Goal: Task Accomplishment & Management: Manage account settings

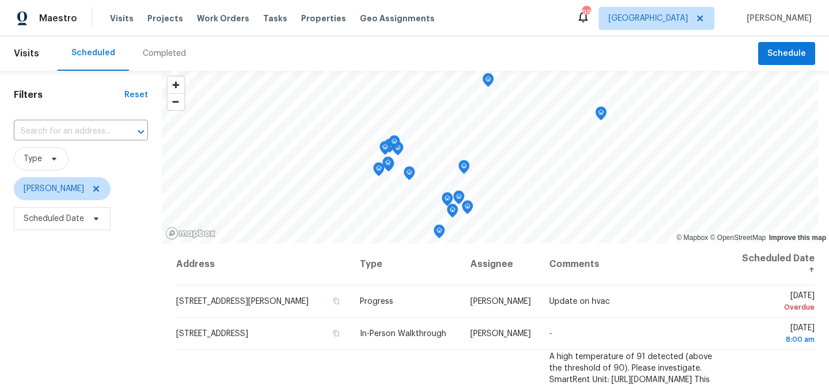
scroll to position [195, 0]
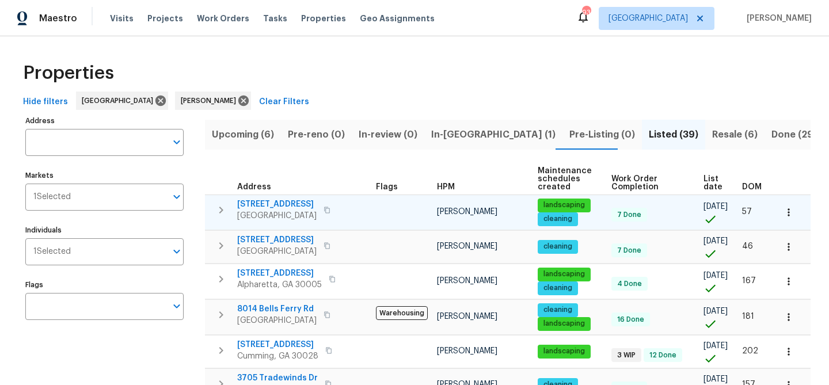
click at [290, 204] on span "324 Stoney Hollow Rd" at bounding box center [276, 205] width 79 height 12
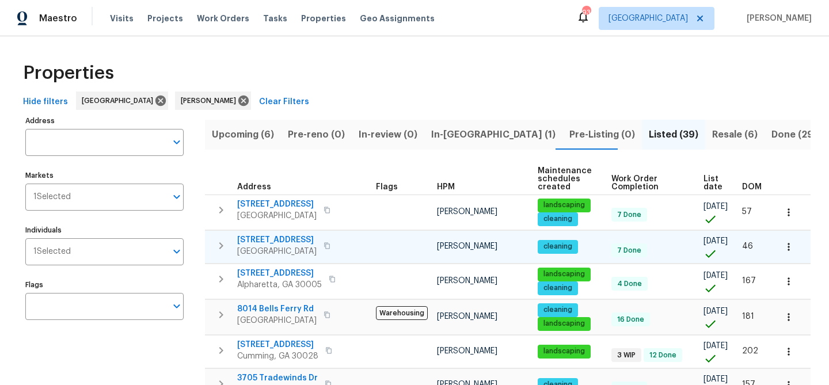
click at [284, 236] on span "6371 Hawthorne Ter" at bounding box center [276, 240] width 79 height 12
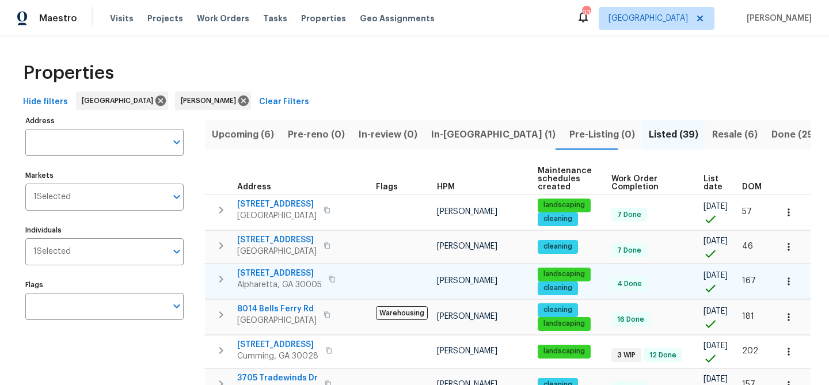
click at [292, 279] on span "12981 Dartmore Cir" at bounding box center [279, 274] width 85 height 12
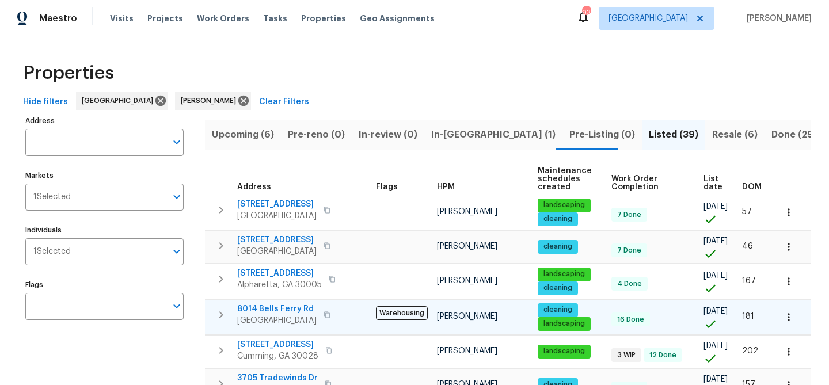
click at [265, 315] on span "8014 Bells Ferry Rd" at bounding box center [276, 309] width 79 height 12
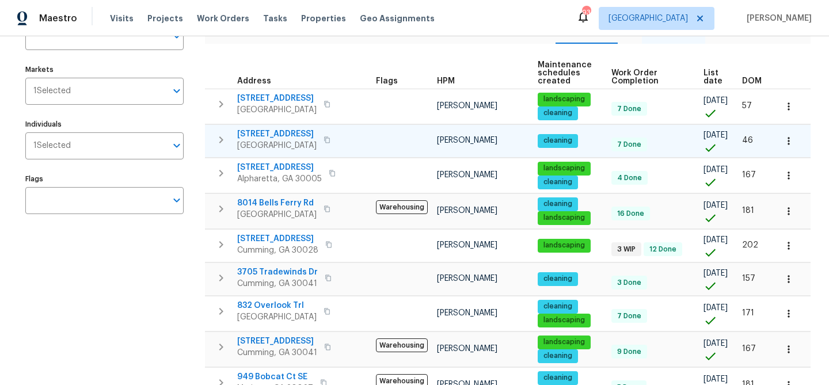
scroll to position [113, 0]
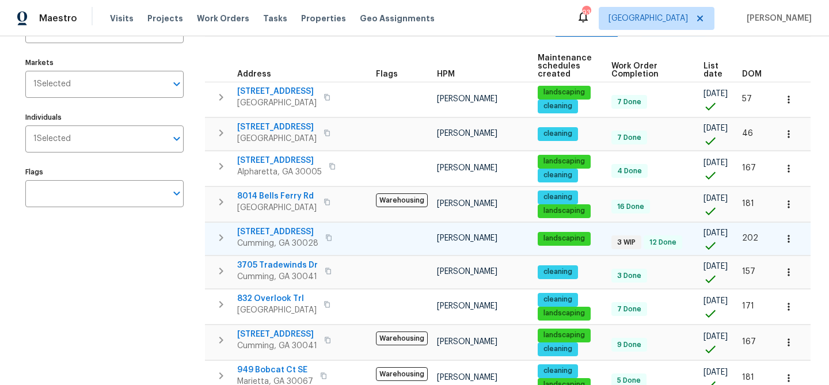
click at [248, 238] on span "7045 Treeline Dr" at bounding box center [277, 232] width 81 height 12
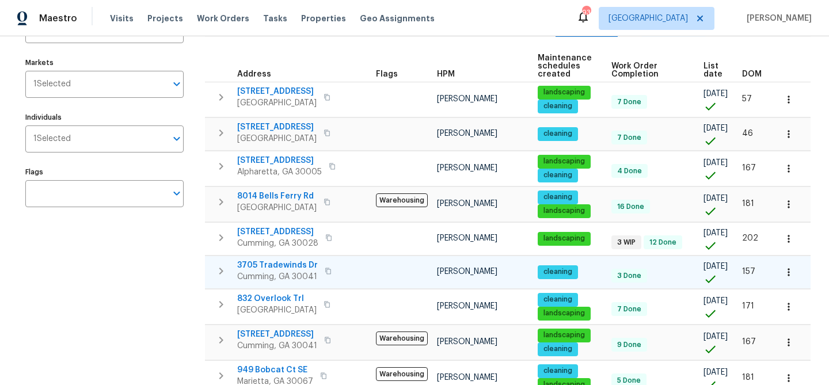
click at [269, 271] on span "3705 Tradewinds Dr" at bounding box center [277, 266] width 81 height 12
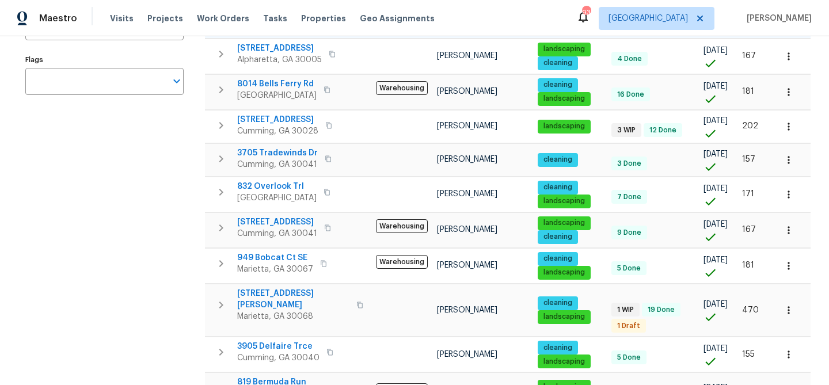
scroll to position [239, 0]
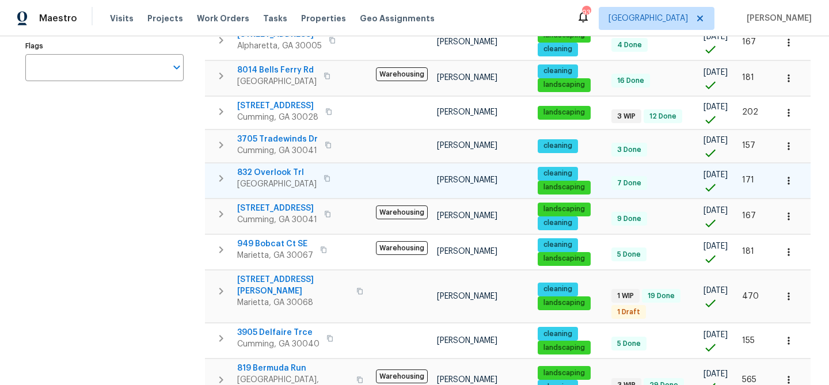
click at [274, 179] on span "832 Overlook Trl" at bounding box center [276, 173] width 79 height 12
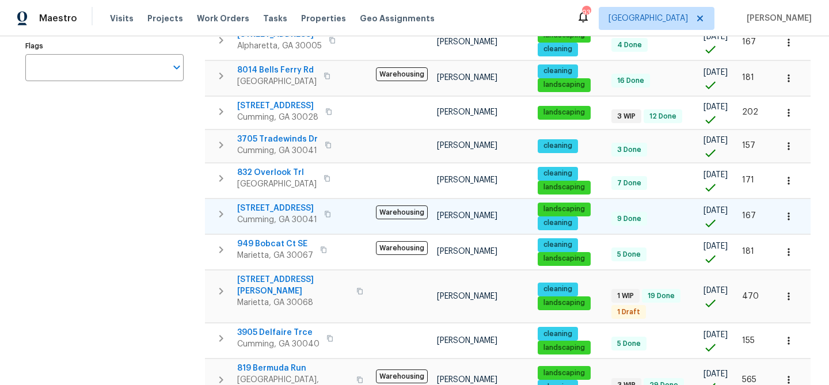
click at [286, 214] on span "1340 Apple Blossom Dr" at bounding box center [277, 209] width 80 height 12
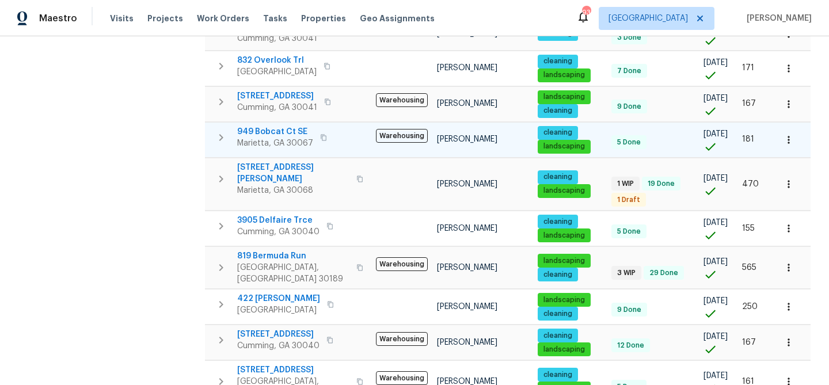
scroll to position [356, 0]
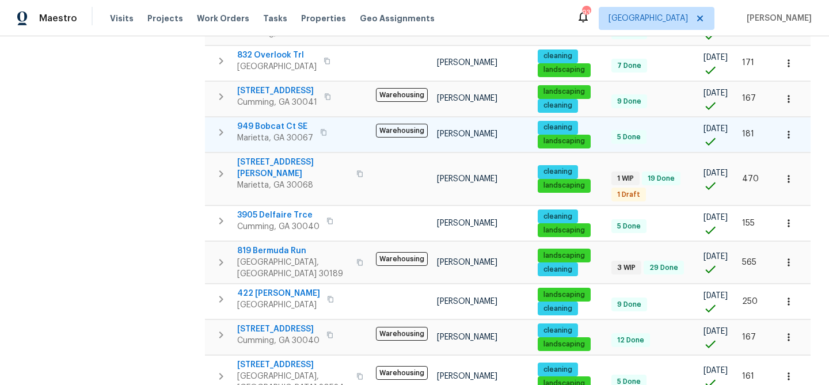
click at [286, 132] on span "949 Bobcat Ct SE" at bounding box center [275, 127] width 76 height 12
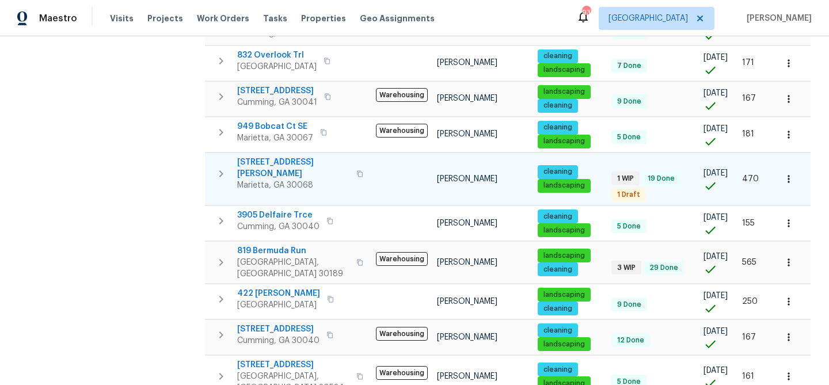
click at [265, 173] on span "51 Holt Rd NE" at bounding box center [293, 168] width 112 height 23
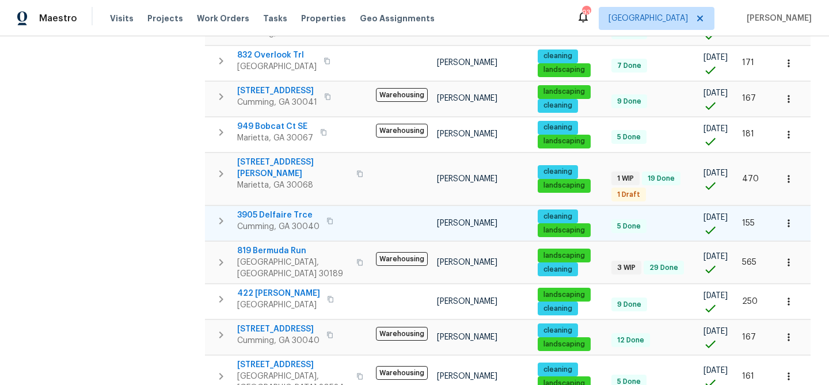
click at [266, 220] on span "3905 Delfaire Trce" at bounding box center [278, 216] width 82 height 12
click at [280, 219] on span "3905 Delfaire Trce" at bounding box center [278, 216] width 82 height 12
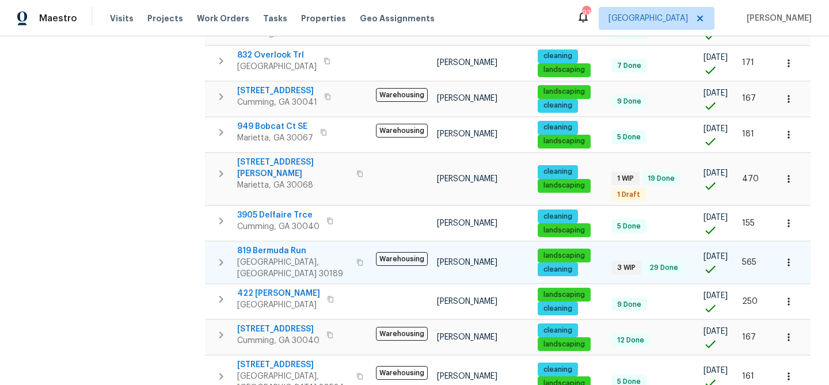
click at [265, 257] on span "819 Bermuda Run" at bounding box center [293, 251] width 112 height 12
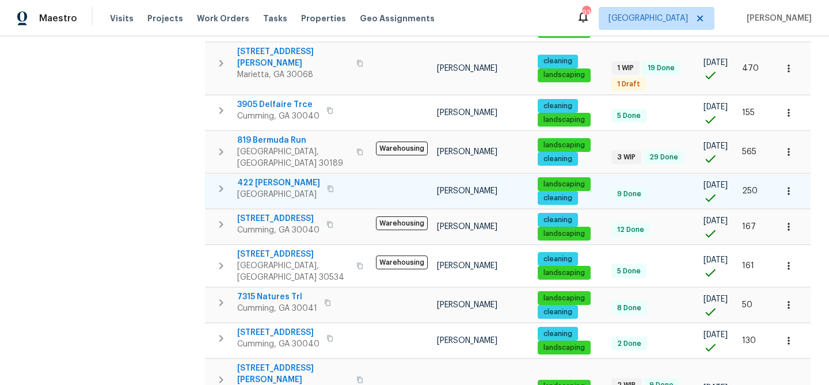
scroll to position [469, 0]
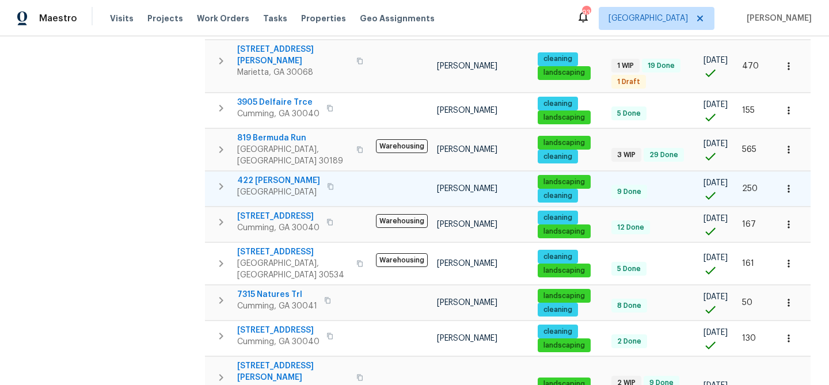
click at [268, 175] on span "422 McDaniel Pl" at bounding box center [278, 181] width 83 height 12
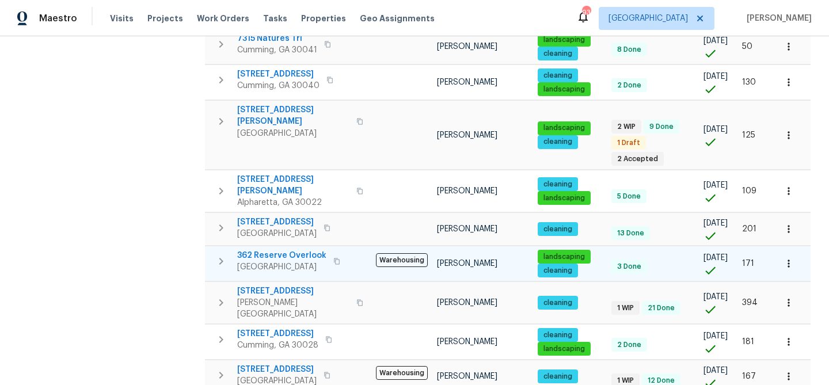
scroll to position [800, 0]
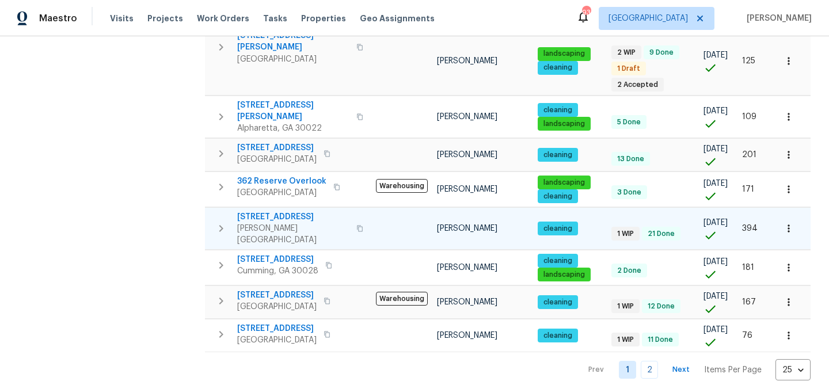
drag, startPoint x: 311, startPoint y: 196, endPoint x: 307, endPoint y: 202, distance: 6.7
click at [309, 208] on td "502 Brandywine Cir Sandy Springs, GA 30350" at bounding box center [288, 228] width 166 height 41
click at [307, 211] on span "502 Brandywine Cir" at bounding box center [293, 217] width 112 height 12
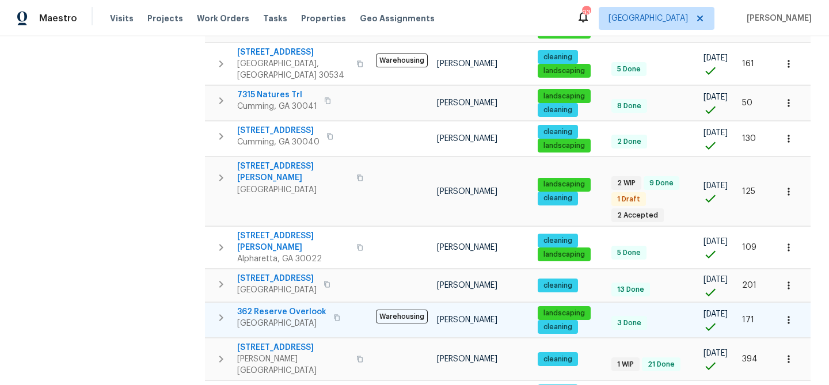
scroll to position [668, 0]
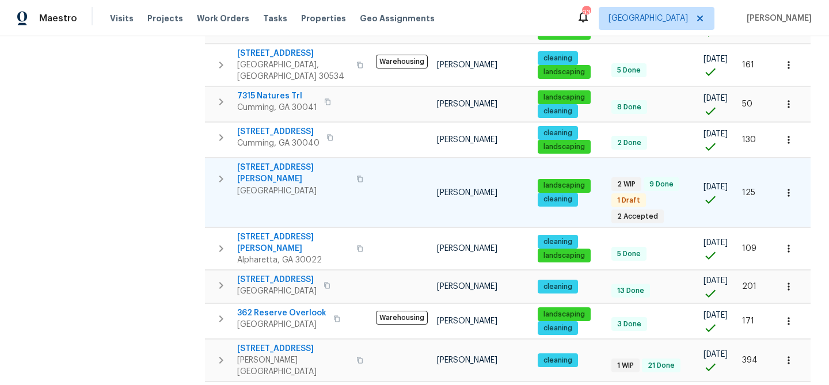
click at [276, 162] on span "294 Farm Ridge Dr NE" at bounding box center [293, 173] width 112 height 23
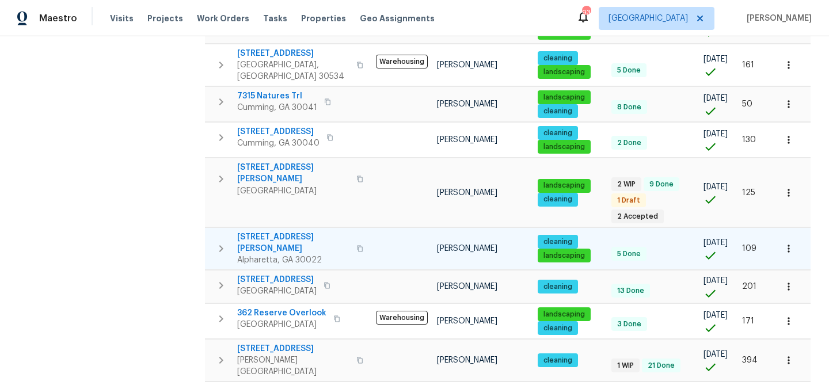
click at [298, 231] on span "4345 Park Brooke Trce" at bounding box center [293, 242] width 112 height 23
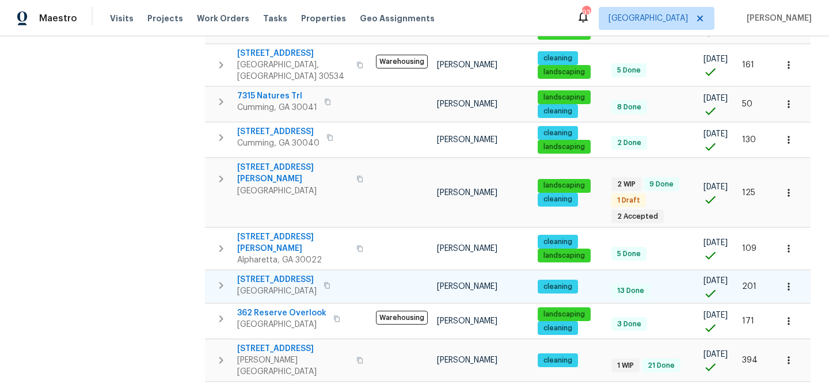
click at [257, 274] on span "6295 Windsor Trace Dr" at bounding box center [276, 280] width 79 height 12
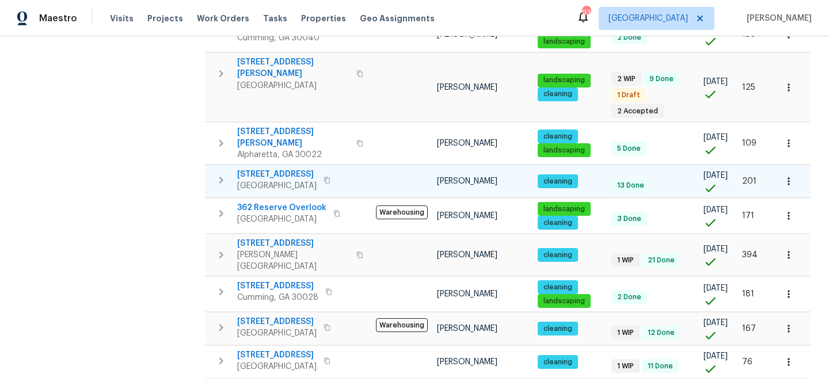
scroll to position [775, 0]
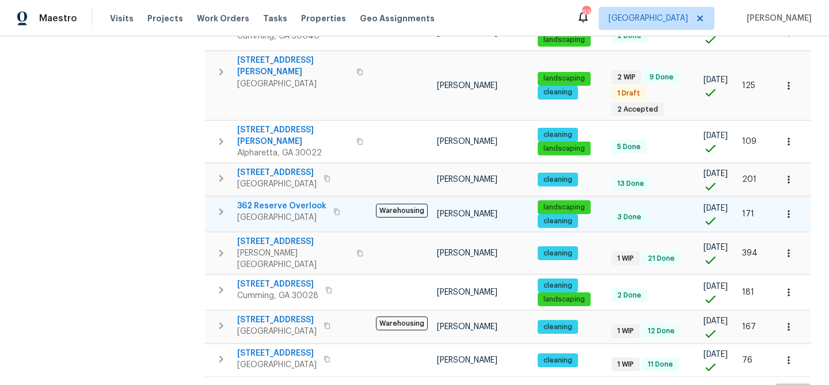
click at [274, 200] on span "362 Reserve Overlook" at bounding box center [281, 206] width 89 height 12
click at [295, 200] on span "362 Reserve Overlook" at bounding box center [281, 206] width 89 height 12
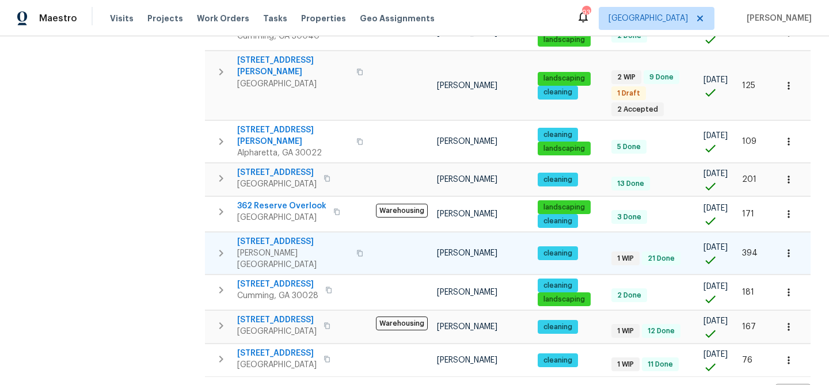
click at [268, 236] on span "502 Brandywine Cir" at bounding box center [293, 242] width 112 height 12
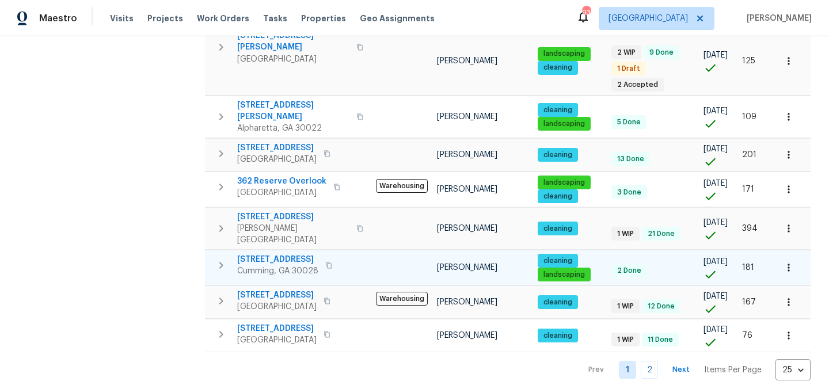
click at [264, 254] on span "5735 Hedge Brook Dr" at bounding box center [277, 260] width 81 height 12
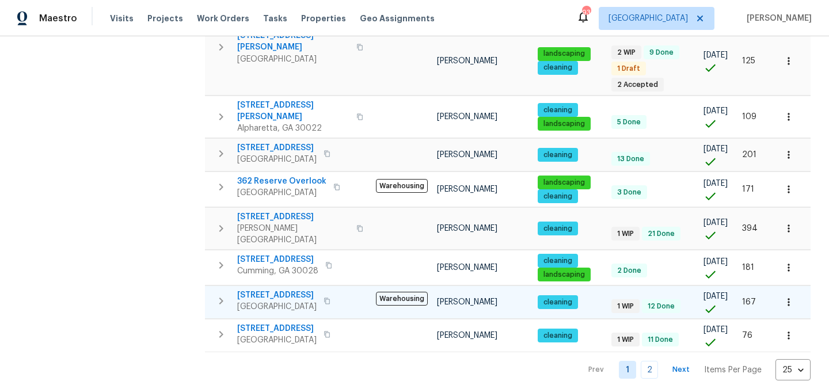
click at [252, 290] on span "212 Riverstone Commons Cir" at bounding box center [276, 296] width 79 height 12
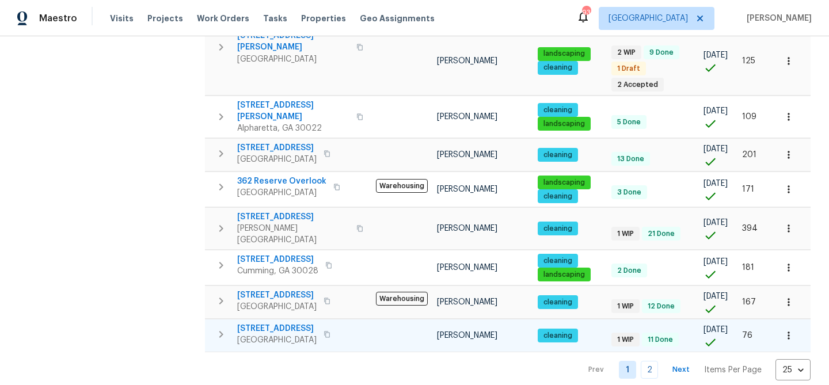
click at [274, 323] on span "6220 Brookwood Rd" at bounding box center [276, 329] width 79 height 12
click at [289, 323] on span "6220 Brookwood Rd" at bounding box center [276, 329] width 79 height 12
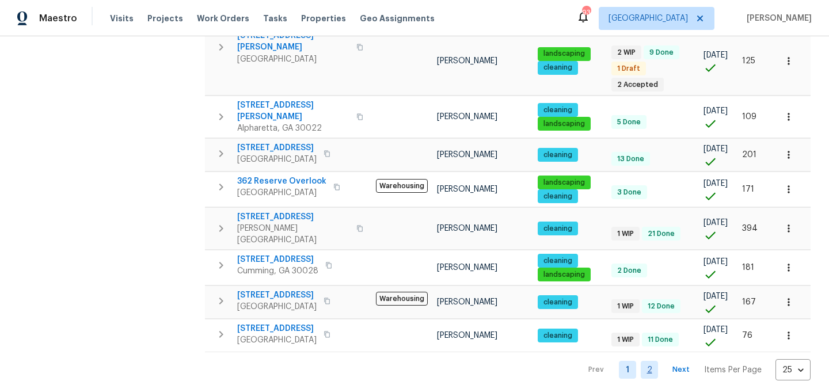
click at [644, 361] on link "2" at bounding box center [649, 370] width 17 height 18
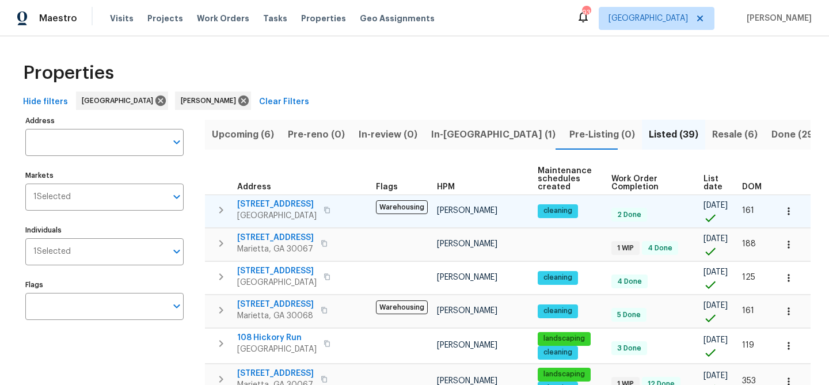
click at [283, 206] on span "165 N River Dr Unit G" at bounding box center [276, 205] width 79 height 12
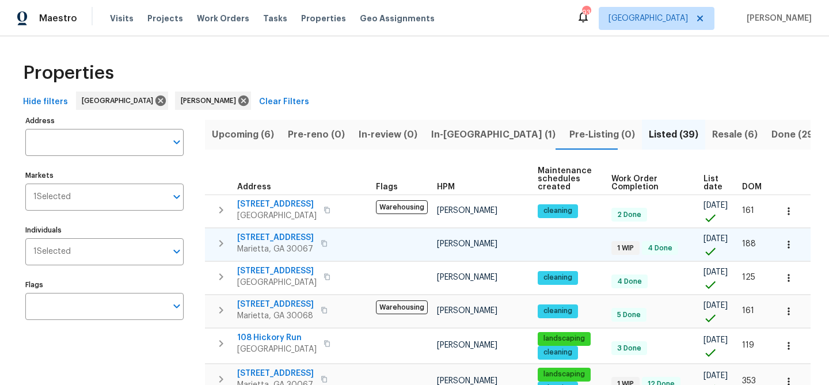
click at [284, 240] on span "2725 Saint Augustine Trl SE" at bounding box center [275, 238] width 77 height 12
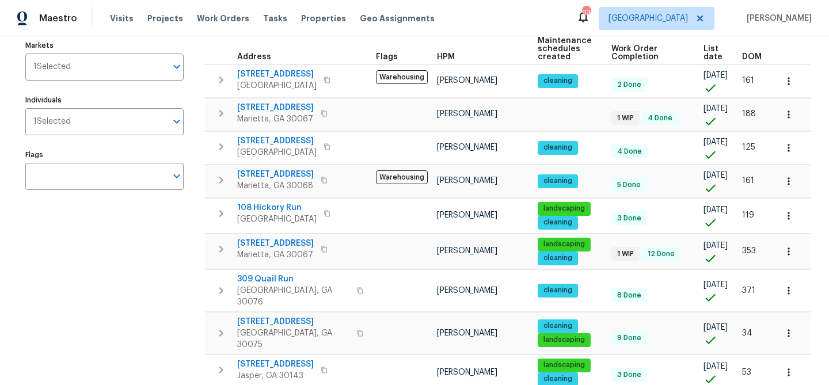
scroll to position [132, 0]
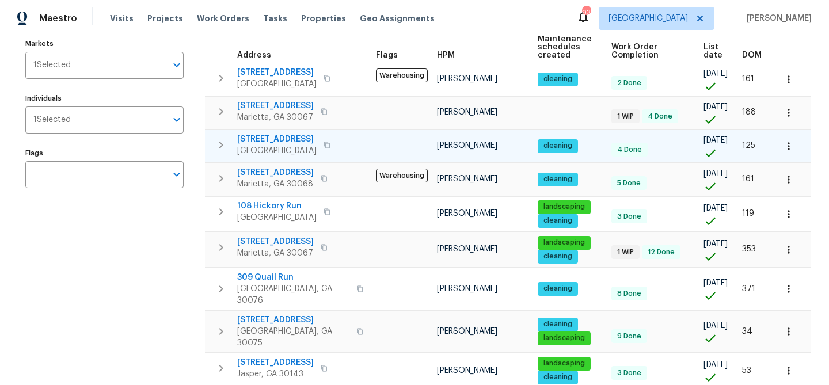
click at [286, 137] on span "165 N River Dr Unit B" at bounding box center [276, 140] width 79 height 12
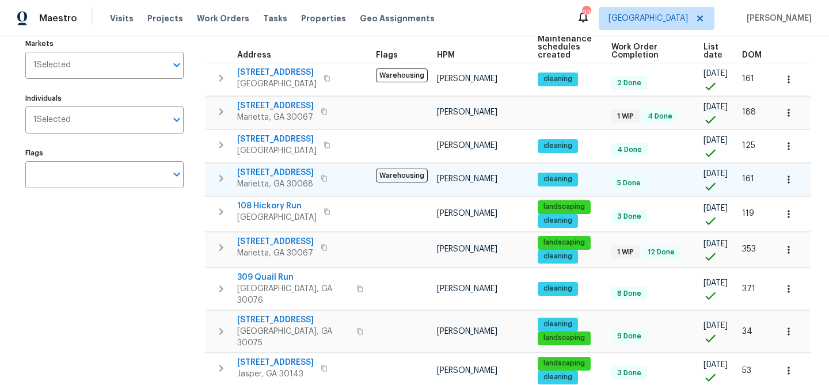
click at [290, 170] on span "4958 Meadow Ln" at bounding box center [275, 173] width 77 height 12
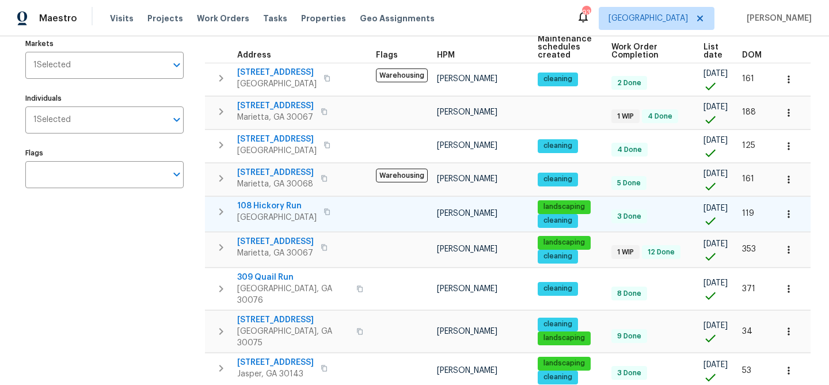
click at [265, 206] on span "108 Hickory Run" at bounding box center [276, 206] width 79 height 12
click at [274, 203] on span "108 Hickory Run" at bounding box center [276, 206] width 79 height 12
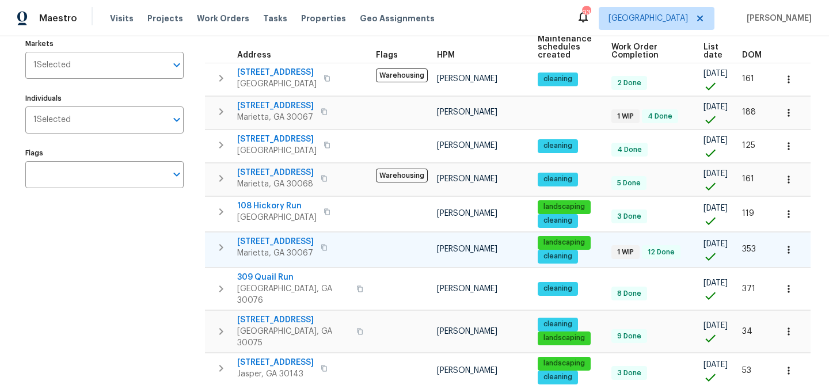
click at [292, 240] on span "720 Smithstone Rd SE" at bounding box center [275, 242] width 77 height 12
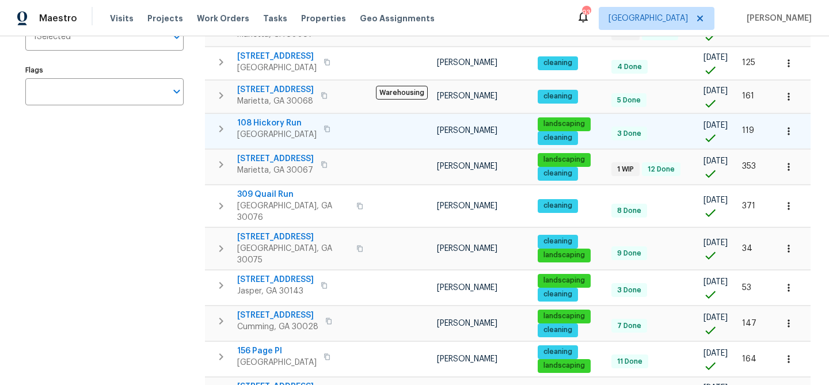
scroll to position [219, 0]
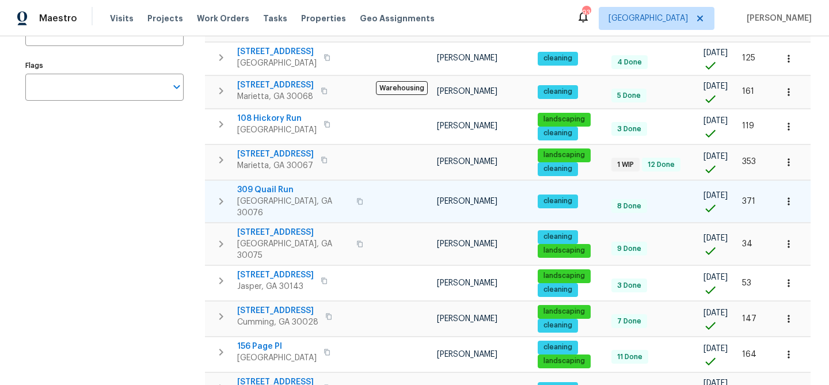
click at [259, 189] on span "309 Quail Run" at bounding box center [293, 190] width 112 height 12
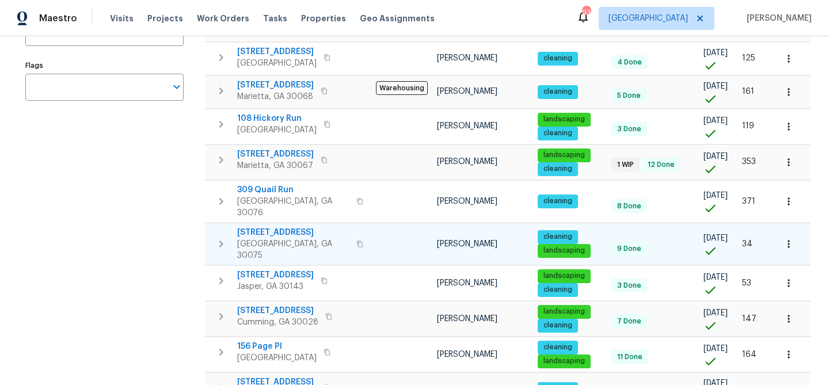
click at [264, 227] on span "1215 Ridgefield Dr" at bounding box center [293, 233] width 112 height 12
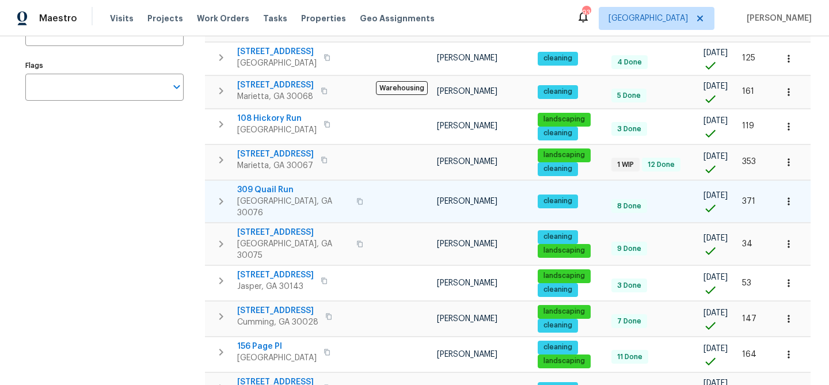
click at [282, 189] on span "309 Quail Run" at bounding box center [293, 190] width 112 height 12
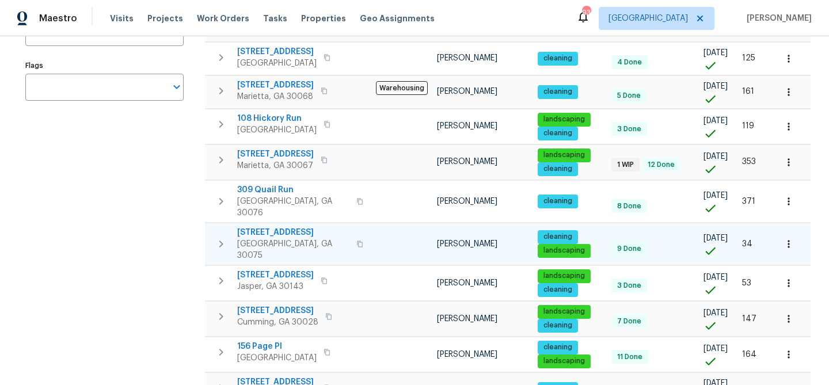
click at [271, 227] on span "1215 Ridgefield Dr" at bounding box center [293, 233] width 112 height 12
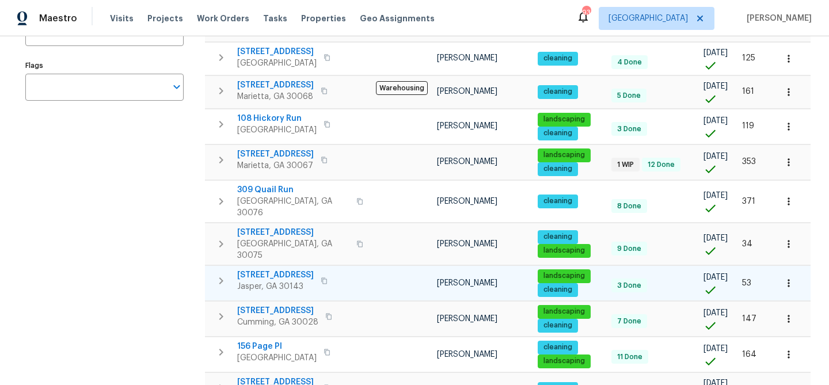
click at [302, 269] on span "764 Chestnut Cove Trl # 20566" at bounding box center [275, 275] width 77 height 12
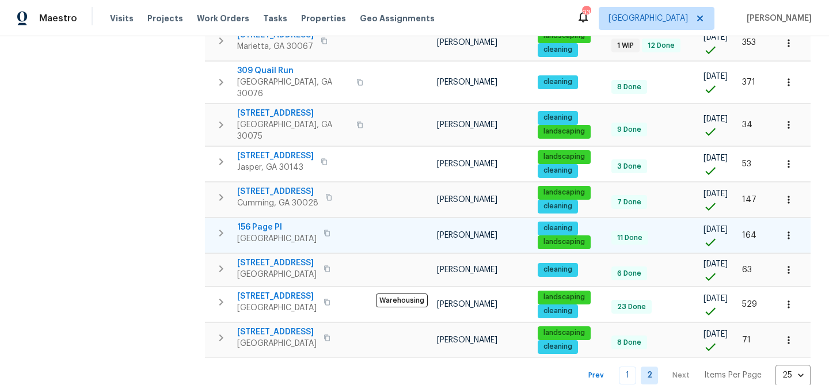
scroll to position [340, 0]
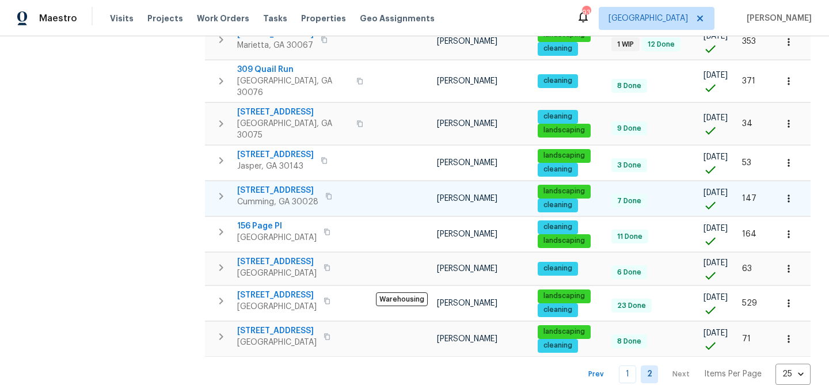
click at [271, 185] on span "3305 Pleasant Manor Ct" at bounding box center [277, 191] width 81 height 12
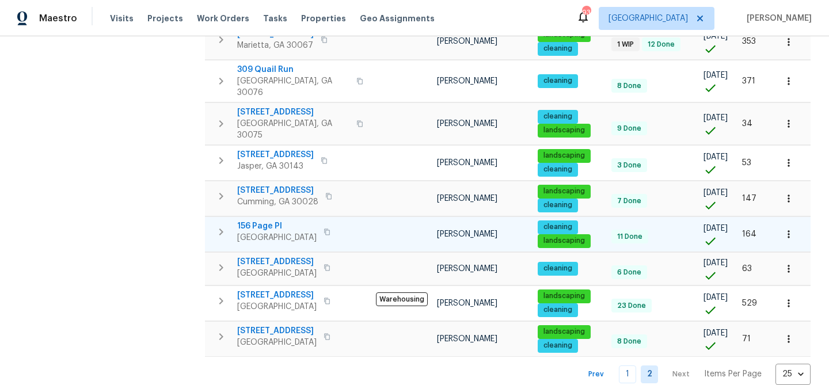
click at [273, 221] on span "156 Page Pl" at bounding box center [276, 227] width 79 height 12
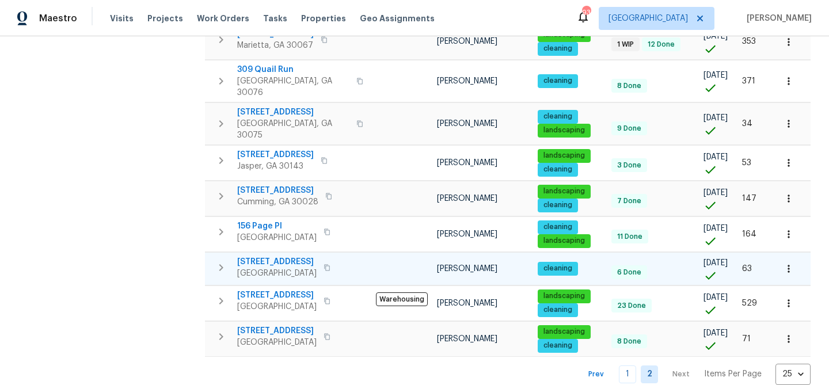
click at [273, 256] on span "501 Vicksburg Pl" at bounding box center [276, 262] width 79 height 12
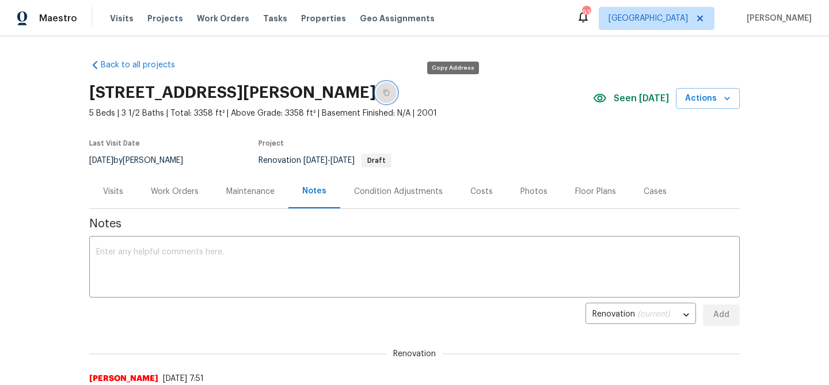
drag, startPoint x: 449, startPoint y: 96, endPoint x: 511, endPoint y: 86, distance: 62.4
click at [390, 96] on icon "button" at bounding box center [386, 92] width 7 height 7
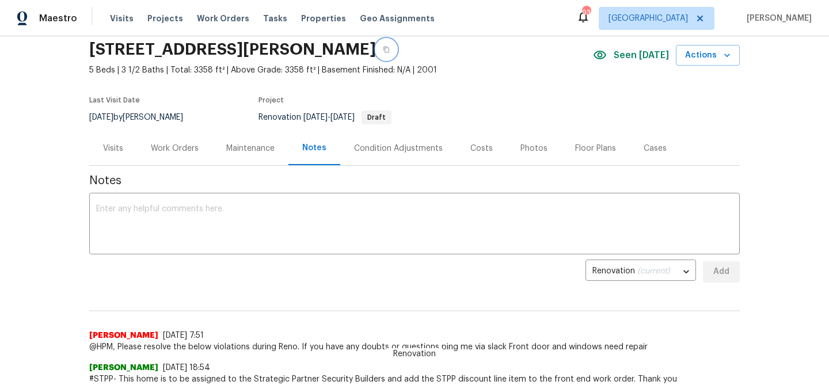
scroll to position [45, 0]
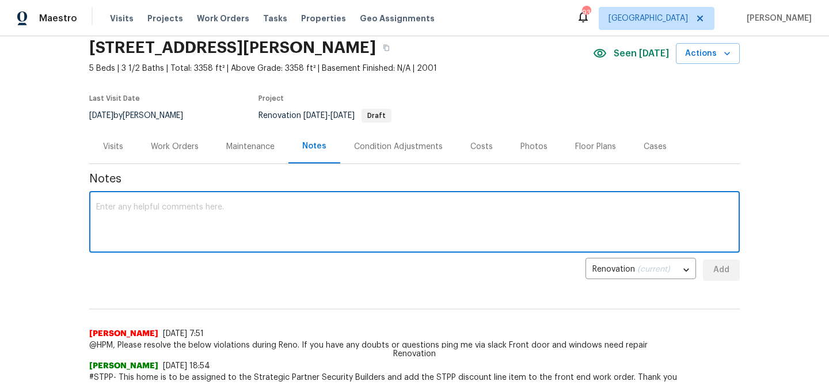
click at [175, 211] on textarea at bounding box center [414, 223] width 637 height 40
paste textarea "Day zero walk is complete - will need full interior and exterior paint - damage…"
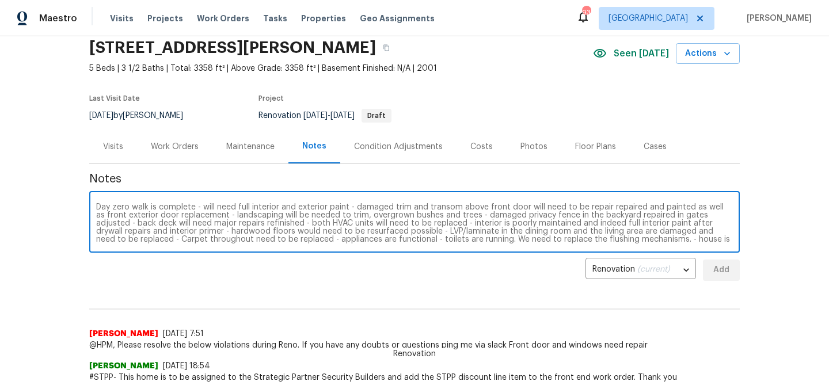
scroll to position [24, 0]
type textarea "Day zero walk is complete - will need full interior and exterior paint - damage…"
click at [723, 271] on span "Add" at bounding box center [721, 270] width 18 height 14
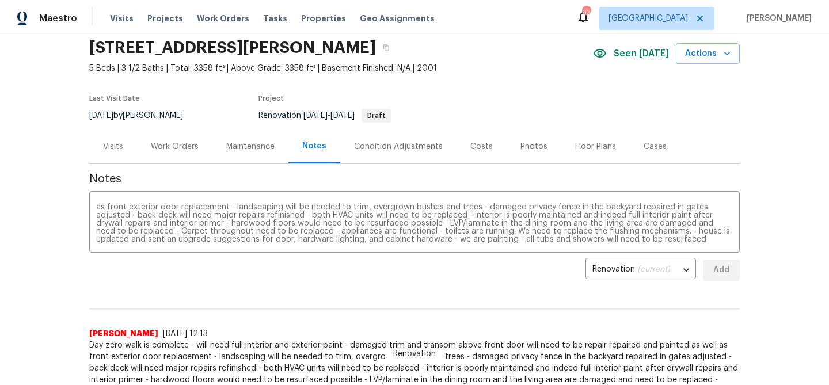
scroll to position [0, 0]
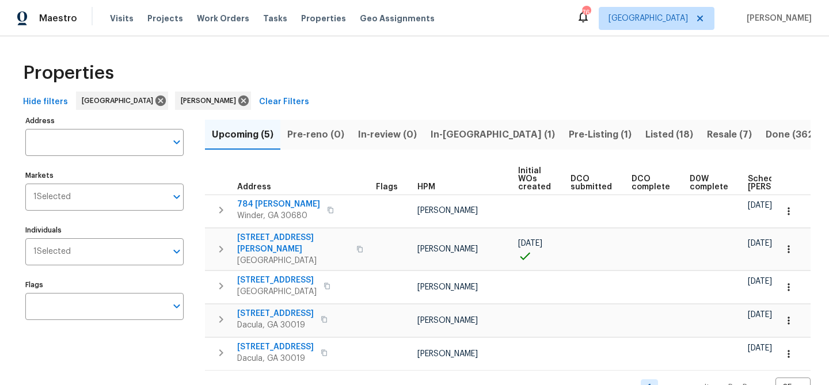
click at [306, 135] on span "Pre-reno (0)" at bounding box center [315, 135] width 57 height 16
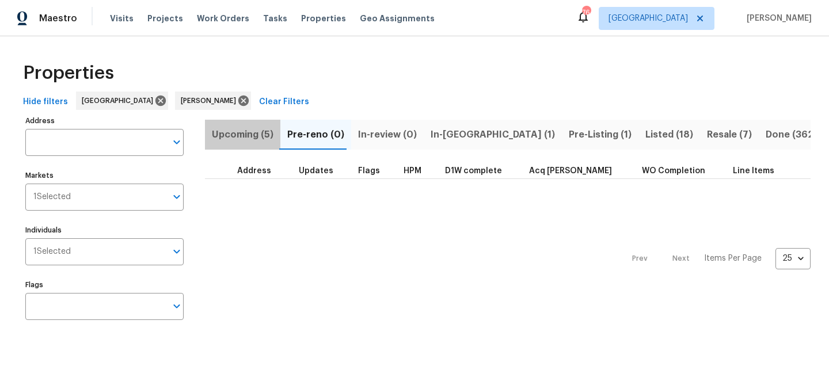
click at [248, 132] on span "Upcoming (5)" at bounding box center [243, 135] width 62 height 16
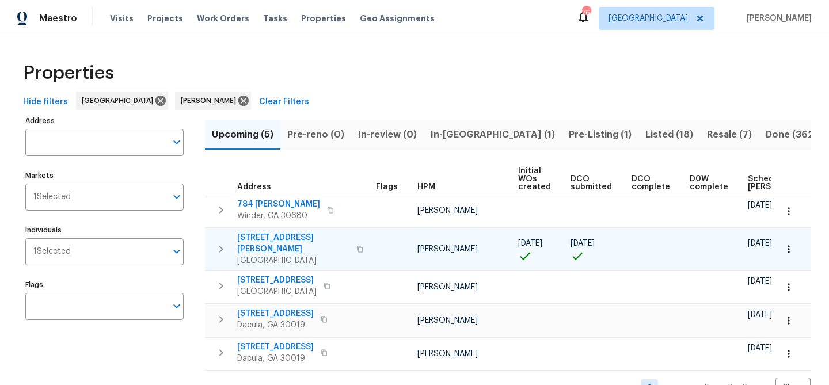
click at [295, 236] on span "401 Martin Field Ct" at bounding box center [293, 243] width 112 height 23
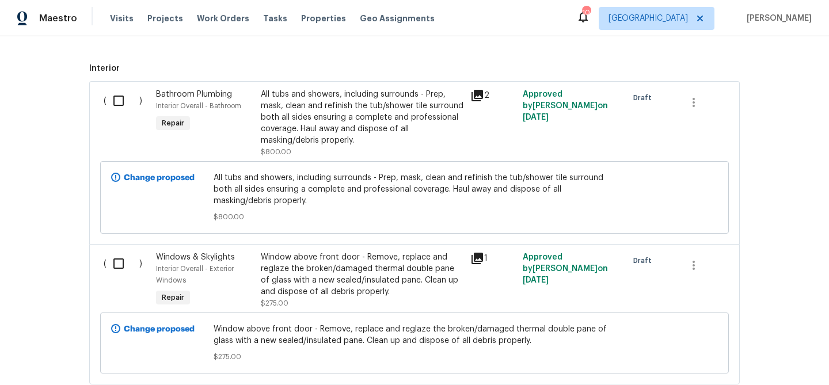
scroll to position [460, 0]
click at [116, 100] on input "checkbox" at bounding box center [123, 100] width 33 height 24
checkbox input "true"
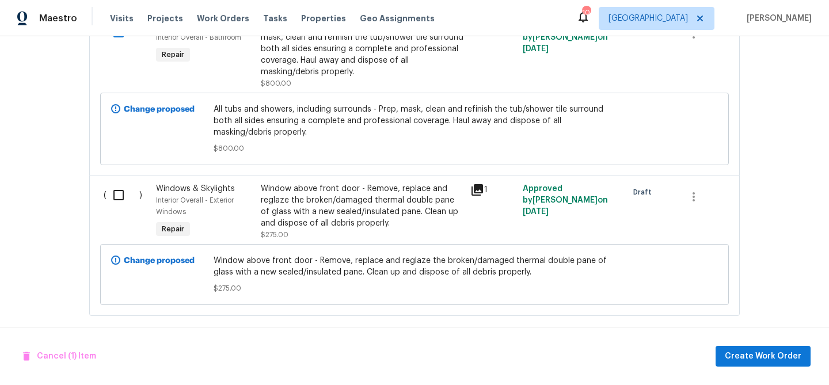
scroll to position [538, 0]
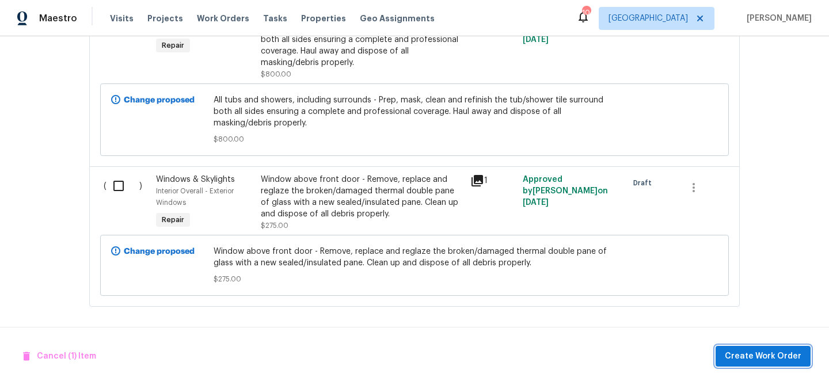
click at [743, 359] on span "Create Work Order" at bounding box center [763, 357] width 77 height 14
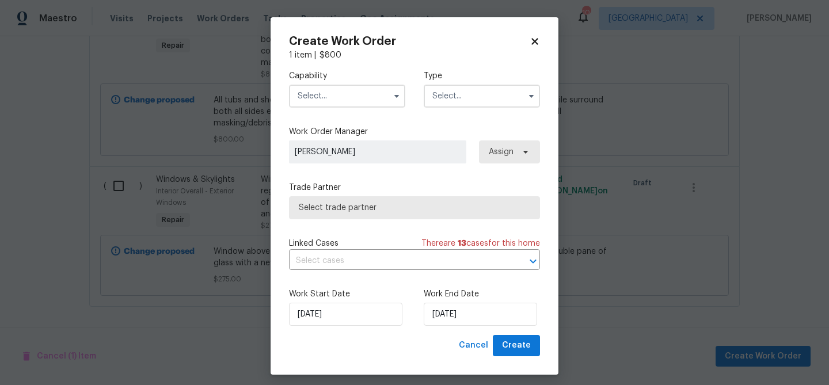
click at [370, 97] on input "text" at bounding box center [347, 96] width 116 height 23
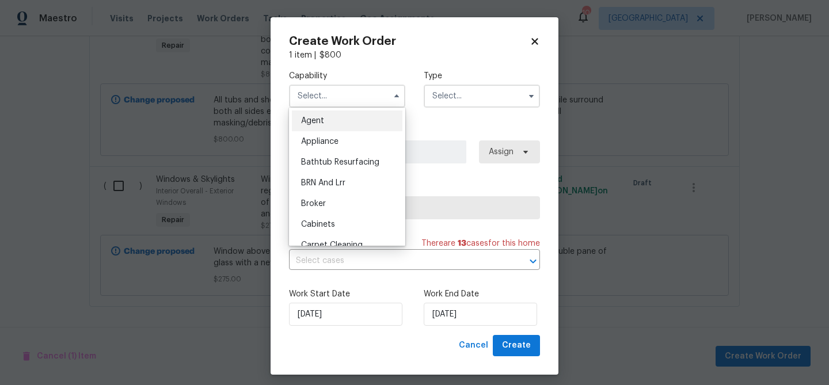
drag, startPoint x: 352, startPoint y: 160, endPoint x: 428, endPoint y: 111, distance: 90.7
click at [354, 158] on span "Bathtub Resurfacing" at bounding box center [340, 162] width 78 height 8
type input "Bathtub Resurfacing"
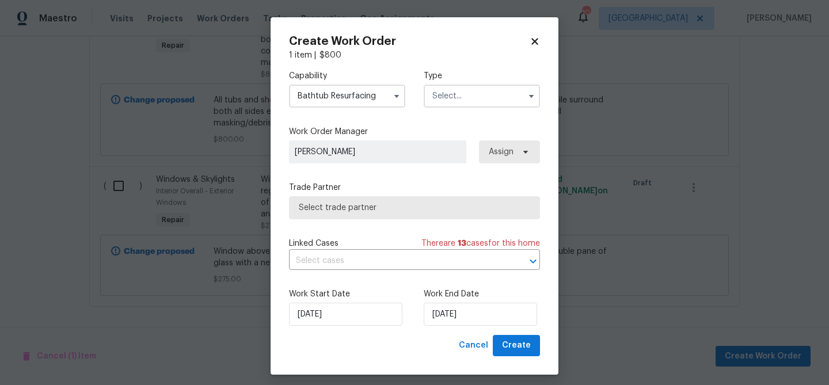
click at [455, 95] on input "text" at bounding box center [482, 96] width 116 height 23
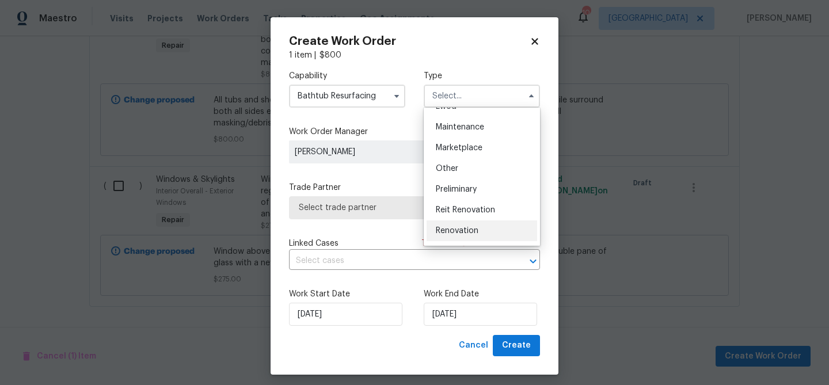
scroll to position [181, 0]
click at [480, 225] on div "Renovation" at bounding box center [482, 229] width 111 height 21
type input "Renovation"
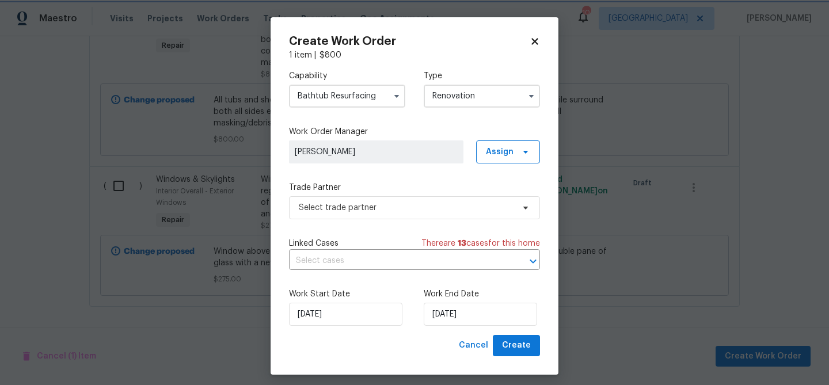
scroll to position [0, 0]
click at [388, 211] on span "Select trade partner" at bounding box center [406, 208] width 215 height 12
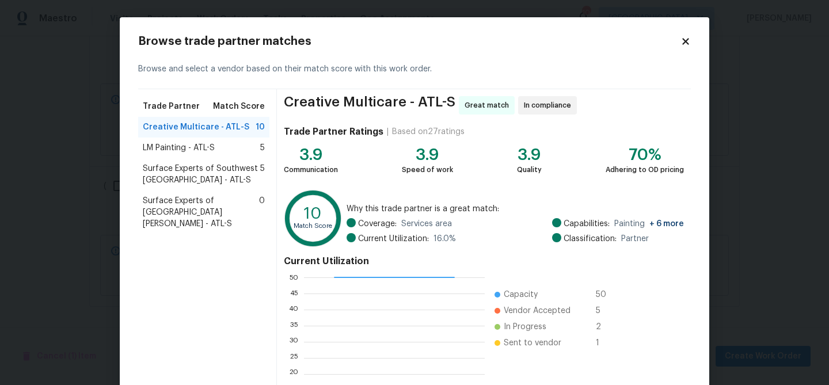
scroll to position [123, 0]
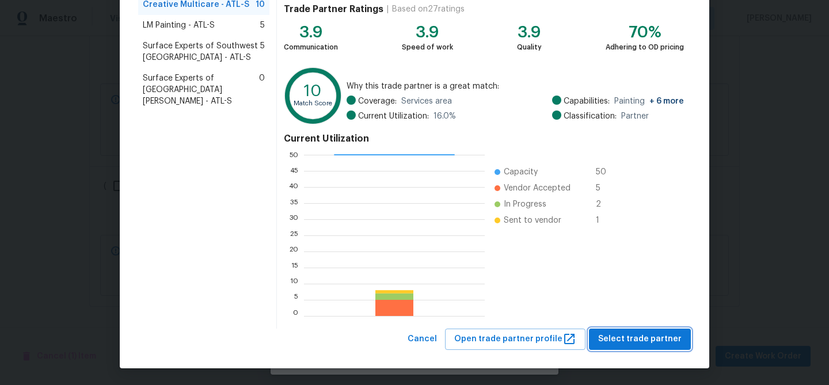
click at [637, 340] on span "Select trade partner" at bounding box center [639, 339] width 83 height 14
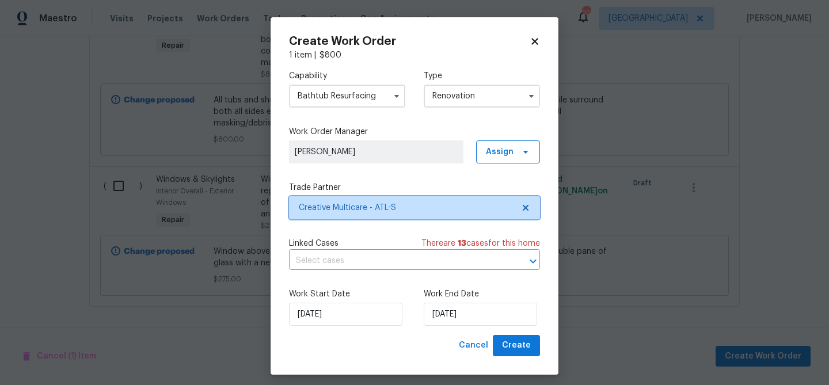
scroll to position [0, 0]
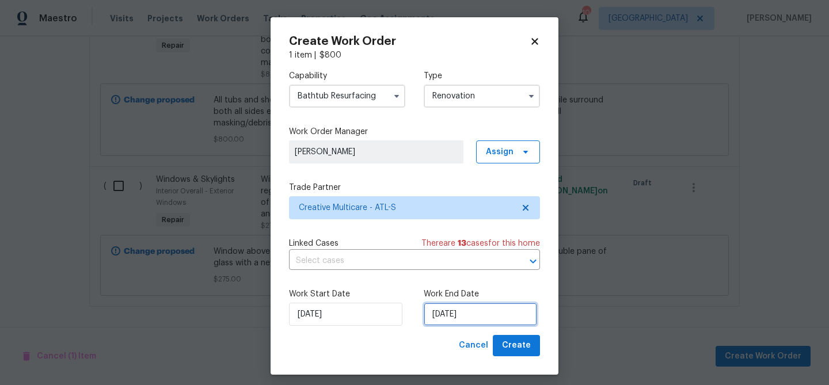
click at [482, 325] on input "8/28/2025" at bounding box center [480, 314] width 113 height 23
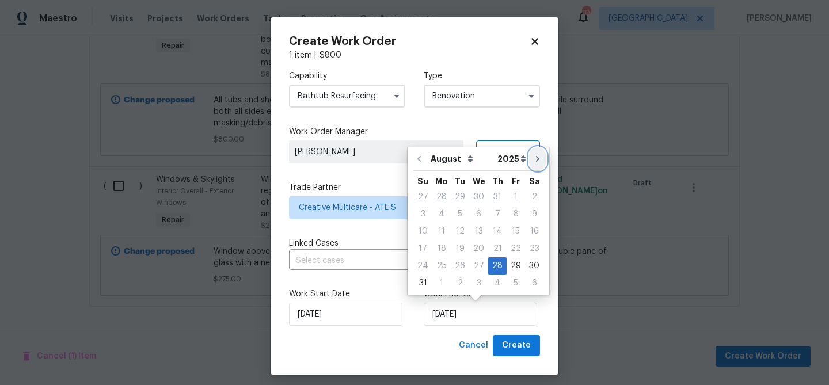
click at [533, 159] on icon "Go to next month" at bounding box center [537, 158] width 9 height 9
type input "9/28/2025"
select select "8"
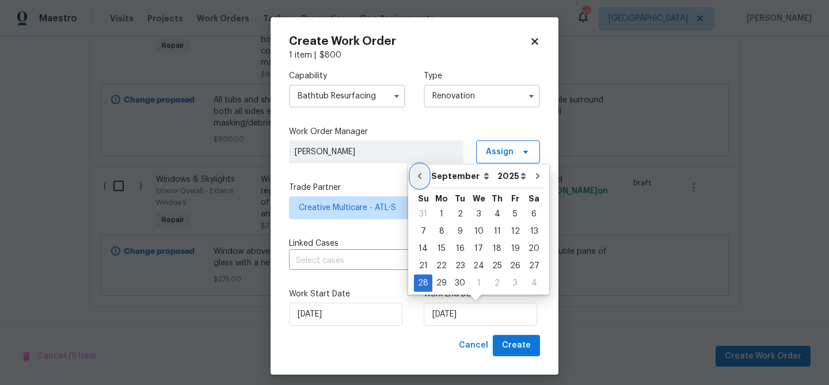
click at [421, 180] on icon "Go to previous month" at bounding box center [419, 176] width 9 height 9
type input "8/28/2025"
select select "7"
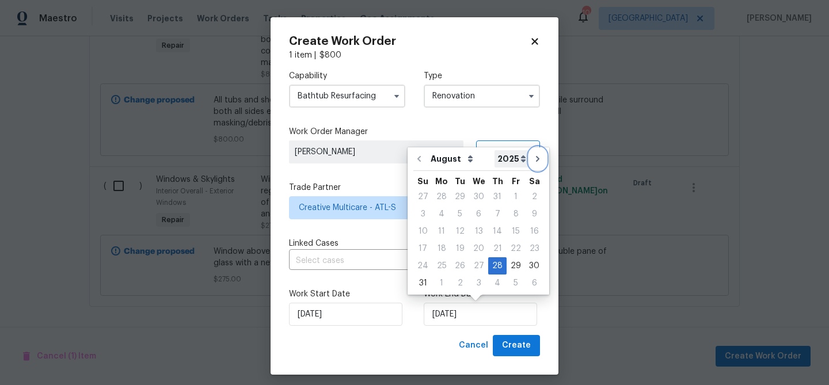
drag, startPoint x: 531, startPoint y: 157, endPoint x: 514, endPoint y: 172, distance: 22.5
click at [536, 158] on icon "Go to next month" at bounding box center [537, 159] width 3 height 6
type input "9/28/2025"
select select "8"
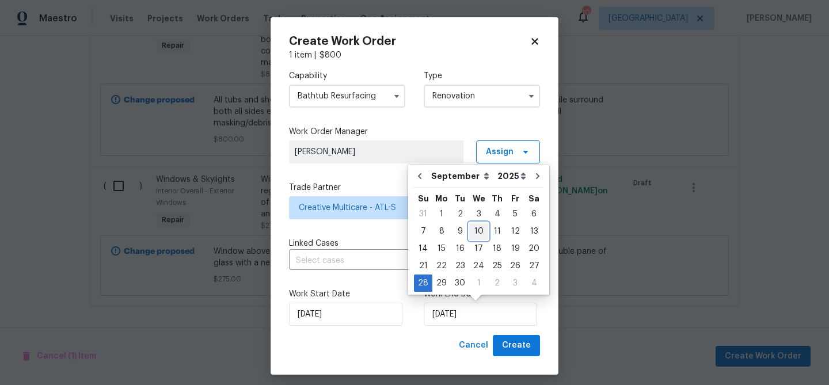
click at [469, 230] on div "10" at bounding box center [478, 231] width 19 height 16
type input "9/10/2025"
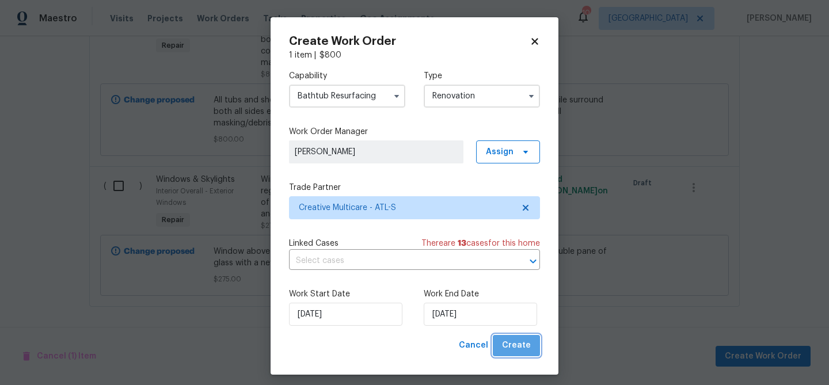
click at [519, 339] on span "Create" at bounding box center [516, 346] width 29 height 14
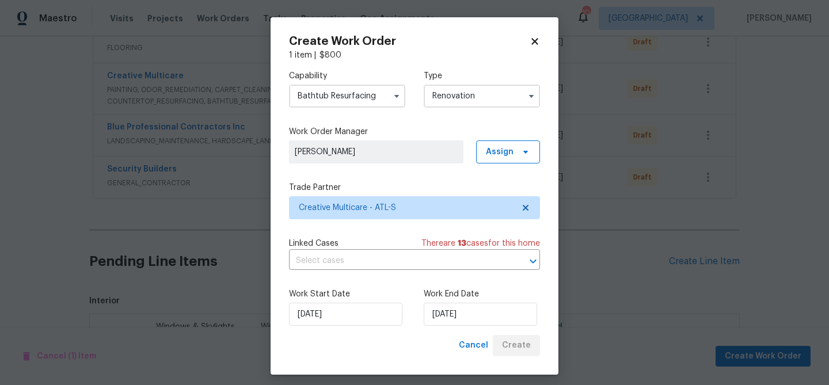
scroll to position [426, 0]
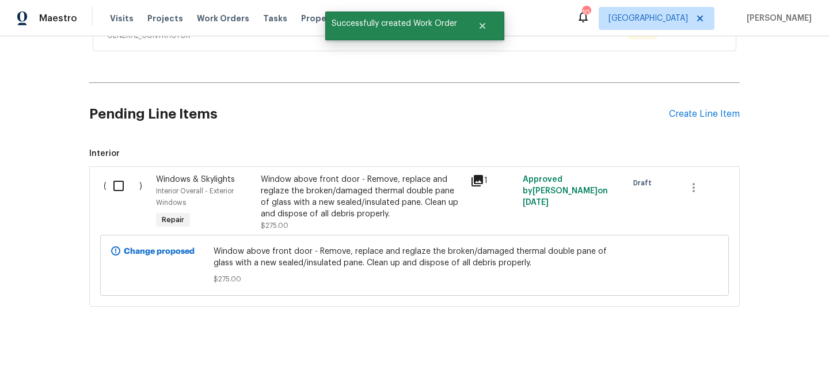
drag, startPoint x: 121, startPoint y: 181, endPoint x: 210, endPoint y: 220, distance: 96.7
click at [126, 183] on input "checkbox" at bounding box center [123, 186] width 33 height 24
checkbox input "true"
click at [776, 350] on span "Create Work Order" at bounding box center [763, 357] width 77 height 14
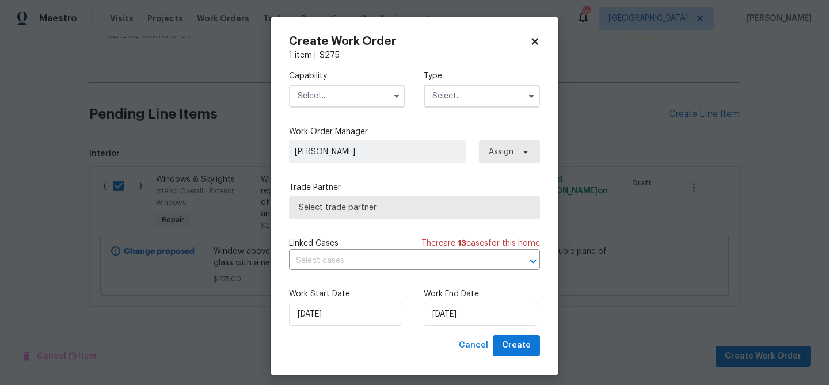
click at [346, 100] on input "text" at bounding box center [347, 96] width 116 height 23
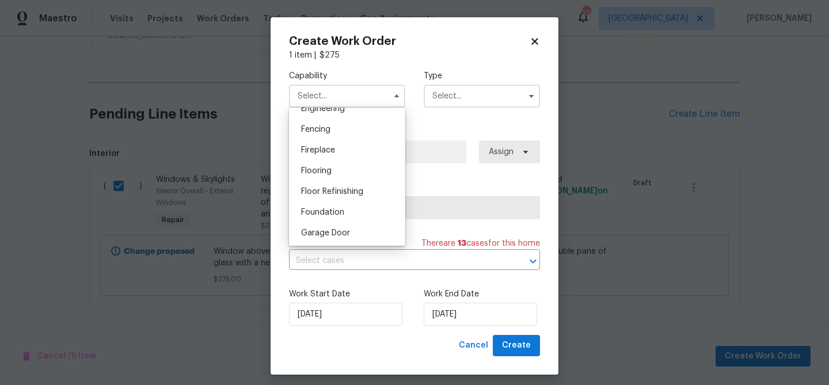
scroll to position [434, 0]
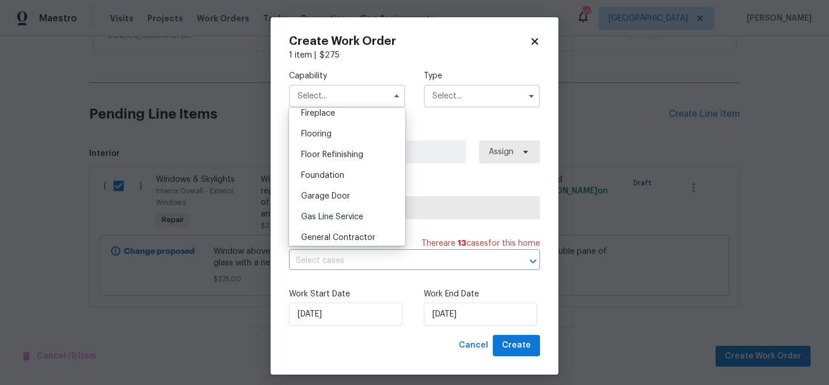
drag, startPoint x: 351, startPoint y: 231, endPoint x: 388, endPoint y: 149, distance: 90.4
click at [351, 230] on div "General Contractor" at bounding box center [347, 237] width 111 height 21
type input "General Contractor"
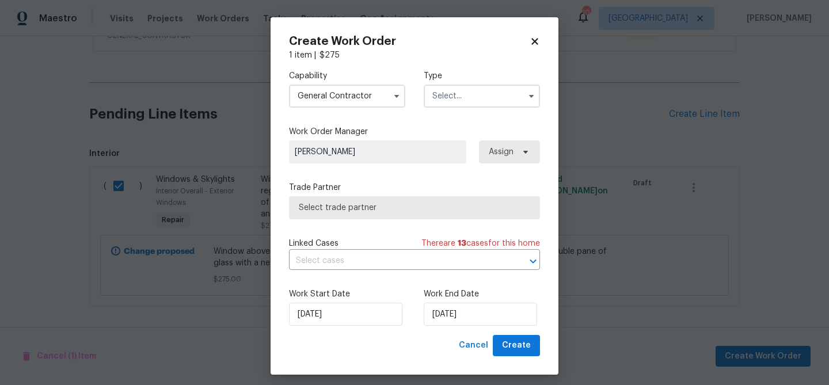
click at [449, 97] on input "text" at bounding box center [482, 96] width 116 height 23
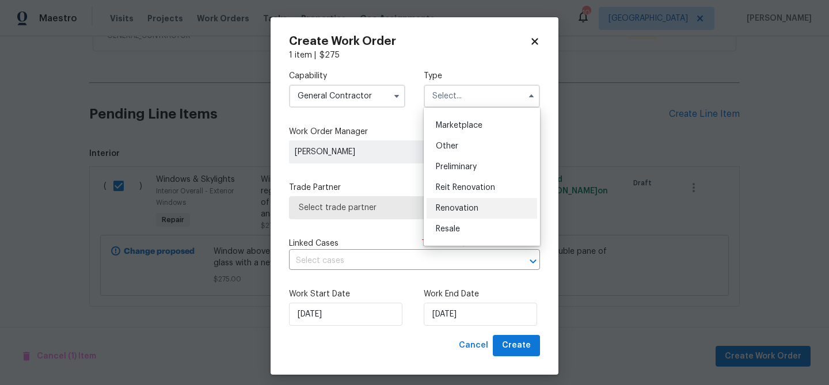
scroll to position [203, 0]
click at [469, 203] on div "Renovation" at bounding box center [482, 208] width 111 height 21
type input "Renovation"
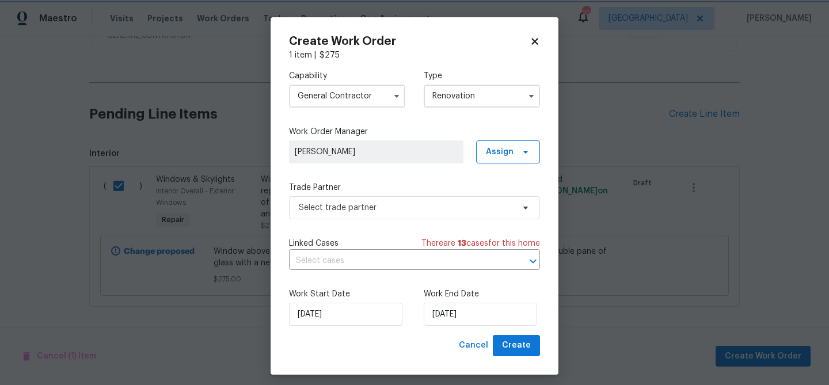
scroll to position [0, 0]
click at [397, 201] on span "Select trade partner" at bounding box center [414, 207] width 251 height 23
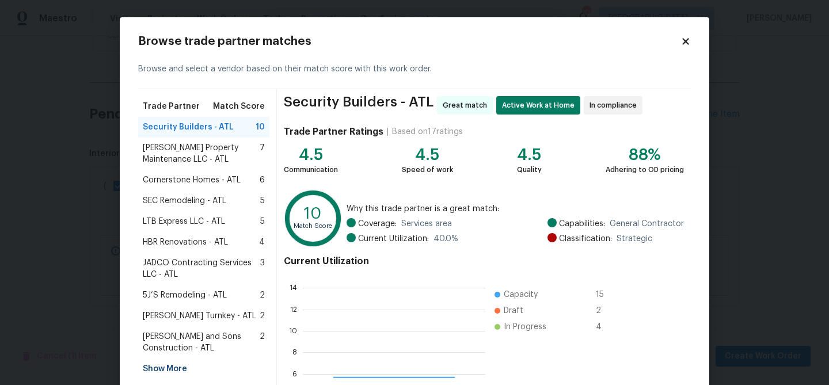
scroll to position [161, 183]
click at [187, 155] on span "Glen Property Maintenance LLC - ATL" at bounding box center [201, 153] width 117 height 23
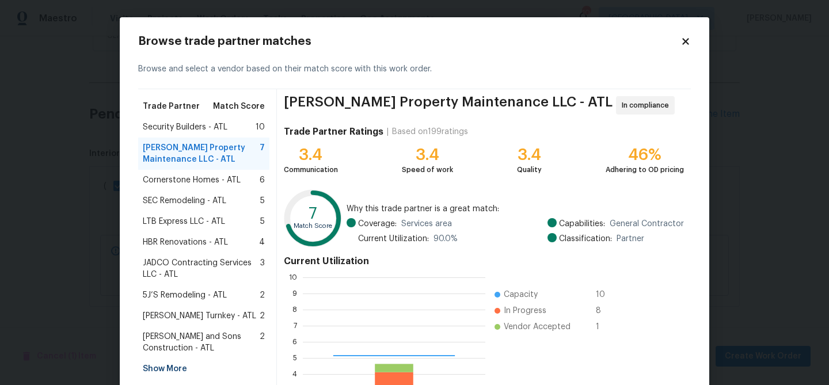
scroll to position [123, 0]
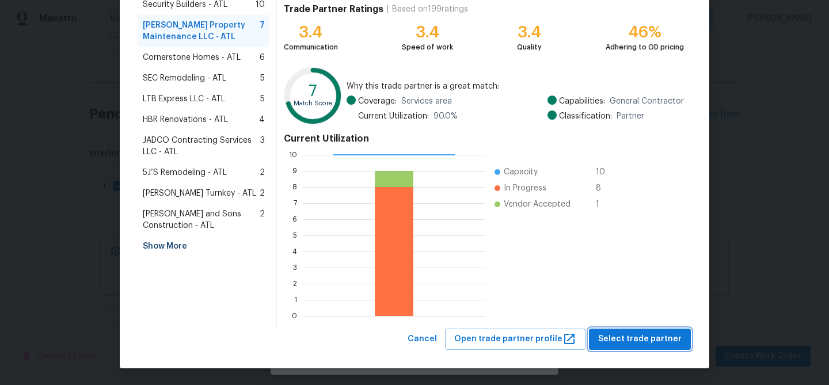
click at [660, 331] on button "Select trade partner" at bounding box center [640, 339] width 102 height 21
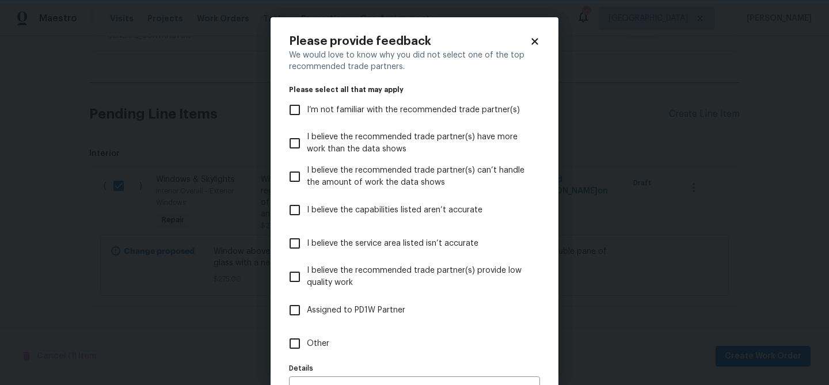
scroll to position [71, 0]
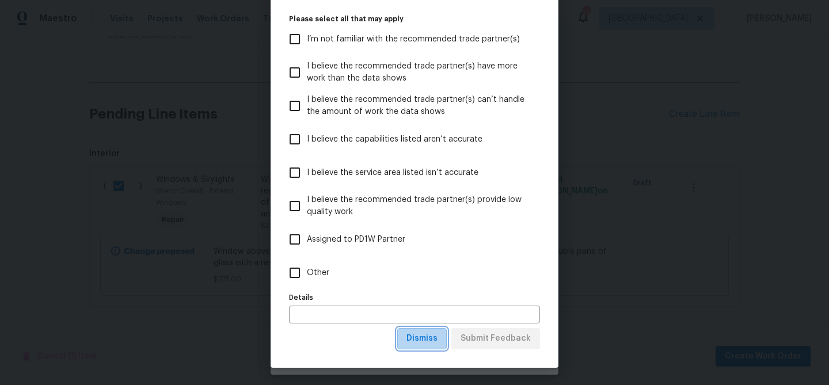
drag, startPoint x: 433, startPoint y: 337, endPoint x: 439, endPoint y: 331, distance: 9.0
click at [434, 337] on span "Dismiss" at bounding box center [422, 339] width 31 height 14
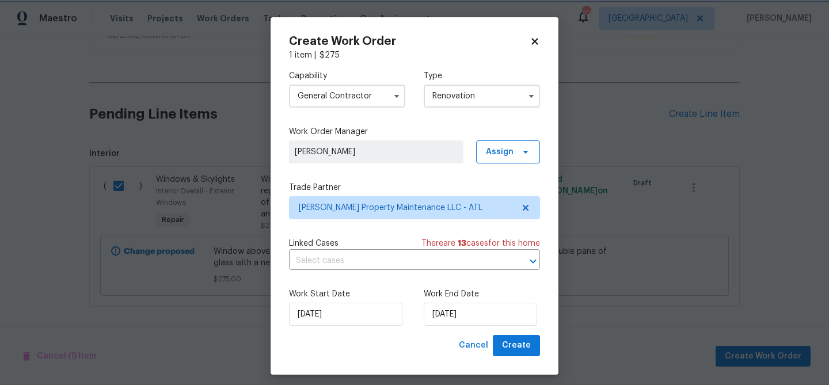
scroll to position [0, 0]
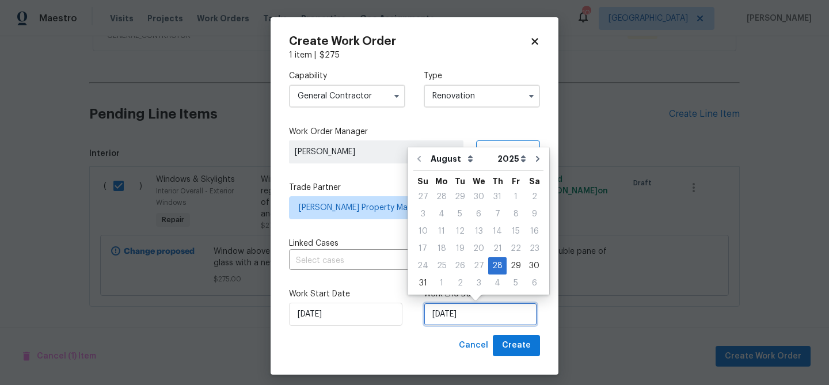
click at [458, 313] on input "8/28/2025" at bounding box center [480, 314] width 113 height 23
click at [475, 279] on div "3" at bounding box center [478, 283] width 19 height 16
type input "9/3/2025"
select select "8"
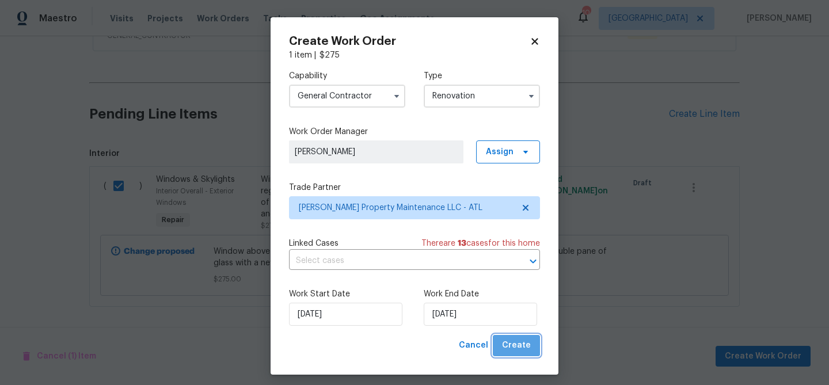
click at [518, 343] on span "Create" at bounding box center [516, 346] width 29 height 14
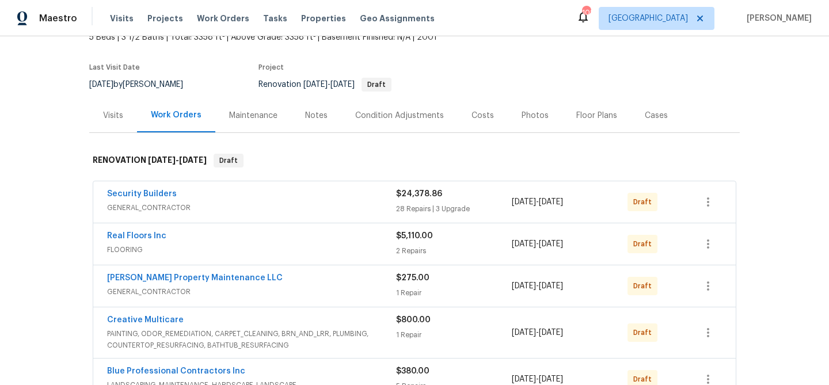
scroll to position [79, 0]
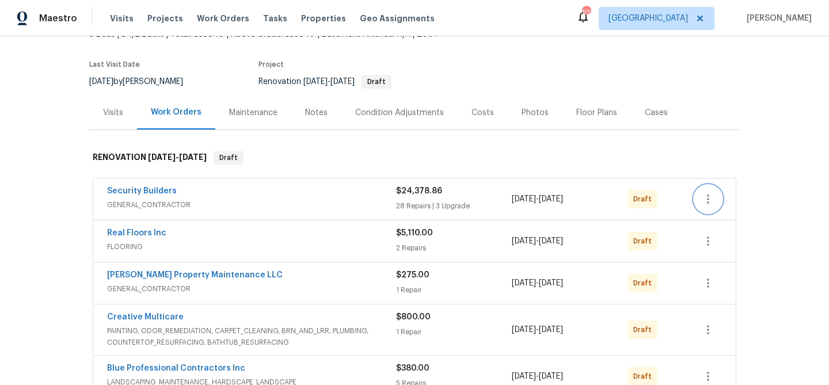
click at [708, 199] on icon "button" at bounding box center [708, 199] width 2 height 9
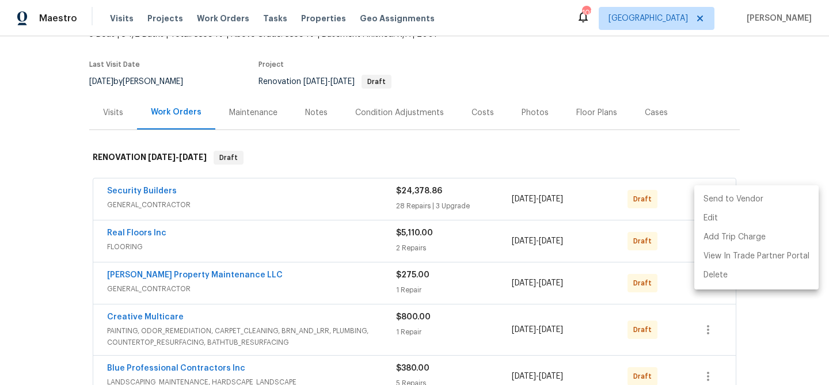
click at [711, 202] on li "Send to Vendor" at bounding box center [756, 199] width 124 height 19
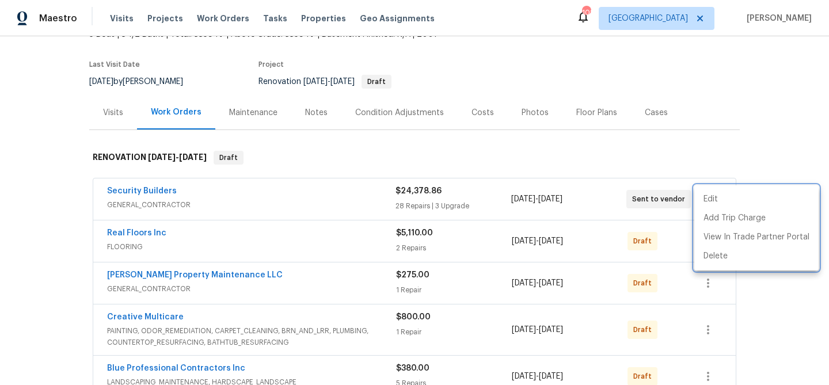
click at [678, 235] on div at bounding box center [414, 192] width 829 height 385
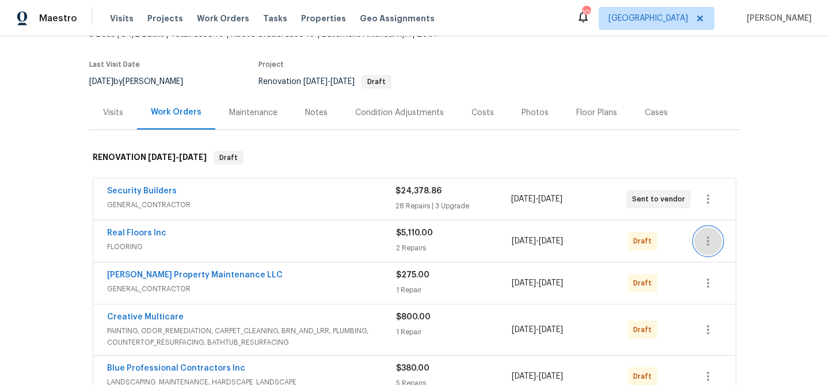
click at [713, 239] on icon "button" at bounding box center [708, 241] width 14 height 14
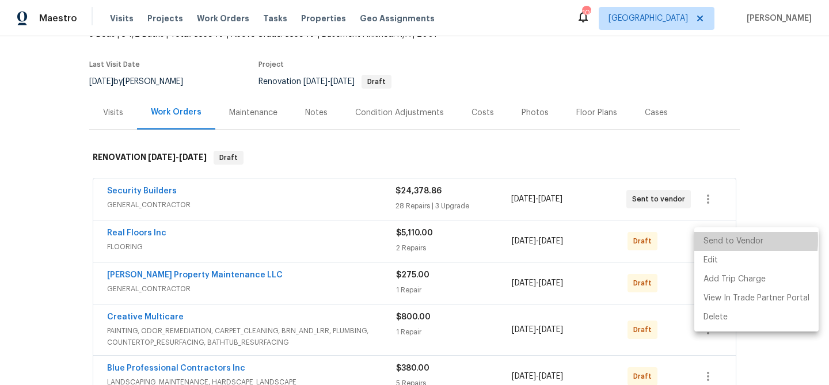
click at [712, 240] on li "Send to Vendor" at bounding box center [756, 241] width 124 height 19
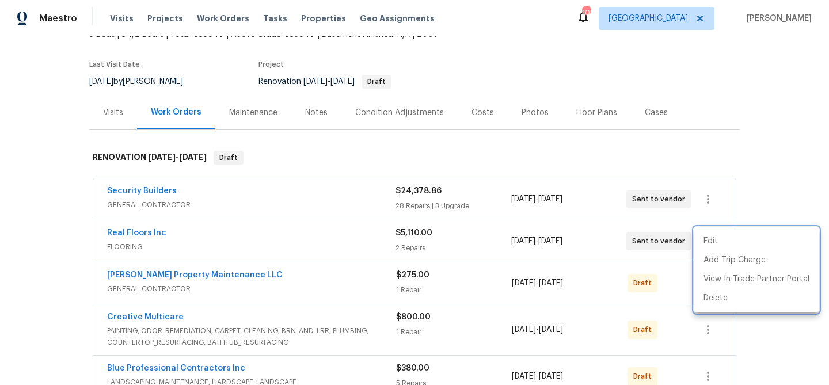
click at [664, 281] on div at bounding box center [414, 192] width 829 height 385
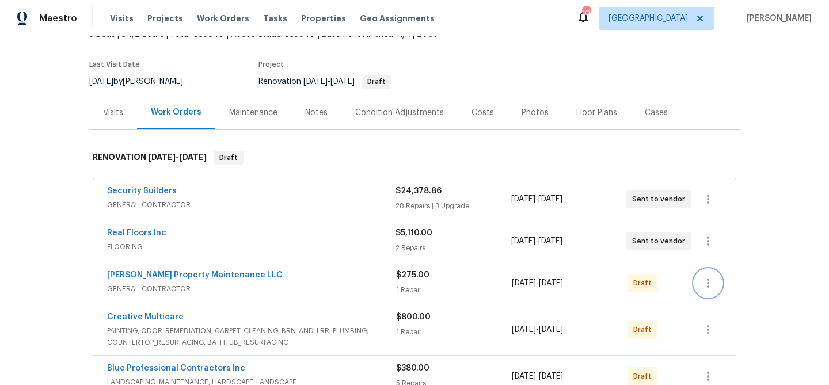
click at [704, 279] on icon "button" at bounding box center [708, 283] width 14 height 14
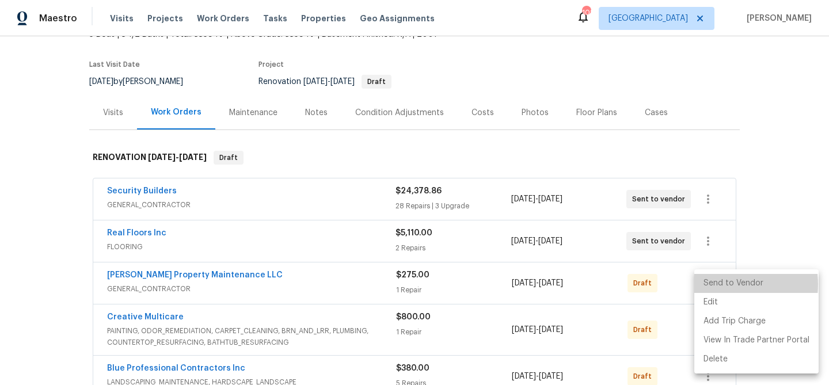
click at [713, 284] on li "Send to Vendor" at bounding box center [756, 283] width 124 height 19
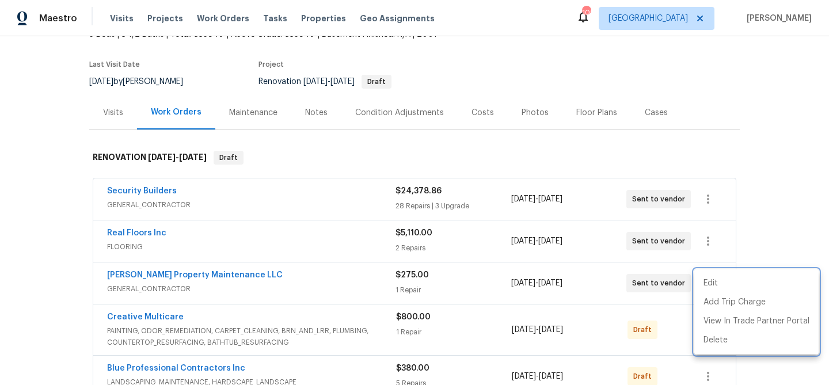
click at [670, 306] on div at bounding box center [414, 192] width 829 height 385
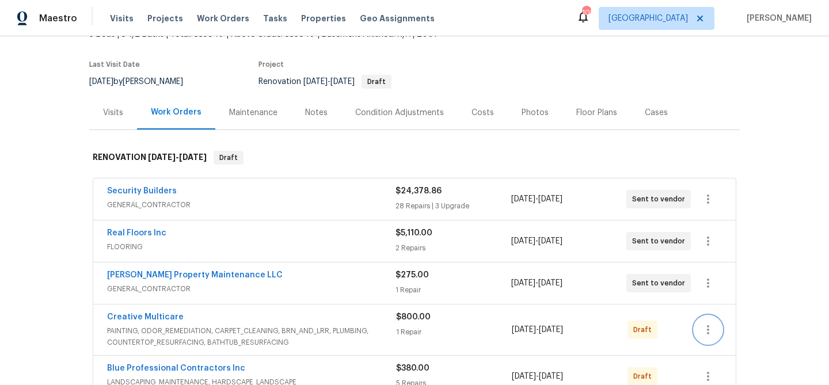
click at [710, 328] on icon "button" at bounding box center [708, 330] width 14 height 14
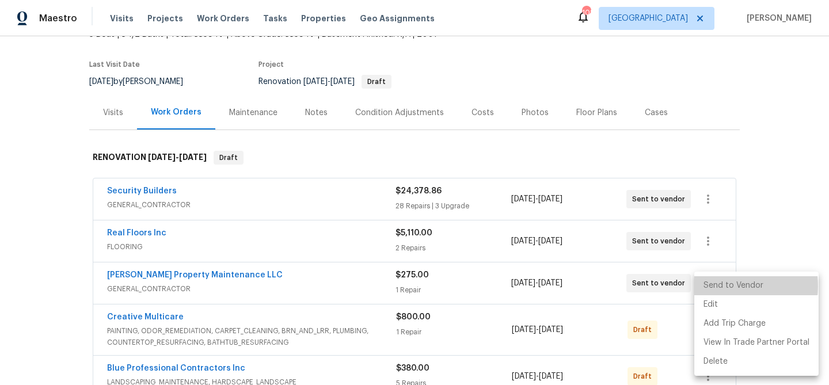
click at [721, 286] on li "Send to Vendor" at bounding box center [756, 285] width 124 height 19
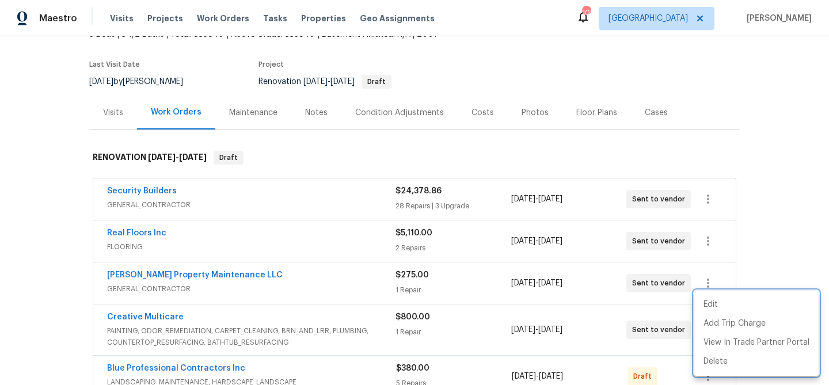
click at [603, 265] on div at bounding box center [414, 192] width 829 height 385
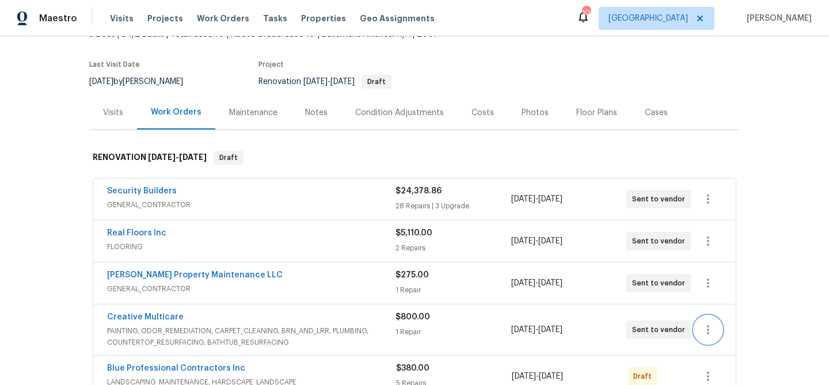
scroll to position [313, 0]
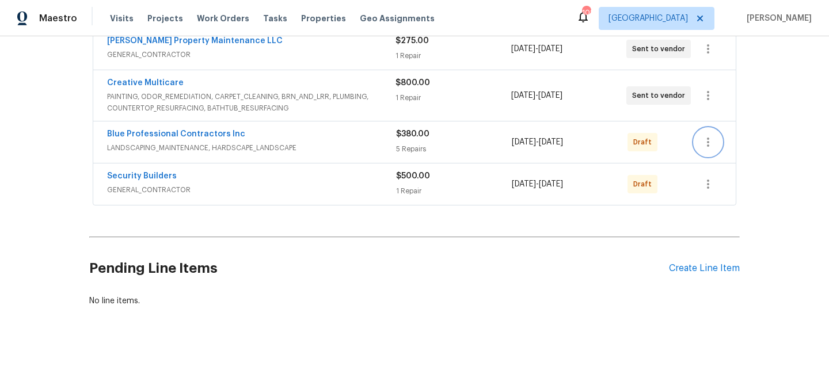
click at [701, 138] on icon "button" at bounding box center [708, 142] width 14 height 14
click at [712, 143] on li "Send to Vendor" at bounding box center [756, 142] width 124 height 19
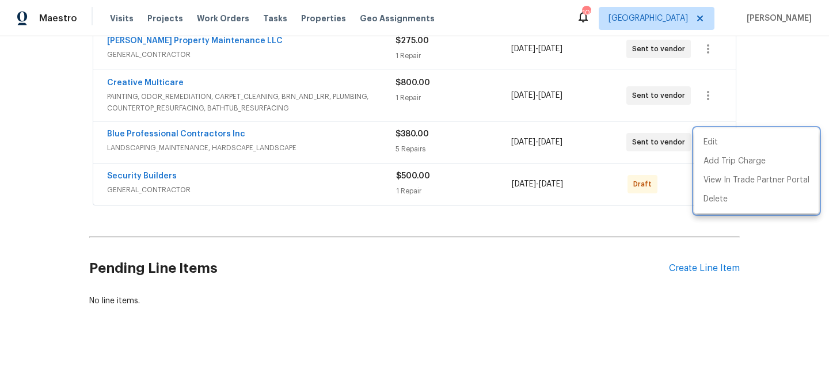
click at [679, 176] on div at bounding box center [414, 192] width 829 height 385
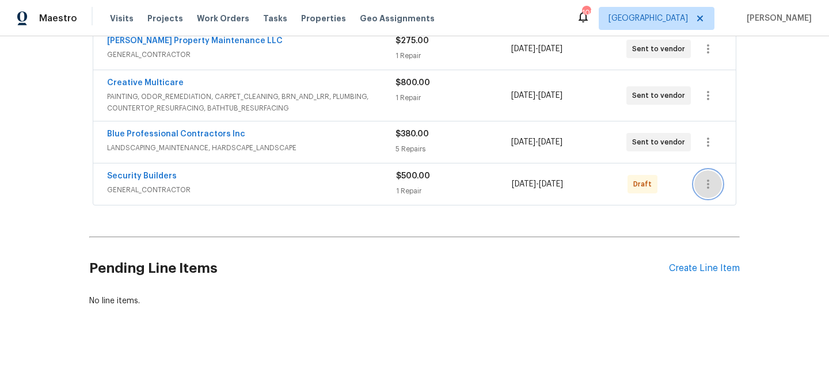
click at [711, 182] on icon "button" at bounding box center [708, 184] width 14 height 14
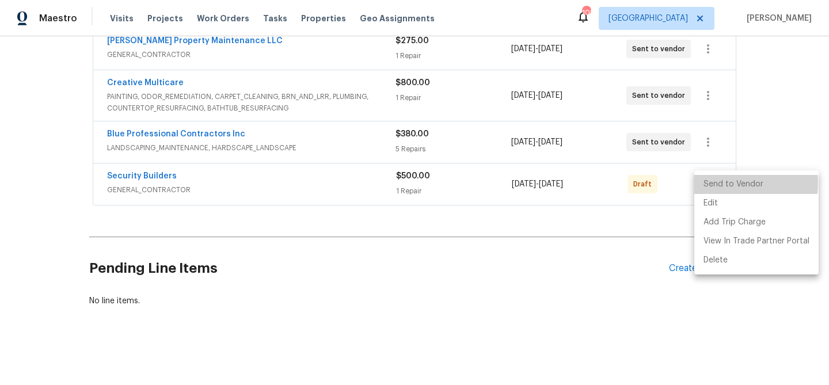
click at [714, 183] on li "Send to Vendor" at bounding box center [756, 184] width 124 height 19
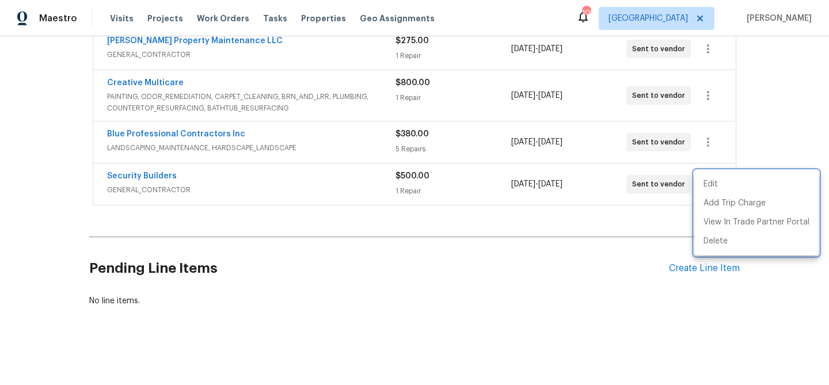
click at [747, 135] on div at bounding box center [414, 192] width 829 height 385
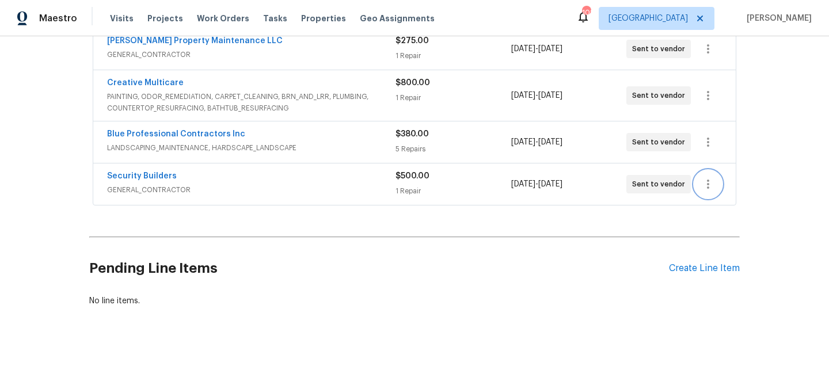
scroll to position [0, 0]
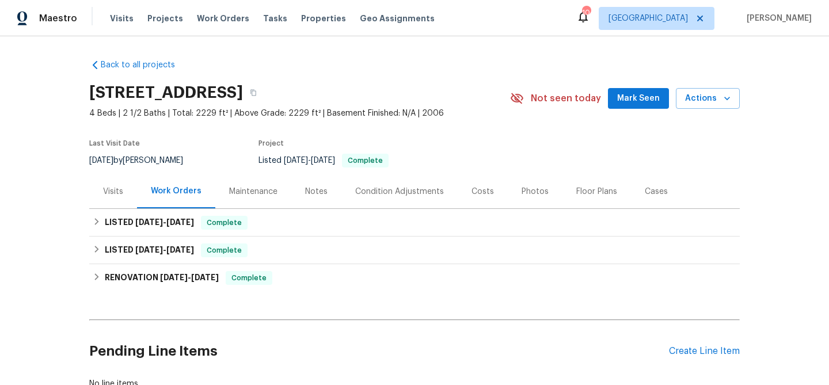
click at [642, 105] on button "Mark Seen" at bounding box center [638, 98] width 61 height 21
click at [123, 188] on div "Visits" at bounding box center [113, 191] width 48 height 34
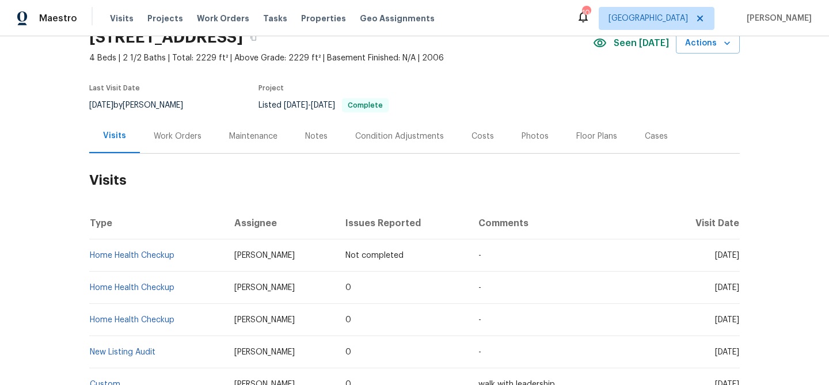
scroll to position [54, 0]
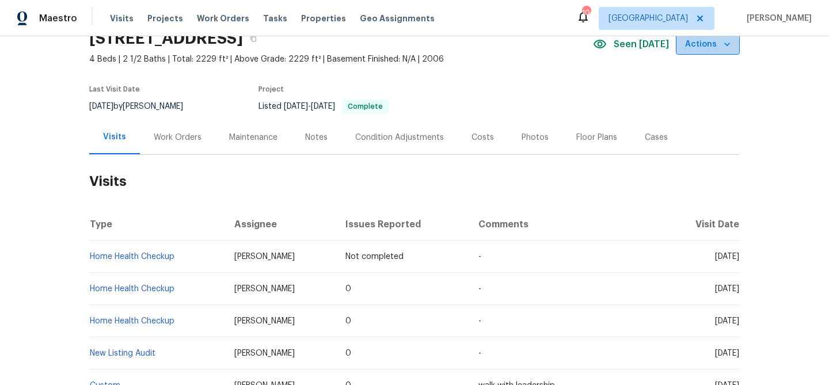
click at [703, 48] on span "Actions" at bounding box center [707, 44] width 45 height 14
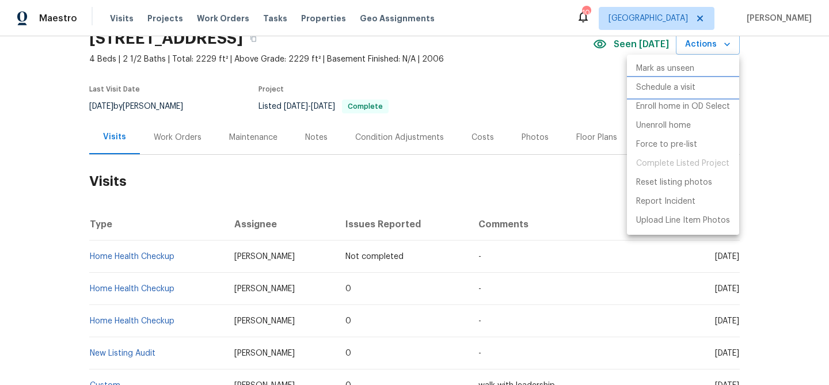
click at [683, 89] on p "Schedule a visit" at bounding box center [665, 88] width 59 height 12
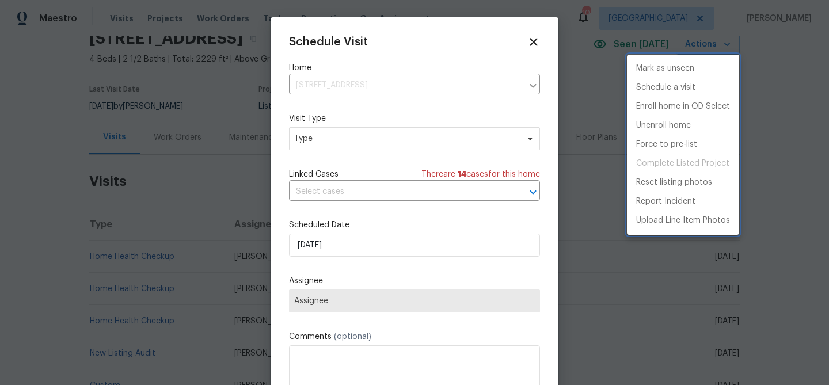
click at [347, 248] on div at bounding box center [414, 192] width 829 height 385
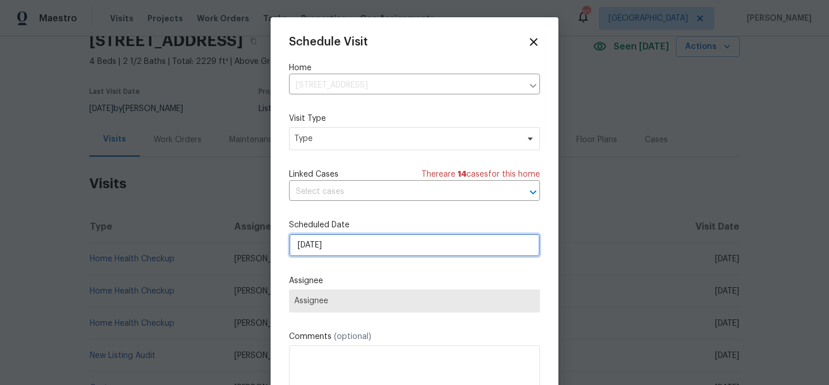
click at [348, 248] on input "8/26/2025" at bounding box center [414, 245] width 251 height 23
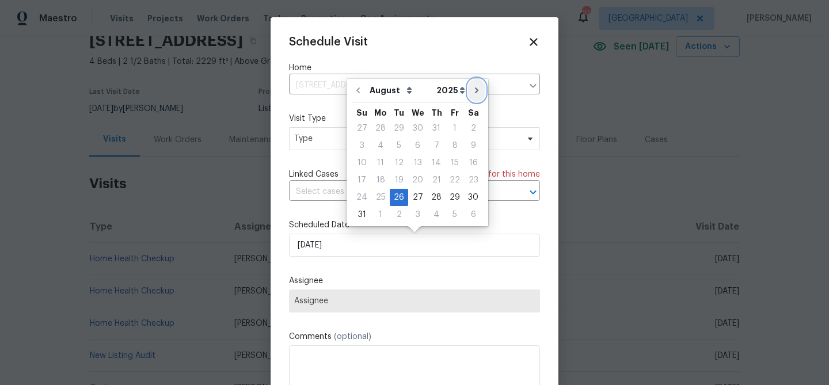
click at [472, 90] on icon "Go to next month" at bounding box center [476, 90] width 9 height 9
type input "9/26/2025"
select select "8"
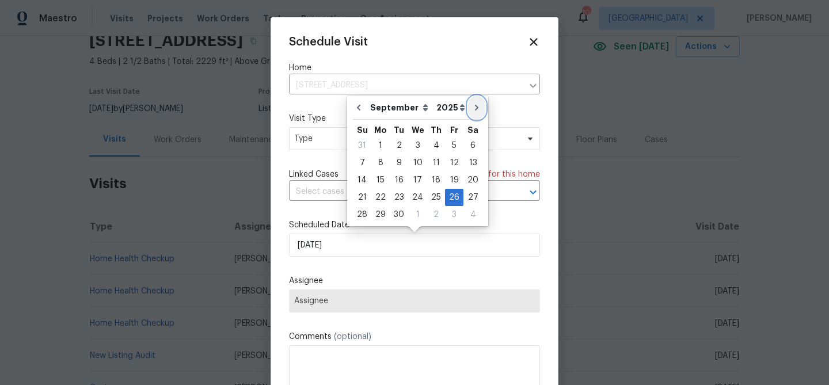
click at [470, 97] on button "Go to next month" at bounding box center [476, 107] width 17 height 23
type input "10/26/2025"
select select "9"
click at [399, 215] on div "28" at bounding box center [399, 215] width 18 height 16
type input "10/28/2025"
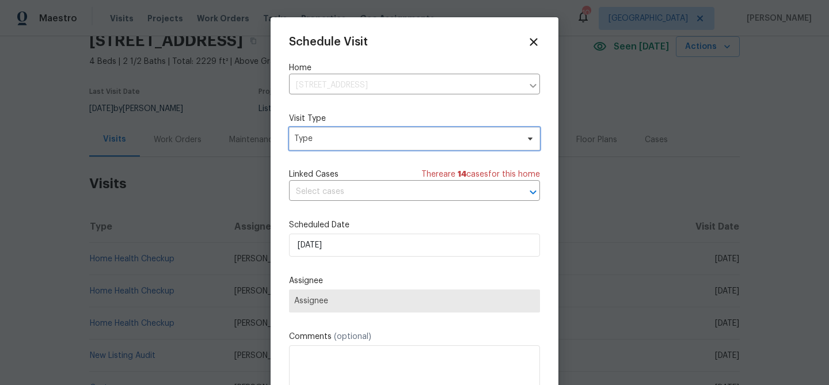
click at [386, 145] on span "Type" at bounding box center [406, 139] width 224 height 12
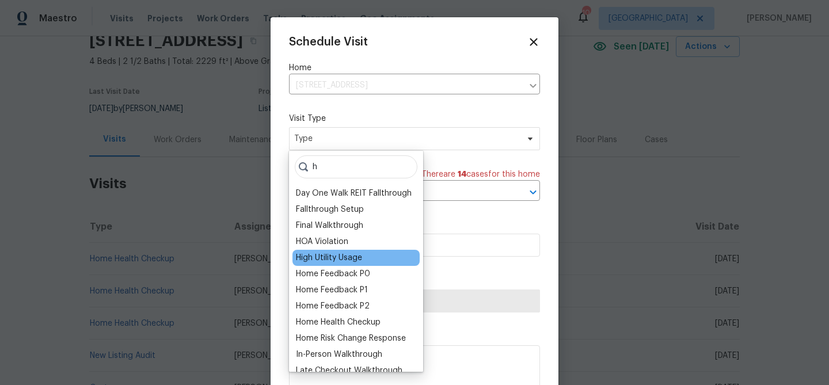
scroll to position [92, 0]
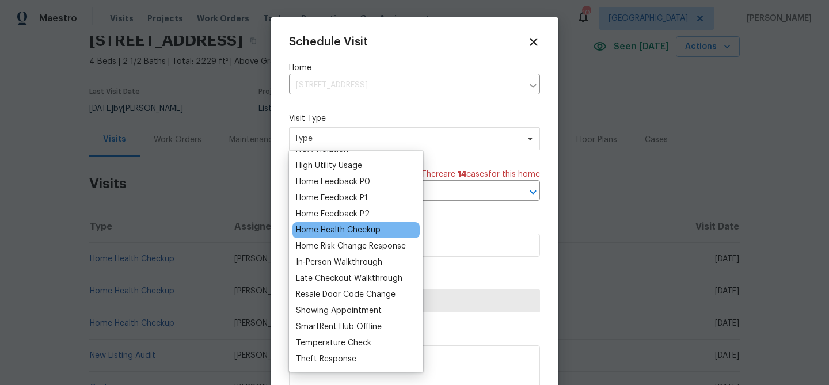
type input "h"
click at [351, 234] on div "Home Health Checkup" at bounding box center [338, 231] width 85 height 12
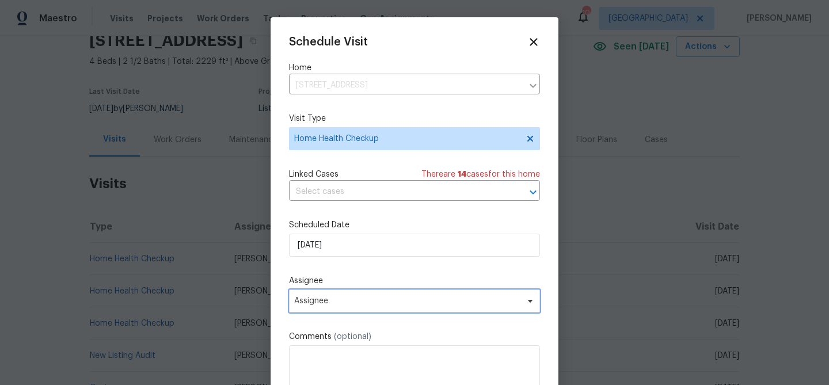
click at [442, 298] on span "Assignee" at bounding box center [407, 301] width 226 height 9
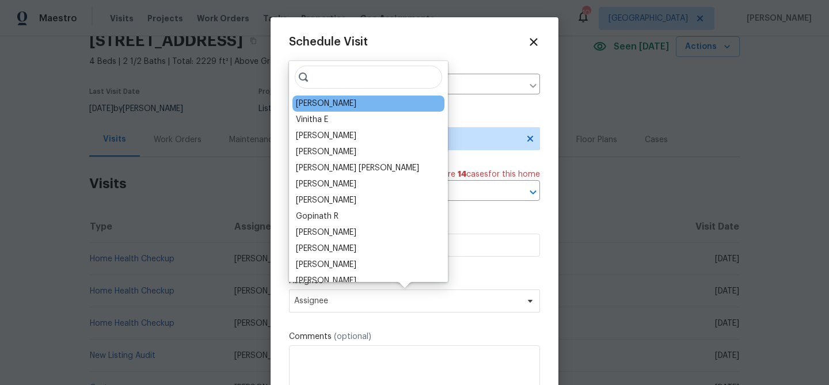
click at [321, 106] on div "[PERSON_NAME]" at bounding box center [326, 104] width 60 height 12
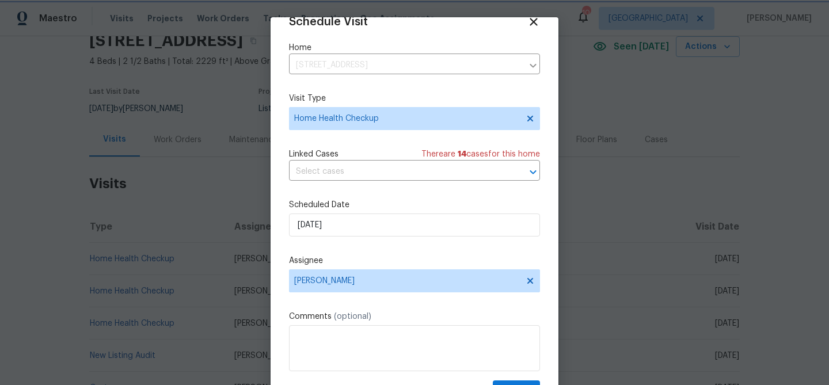
scroll to position [52, 0]
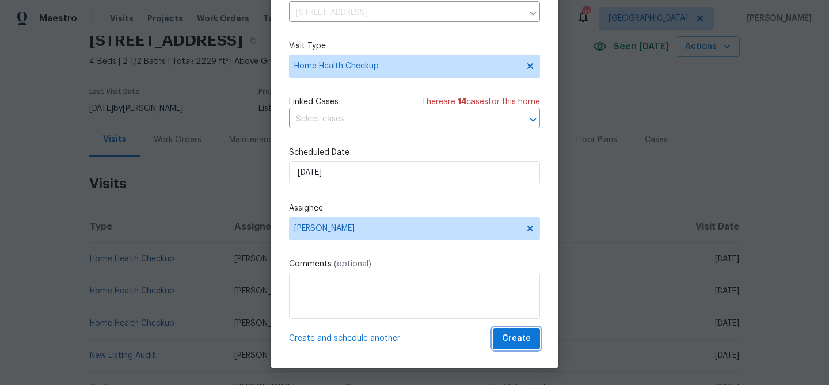
click at [531, 341] on button "Create" at bounding box center [516, 338] width 47 height 21
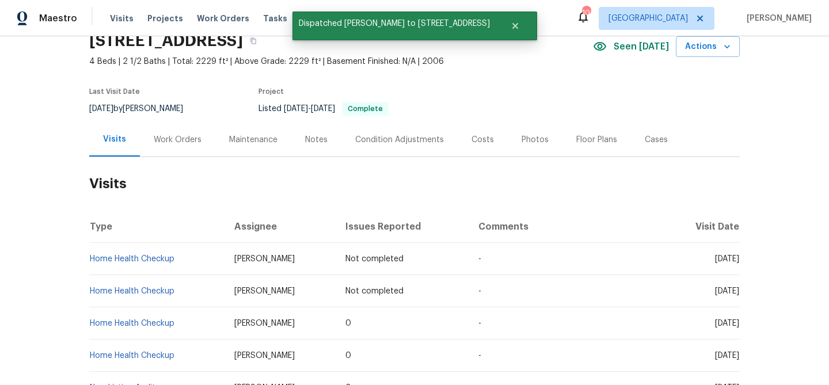
scroll to position [0, 0]
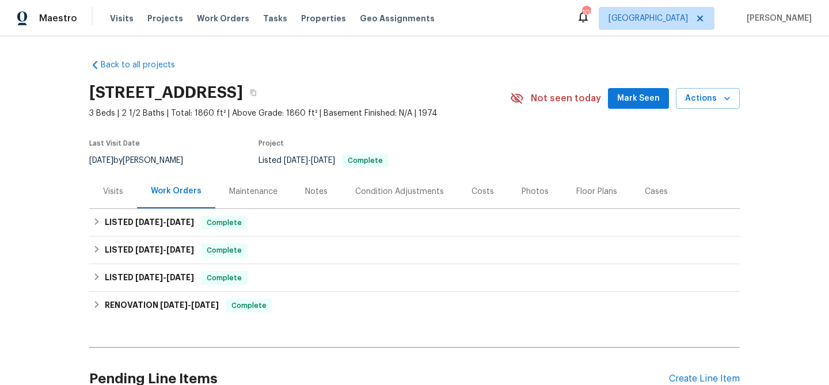
drag, startPoint x: 640, startPoint y: 92, endPoint x: 637, endPoint y: 110, distance: 18.1
click at [640, 92] on span "Mark Seen" at bounding box center [638, 99] width 43 height 14
click at [119, 185] on div "Visits" at bounding box center [113, 191] width 48 height 34
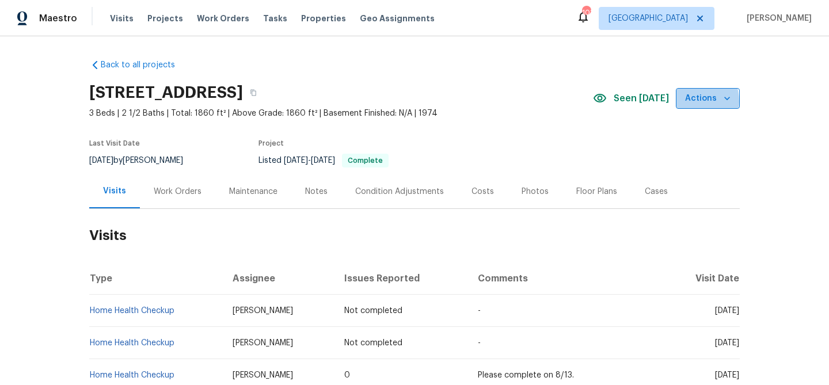
click at [690, 101] on span "Actions" at bounding box center [707, 99] width 45 height 14
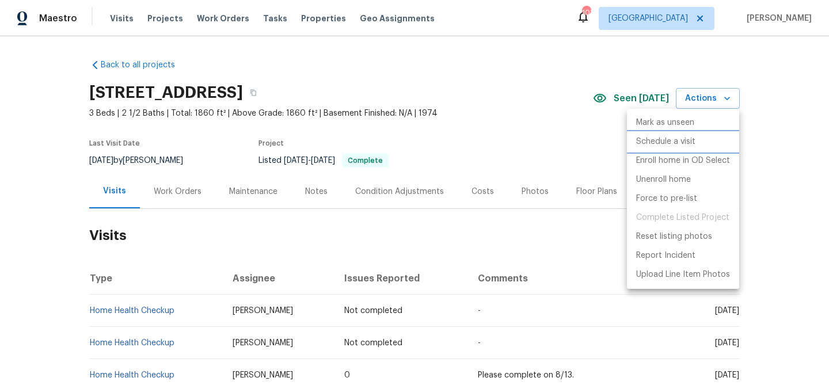
click at [683, 143] on p "Schedule a visit" at bounding box center [665, 142] width 59 height 12
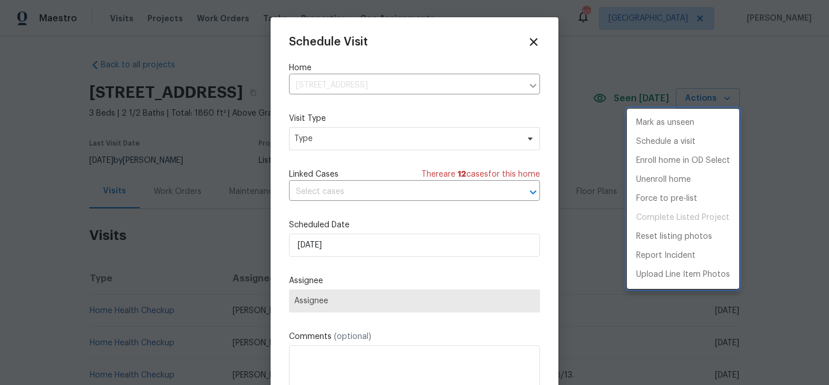
click at [390, 144] on div at bounding box center [414, 192] width 829 height 385
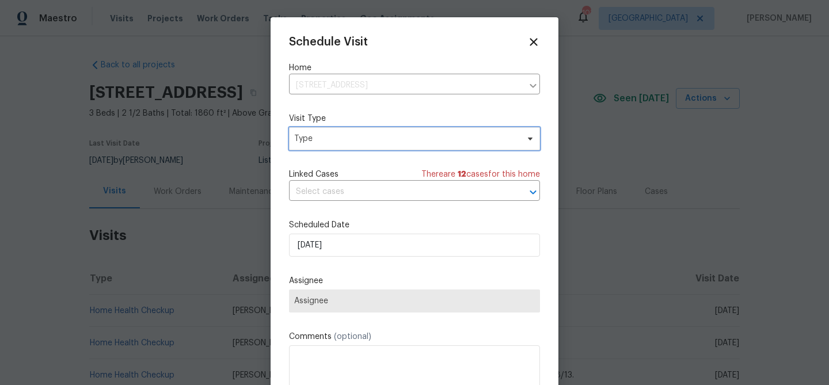
click at [395, 140] on span "Type" at bounding box center [406, 139] width 224 height 12
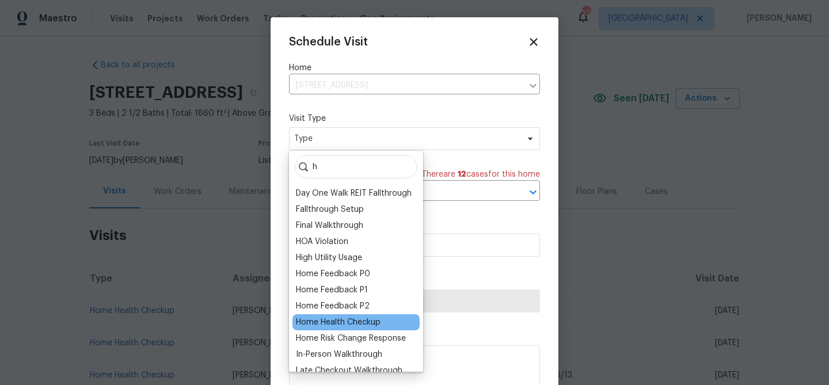
scroll to position [92, 0]
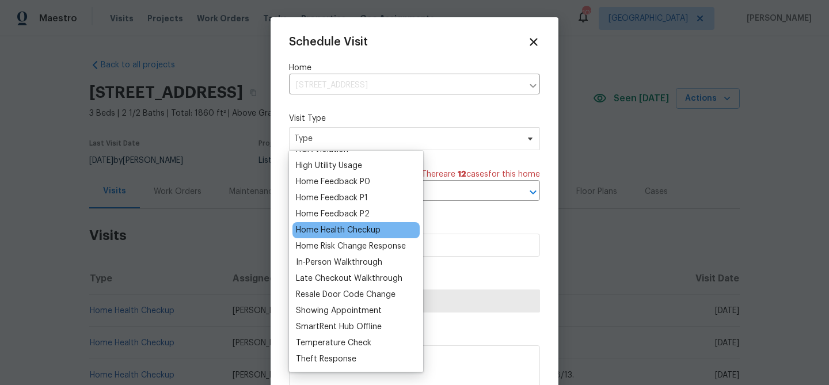
type input "h"
click at [347, 228] on div "Home Health Checkup" at bounding box center [338, 231] width 85 height 12
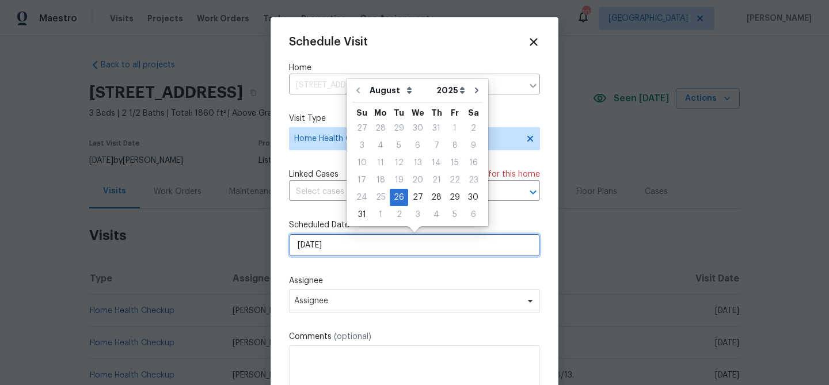
click at [354, 245] on input "[DATE]" at bounding box center [414, 245] width 251 height 23
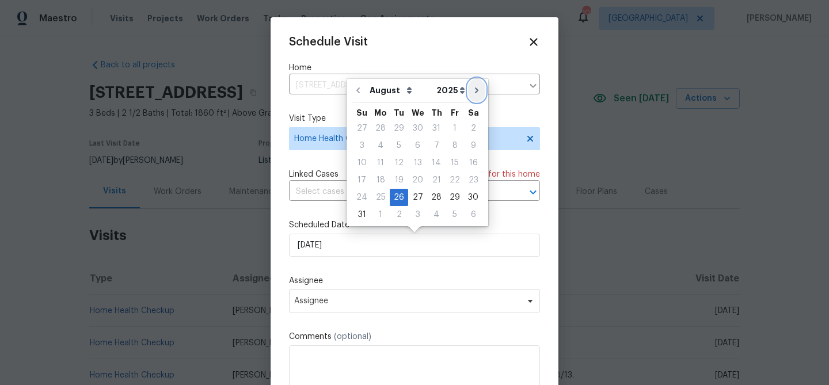
click at [472, 89] on icon "Go to next month" at bounding box center [476, 90] width 9 height 9
type input "[DATE]"
select select "8"
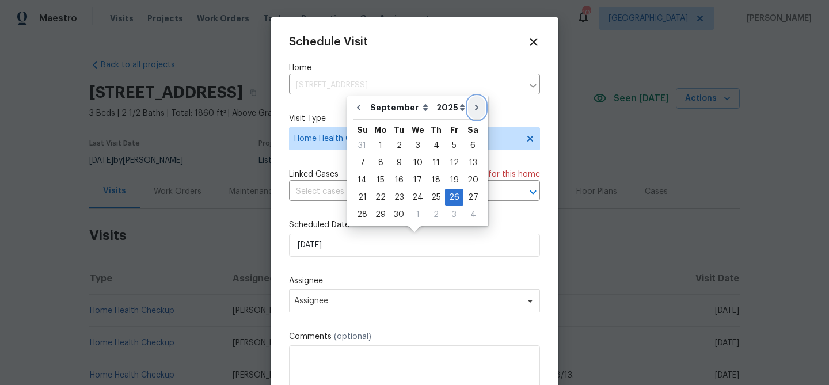
click at [477, 105] on button "Go to next month" at bounding box center [476, 107] width 17 height 23
type input "[DATE]"
select select "9"
click at [473, 108] on icon "Go to next month" at bounding box center [476, 107] width 9 height 9
type input "11/26/2025"
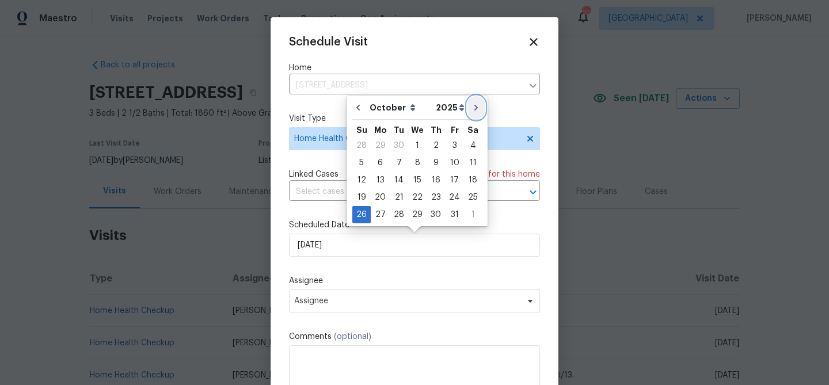
select select "10"
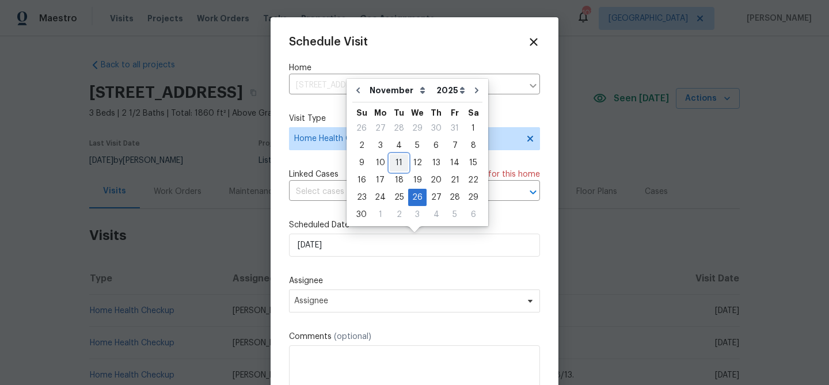
click at [401, 159] on div "11" at bounding box center [399, 163] width 18 height 16
type input "11/11/2025"
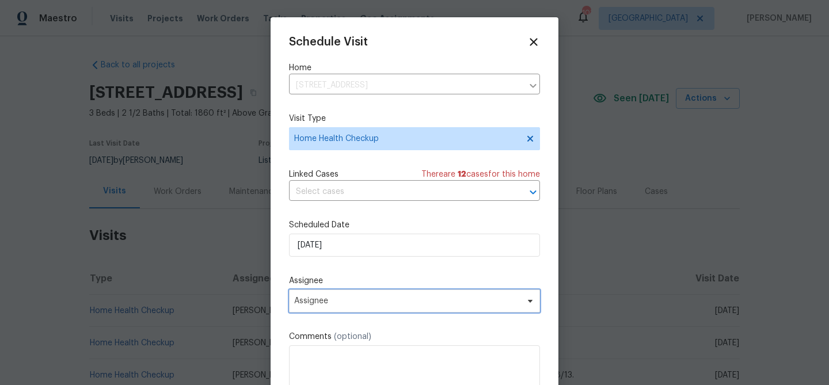
click at [367, 304] on span "Assignee" at bounding box center [407, 301] width 226 height 9
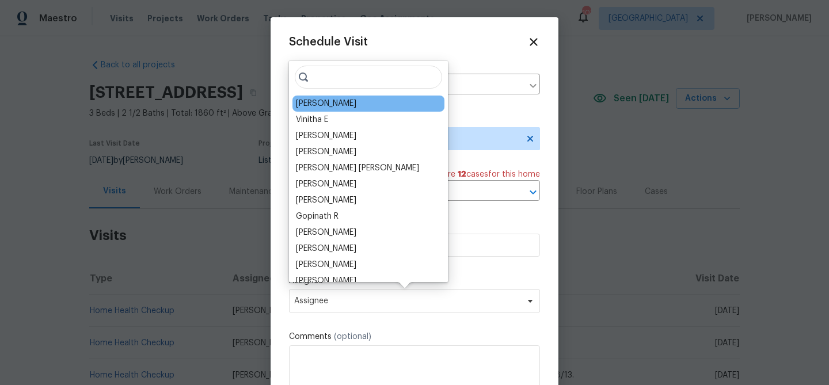
click at [326, 101] on div "[PERSON_NAME]" at bounding box center [326, 104] width 60 height 12
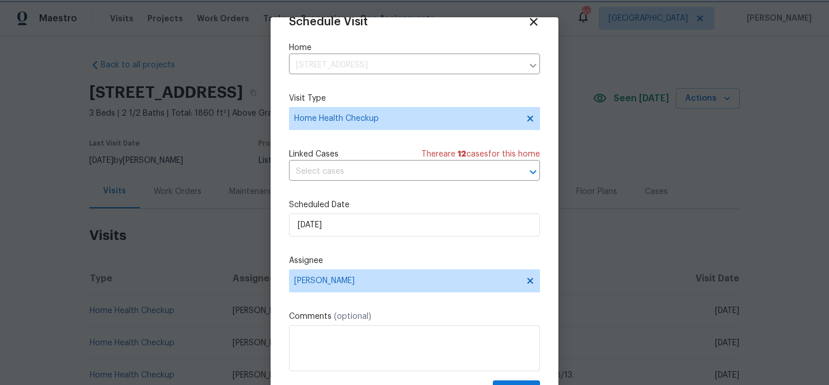
scroll to position [52, 0]
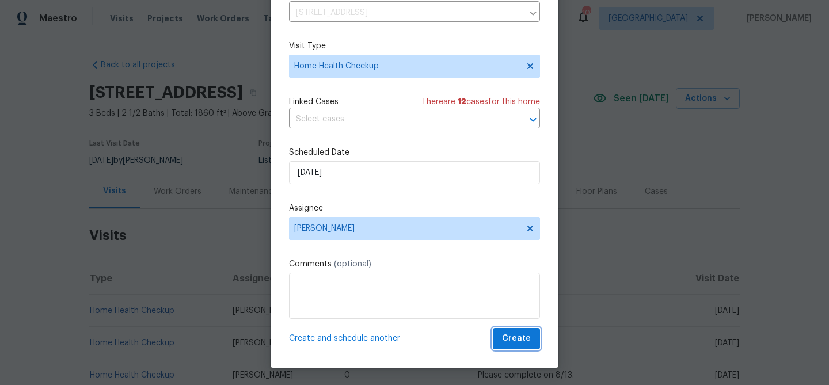
click at [513, 339] on span "Create" at bounding box center [516, 339] width 29 height 14
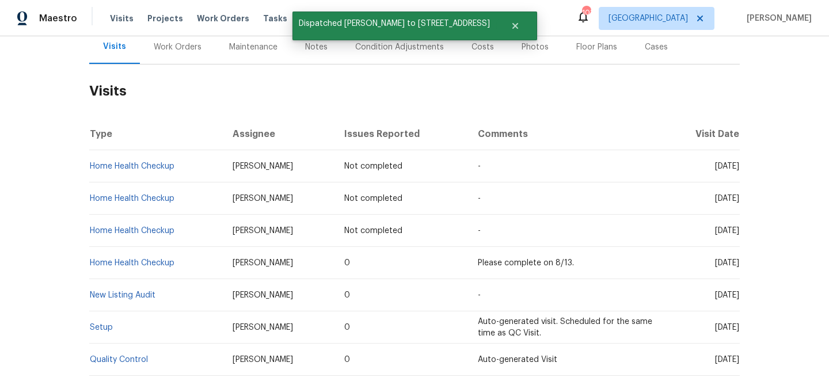
scroll to position [0, 0]
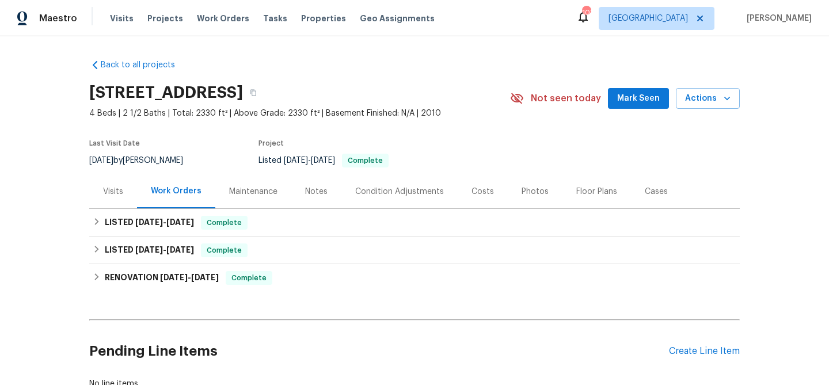
click at [627, 88] on button "Mark Seen" at bounding box center [638, 98] width 61 height 21
click at [111, 191] on div "Visits" at bounding box center [113, 192] width 20 height 12
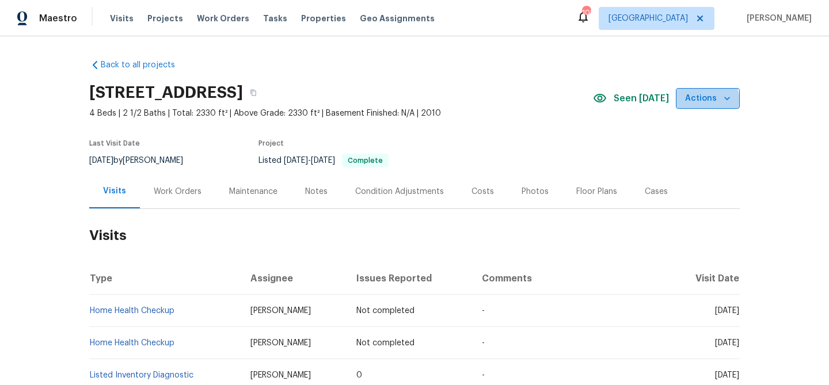
click at [700, 102] on span "Actions" at bounding box center [707, 99] width 45 height 14
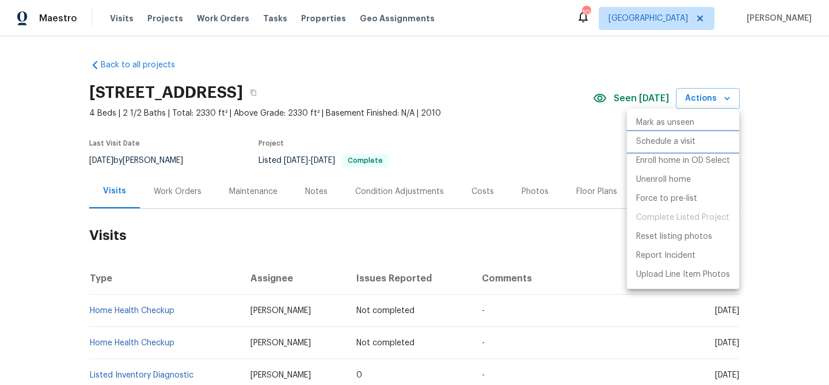
click at [681, 138] on p "Schedule a visit" at bounding box center [665, 142] width 59 height 12
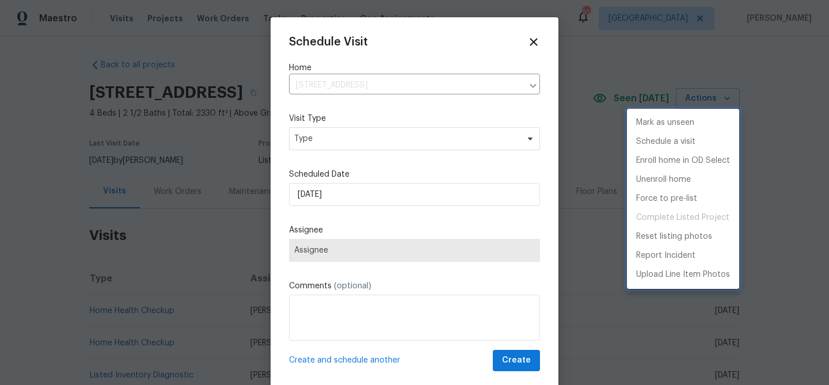
drag, startPoint x: 364, startPoint y: 151, endPoint x: 371, endPoint y: 145, distance: 9.0
click at [366, 149] on div at bounding box center [414, 192] width 829 height 385
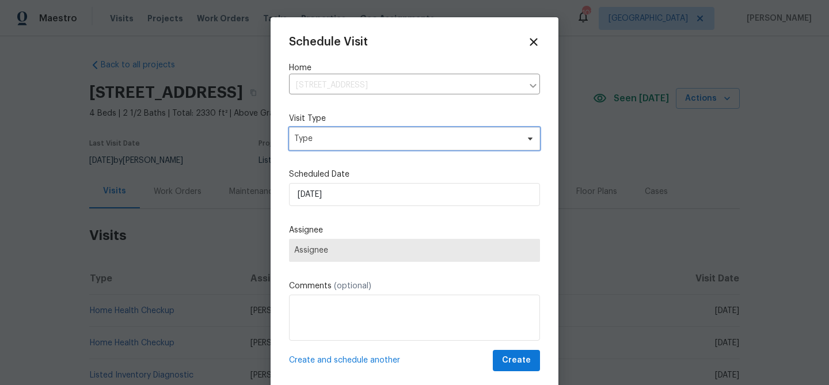
click at [376, 140] on span "Type" at bounding box center [406, 139] width 224 height 12
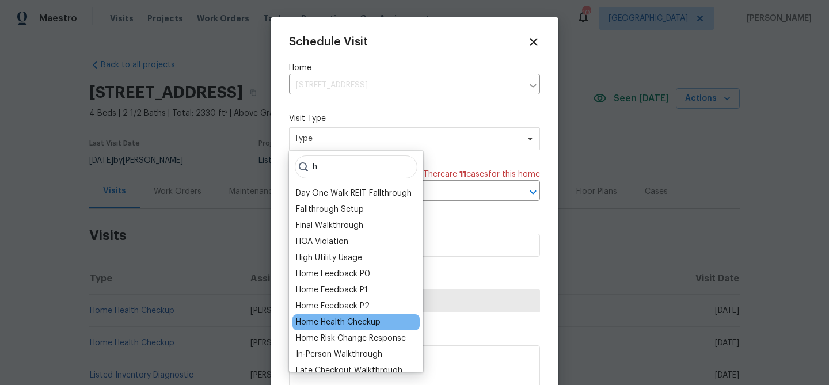
type input "h"
click at [365, 319] on div "Home Health Checkup" at bounding box center [338, 323] width 85 height 12
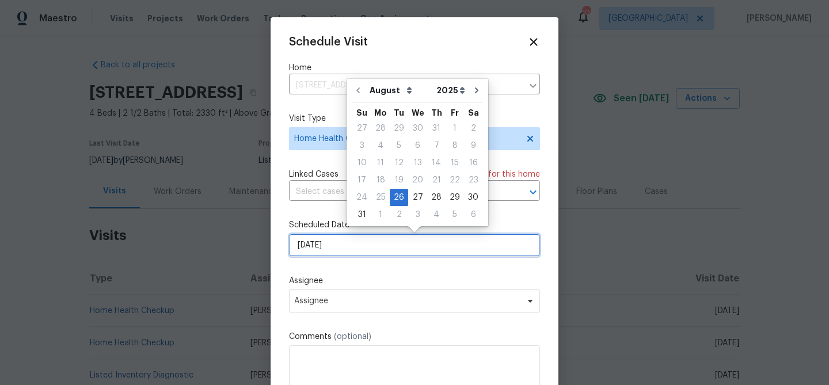
click at [367, 250] on input "[DATE]" at bounding box center [414, 245] width 251 height 23
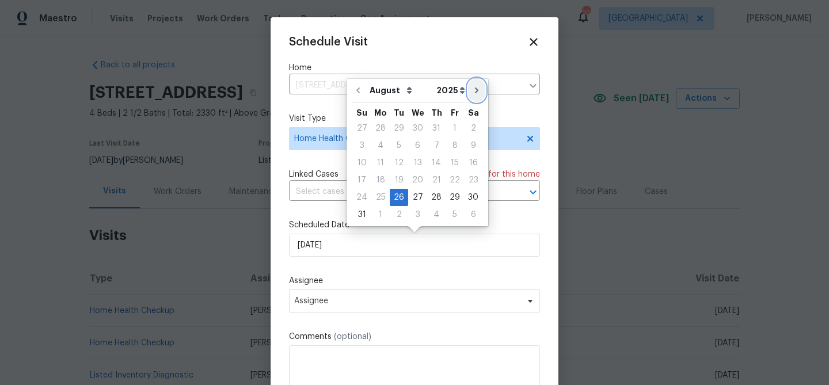
click at [468, 90] on button "Go to next month" at bounding box center [476, 90] width 17 height 23
type input "[DATE]"
select select "8"
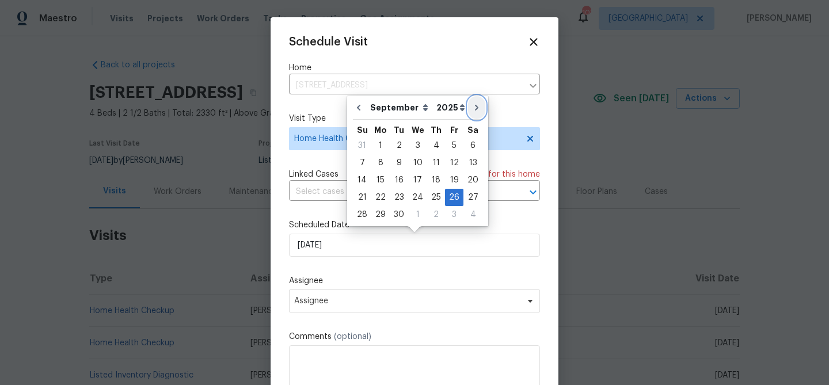
click at [475, 105] on icon "Go to next month" at bounding box center [476, 108] width 3 height 6
type input "[DATE]"
select select "9"
click at [418, 165] on div "8" at bounding box center [417, 163] width 18 height 16
type input "[DATE]"
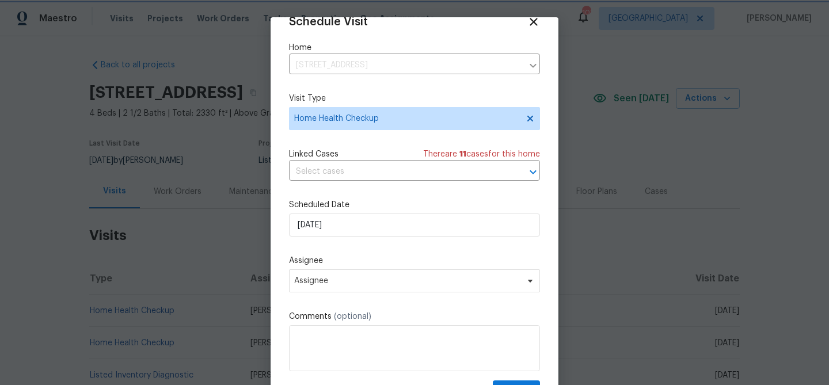
scroll to position [52, 0]
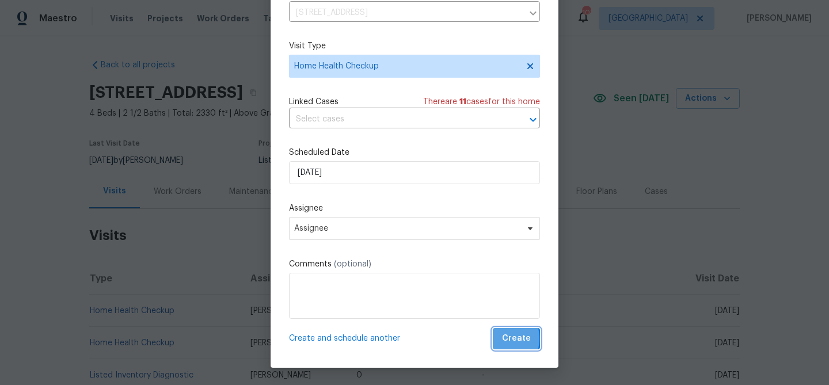
click at [498, 339] on button "Create" at bounding box center [516, 338] width 47 height 21
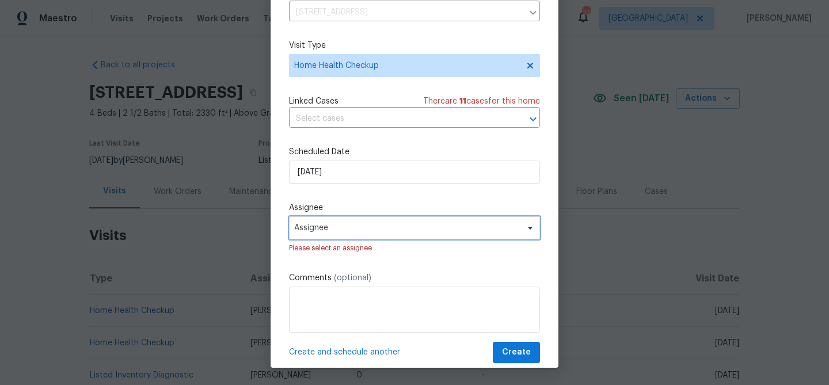
click at [375, 233] on span "Assignee" at bounding box center [414, 228] width 251 height 23
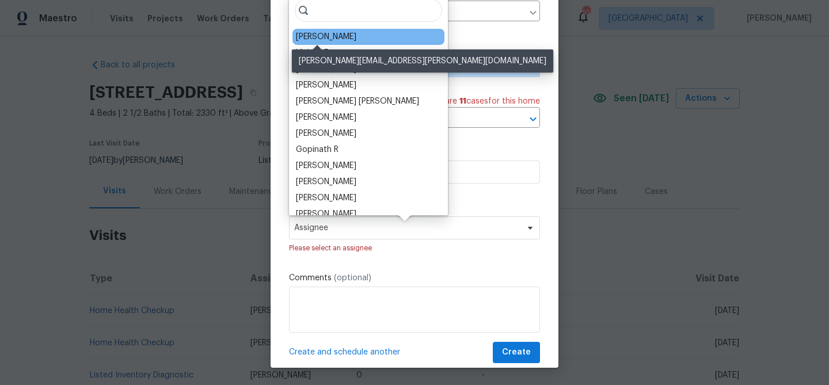
click at [314, 35] on div "[PERSON_NAME]" at bounding box center [326, 37] width 60 height 12
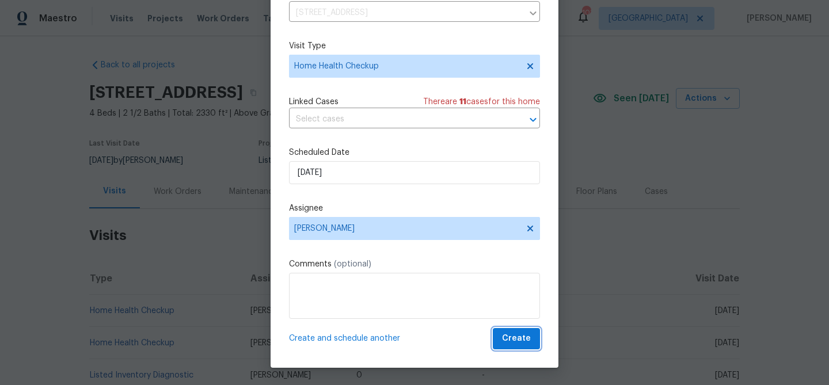
click at [520, 329] on button "Create" at bounding box center [516, 338] width 47 height 21
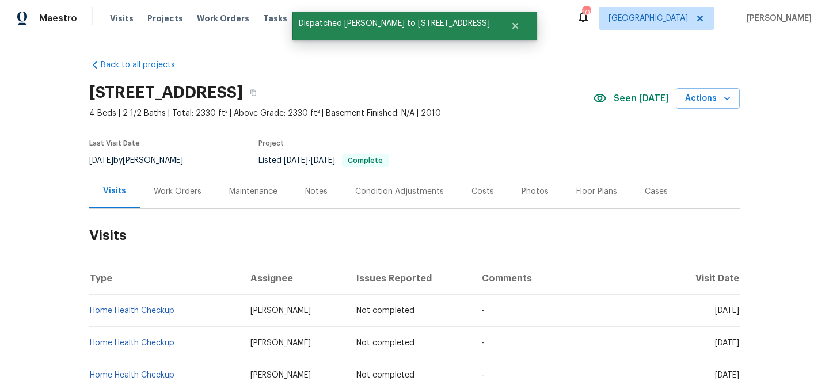
scroll to position [0, 0]
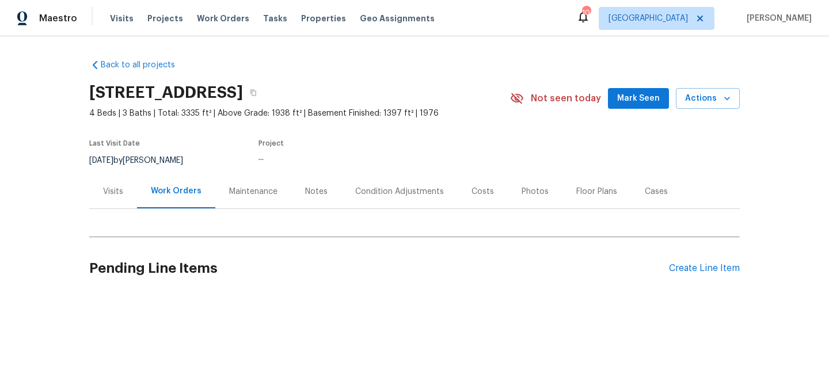
click at [636, 97] on span "Mark Seen" at bounding box center [638, 99] width 43 height 14
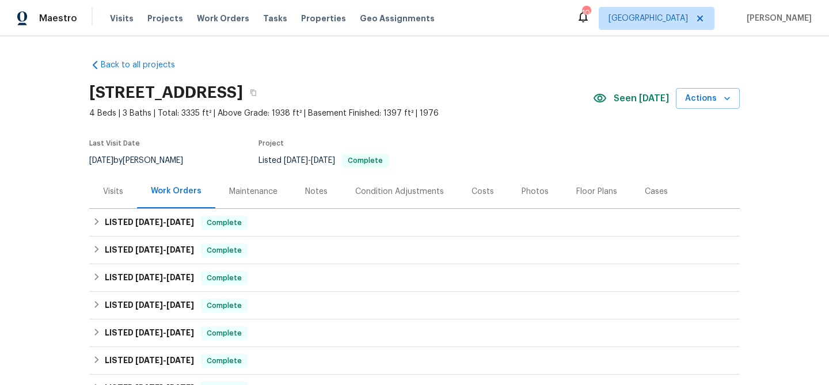
click at [111, 189] on div "Visits" at bounding box center [113, 192] width 20 height 12
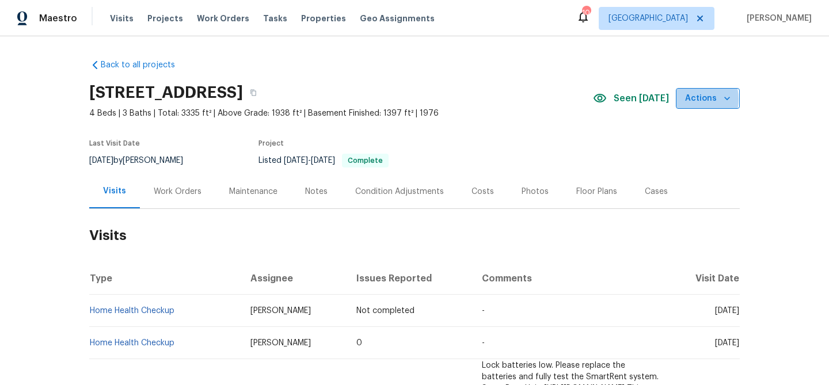
click at [693, 100] on span "Actions" at bounding box center [707, 99] width 45 height 14
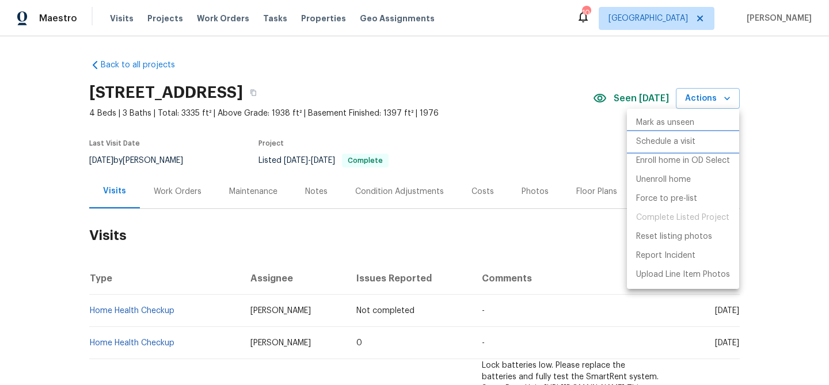
click at [654, 136] on p "Schedule a visit" at bounding box center [665, 142] width 59 height 12
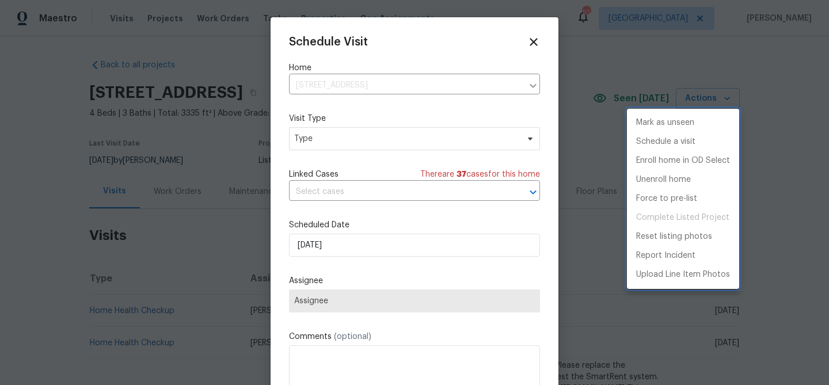
click at [378, 250] on div at bounding box center [414, 192] width 829 height 385
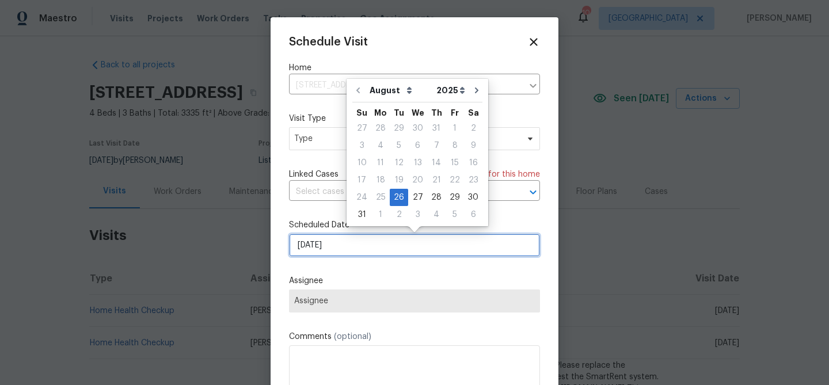
click at [385, 249] on input "[DATE]" at bounding box center [414, 245] width 251 height 23
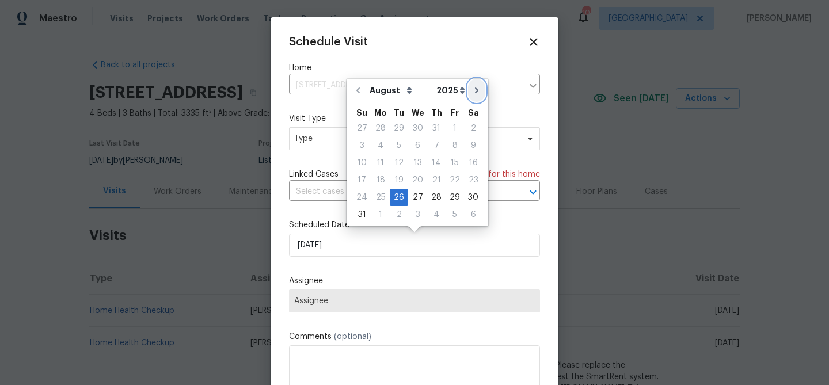
click at [468, 93] on button "Go to next month" at bounding box center [476, 90] width 17 height 23
type input "[DATE]"
select select "8"
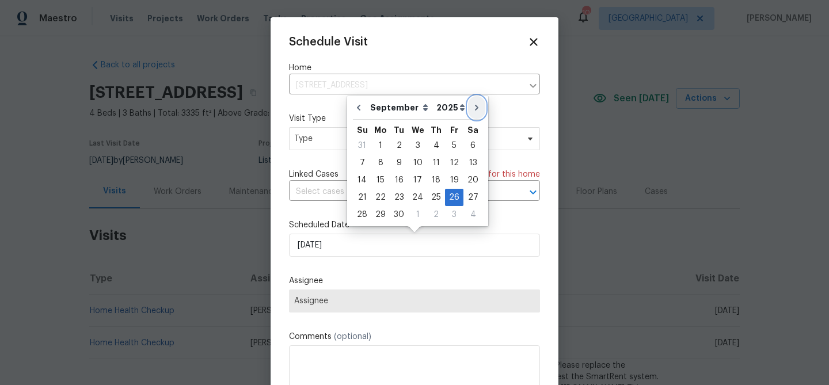
click at [472, 102] on button "Go to next month" at bounding box center [476, 107] width 17 height 23
type input "[DATE]"
select select "9"
click at [395, 216] on div "28" at bounding box center [399, 215] width 18 height 16
type input "10/28/2025"
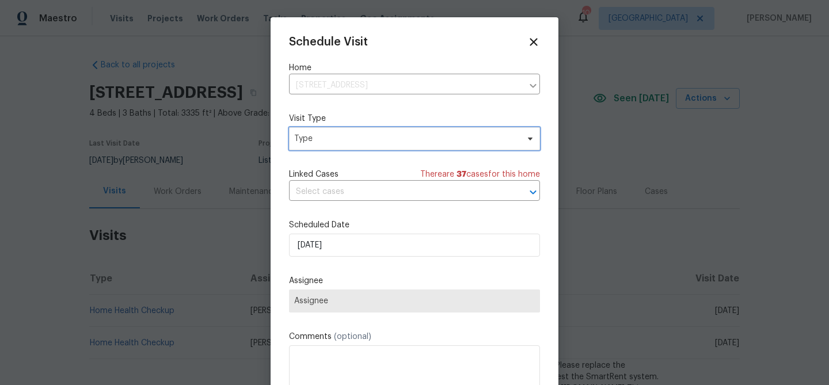
click at [410, 138] on span "Type" at bounding box center [406, 139] width 224 height 12
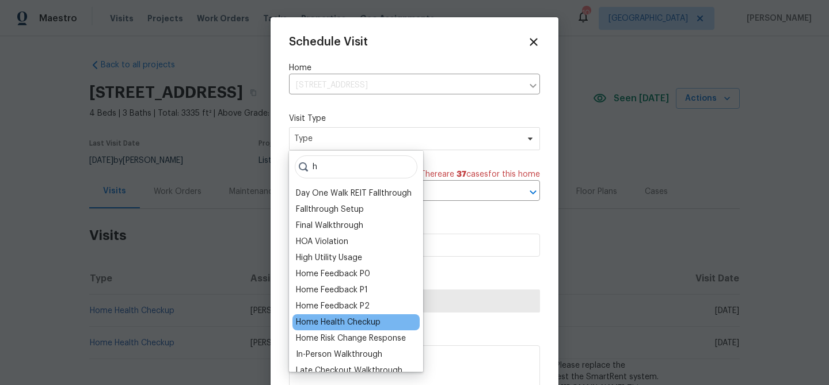
type input "h"
click at [352, 318] on div "Home Health Checkup" at bounding box center [338, 323] width 85 height 12
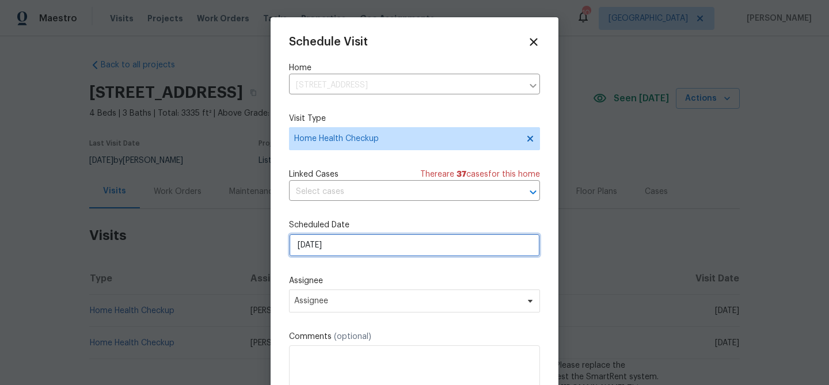
click at [325, 253] on input "10/28/2025" at bounding box center [414, 245] width 251 height 23
select select "9"
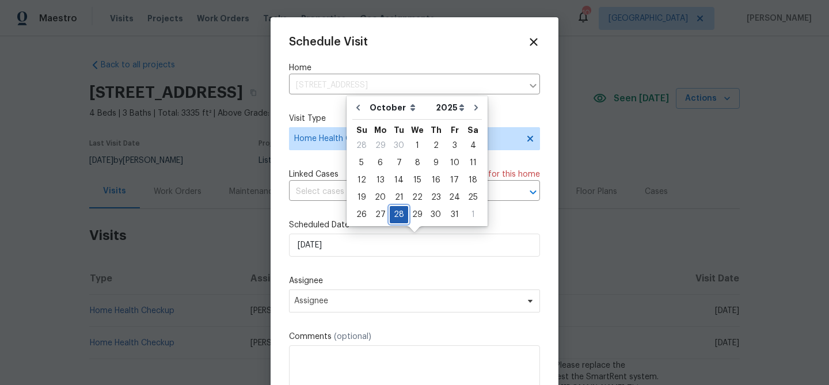
click at [396, 212] on div "28" at bounding box center [399, 215] width 18 height 16
click at [321, 168] on div "Schedule Visit Home 8014 Bells Ferry Rd, Canton, GA 30114 ​ Visit Type Home Hea…" at bounding box center [414, 229] width 251 height 386
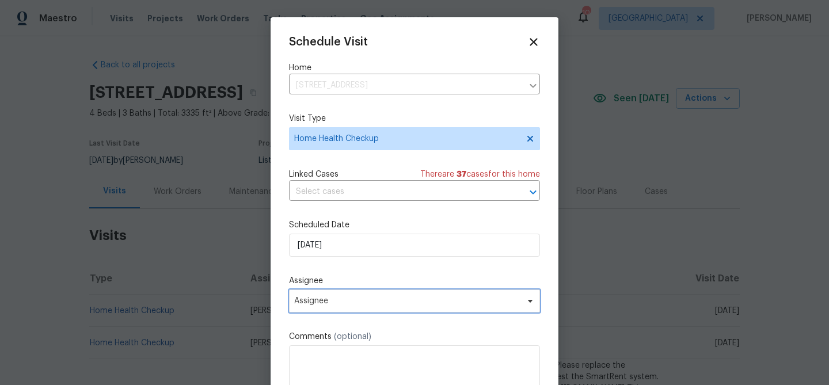
click at [352, 306] on span "Assignee" at bounding box center [414, 301] width 251 height 23
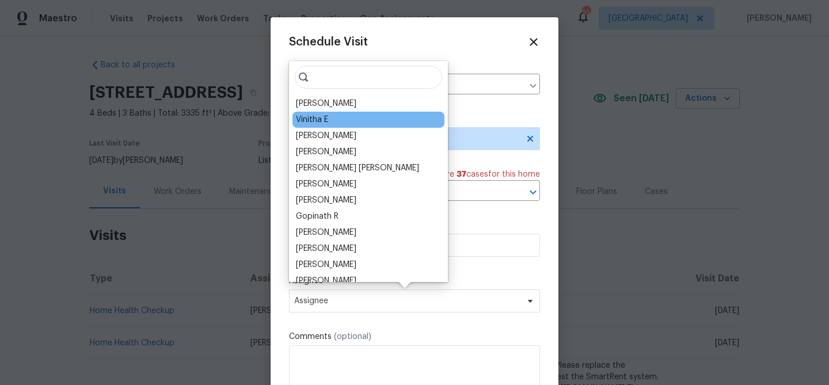
click at [329, 113] on div "Vinitha E" at bounding box center [369, 120] width 152 height 16
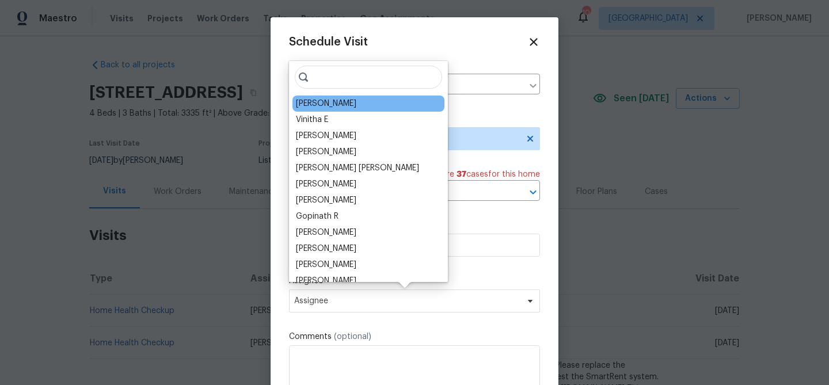
click at [328, 104] on div "Tyler Payne" at bounding box center [326, 104] width 60 height 12
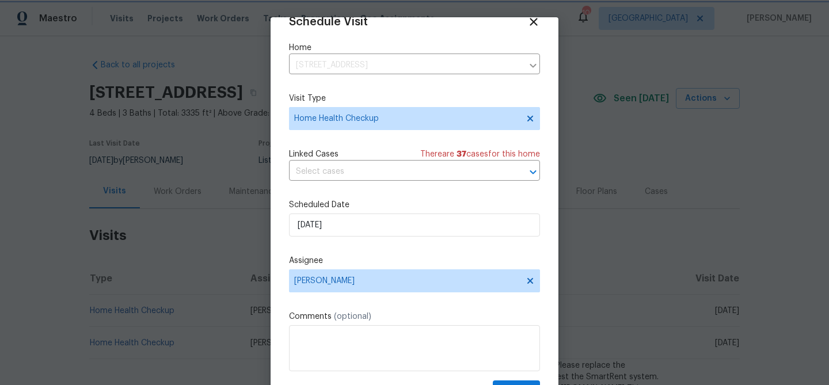
scroll to position [52, 0]
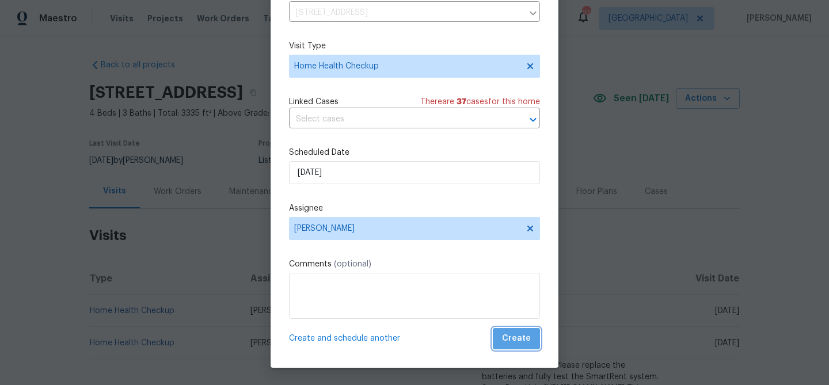
click at [521, 338] on span "Create" at bounding box center [516, 339] width 29 height 14
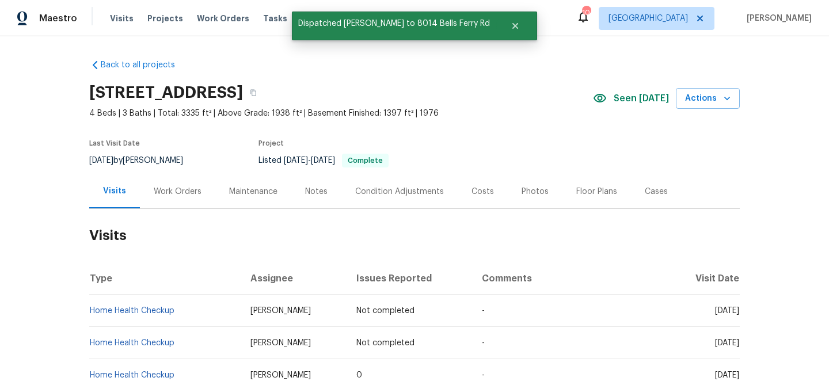
scroll to position [0, 0]
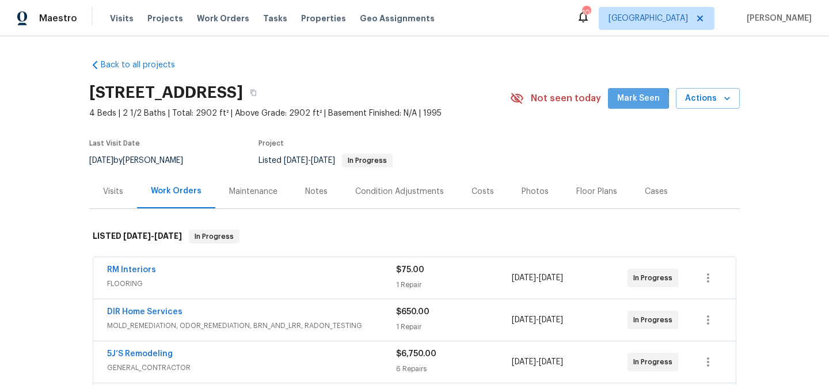
click at [622, 100] on span "Mark Seen" at bounding box center [638, 99] width 43 height 14
click at [120, 194] on div "Visits" at bounding box center [113, 192] width 20 height 12
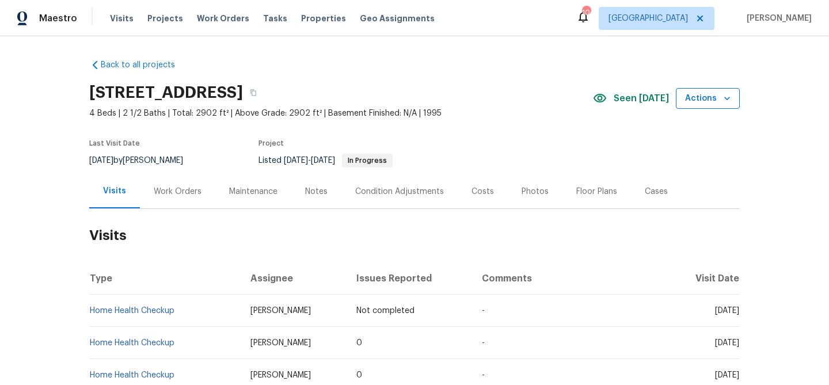
click at [698, 109] on button "Actions" at bounding box center [708, 98] width 64 height 21
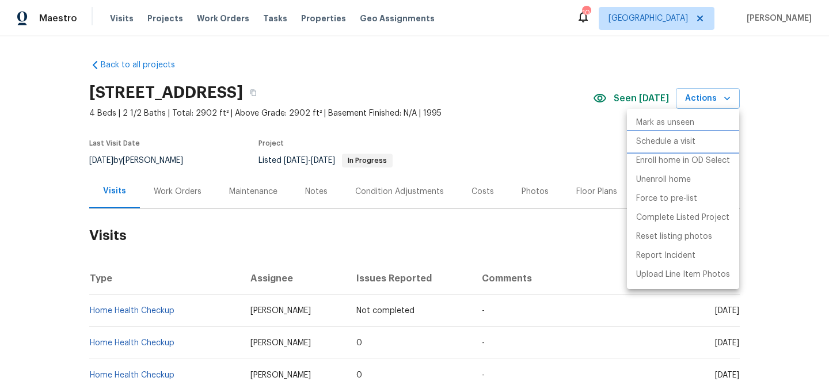
click at [688, 138] on p "Schedule a visit" at bounding box center [665, 142] width 59 height 12
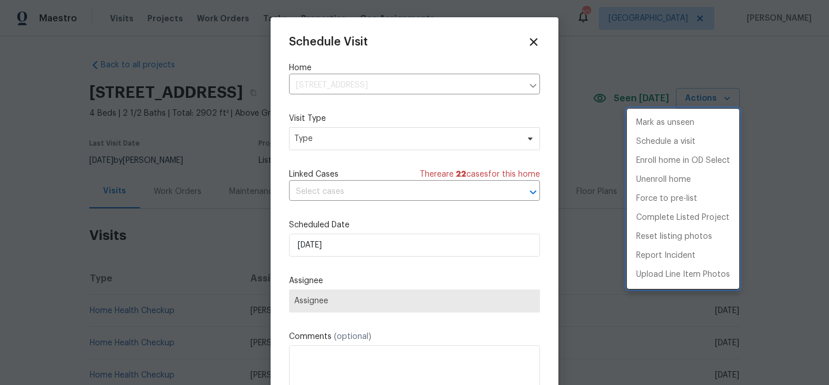
click at [364, 143] on div at bounding box center [414, 192] width 829 height 385
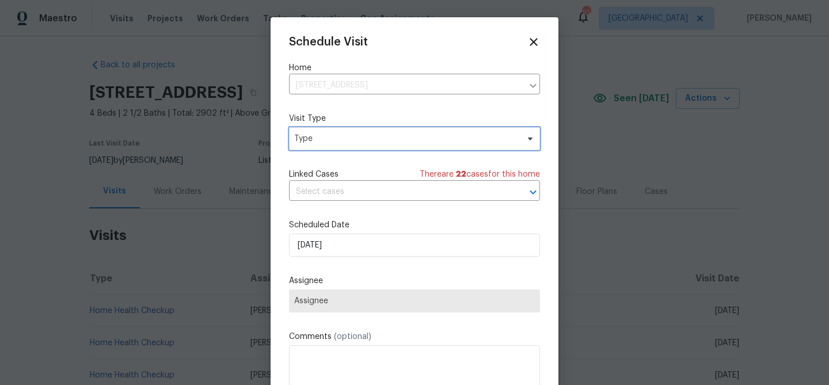
click at [370, 138] on span "Type" at bounding box center [406, 139] width 224 height 12
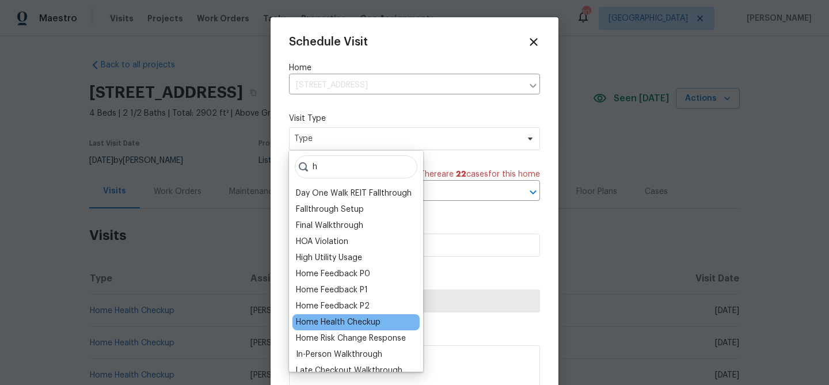
type input "h"
click at [352, 317] on div "Home Health Checkup" at bounding box center [338, 323] width 85 height 12
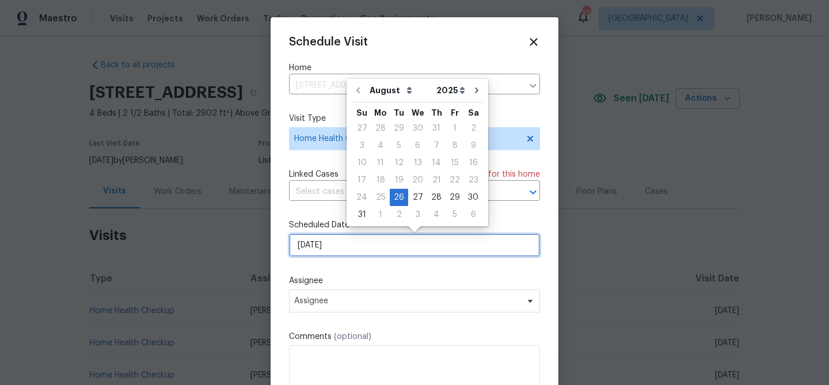
click at [365, 247] on input "[DATE]" at bounding box center [414, 245] width 251 height 23
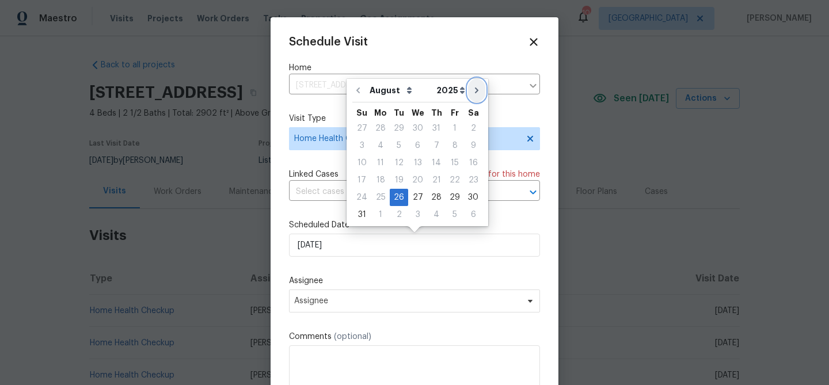
click at [475, 88] on icon "Go to next month" at bounding box center [476, 91] width 3 height 6
type input "[DATE]"
select select "8"
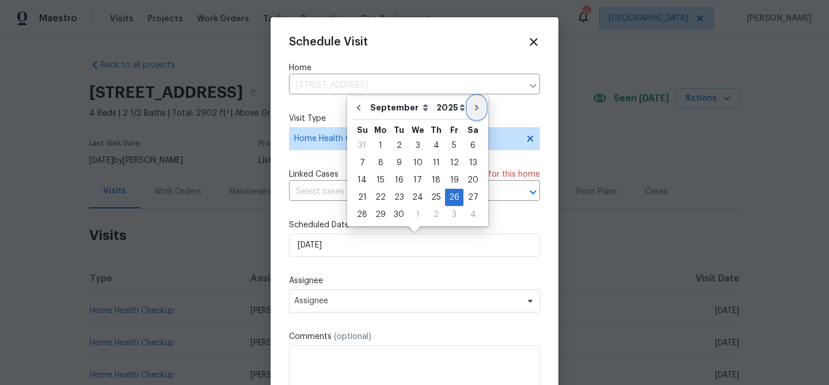
click at [472, 100] on button "Go to next month" at bounding box center [476, 107] width 17 height 23
type input "[DATE]"
select select "9"
click at [397, 215] on div "28" at bounding box center [399, 215] width 18 height 16
type input "[DATE]"
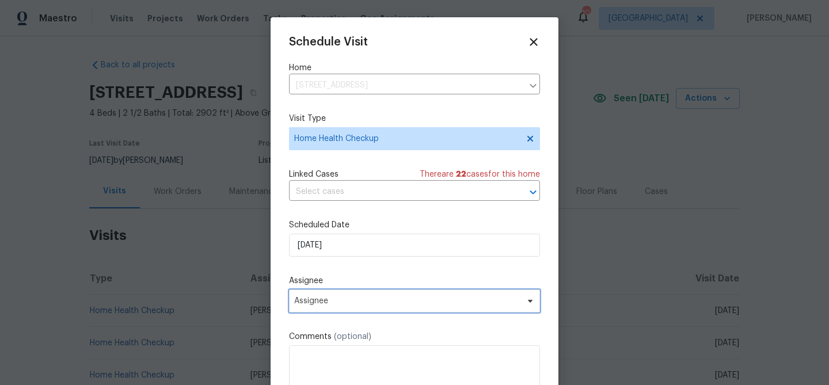
click at [382, 308] on span "Assignee" at bounding box center [414, 301] width 251 height 23
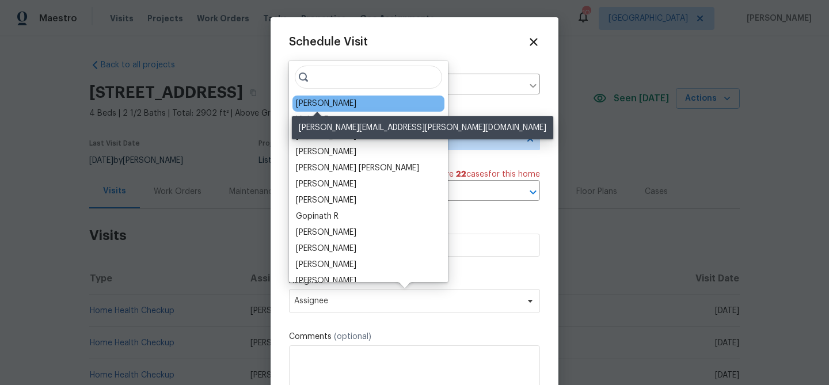
click at [317, 105] on div "[PERSON_NAME]" at bounding box center [326, 104] width 60 height 12
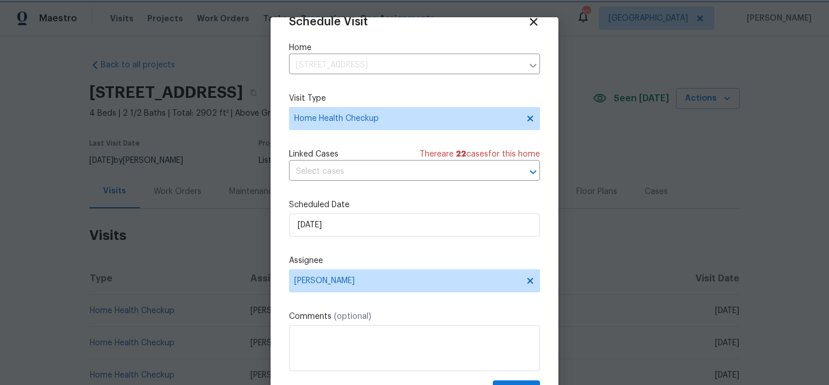
scroll to position [52, 0]
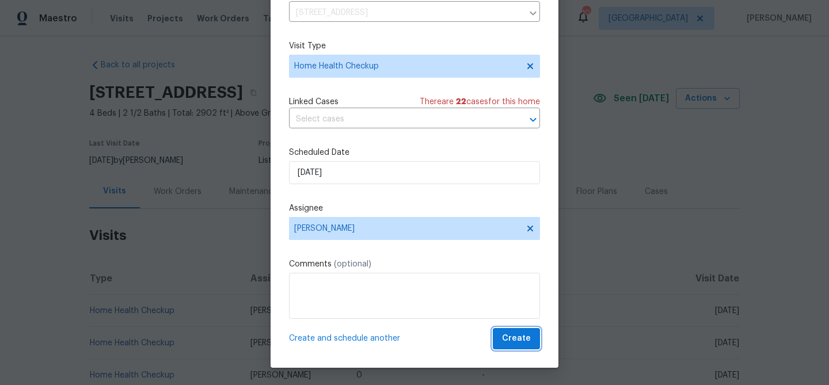
click at [515, 341] on span "Create" at bounding box center [516, 339] width 29 height 14
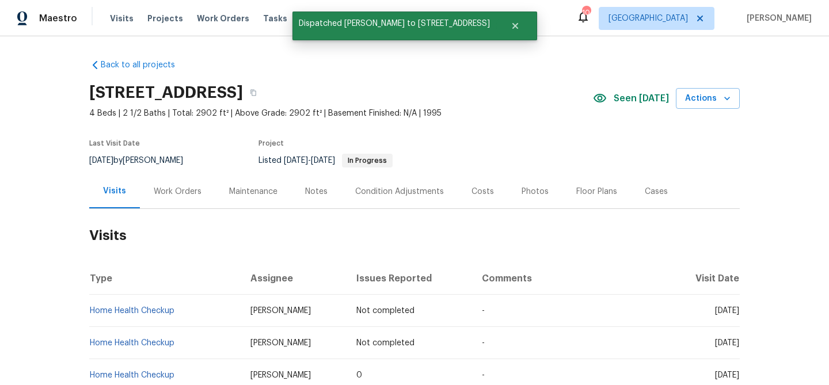
scroll to position [0, 0]
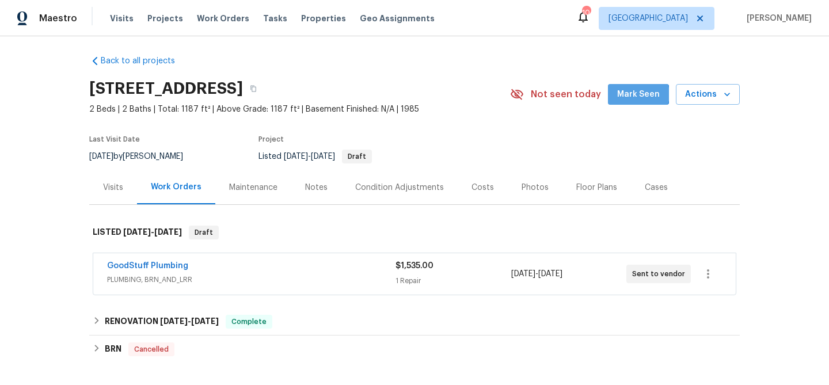
click at [640, 94] on span "Mark Seen" at bounding box center [638, 95] width 43 height 14
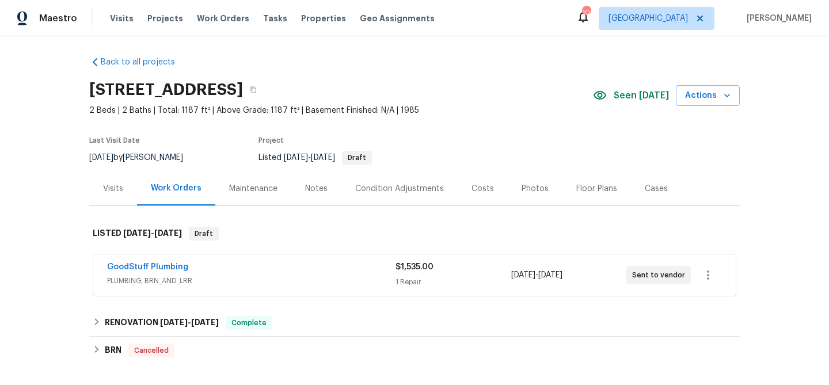
click at [104, 196] on div "Visits" at bounding box center [113, 189] width 48 height 34
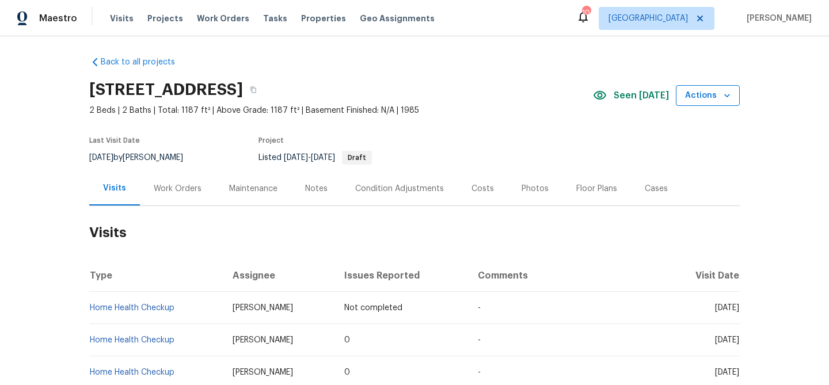
click at [701, 98] on span "Actions" at bounding box center [707, 96] width 45 height 14
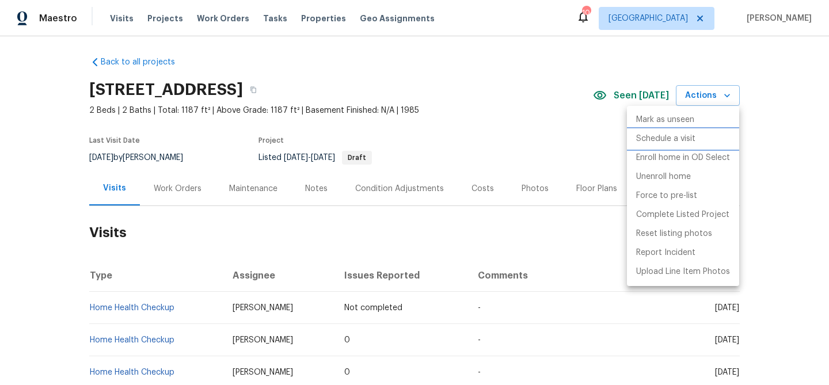
click at [682, 137] on p "Schedule a visit" at bounding box center [665, 139] width 59 height 12
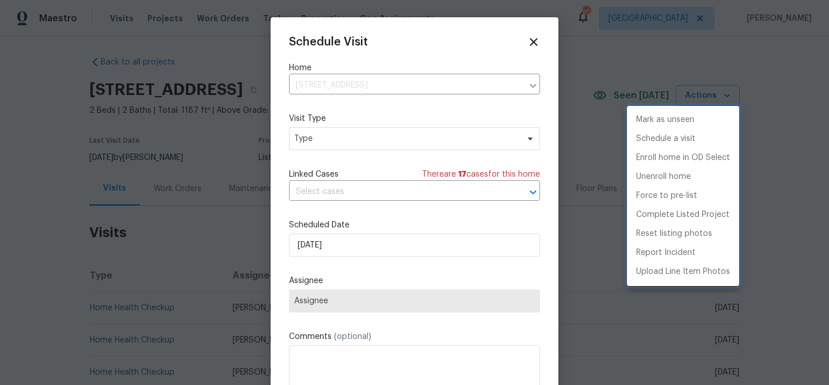
click at [378, 138] on div at bounding box center [414, 192] width 829 height 385
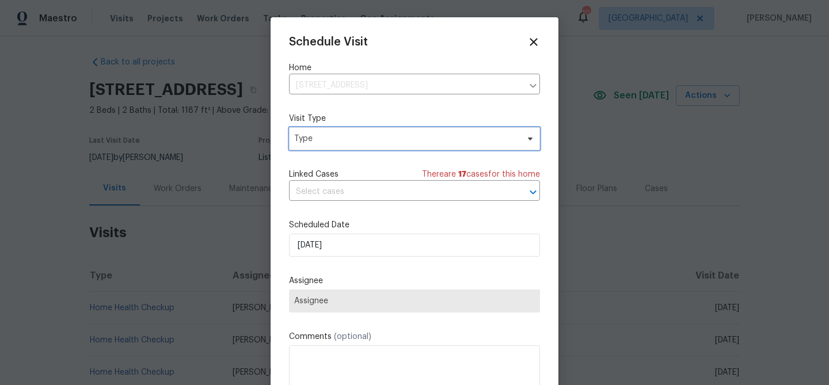
click at [371, 139] on span "Type" at bounding box center [406, 139] width 224 height 12
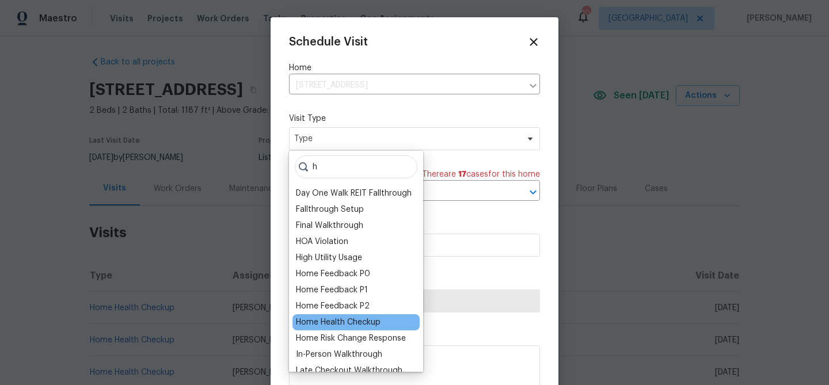
type input "h"
click at [354, 323] on div "Home Health Checkup" at bounding box center [338, 323] width 85 height 12
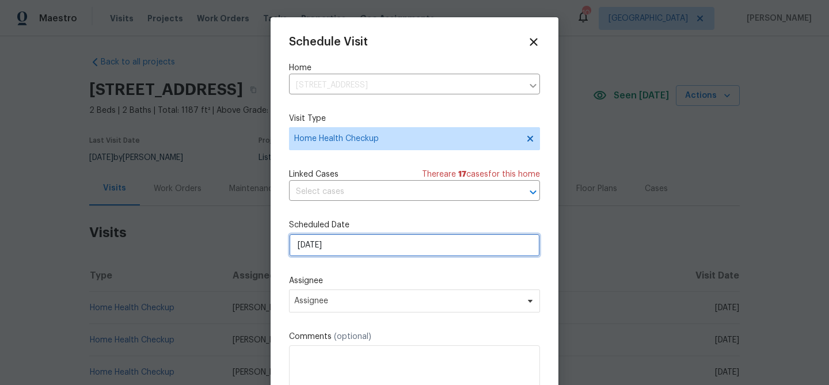
click at [361, 253] on input "[DATE]" at bounding box center [414, 245] width 251 height 23
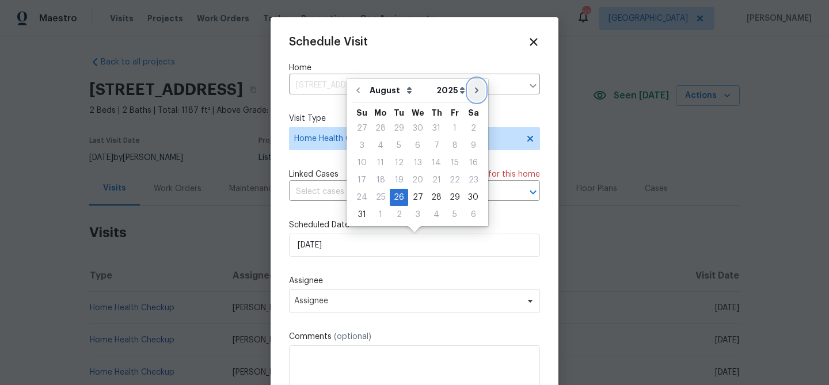
click at [475, 88] on icon "Go to next month" at bounding box center [476, 91] width 3 height 6
type input "[DATE]"
select select "8"
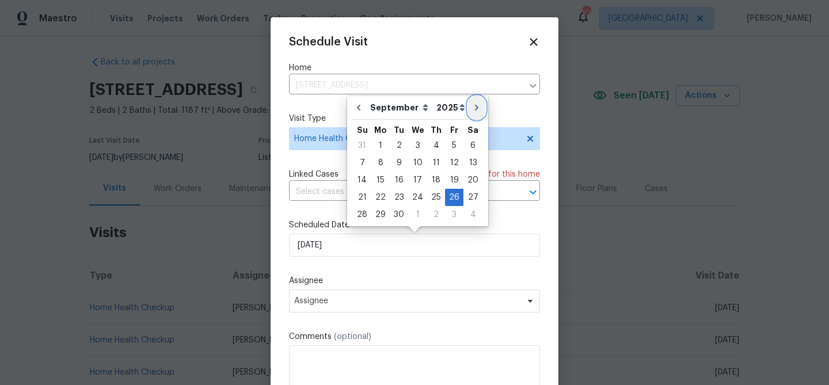
click at [472, 105] on icon "Go to next month" at bounding box center [476, 107] width 9 height 9
type input "[DATE]"
select select "9"
click at [466, 194] on div "25" at bounding box center [473, 197] width 18 height 16
type input "10/25/2025"
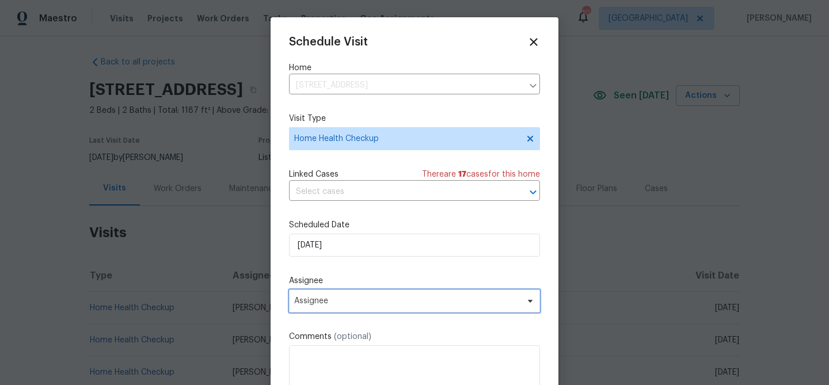
click at [385, 293] on span "Assignee" at bounding box center [414, 301] width 251 height 23
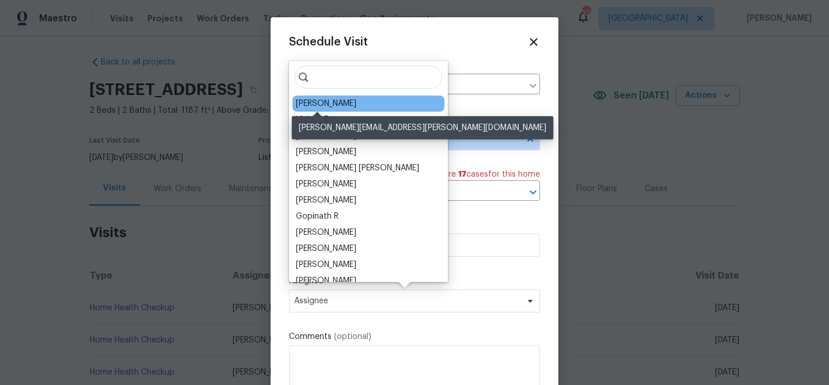
click at [337, 107] on div "[PERSON_NAME]" at bounding box center [326, 104] width 60 height 12
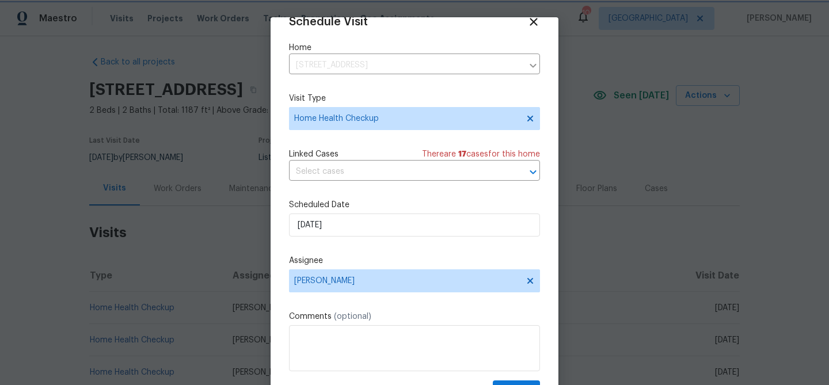
scroll to position [52, 0]
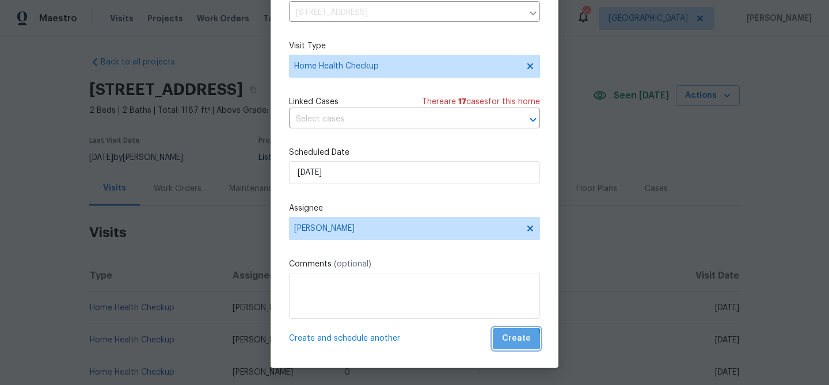
click at [514, 340] on span "Create" at bounding box center [516, 339] width 29 height 14
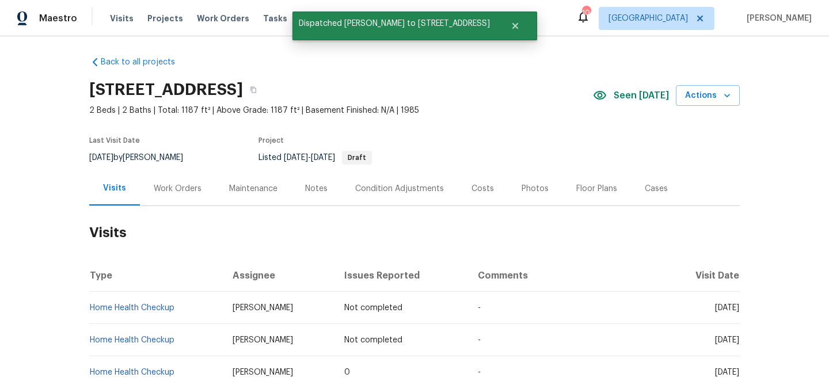
scroll to position [0, 0]
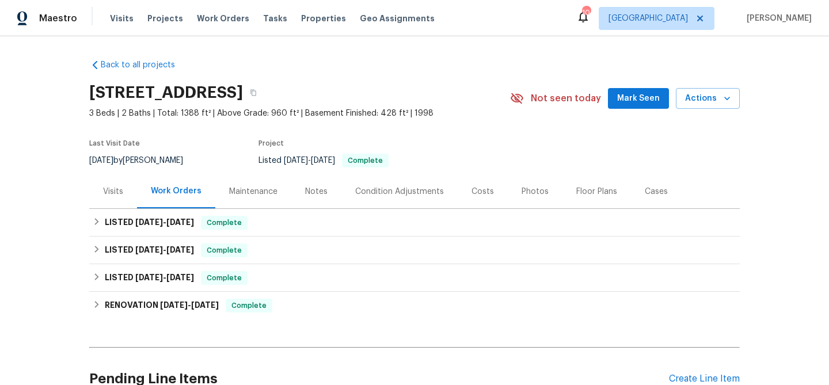
click at [636, 100] on span "Mark Seen" at bounding box center [638, 99] width 43 height 14
click at [109, 189] on div "Visits" at bounding box center [113, 192] width 20 height 12
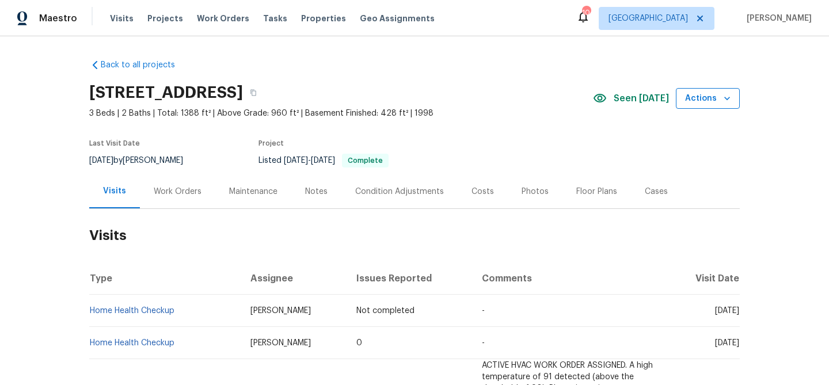
click at [707, 98] on span "Actions" at bounding box center [707, 99] width 45 height 14
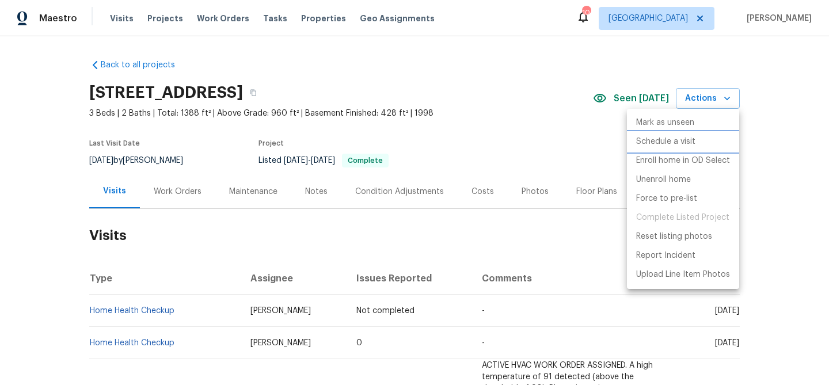
click at [697, 140] on li "Schedule a visit" at bounding box center [683, 141] width 112 height 19
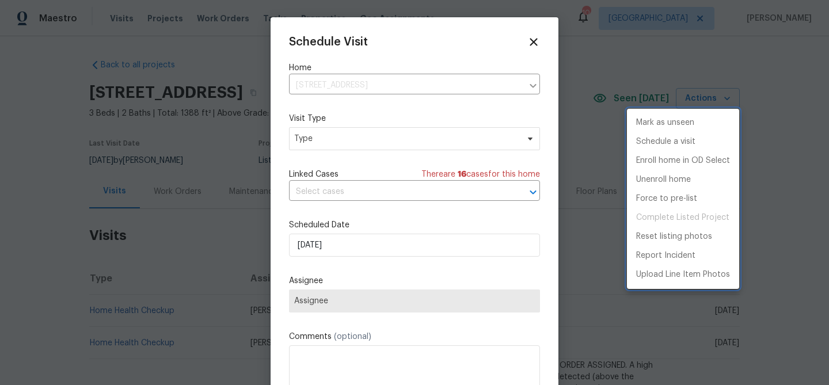
click at [411, 142] on div at bounding box center [414, 192] width 829 height 385
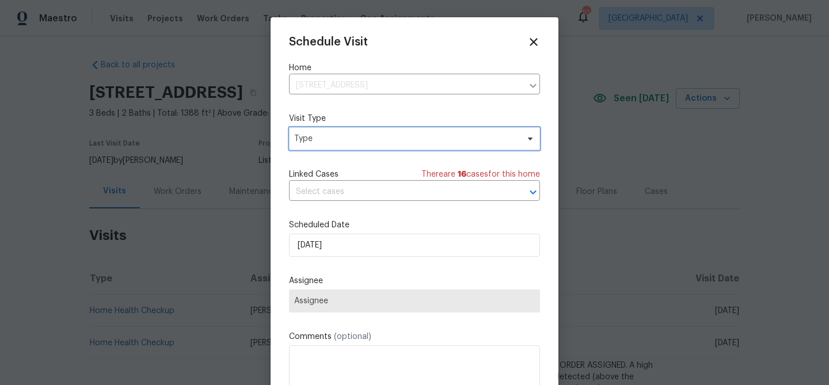
click at [418, 136] on span "Type" at bounding box center [406, 139] width 224 height 12
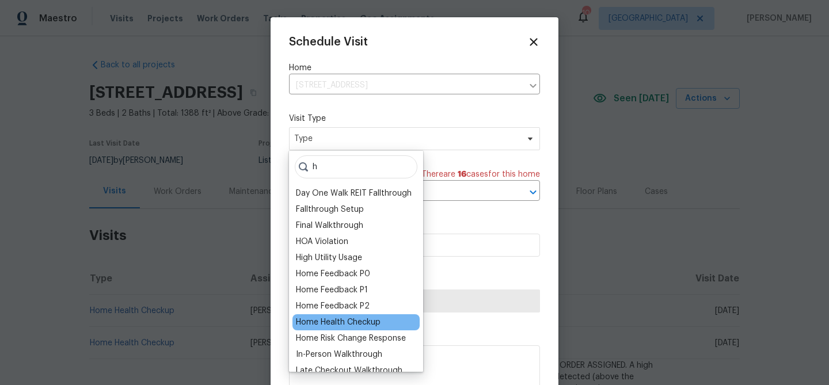
type input "h"
click at [363, 317] on div "Home Health Checkup" at bounding box center [338, 323] width 85 height 12
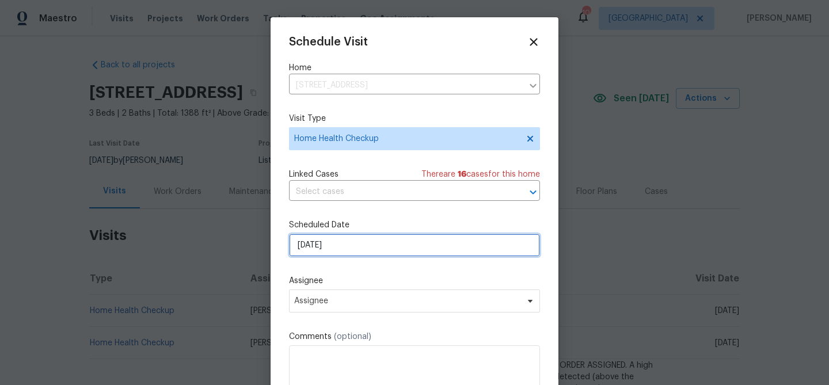
click at [375, 246] on input "[DATE]" at bounding box center [414, 245] width 251 height 23
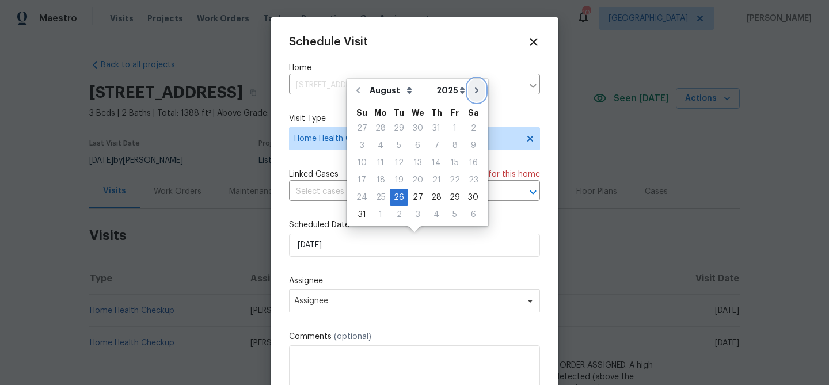
click at [475, 91] on button "Go to next month" at bounding box center [476, 90] width 17 height 23
type input "[DATE]"
select select "8"
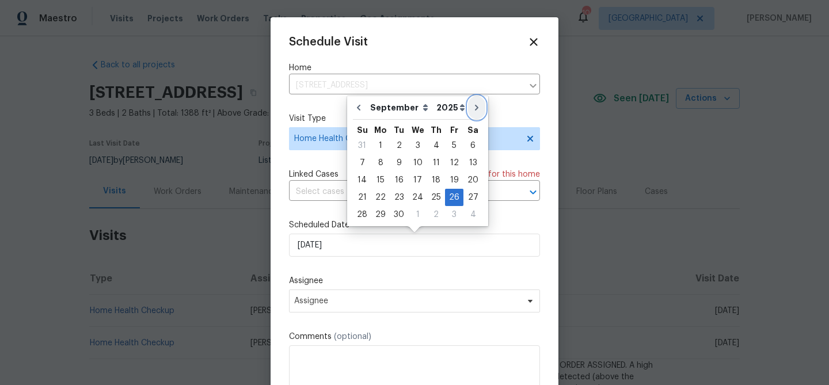
click at [473, 104] on icon "Go to next month" at bounding box center [476, 107] width 9 height 9
type input "[DATE]"
select select "9"
click at [417, 212] on div "29" at bounding box center [417, 215] width 18 height 16
type input "[DATE]"
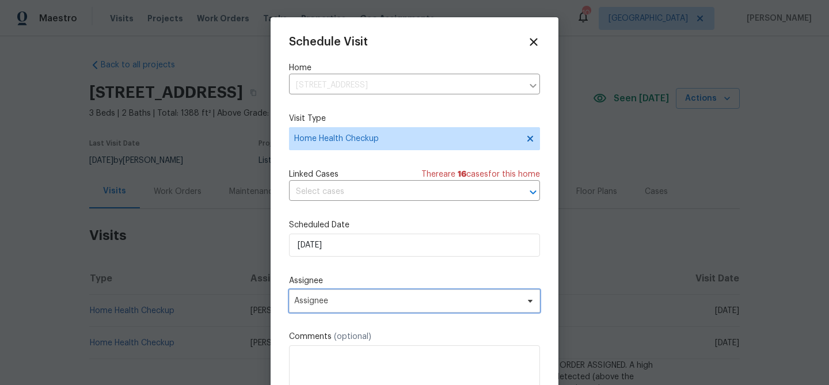
click at [446, 301] on span "Assignee" at bounding box center [407, 301] width 226 height 9
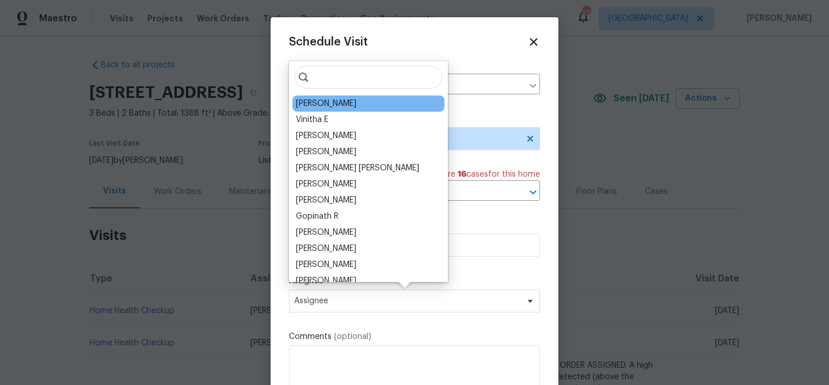
click at [342, 106] on div "[PERSON_NAME]" at bounding box center [369, 104] width 152 height 16
click at [340, 104] on div "[PERSON_NAME]" at bounding box center [369, 104] width 152 height 16
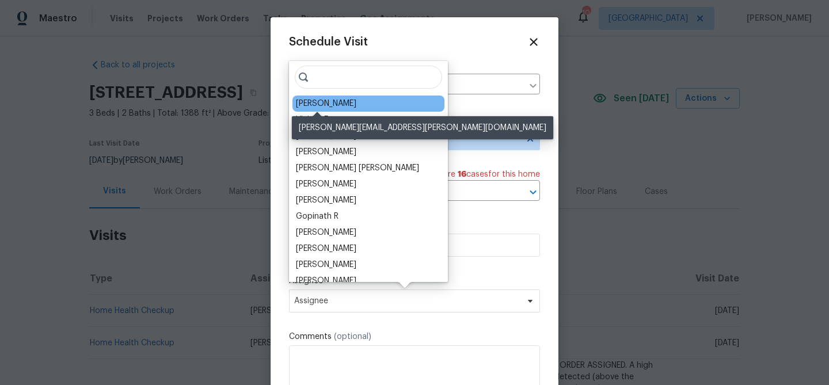
click at [320, 102] on div "[PERSON_NAME]" at bounding box center [326, 104] width 60 height 12
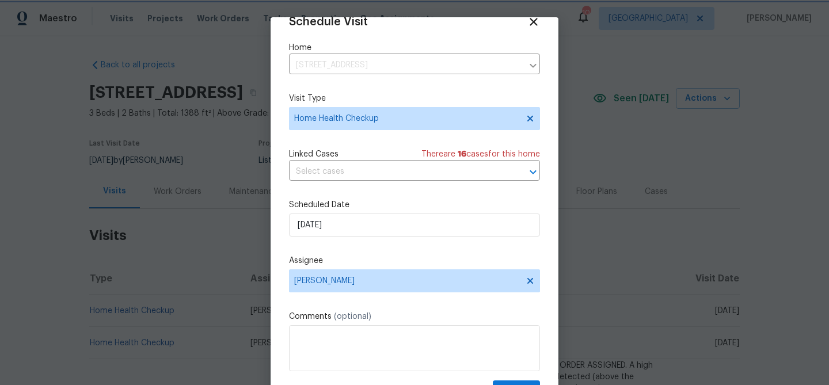
scroll to position [52, 0]
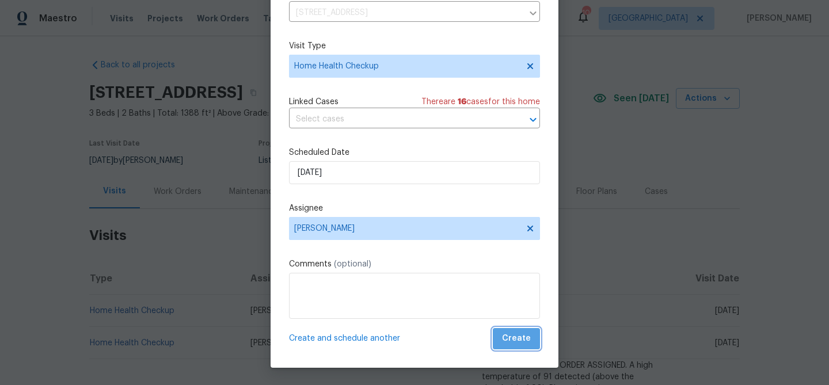
click at [521, 341] on span "Create" at bounding box center [516, 339] width 29 height 14
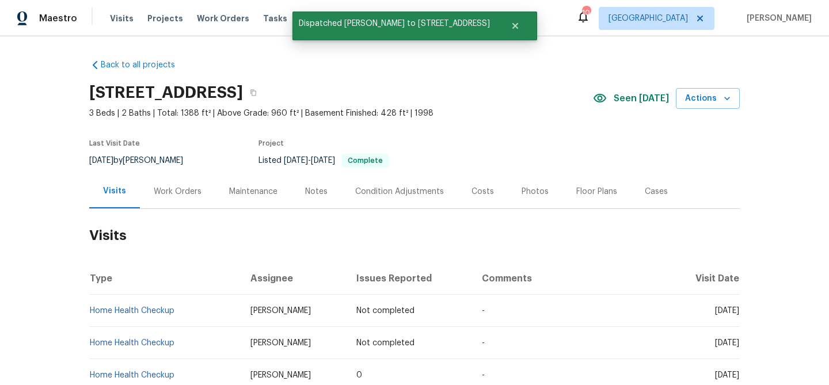
scroll to position [0, 0]
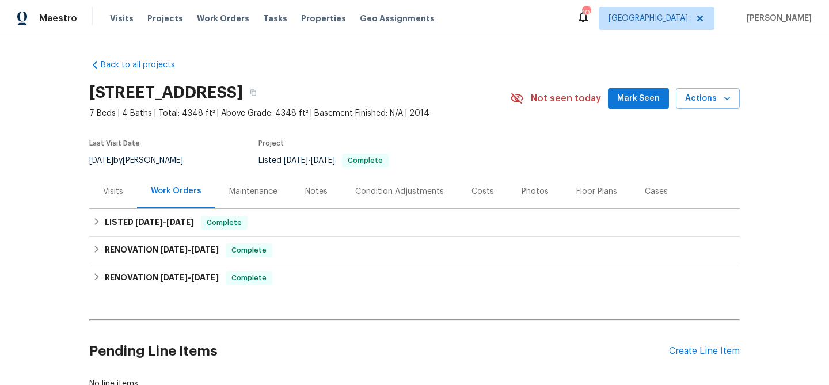
click at [640, 98] on span "Mark Seen" at bounding box center [638, 99] width 43 height 14
click at [117, 192] on div "Visits" at bounding box center [113, 192] width 20 height 12
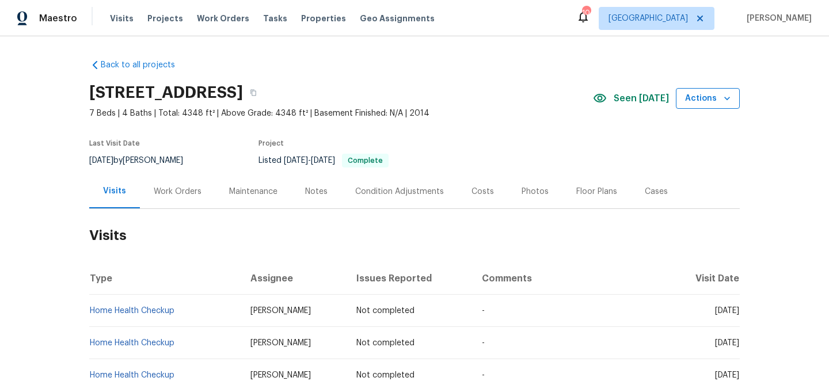
click at [711, 105] on span "Actions" at bounding box center [707, 99] width 45 height 14
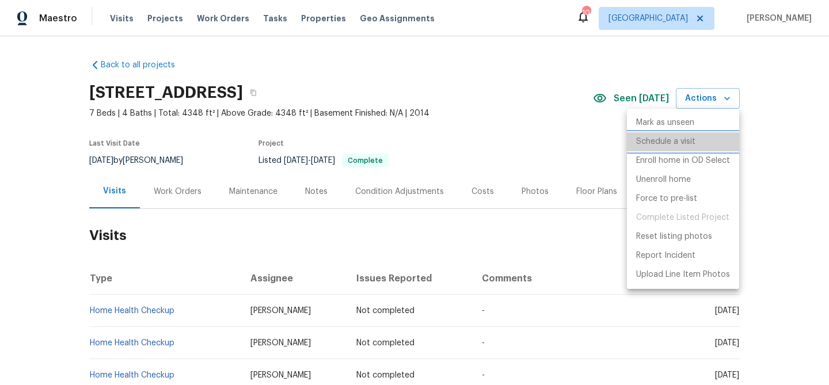
click at [703, 138] on li "Schedule a visit" at bounding box center [683, 141] width 112 height 19
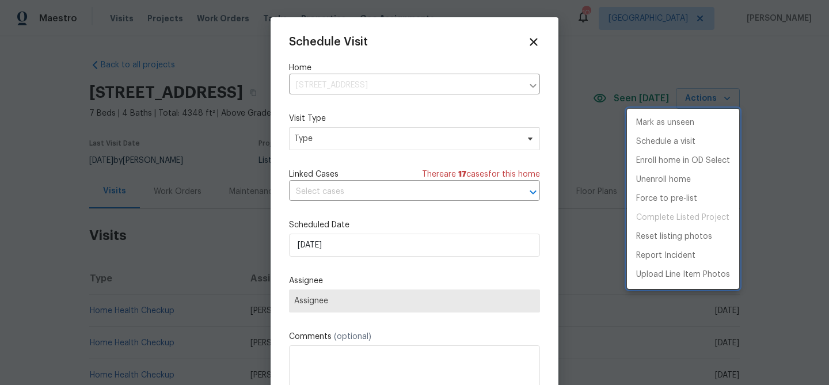
click at [437, 244] on div at bounding box center [414, 192] width 829 height 385
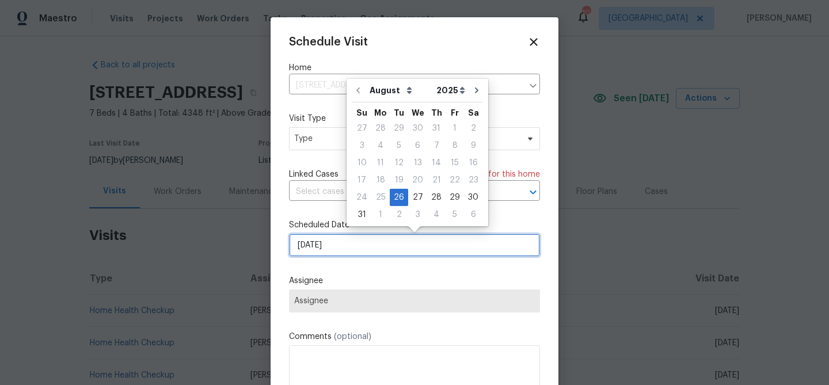
click at [447, 246] on input "8/26/2025" at bounding box center [414, 245] width 251 height 23
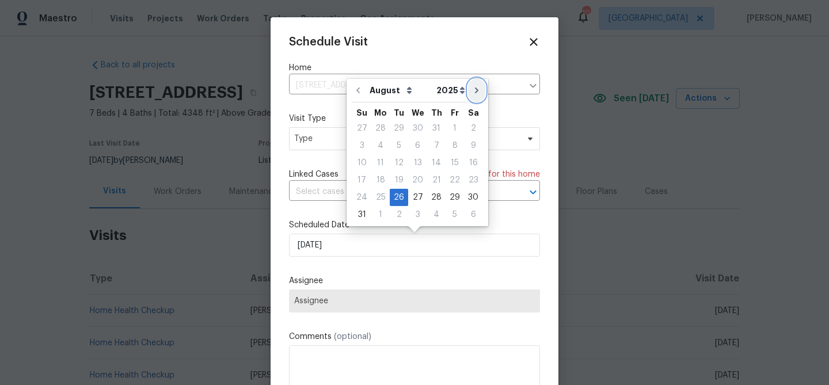
click at [472, 88] on icon "Go to next month" at bounding box center [476, 90] width 9 height 9
type input "9/26/2025"
select select "8"
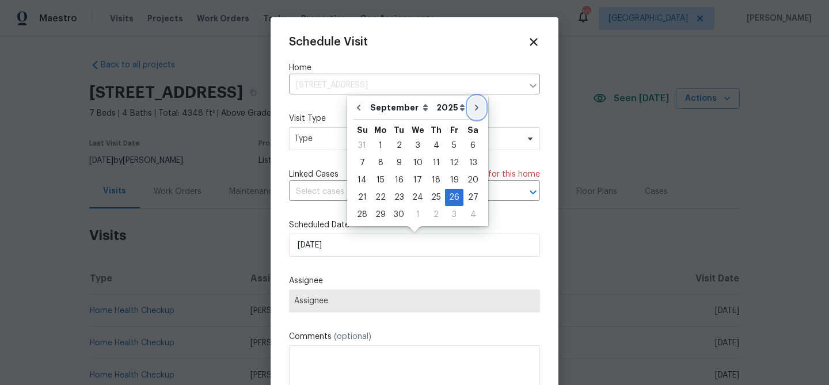
click at [473, 109] on icon "Go to next month" at bounding box center [476, 107] width 9 height 9
type input "10/26/2025"
select select "9"
click at [472, 109] on icon "Go to next month" at bounding box center [476, 107] width 9 height 9
type input "11/26/2025"
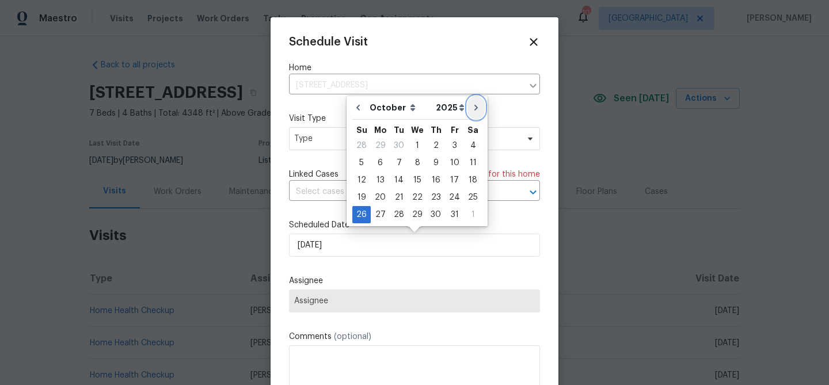
select select "10"
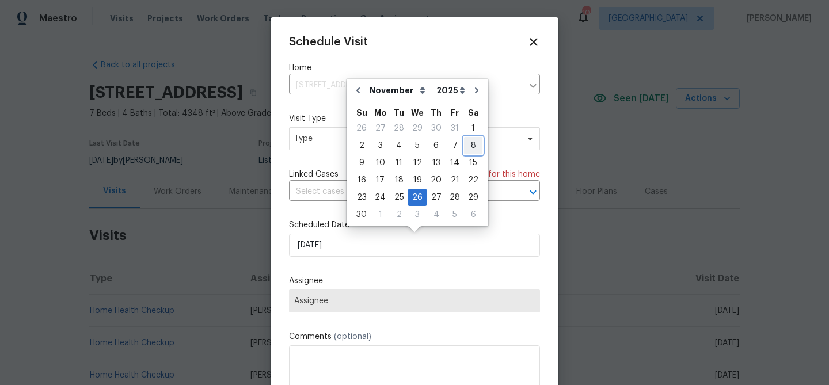
click at [464, 146] on div "8" at bounding box center [473, 146] width 18 height 16
type input "11/8/2025"
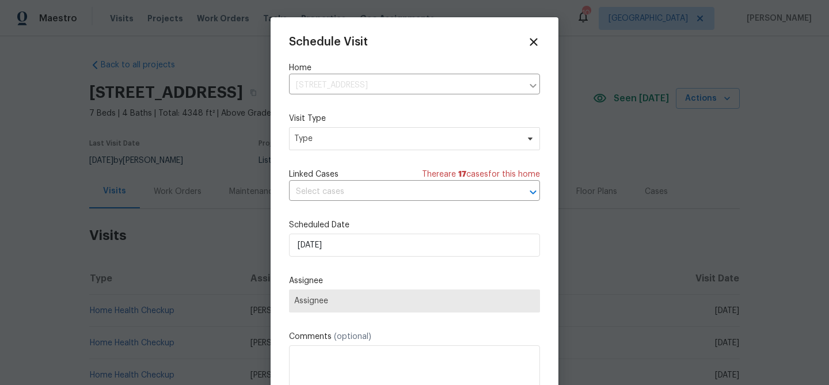
click at [416, 263] on div "Schedule Visit Home 1340 Apple Blossom Dr, Cumming, GA 30041 ​ Visit Type Type …" at bounding box center [414, 229] width 251 height 386
click at [346, 139] on span "Type" at bounding box center [406, 139] width 224 height 12
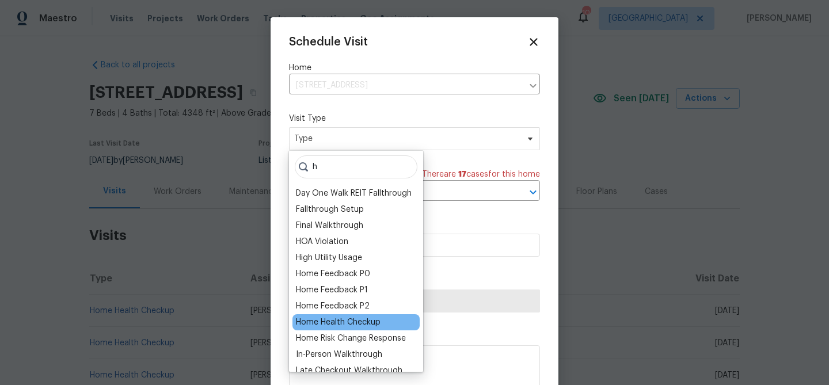
type input "h"
drag, startPoint x: 374, startPoint y: 321, endPoint x: 376, endPoint y: 309, distance: 12.3
click at [375, 320] on div "Home Health Checkup" at bounding box center [338, 323] width 85 height 12
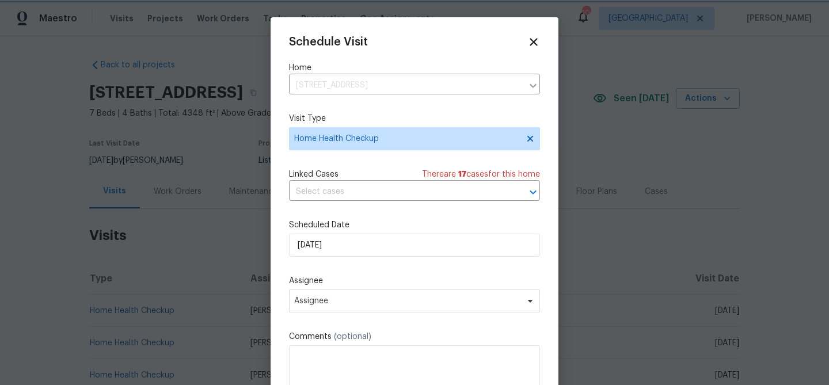
scroll to position [21, 0]
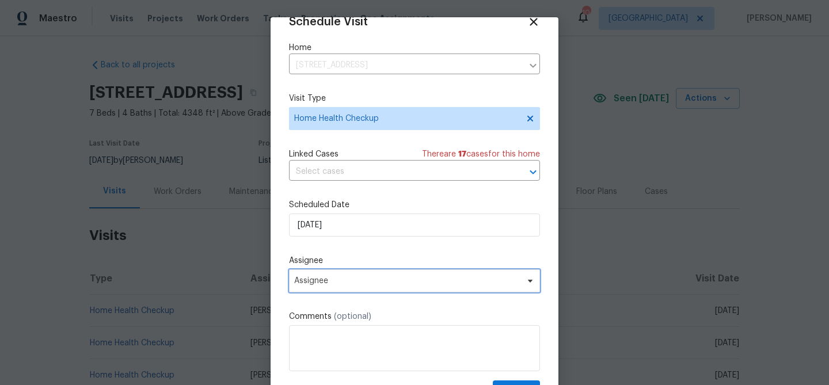
click at [434, 284] on span "Assignee" at bounding box center [407, 280] width 226 height 9
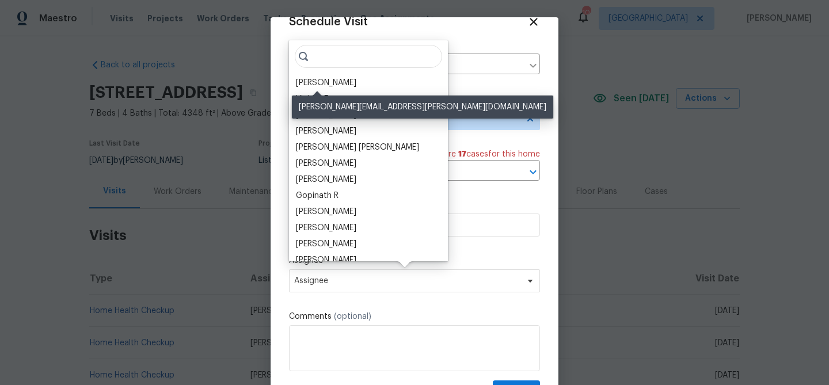
click at [329, 86] on div "[PERSON_NAME]" at bounding box center [326, 83] width 60 height 12
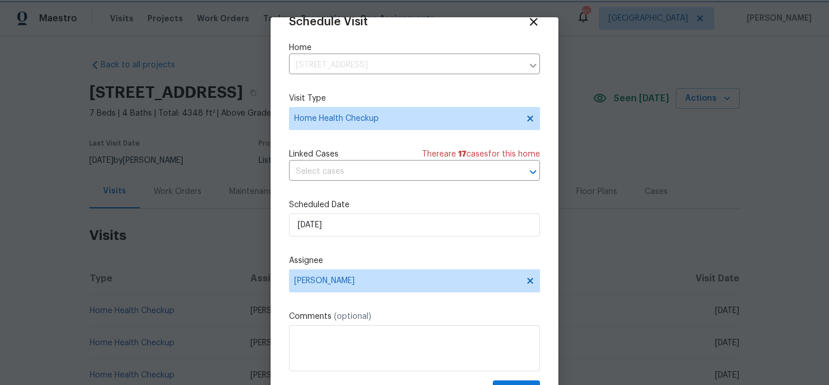
scroll to position [52, 0]
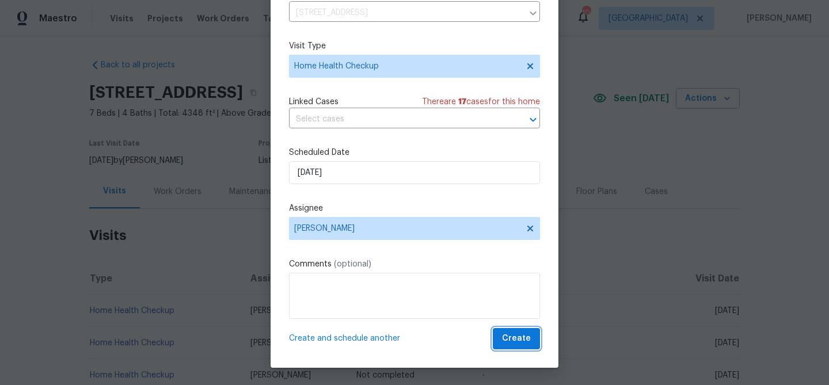
click at [525, 344] on span "Create" at bounding box center [516, 339] width 29 height 14
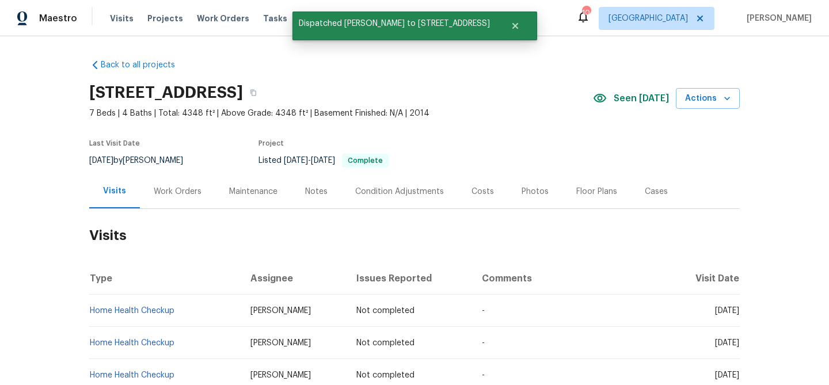
scroll to position [0, 0]
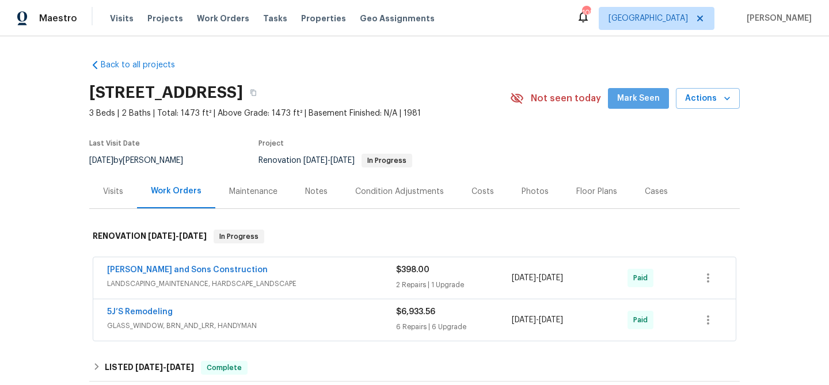
click at [648, 98] on span "Mark Seen" at bounding box center [638, 99] width 43 height 14
click at [112, 189] on div "Visits" at bounding box center [113, 192] width 20 height 12
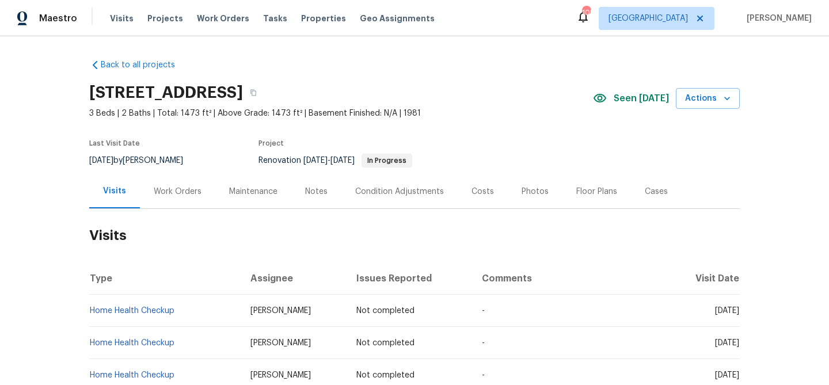
scroll to position [43, 0]
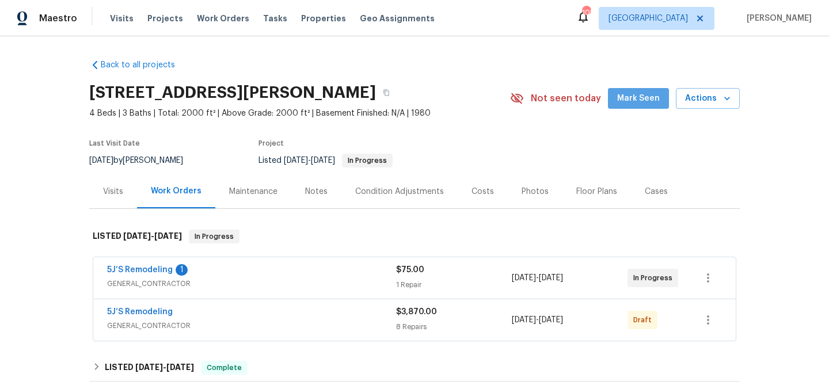
click at [644, 100] on span "Mark Seen" at bounding box center [638, 99] width 43 height 14
click at [119, 192] on div "Visits" at bounding box center [113, 192] width 20 height 12
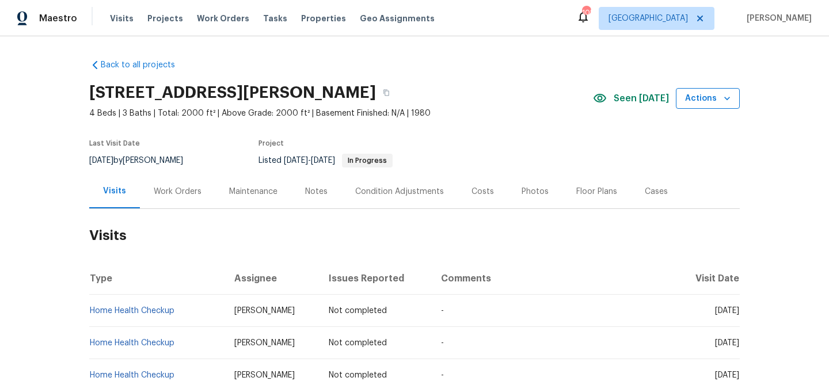
click at [708, 98] on span "Actions" at bounding box center [707, 99] width 45 height 14
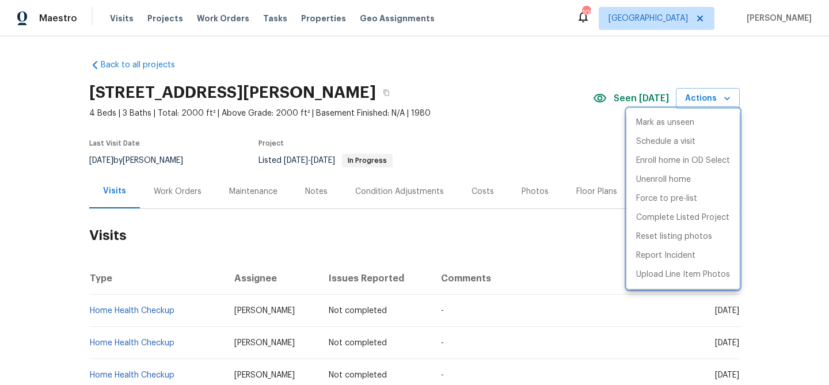
click at [483, 127] on div at bounding box center [414, 192] width 829 height 385
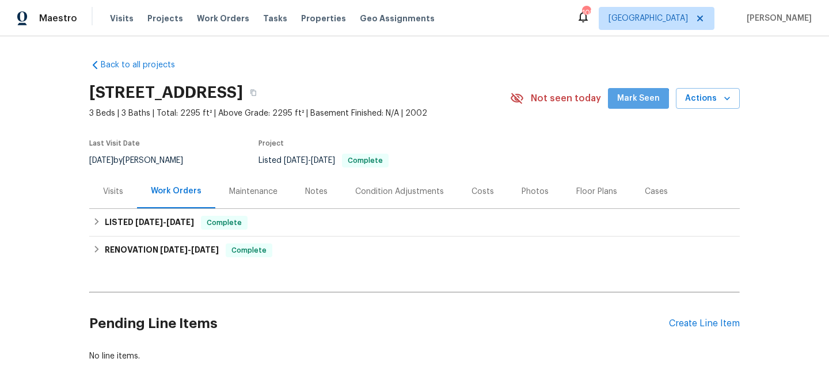
click at [635, 108] on button "Mark Seen" at bounding box center [638, 98] width 61 height 21
click at [113, 195] on div "Visits" at bounding box center [113, 192] width 20 height 12
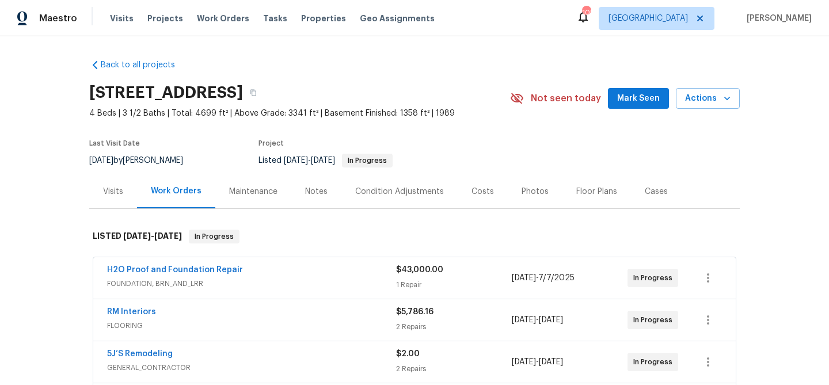
click at [620, 101] on button "Mark Seen" at bounding box center [638, 98] width 61 height 21
click at [111, 188] on div "Visits" at bounding box center [113, 192] width 20 height 12
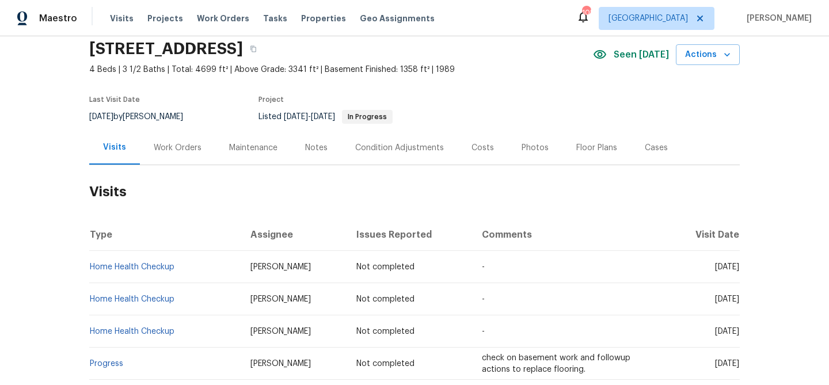
scroll to position [45, 0]
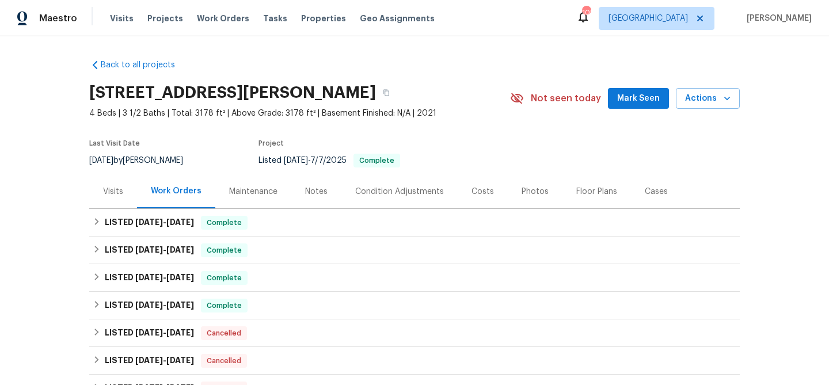
click at [640, 98] on span "Mark Seen" at bounding box center [638, 99] width 43 height 14
click at [116, 198] on div "Visits" at bounding box center [113, 191] width 48 height 34
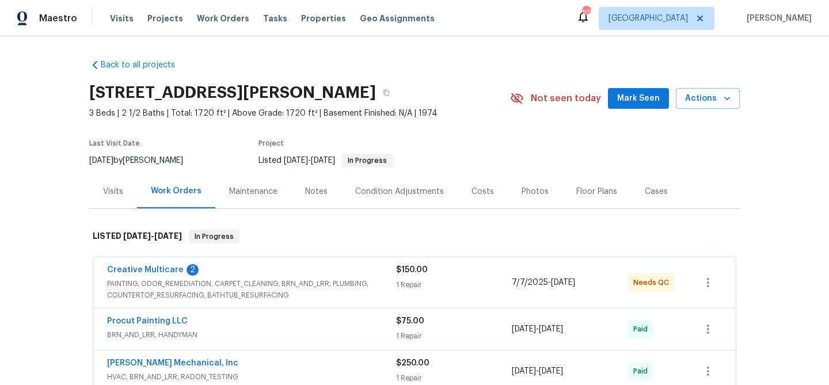
click at [631, 100] on span "Mark Seen" at bounding box center [638, 99] width 43 height 14
click at [111, 191] on div "Visits" at bounding box center [113, 192] width 20 height 12
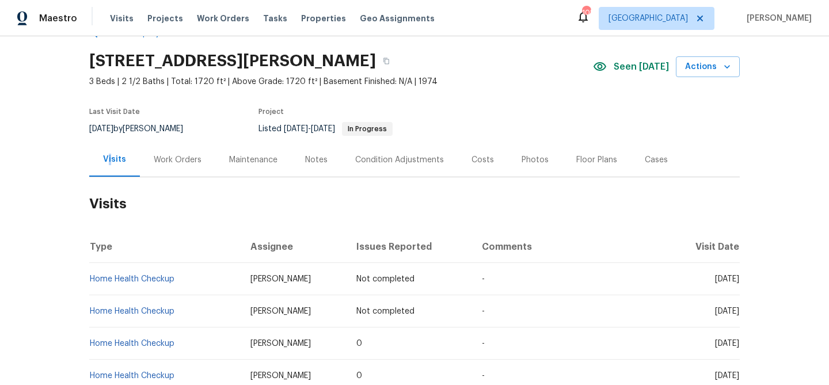
scroll to position [33, 0]
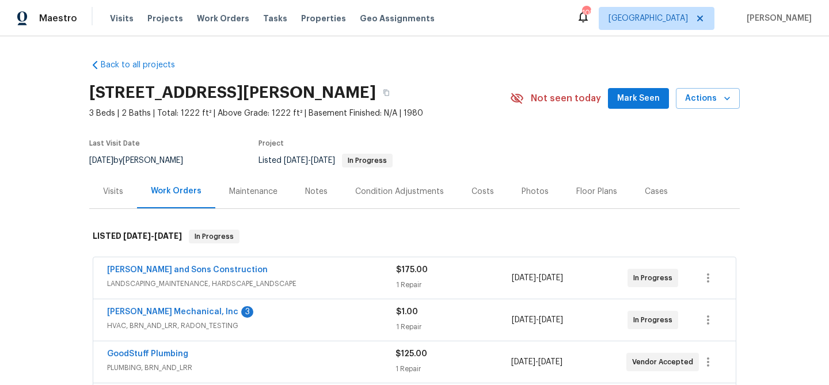
click at [620, 100] on button "Mark Seen" at bounding box center [638, 98] width 61 height 21
click at [111, 191] on div "Visits" at bounding box center [113, 192] width 20 height 12
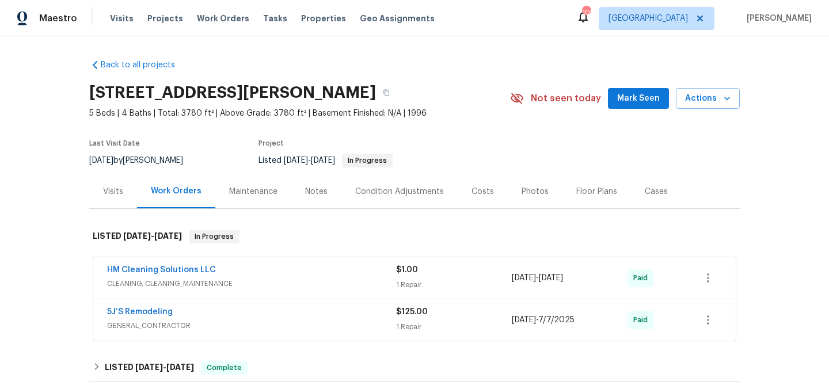
click at [634, 96] on span "Mark Seen" at bounding box center [638, 99] width 43 height 14
click at [119, 193] on div "Visits" at bounding box center [113, 192] width 20 height 12
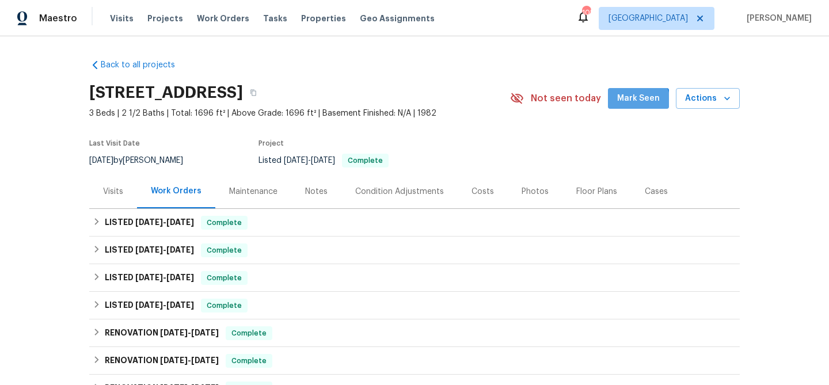
click at [631, 105] on span "Mark Seen" at bounding box center [638, 99] width 43 height 14
click at [108, 190] on div "Visits" at bounding box center [113, 192] width 20 height 12
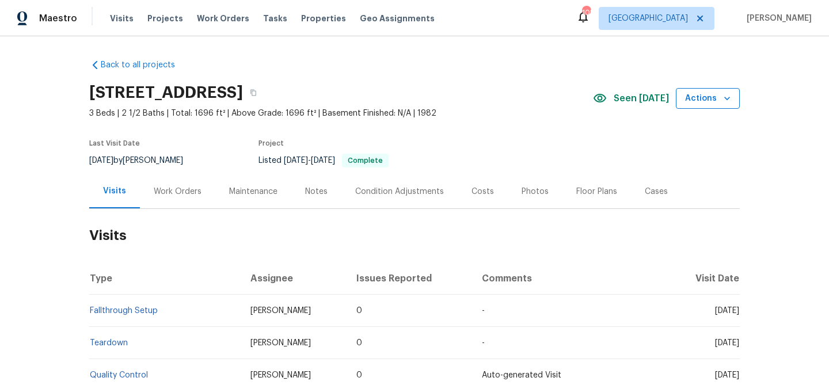
click at [704, 98] on span "Actions" at bounding box center [707, 99] width 45 height 14
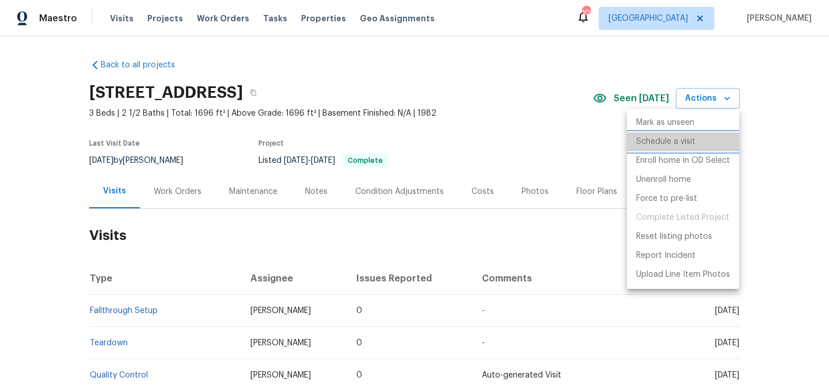
click at [680, 139] on p "Schedule a visit" at bounding box center [665, 142] width 59 height 12
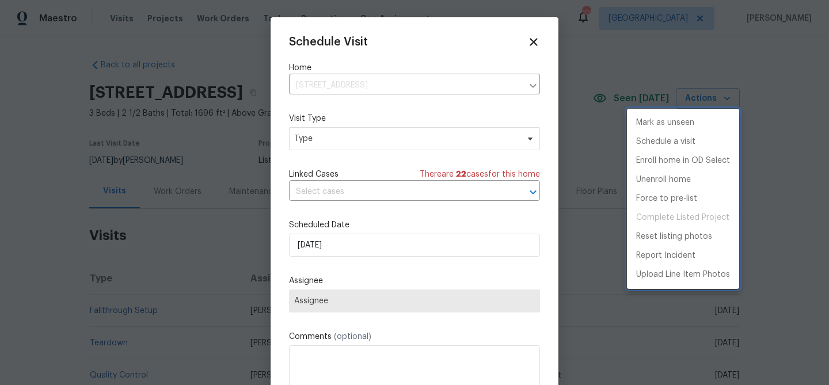
click at [334, 137] on div at bounding box center [414, 192] width 829 height 385
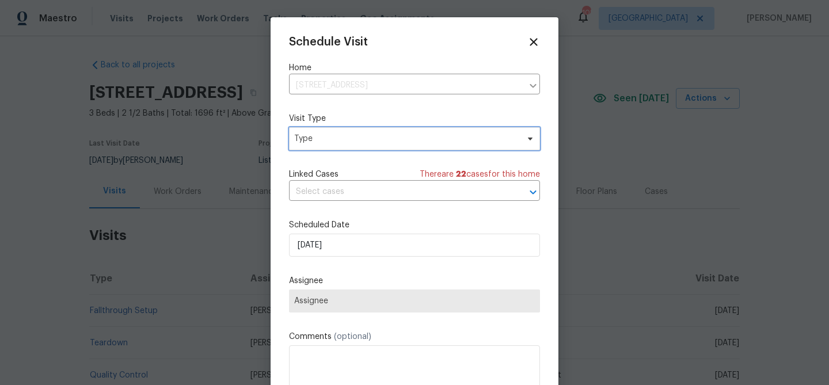
click at [356, 138] on span "Type" at bounding box center [406, 139] width 224 height 12
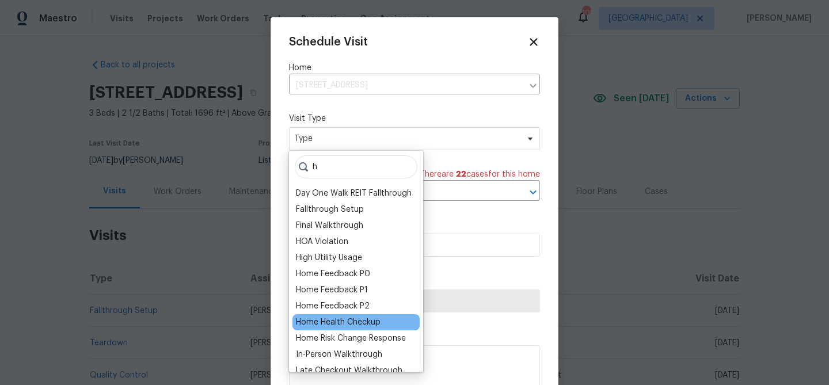
type input "h"
click at [353, 325] on div "Home Health Checkup" at bounding box center [338, 323] width 85 height 12
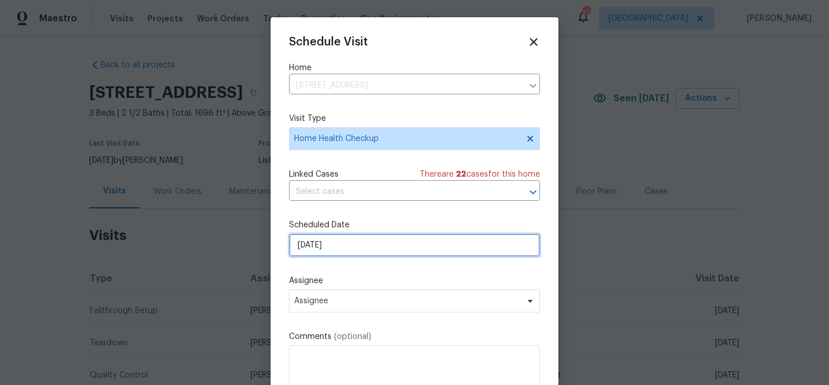
click at [356, 248] on input "[DATE]" at bounding box center [414, 245] width 251 height 23
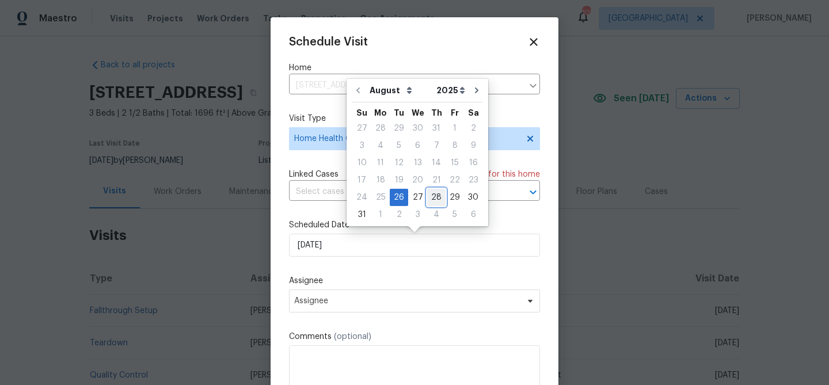
click at [435, 199] on div "28" at bounding box center [436, 197] width 18 height 16
type input "8/28/2025"
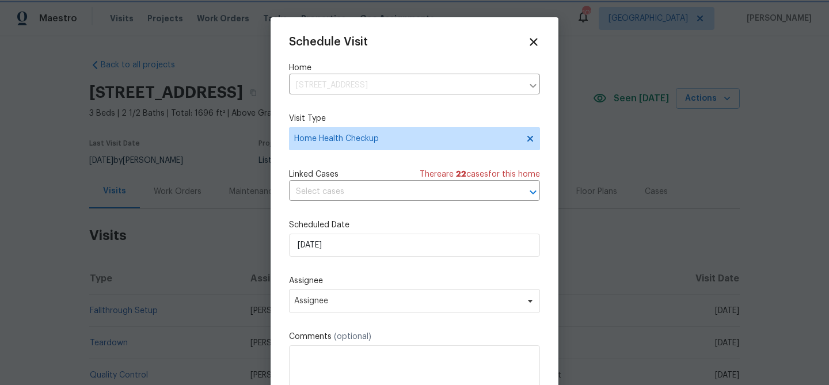
scroll to position [21, 0]
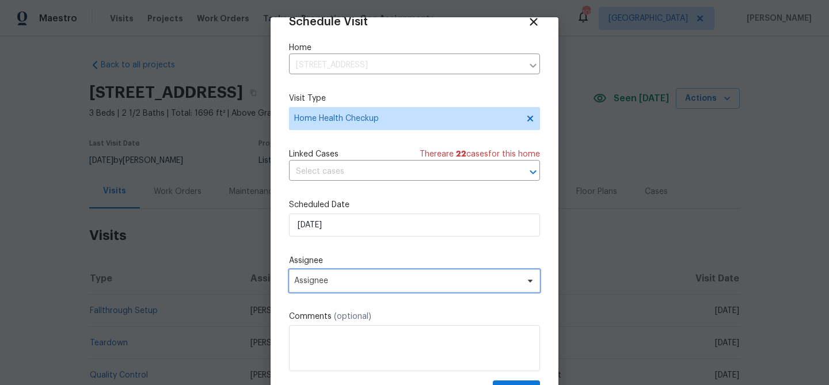
click at [400, 280] on span "Assignee" at bounding box center [407, 280] width 226 height 9
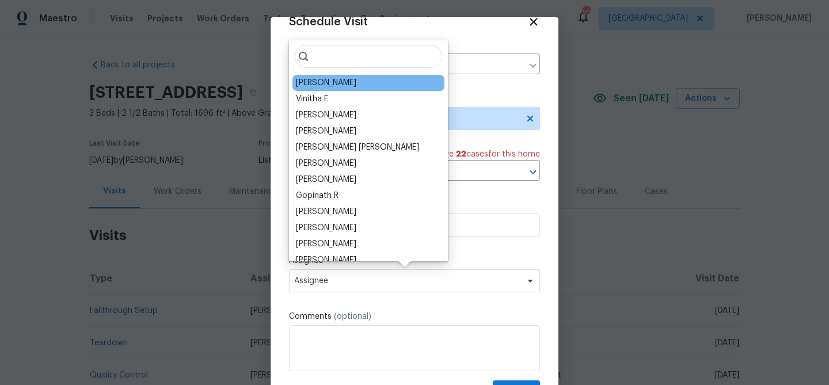
click at [321, 79] on div "[PERSON_NAME]" at bounding box center [326, 83] width 60 height 12
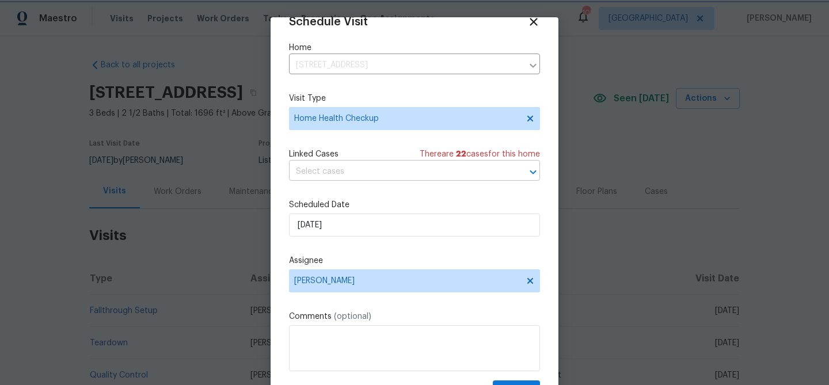
scroll to position [52, 0]
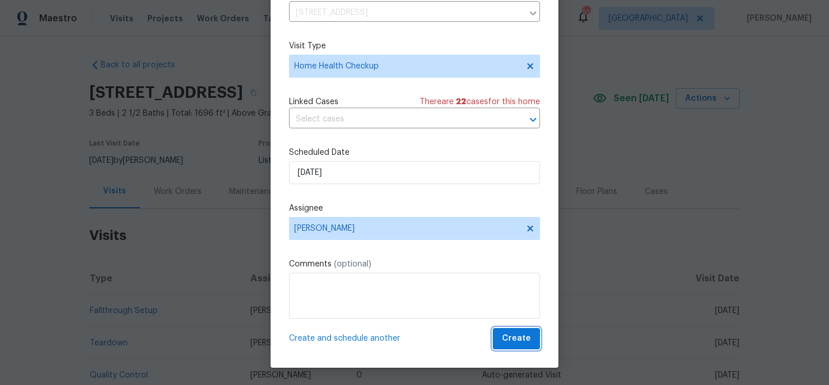
drag, startPoint x: 514, startPoint y: 337, endPoint x: 510, endPoint y: 332, distance: 7.4
click at [512, 333] on span "Create" at bounding box center [516, 339] width 29 height 14
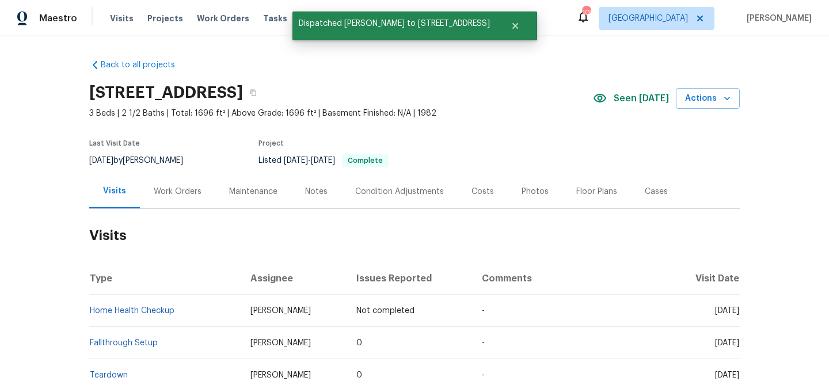
scroll to position [0, 0]
click at [686, 98] on button "Actions" at bounding box center [708, 98] width 64 height 21
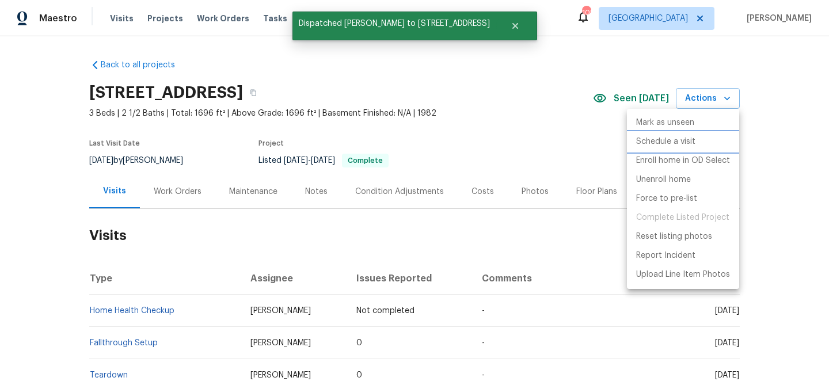
click at [661, 140] on p "Schedule a visit" at bounding box center [665, 142] width 59 height 12
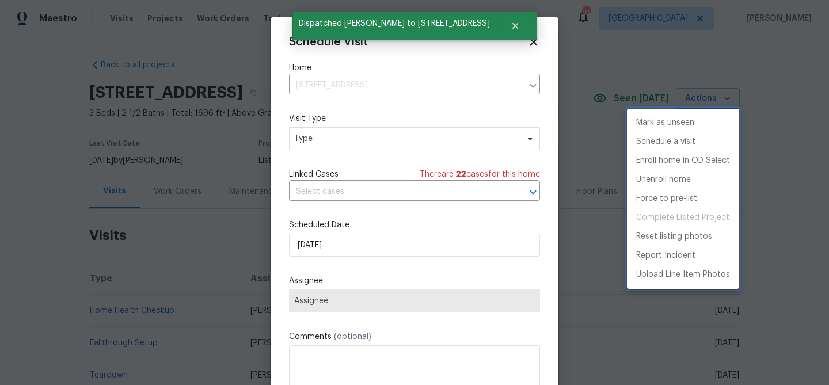
drag, startPoint x: 381, startPoint y: 138, endPoint x: 389, endPoint y: 140, distance: 7.7
click at [381, 138] on div at bounding box center [414, 192] width 829 height 385
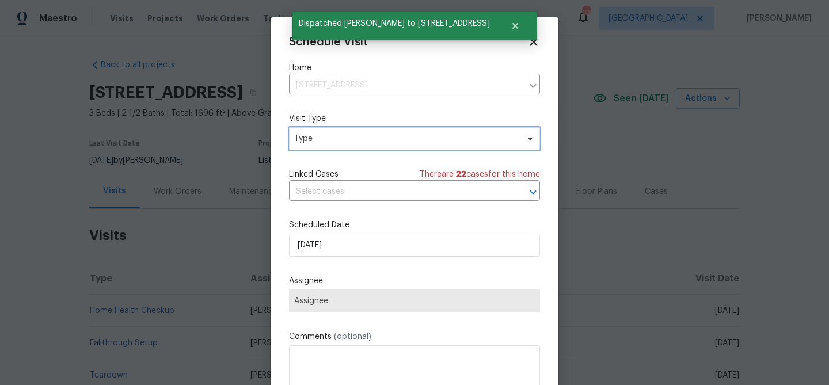
click at [398, 139] on span "Type" at bounding box center [406, 139] width 224 height 12
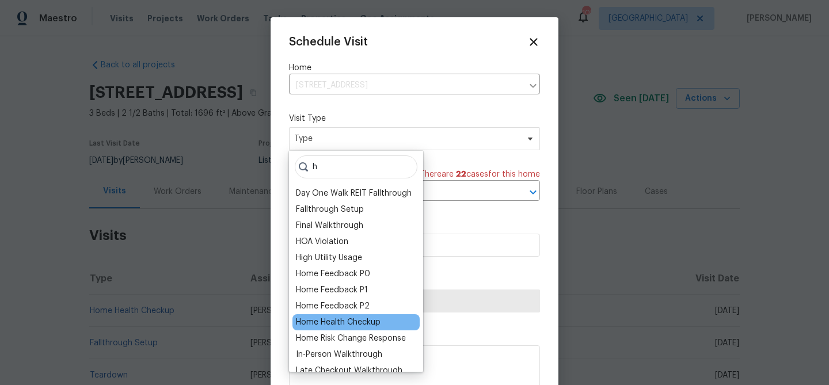
type input "h"
click at [355, 320] on div "Home Health Checkup" at bounding box center [338, 323] width 85 height 12
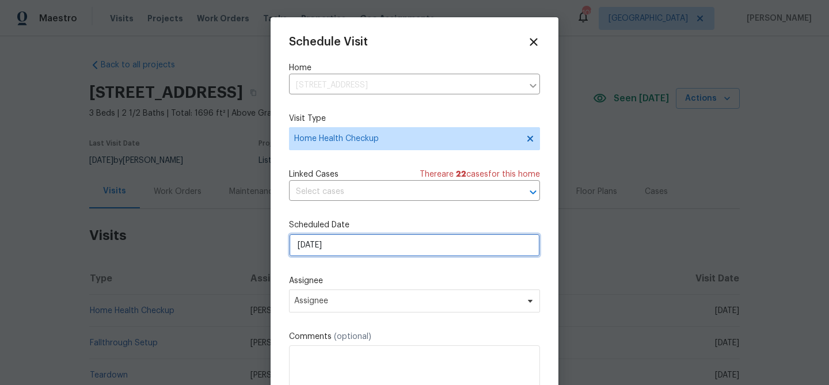
click at [351, 246] on input "[DATE]" at bounding box center [414, 245] width 251 height 23
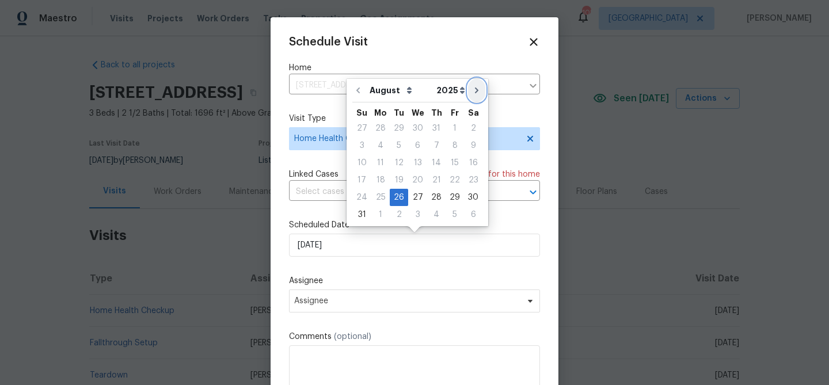
click at [477, 88] on button "Go to next month" at bounding box center [476, 90] width 17 height 23
type input "[DATE]"
select select "8"
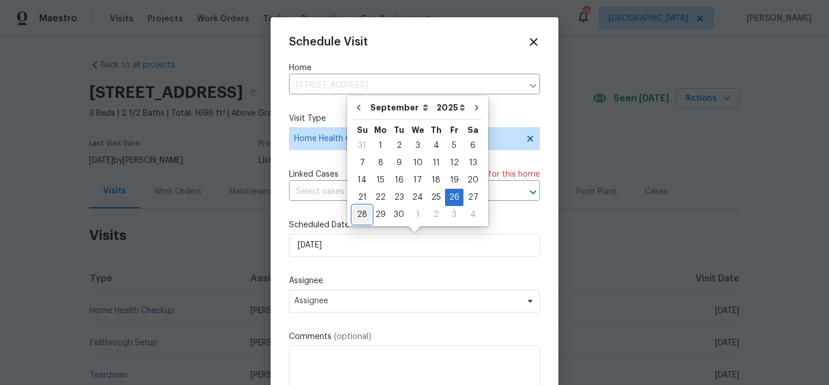
click at [363, 217] on div "28" at bounding box center [362, 215] width 18 height 16
type input "9/28/2025"
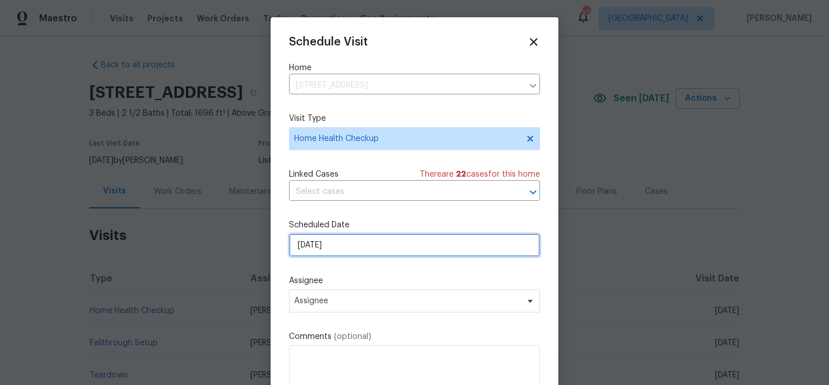
select select "8"
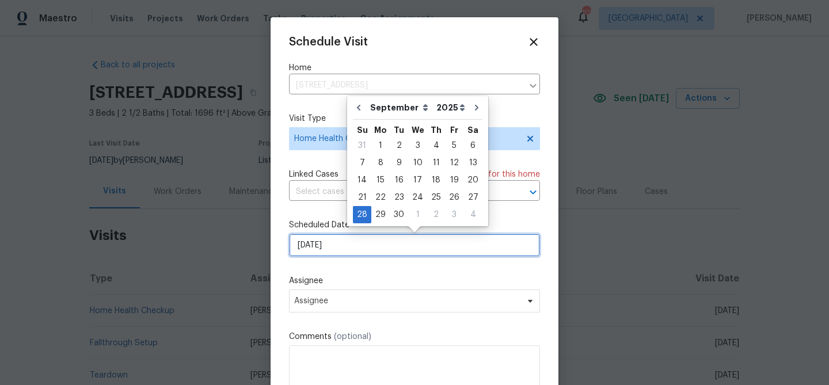
click at [404, 240] on input "9/28/2025" at bounding box center [414, 245] width 251 height 23
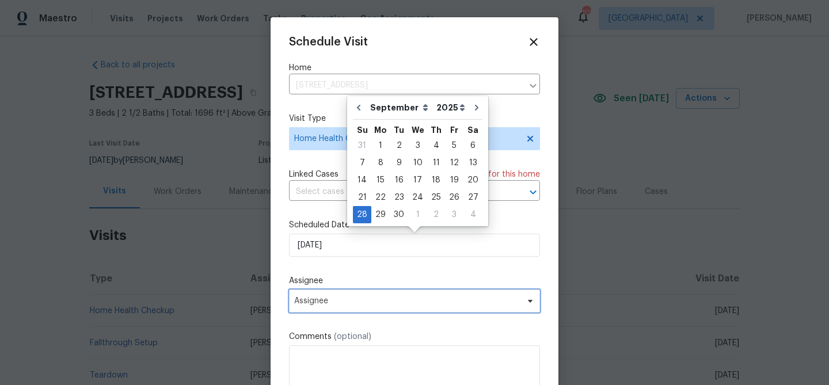
click at [421, 306] on span "Assignee" at bounding box center [414, 301] width 251 height 23
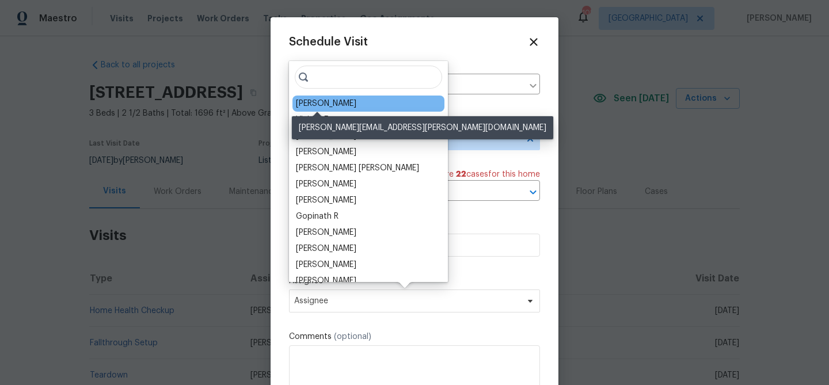
click at [332, 106] on div "[PERSON_NAME]" at bounding box center [326, 104] width 60 height 12
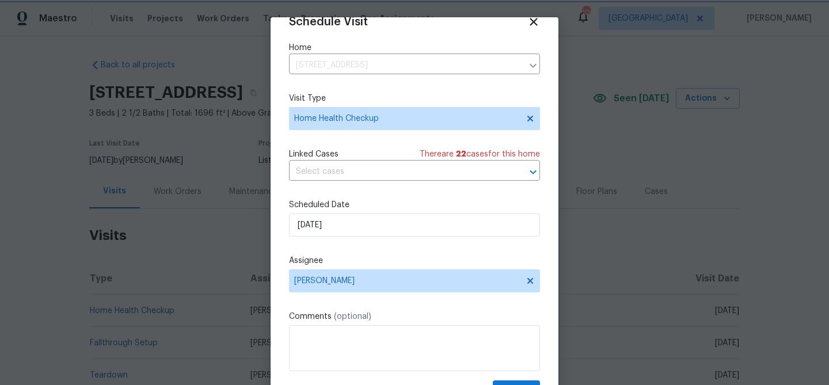
scroll to position [52, 0]
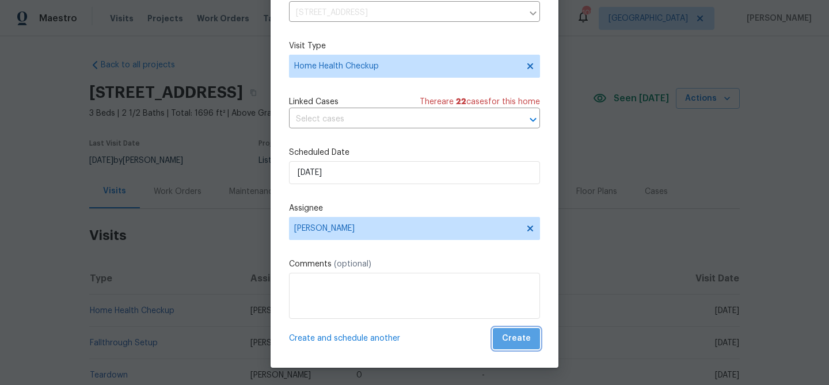
click at [523, 340] on span "Create" at bounding box center [516, 339] width 29 height 14
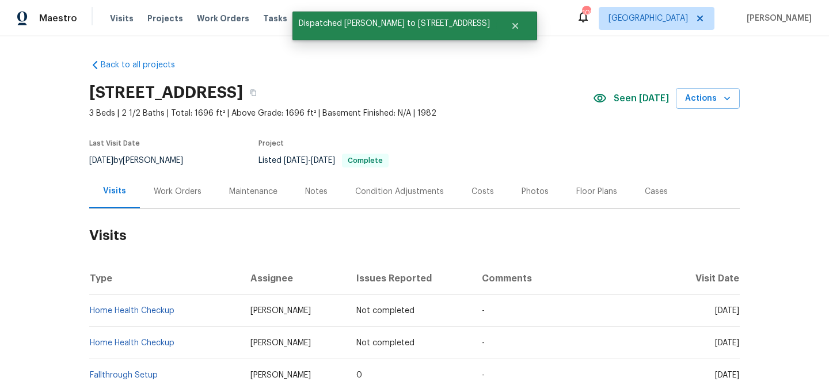
scroll to position [0, 0]
click at [702, 103] on span "Actions" at bounding box center [707, 99] width 45 height 14
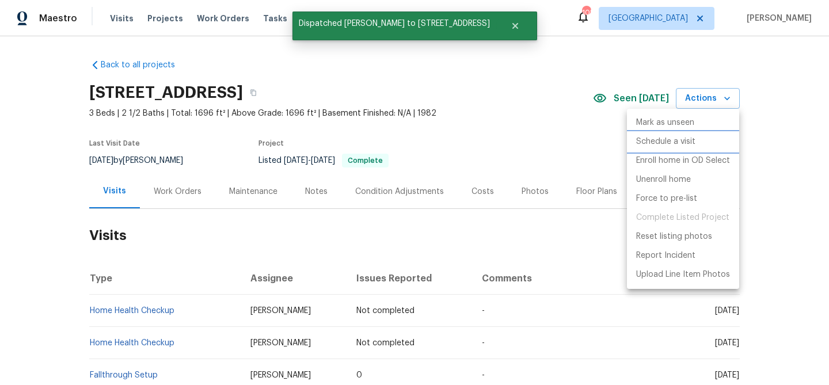
click at [672, 137] on p "Schedule a visit" at bounding box center [665, 142] width 59 height 12
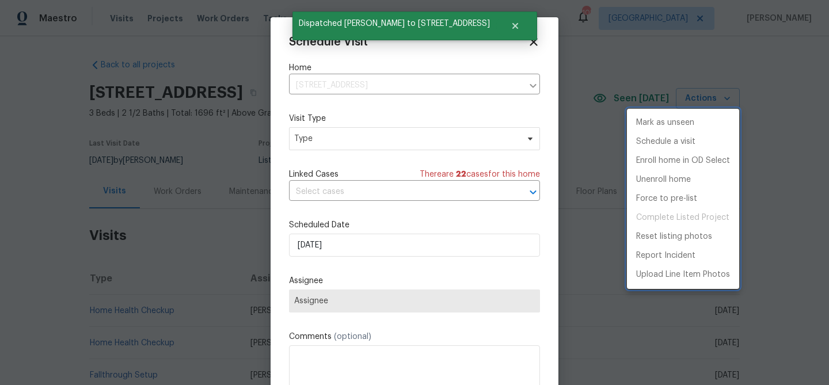
drag, startPoint x: 388, startPoint y: 135, endPoint x: 385, endPoint y: 140, distance: 6.4
click at [388, 135] on div at bounding box center [414, 192] width 829 height 385
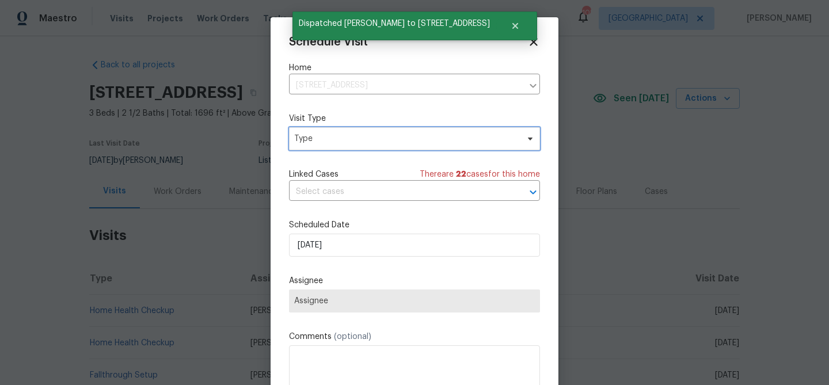
click at [365, 139] on span "Type" at bounding box center [406, 139] width 224 height 12
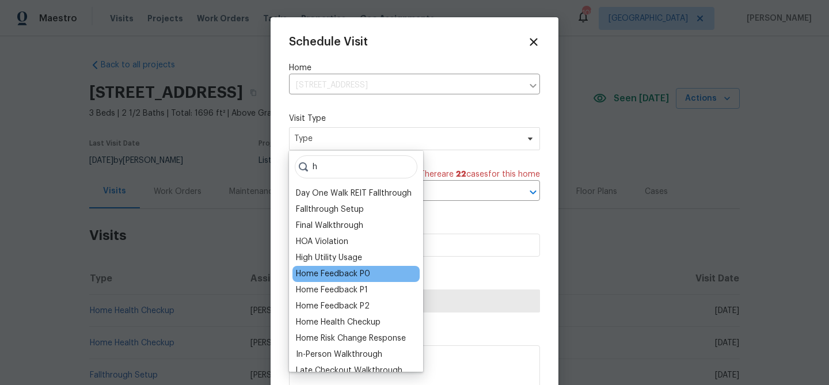
scroll to position [24, 0]
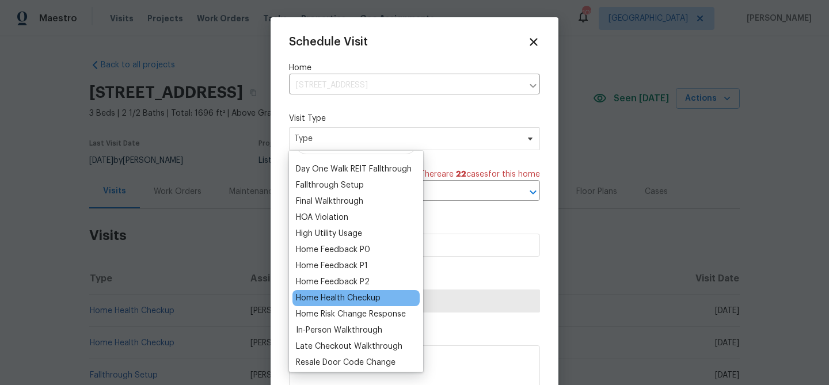
type input "h"
click at [355, 294] on div "Home Health Checkup" at bounding box center [338, 299] width 85 height 12
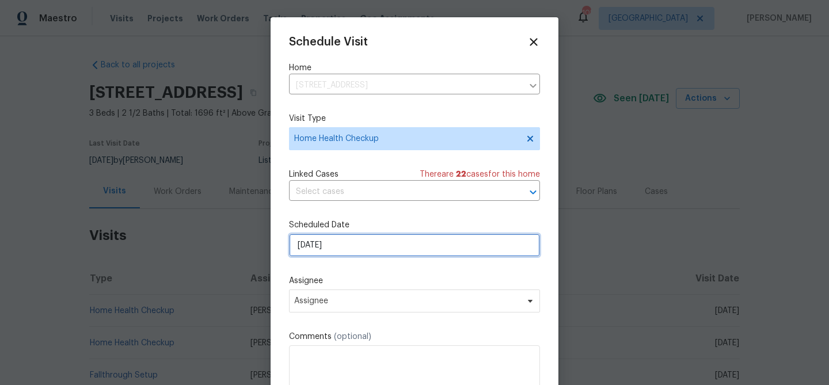
click at [388, 243] on input "[DATE]" at bounding box center [414, 245] width 251 height 23
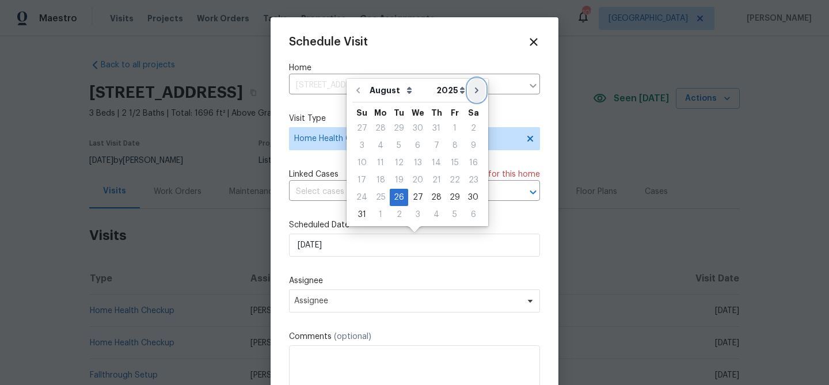
click at [476, 91] on button "Go to next month" at bounding box center [476, 90] width 17 height 23
type input "9/26/2025"
select select "8"
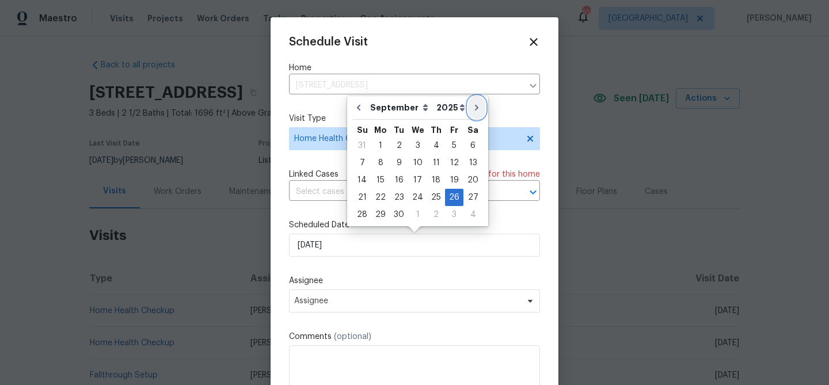
click at [473, 102] on button "Go to next month" at bounding box center [476, 107] width 17 height 23
type input "10/26/2025"
select select "9"
click at [398, 218] on div "28" at bounding box center [399, 215] width 18 height 16
type input "10/28/2025"
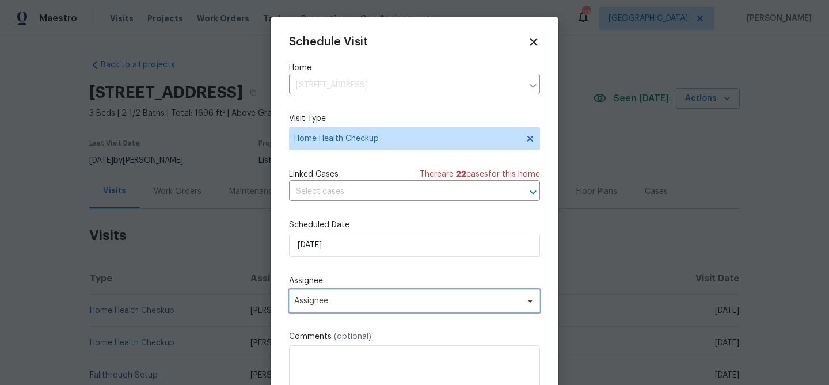
click at [385, 312] on span "Assignee" at bounding box center [414, 301] width 251 height 23
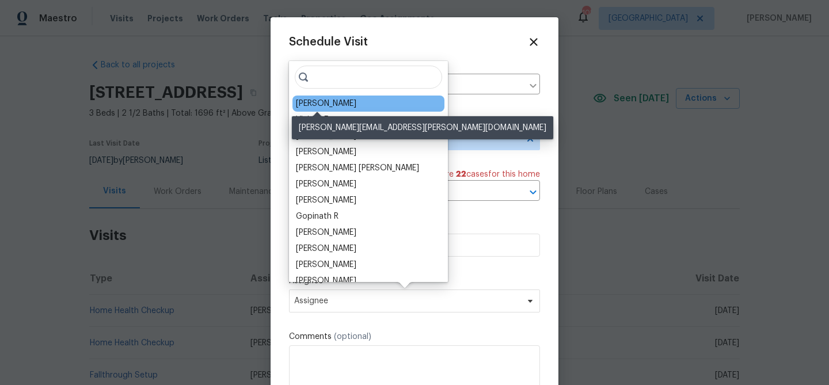
click at [332, 103] on div "Tyler Payne" at bounding box center [326, 104] width 60 height 12
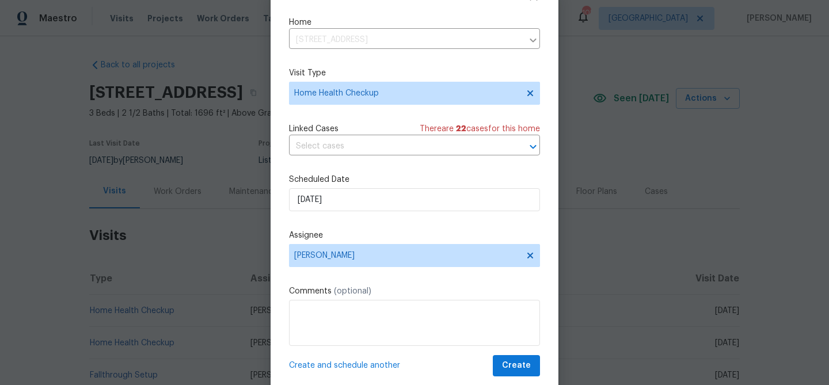
scroll to position [26, 0]
click at [503, 363] on button "Create" at bounding box center [516, 364] width 47 height 21
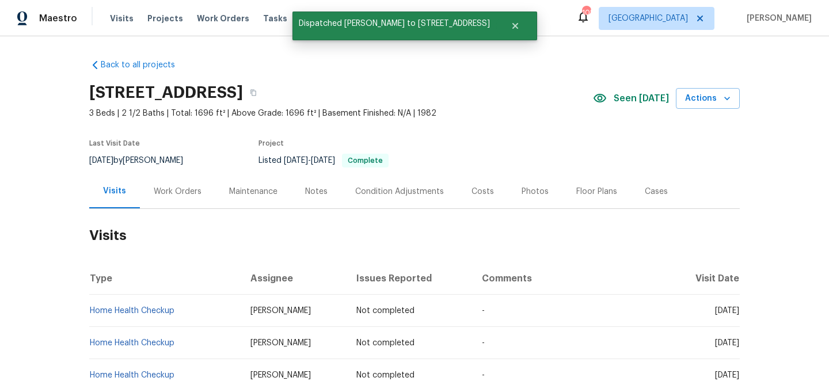
scroll to position [0, 0]
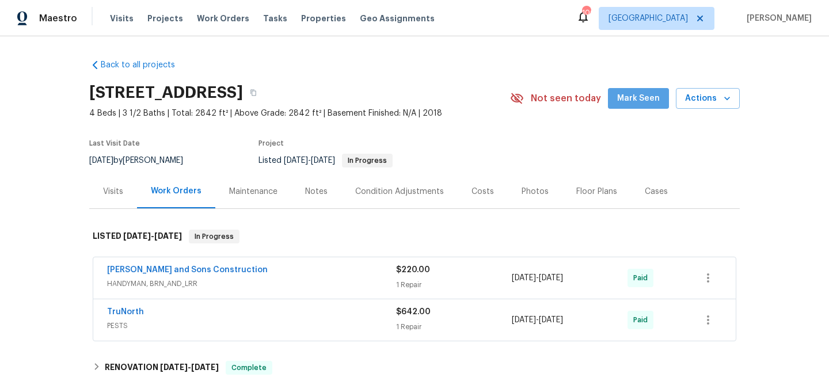
click at [647, 98] on span "Mark Seen" at bounding box center [638, 99] width 43 height 14
click at [111, 192] on div "Visits" at bounding box center [113, 192] width 20 height 12
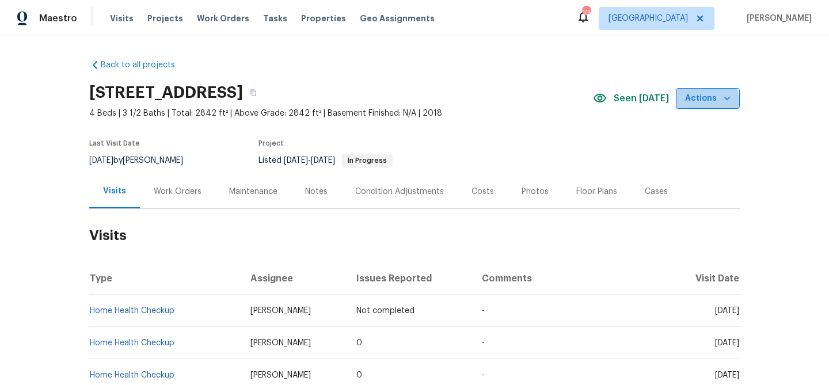
click at [689, 104] on span "Actions" at bounding box center [707, 99] width 45 height 14
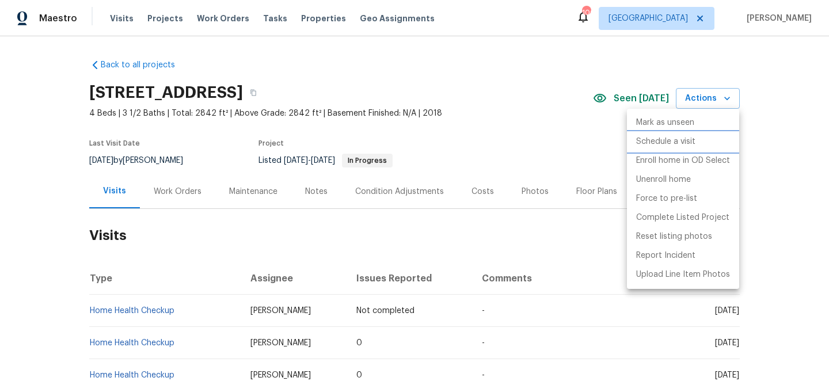
click at [690, 141] on p "Schedule a visit" at bounding box center [665, 142] width 59 height 12
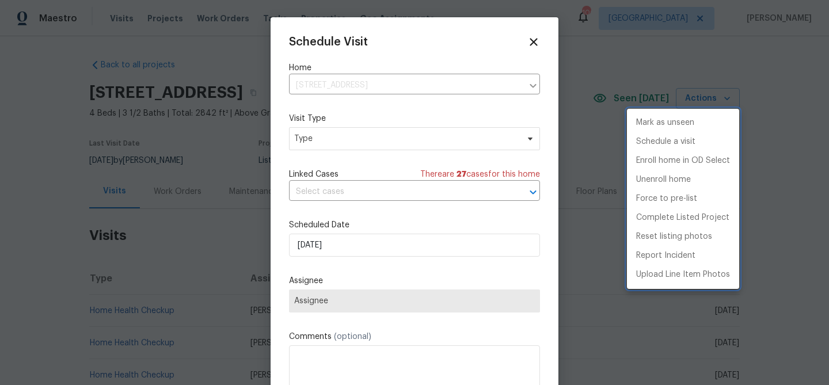
click at [357, 242] on div at bounding box center [414, 192] width 829 height 385
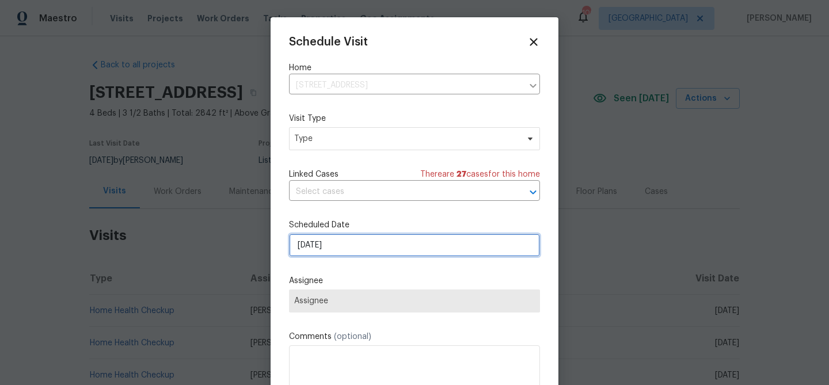
click at [378, 243] on input "[DATE]" at bounding box center [414, 245] width 251 height 23
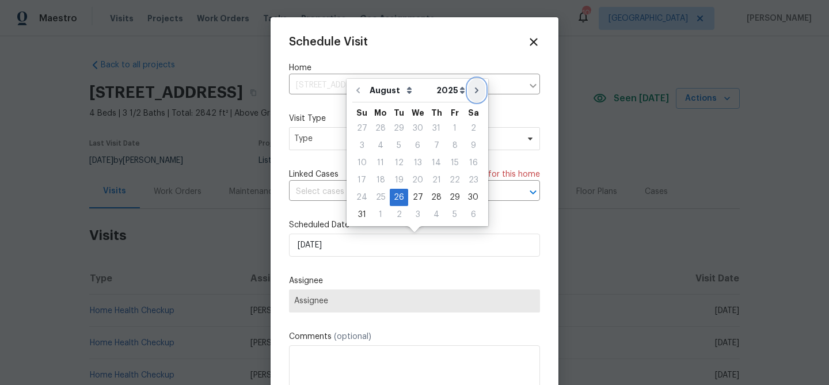
click at [472, 92] on icon "Go to next month" at bounding box center [476, 90] width 9 height 9
type input "[DATE]"
select select "8"
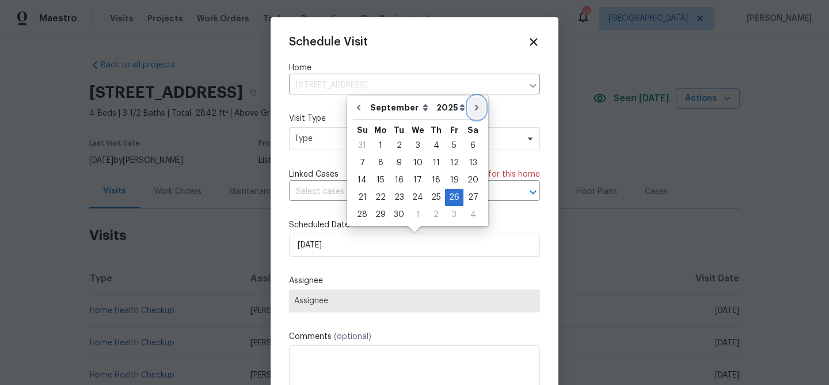
click at [472, 104] on icon "Go to next month" at bounding box center [476, 107] width 9 height 9
type input "[DATE]"
select select "9"
click at [401, 216] on div "28" at bounding box center [399, 215] width 18 height 16
type input "[DATE]"
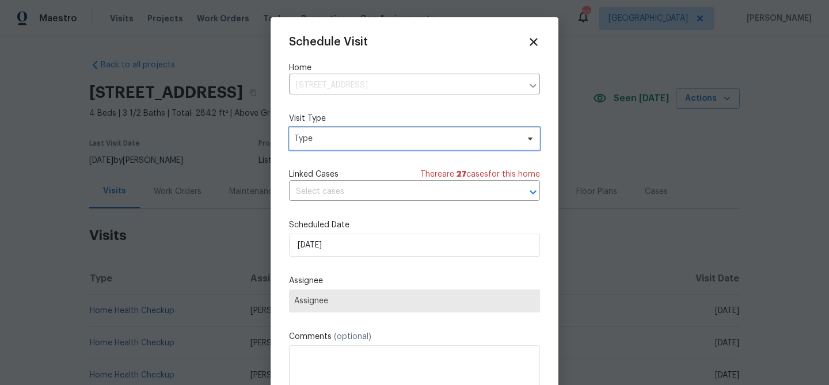
click at [327, 139] on span "Type" at bounding box center [406, 139] width 224 height 12
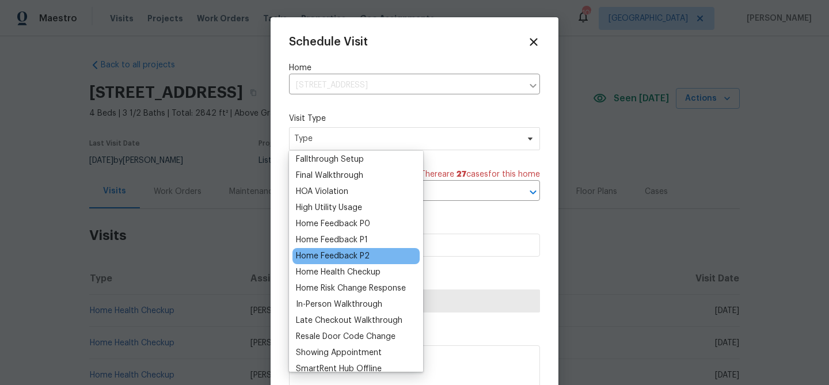
scroll to position [63, 0]
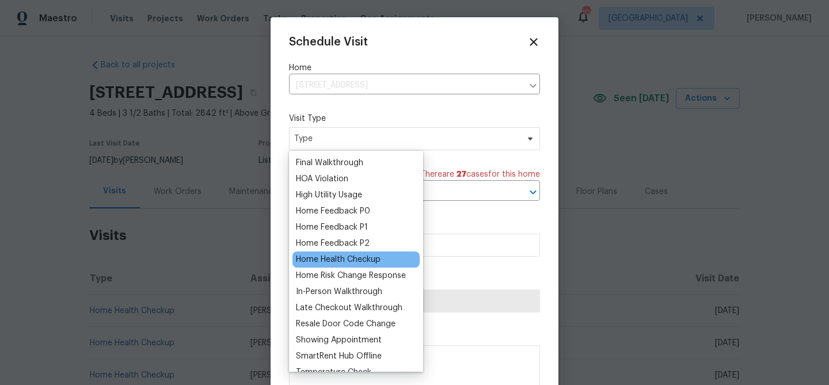
type input "h"
click at [355, 261] on div "Home Health Checkup" at bounding box center [338, 260] width 85 height 12
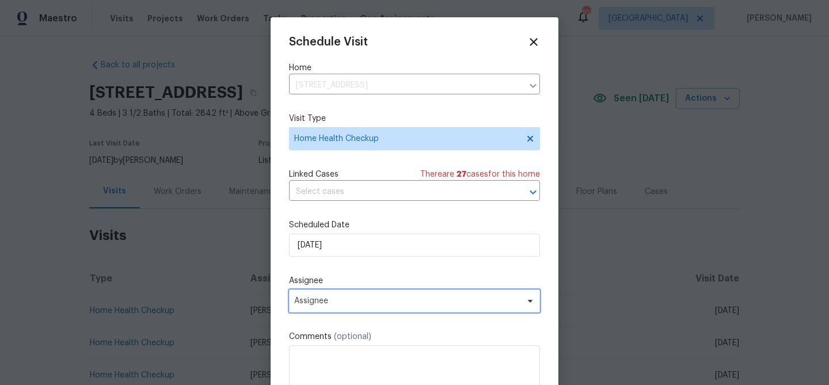
click at [429, 299] on span "Assignee" at bounding box center [407, 301] width 226 height 9
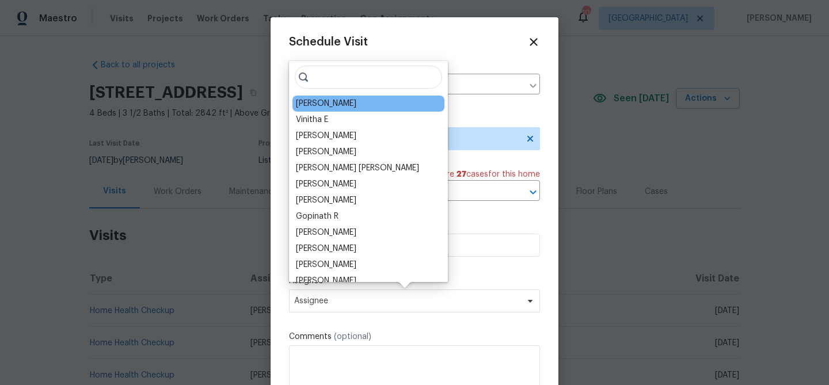
click at [329, 104] on div "[PERSON_NAME]" at bounding box center [326, 104] width 60 height 12
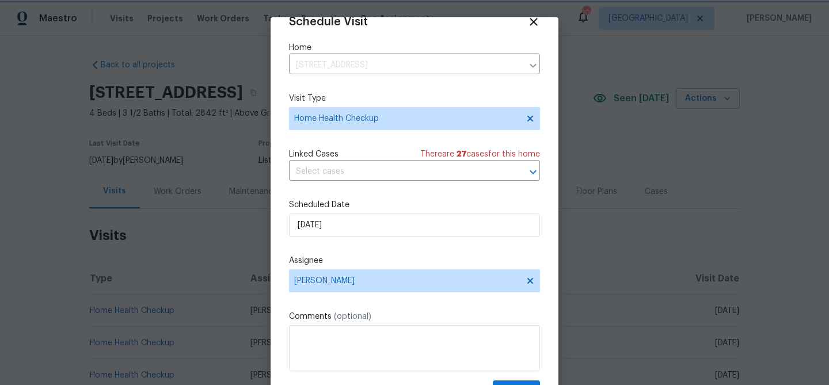
scroll to position [52, 0]
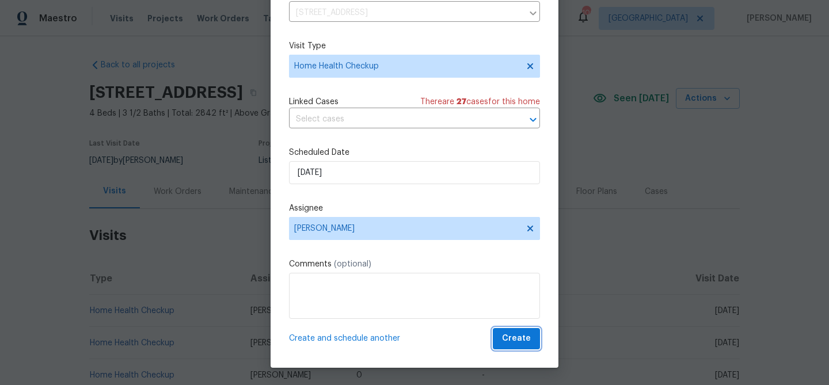
click at [515, 335] on span "Create" at bounding box center [516, 339] width 29 height 14
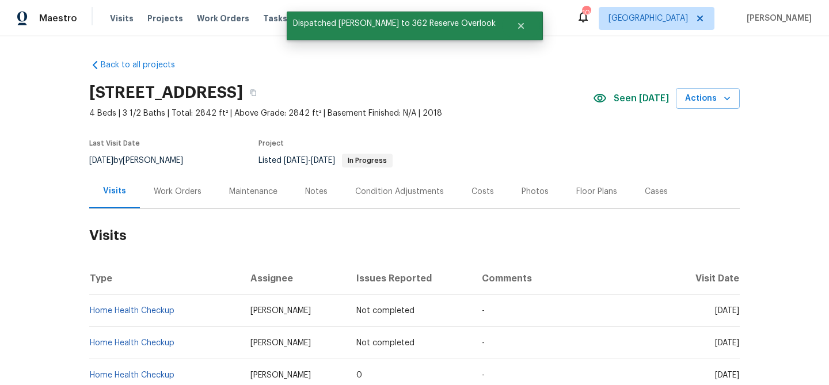
scroll to position [0, 0]
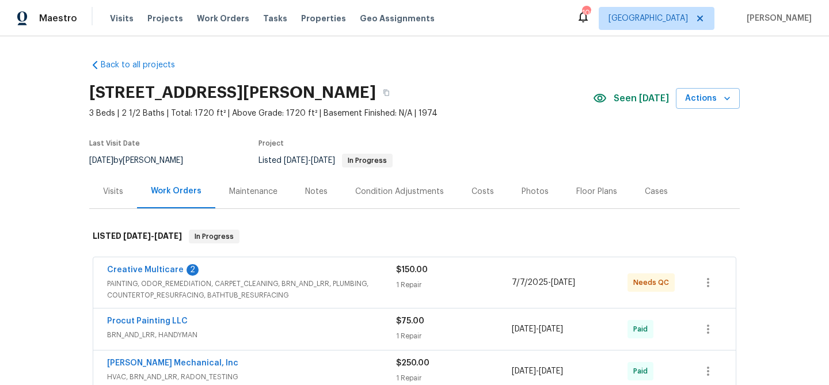
click at [125, 187] on div "Visits" at bounding box center [113, 191] width 48 height 34
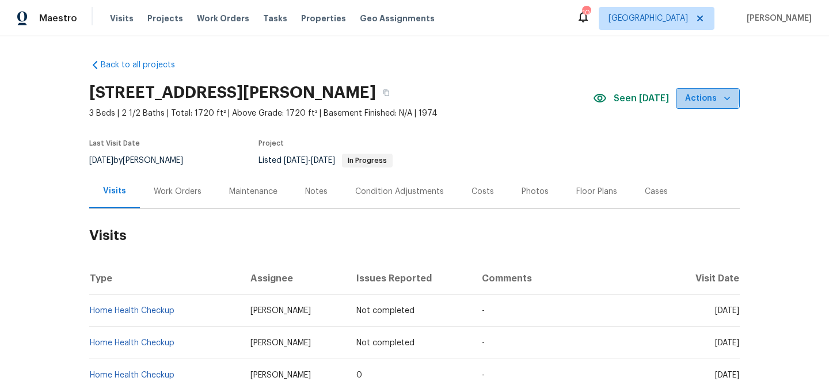
click at [701, 97] on span "Actions" at bounding box center [707, 99] width 45 height 14
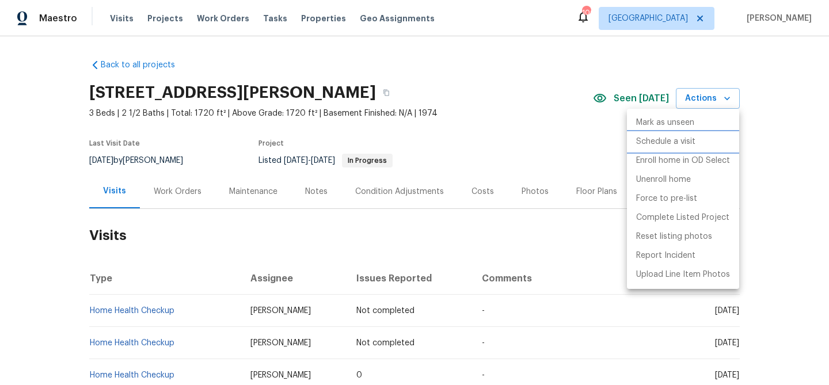
drag, startPoint x: 679, startPoint y: 143, endPoint x: 672, endPoint y: 145, distance: 7.0
click at [678, 143] on p "Schedule a visit" at bounding box center [665, 142] width 59 height 12
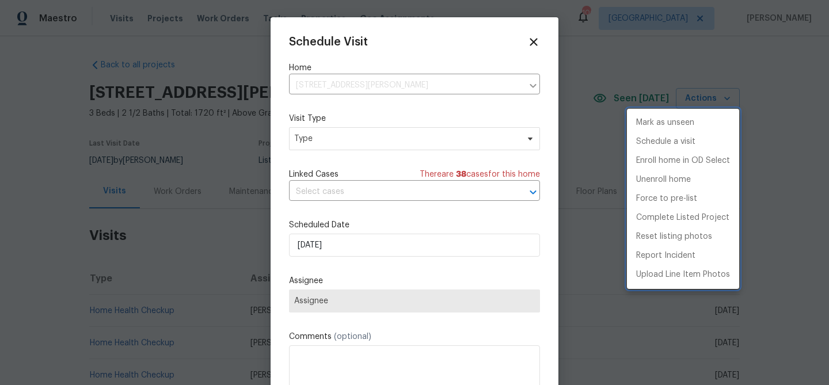
click at [362, 243] on div at bounding box center [414, 192] width 829 height 385
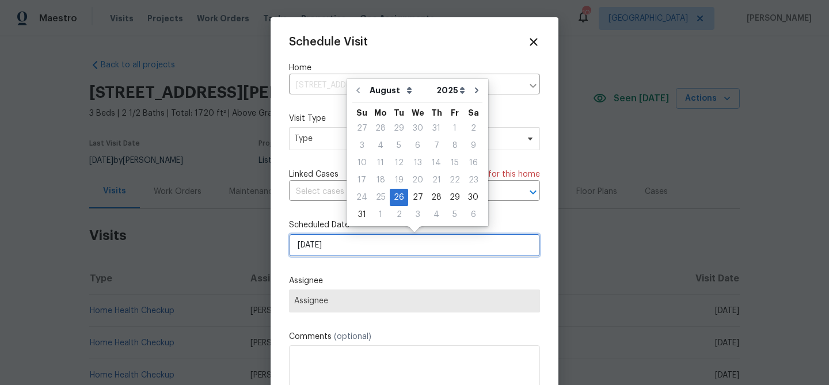
click at [364, 245] on input "8/26/2025" at bounding box center [414, 245] width 251 height 23
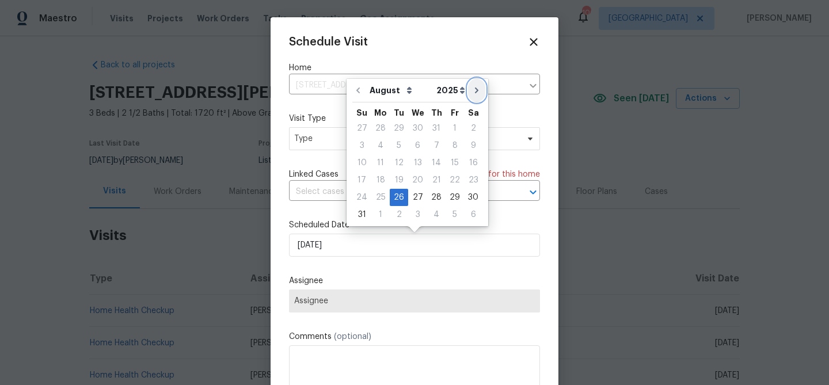
click at [472, 93] on icon "Go to next month" at bounding box center [476, 90] width 9 height 9
type input "[DATE]"
select select "8"
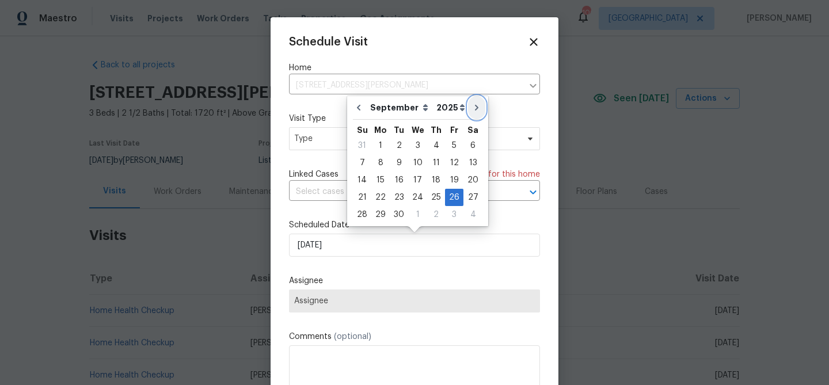
click at [472, 109] on icon "Go to next month" at bounding box center [476, 107] width 9 height 9
type input "10/26/2025"
select select "9"
click at [405, 217] on div "28" at bounding box center [399, 215] width 18 height 16
type input "10/28/2025"
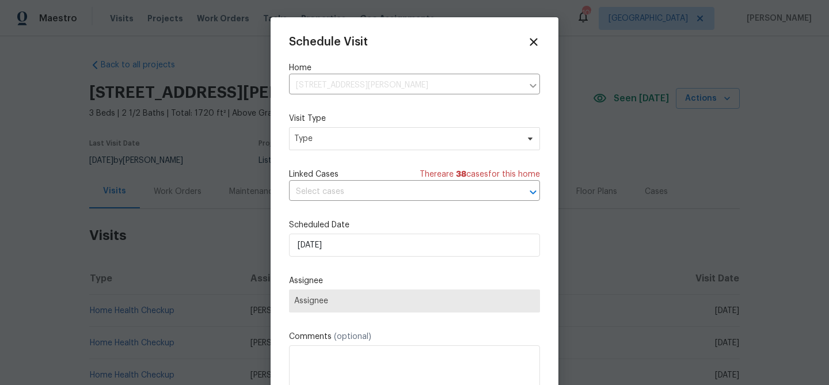
click at [395, 273] on div "Schedule Visit Home 502 Brandywine Cir, Sandy Springs, GA 30350 ​ Visit Type Ty…" at bounding box center [414, 229] width 251 height 386
click at [400, 298] on span "Assignee" at bounding box center [414, 301] width 241 height 9
click at [351, 141] on span "Type" at bounding box center [406, 139] width 224 height 12
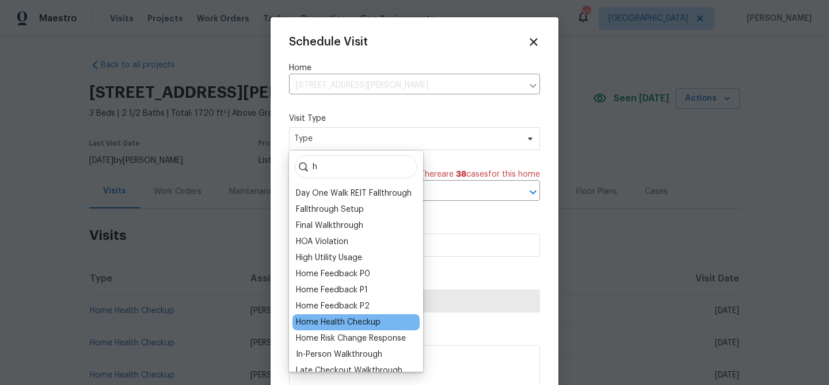
type input "h"
click at [372, 317] on div "Home Health Checkup" at bounding box center [338, 323] width 85 height 12
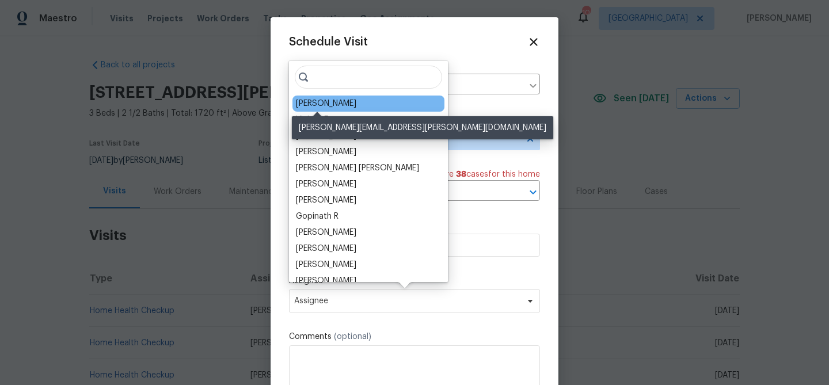
click at [333, 106] on div "[PERSON_NAME]" at bounding box center [326, 104] width 60 height 12
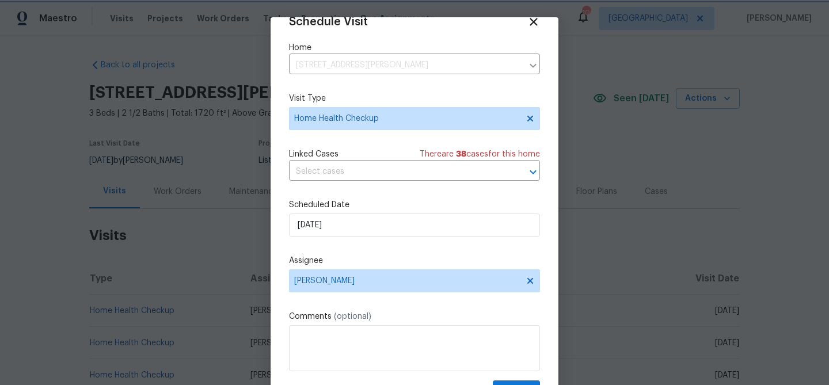
scroll to position [52, 0]
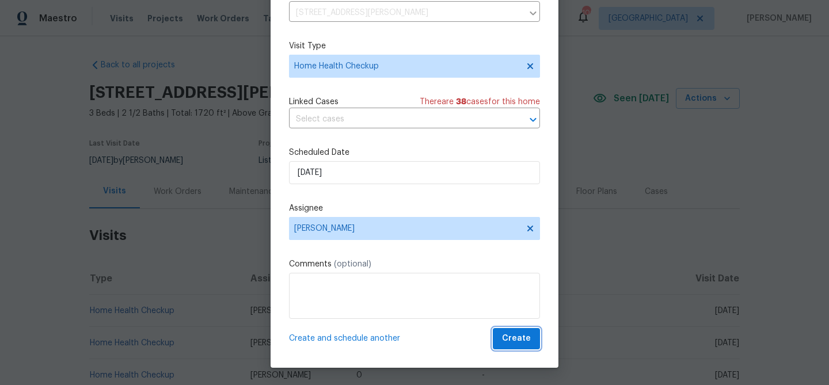
click at [512, 341] on span "Create" at bounding box center [516, 339] width 29 height 14
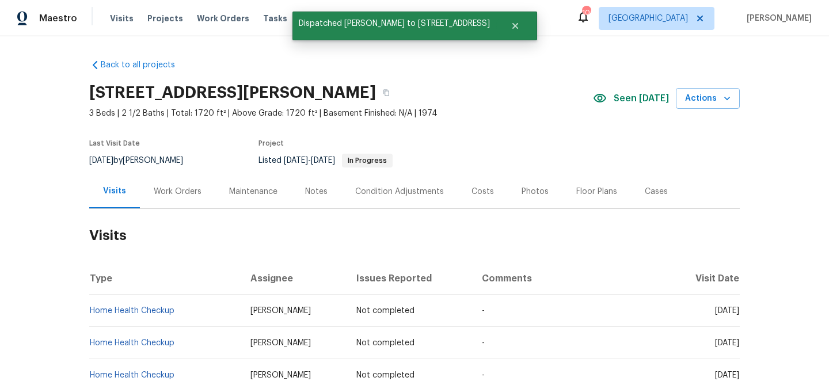
scroll to position [0, 0]
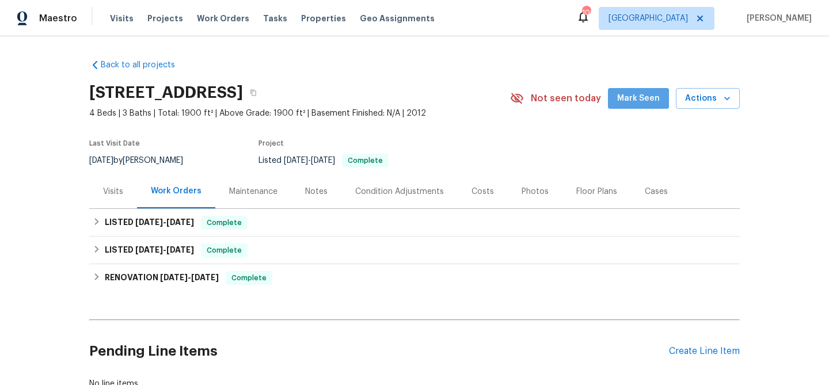
drag, startPoint x: 655, startPoint y: 96, endPoint x: 629, endPoint y: 102, distance: 26.1
click at [655, 96] on span "Mark Seen" at bounding box center [638, 99] width 43 height 14
click at [115, 193] on div "Visits" at bounding box center [113, 192] width 20 height 12
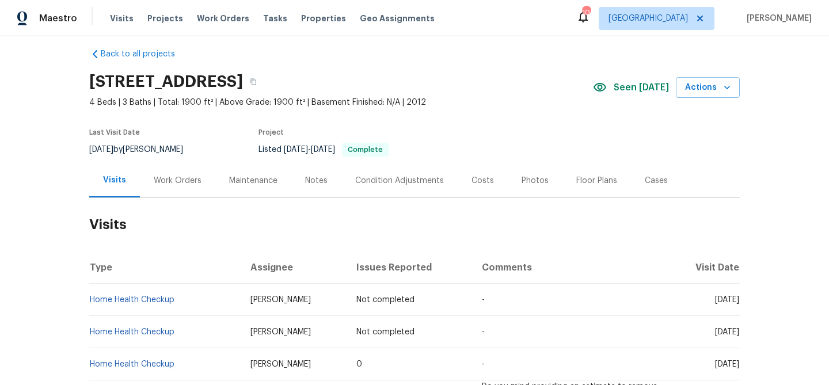
scroll to position [9, 0]
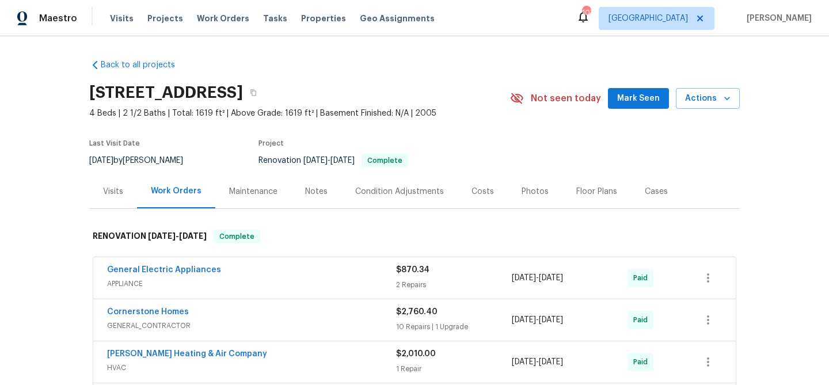
click at [633, 104] on span "Mark Seen" at bounding box center [638, 99] width 43 height 14
click at [113, 183] on div "Visits" at bounding box center [113, 191] width 48 height 34
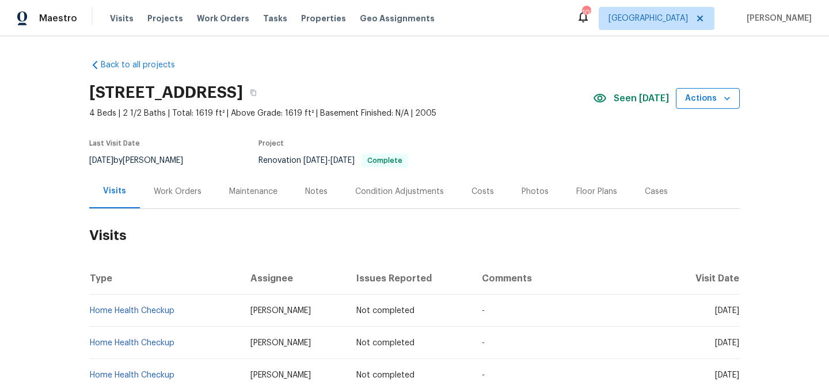
click at [694, 102] on span "Actions" at bounding box center [707, 99] width 45 height 14
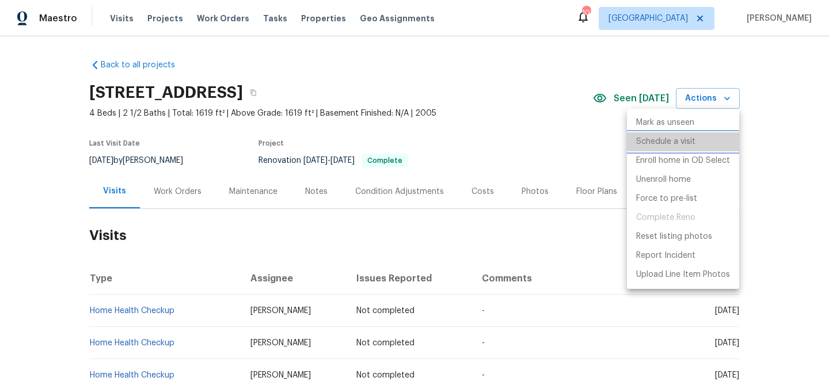
click at [668, 142] on p "Schedule a visit" at bounding box center [665, 142] width 59 height 12
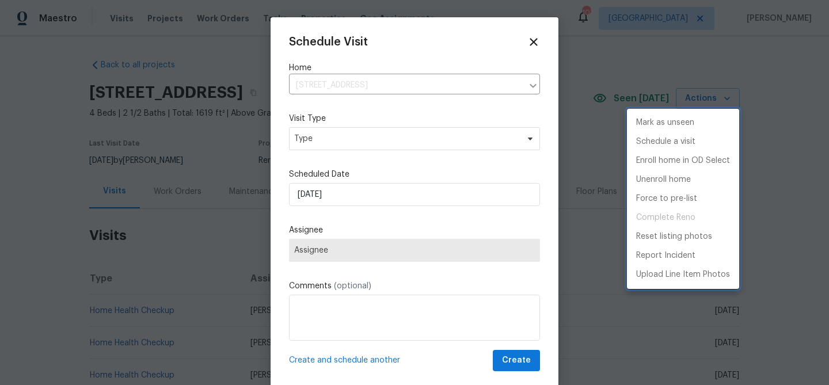
click at [361, 248] on div at bounding box center [414, 192] width 829 height 385
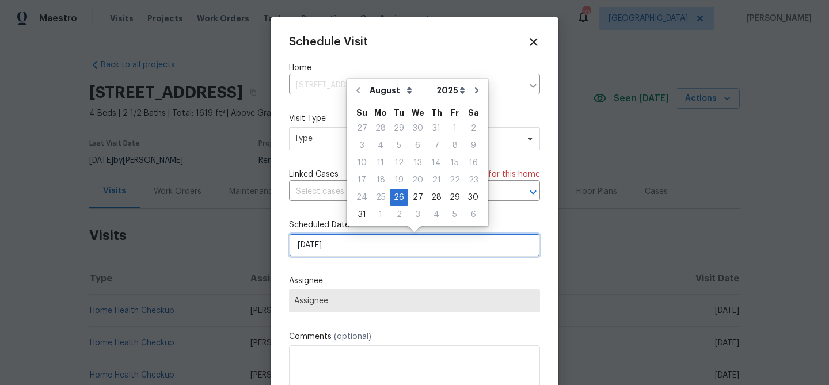
drag, startPoint x: 351, startPoint y: 250, endPoint x: 409, endPoint y: 160, distance: 107.5
click at [352, 249] on input "[DATE]" at bounding box center [414, 245] width 251 height 23
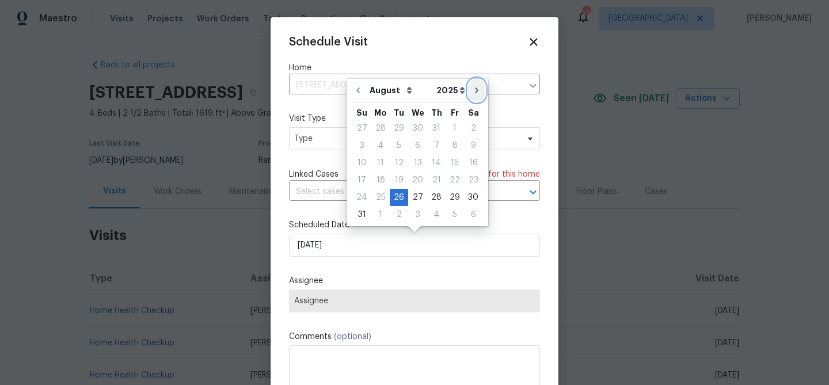
click at [472, 93] on icon "Go to next month" at bounding box center [476, 90] width 9 height 9
type input "[DATE]"
select select "8"
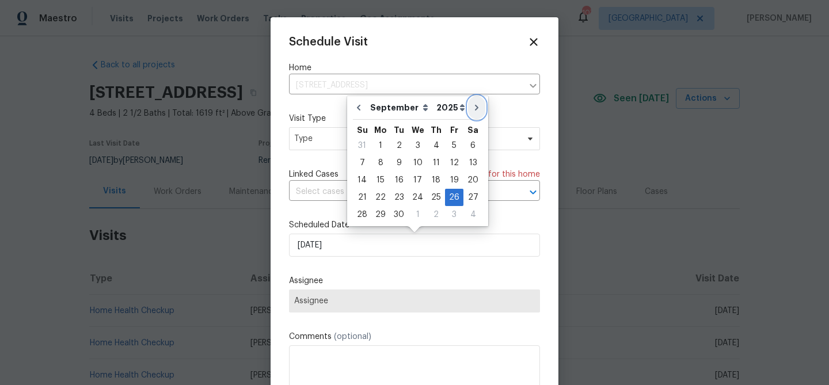
click at [472, 107] on icon "Go to next month" at bounding box center [476, 107] width 9 height 9
type input "[DATE]"
select select "9"
click at [474, 108] on icon "Go to next month" at bounding box center [475, 108] width 3 height 6
type input "11/26/2025"
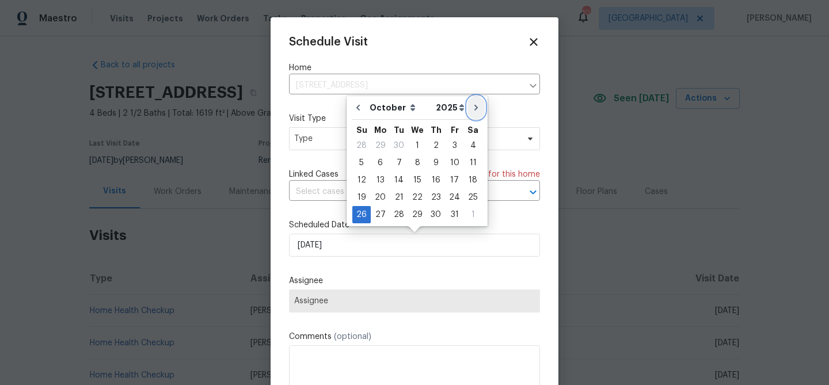
select select "10"
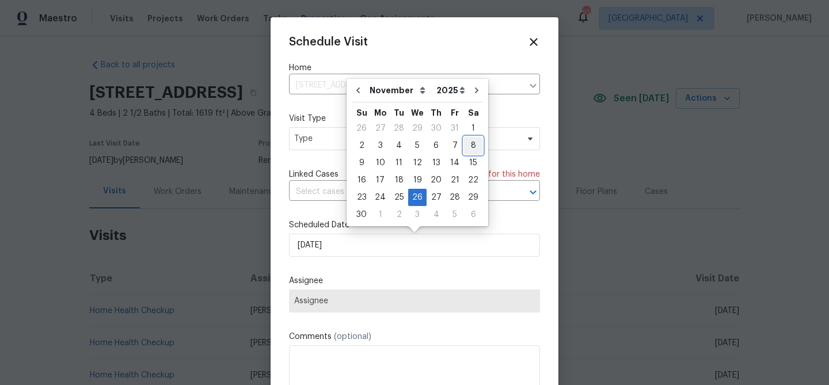
click at [468, 143] on div "8" at bounding box center [473, 146] width 18 height 16
type input "11/8/2025"
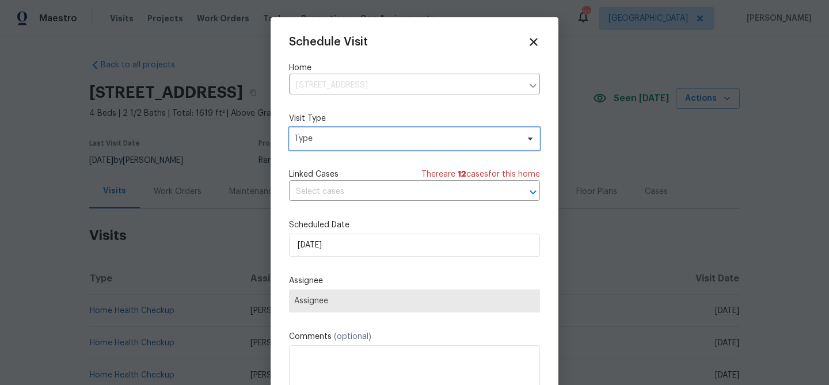
click at [331, 141] on span "Type" at bounding box center [406, 139] width 224 height 12
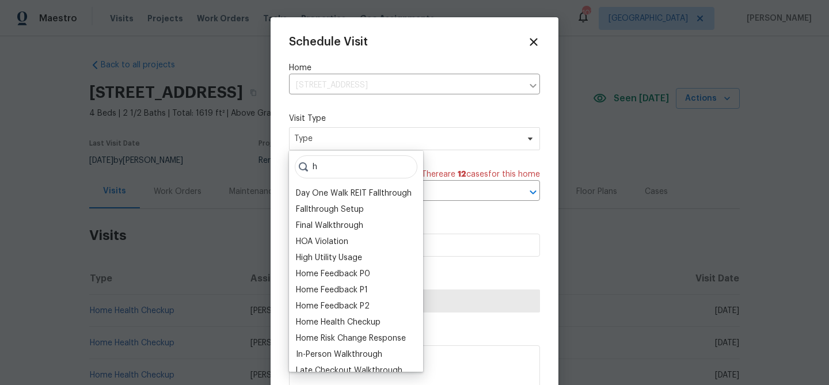
type input "h"
click at [358, 322] on div "Home Health Checkup" at bounding box center [338, 323] width 85 height 12
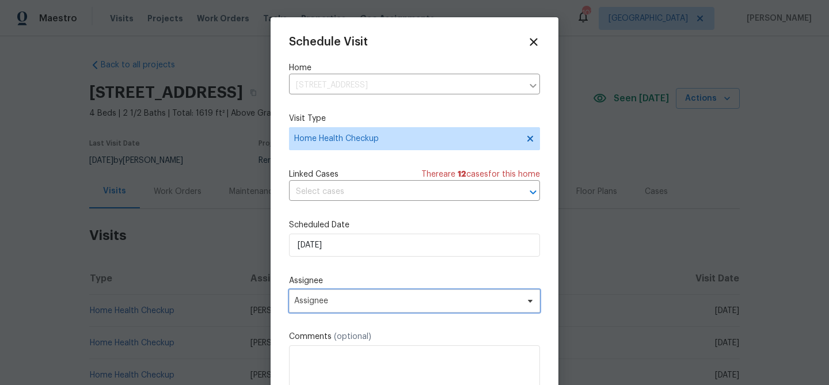
click at [367, 294] on span "Assignee" at bounding box center [414, 301] width 251 height 23
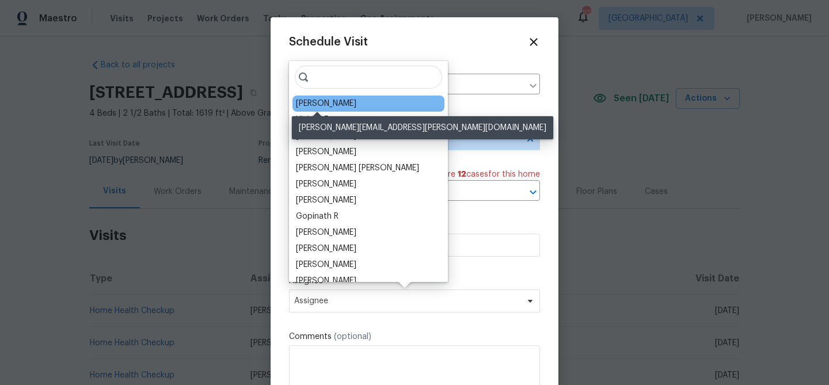
drag, startPoint x: 313, startPoint y: 104, endPoint x: 313, endPoint y: 111, distance: 6.9
click at [312, 104] on div "[PERSON_NAME]" at bounding box center [326, 104] width 60 height 12
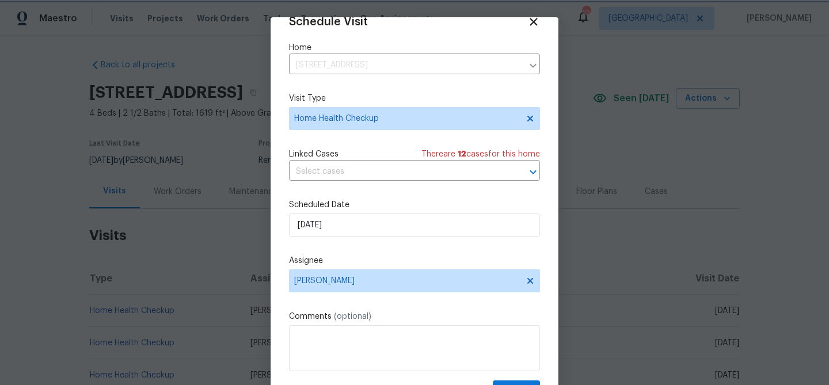
scroll to position [52, 0]
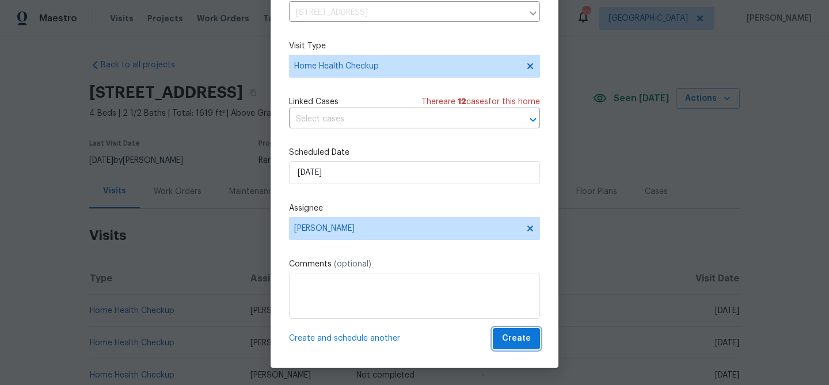
click at [515, 341] on span "Create" at bounding box center [516, 339] width 29 height 14
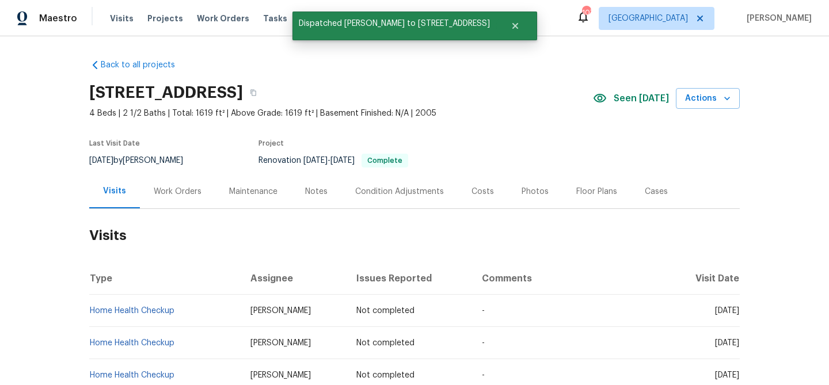
scroll to position [0, 0]
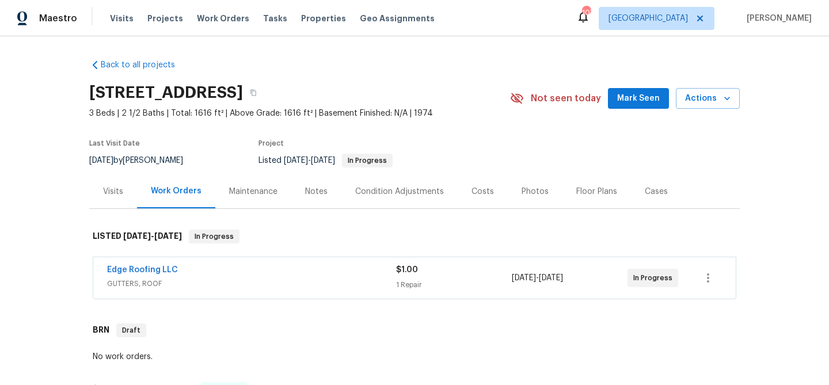
click at [621, 101] on button "Mark Seen" at bounding box center [638, 98] width 61 height 21
click at [118, 189] on div "Visits" at bounding box center [113, 192] width 20 height 12
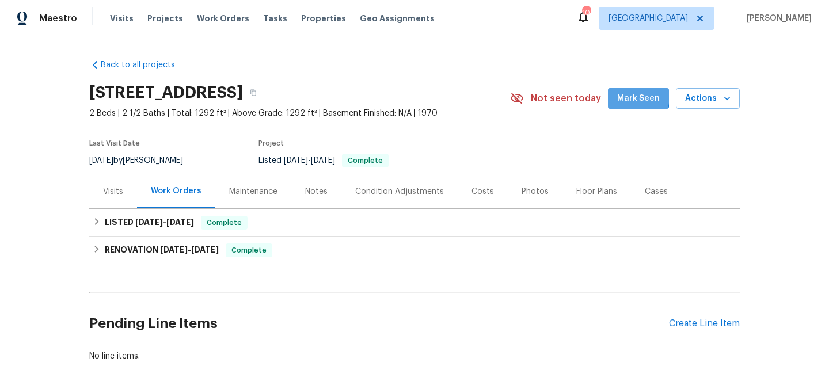
click at [626, 96] on span "Mark Seen" at bounding box center [638, 99] width 43 height 14
click at [112, 194] on div "Visits" at bounding box center [113, 192] width 20 height 12
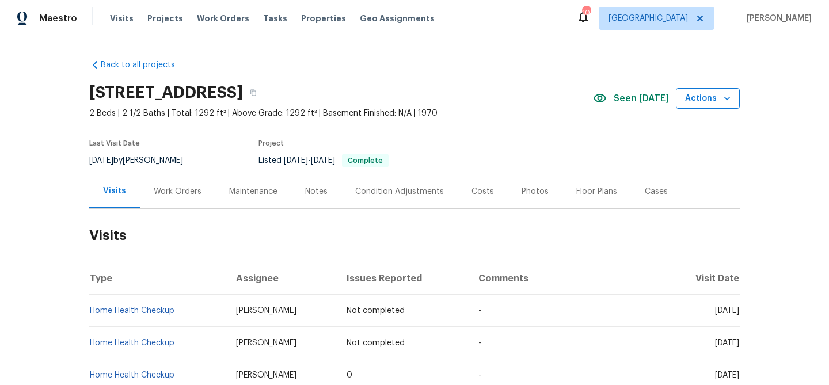
click at [708, 102] on span "Actions" at bounding box center [707, 99] width 45 height 14
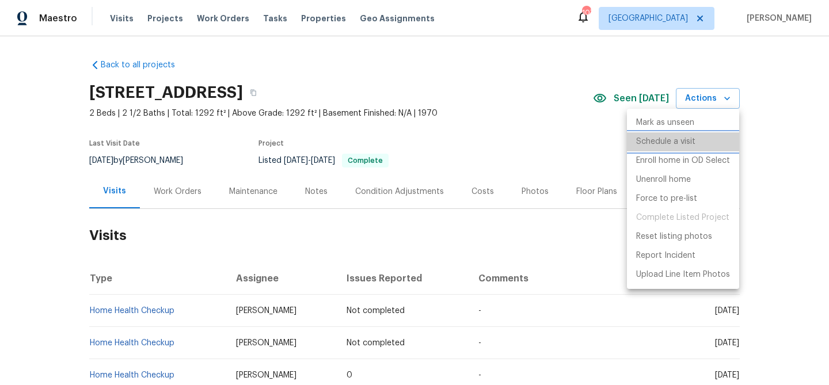
click at [705, 140] on li "Schedule a visit" at bounding box center [683, 141] width 112 height 19
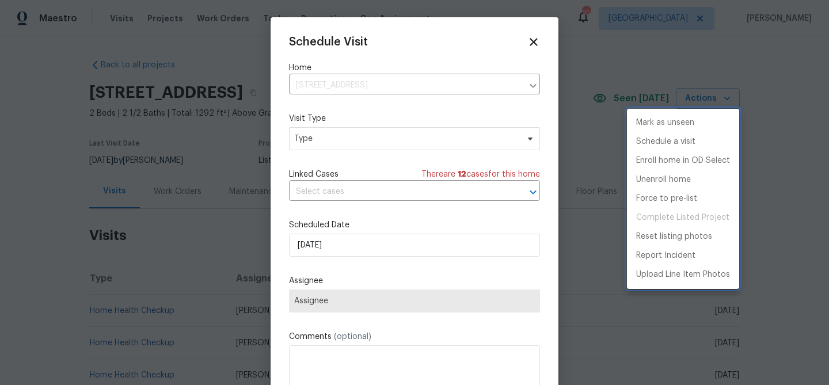
drag, startPoint x: 409, startPoint y: 259, endPoint x: 405, endPoint y: 245, distance: 13.8
click at [409, 259] on div at bounding box center [414, 192] width 829 height 385
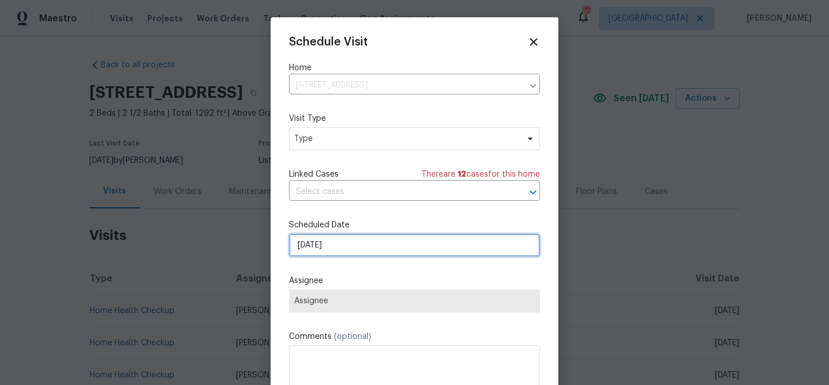
click at [405, 244] on input "[DATE]" at bounding box center [414, 245] width 251 height 23
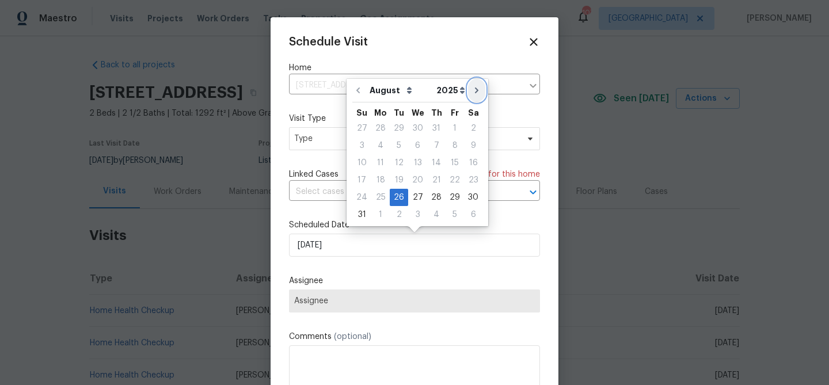
click at [468, 94] on button "Go to next month" at bounding box center [476, 90] width 17 height 23
type input "[DATE]"
select select "8"
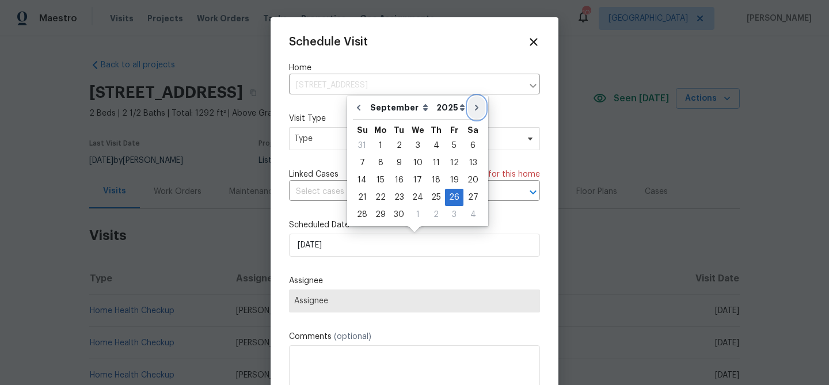
click at [469, 102] on button "Go to next month" at bounding box center [476, 107] width 17 height 23
type input "[DATE]"
select select "9"
click at [401, 216] on div "28" at bounding box center [399, 215] width 18 height 16
type input "[DATE]"
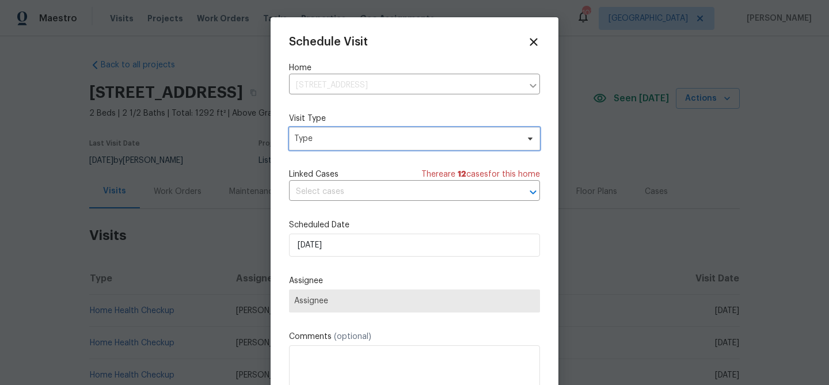
click at [349, 134] on span "Type" at bounding box center [406, 139] width 224 height 12
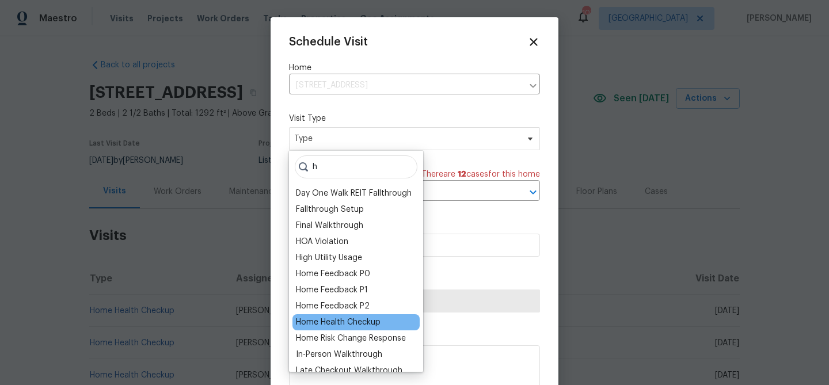
type input "h"
click at [370, 326] on div "Home Health Checkup" at bounding box center [338, 323] width 85 height 12
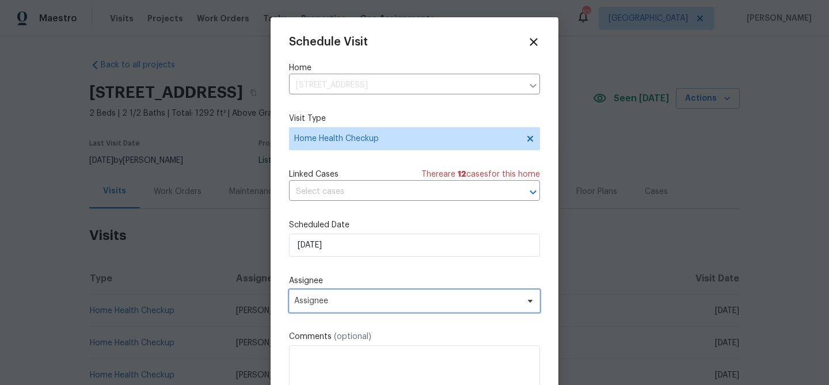
click at [376, 299] on span "Assignee" at bounding box center [407, 301] width 226 height 9
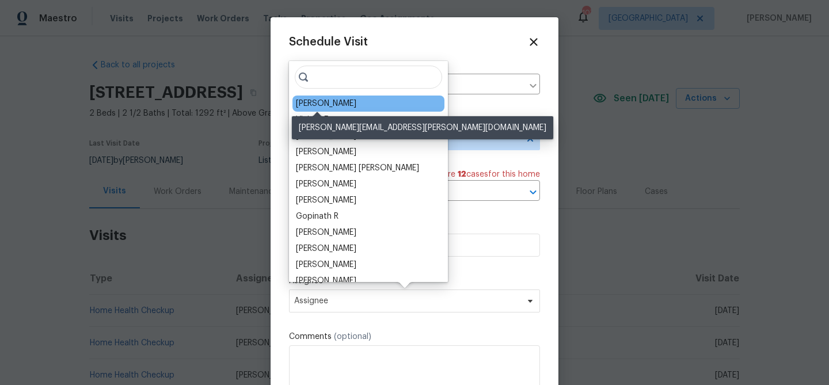
click at [307, 103] on div "[PERSON_NAME]" at bounding box center [326, 104] width 60 height 12
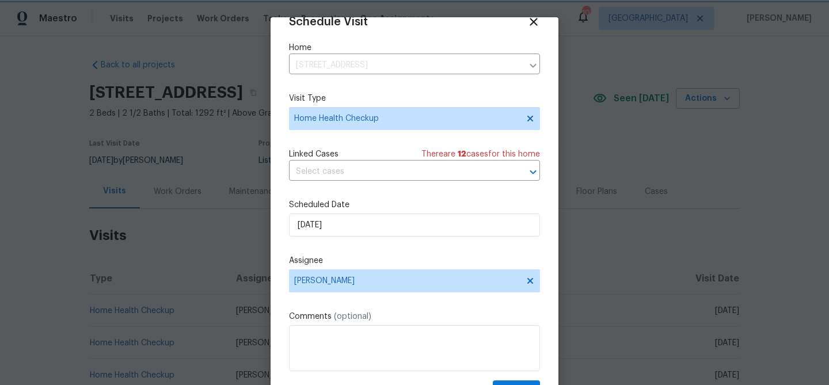
scroll to position [52, 0]
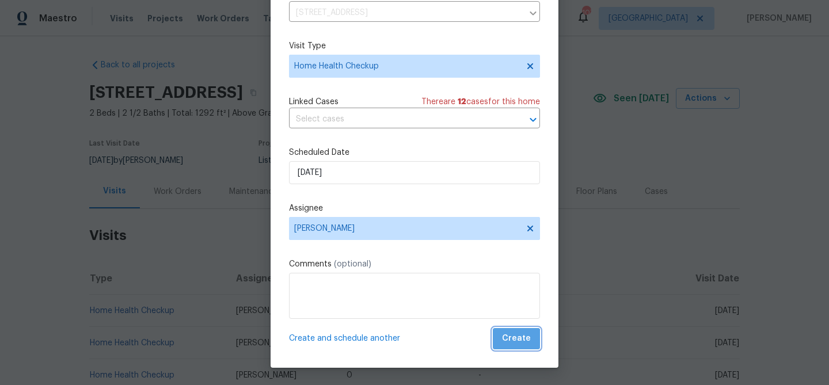
click at [518, 346] on button "Create" at bounding box center [516, 338] width 47 height 21
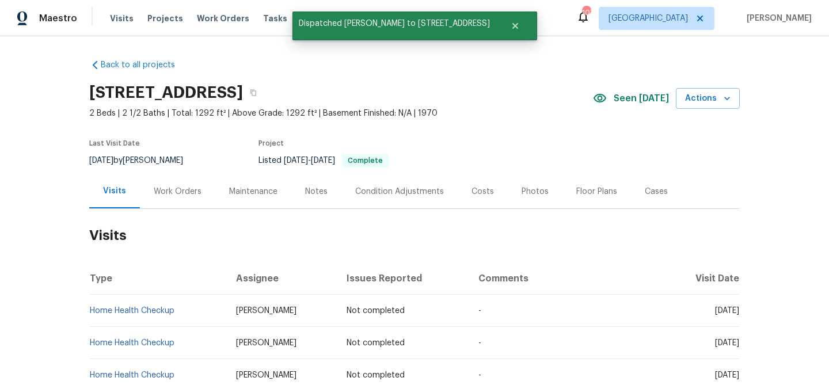
scroll to position [0, 0]
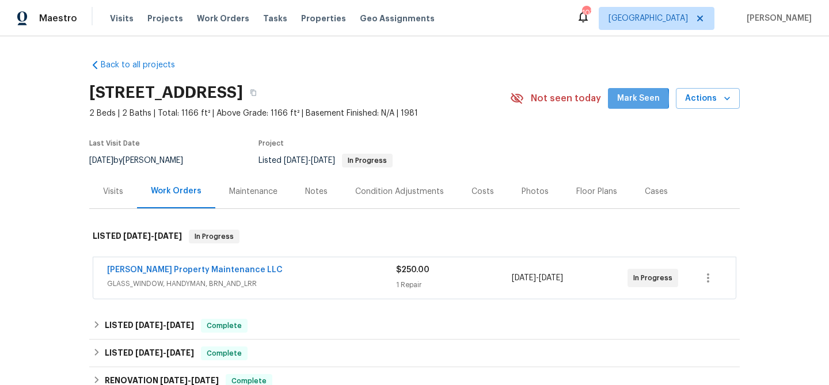
click at [631, 99] on span "Mark Seen" at bounding box center [638, 99] width 43 height 14
click at [116, 185] on div "Visits" at bounding box center [113, 191] width 48 height 34
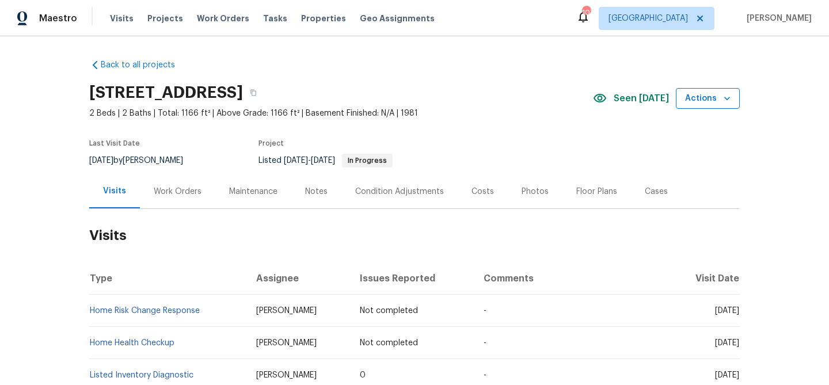
click at [697, 103] on span "Actions" at bounding box center [707, 99] width 45 height 14
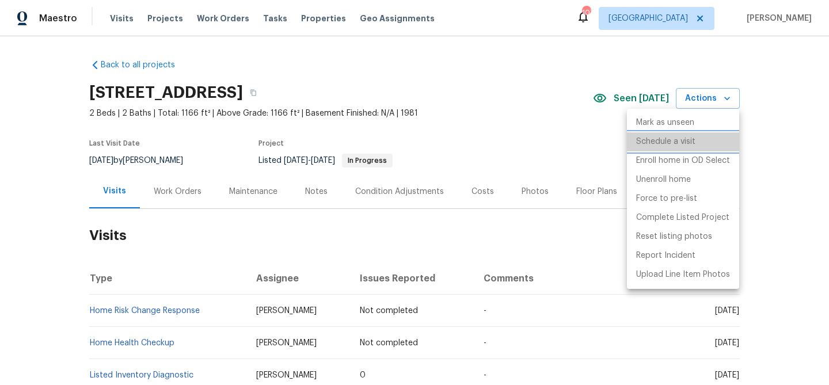
click at [664, 138] on p "Schedule a visit" at bounding box center [665, 142] width 59 height 12
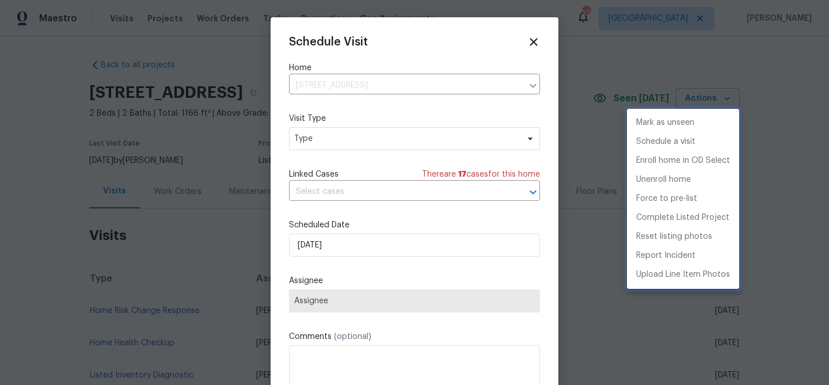
click at [393, 253] on div at bounding box center [414, 192] width 829 height 385
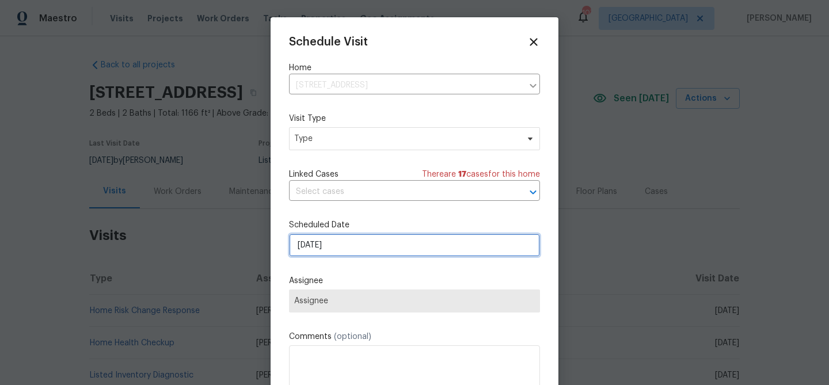
click at [399, 246] on input "[DATE]" at bounding box center [414, 245] width 251 height 23
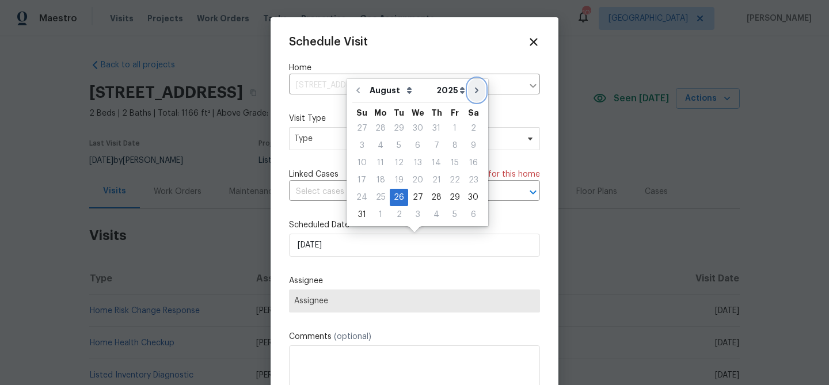
click at [472, 92] on icon "Go to next month" at bounding box center [476, 90] width 9 height 9
type input "[DATE]"
select select "8"
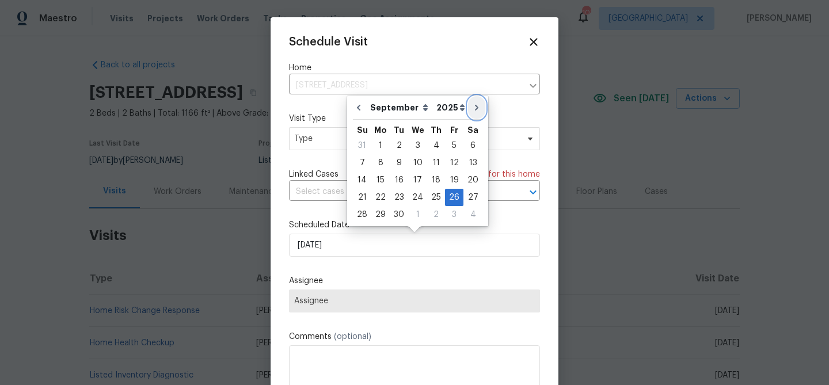
click at [474, 107] on icon "Go to next month" at bounding box center [476, 107] width 9 height 9
type input "[DATE]"
select select "9"
click at [401, 215] on div "28" at bounding box center [399, 215] width 18 height 16
type input "10/28/2025"
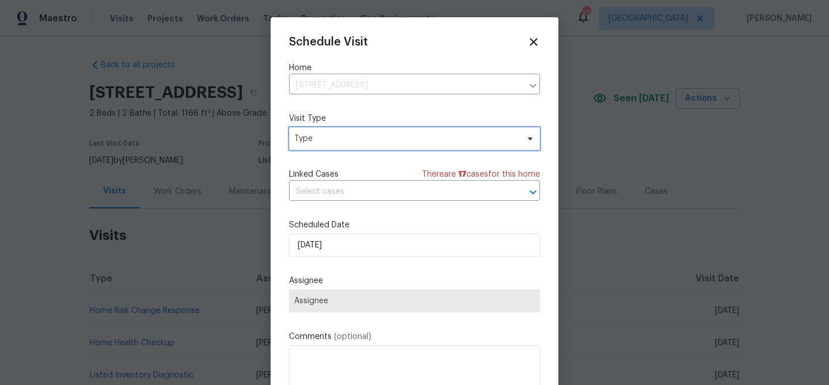
click at [385, 140] on span "Type" at bounding box center [406, 139] width 224 height 12
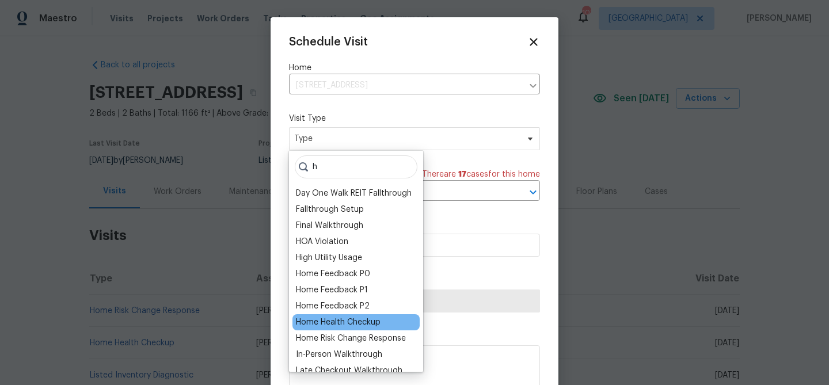
type input "h"
click at [382, 327] on div "Home Health Checkup" at bounding box center [356, 322] width 127 height 16
click at [377, 318] on div "Home Health Checkup" at bounding box center [338, 323] width 85 height 12
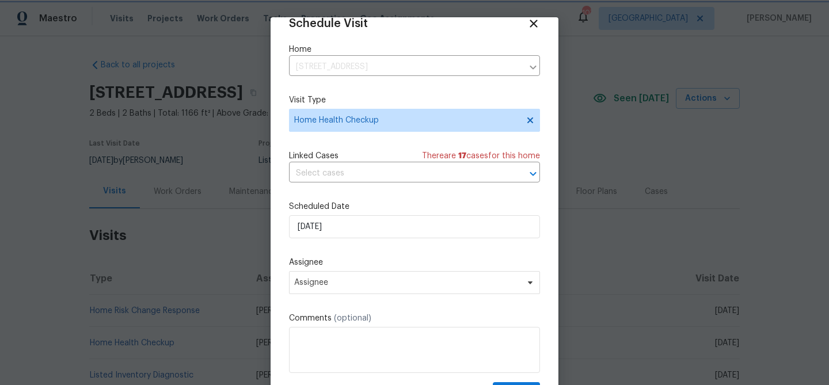
scroll to position [20, 0]
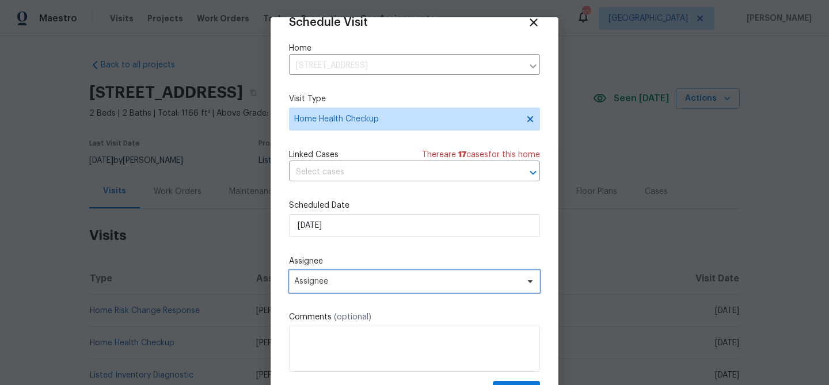
click at [424, 286] on span "Assignee" at bounding box center [407, 281] width 226 height 9
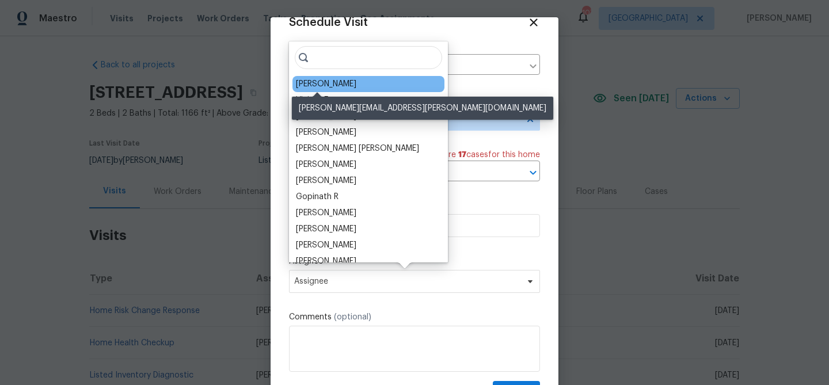
click at [336, 79] on div "[PERSON_NAME]" at bounding box center [326, 84] width 60 height 12
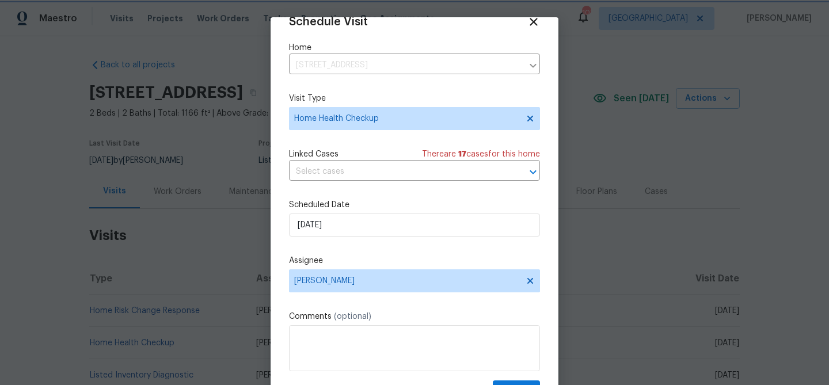
scroll to position [52, 0]
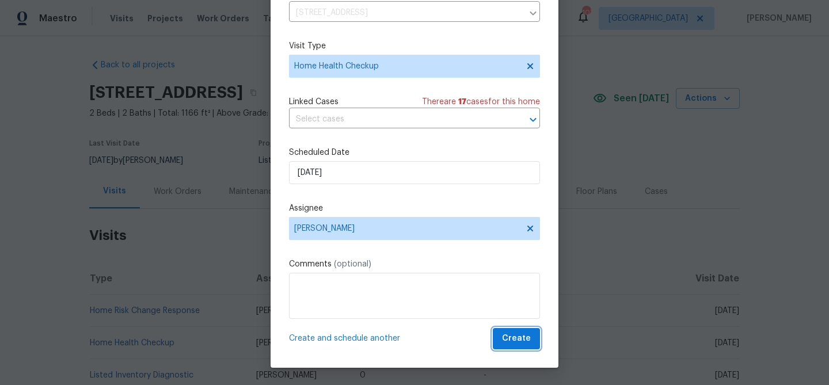
click at [503, 333] on button "Create" at bounding box center [516, 338] width 47 height 21
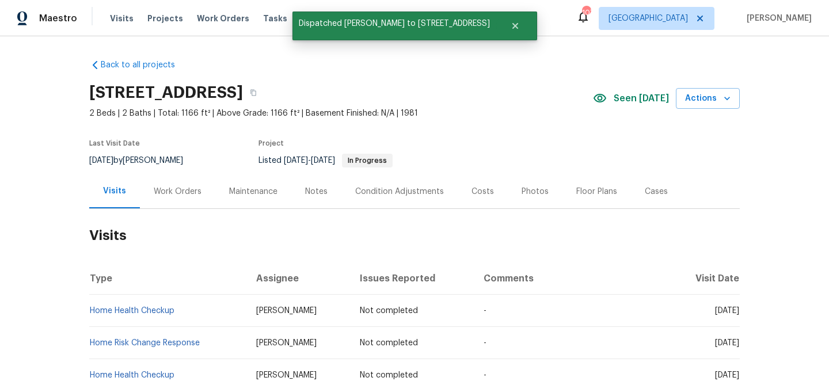
scroll to position [0, 0]
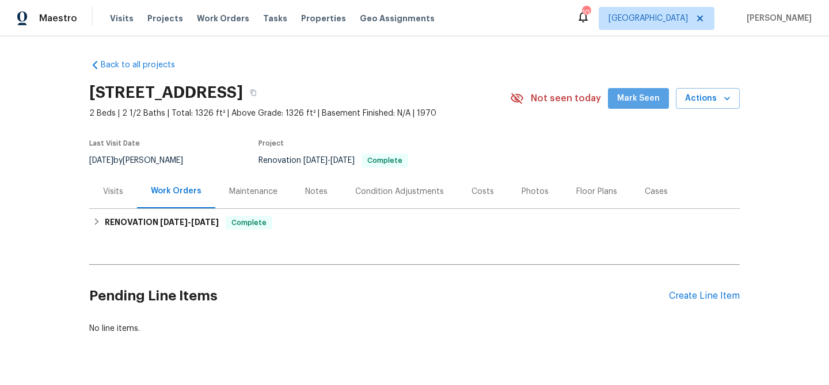
click at [642, 100] on span "Mark Seen" at bounding box center [638, 99] width 43 height 14
click at [117, 189] on div "Visits" at bounding box center [113, 192] width 20 height 12
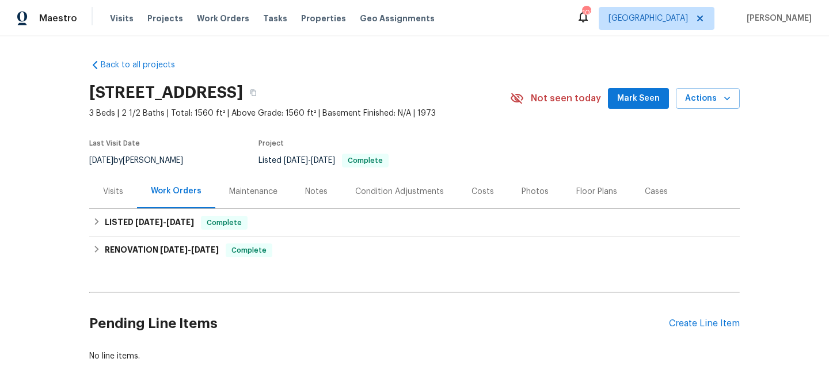
click at [619, 98] on button "Mark Seen" at bounding box center [638, 98] width 61 height 21
click at [104, 184] on div "Visits" at bounding box center [113, 191] width 48 height 34
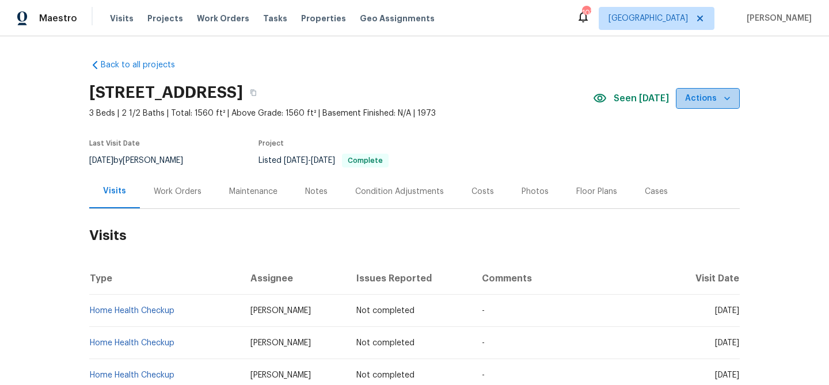
click at [717, 104] on span "Actions" at bounding box center [707, 99] width 45 height 14
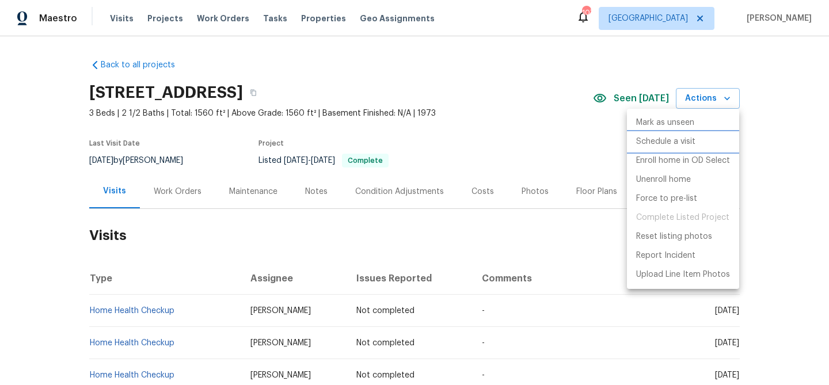
click at [697, 137] on li "Schedule a visit" at bounding box center [683, 141] width 112 height 19
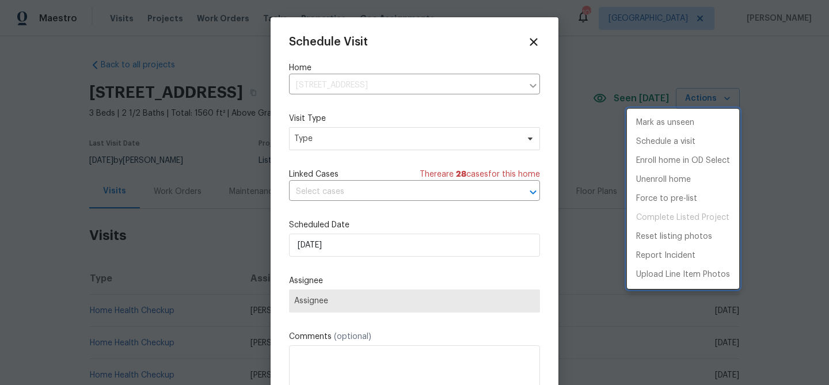
click at [411, 250] on div at bounding box center [414, 192] width 829 height 385
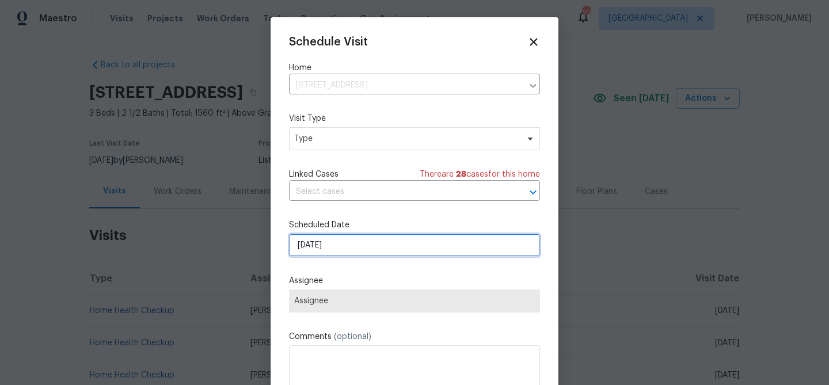
click at [416, 248] on input "8/26/2025" at bounding box center [414, 245] width 251 height 23
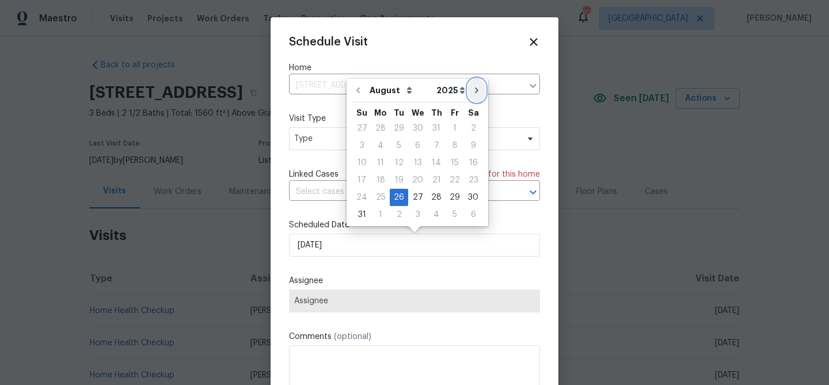
click at [468, 94] on button "Go to next month" at bounding box center [476, 90] width 17 height 23
type input "9/26/2025"
select select "8"
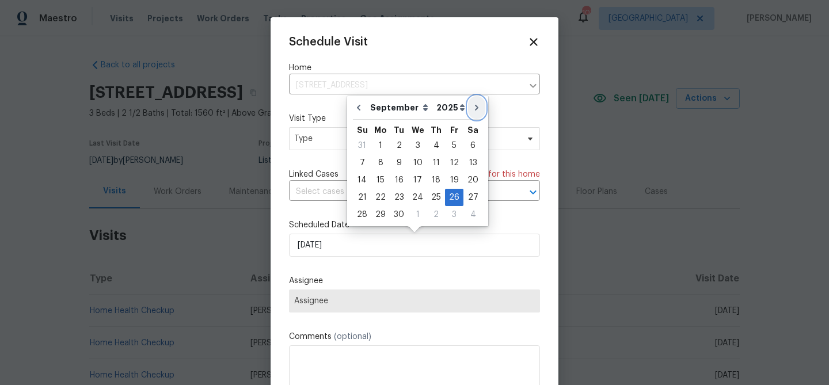
click at [468, 102] on button "Go to next month" at bounding box center [476, 107] width 17 height 23
type input "[DATE]"
select select "9"
click at [363, 212] on div "26" at bounding box center [361, 215] width 18 height 16
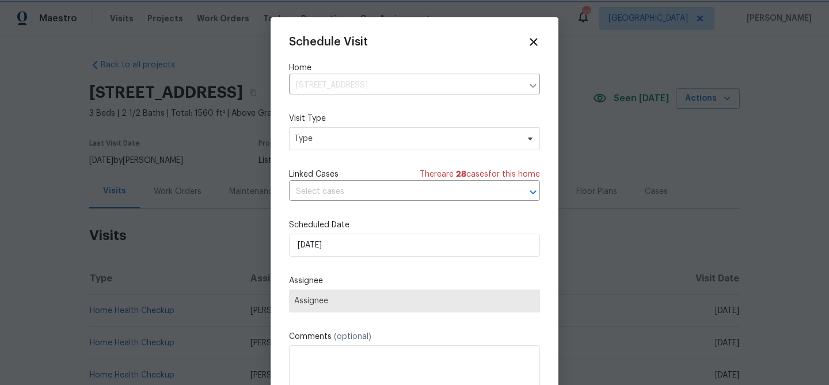
click at [470, 56] on div "Schedule Visit Home 4958 Meadow Ln, Marietta, GA 30068 ​ Visit Type Type Linked…" at bounding box center [414, 229] width 251 height 386
click at [350, 141] on span "Type" at bounding box center [406, 139] width 224 height 12
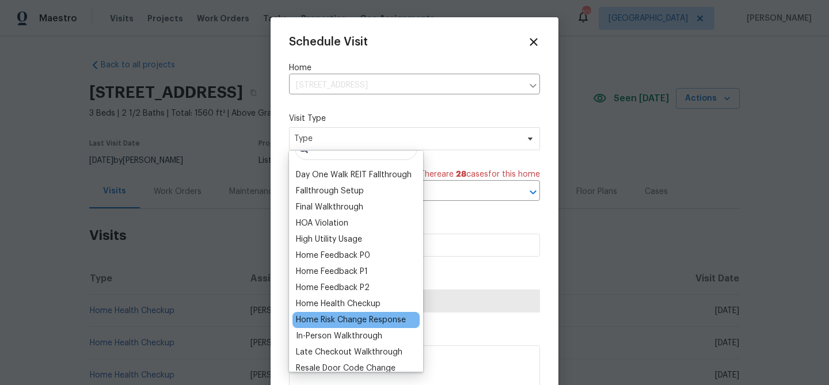
scroll to position [32, 0]
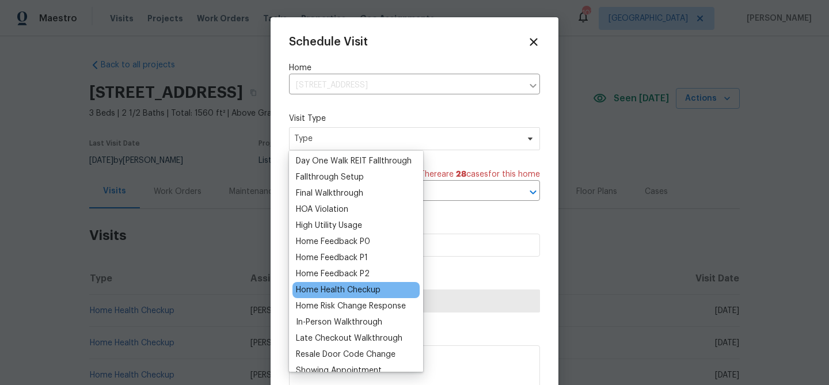
type input "h"
click at [364, 296] on div "Home Health Checkup" at bounding box center [356, 290] width 127 height 16
click at [369, 290] on div "Home Health Checkup" at bounding box center [338, 290] width 85 height 12
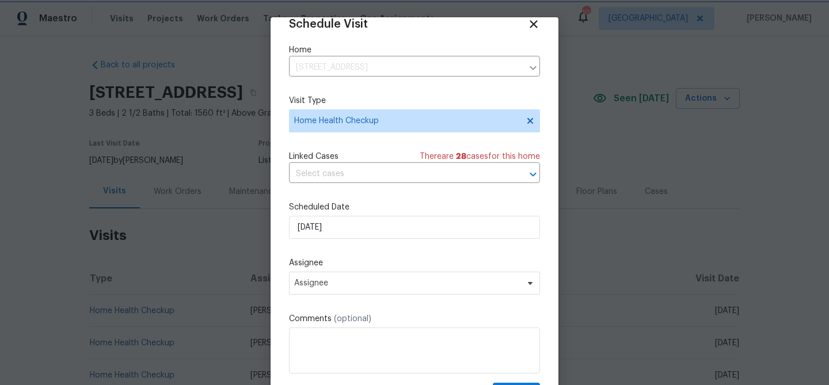
scroll to position [21, 0]
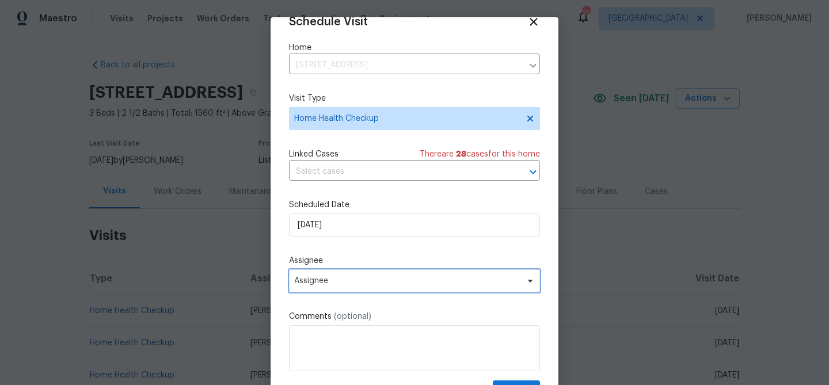
click at [371, 287] on span "Assignee" at bounding box center [414, 280] width 251 height 23
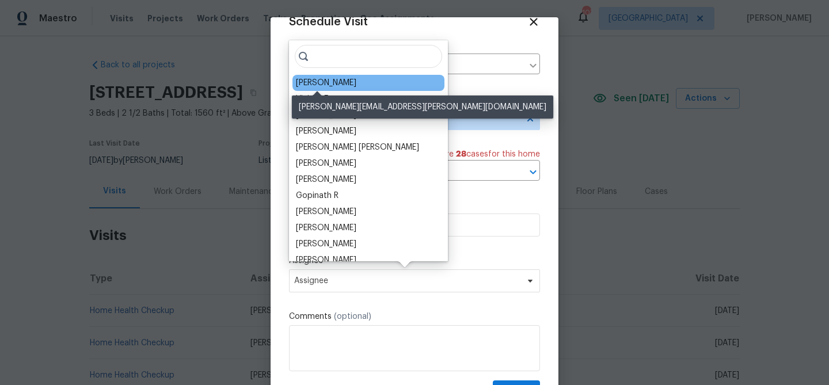
click at [325, 83] on div "[PERSON_NAME]" at bounding box center [326, 83] width 60 height 12
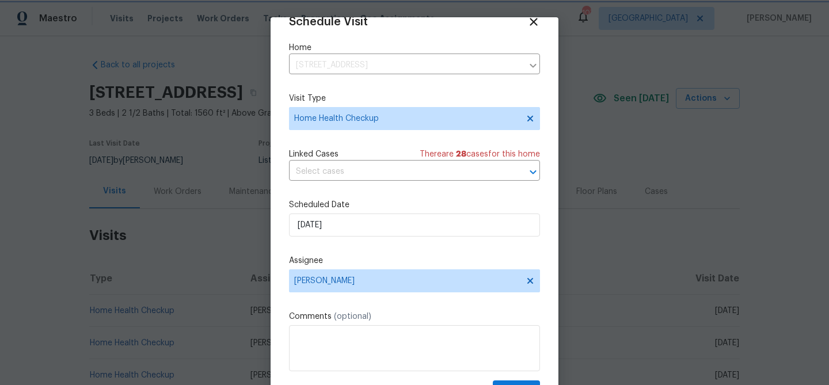
scroll to position [52, 0]
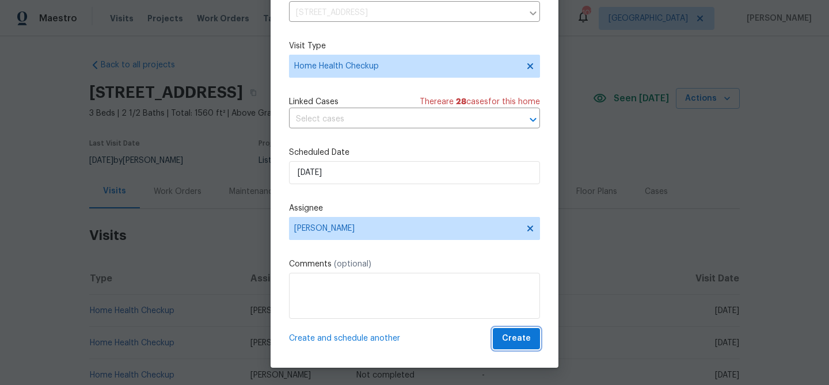
click at [508, 333] on span "Create" at bounding box center [516, 339] width 29 height 14
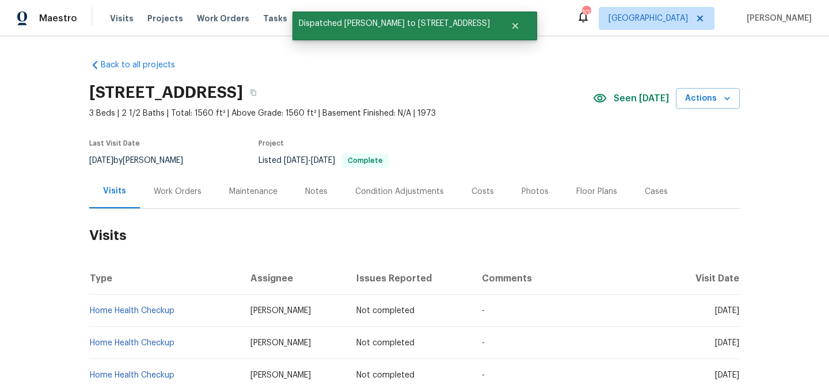
scroll to position [0, 0]
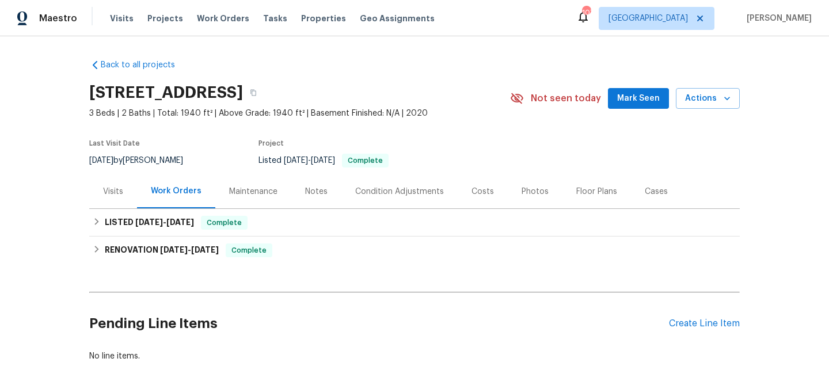
click at [630, 92] on span "Mark Seen" at bounding box center [638, 99] width 43 height 14
click at [116, 189] on div "Visits" at bounding box center [113, 192] width 20 height 12
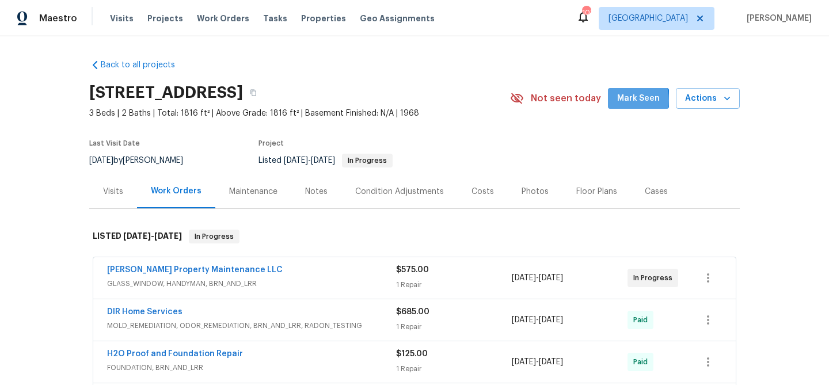
click at [627, 101] on span "Mark Seen" at bounding box center [638, 99] width 43 height 14
click at [109, 192] on div "Visits" at bounding box center [113, 192] width 20 height 12
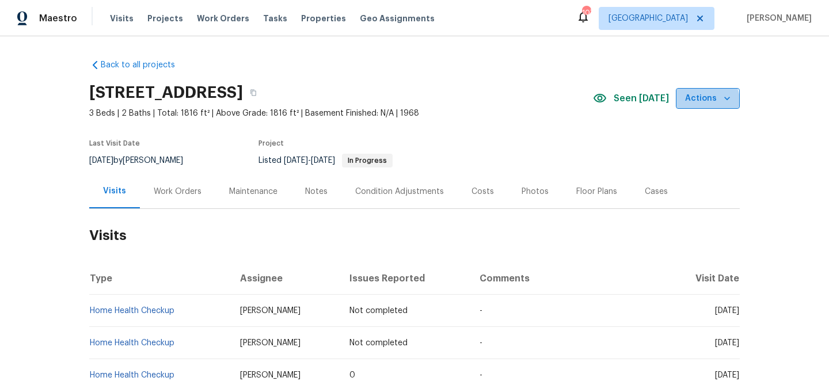
click at [702, 102] on span "Actions" at bounding box center [707, 99] width 45 height 14
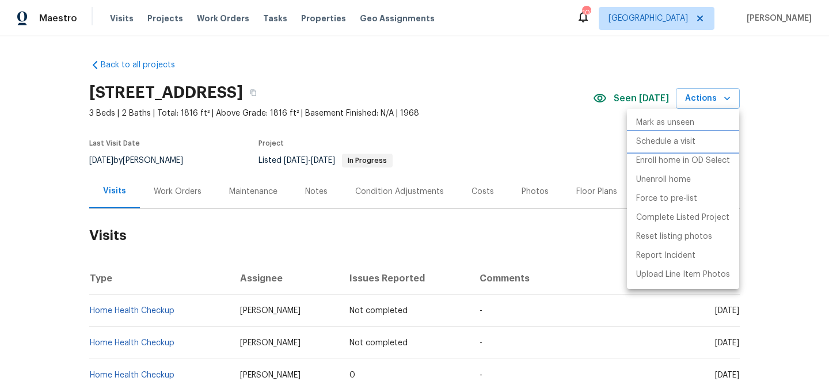
drag, startPoint x: 688, startPoint y: 140, endPoint x: 674, endPoint y: 141, distance: 13.3
click at [686, 140] on p "Schedule a visit" at bounding box center [665, 142] width 59 height 12
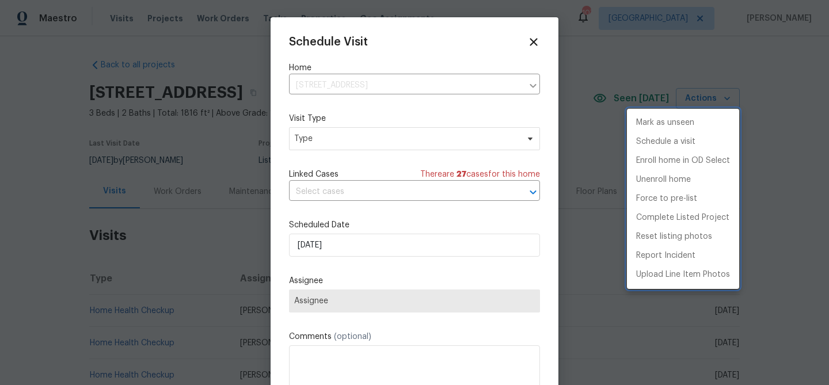
drag, startPoint x: 363, startPoint y: 246, endPoint x: 380, endPoint y: 246, distance: 17.3
click at [363, 245] on div at bounding box center [414, 192] width 829 height 385
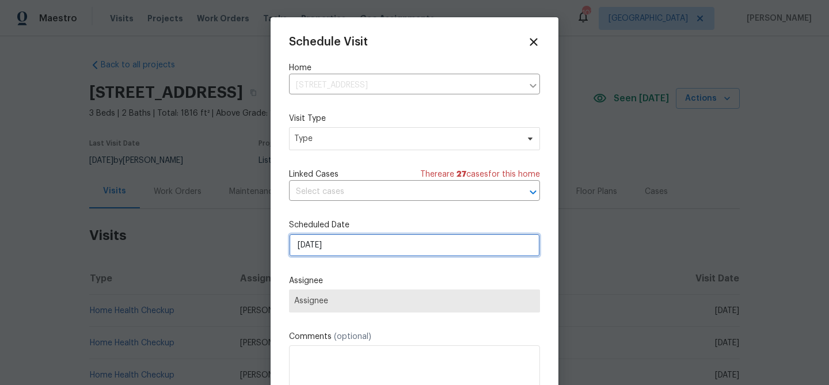
click at [408, 246] on input "[DATE]" at bounding box center [414, 245] width 251 height 23
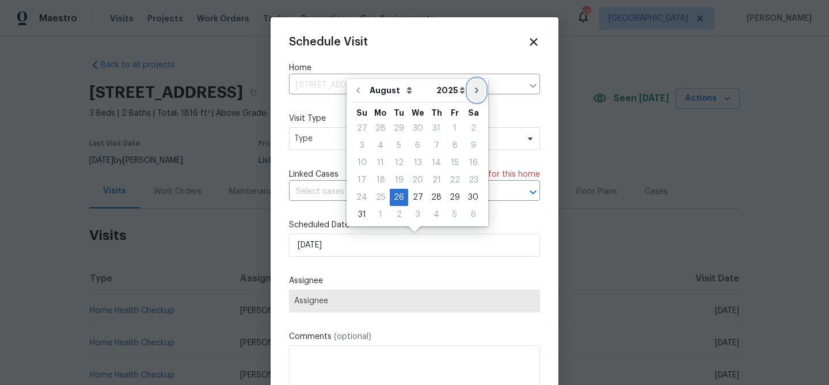
click at [475, 94] on button "Go to next month" at bounding box center [476, 90] width 17 height 23
type input "[DATE]"
select select "8"
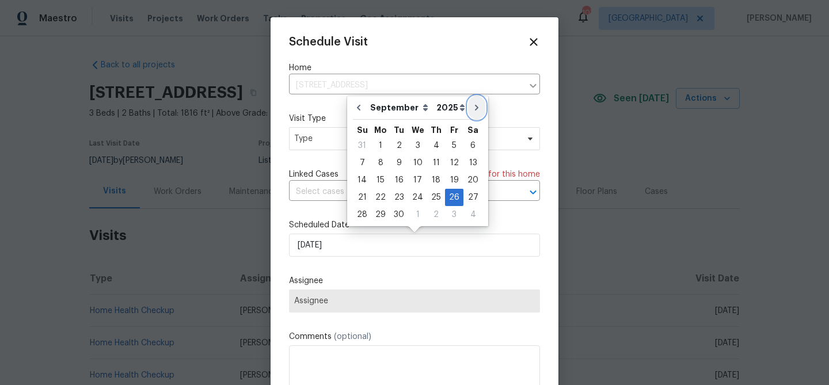
click at [472, 105] on icon "Go to next month" at bounding box center [476, 107] width 9 height 9
type input "[DATE]"
select select "9"
click at [451, 193] on div "24" at bounding box center [454, 197] width 19 height 16
type input "10/24/2025"
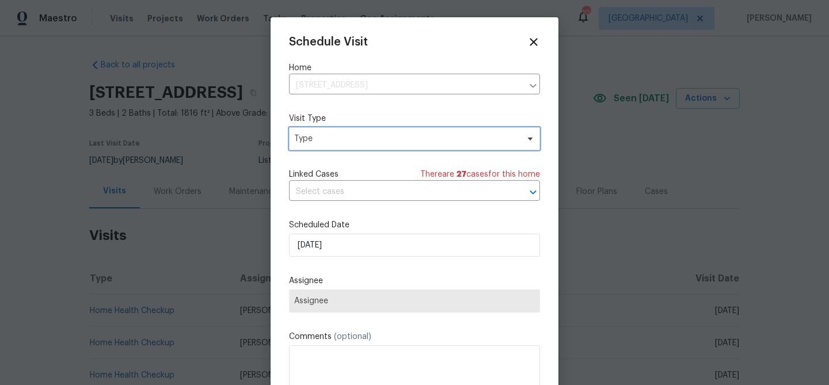
click at [347, 140] on span "Type" at bounding box center [406, 139] width 224 height 12
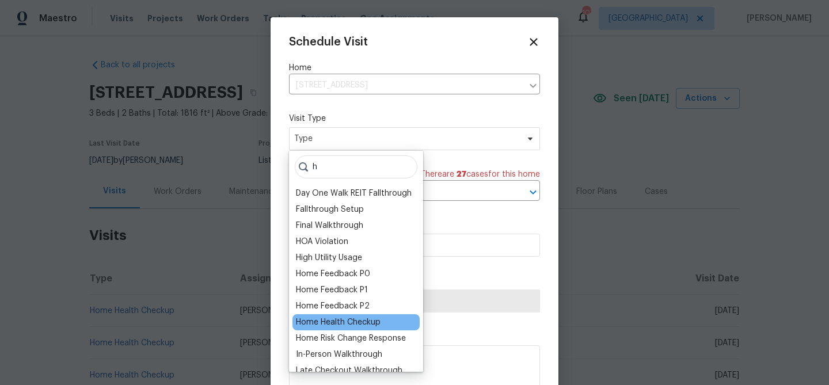
type input "h"
click at [352, 317] on div "Home Health Checkup" at bounding box center [338, 323] width 85 height 12
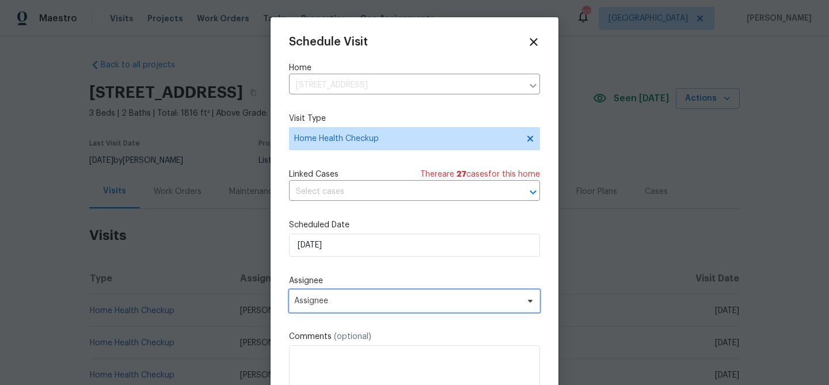
click at [363, 303] on span "Assignee" at bounding box center [407, 301] width 226 height 9
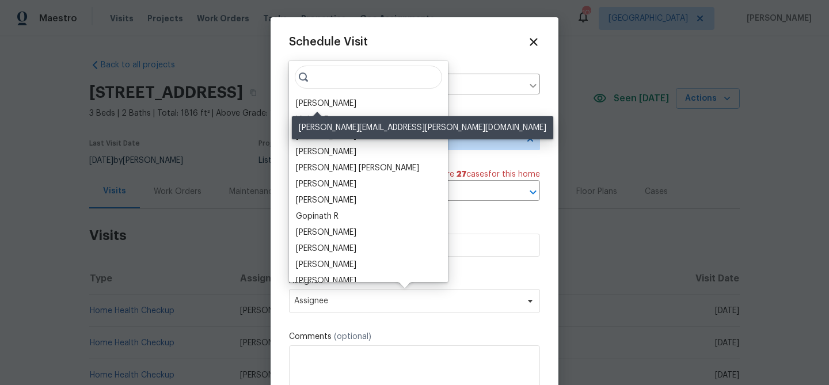
drag, startPoint x: 313, startPoint y: 101, endPoint x: 329, endPoint y: 109, distance: 17.5
click at [313, 101] on div "[PERSON_NAME]" at bounding box center [326, 104] width 60 height 12
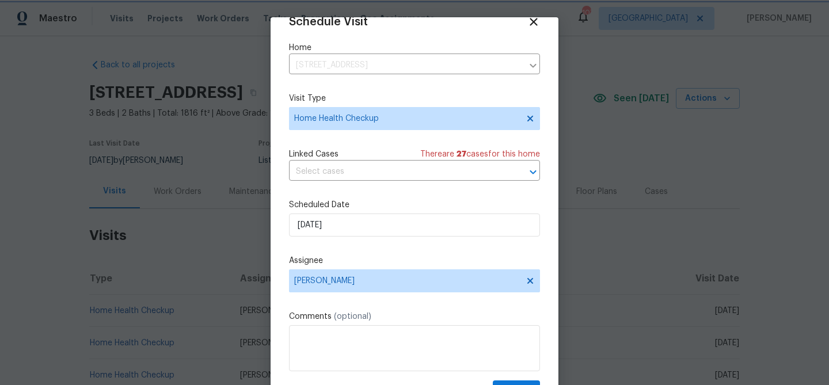
scroll to position [52, 0]
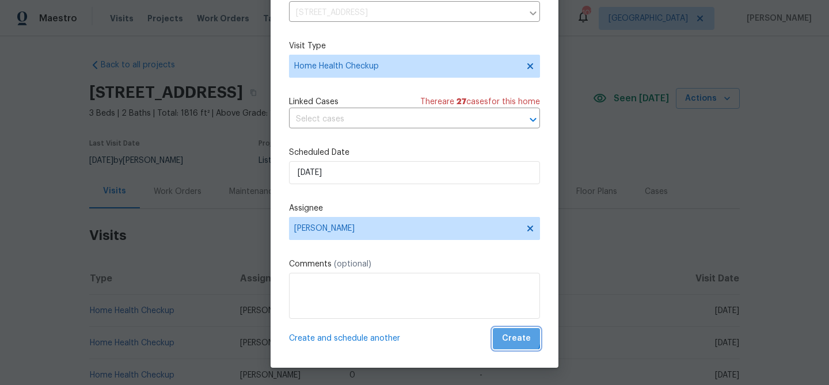
click at [506, 335] on span "Create" at bounding box center [516, 339] width 29 height 14
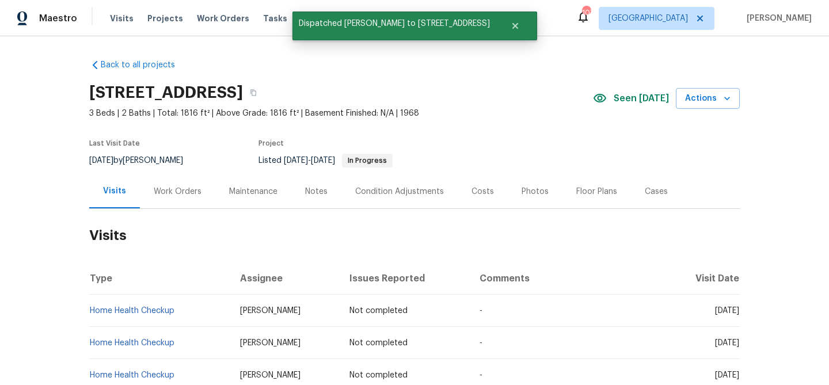
scroll to position [0, 0]
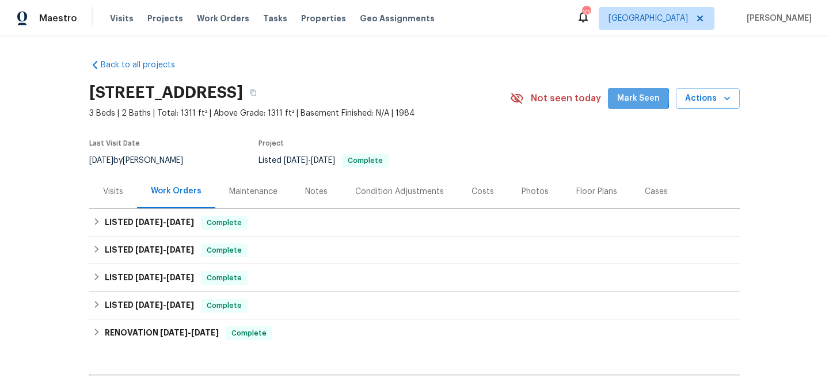
click at [624, 97] on span "Mark Seen" at bounding box center [638, 99] width 43 height 14
click at [120, 192] on div "Visits" at bounding box center [113, 192] width 20 height 12
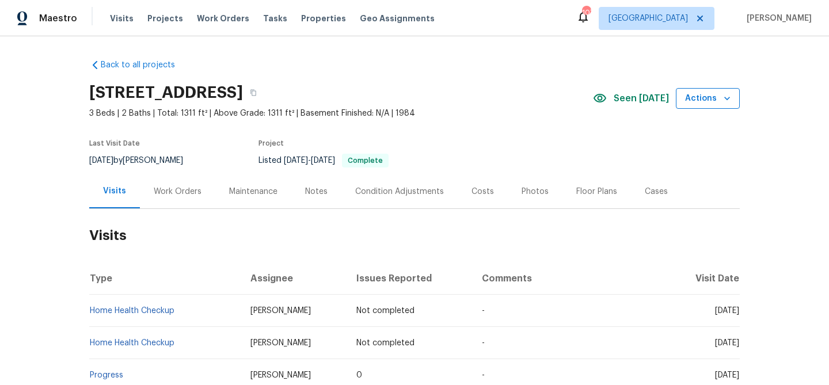
click at [711, 93] on span "Actions" at bounding box center [707, 99] width 45 height 14
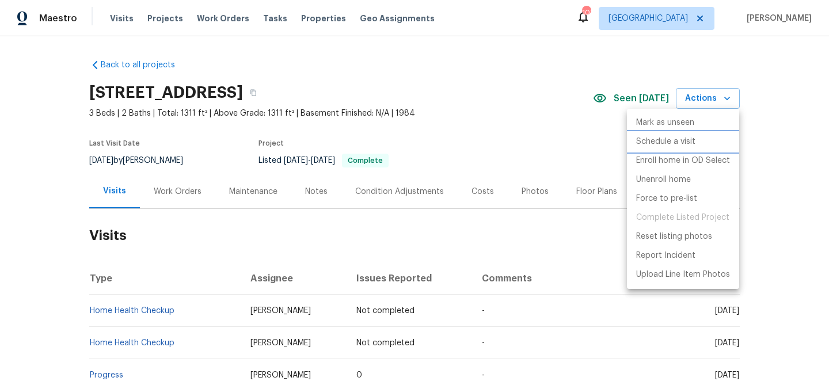
click at [652, 138] on p "Schedule a visit" at bounding box center [665, 142] width 59 height 12
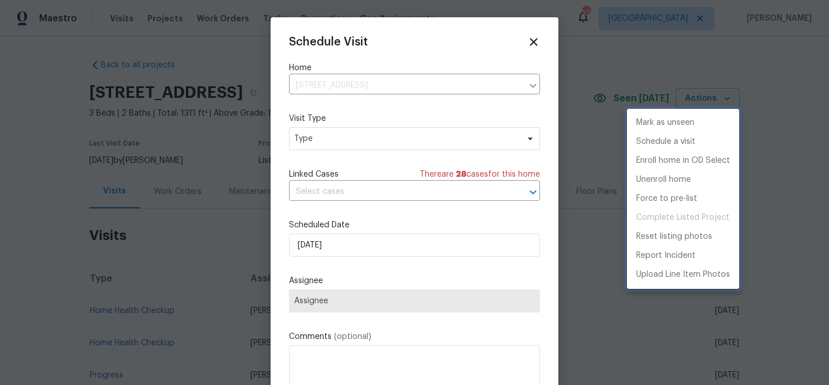
click at [360, 250] on div at bounding box center [414, 192] width 829 height 385
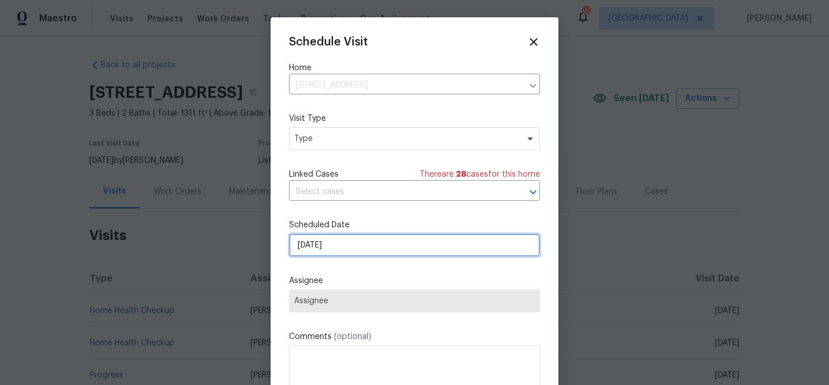
click at [379, 244] on input "[DATE]" at bounding box center [414, 245] width 251 height 23
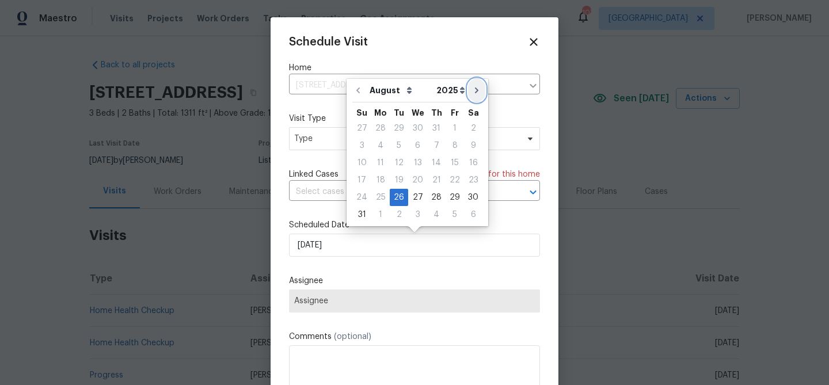
click at [468, 97] on button "Go to next month" at bounding box center [476, 90] width 17 height 23
type input "[DATE]"
select select "8"
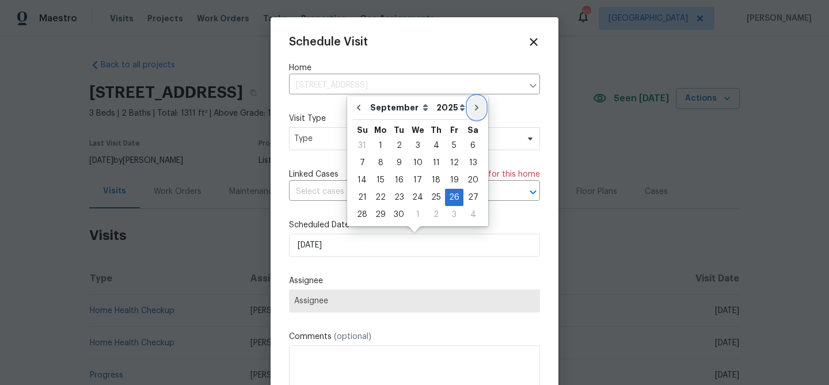
click at [472, 105] on icon "Go to next month" at bounding box center [476, 107] width 9 height 9
type input "[DATE]"
select select "9"
click at [465, 195] on div "25" at bounding box center [473, 197] width 18 height 16
type input "10/25/2025"
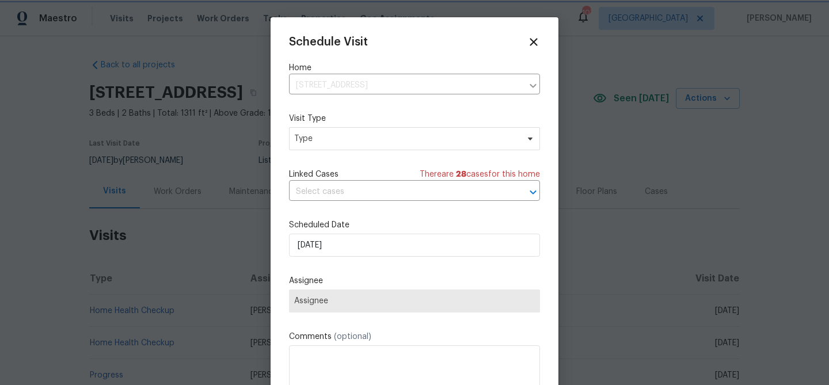
scroll to position [21, 0]
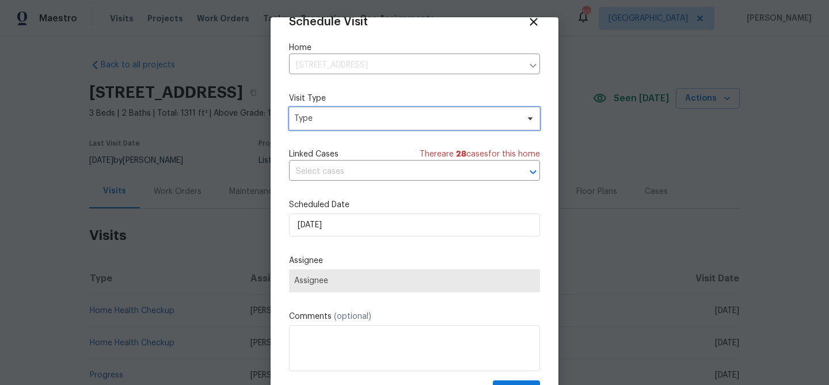
click at [363, 120] on span "Type" at bounding box center [406, 119] width 224 height 12
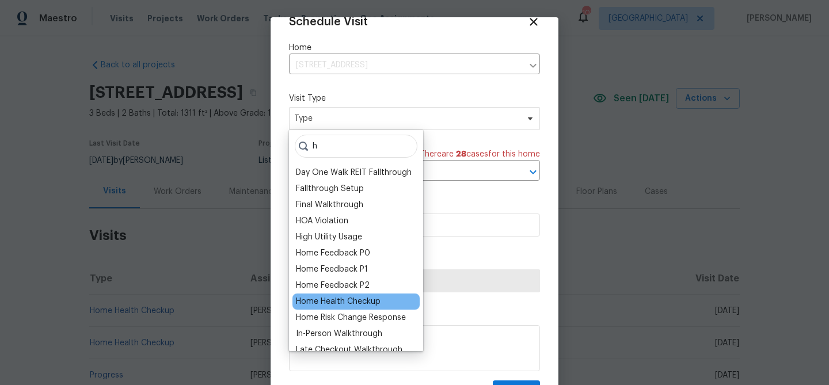
type input "h"
click at [377, 302] on div "Home Health Checkup" at bounding box center [338, 302] width 85 height 12
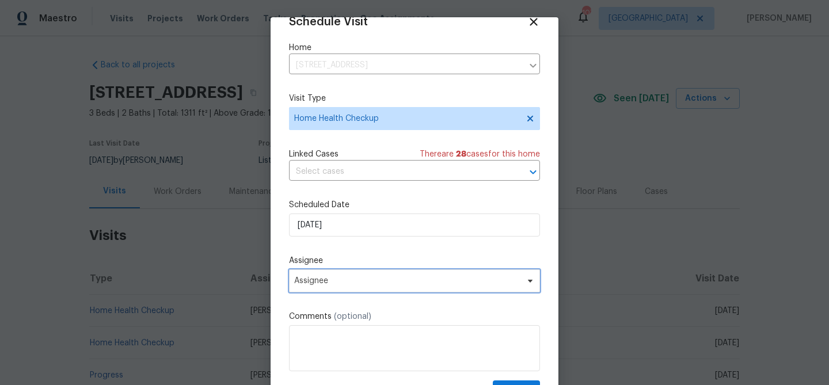
drag, startPoint x: 393, startPoint y: 275, endPoint x: 394, endPoint y: 265, distance: 10.5
click at [393, 275] on span "Assignee" at bounding box center [414, 280] width 251 height 23
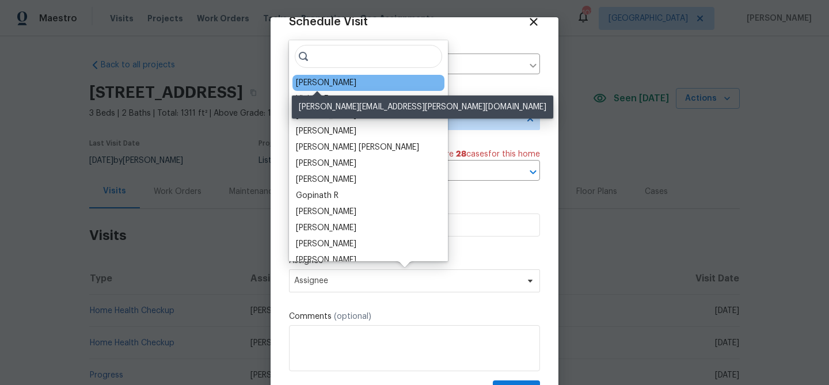
click at [332, 86] on div "Tyler Payne" at bounding box center [326, 83] width 60 height 12
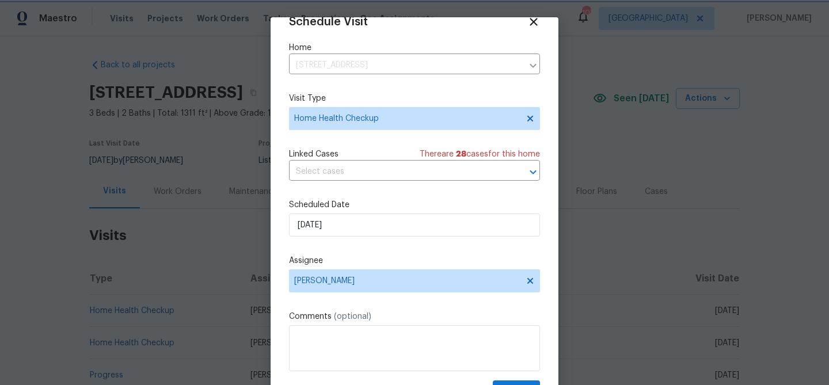
scroll to position [52, 0]
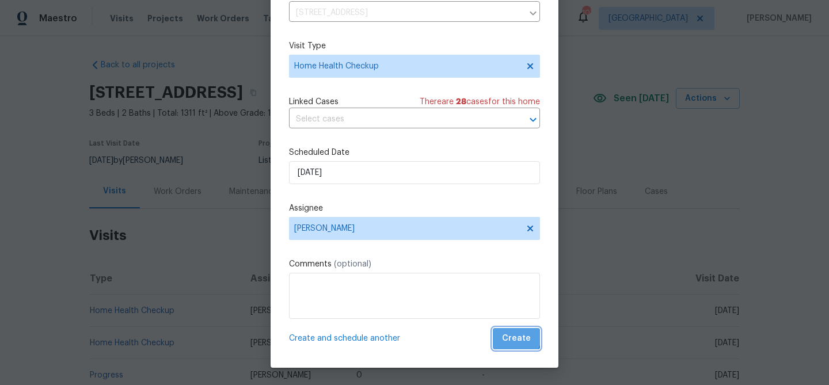
click at [511, 335] on span "Create" at bounding box center [516, 339] width 29 height 14
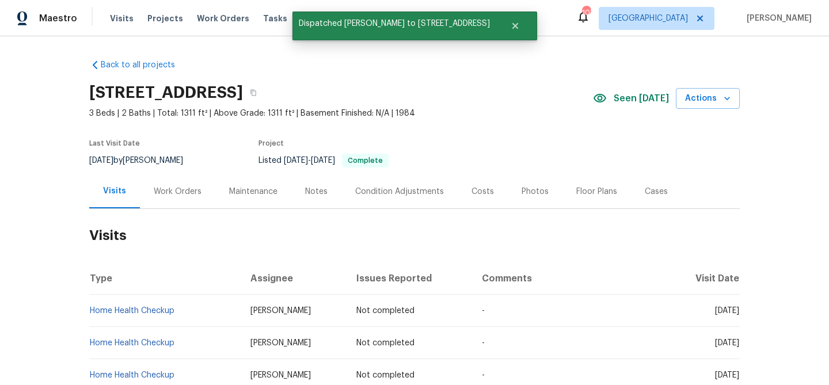
scroll to position [0, 0]
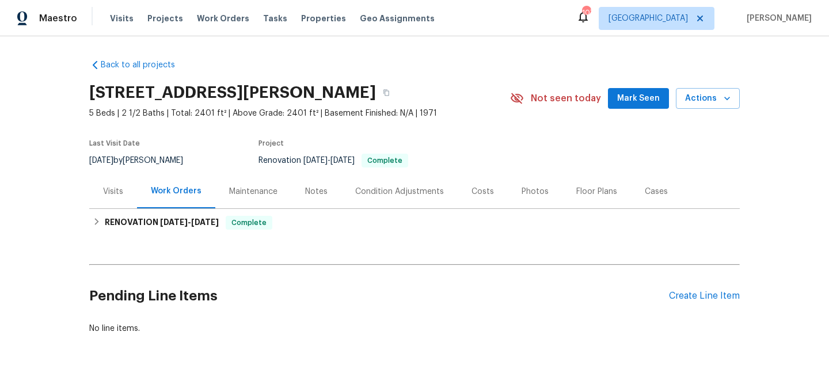
click at [631, 97] on span "Mark Seen" at bounding box center [638, 99] width 43 height 14
click at [104, 195] on div "Visits" at bounding box center [113, 192] width 20 height 12
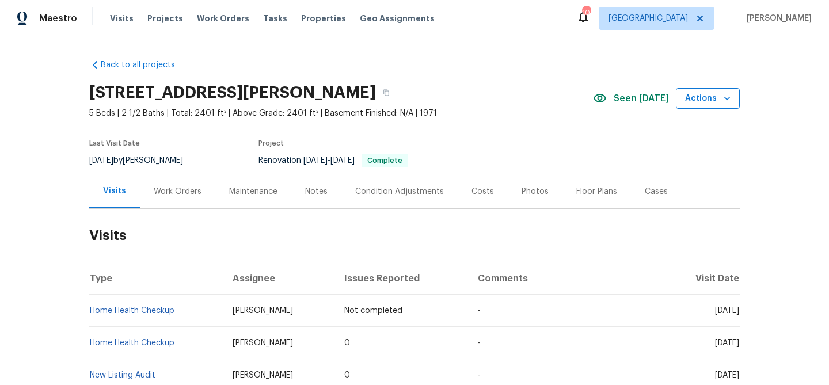
click at [700, 96] on span "Actions" at bounding box center [707, 99] width 45 height 14
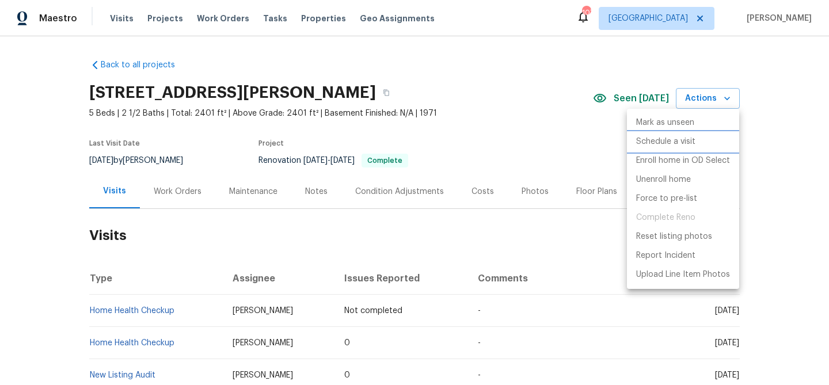
click at [671, 147] on p "Schedule a visit" at bounding box center [665, 142] width 59 height 12
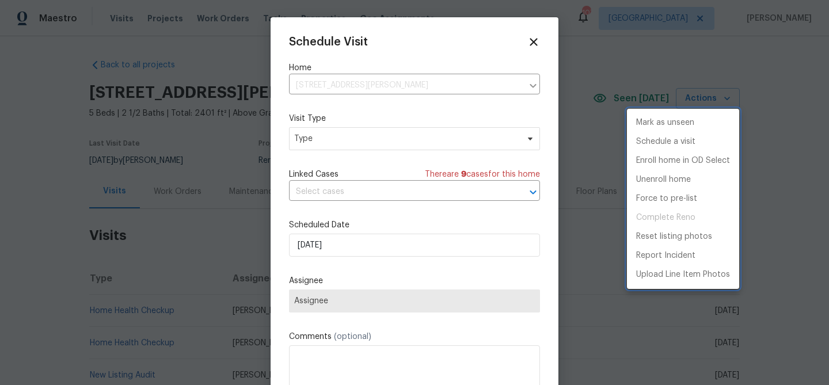
drag, startPoint x: 377, startPoint y: 253, endPoint x: 386, endPoint y: 246, distance: 11.9
click at [379, 252] on div at bounding box center [414, 192] width 829 height 385
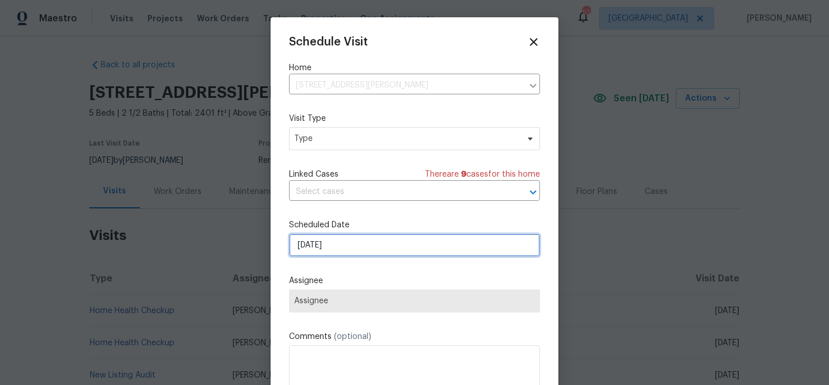
click at [387, 245] on input "8/26/2025" at bounding box center [414, 245] width 251 height 23
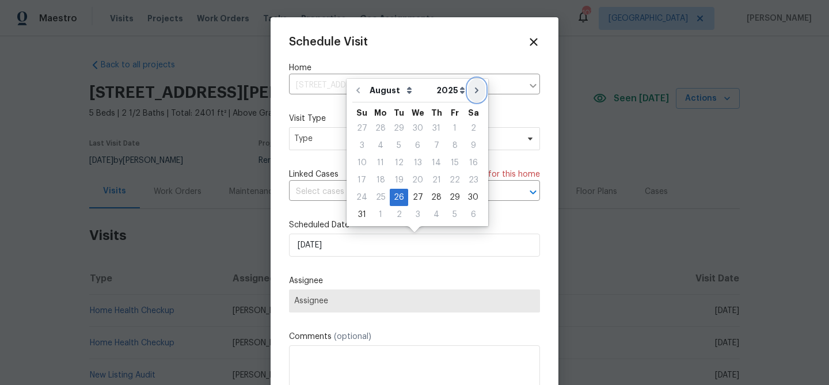
click at [472, 91] on icon "Go to next month" at bounding box center [476, 90] width 9 height 9
type input "9/26/2025"
select select "8"
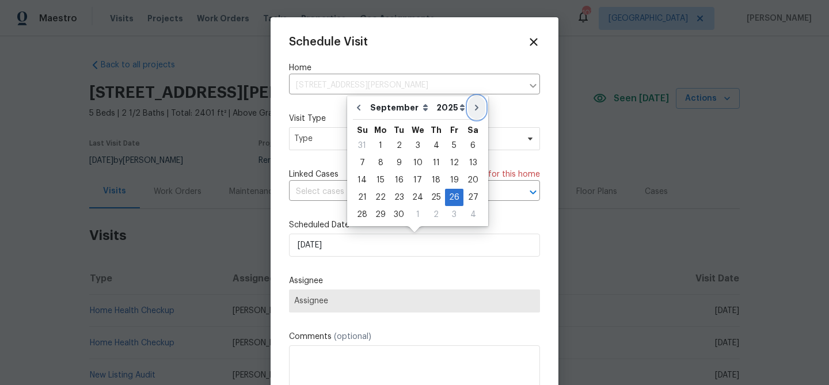
click at [472, 104] on icon "Go to next month" at bounding box center [476, 107] width 9 height 9
type input "10/26/2025"
select select "9"
click at [399, 195] on div "21" at bounding box center [399, 197] width 18 height 16
type input "10/21/2025"
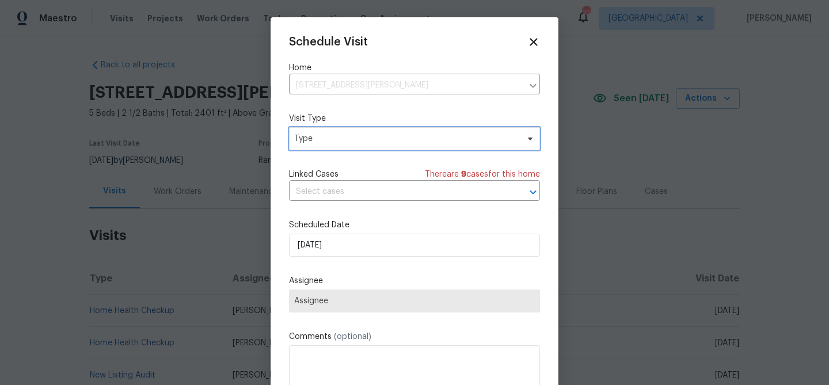
click at [348, 142] on span "Type" at bounding box center [406, 139] width 224 height 12
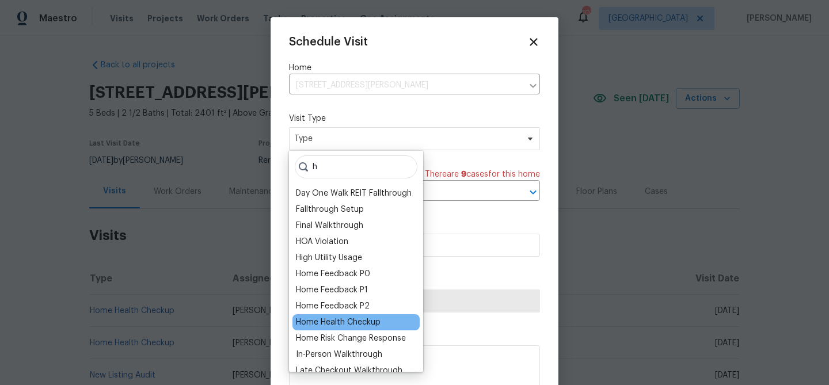
type input "h"
click at [369, 320] on div "Home Health Checkup" at bounding box center [338, 323] width 85 height 12
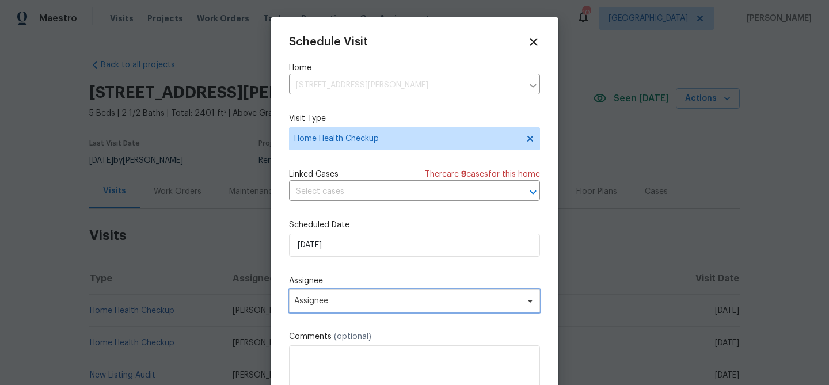
click at [391, 309] on span "Assignee" at bounding box center [414, 301] width 251 height 23
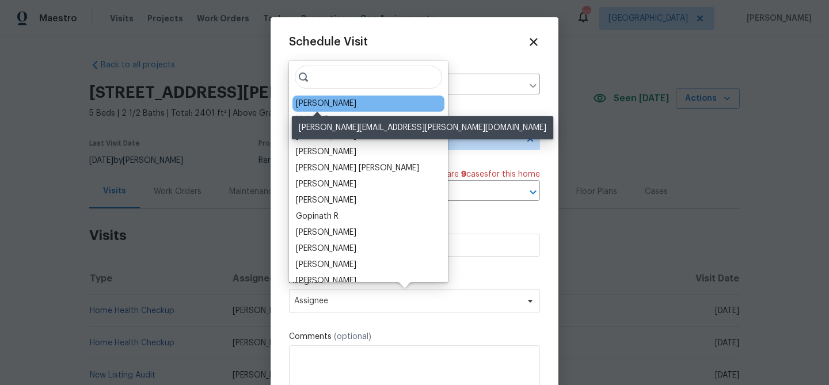
click at [324, 102] on div "[PERSON_NAME]" at bounding box center [326, 104] width 60 height 12
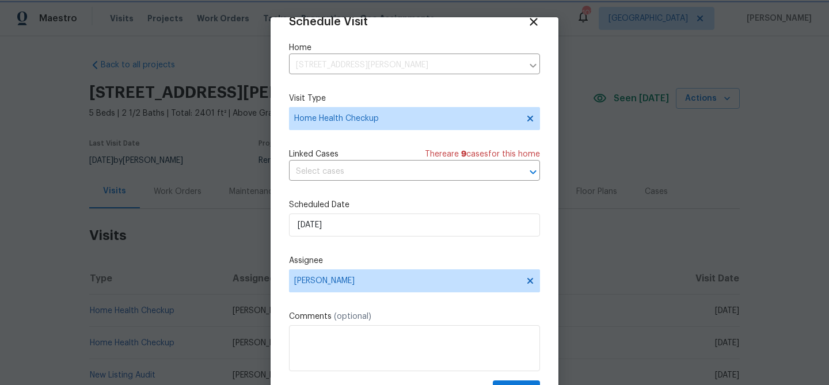
scroll to position [52, 0]
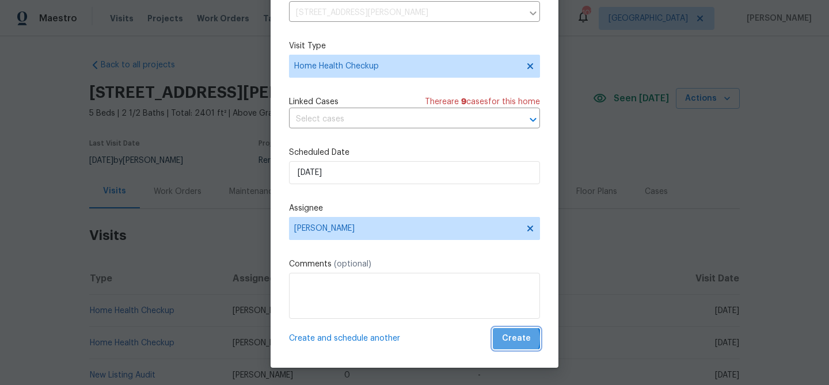
click at [513, 339] on span "Create" at bounding box center [516, 339] width 29 height 14
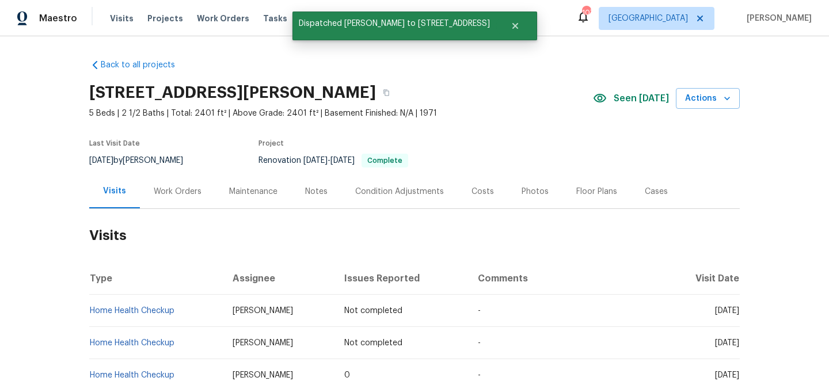
scroll to position [0, 0]
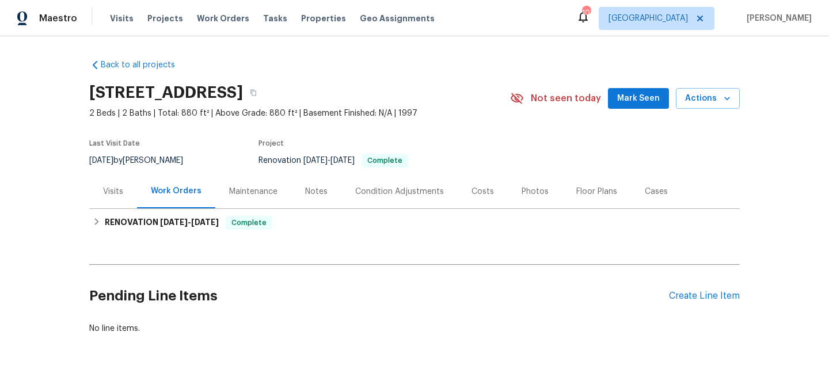
drag, startPoint x: 652, startPoint y: 102, endPoint x: 643, endPoint y: 101, distance: 8.8
click at [647, 102] on span "Mark Seen" at bounding box center [638, 99] width 43 height 14
click at [114, 188] on div "Visits" at bounding box center [113, 192] width 20 height 12
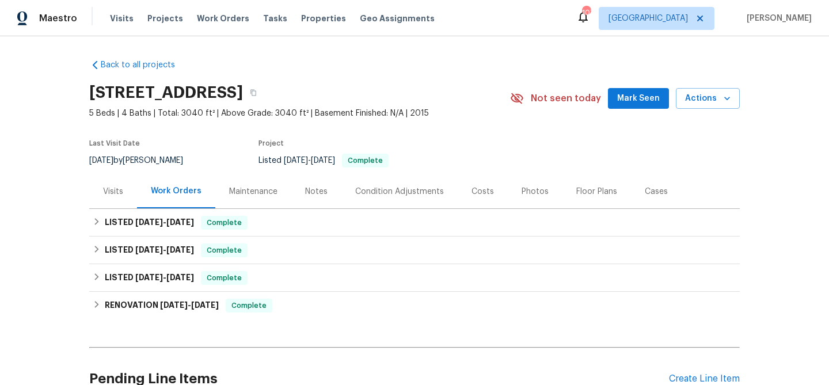
click at [633, 105] on span "Mark Seen" at bounding box center [638, 99] width 43 height 14
click at [112, 196] on div "Visits" at bounding box center [113, 192] width 20 height 12
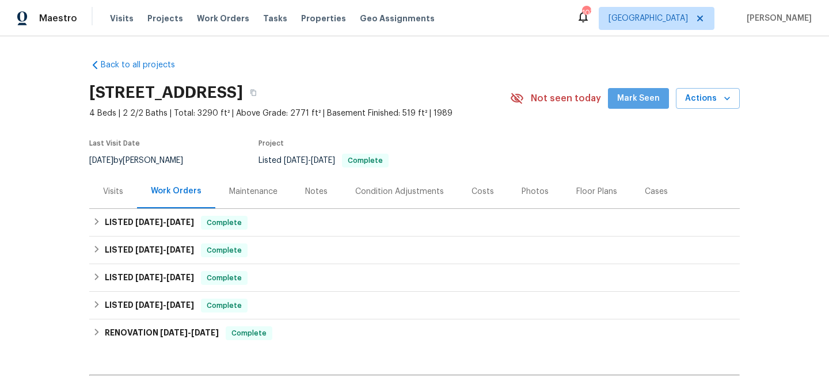
click at [652, 102] on span "Mark Seen" at bounding box center [638, 99] width 43 height 14
click at [131, 198] on div "Visits" at bounding box center [113, 191] width 48 height 34
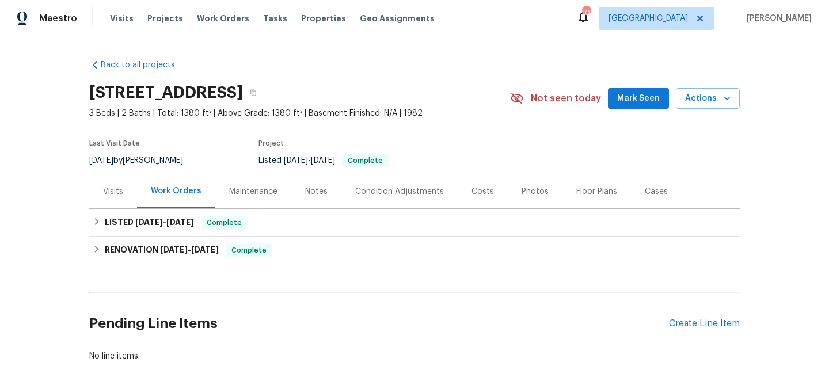
click at [620, 100] on button "Mark Seen" at bounding box center [638, 98] width 61 height 21
click at [126, 191] on div "Visits" at bounding box center [113, 191] width 48 height 34
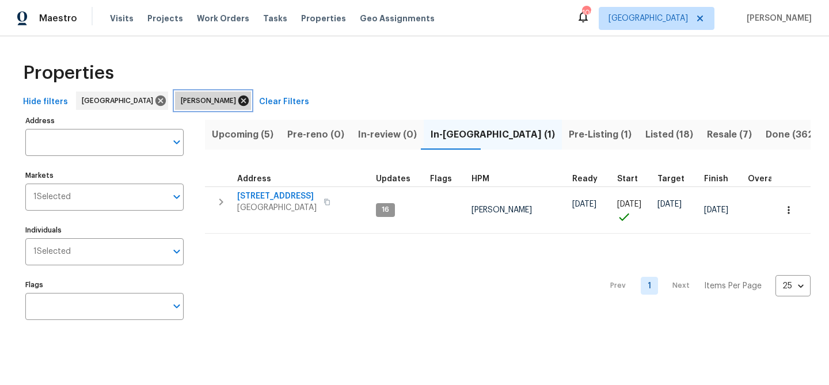
click at [238, 102] on icon at bounding box center [243, 101] width 10 height 10
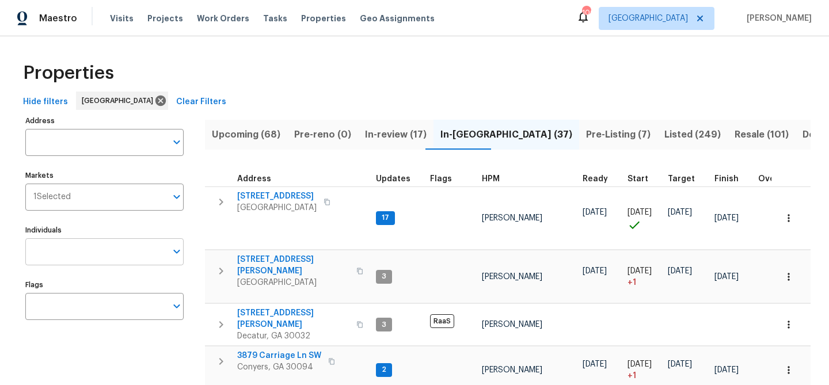
click at [85, 248] on input "Individuals" at bounding box center [95, 251] width 141 height 27
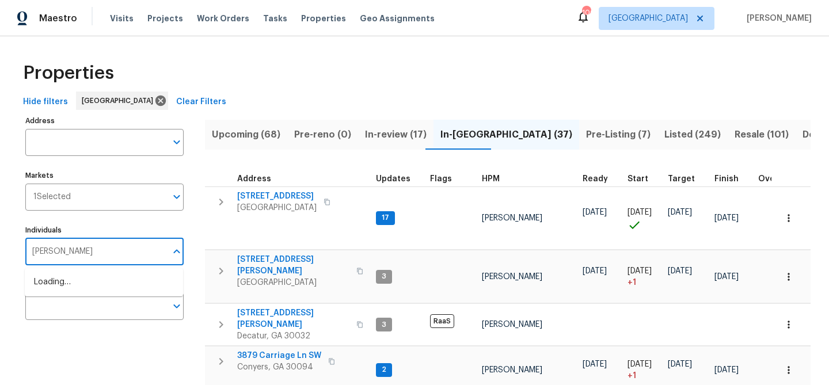
type input "tyler payne"
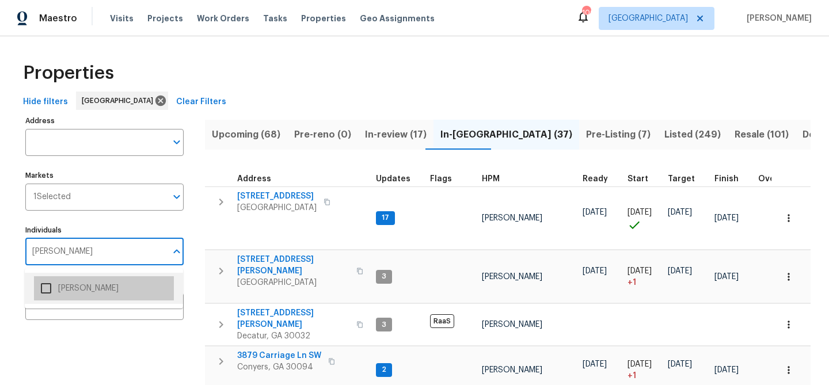
click at [73, 287] on li "[PERSON_NAME]" at bounding box center [104, 288] width 140 height 24
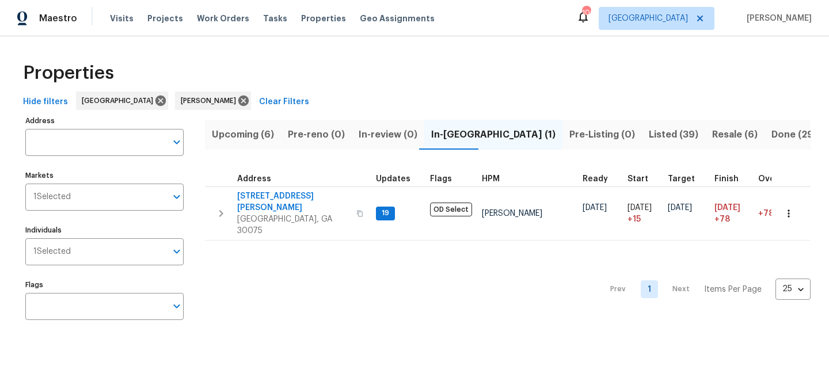
click at [649, 136] on span "Listed (39)" at bounding box center [674, 135] width 50 height 16
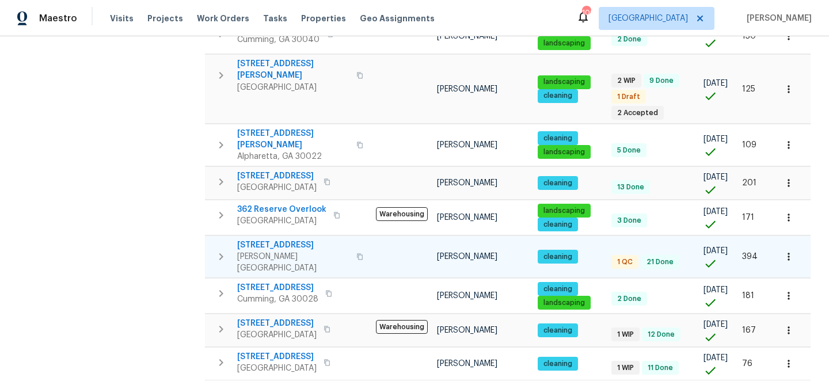
scroll to position [800, 0]
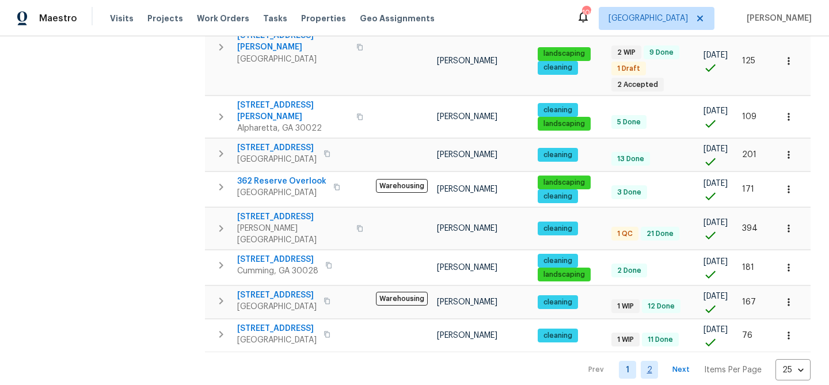
click at [652, 361] on link "2" at bounding box center [649, 370] width 17 height 18
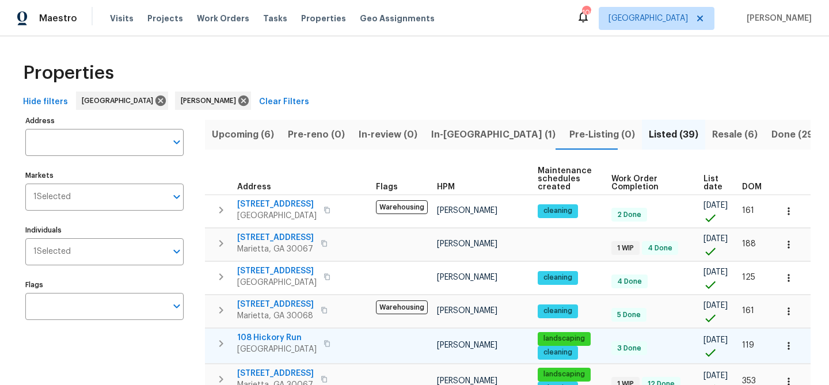
scroll to position [348, 0]
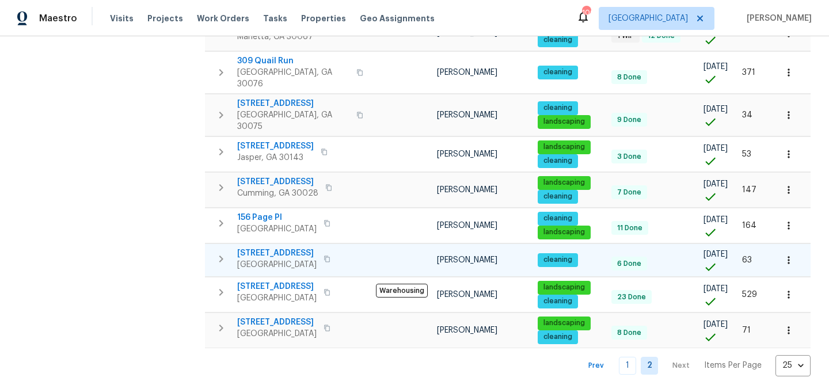
click at [276, 248] on span "501 Vicksburg Pl" at bounding box center [276, 254] width 79 height 12
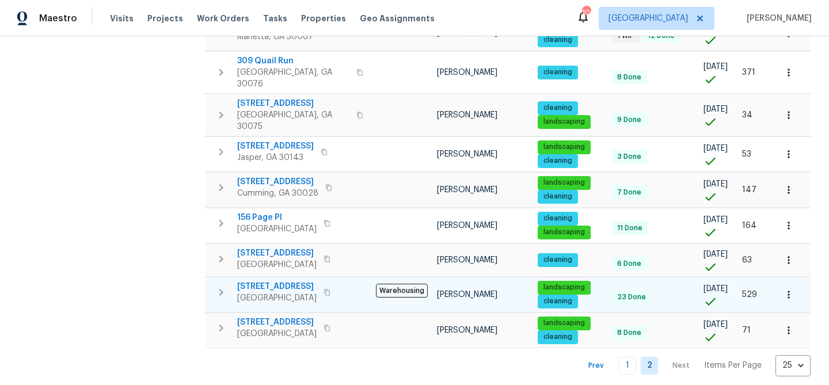
click at [266, 281] on span "5055 Hickory Hills Dr" at bounding box center [276, 287] width 79 height 12
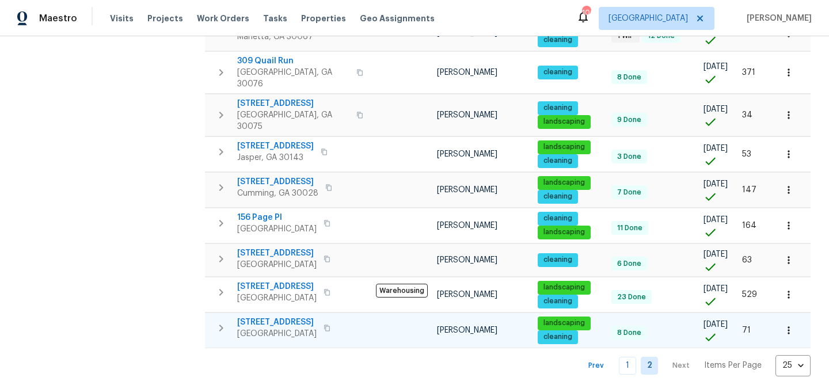
click at [278, 317] on span "540 Stockwood Dr" at bounding box center [276, 323] width 79 height 12
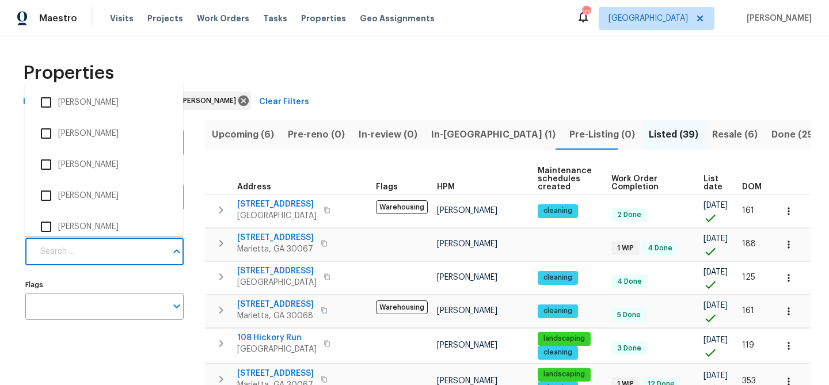
click at [100, 253] on input "Individuals" at bounding box center [99, 251] width 133 height 27
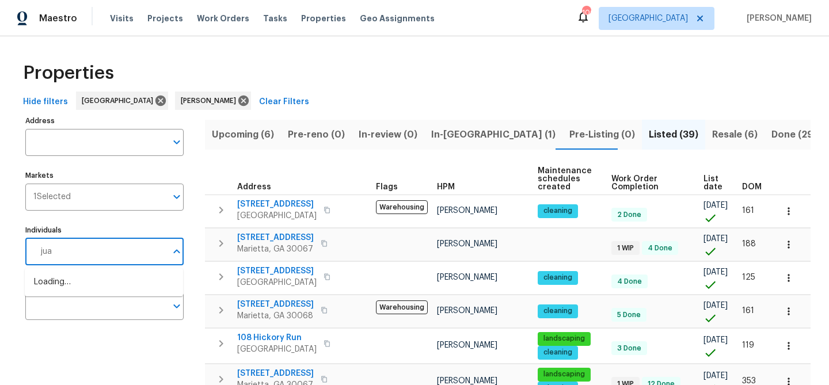
type input "juan"
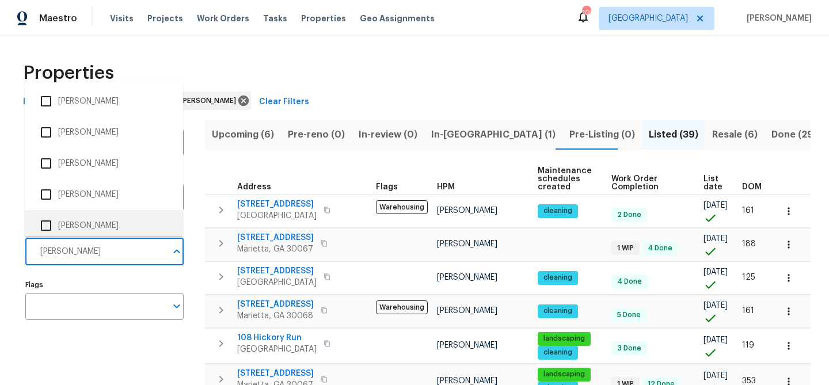
scroll to position [94, 0]
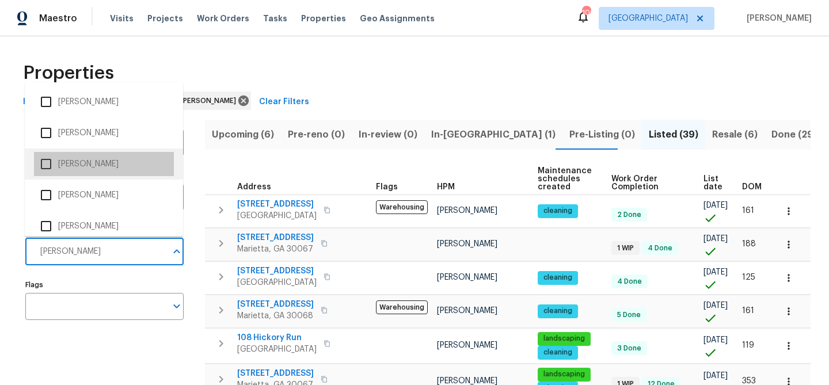
click at [93, 161] on li "[PERSON_NAME]" at bounding box center [104, 164] width 140 height 24
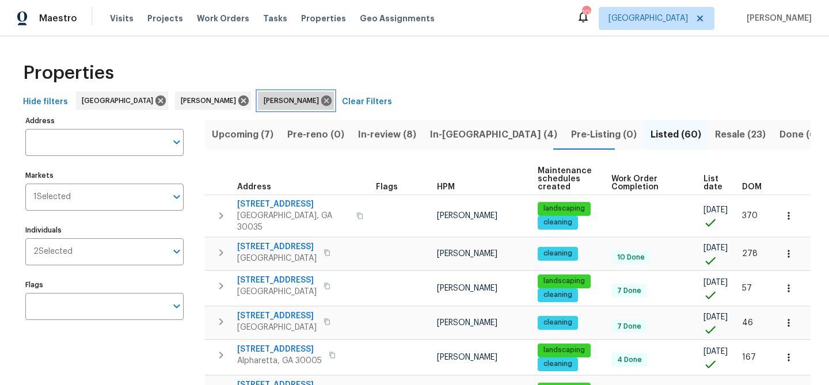
click at [321, 101] on icon at bounding box center [326, 101] width 10 height 10
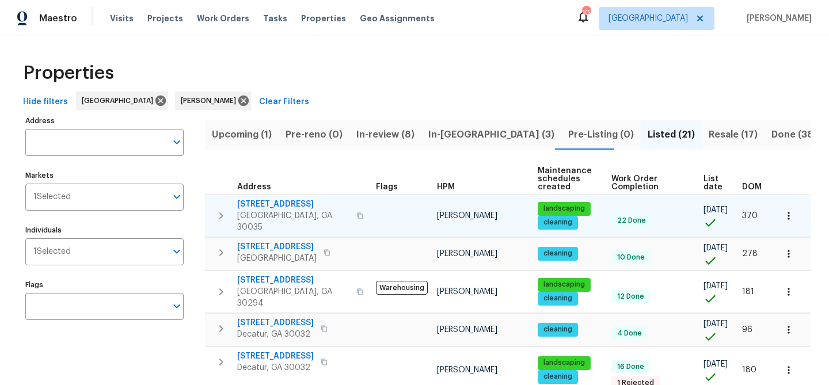
click at [271, 203] on span "4128 Snapfinger Way" at bounding box center [293, 205] width 112 height 12
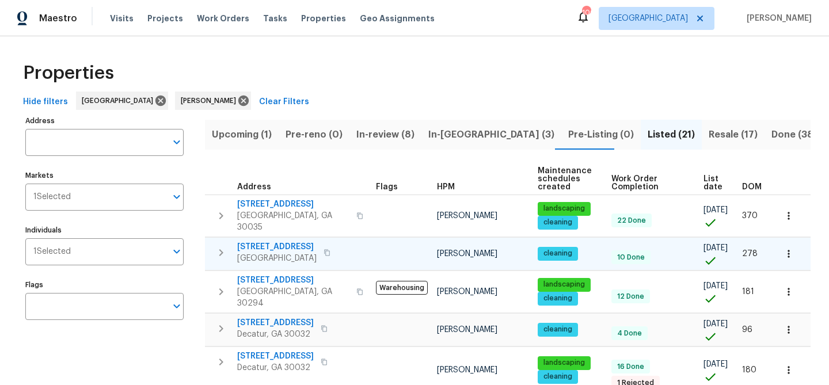
click at [243, 238] on td "219 Cobblestone Trl Avondale Estates, GA 30002" at bounding box center [288, 253] width 166 height 30
click at [262, 241] on span "219 Cobblestone Trl" at bounding box center [276, 247] width 79 height 12
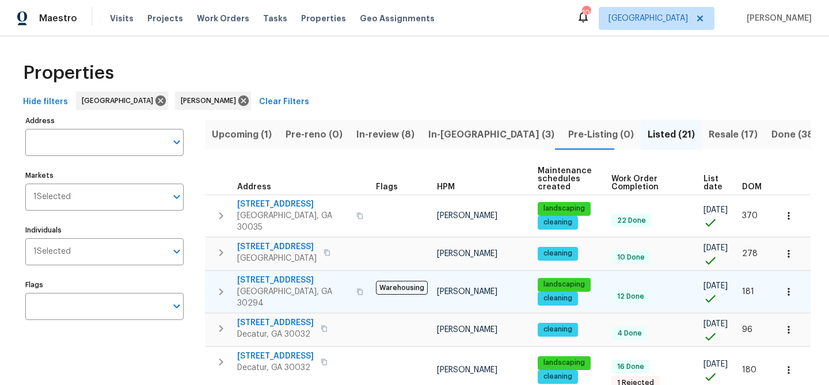
click at [255, 275] on span "4200 Flakes Mill Manor Ln" at bounding box center [293, 281] width 112 height 12
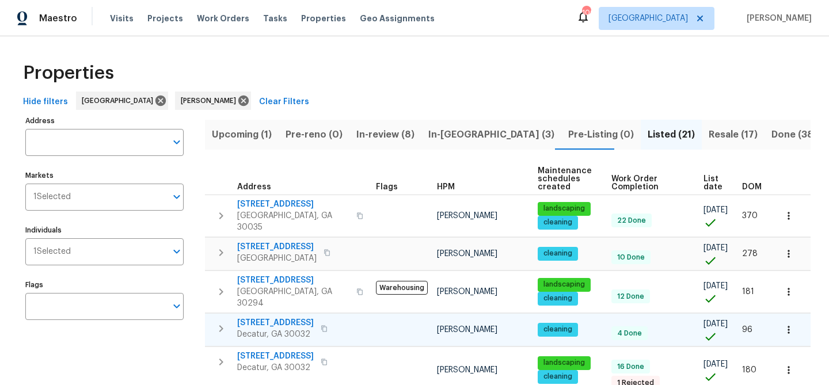
click at [270, 317] on span "2031 Austin Park Cir" at bounding box center [275, 323] width 77 height 12
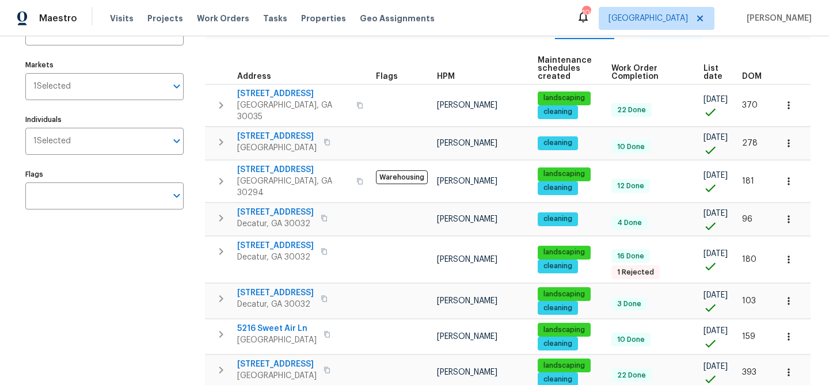
scroll to position [134, 0]
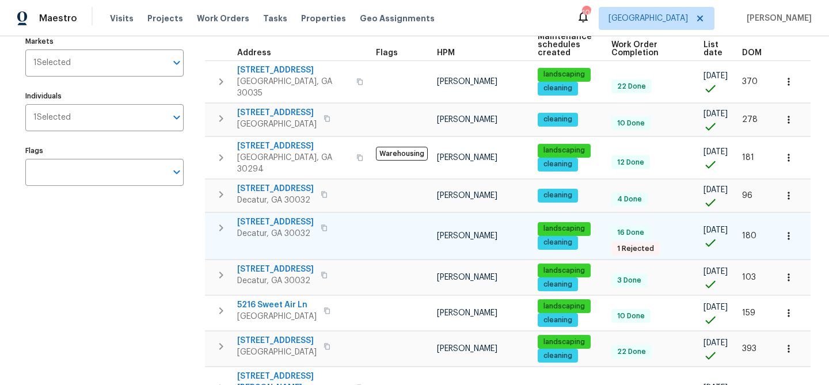
click at [278, 217] on span "2217 Troutdale Dr" at bounding box center [275, 223] width 77 height 12
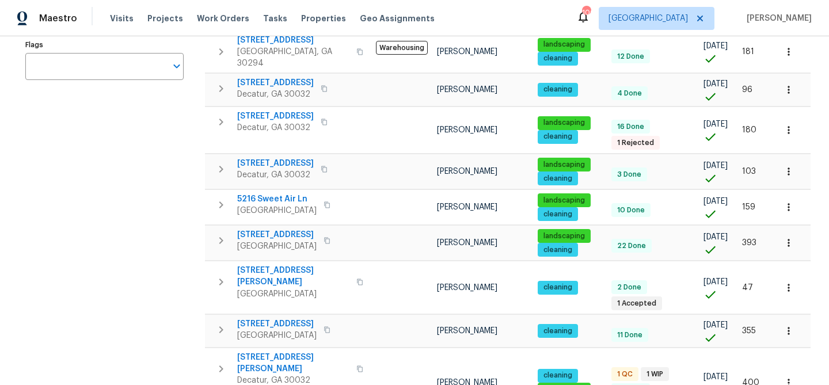
scroll to position [246, 0]
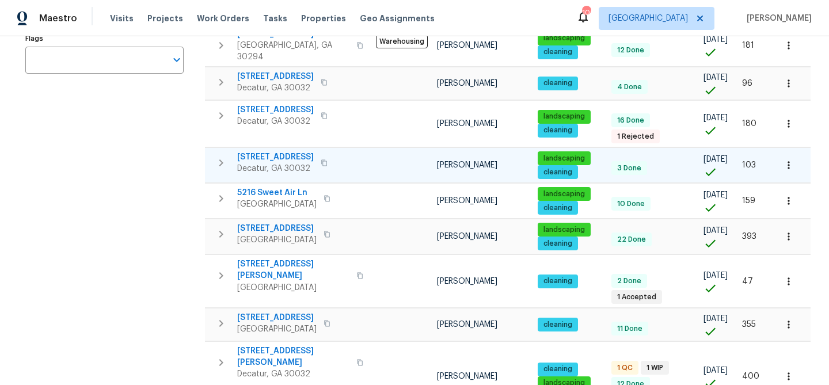
click at [265, 151] on span "3508 Sweetgum Ln" at bounding box center [275, 157] width 77 height 12
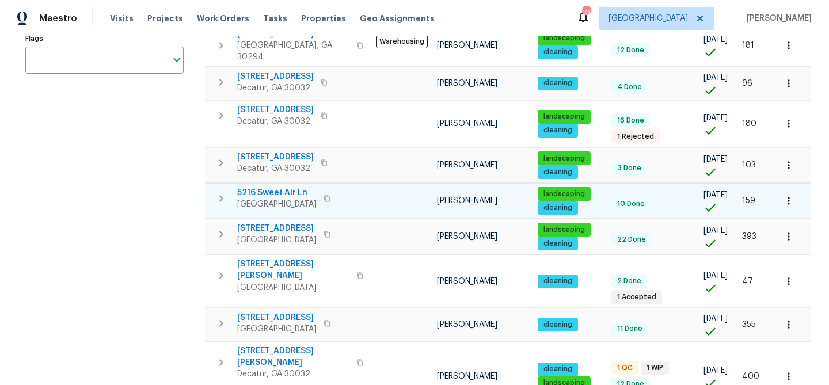
click at [290, 187] on span "5216 Sweet Air Ln" at bounding box center [276, 193] width 79 height 12
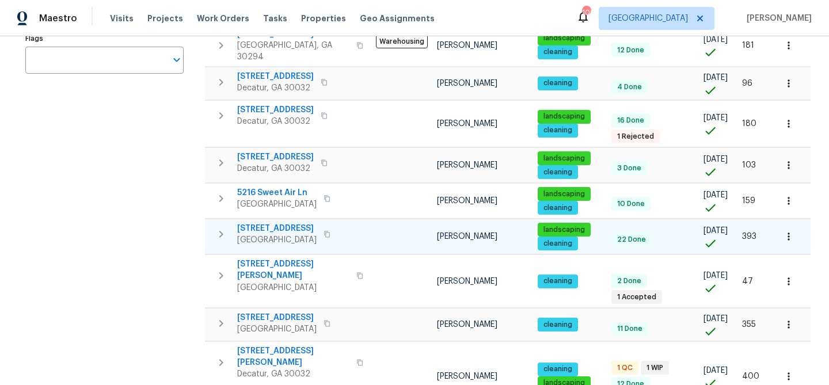
click at [253, 223] on span "2122 Belhaven Ln SE" at bounding box center [276, 229] width 79 height 12
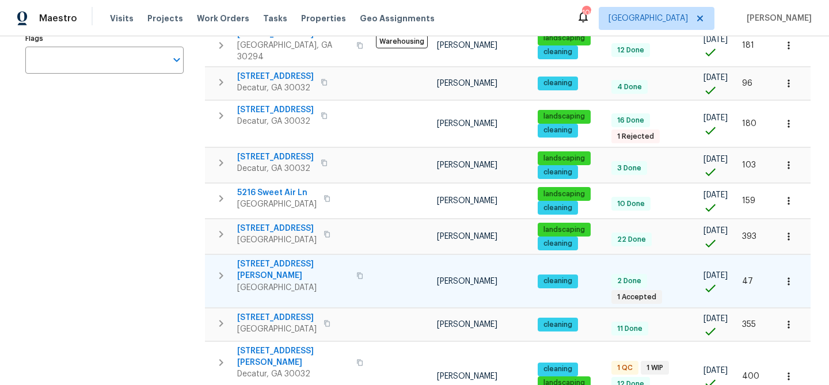
click at [290, 259] on span "1207 Watson Trl SE" at bounding box center [293, 270] width 112 height 23
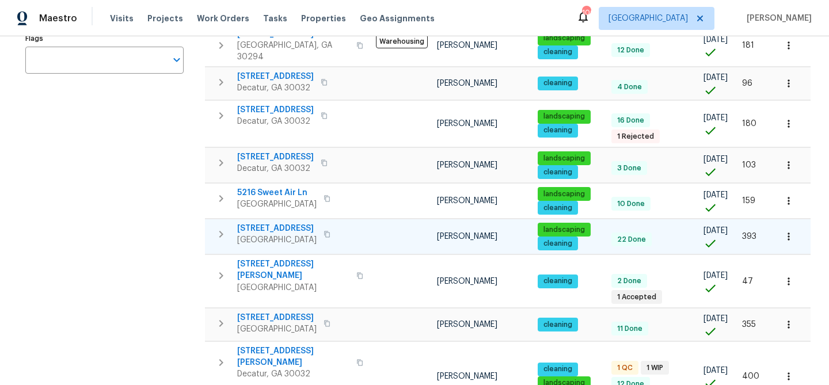
click at [275, 234] on span "Atlanta, GA 30315" at bounding box center [276, 240] width 79 height 12
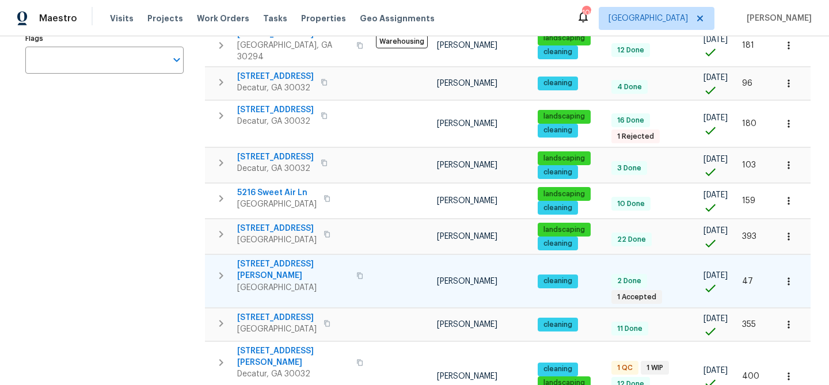
click at [248, 259] on span "1207 Watson Trl SE" at bounding box center [293, 270] width 112 height 23
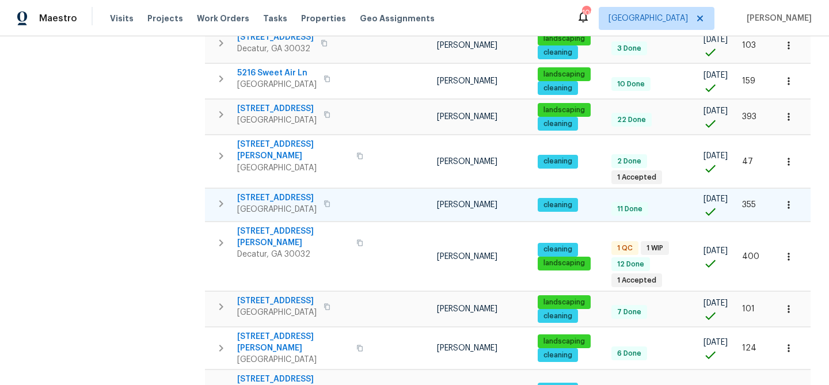
scroll to position [367, 0]
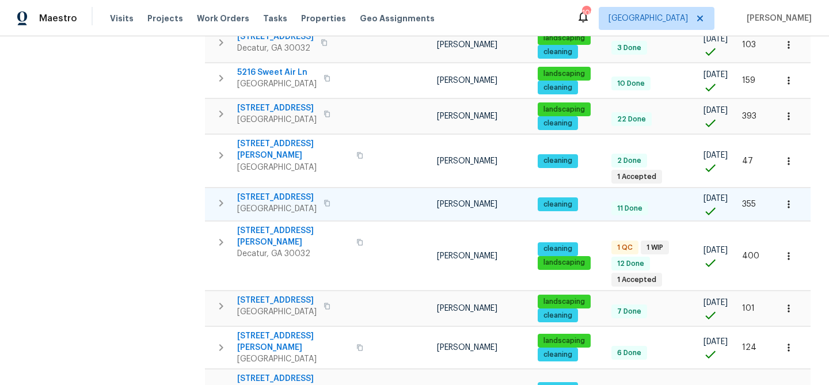
click at [272, 188] on td "200 Renaissance Pkwy NE Apt 302 Atlanta, GA 30308" at bounding box center [288, 203] width 166 height 30
click at [275, 192] on span "200 Renaissance Pkwy NE Apt 302" at bounding box center [276, 198] width 79 height 12
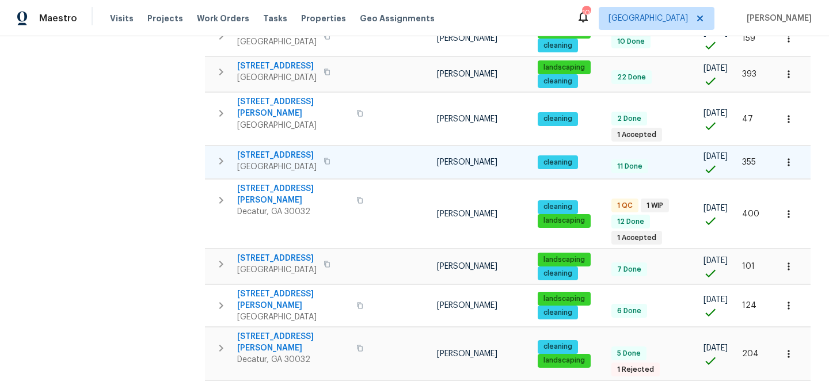
scroll to position [457, 0]
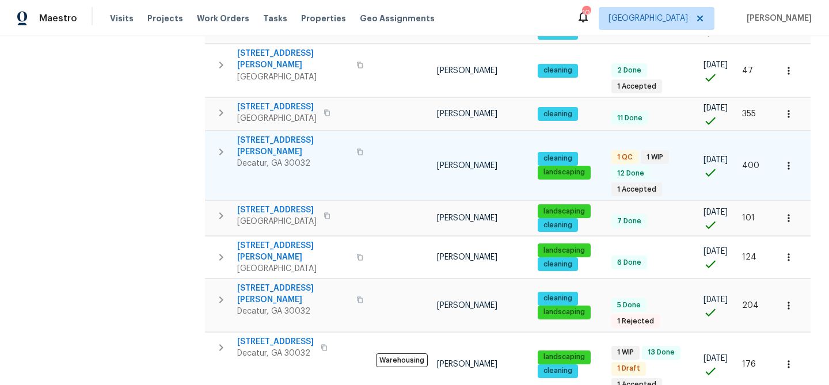
click at [255, 135] on span "2653 Tilson Rd" at bounding box center [293, 146] width 112 height 23
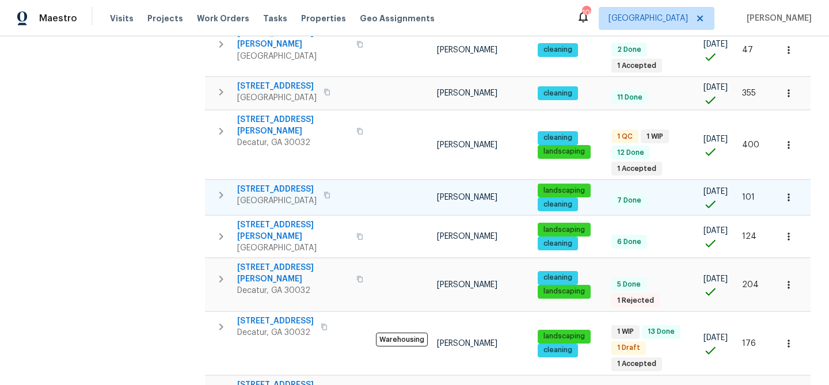
scroll to position [501, 0]
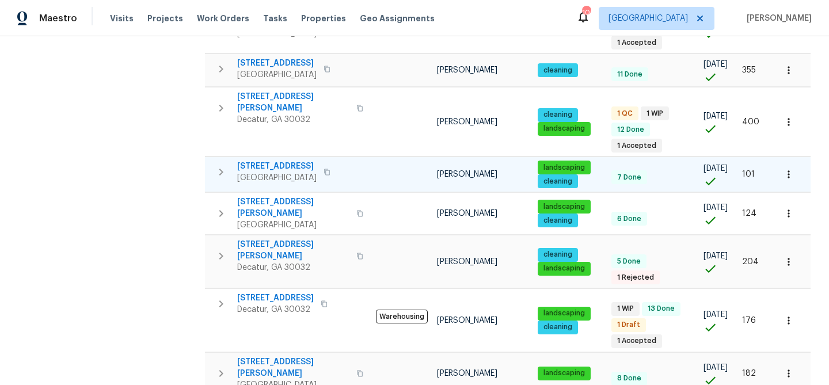
click at [257, 161] on span "5142 Golfbrook Ct" at bounding box center [276, 167] width 79 height 12
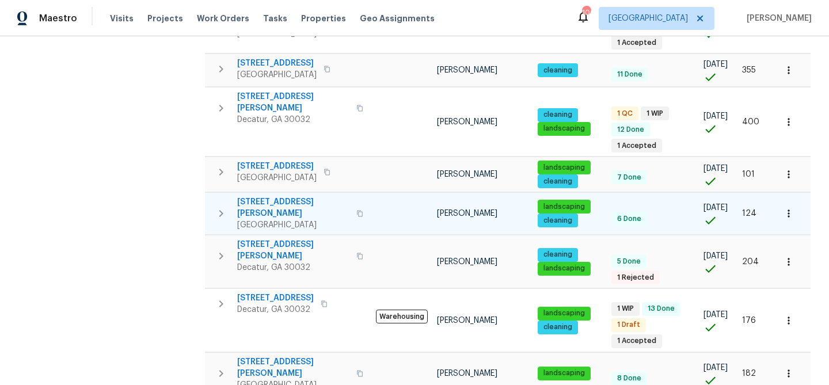
click at [256, 196] on span "233 Banberry Dr SE" at bounding box center [293, 207] width 112 height 23
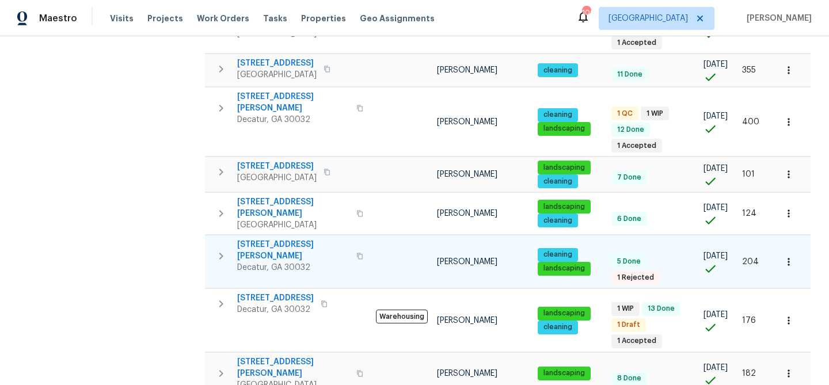
click at [246, 239] on span "2704 Ellen Way" at bounding box center [293, 250] width 112 height 23
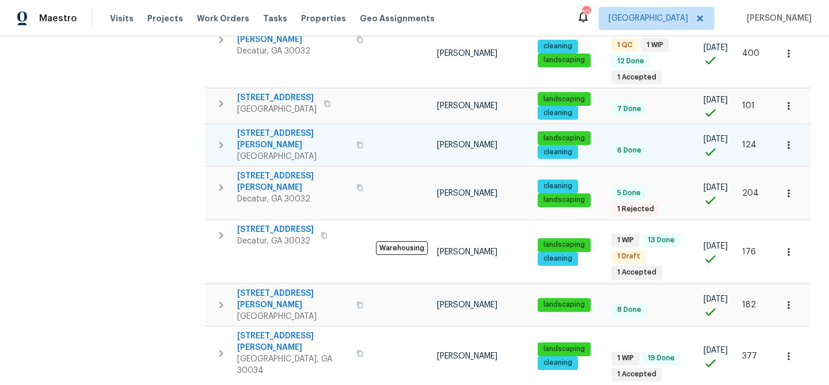
scroll to position [606, 0]
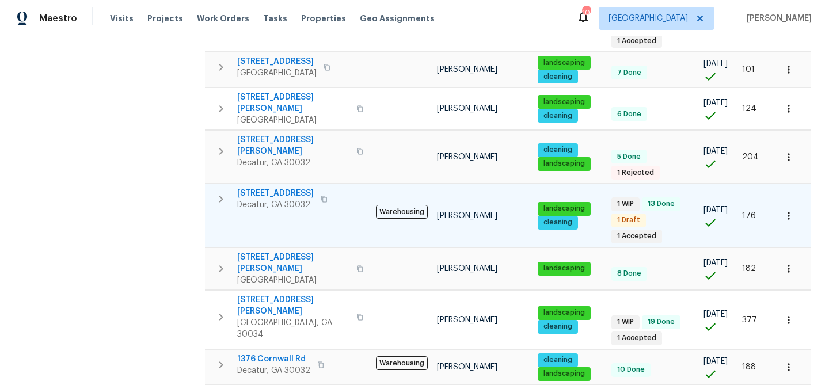
click at [260, 184] on td "2046 Dellwood Pl Decatur, GA 30032" at bounding box center [288, 199] width 166 height 30
click at [257, 188] on span "2046 Dellwood Pl" at bounding box center [275, 194] width 77 height 12
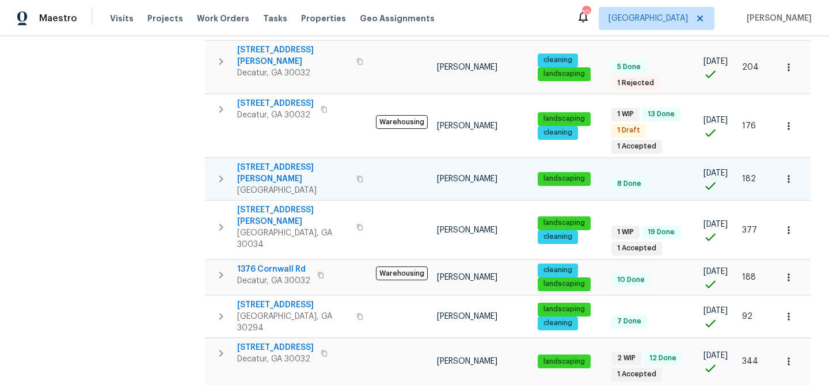
scroll to position [696, 0]
click at [267, 161] on span "318 Kelly St SE" at bounding box center [293, 172] width 112 height 23
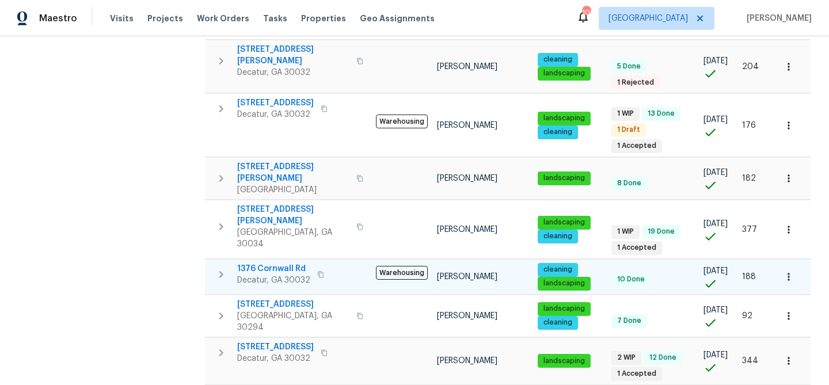
click at [287, 263] on span "1376 Cornwall Rd" at bounding box center [273, 269] width 73 height 12
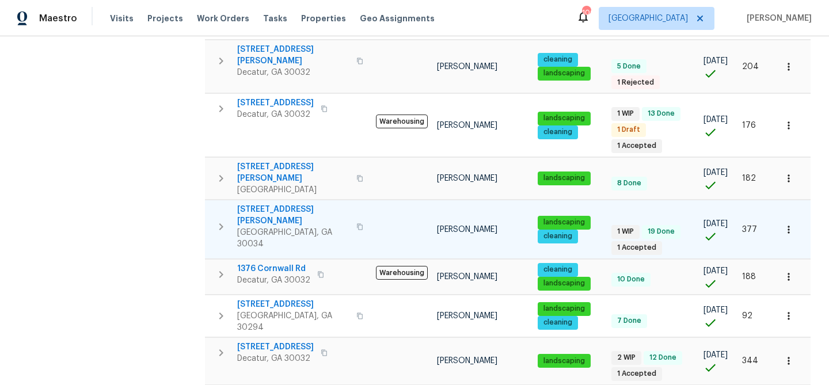
click at [277, 204] on span "4024 Waldrop Hills Dr" at bounding box center [293, 215] width 112 height 23
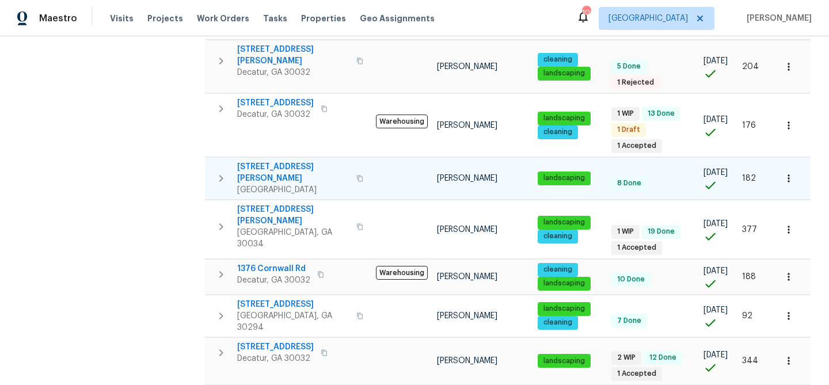
click at [272, 161] on span "318 Kelly St SE" at bounding box center [293, 172] width 112 height 23
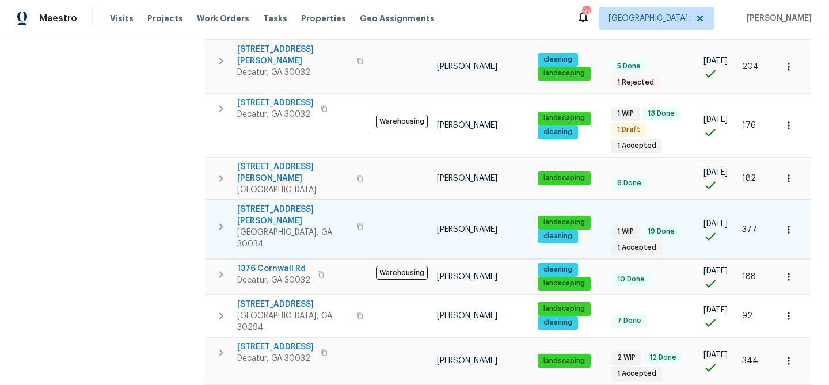
click at [276, 204] on span "4024 Waldrop Hills Dr" at bounding box center [293, 215] width 112 height 23
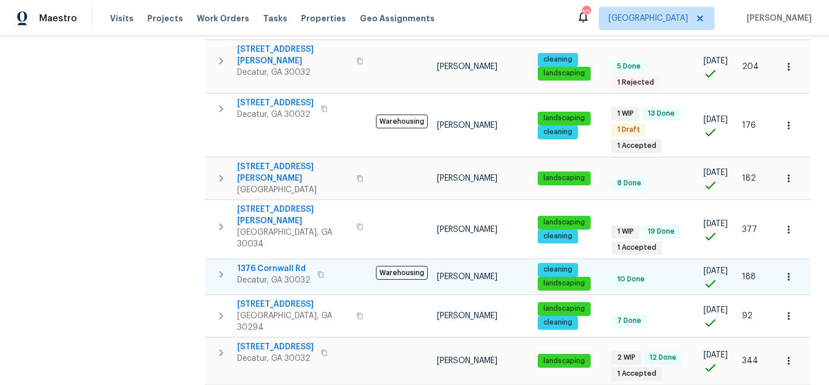
click at [256, 263] on span "1376 Cornwall Rd" at bounding box center [273, 269] width 73 height 12
click at [286, 263] on span "1376 Cornwall Rd" at bounding box center [273, 269] width 73 height 12
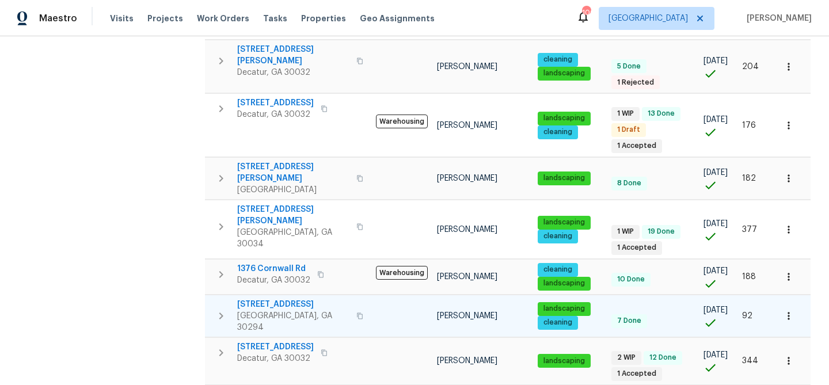
click at [281, 299] on span "3924 Chimney Ridge Ct" at bounding box center [293, 305] width 112 height 12
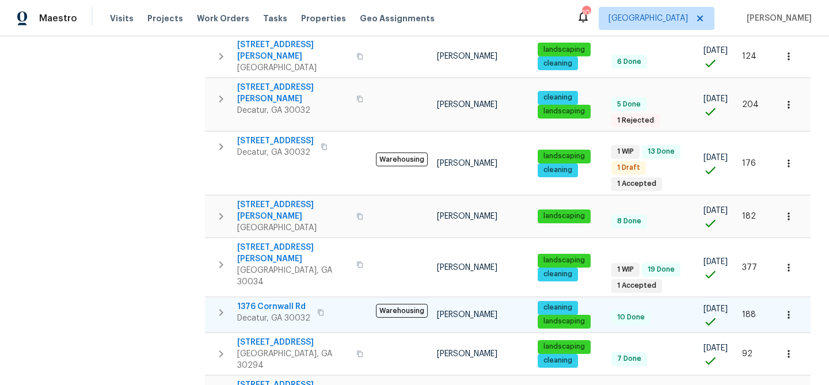
scroll to position [708, 0]
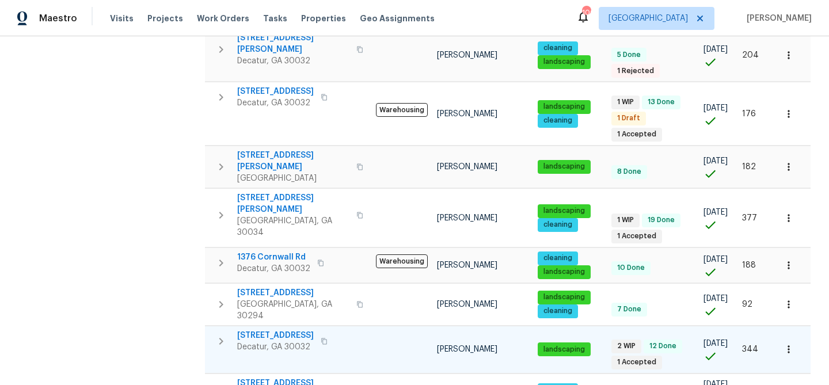
click at [263, 330] on span "1909 Meadow Ln" at bounding box center [275, 336] width 77 height 12
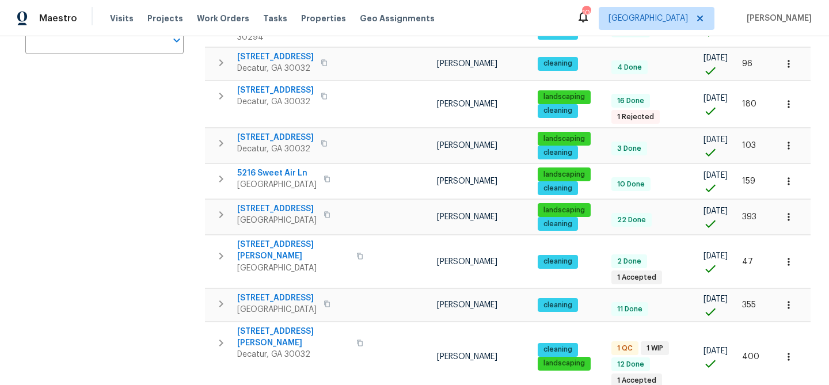
scroll to position [0, 0]
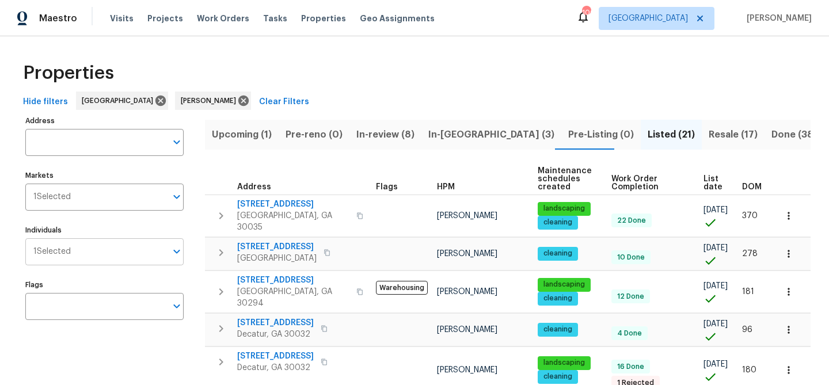
click at [96, 263] on input "Individuals" at bounding box center [119, 251] width 96 height 27
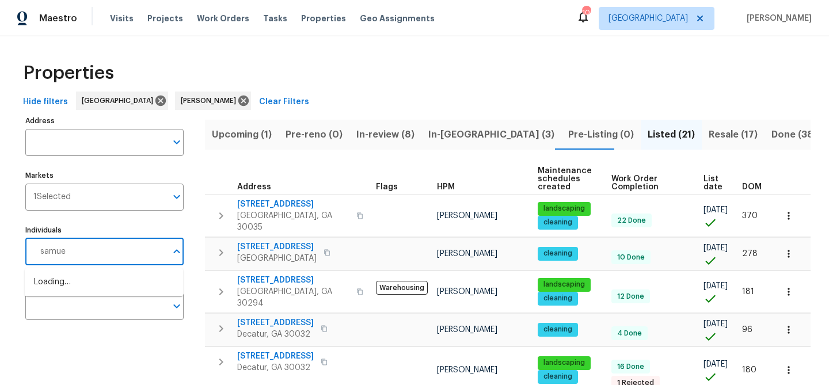
type input "samuel"
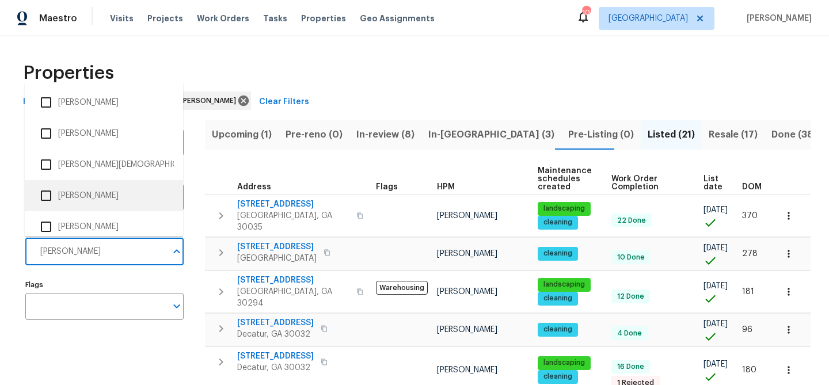
scroll to position [197, 0]
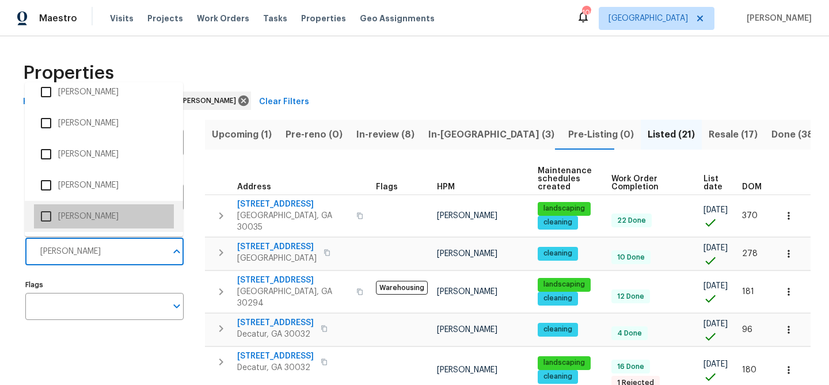
click at [90, 212] on li "[PERSON_NAME]" at bounding box center [104, 216] width 140 height 24
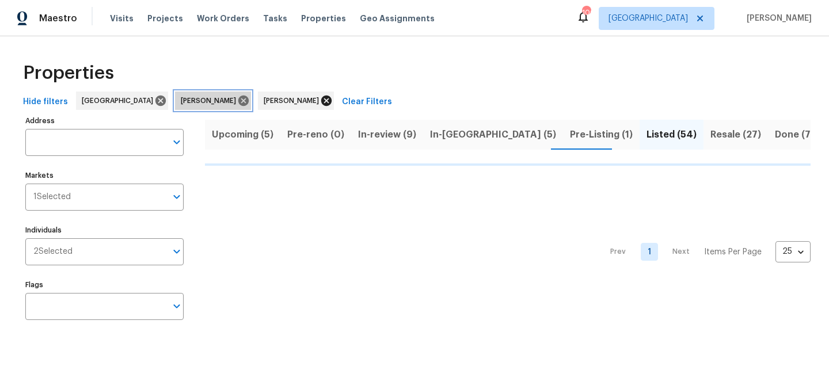
click at [238, 99] on icon at bounding box center [243, 101] width 10 height 10
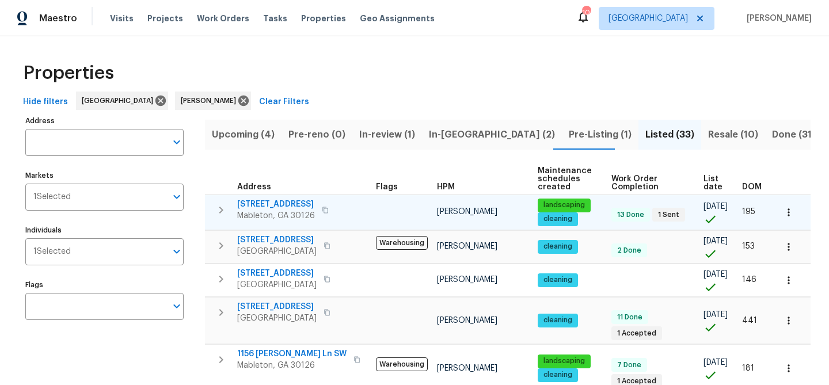
click at [267, 202] on span "5132 Silhouette Ln SW" at bounding box center [276, 205] width 78 height 12
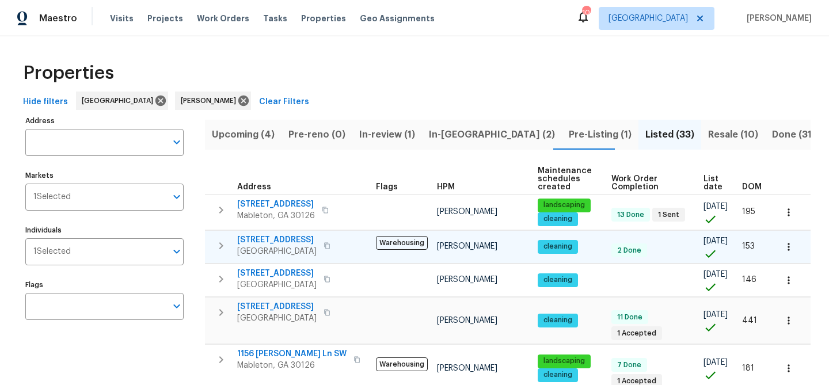
click at [265, 238] on span "1250 Parkwood Cir SE Unit 2309" at bounding box center [276, 240] width 79 height 12
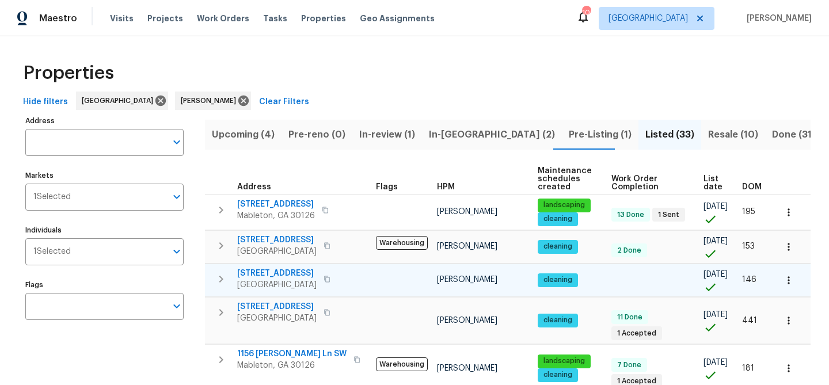
click at [245, 279] on span "4640 Vinings Central Run # 128" at bounding box center [276, 274] width 79 height 12
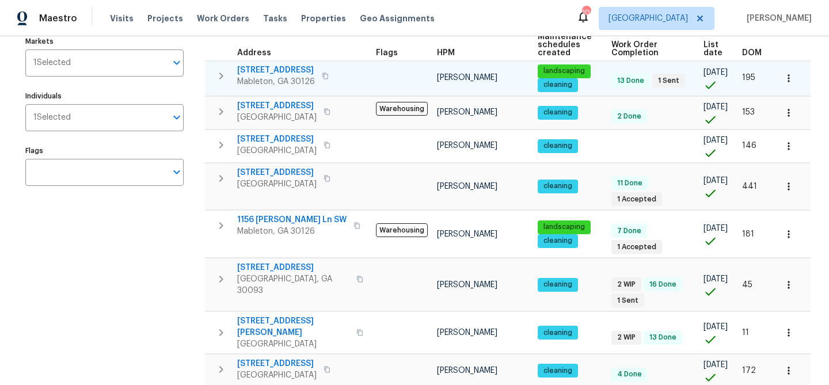
scroll to position [136, 0]
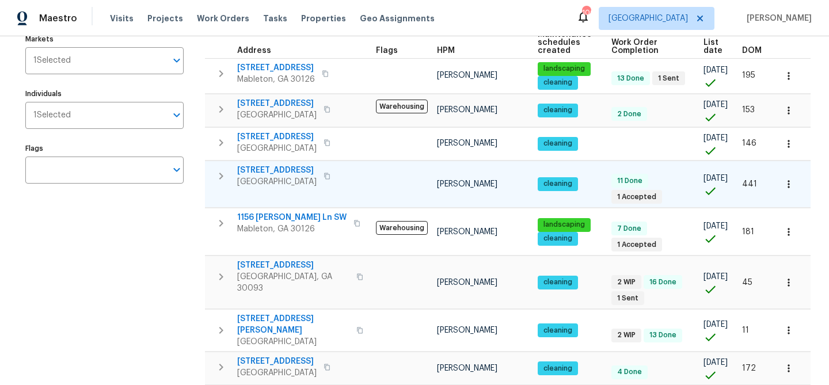
click at [294, 176] on span "2416 Peachwood Cir NE Apt 9" at bounding box center [276, 171] width 79 height 12
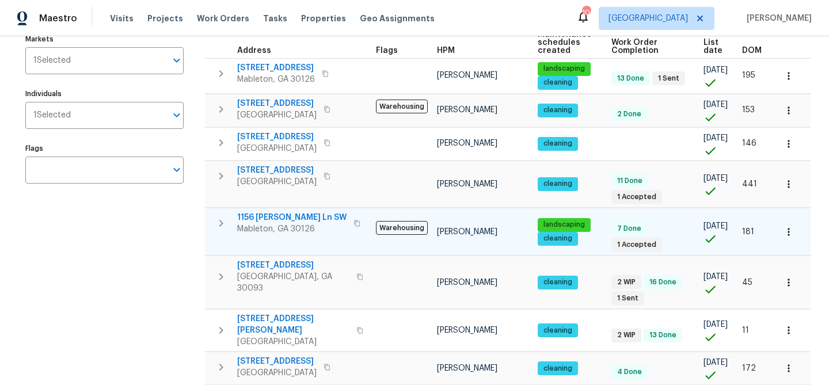
click at [297, 223] on span "1156 Madison Green Ln SW" at bounding box center [291, 218] width 109 height 12
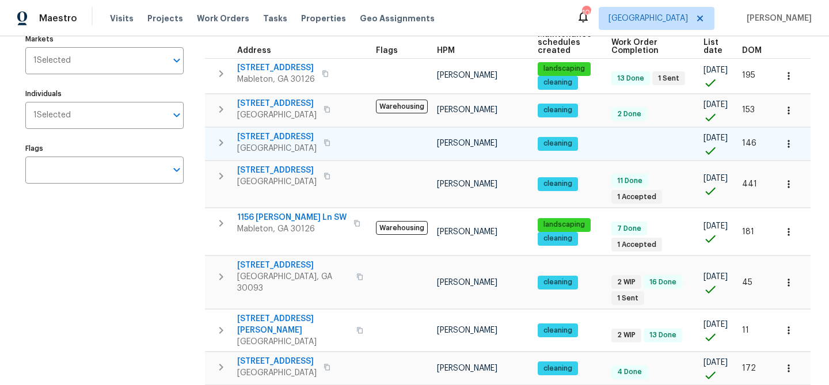
click at [269, 143] on span "4640 Vinings Central Run # 128" at bounding box center [276, 137] width 79 height 12
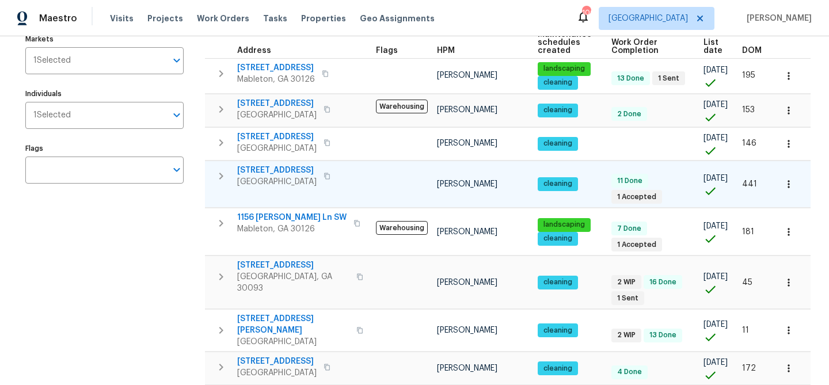
click at [274, 176] on span "2416 Peachwood Cir NE Apt 9" at bounding box center [276, 171] width 79 height 12
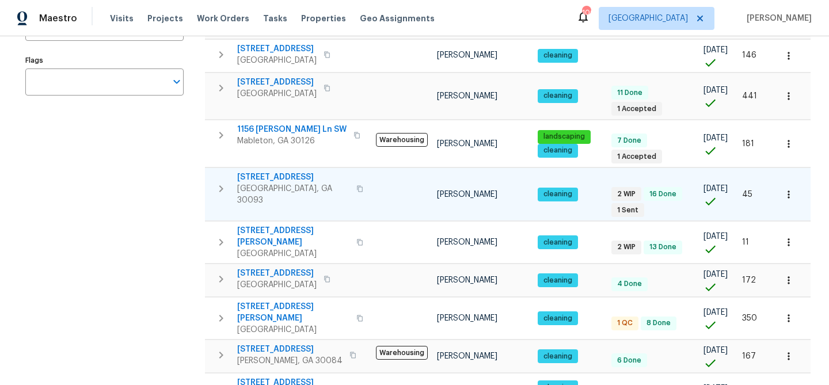
scroll to position [226, 0]
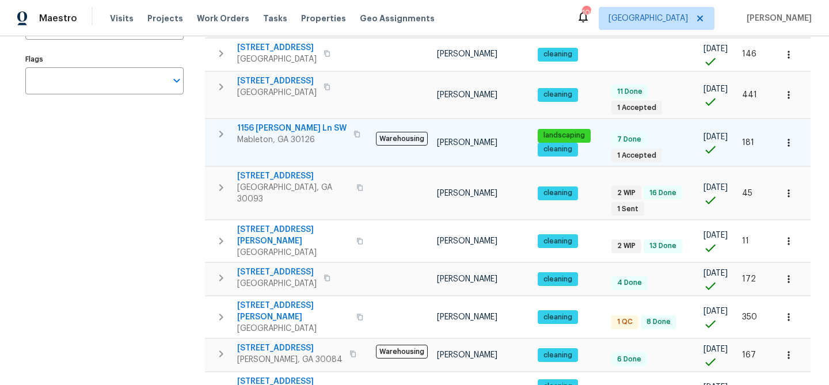
click at [271, 134] on span "1156 Madison Green Ln SW" at bounding box center [291, 129] width 109 height 12
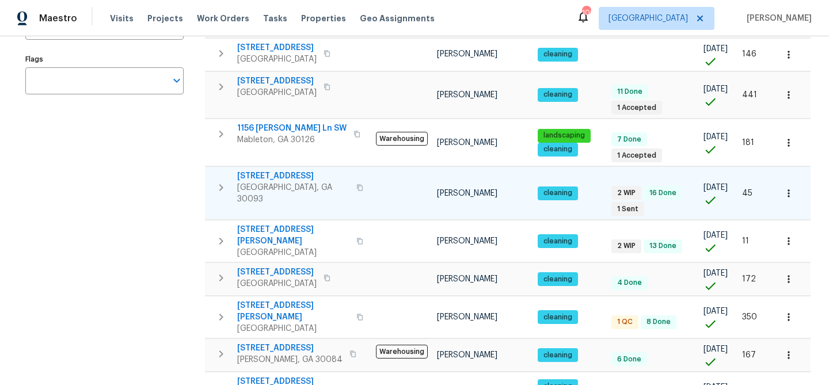
click at [249, 182] on span "1734 Brookside Lay Cir" at bounding box center [293, 176] width 112 height 12
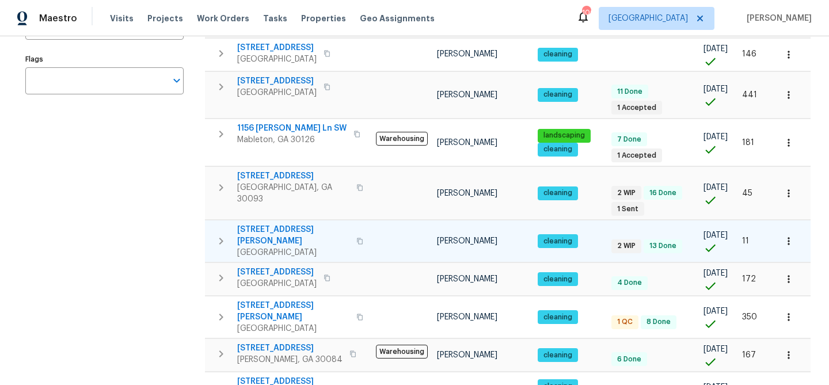
click at [260, 243] on span "2232 Dunseath Ave NW Apt 202" at bounding box center [293, 235] width 112 height 23
click at [300, 247] on span "2232 Dunseath Ave NW Apt 202" at bounding box center [293, 235] width 112 height 23
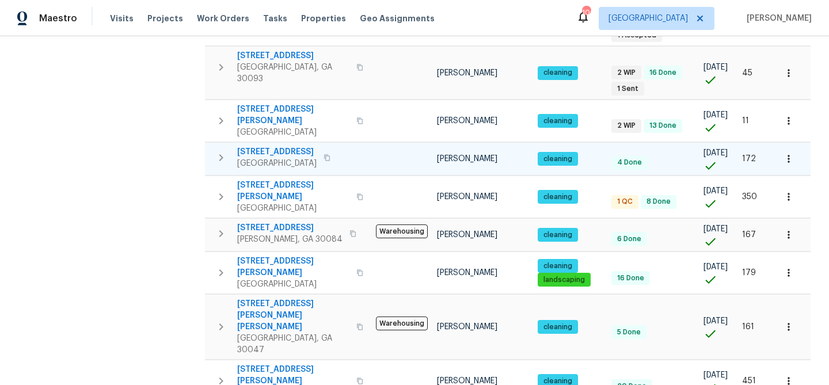
scroll to position [355, 0]
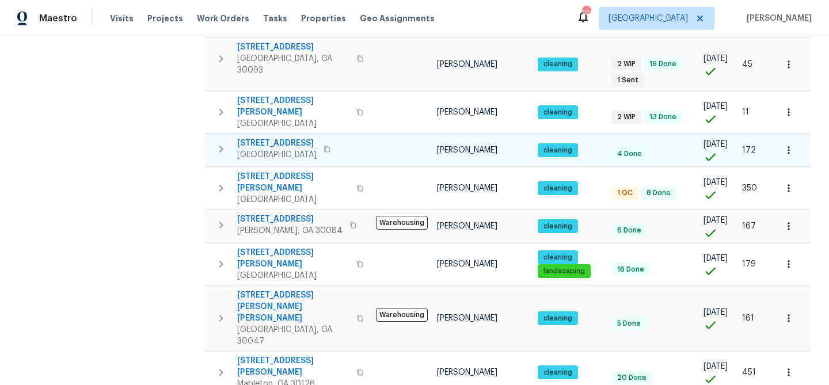
click at [286, 149] on span "5676 Kingsport Dr # 4" at bounding box center [276, 144] width 79 height 12
click at [273, 225] on span "6420 Wedgeview Dr" at bounding box center [289, 220] width 105 height 12
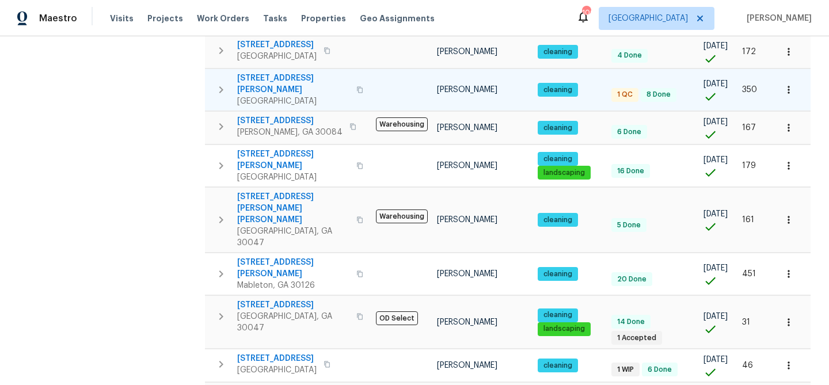
scroll to position [465, 0]
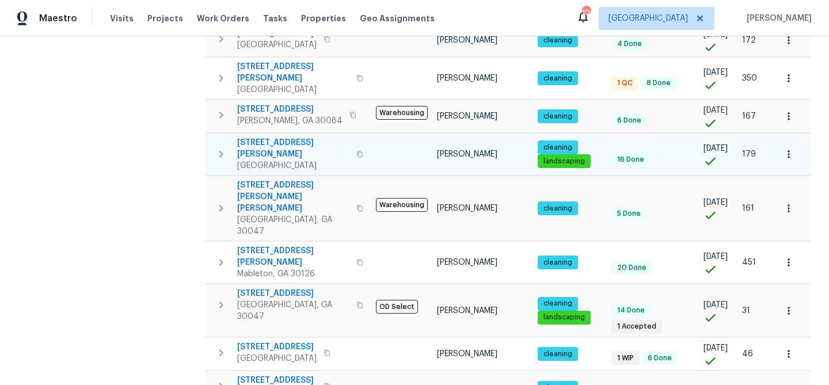
click at [297, 160] on span "4673 Hairston Crossing Way" at bounding box center [293, 148] width 112 height 23
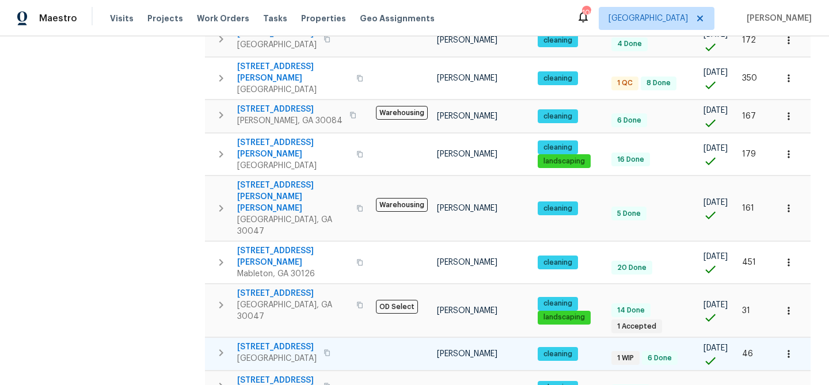
click at [272, 341] on span "6520 Roswell Rd Unit 68" at bounding box center [276, 347] width 79 height 12
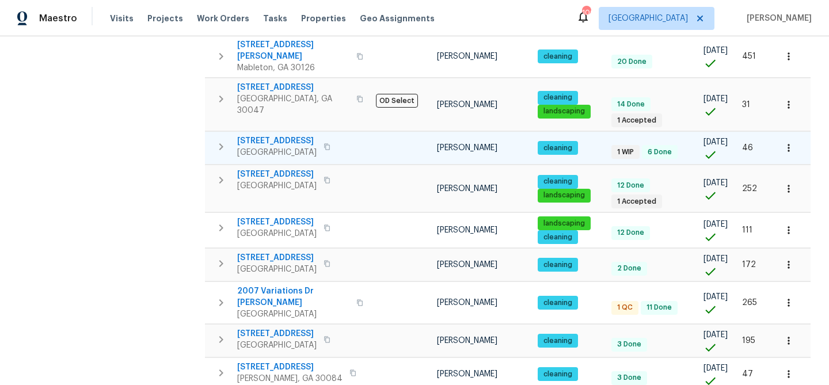
scroll to position [677, 0]
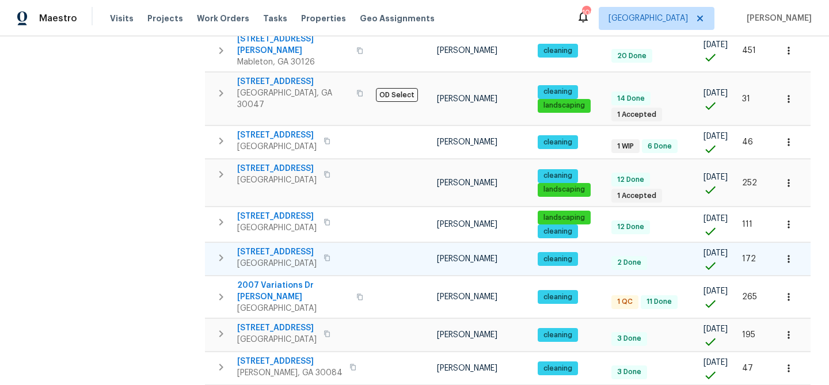
click at [260, 246] on span "560 Dutch Valley Rd NE Unit 2301" at bounding box center [276, 252] width 79 height 12
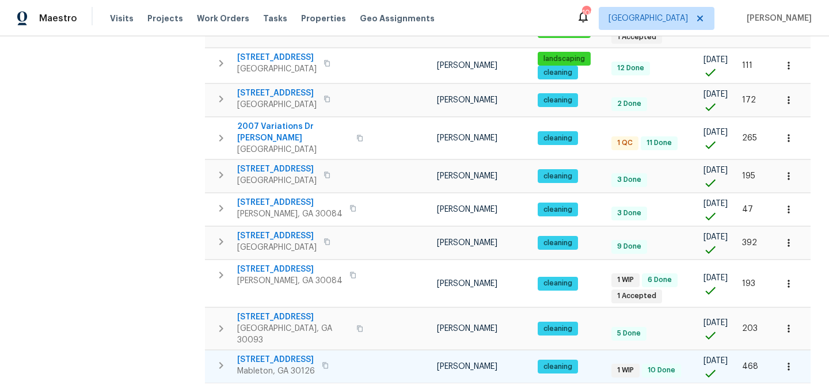
click at [274, 354] on span "6756 Blackstone Pl # 6" at bounding box center [276, 360] width 78 height 12
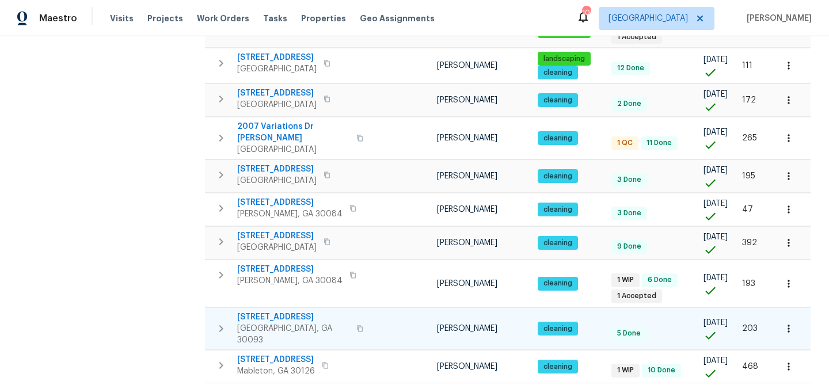
click at [255, 312] on span "1089 Brittwood Pl" at bounding box center [293, 318] width 112 height 12
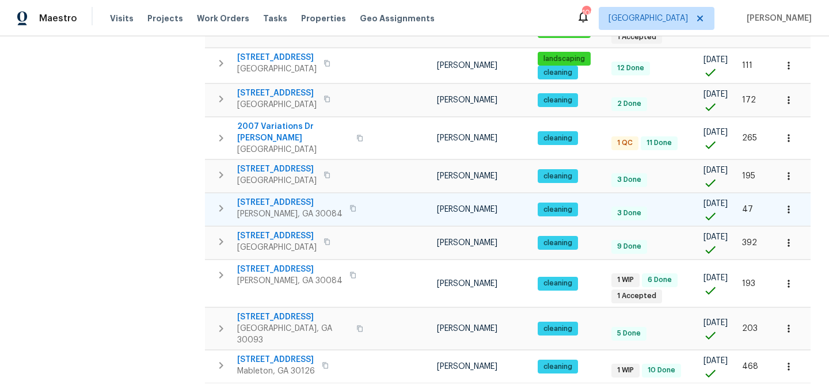
click at [282, 197] on span "3825 Lavista Rd Apt V4" at bounding box center [289, 203] width 105 height 12
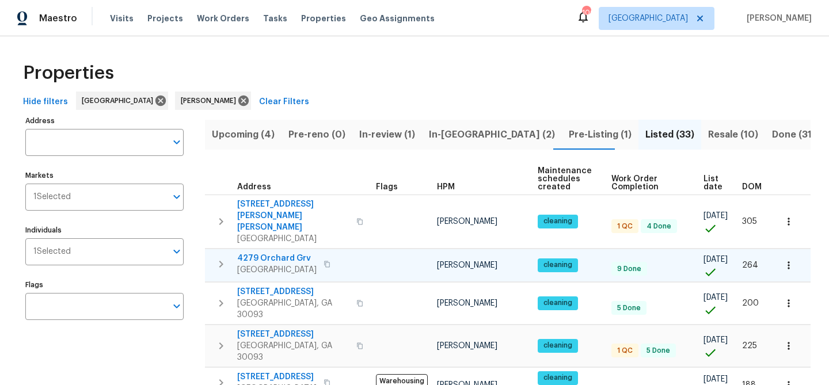
scroll to position [151, 0]
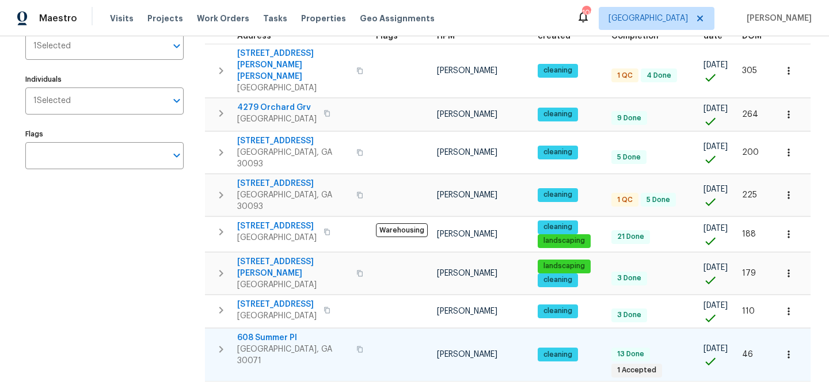
click at [290, 332] on span "608 Summer Pl" at bounding box center [293, 338] width 112 height 12
click at [265, 178] on span "5431 Village Green Sq" at bounding box center [293, 184] width 112 height 12
click at [294, 102] on span "4279 Orchard Grv" at bounding box center [276, 108] width 79 height 12
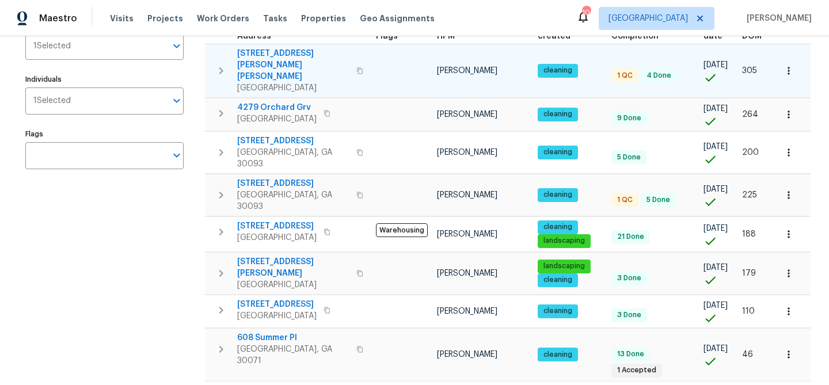
click at [285, 82] on span "Atlanta, GA 30340" at bounding box center [293, 88] width 112 height 12
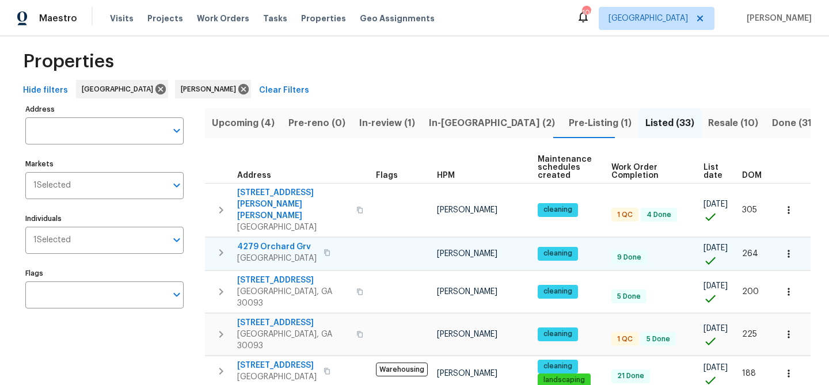
scroll to position [5, 0]
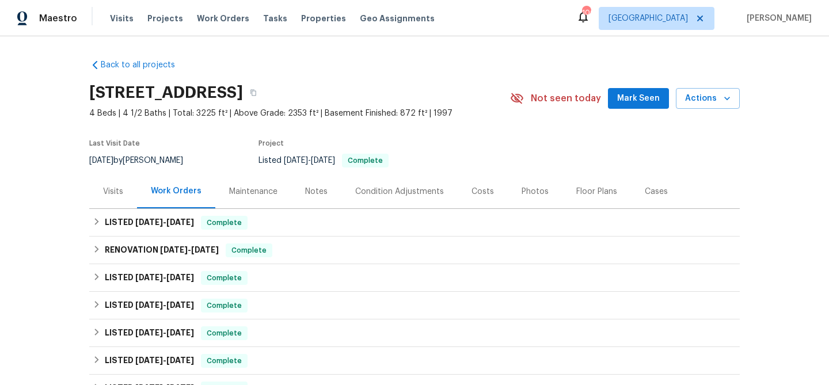
drag, startPoint x: 632, startPoint y: 96, endPoint x: 595, endPoint y: 114, distance: 41.5
click at [632, 96] on span "Mark Seen" at bounding box center [638, 99] width 43 height 14
click at [108, 188] on div "Visits" at bounding box center [113, 192] width 20 height 12
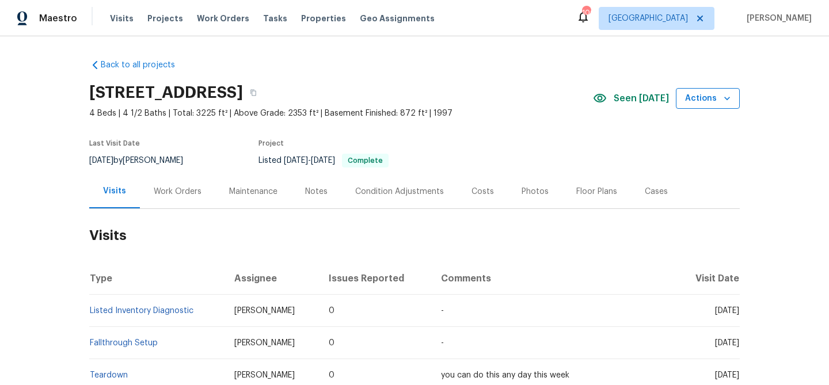
click at [712, 103] on span "Actions" at bounding box center [707, 99] width 45 height 14
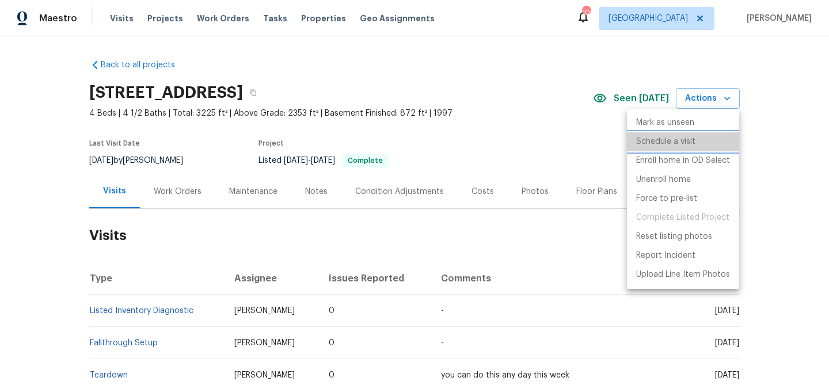
click at [679, 142] on p "Schedule a visit" at bounding box center [665, 142] width 59 height 12
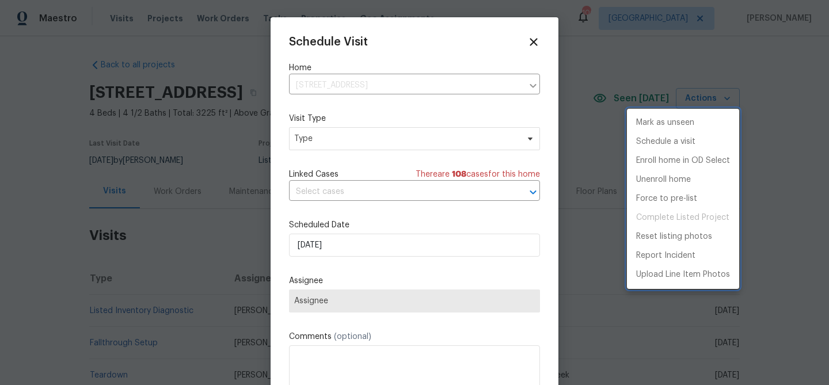
click at [352, 139] on div at bounding box center [414, 192] width 829 height 385
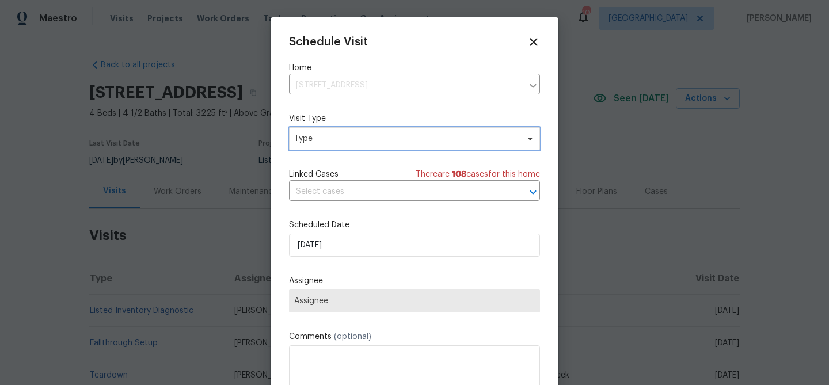
click at [364, 140] on span "Type" at bounding box center [406, 139] width 224 height 12
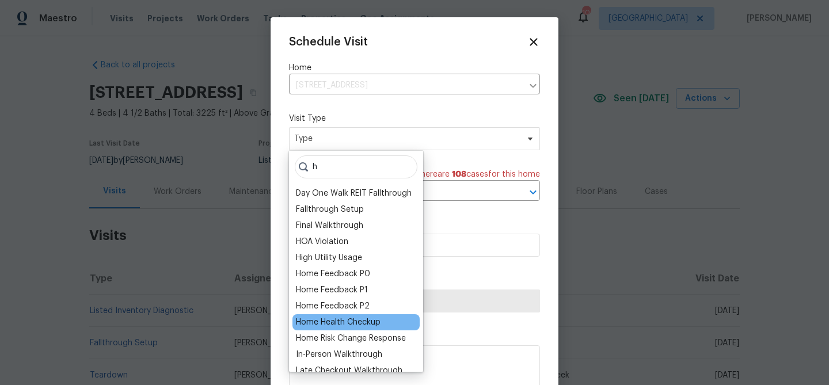
type input "h"
click at [360, 322] on div "Home Health Checkup" at bounding box center [338, 323] width 85 height 12
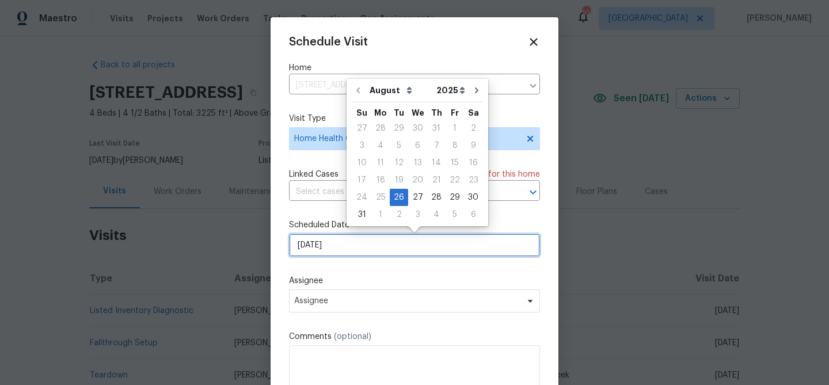
click at [370, 251] on input "8/26/2025" at bounding box center [414, 245] width 251 height 23
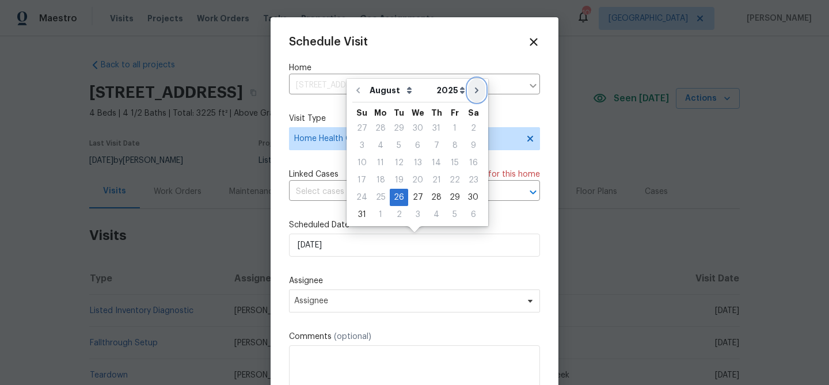
click at [470, 95] on button "Go to next month" at bounding box center [476, 90] width 17 height 23
type input "9/26/2025"
select select "8"
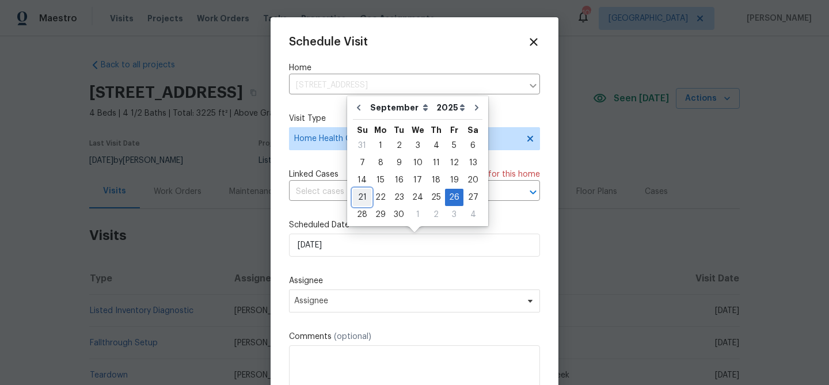
click at [366, 202] on div "21" at bounding box center [362, 197] width 18 height 16
type input "9/21/2025"
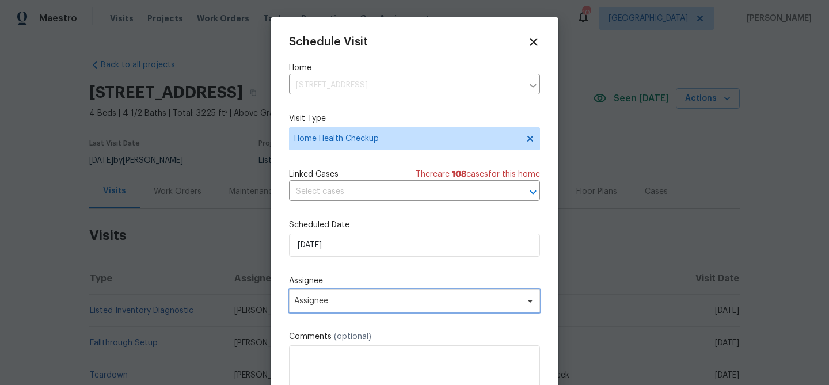
click at [411, 300] on span "Assignee" at bounding box center [407, 301] width 226 height 9
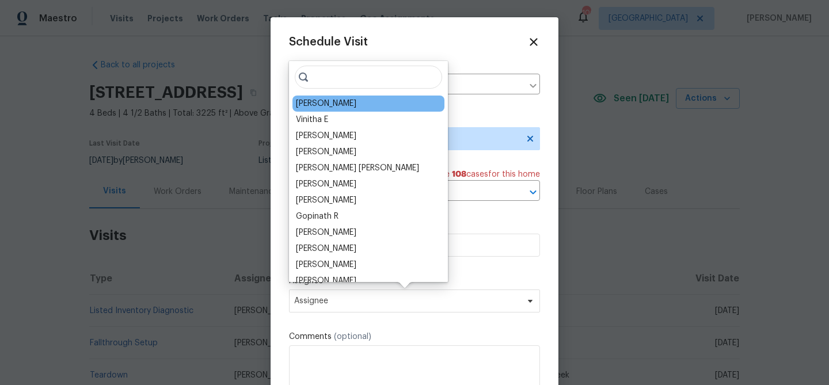
click at [337, 104] on div "[PERSON_NAME]" at bounding box center [326, 104] width 60 height 12
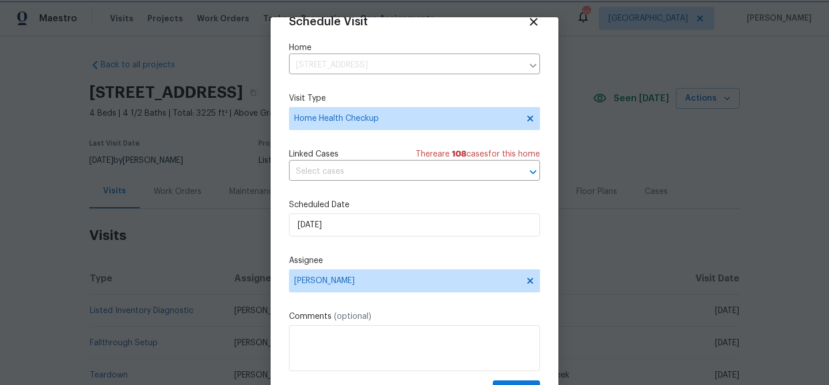
scroll to position [52, 0]
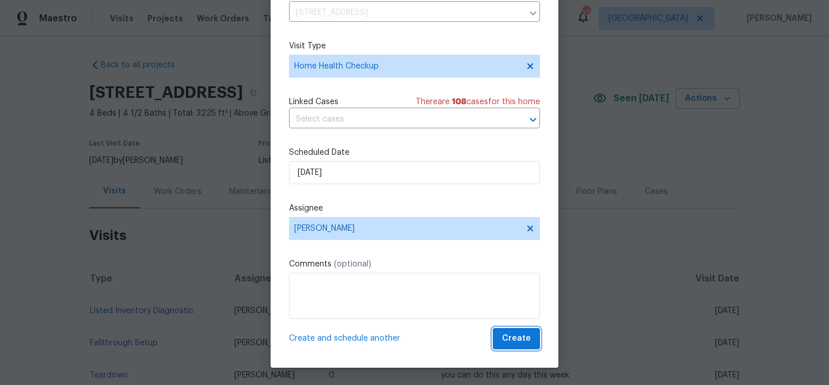
click at [518, 339] on span "Create" at bounding box center [516, 339] width 29 height 14
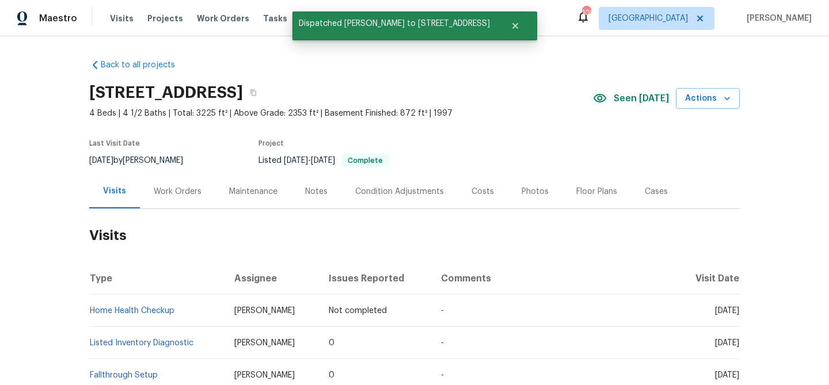
scroll to position [0, 0]
click at [705, 89] on button "Actions" at bounding box center [708, 98] width 64 height 21
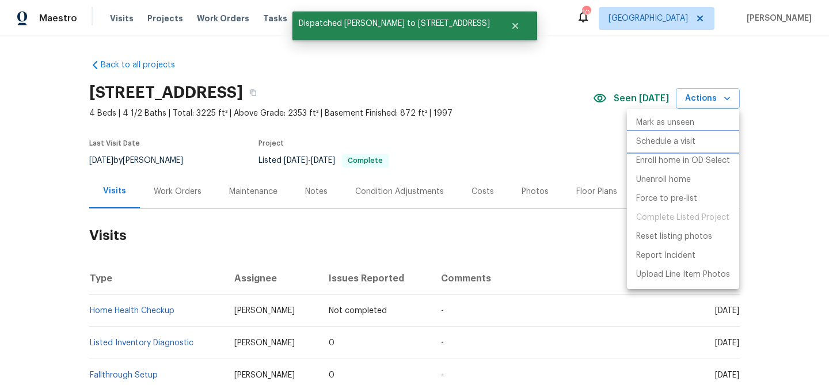
click at [650, 148] on li "Schedule a visit" at bounding box center [683, 141] width 112 height 19
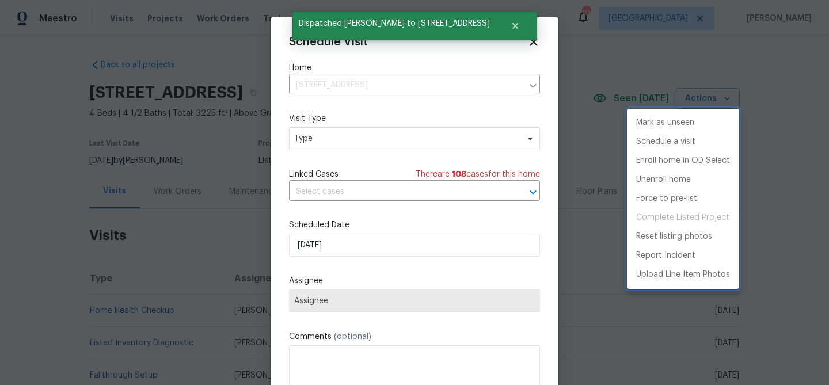
click at [364, 245] on div at bounding box center [414, 192] width 829 height 385
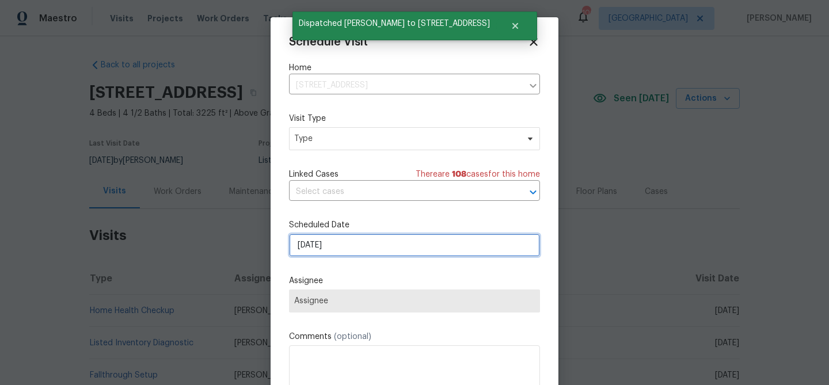
drag, startPoint x: 377, startPoint y: 246, endPoint x: 384, endPoint y: 244, distance: 7.5
click at [380, 245] on input "8/26/2025" at bounding box center [414, 245] width 251 height 23
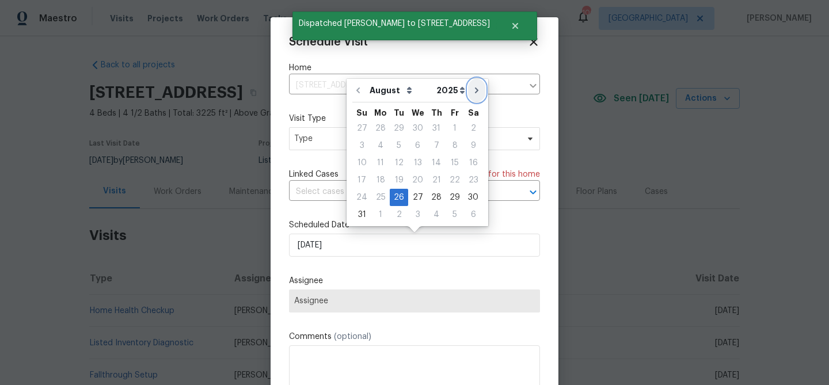
click at [472, 90] on icon "Go to next month" at bounding box center [476, 90] width 9 height 9
type input "[DATE]"
select select "8"
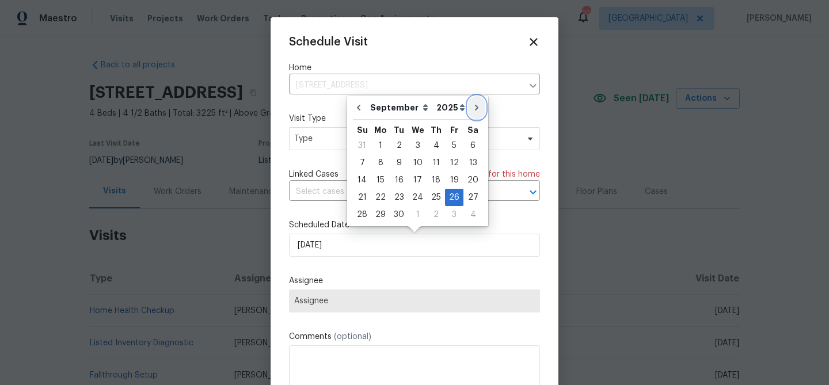
click at [472, 105] on icon "Go to next month" at bounding box center [476, 107] width 9 height 9
type input "[DATE]"
select select "9"
click at [398, 199] on div "21" at bounding box center [399, 197] width 18 height 16
type input "10/21/2025"
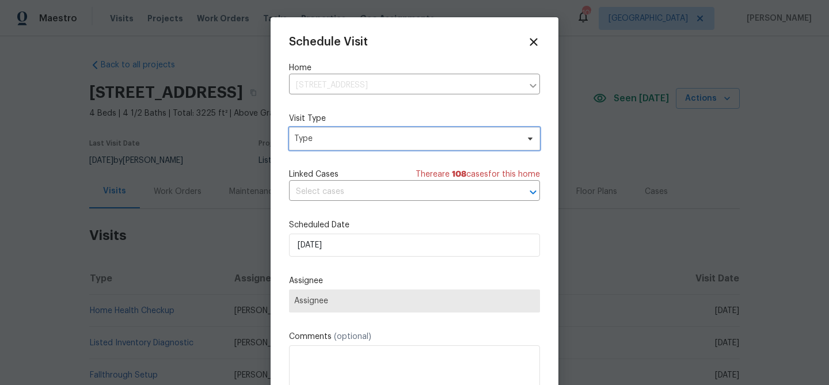
click at [354, 138] on span "Type" at bounding box center [406, 139] width 224 height 12
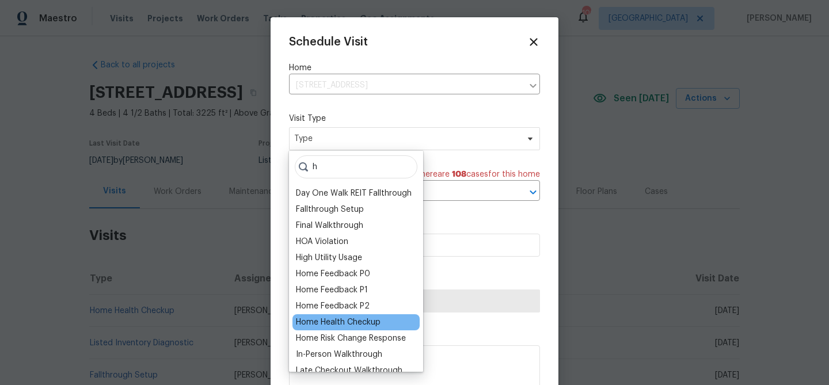
type input "h"
click at [351, 317] on div "Home Health Checkup" at bounding box center [338, 323] width 85 height 12
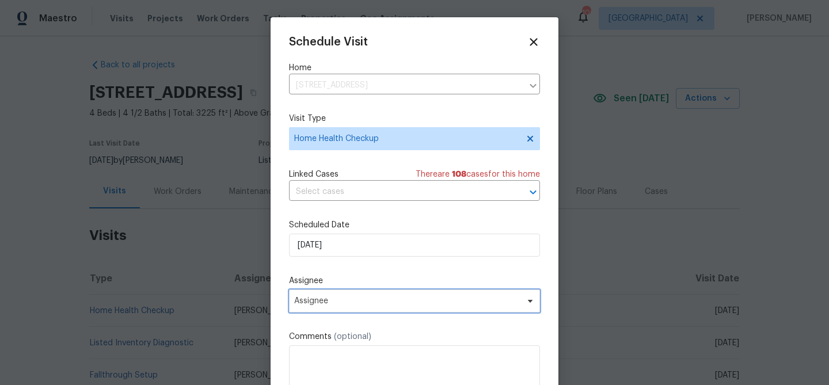
click at [375, 313] on span "Assignee" at bounding box center [414, 301] width 251 height 23
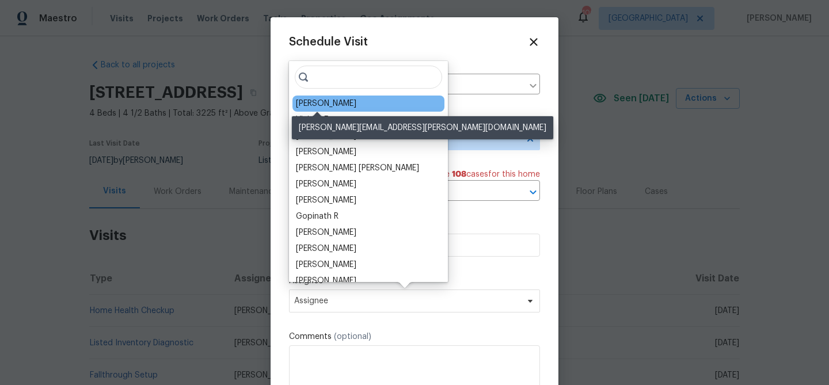
click at [317, 100] on div "[PERSON_NAME]" at bounding box center [326, 104] width 60 height 12
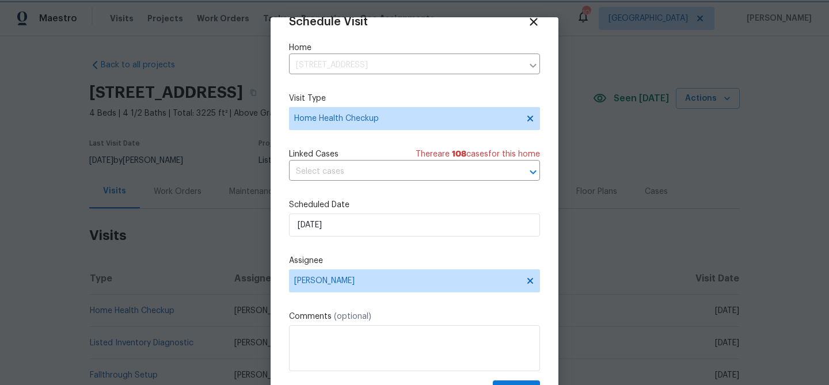
scroll to position [52, 0]
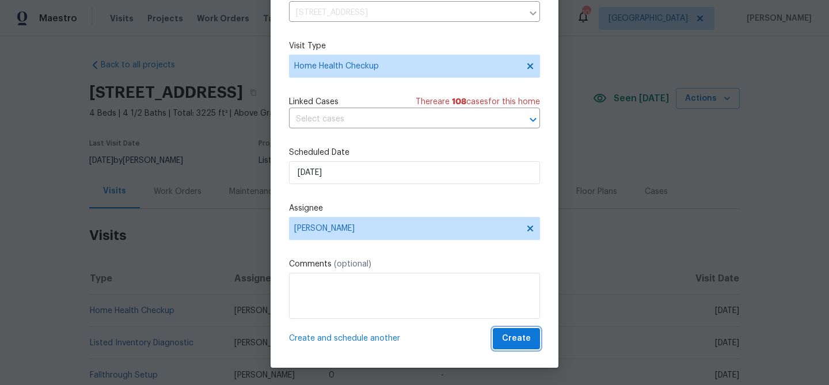
click at [519, 343] on span "Create" at bounding box center [516, 339] width 29 height 14
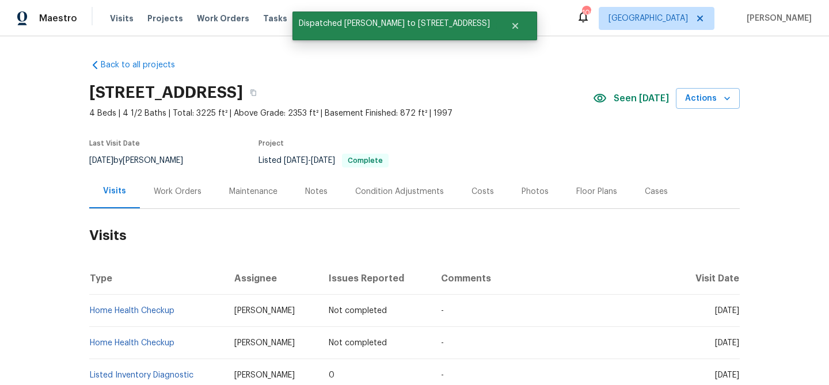
scroll to position [0, 0]
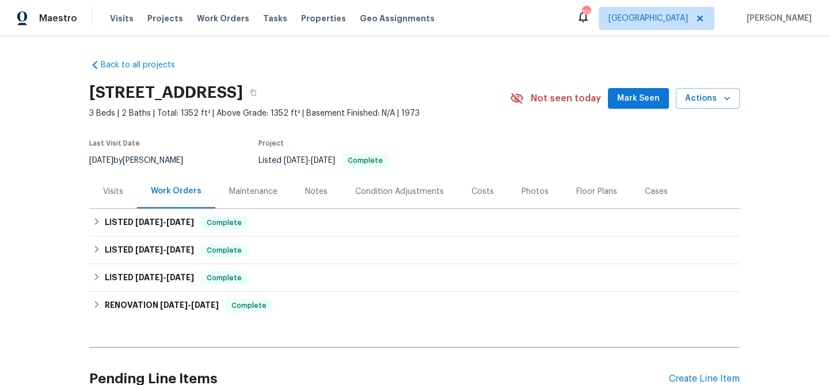
click at [645, 98] on span "Mark Seen" at bounding box center [638, 99] width 43 height 14
click at [113, 193] on div "Visits" at bounding box center [113, 192] width 20 height 12
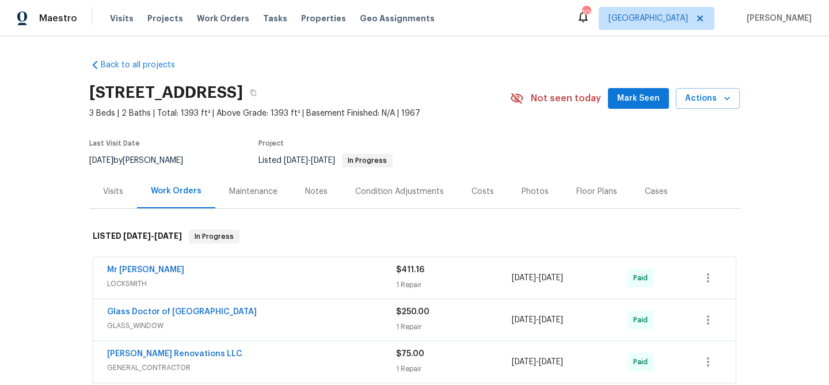
click at [626, 98] on span "Mark Seen" at bounding box center [638, 99] width 43 height 14
click at [118, 190] on div "Visits" at bounding box center [113, 192] width 20 height 12
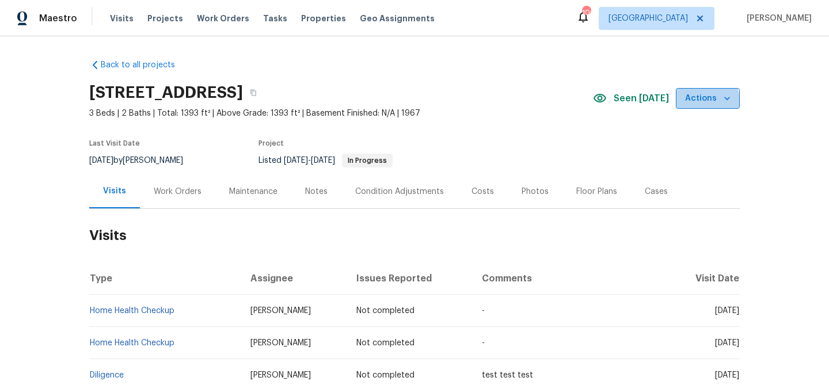
click at [693, 105] on span "Actions" at bounding box center [707, 99] width 45 height 14
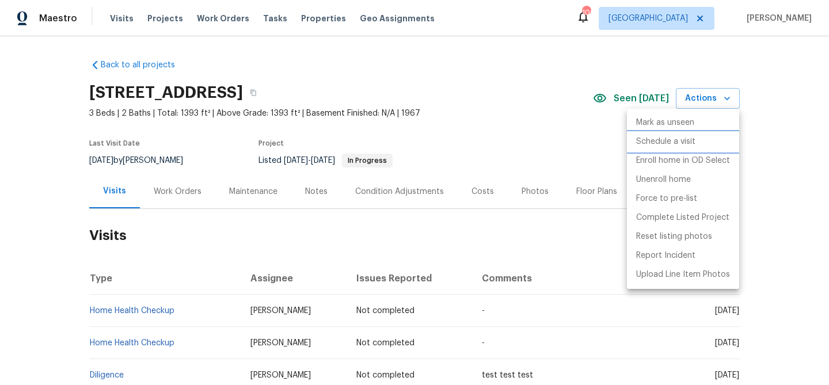
click at [681, 140] on p "Schedule a visit" at bounding box center [665, 142] width 59 height 12
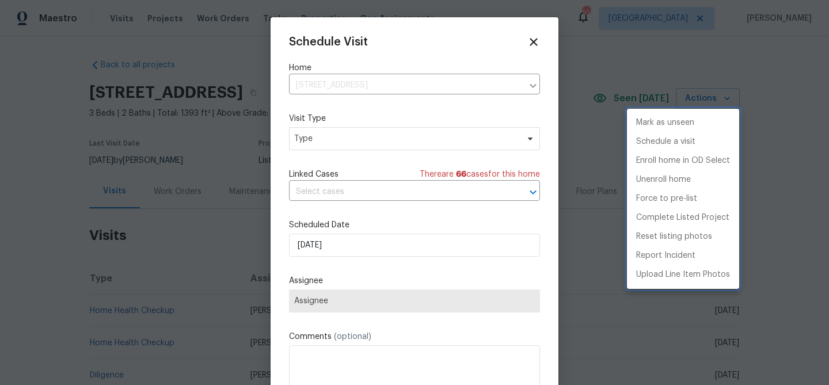
click at [369, 249] on div at bounding box center [414, 192] width 829 height 385
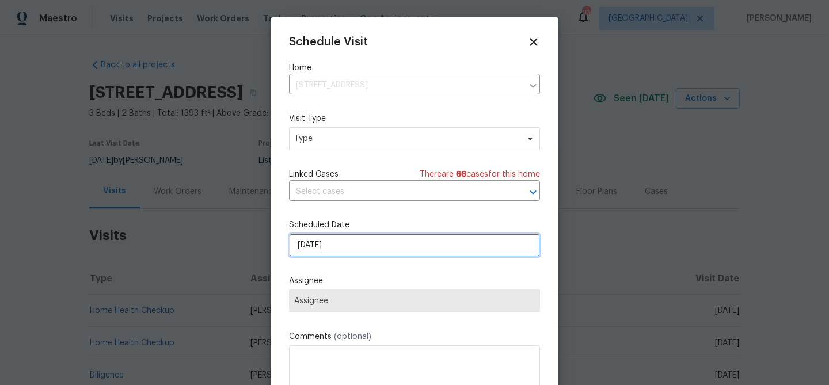
click at [373, 246] on input "[DATE]" at bounding box center [414, 245] width 251 height 23
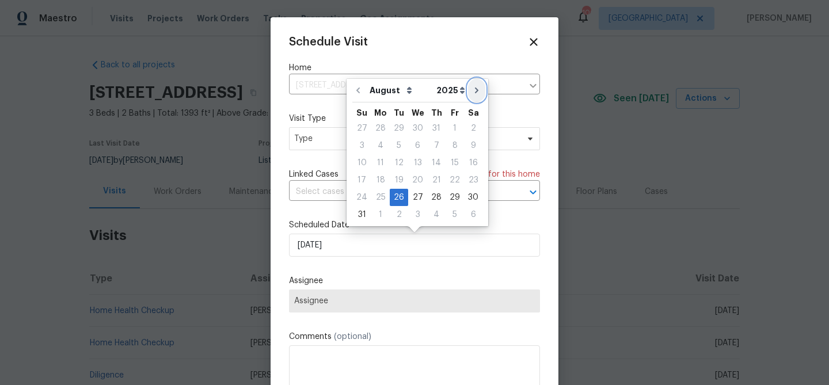
click at [470, 97] on button "Go to next month" at bounding box center [476, 90] width 17 height 23
type input "[DATE]"
select select "8"
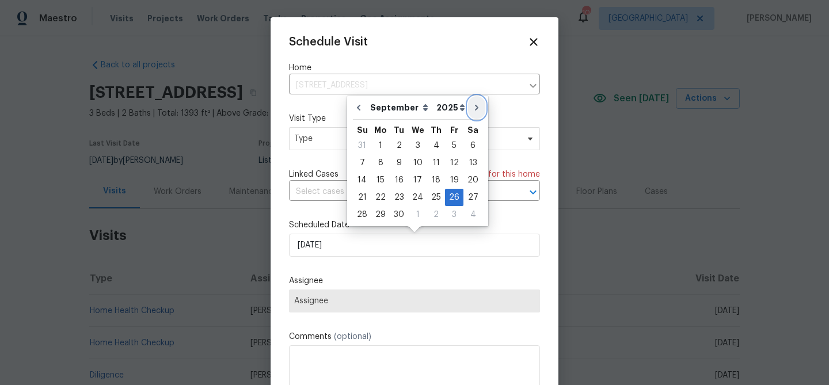
click at [470, 97] on button "Go to next month" at bounding box center [476, 107] width 17 height 23
type input "[DATE]"
select select "9"
click at [395, 213] on div "28" at bounding box center [399, 215] width 18 height 16
type input "10/28/2025"
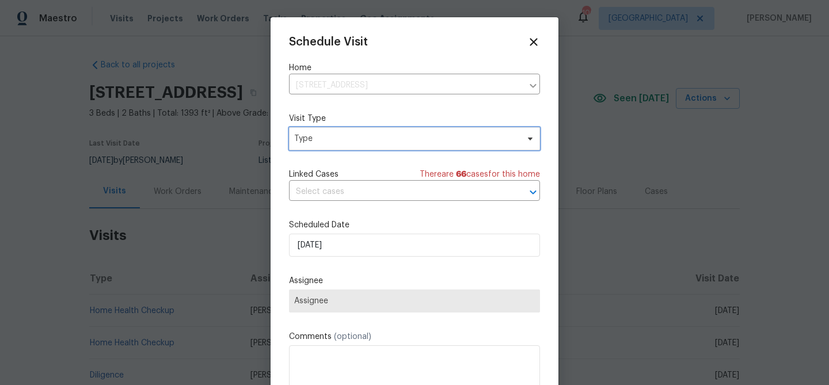
click at [355, 139] on span "Type" at bounding box center [406, 139] width 224 height 12
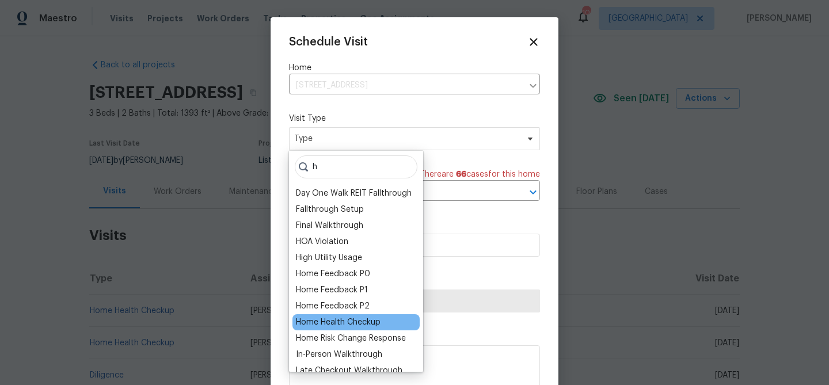
type input "h"
click at [374, 320] on div "Home Health Checkup" at bounding box center [338, 323] width 85 height 12
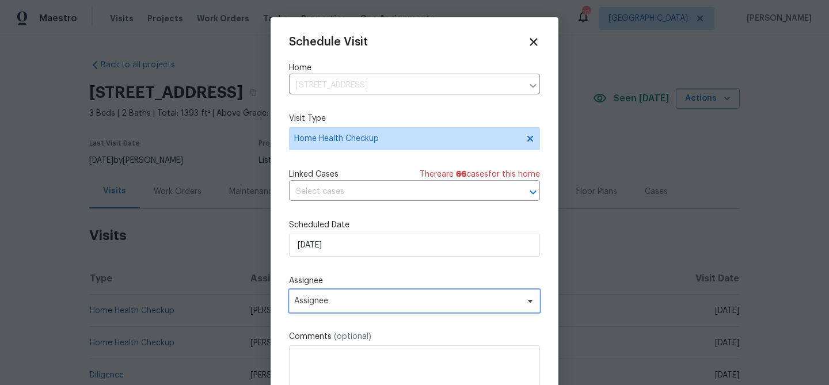
click at [377, 297] on span "Assignee" at bounding box center [407, 301] width 226 height 9
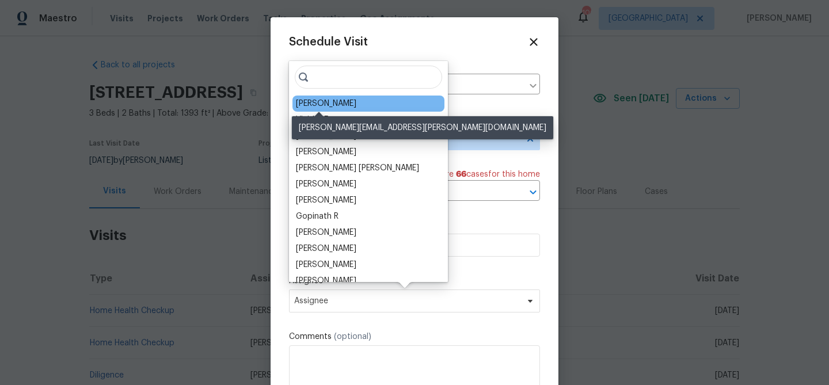
click at [328, 103] on div "[PERSON_NAME]" at bounding box center [326, 104] width 60 height 12
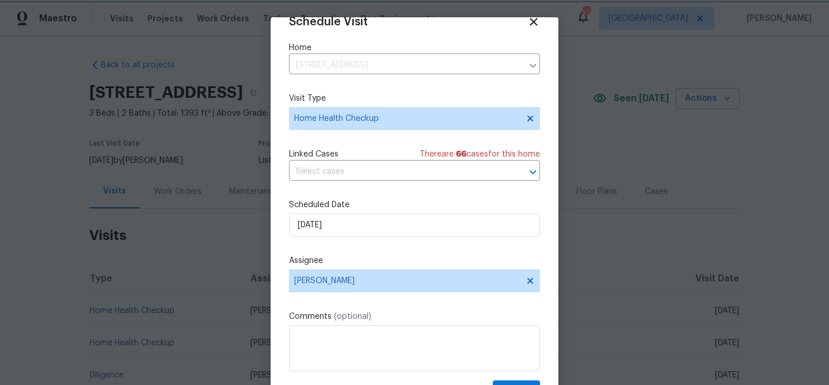
scroll to position [52, 0]
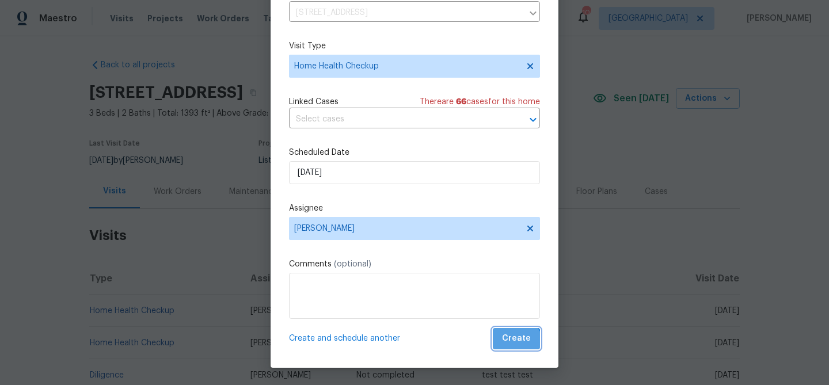
click at [513, 348] on button "Create" at bounding box center [516, 338] width 47 height 21
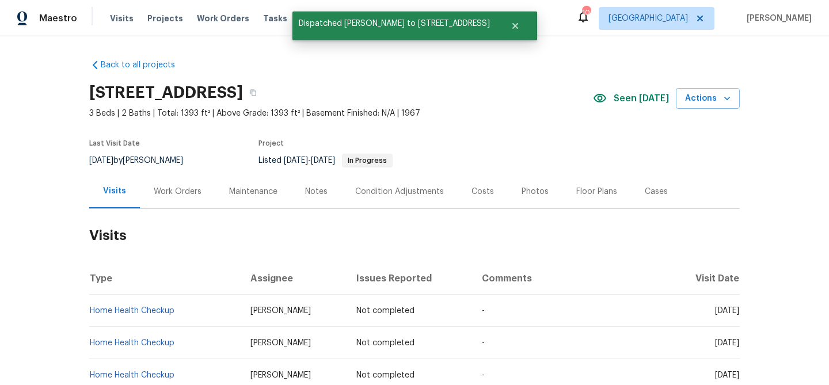
scroll to position [1, 0]
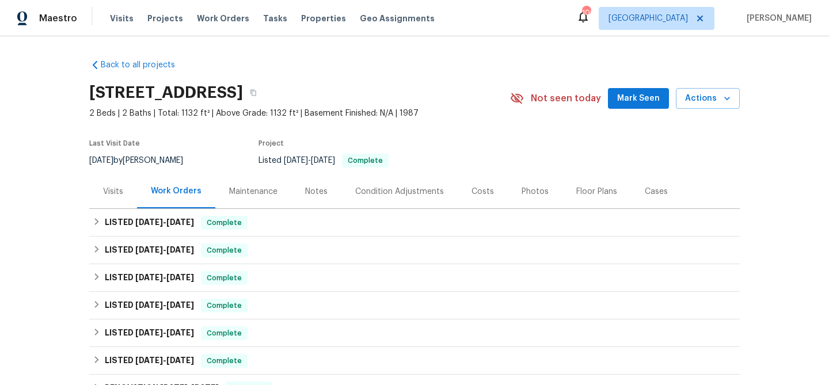
click at [628, 102] on span "Mark Seen" at bounding box center [638, 99] width 43 height 14
click at [110, 191] on div "Visits" at bounding box center [113, 192] width 20 height 12
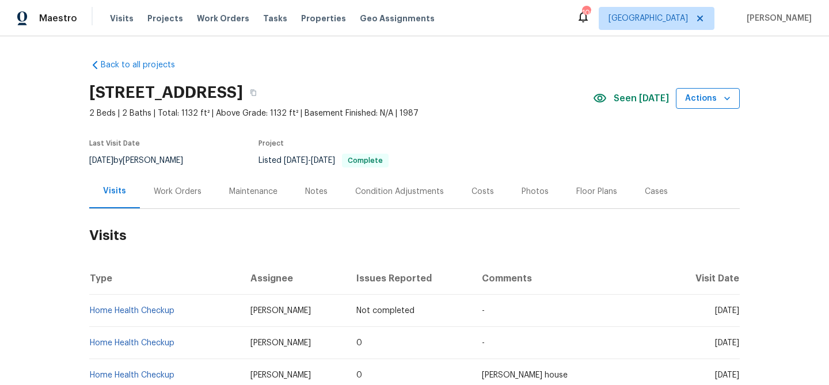
click at [717, 90] on button "Actions" at bounding box center [708, 98] width 64 height 21
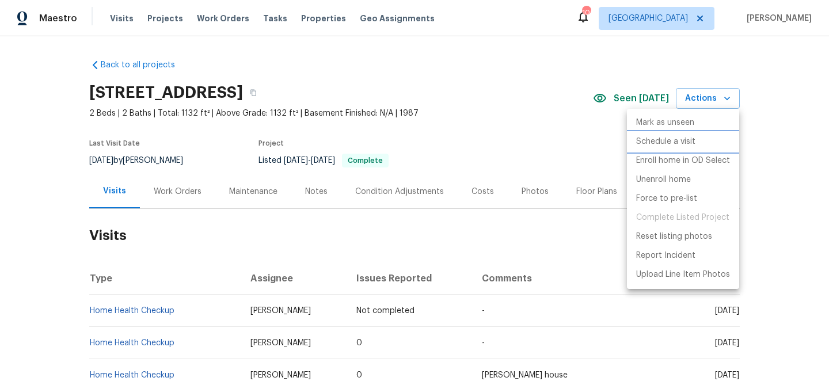
click at [690, 141] on p "Schedule a visit" at bounding box center [665, 142] width 59 height 12
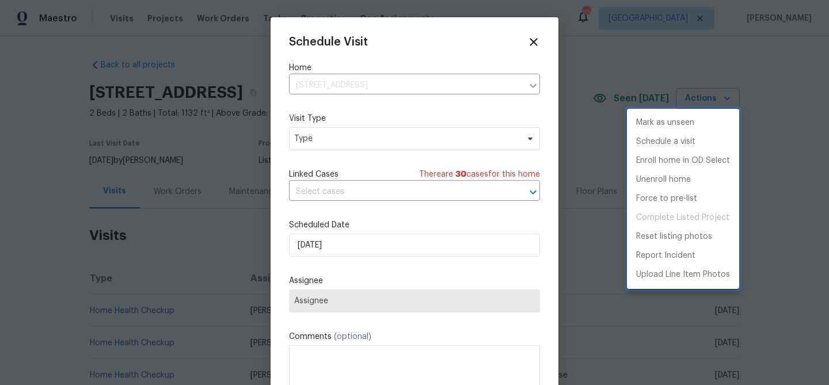
click at [371, 252] on div at bounding box center [414, 192] width 829 height 385
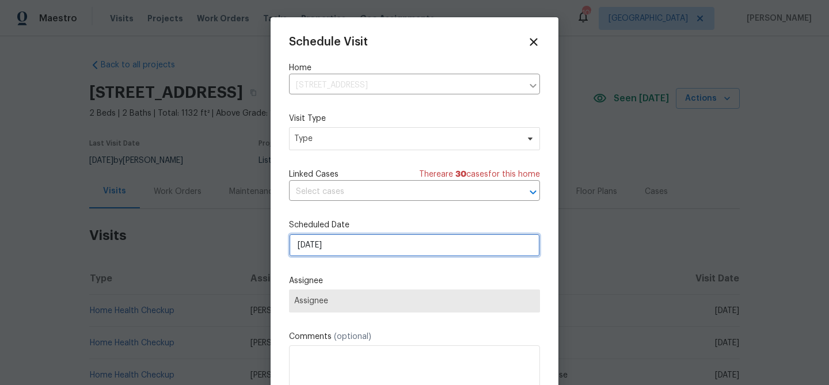
click at [378, 248] on input "[DATE]" at bounding box center [414, 245] width 251 height 23
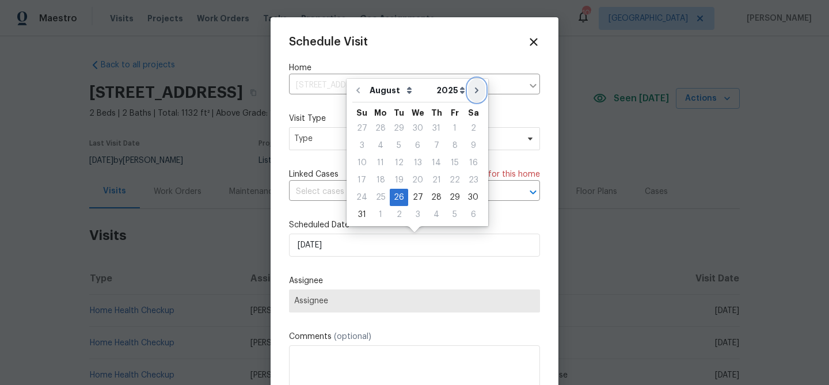
click at [472, 87] on icon "Go to next month" at bounding box center [476, 90] width 9 height 9
type input "[DATE]"
select select "8"
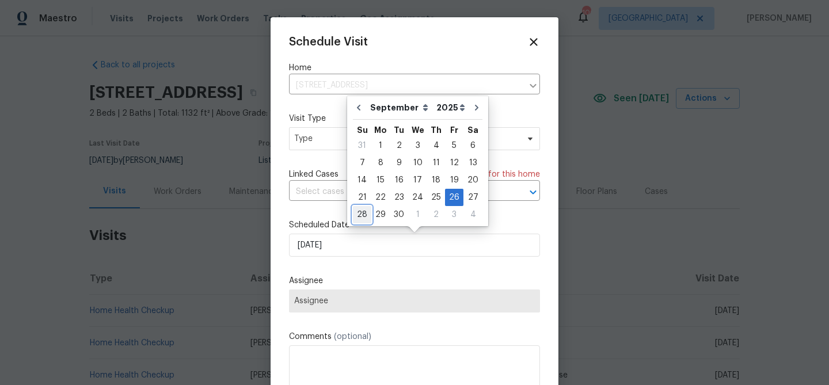
click at [362, 217] on div "28" at bounding box center [362, 215] width 18 height 16
type input "[DATE]"
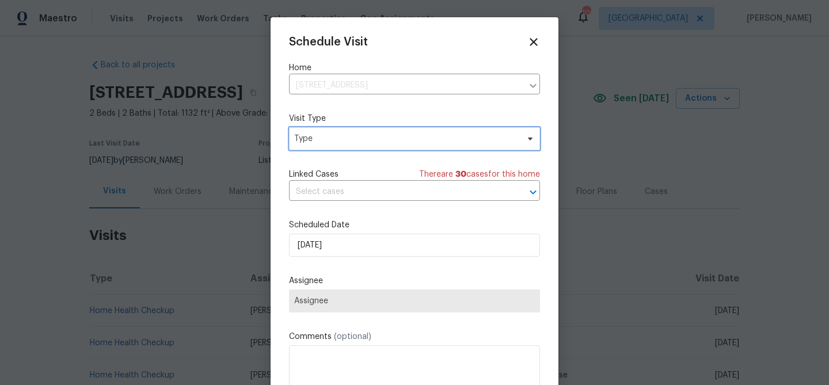
click at [348, 138] on span "Type" at bounding box center [406, 139] width 224 height 12
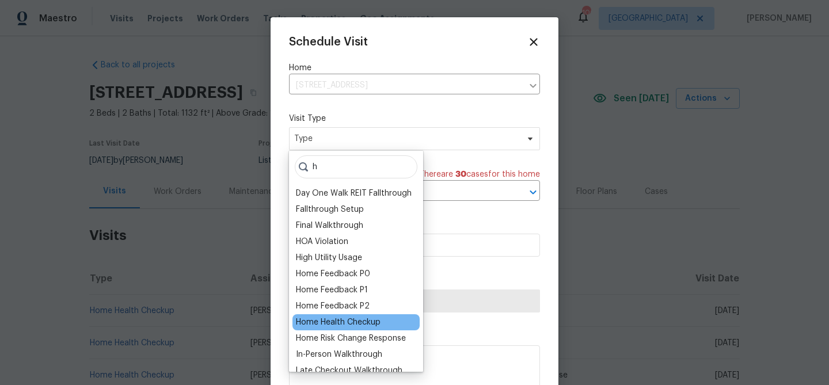
type input "h"
click at [352, 324] on div "Home Health Checkup" at bounding box center [338, 323] width 85 height 12
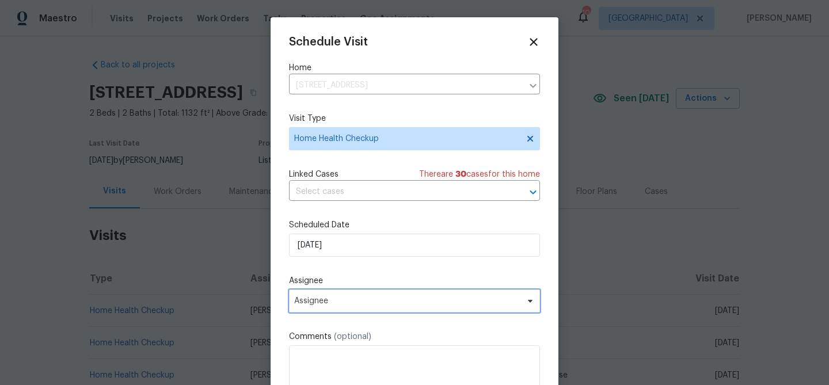
click at [364, 299] on span "Assignee" at bounding box center [407, 301] width 226 height 9
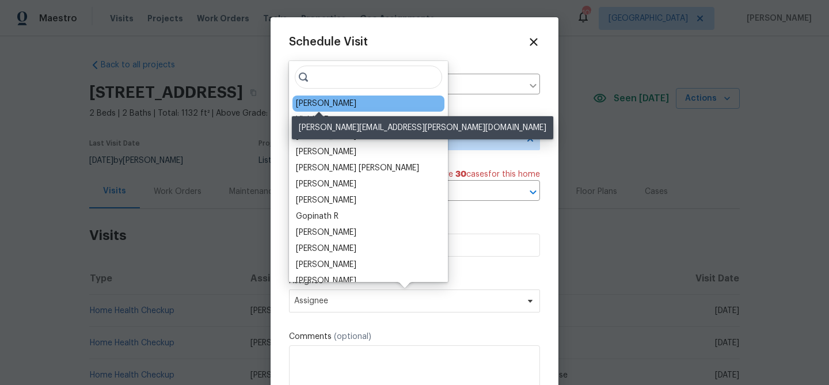
click at [314, 105] on div "[PERSON_NAME]" at bounding box center [326, 104] width 60 height 12
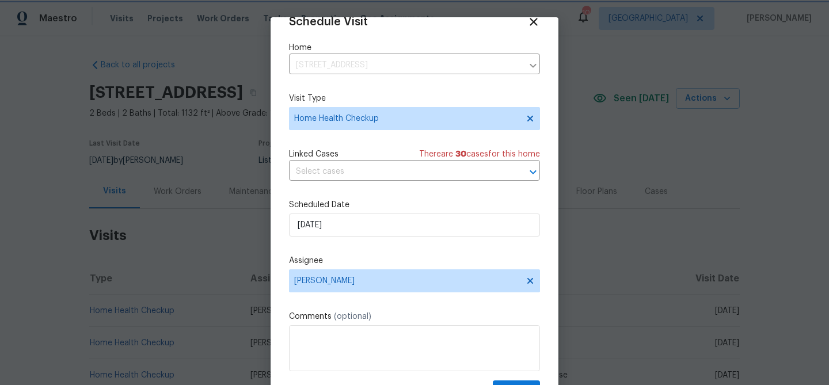
scroll to position [52, 0]
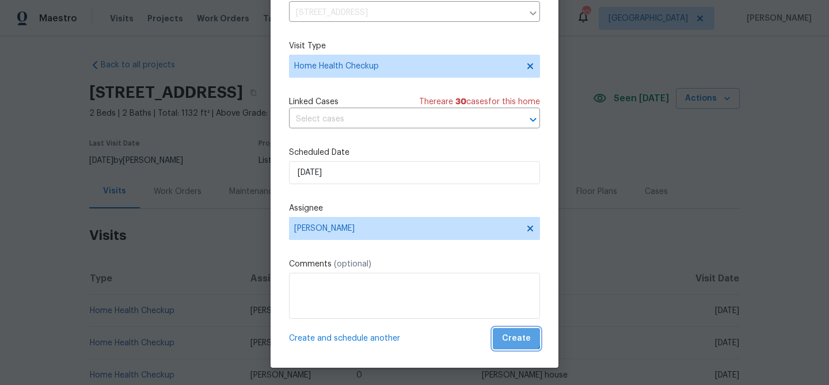
click at [513, 335] on span "Create" at bounding box center [516, 339] width 29 height 14
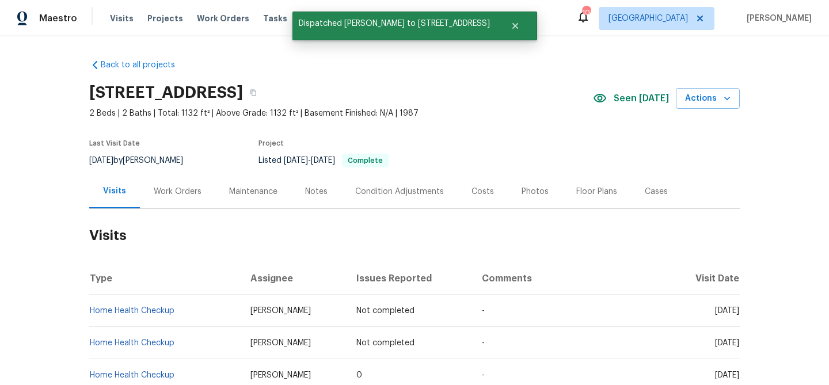
scroll to position [0, 0]
click at [700, 100] on span "Actions" at bounding box center [707, 99] width 45 height 14
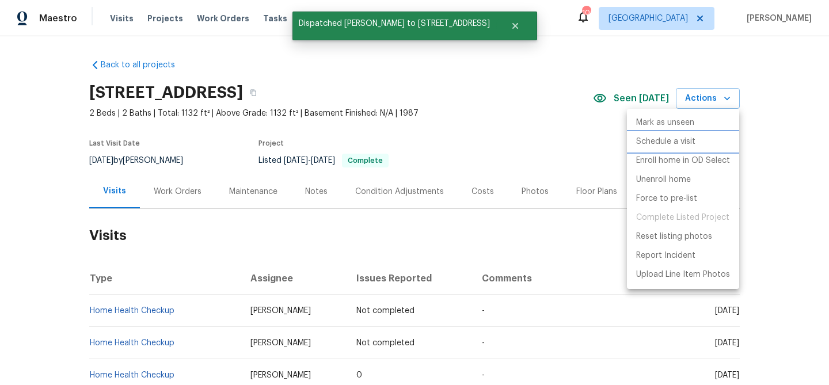
click at [679, 144] on p "Schedule a visit" at bounding box center [665, 142] width 59 height 12
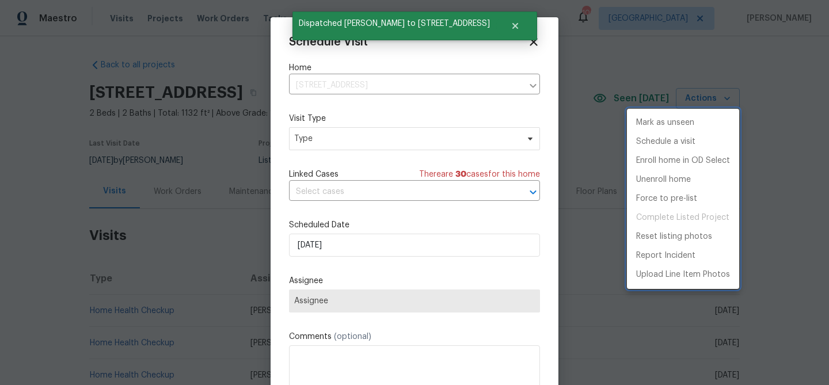
click at [331, 255] on div at bounding box center [414, 192] width 829 height 385
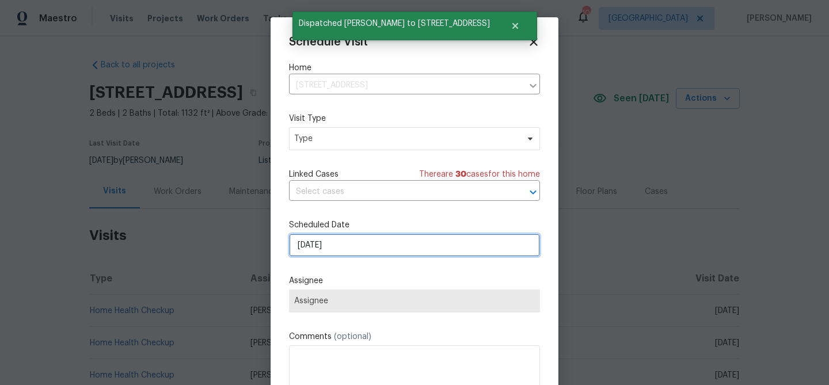
click at [336, 246] on input "[DATE]" at bounding box center [414, 245] width 251 height 23
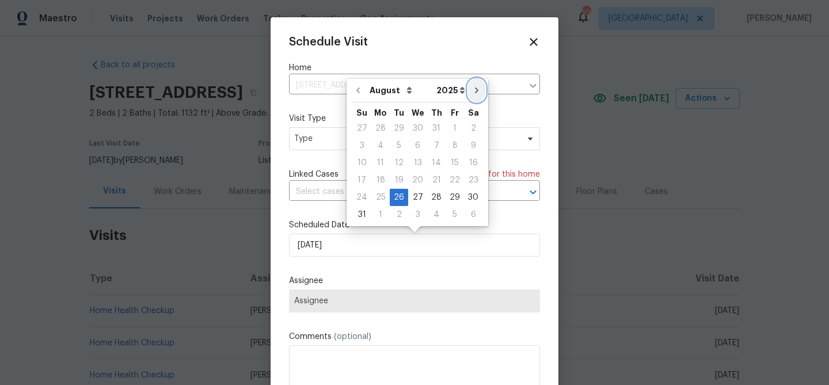
click at [474, 91] on icon "Go to next month" at bounding box center [476, 90] width 9 height 9
type input "[DATE]"
select select "8"
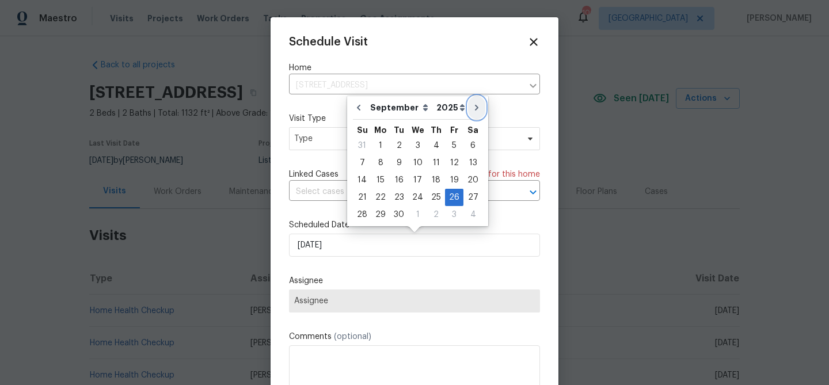
click at [472, 104] on icon "Go to next month" at bounding box center [476, 107] width 9 height 9
type input "[DATE]"
select select "9"
click at [400, 211] on div "28" at bounding box center [399, 215] width 18 height 16
type input "[DATE]"
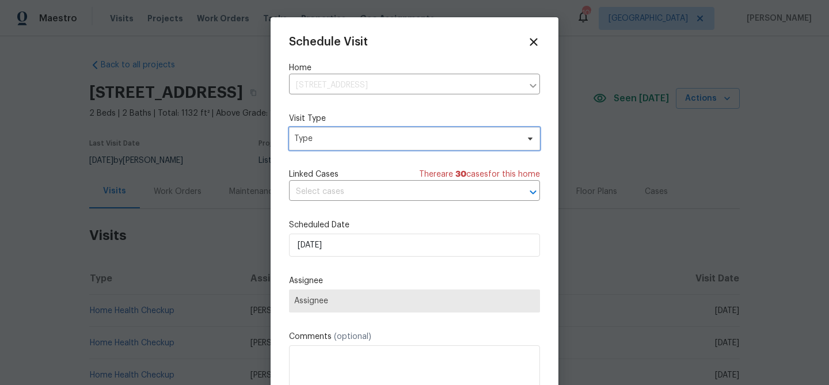
click at [382, 138] on span "Type" at bounding box center [406, 139] width 224 height 12
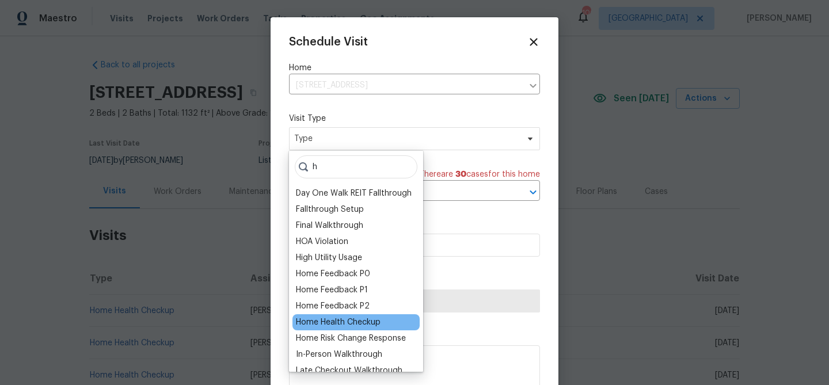
type input "h"
click at [343, 323] on div "Home Health Checkup" at bounding box center [338, 323] width 85 height 12
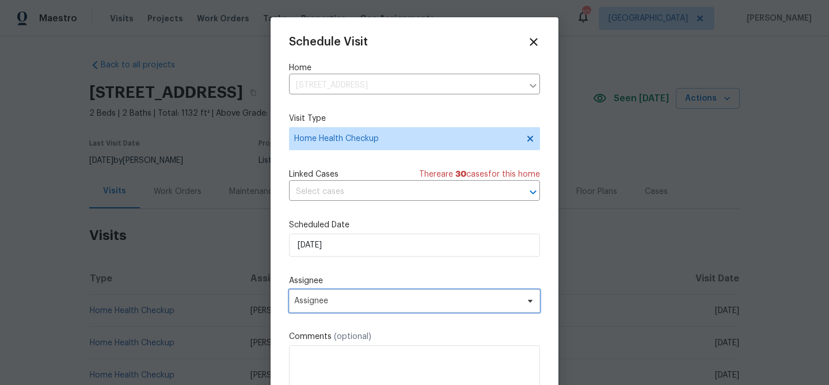
click at [370, 306] on span "Assignee" at bounding box center [414, 301] width 251 height 23
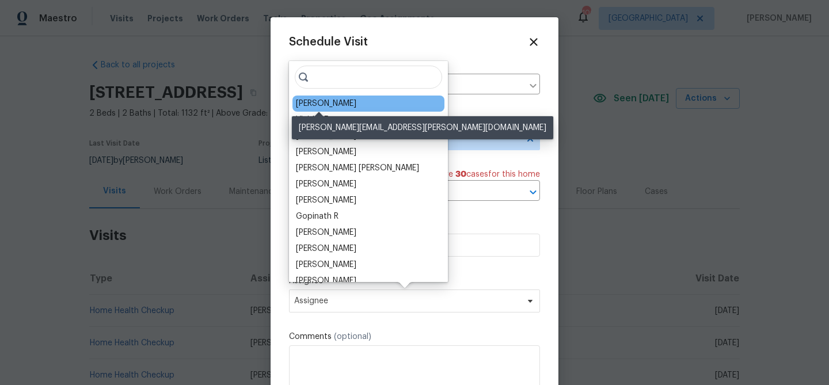
click at [333, 104] on div "[PERSON_NAME]" at bounding box center [326, 104] width 60 height 12
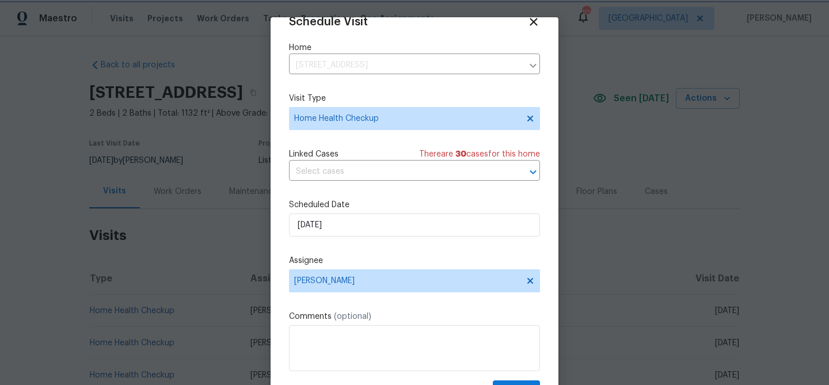
scroll to position [52, 0]
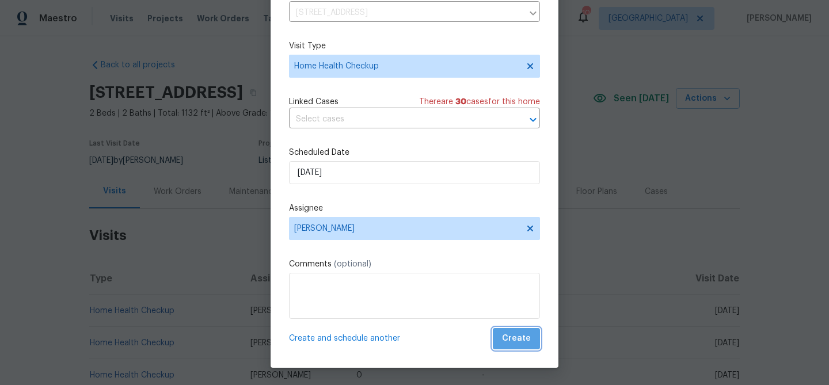
drag, startPoint x: 522, startPoint y: 336, endPoint x: 514, endPoint y: 337, distance: 8.1
click at [522, 336] on span "Create" at bounding box center [516, 339] width 29 height 14
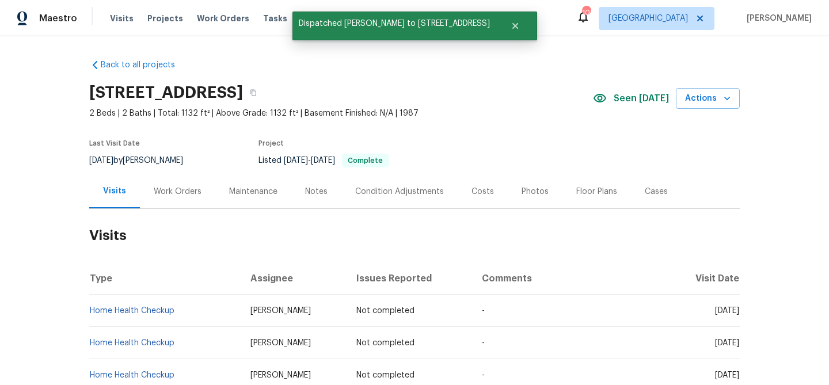
scroll to position [0, 0]
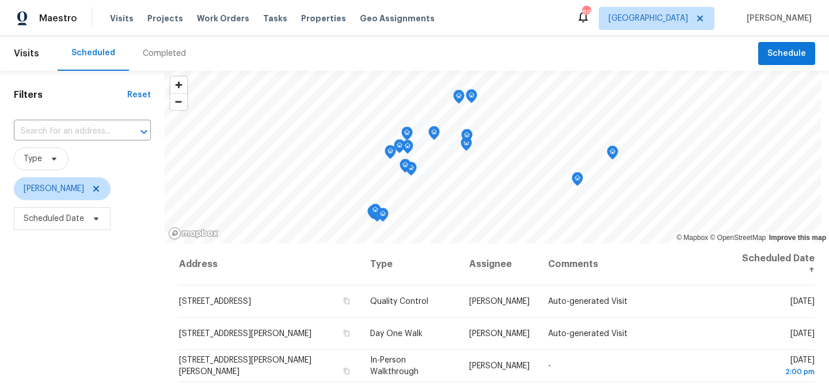
scroll to position [1, 0]
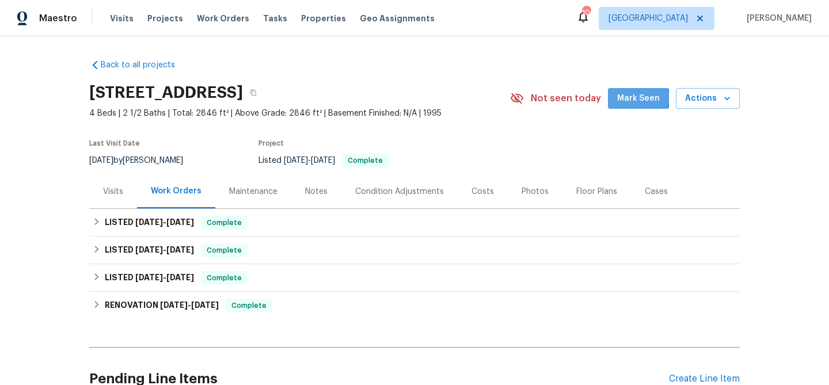
click at [631, 98] on span "Mark Seen" at bounding box center [638, 99] width 43 height 14
click at [107, 191] on div "Visits" at bounding box center [113, 192] width 20 height 12
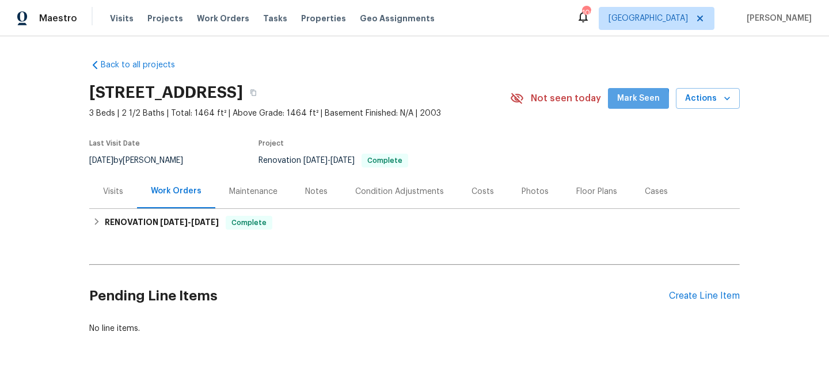
click at [630, 101] on span "Mark Seen" at bounding box center [638, 99] width 43 height 14
click at [114, 193] on div "Visits" at bounding box center [113, 192] width 20 height 12
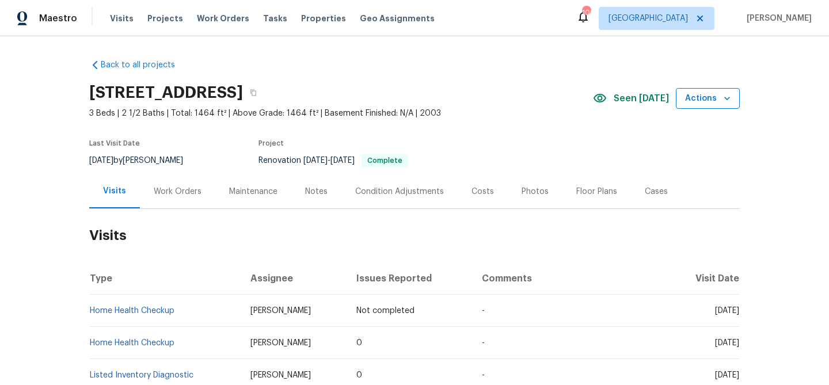
click at [711, 104] on span "Actions" at bounding box center [707, 99] width 45 height 14
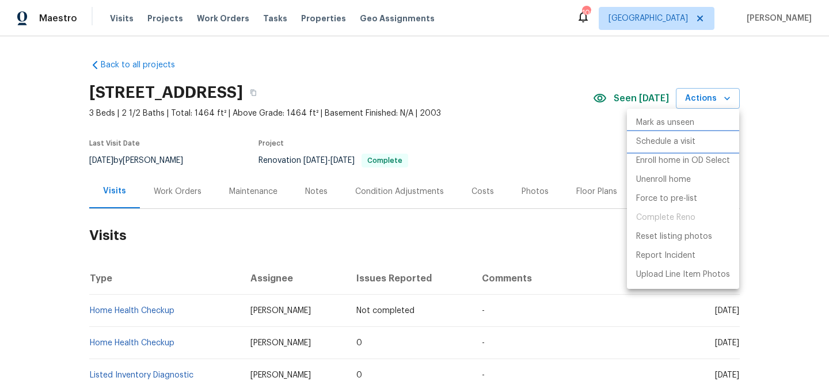
click at [688, 140] on p "Schedule a visit" at bounding box center [665, 142] width 59 height 12
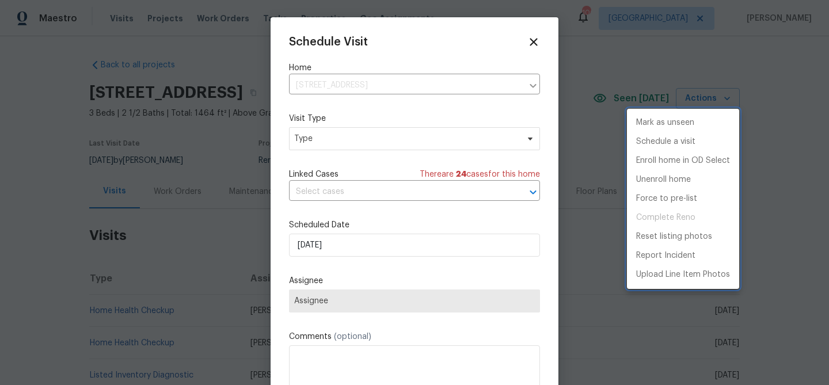
click at [370, 246] on div at bounding box center [414, 192] width 829 height 385
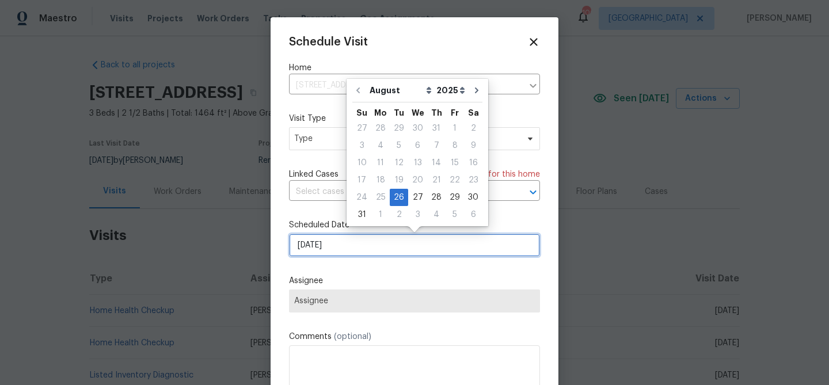
click at [386, 246] on input "[DATE]" at bounding box center [414, 245] width 251 height 23
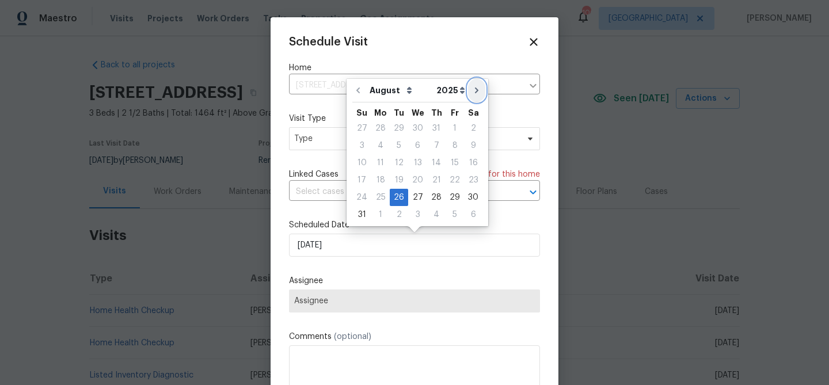
click at [473, 91] on icon "Go to next month" at bounding box center [476, 90] width 9 height 9
type input "[DATE]"
select select "8"
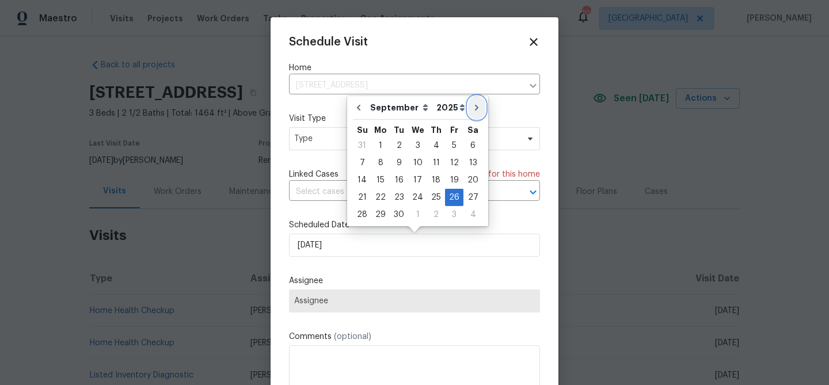
click at [472, 103] on icon "Go to next month" at bounding box center [476, 107] width 9 height 9
type input "[DATE]"
select select "9"
click at [450, 195] on div "24" at bounding box center [454, 197] width 19 height 16
type input "[DATE]"
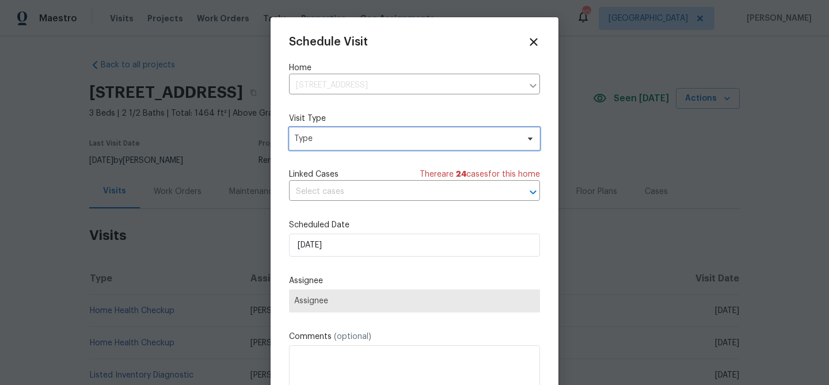
click at [367, 137] on span "Type" at bounding box center [406, 139] width 224 height 12
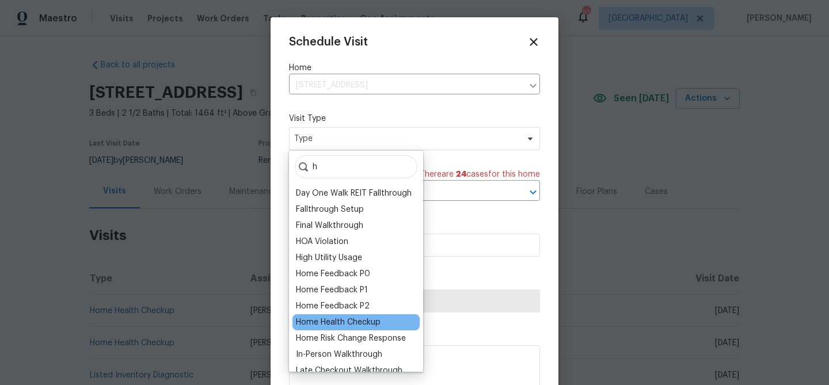
type input "h"
click at [357, 321] on div "Home Health Checkup" at bounding box center [338, 323] width 85 height 12
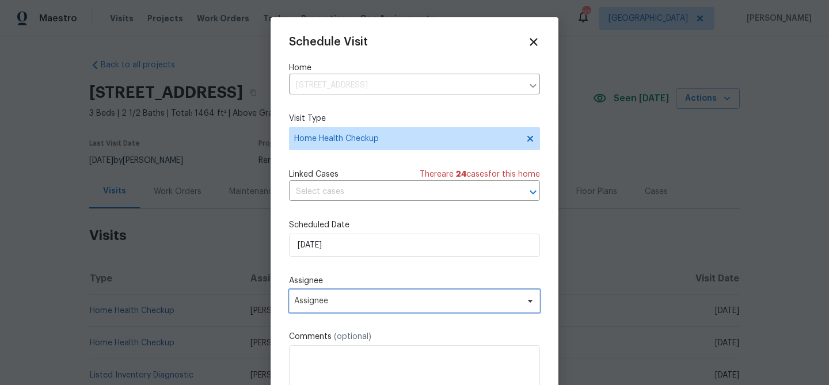
click at [384, 306] on span "Assignee" at bounding box center [407, 301] width 226 height 9
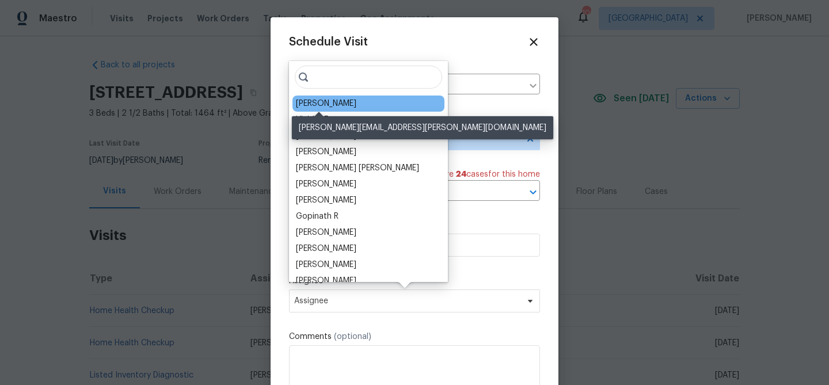
click at [322, 102] on div "[PERSON_NAME]" at bounding box center [326, 104] width 60 height 12
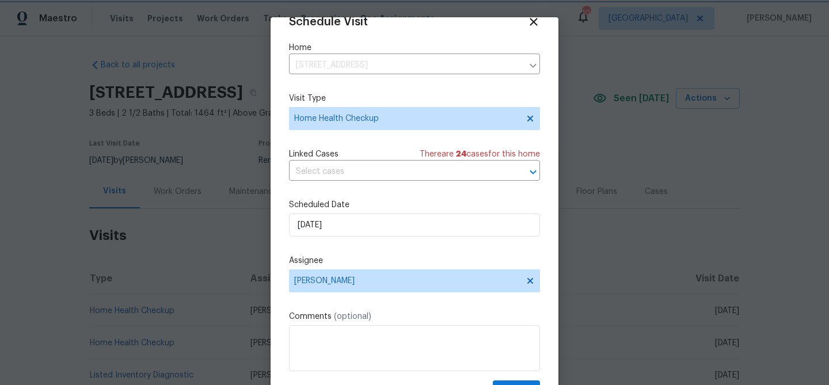
scroll to position [4, 0]
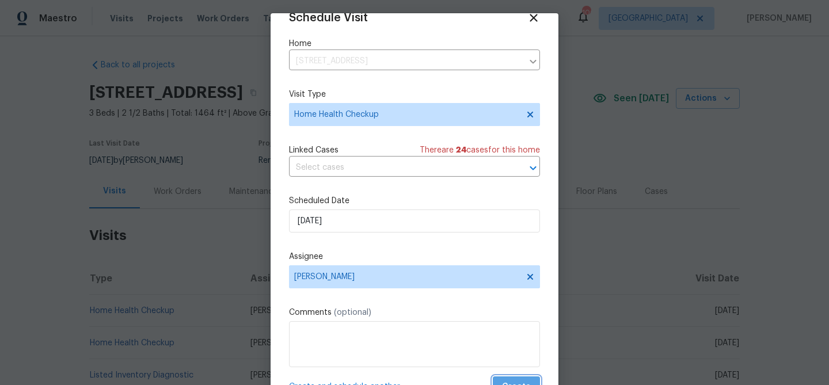
click at [517, 378] on button "Create" at bounding box center [516, 387] width 47 height 21
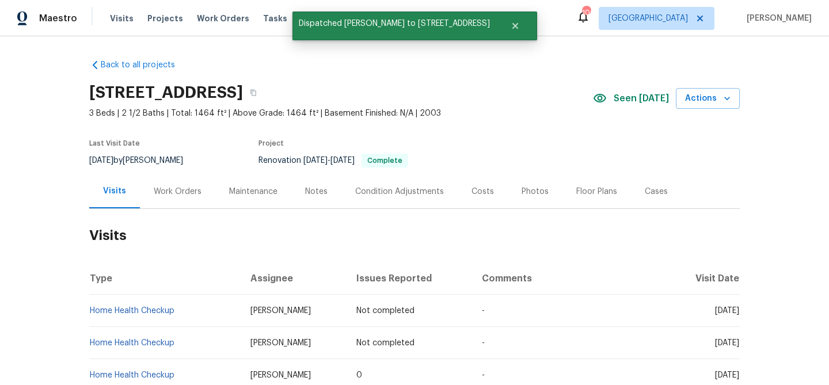
scroll to position [0, 0]
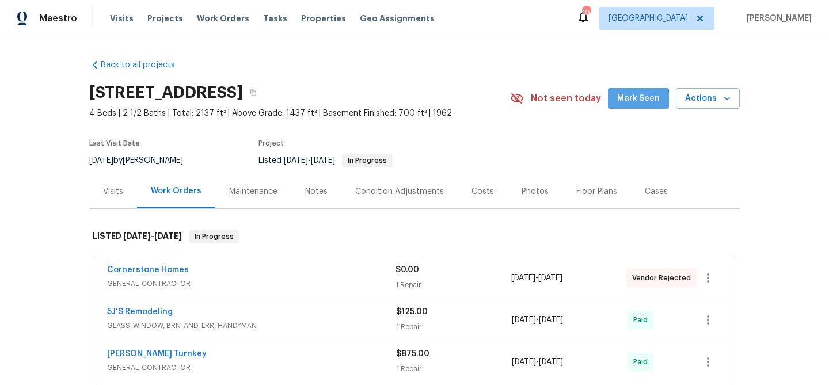
drag, startPoint x: 624, startPoint y: 102, endPoint x: 470, endPoint y: 140, distance: 158.9
click at [624, 102] on span "Mark Seen" at bounding box center [638, 99] width 43 height 14
click at [123, 193] on div "Visits" at bounding box center [113, 191] width 48 height 34
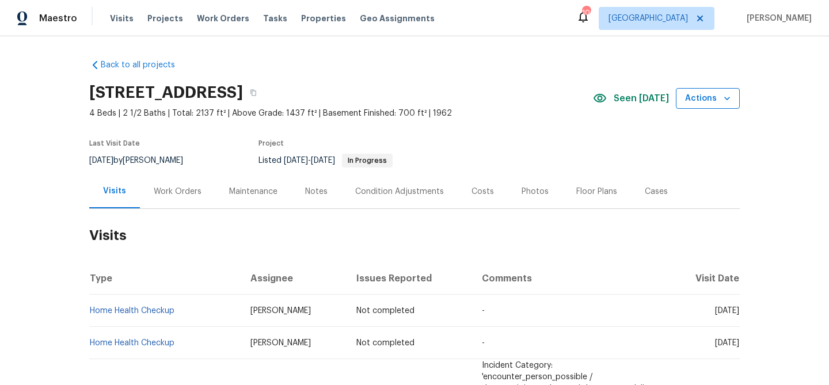
click at [690, 102] on span "Actions" at bounding box center [707, 99] width 45 height 14
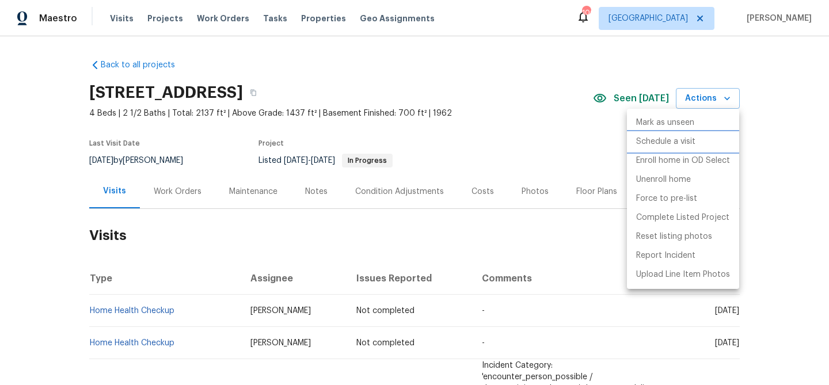
click at [659, 145] on p "Schedule a visit" at bounding box center [665, 142] width 59 height 12
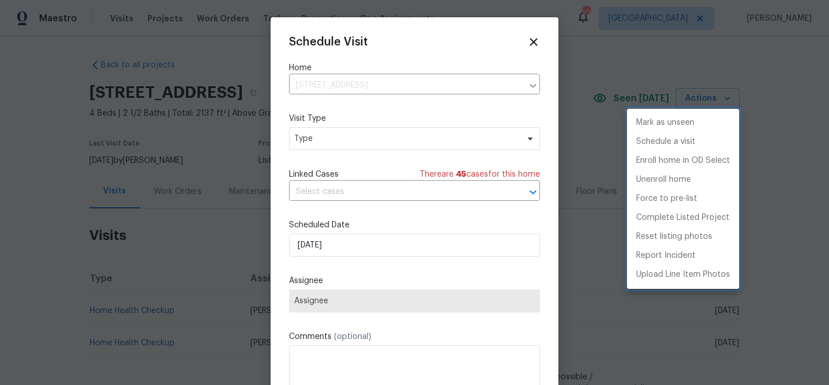
drag, startPoint x: 335, startPoint y: 250, endPoint x: 337, endPoint y: 242, distance: 8.0
click at [335, 249] on div at bounding box center [414, 192] width 829 height 385
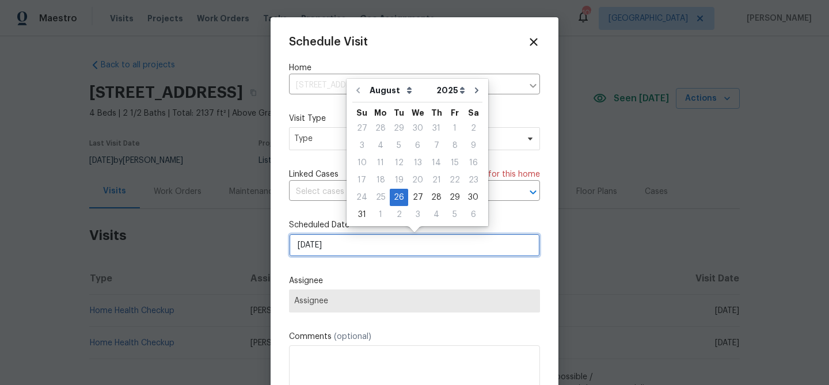
click at [338, 242] on input "[DATE]" at bounding box center [414, 245] width 251 height 23
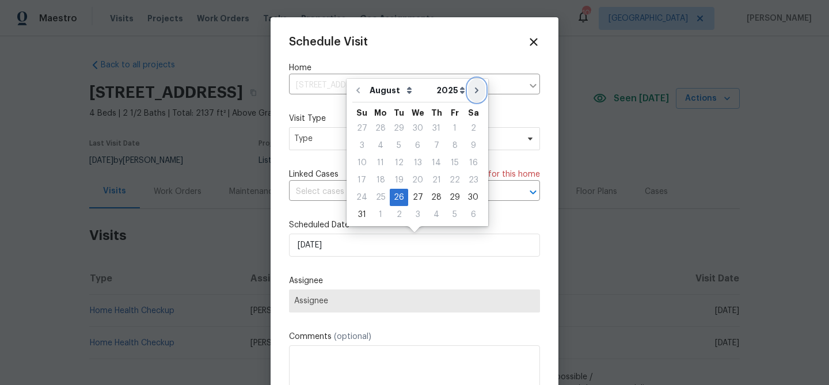
click at [476, 90] on button "Go to next month" at bounding box center [476, 90] width 17 height 23
type input "[DATE]"
select select "8"
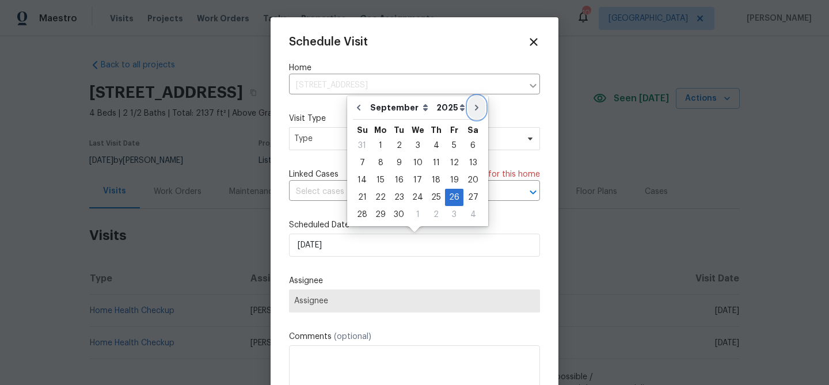
click at [472, 109] on icon "Go to next month" at bounding box center [476, 107] width 9 height 9
type input "[DATE]"
select select "9"
click at [416, 217] on div "29" at bounding box center [417, 215] width 18 height 16
type input "10/29/2025"
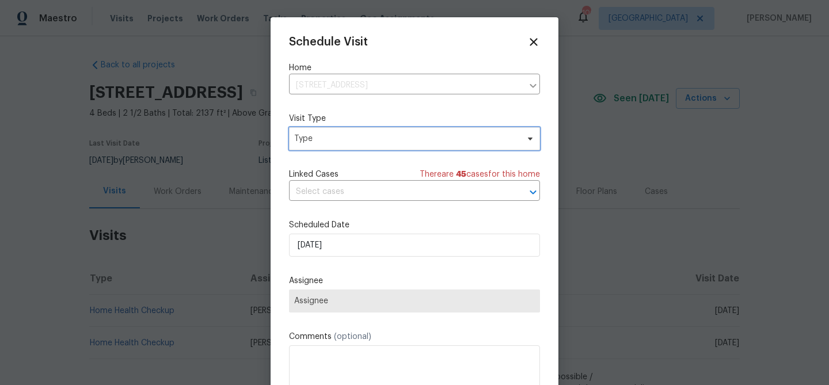
click at [332, 138] on span "Type" at bounding box center [406, 139] width 224 height 12
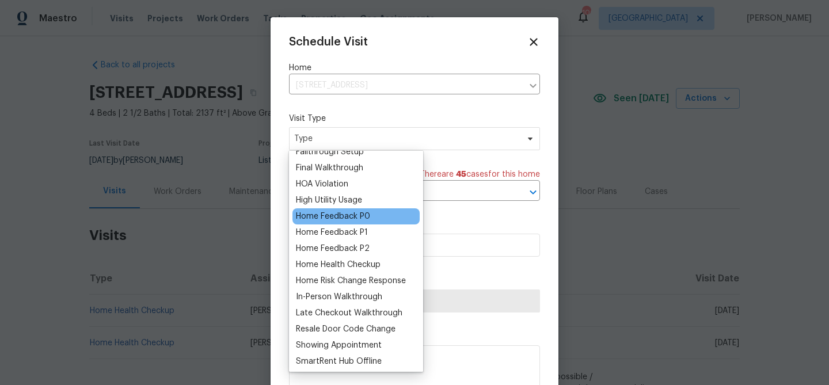
scroll to position [59, 0]
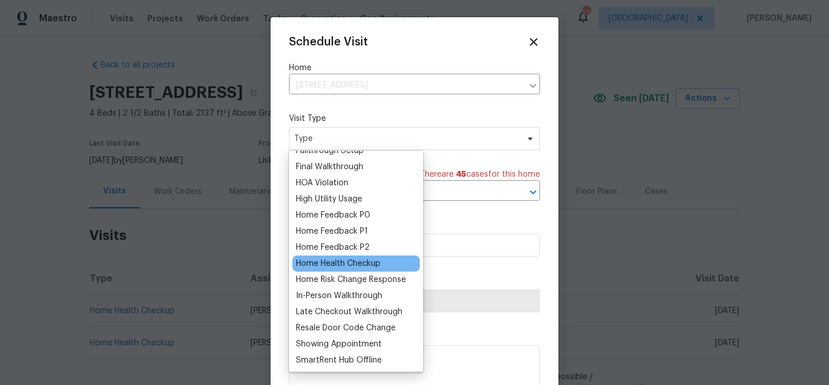
type input "h"
click at [368, 260] on div "Home Health Checkup" at bounding box center [338, 264] width 85 height 12
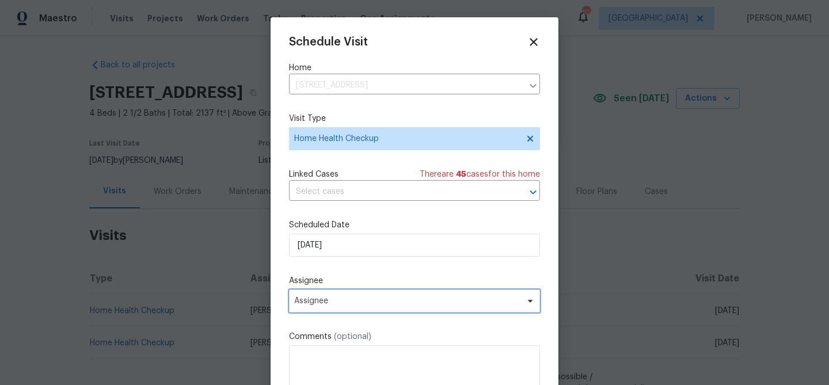
click at [443, 310] on span "Assignee" at bounding box center [414, 301] width 251 height 23
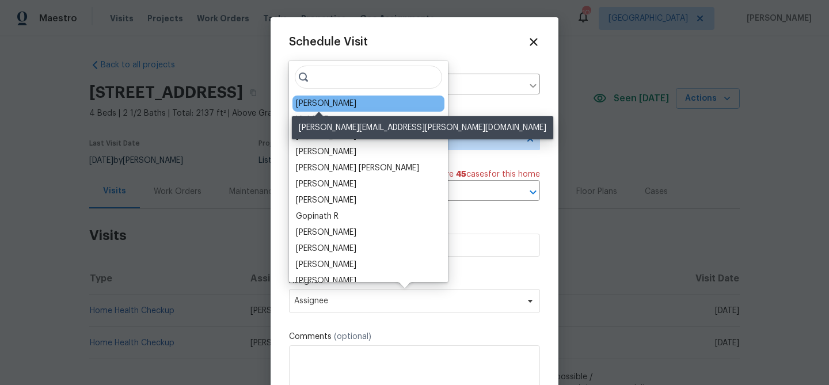
click at [323, 98] on div "[PERSON_NAME]" at bounding box center [326, 104] width 60 height 12
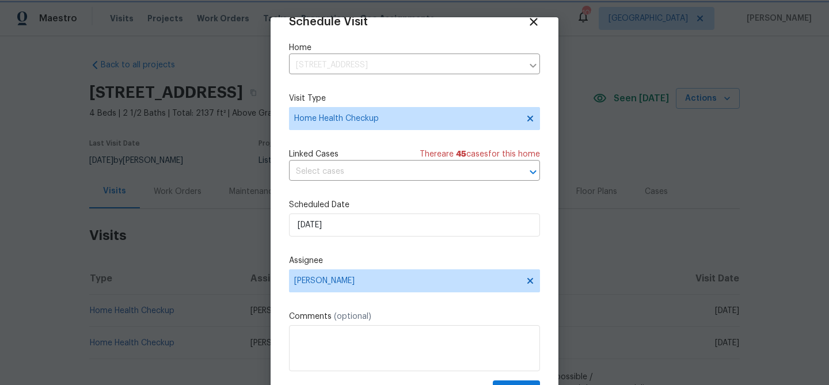
scroll to position [52, 0]
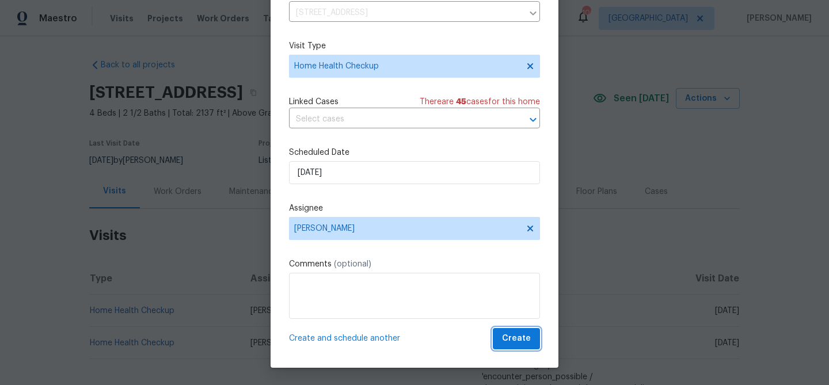
click at [524, 344] on span "Create" at bounding box center [516, 339] width 29 height 14
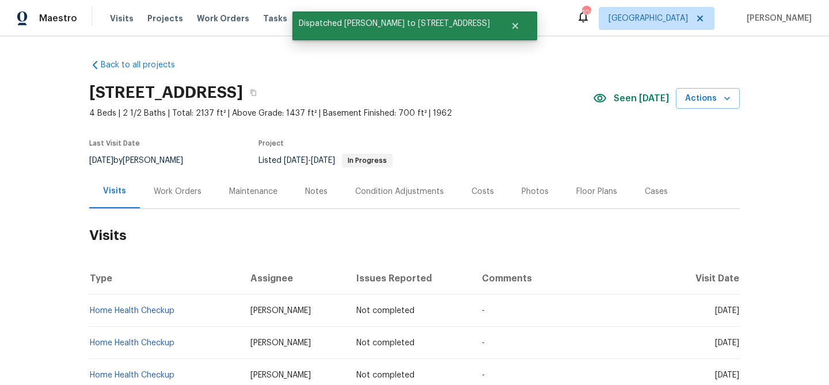
scroll to position [0, 0]
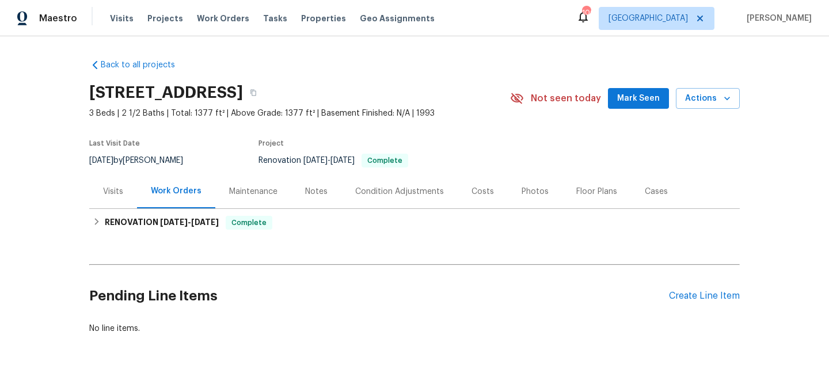
click at [633, 103] on span "Mark Seen" at bounding box center [638, 99] width 43 height 14
click at [124, 185] on div "Visits" at bounding box center [113, 191] width 48 height 34
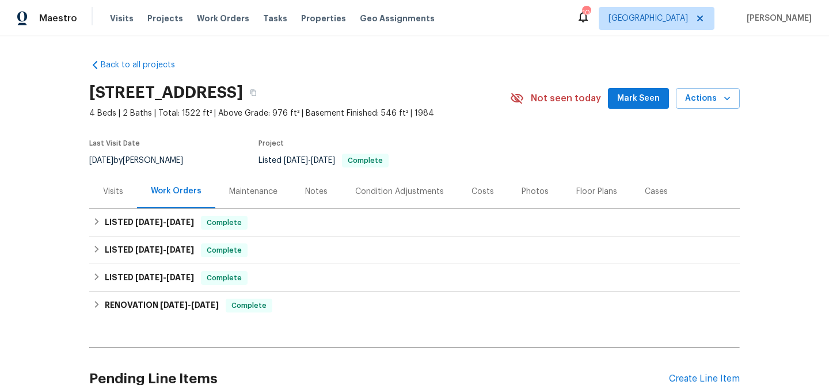
click at [641, 93] on span "Mark Seen" at bounding box center [638, 99] width 43 height 14
click at [122, 193] on div "Visits" at bounding box center [113, 192] width 20 height 12
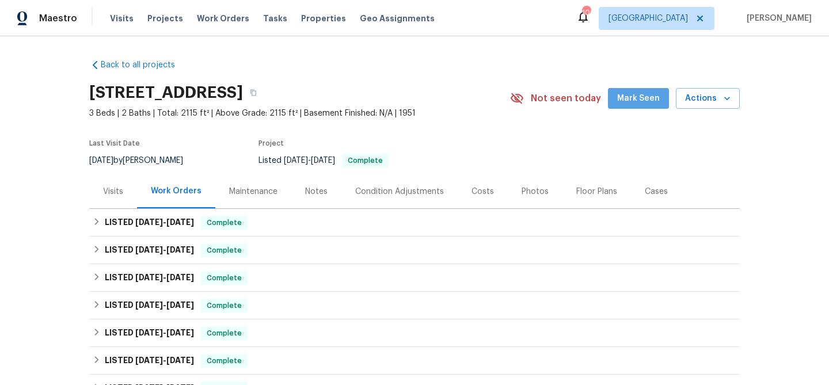
drag, startPoint x: 641, startPoint y: 92, endPoint x: 633, endPoint y: 108, distance: 18.0
click at [641, 92] on span "Mark Seen" at bounding box center [638, 99] width 43 height 14
click at [120, 200] on div "Visits" at bounding box center [113, 191] width 48 height 34
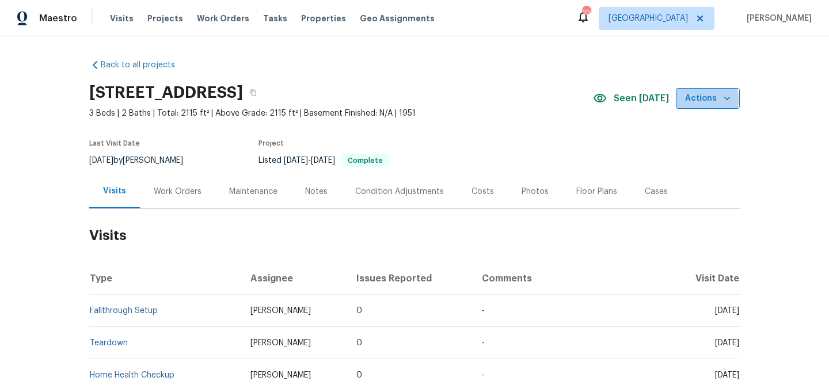
click at [693, 100] on span "Actions" at bounding box center [707, 99] width 45 height 14
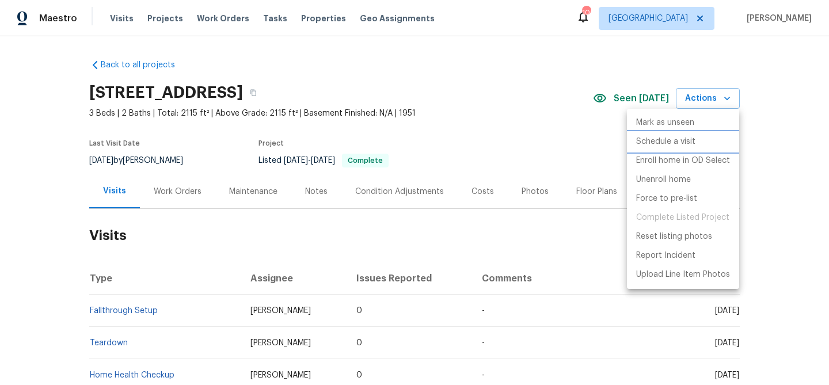
click at [681, 140] on p "Schedule a visit" at bounding box center [665, 142] width 59 height 12
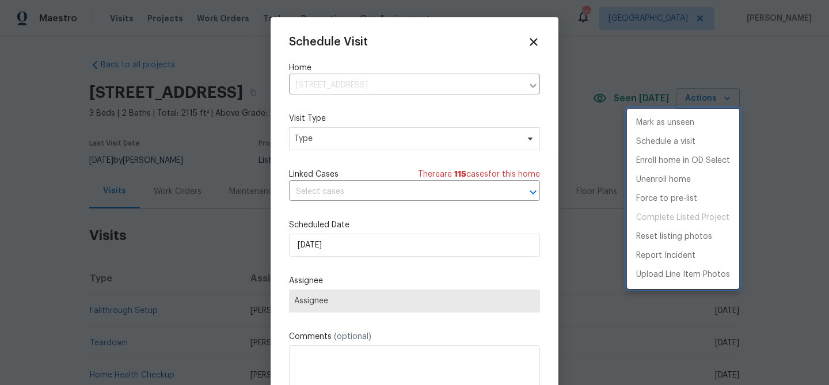
click at [377, 243] on div at bounding box center [414, 192] width 829 height 385
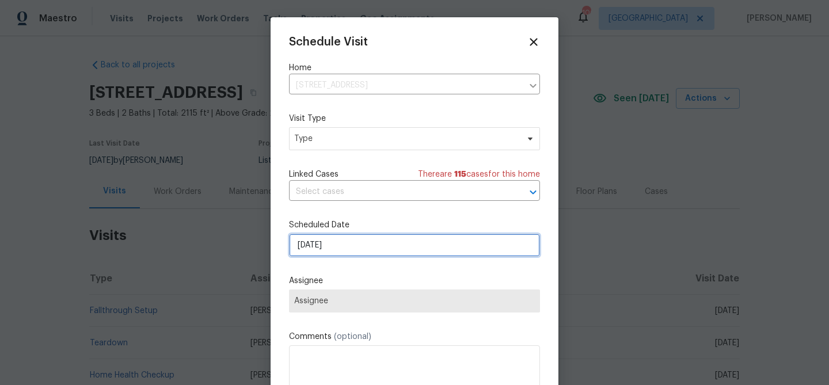
click at [373, 249] on input "[DATE]" at bounding box center [414, 245] width 251 height 23
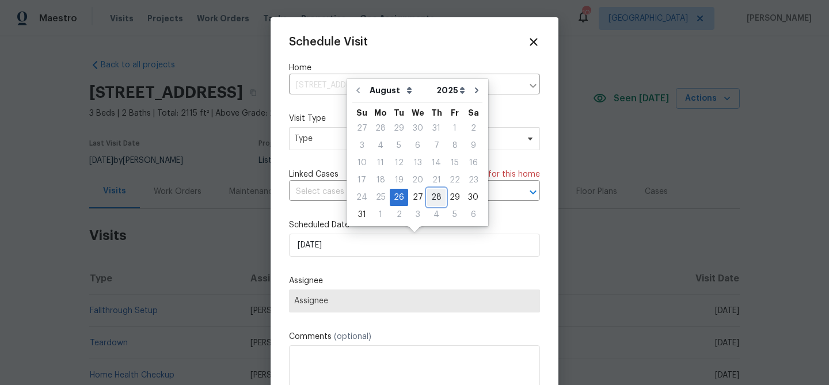
click at [429, 196] on div "28" at bounding box center [436, 197] width 18 height 16
type input "[DATE]"
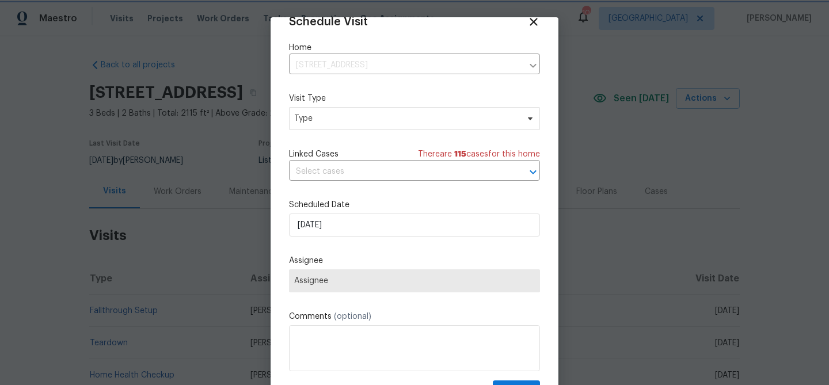
scroll to position [52, 0]
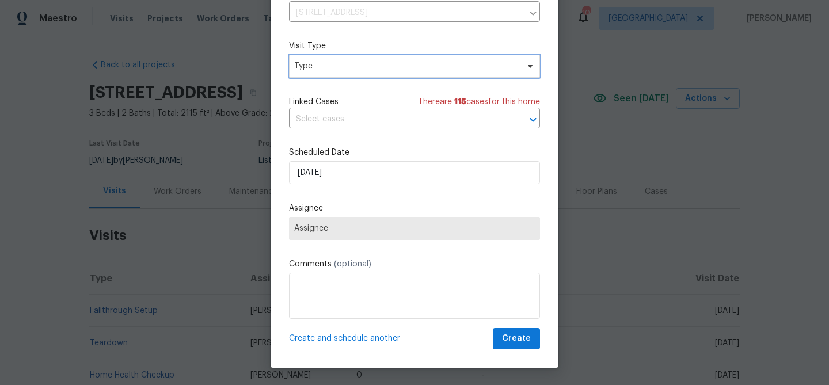
click at [344, 75] on span "Type" at bounding box center [414, 66] width 251 height 23
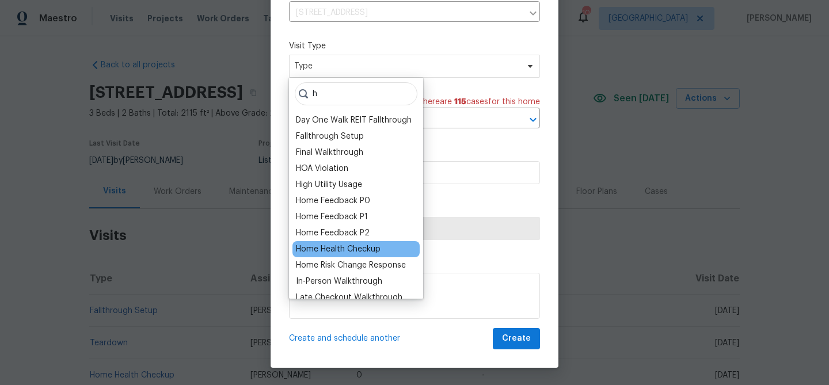
type input "h"
click at [346, 251] on div "Home Health Checkup" at bounding box center [338, 250] width 85 height 12
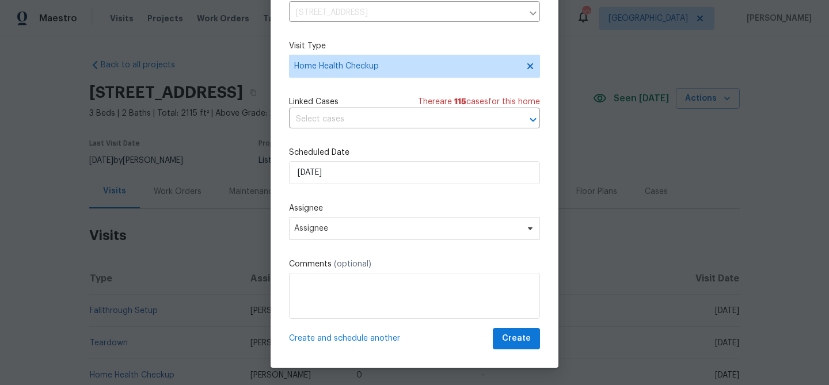
drag, startPoint x: 370, startPoint y: 241, endPoint x: 372, endPoint y: 236, distance: 6.0
click at [371, 241] on div "Schedule Visit Home [STREET_ADDRESS] ​ Visit Type Home Health Checkup Linked Ca…" at bounding box center [414, 156] width 251 height 386
click at [372, 236] on span "Assignee" at bounding box center [414, 228] width 251 height 23
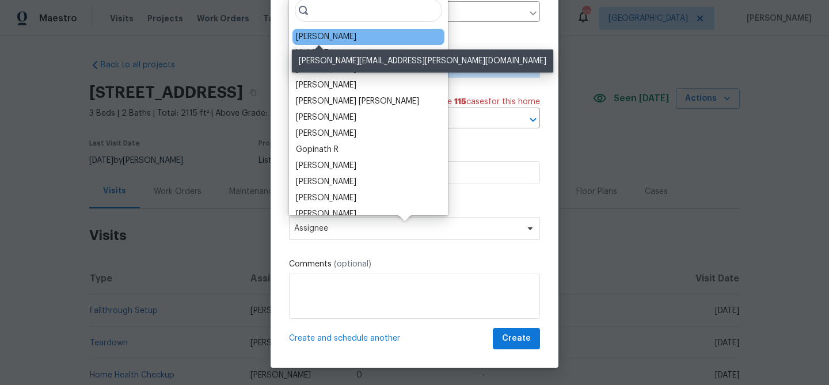
click at [302, 37] on div "[PERSON_NAME]" at bounding box center [326, 37] width 60 height 12
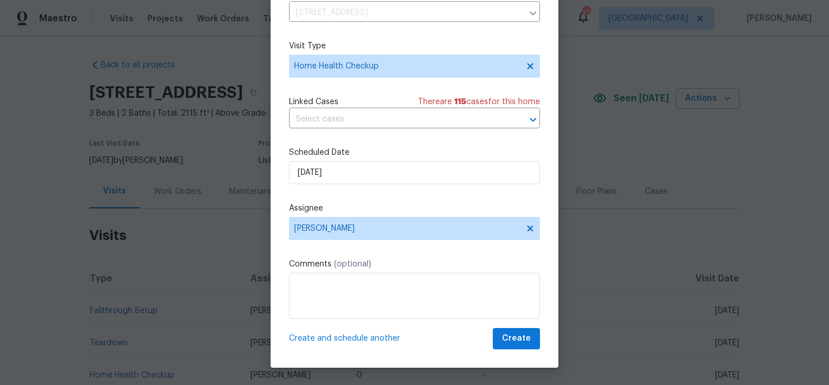
scroll to position [21, 0]
click at [519, 338] on span "Create" at bounding box center [516, 339] width 29 height 14
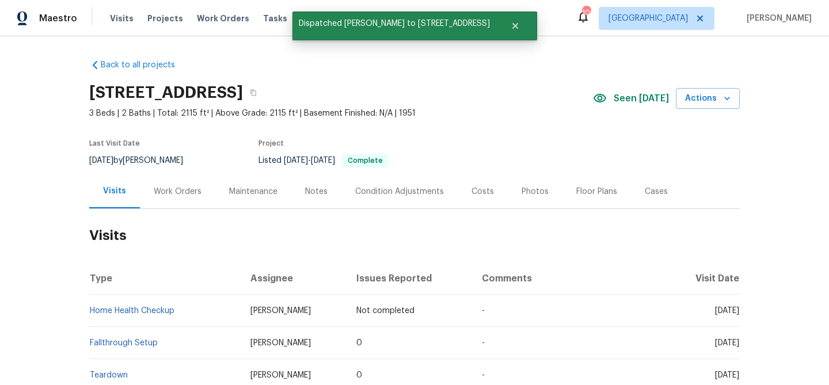
scroll to position [0, 0]
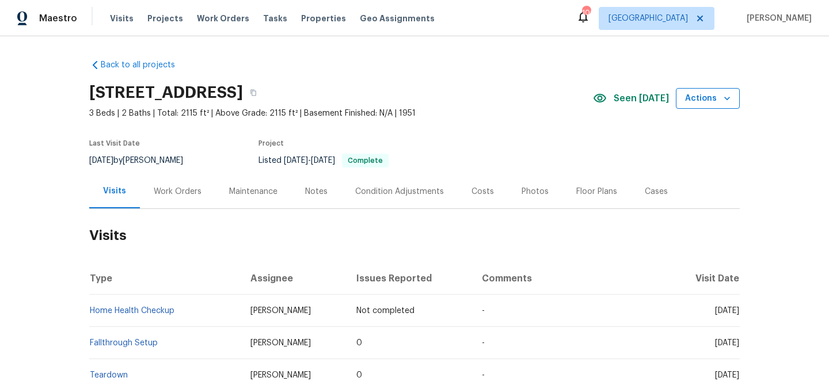
click at [712, 99] on span "Actions" at bounding box center [707, 99] width 45 height 14
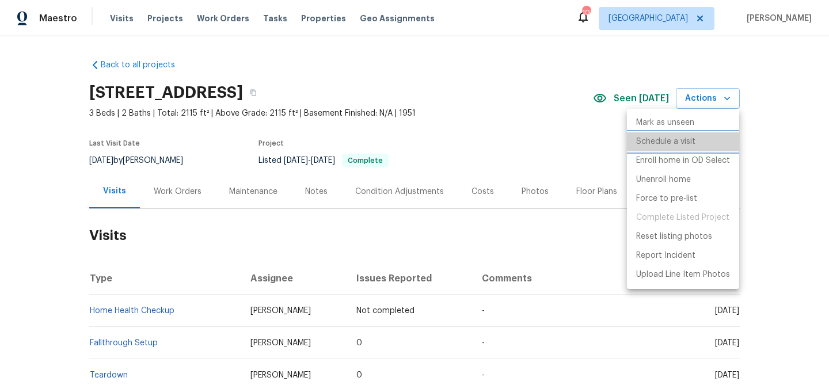
click at [660, 138] on p "Schedule a visit" at bounding box center [665, 142] width 59 height 12
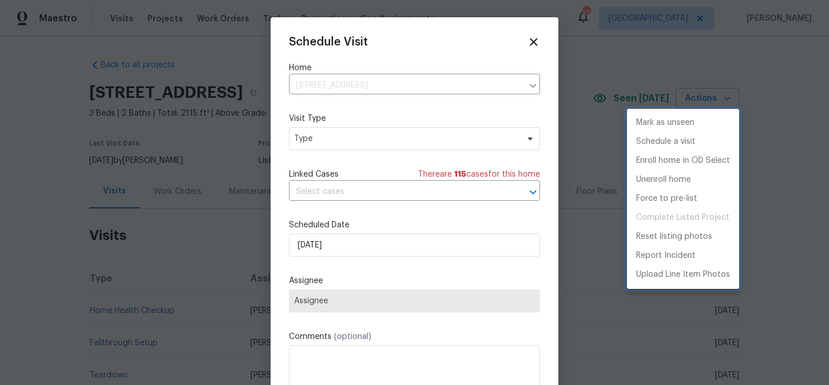
click at [396, 246] on div at bounding box center [414, 192] width 829 height 385
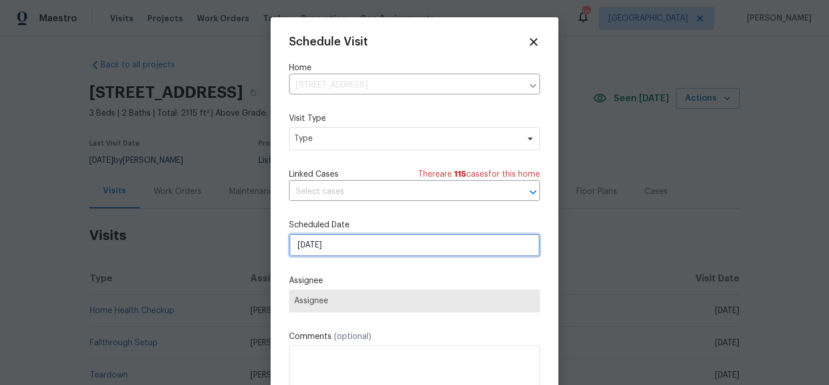
click at [400, 245] on input "[DATE]" at bounding box center [414, 245] width 251 height 23
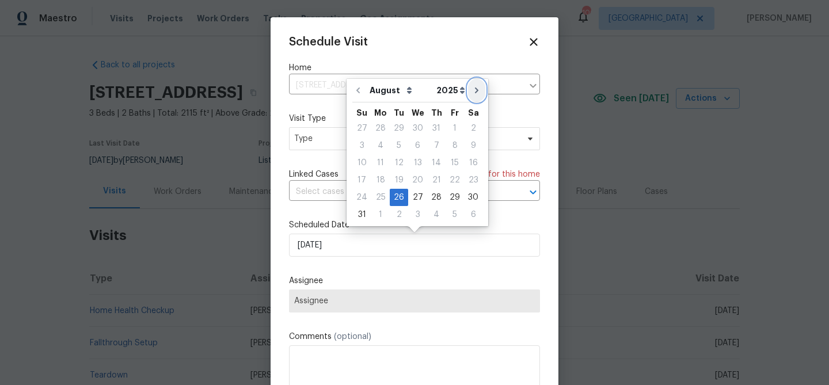
click at [473, 88] on icon "Go to next month" at bounding box center [476, 90] width 9 height 9
type input "[DATE]"
select select "8"
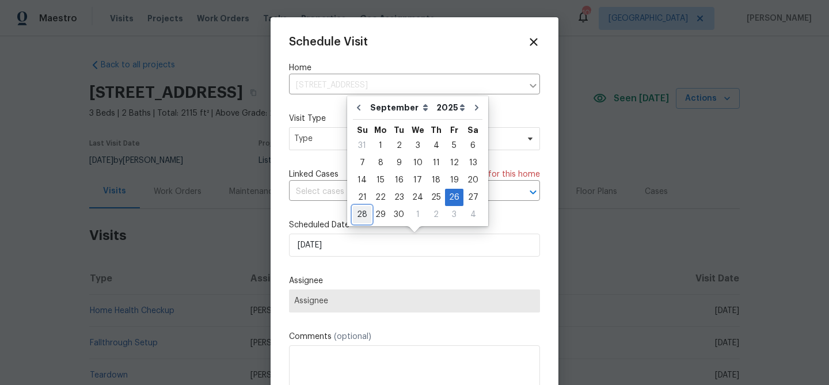
click at [363, 214] on div "28" at bounding box center [362, 215] width 18 height 16
type input "[DATE]"
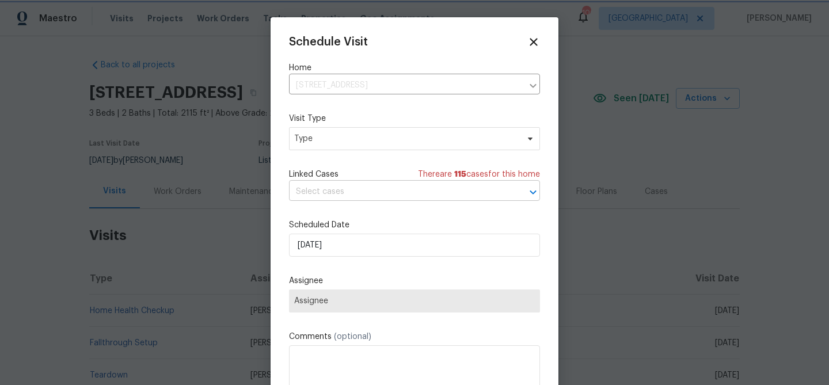
scroll to position [21, 0]
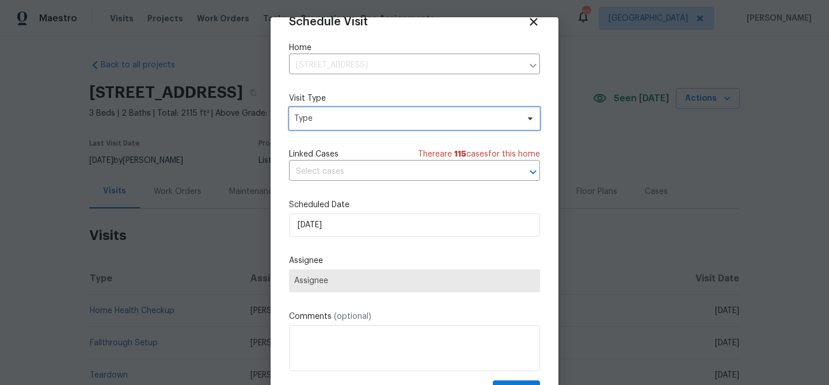
click at [408, 123] on span "Type" at bounding box center [406, 119] width 224 height 12
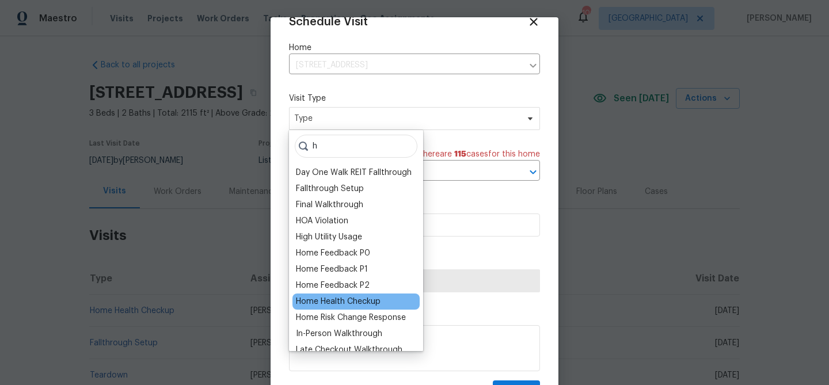
type input "h"
click at [373, 301] on div "Home Health Checkup" at bounding box center [338, 302] width 85 height 12
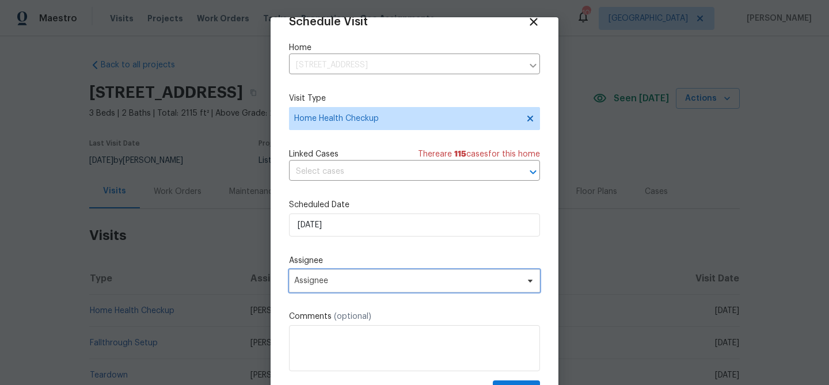
click at [386, 283] on span "Assignee" at bounding box center [407, 280] width 226 height 9
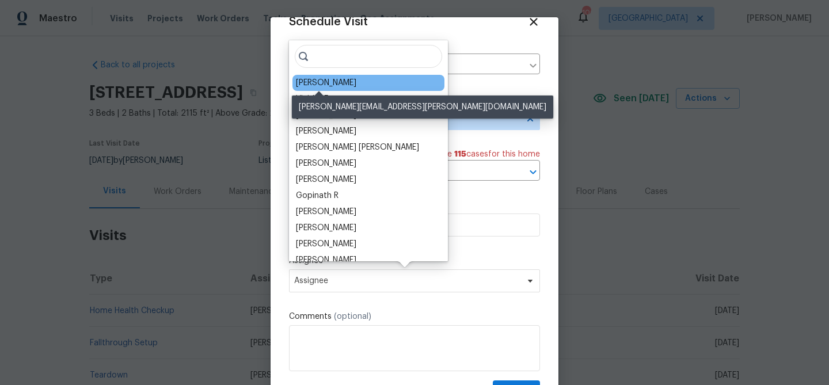
click at [323, 84] on div "[PERSON_NAME]" at bounding box center [326, 83] width 60 height 12
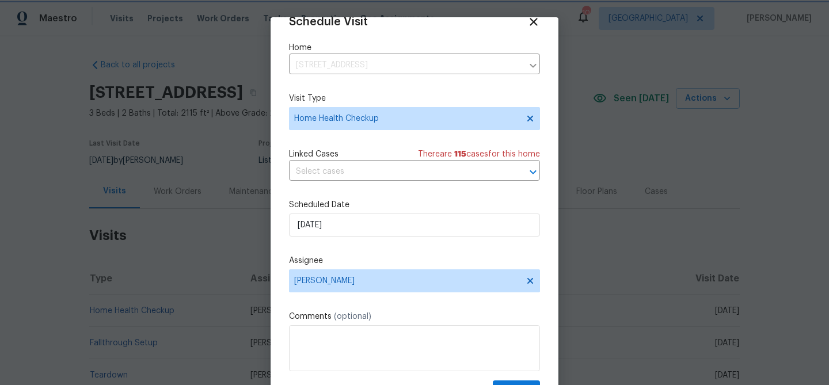
scroll to position [52, 0]
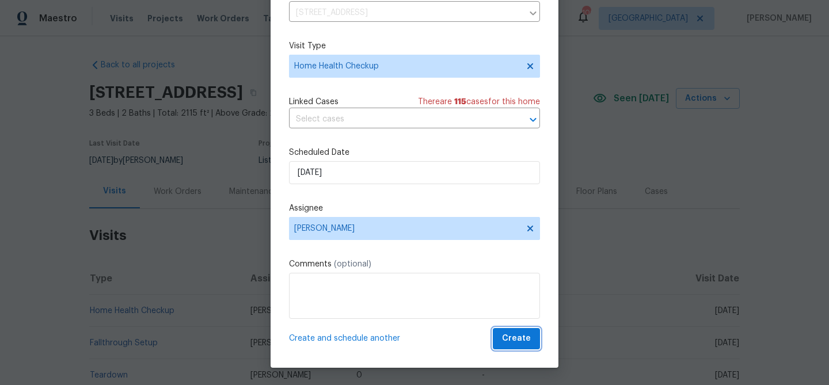
click at [514, 343] on span "Create" at bounding box center [516, 339] width 29 height 14
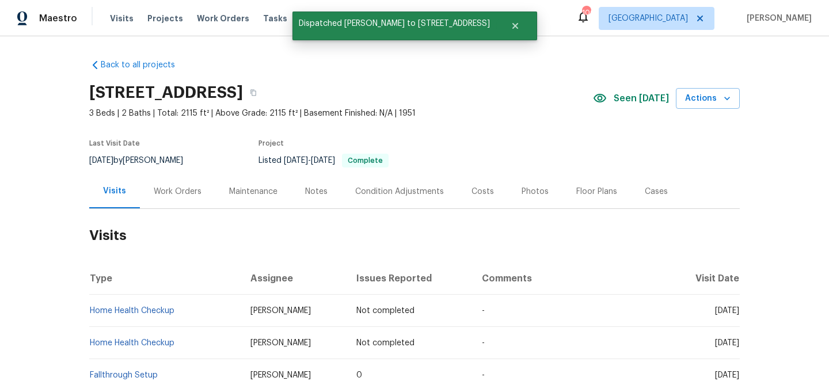
scroll to position [0, 0]
click at [716, 101] on span "Actions" at bounding box center [707, 99] width 45 height 14
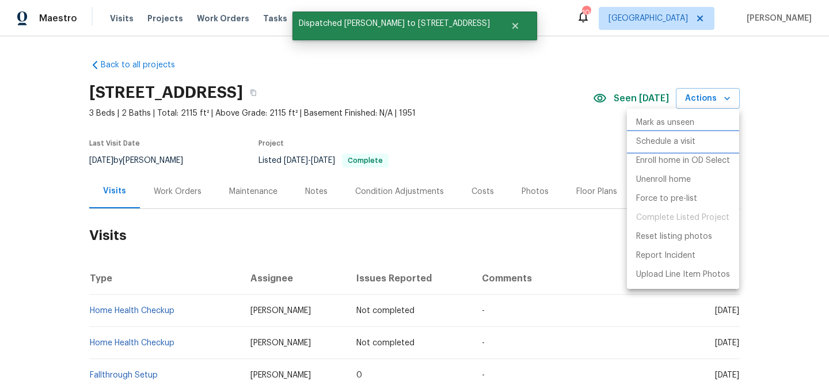
click at [686, 141] on p "Schedule a visit" at bounding box center [665, 142] width 59 height 12
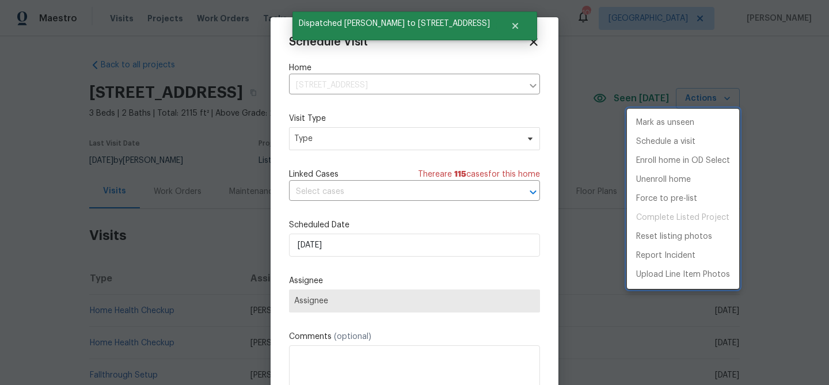
click at [331, 136] on div at bounding box center [414, 192] width 829 height 385
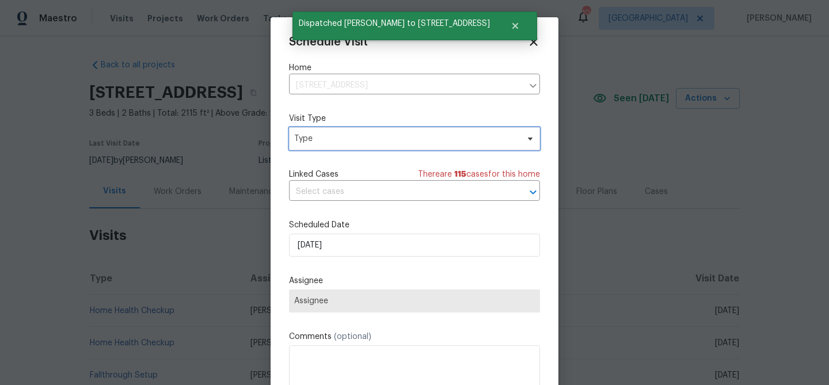
click at [344, 143] on span "Type" at bounding box center [406, 139] width 224 height 12
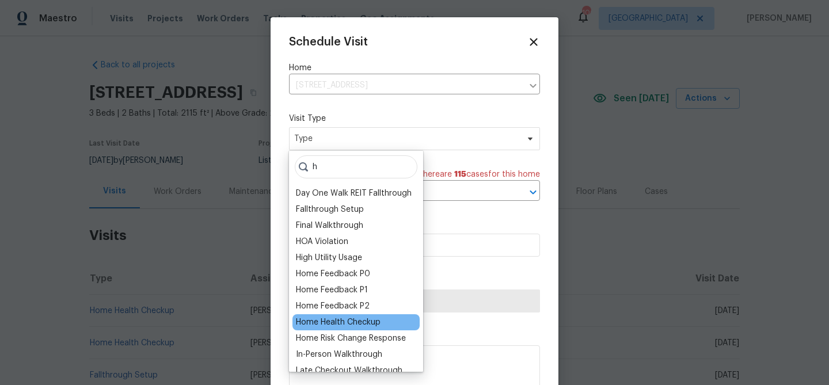
type input "h"
click at [335, 320] on div "Home Health Checkup" at bounding box center [338, 323] width 85 height 12
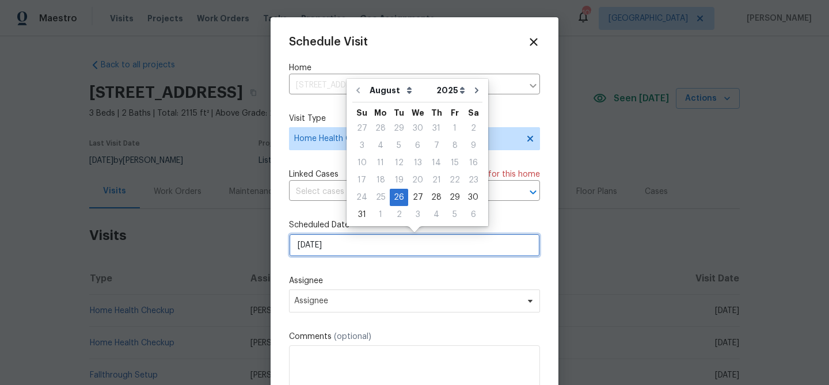
click at [343, 252] on input "[DATE]" at bounding box center [414, 245] width 251 height 23
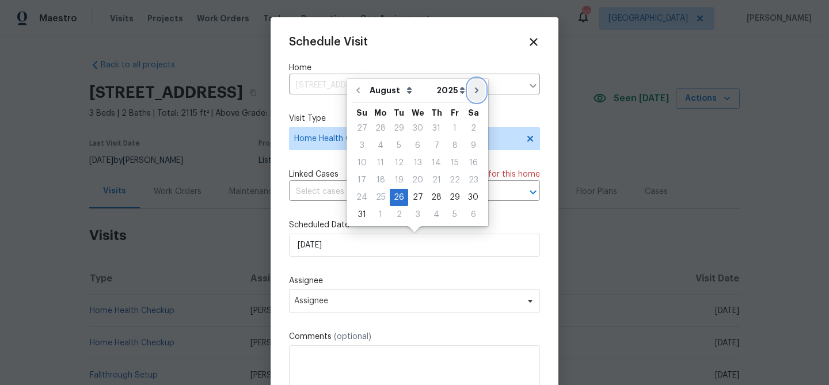
click at [474, 90] on icon "Go to next month" at bounding box center [476, 90] width 9 height 9
type input "[DATE]"
select select "8"
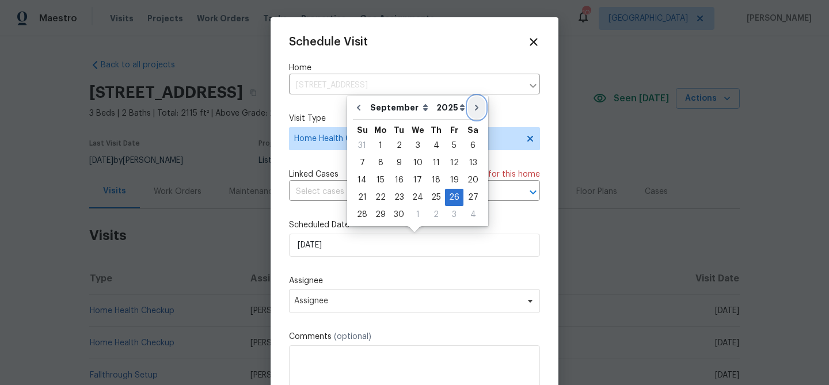
click at [472, 104] on icon "Go to next month" at bounding box center [476, 107] width 9 height 9
type input "[DATE]"
select select "9"
click at [398, 218] on div "28" at bounding box center [399, 215] width 18 height 16
type input "[DATE]"
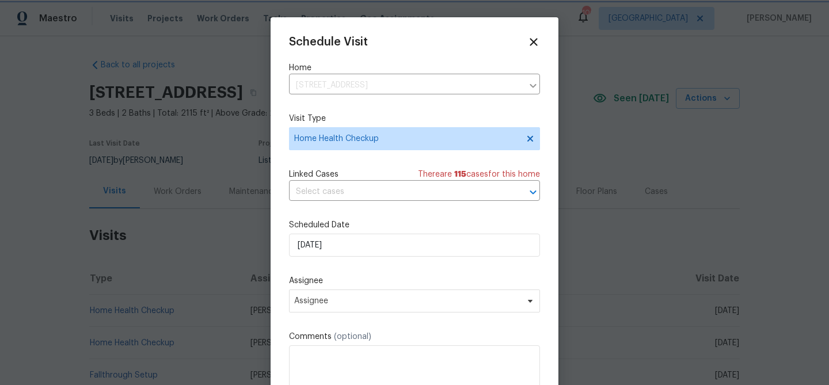
scroll to position [21, 0]
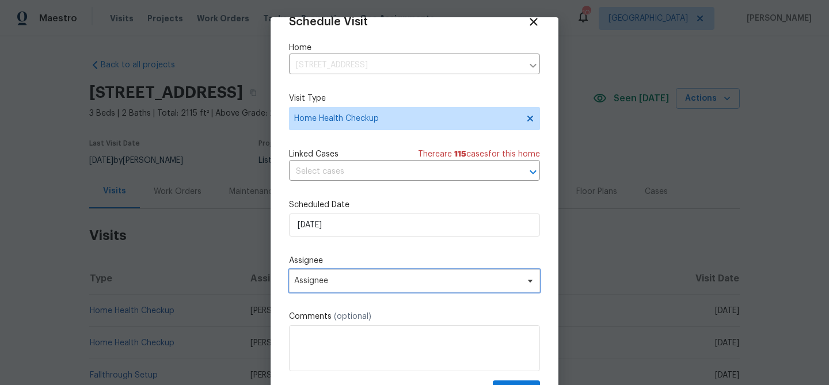
click at [402, 271] on span "Assignee" at bounding box center [414, 280] width 251 height 23
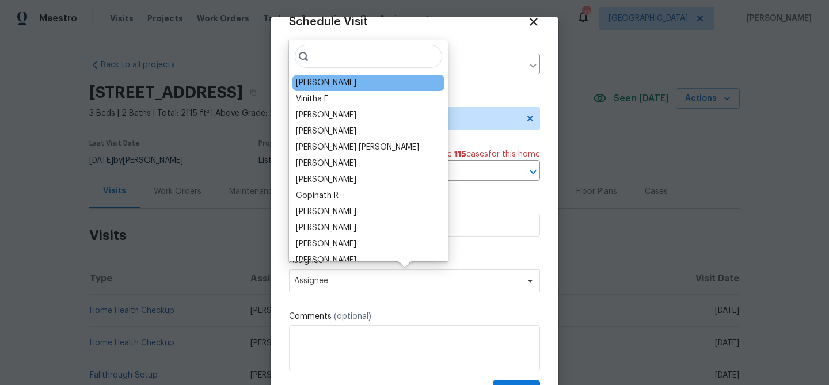
click at [325, 84] on div "[PERSON_NAME]" at bounding box center [326, 83] width 60 height 12
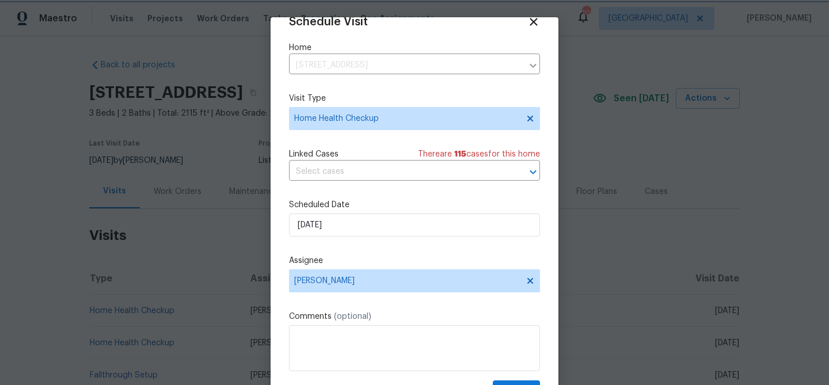
scroll to position [52, 0]
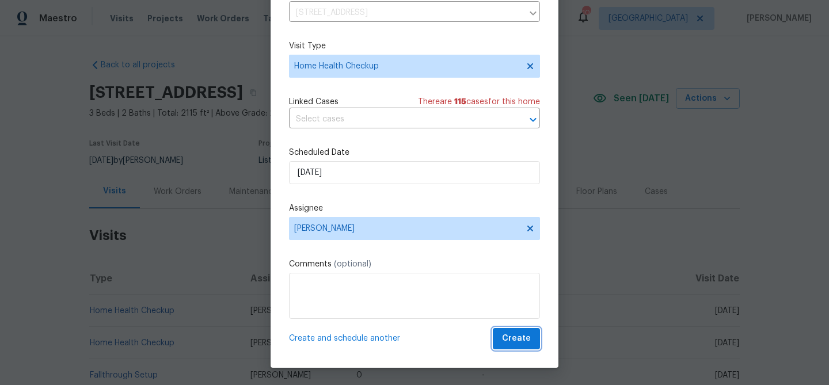
click at [518, 335] on span "Create" at bounding box center [516, 339] width 29 height 14
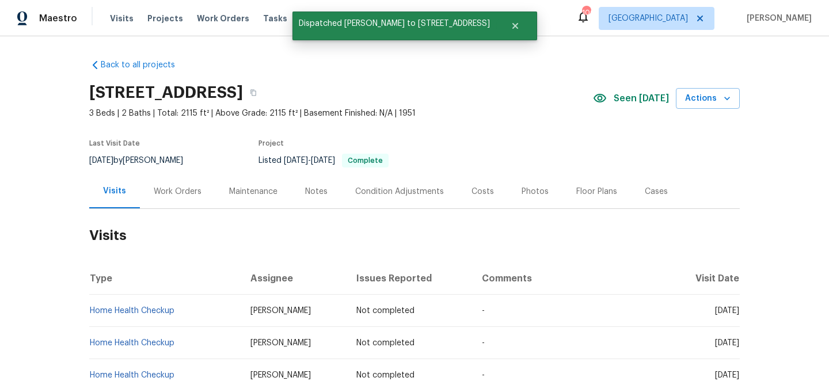
scroll to position [0, 0]
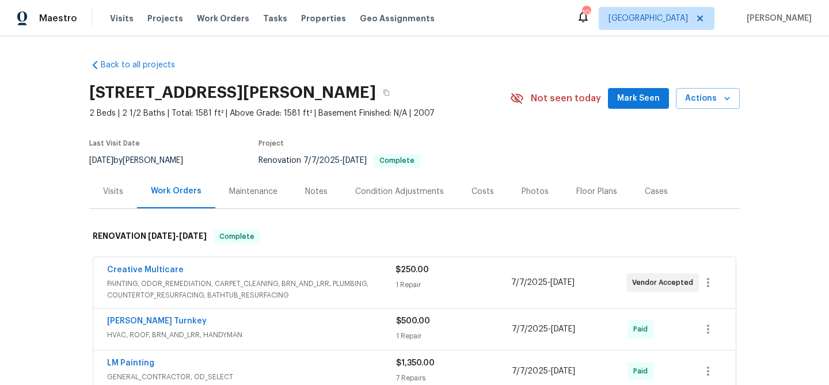
click at [608, 95] on div "Not seen today" at bounding box center [559, 99] width 98 height 14
click at [622, 95] on span "Mark Seen" at bounding box center [638, 99] width 43 height 14
click at [115, 188] on div "Visits" at bounding box center [113, 192] width 20 height 12
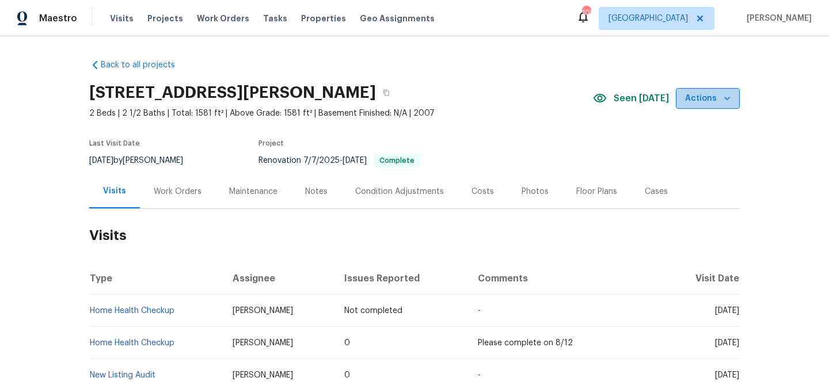
click at [709, 98] on span "Actions" at bounding box center [707, 99] width 45 height 14
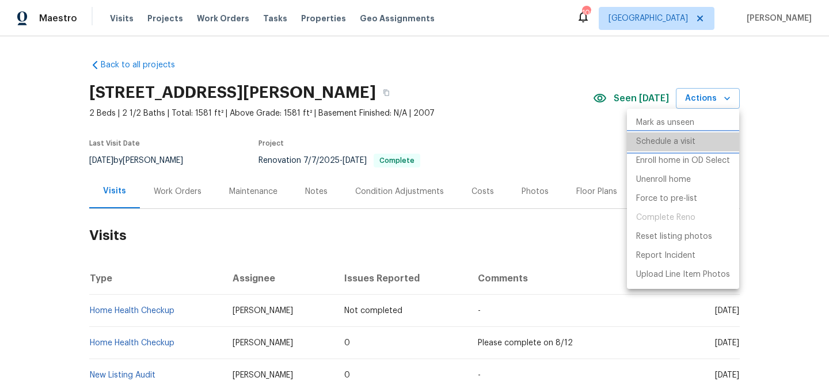
drag, startPoint x: 670, startPoint y: 145, endPoint x: 618, endPoint y: 166, distance: 55.7
click at [670, 145] on p "Schedule a visit" at bounding box center [665, 142] width 59 height 12
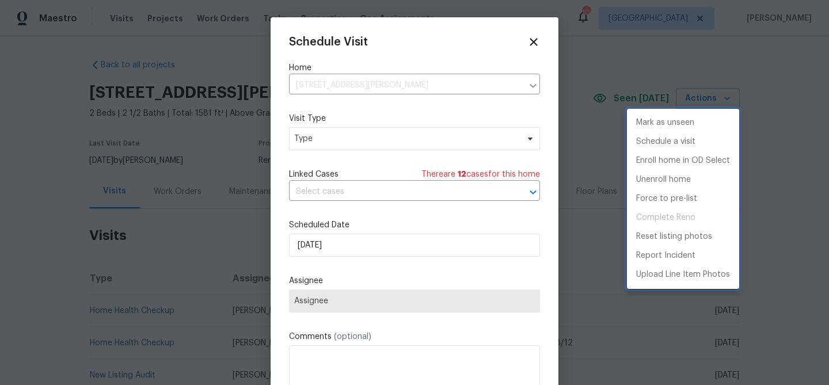
click at [421, 250] on div at bounding box center [414, 192] width 829 height 385
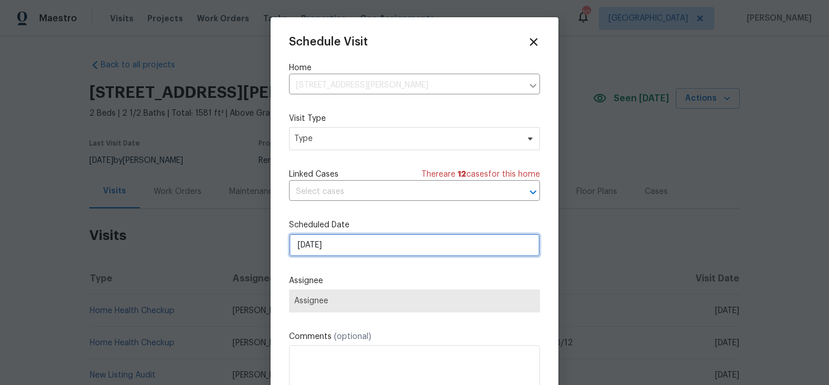
click at [430, 246] on input "[DATE]" at bounding box center [414, 245] width 251 height 23
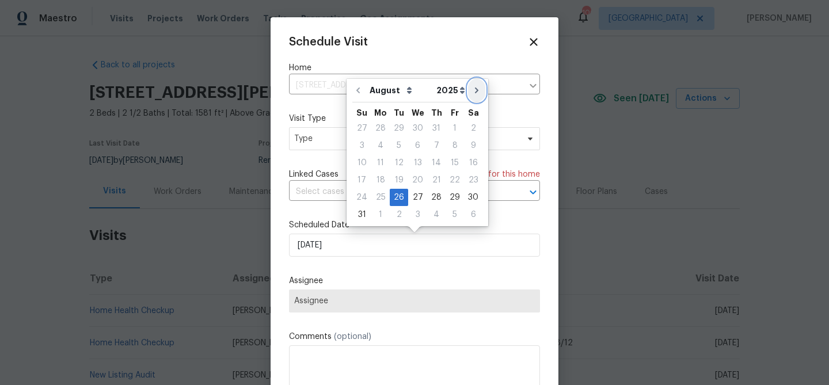
click at [472, 92] on icon "Go to next month" at bounding box center [476, 90] width 9 height 9
type input "[DATE]"
select select "8"
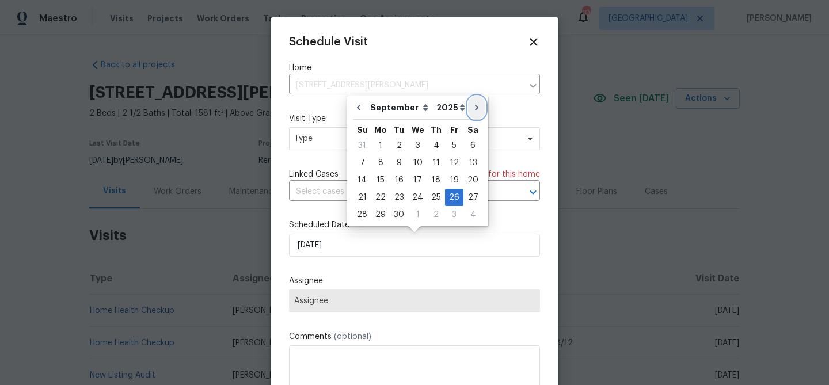
click at [468, 102] on button "Go to next month" at bounding box center [476, 107] width 17 height 23
type input "[DATE]"
select select "9"
click at [445, 162] on div "10" at bounding box center [454, 163] width 19 height 16
type input "[DATE]"
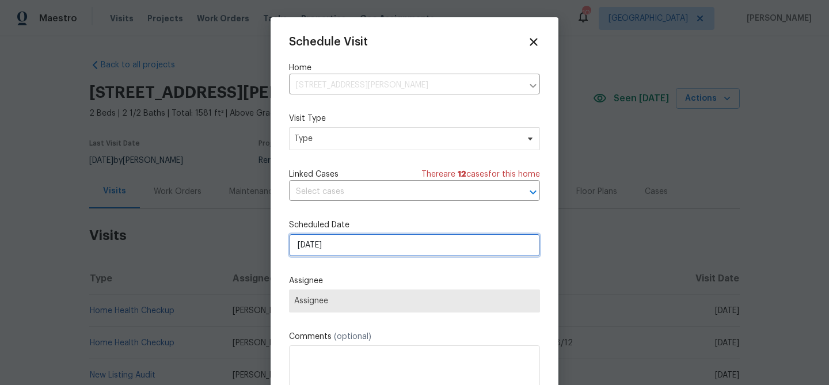
click at [420, 247] on input "[DATE]" at bounding box center [414, 245] width 251 height 23
select select "9"
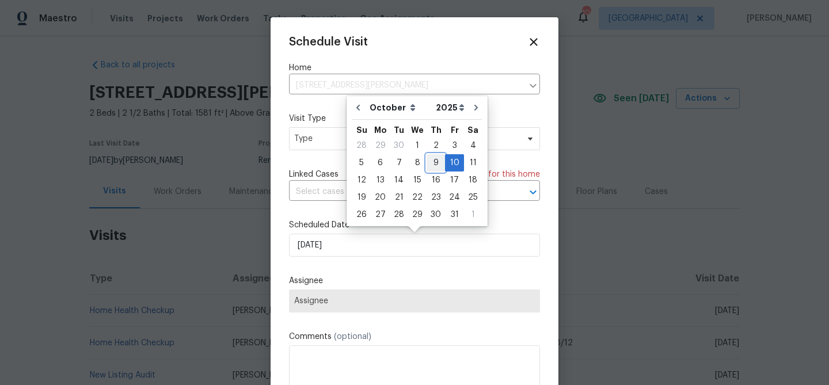
click at [432, 163] on div "9" at bounding box center [436, 163] width 18 height 16
type input "[DATE]"
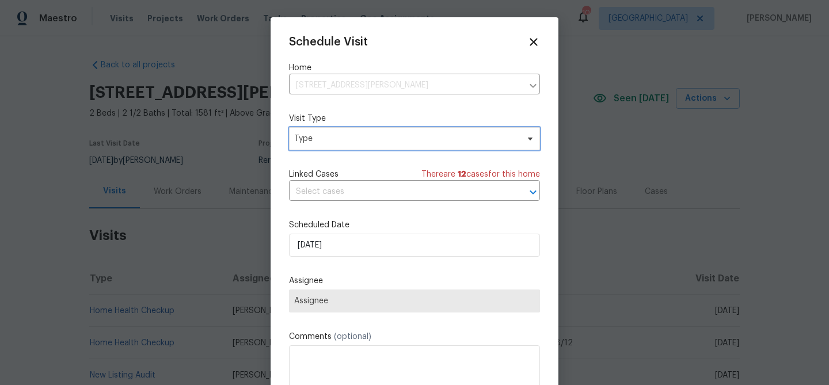
click at [381, 140] on span "Type" at bounding box center [406, 139] width 224 height 12
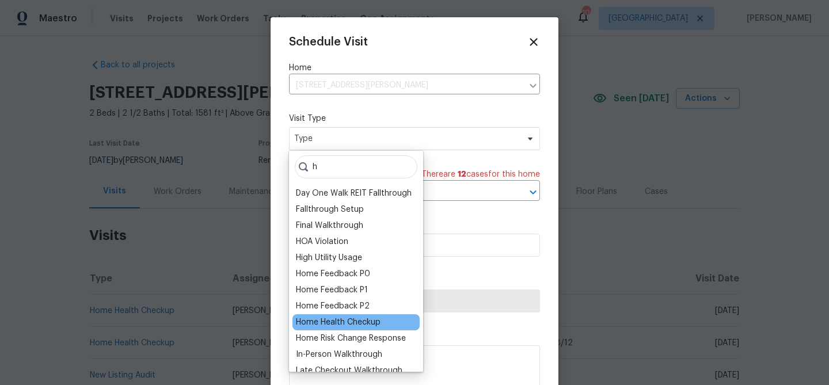
type input "h"
click at [349, 325] on div "Home Health Checkup" at bounding box center [338, 323] width 85 height 12
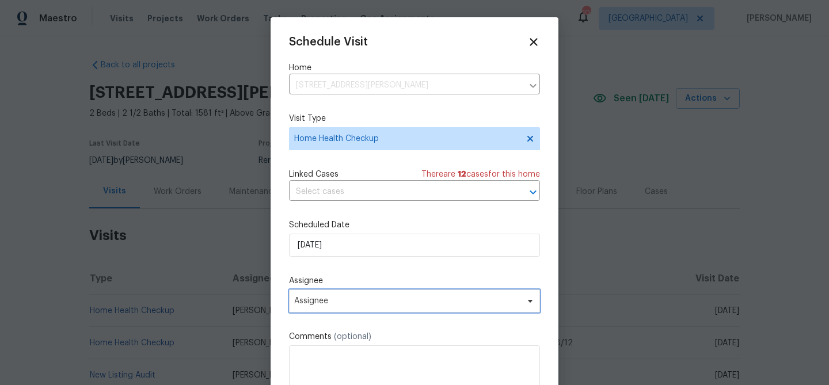
click at [360, 310] on span "Assignee" at bounding box center [414, 301] width 251 height 23
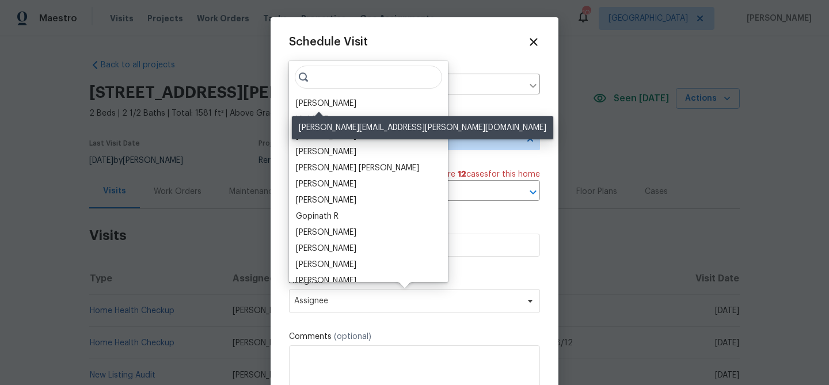
click at [317, 101] on div "Juan Lozano" at bounding box center [326, 104] width 60 height 12
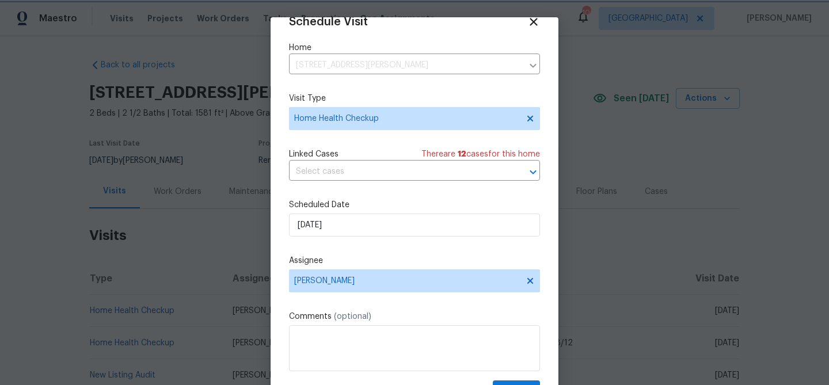
scroll to position [52, 0]
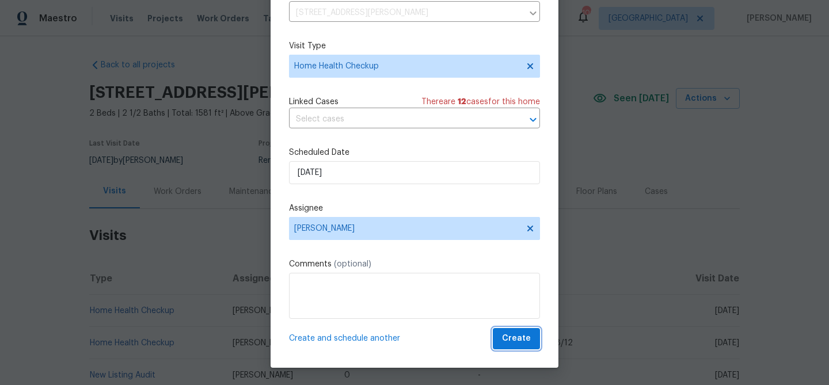
click at [515, 342] on span "Create" at bounding box center [516, 339] width 29 height 14
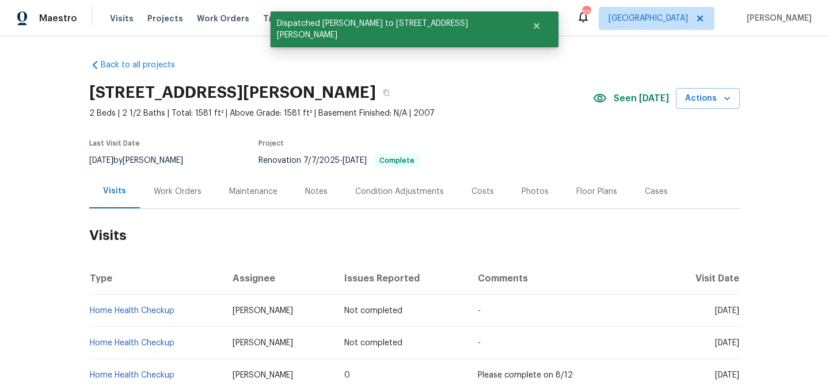
scroll to position [0, 0]
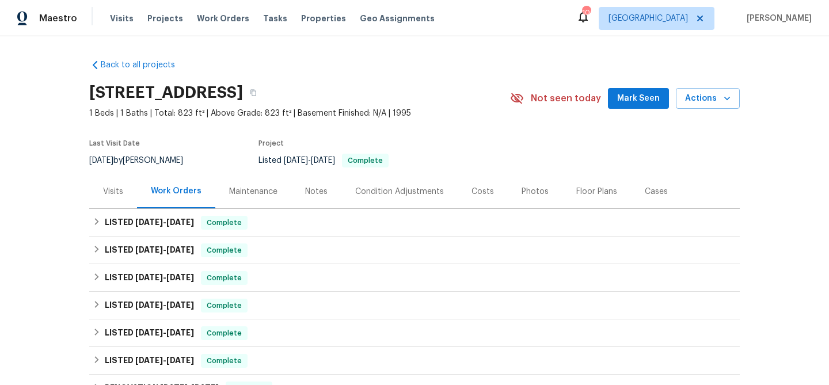
click at [632, 92] on span "Mark Seen" at bounding box center [638, 99] width 43 height 14
click at [126, 193] on div "Visits" at bounding box center [113, 191] width 48 height 34
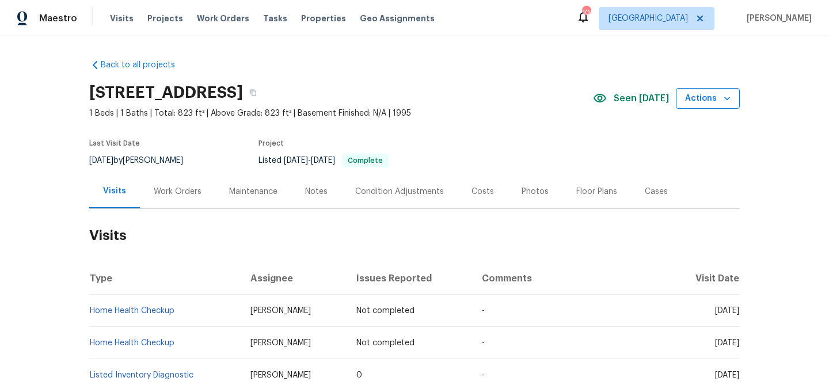
click at [698, 97] on span "Actions" at bounding box center [707, 99] width 45 height 14
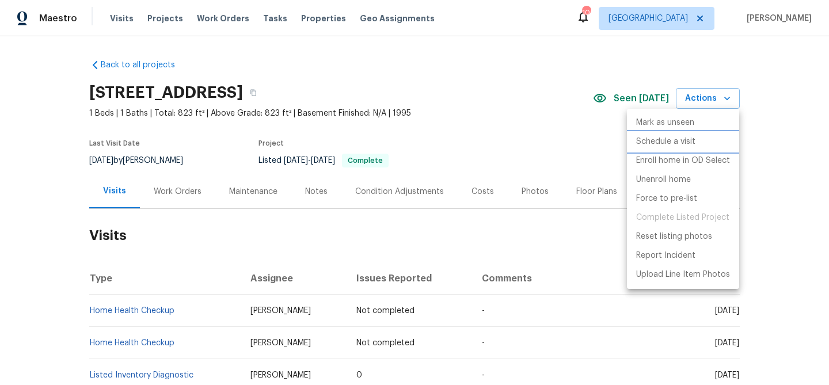
click at [654, 143] on p "Schedule a visit" at bounding box center [665, 142] width 59 height 12
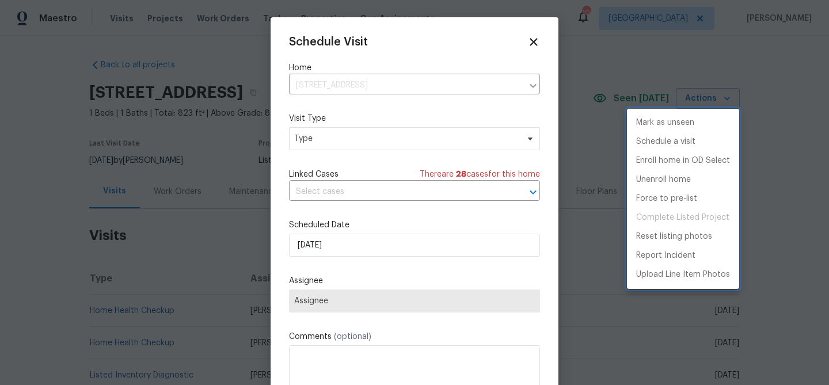
click at [374, 246] on div at bounding box center [414, 192] width 829 height 385
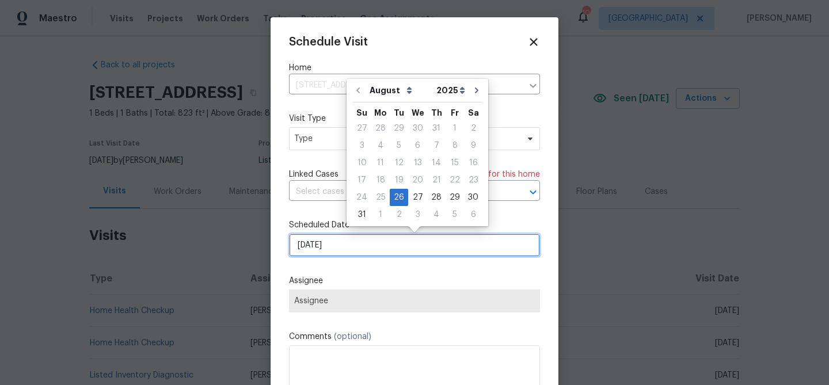
click at [382, 244] on input "[DATE]" at bounding box center [414, 245] width 251 height 23
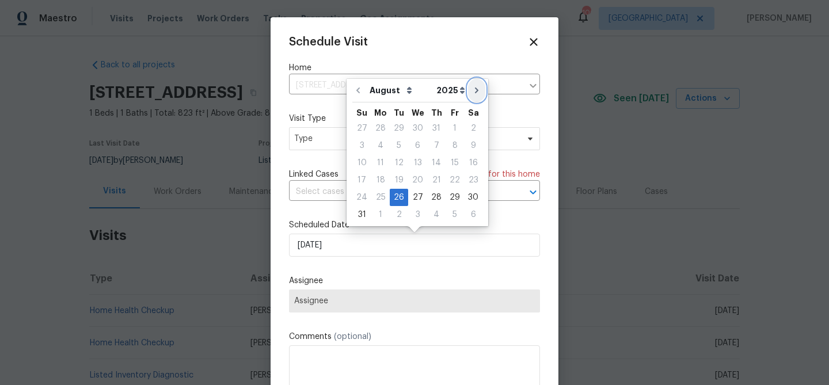
click at [472, 91] on icon "Go to next month" at bounding box center [476, 90] width 9 height 9
type input "[DATE]"
select select "8"
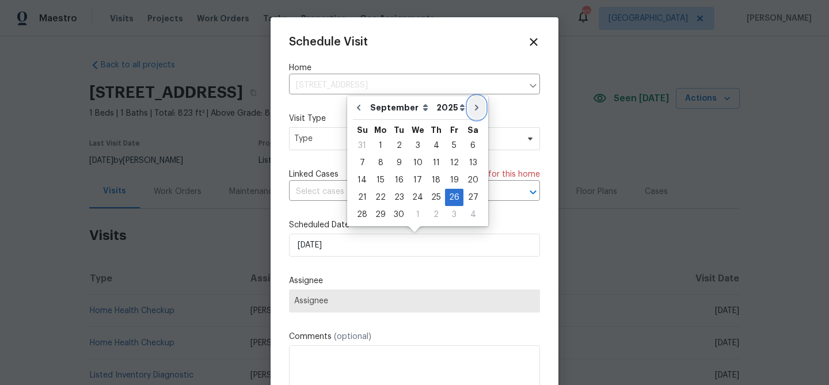
click at [470, 102] on button "Go to next month" at bounding box center [476, 107] width 17 height 23
type input "[DATE]"
select select "9"
click at [398, 217] on div "28" at bounding box center [399, 215] width 18 height 16
type input "10/28/2025"
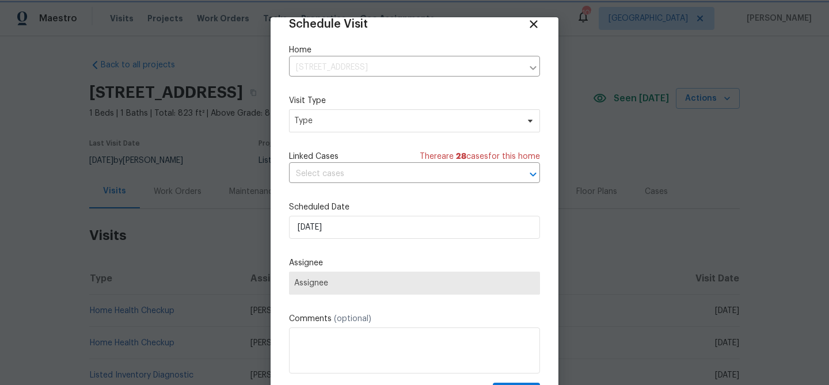
scroll to position [19, 0]
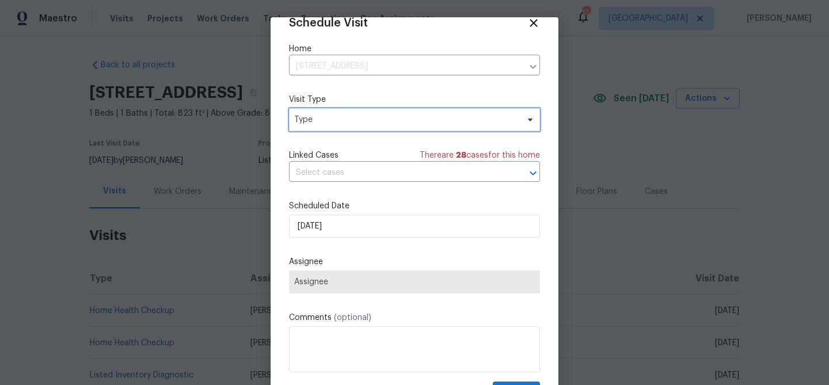
click at [376, 122] on span "Type" at bounding box center [406, 120] width 224 height 12
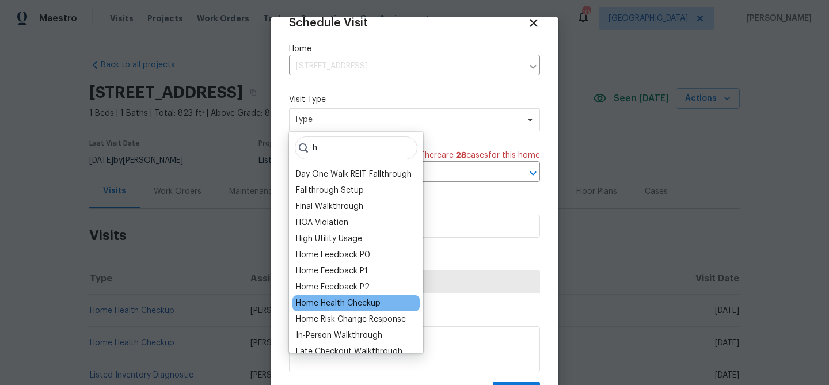
type input "h"
click at [371, 308] on div "Home Health Checkup" at bounding box center [338, 304] width 85 height 12
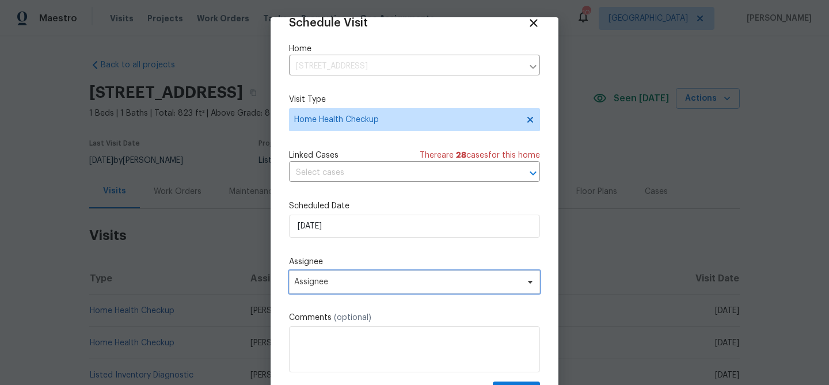
click at [391, 280] on span "Assignee" at bounding box center [407, 282] width 226 height 9
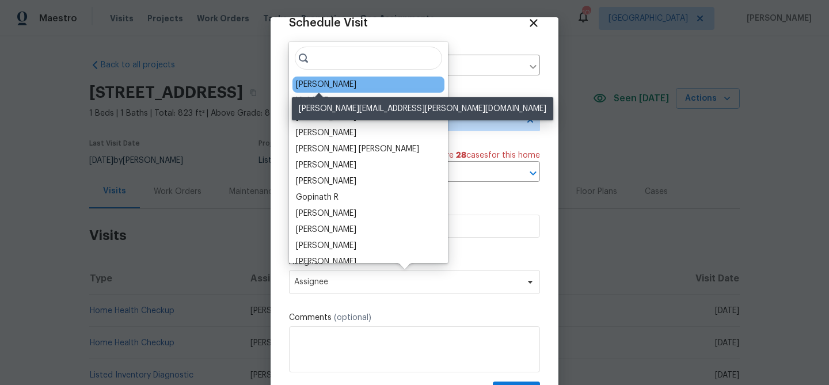
click at [331, 81] on div "[PERSON_NAME]" at bounding box center [326, 85] width 60 height 12
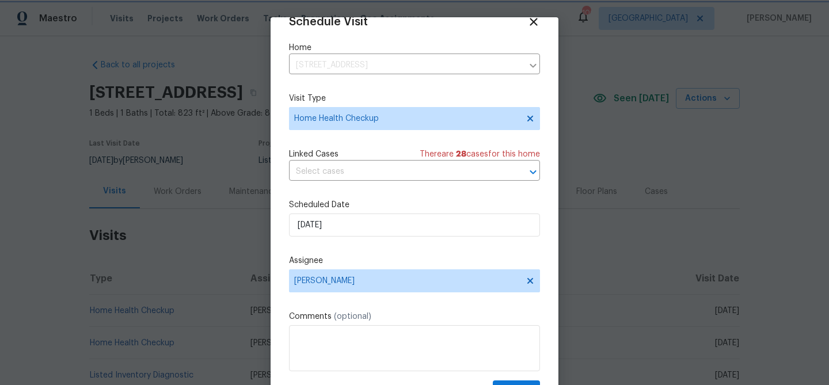
scroll to position [52, 0]
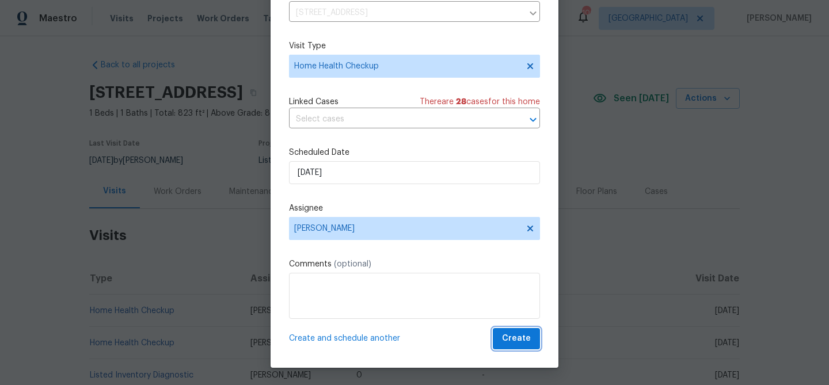
click at [519, 340] on span "Create" at bounding box center [516, 339] width 29 height 14
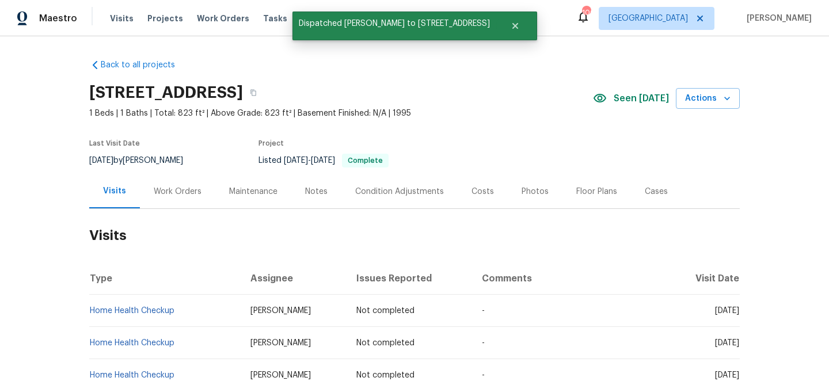
scroll to position [0, 0]
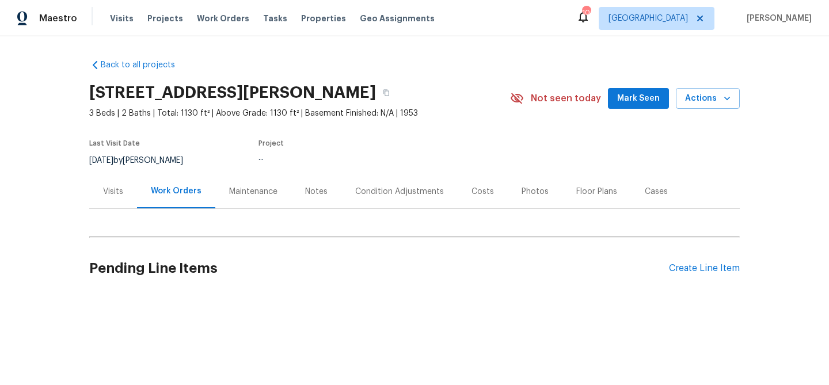
click at [634, 100] on span "Mark Seen" at bounding box center [638, 99] width 43 height 14
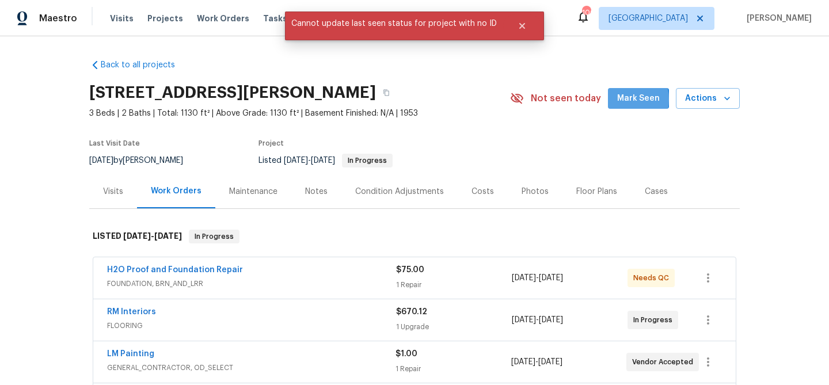
click at [622, 100] on span "Mark Seen" at bounding box center [638, 99] width 43 height 14
click at [112, 192] on div "Visits" at bounding box center [113, 192] width 20 height 12
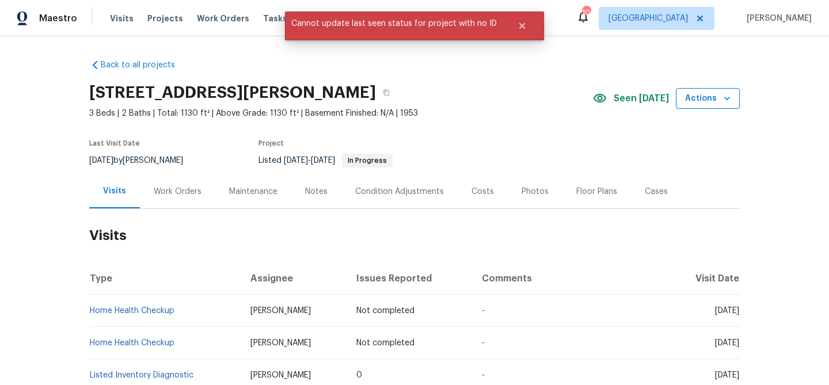
click at [713, 94] on span "Actions" at bounding box center [707, 99] width 45 height 14
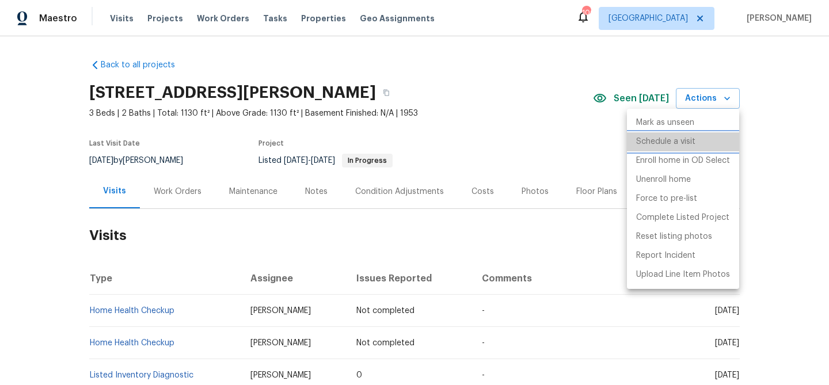
click at [641, 140] on p "Schedule a visit" at bounding box center [665, 142] width 59 height 12
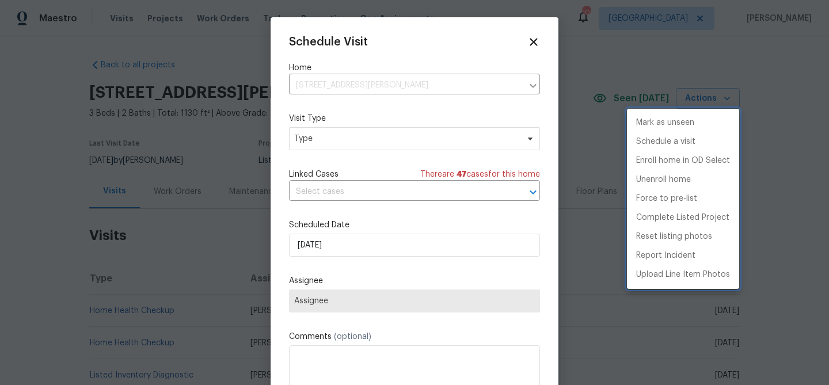
click at [386, 248] on div at bounding box center [414, 192] width 829 height 385
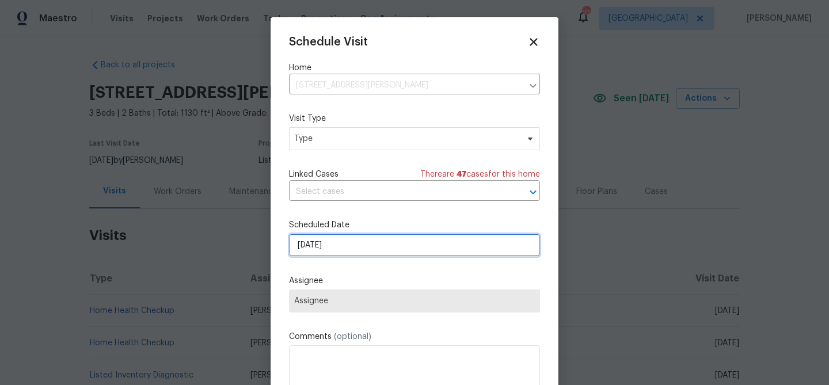
click at [403, 245] on input "[DATE]" at bounding box center [414, 245] width 251 height 23
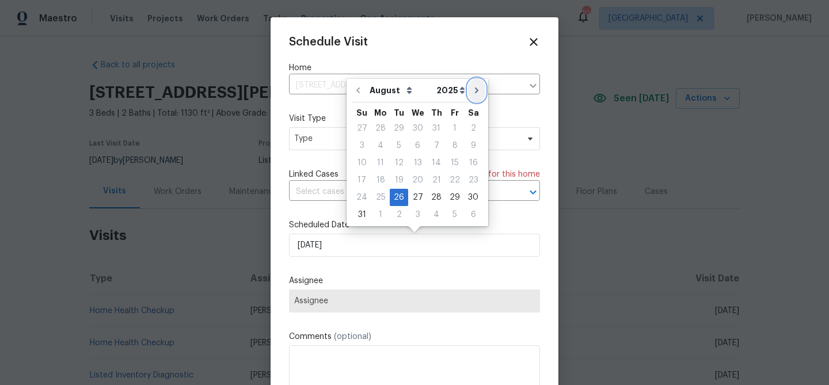
click at [472, 92] on icon "Go to next month" at bounding box center [476, 90] width 9 height 9
type input "[DATE]"
select select "8"
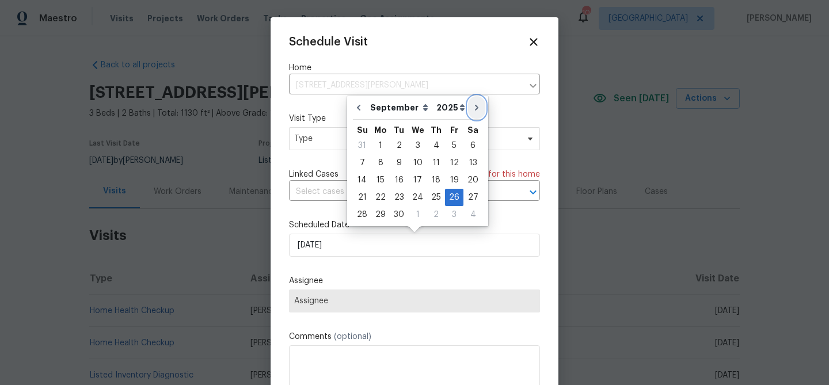
click at [472, 113] on button "Go to next month" at bounding box center [476, 107] width 17 height 23
type input "[DATE]"
select select "9"
click at [417, 214] on div "29" at bounding box center [417, 215] width 18 height 16
type input "[DATE]"
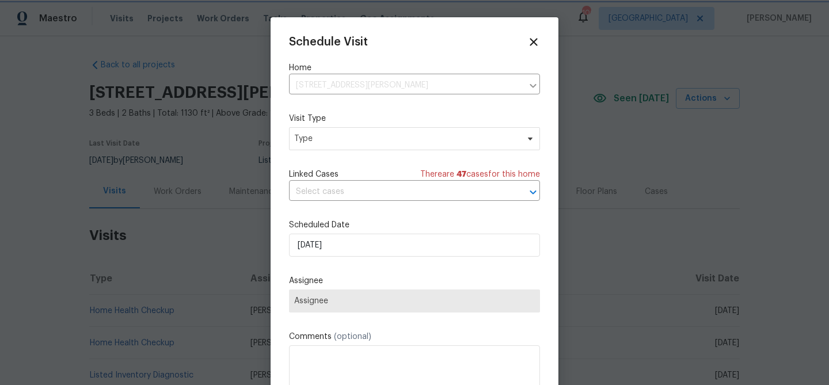
scroll to position [21, 0]
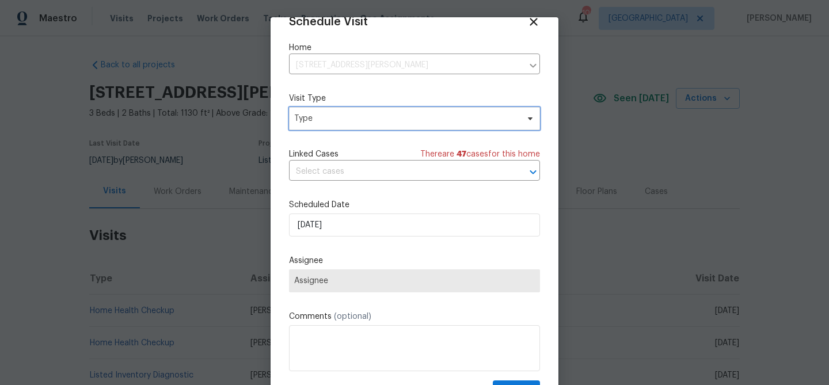
click at [443, 118] on span "Type" at bounding box center [406, 119] width 224 height 12
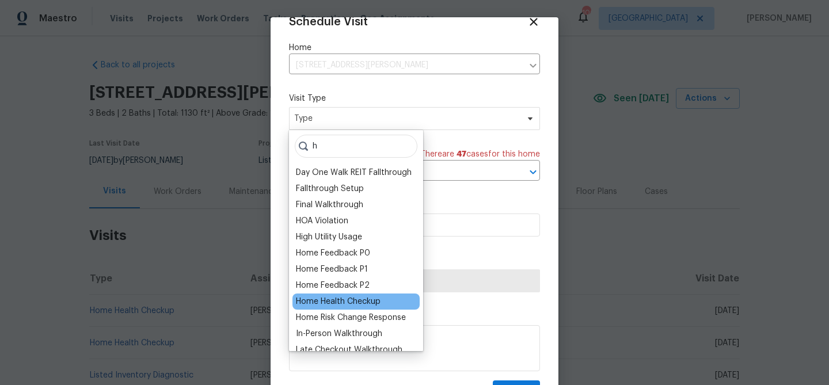
type input "h"
click at [354, 298] on div "Home Health Checkup" at bounding box center [338, 302] width 85 height 12
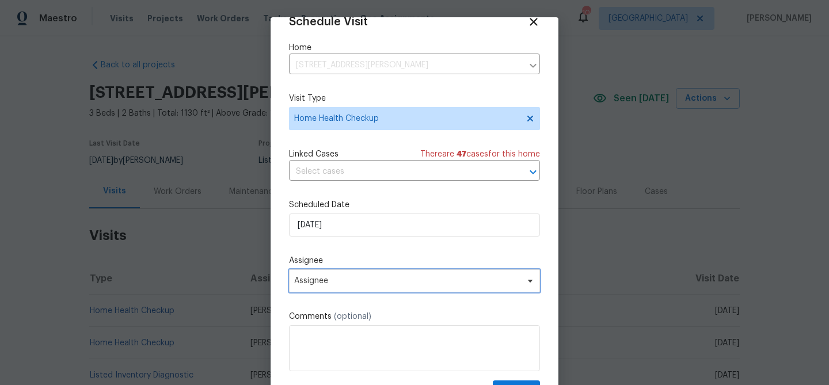
drag, startPoint x: 430, startPoint y: 279, endPoint x: 421, endPoint y: 241, distance: 38.3
click at [430, 279] on span "Assignee" at bounding box center [407, 280] width 226 height 9
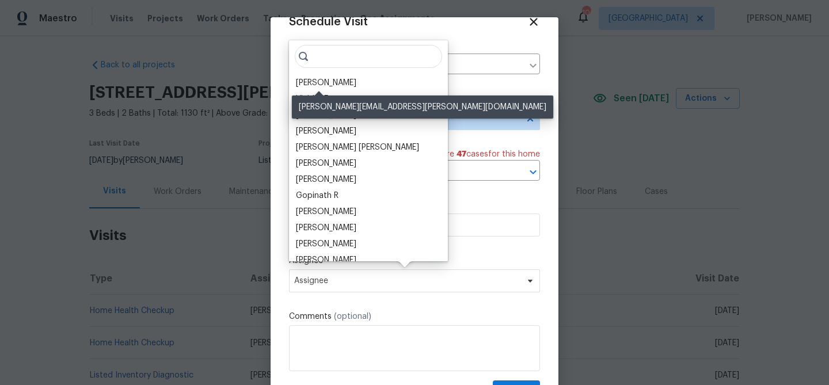
click at [336, 85] on div "[PERSON_NAME]" at bounding box center [326, 83] width 60 height 12
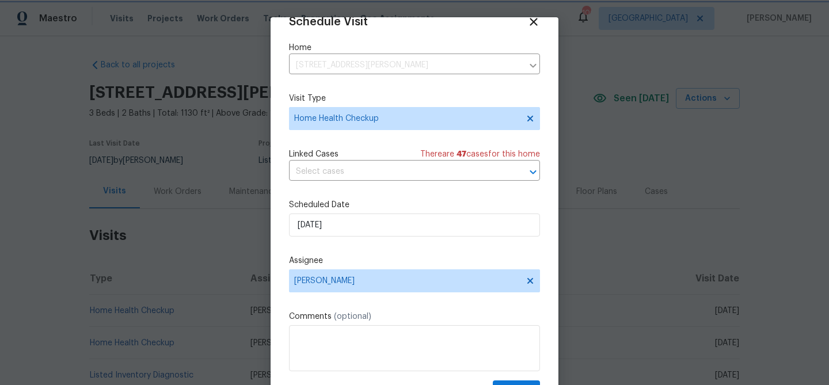
scroll to position [52, 0]
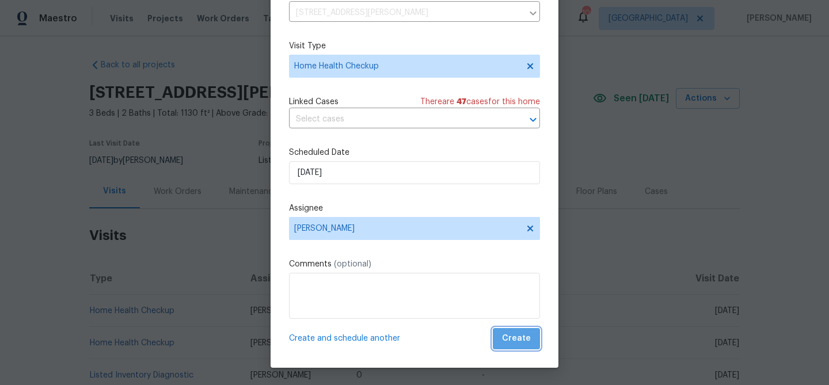
click at [531, 342] on button "Create" at bounding box center [516, 338] width 47 height 21
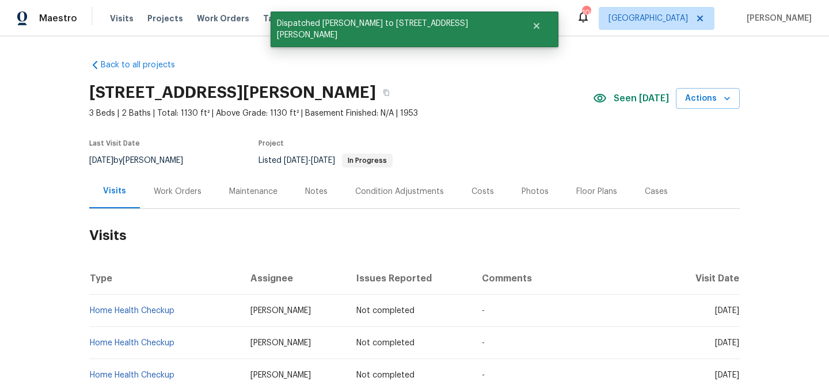
scroll to position [0, 0]
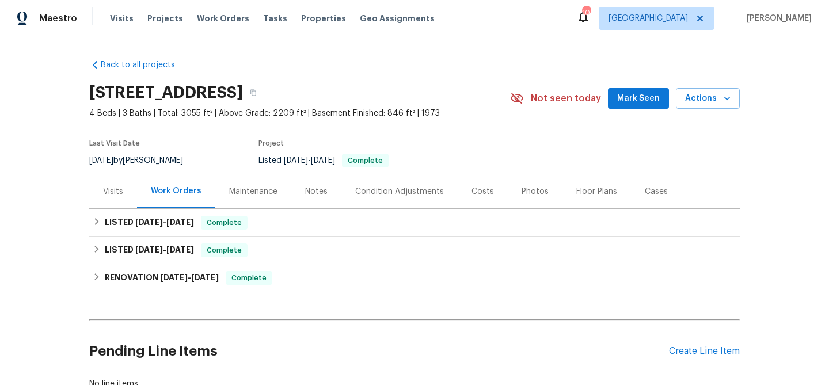
click at [650, 100] on span "Mark Seen" at bounding box center [638, 99] width 43 height 14
click at [105, 191] on div "Visits" at bounding box center [113, 192] width 20 height 12
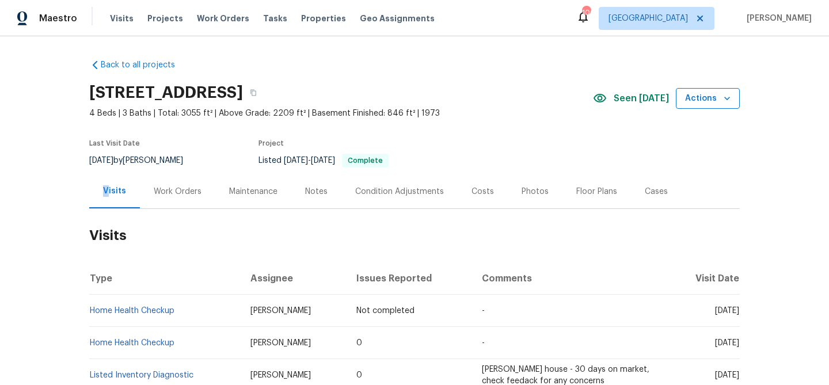
click at [705, 102] on span "Actions" at bounding box center [707, 99] width 45 height 14
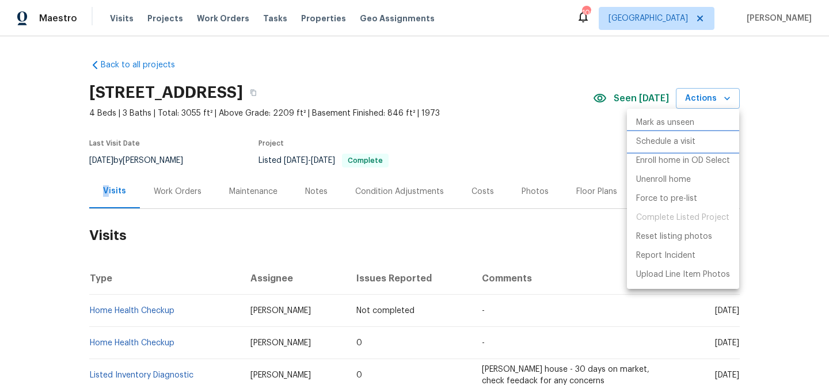
click at [668, 150] on li "Schedule a visit" at bounding box center [683, 141] width 112 height 19
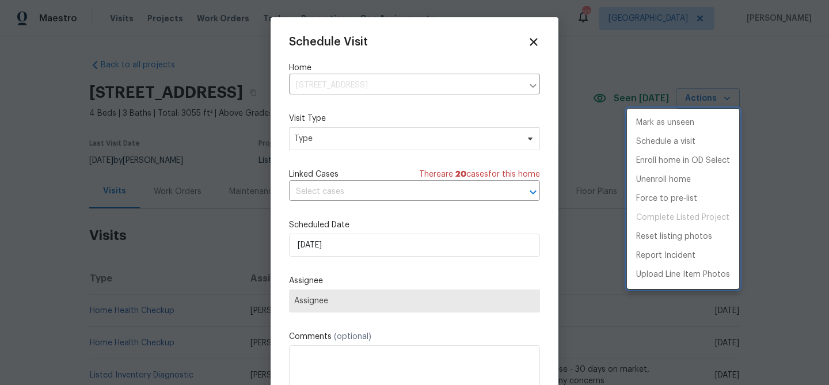
click at [358, 249] on div at bounding box center [414, 192] width 829 height 385
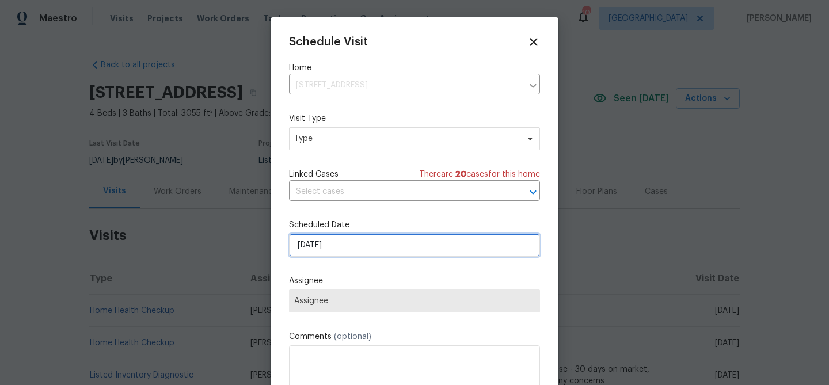
click at [364, 244] on input "[DATE]" at bounding box center [414, 245] width 251 height 23
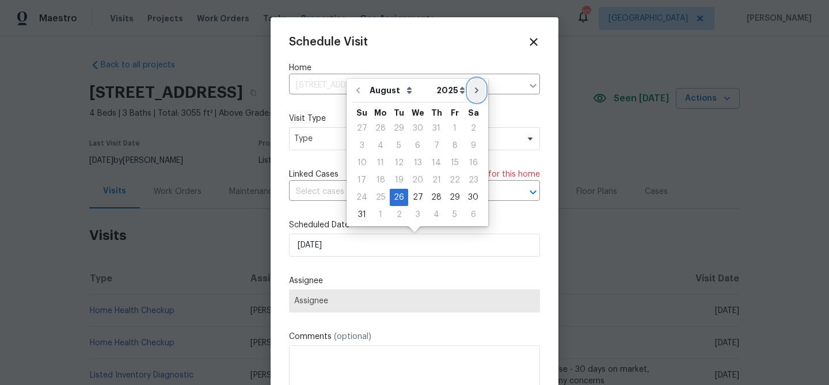
click at [472, 93] on icon "Go to next month" at bounding box center [476, 90] width 9 height 9
type input "[DATE]"
select select "8"
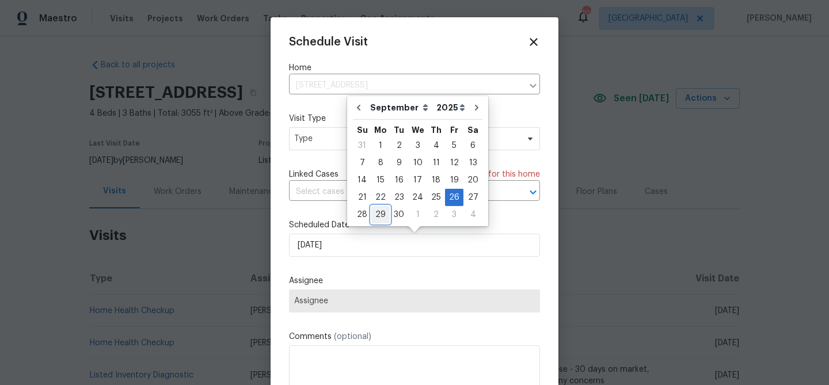
click at [381, 216] on div "29" at bounding box center [380, 215] width 18 height 16
type input "9/29/2025"
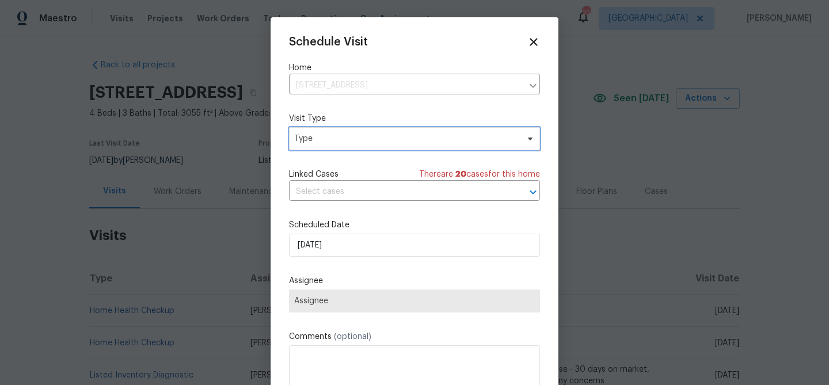
click at [377, 145] on span "Type" at bounding box center [406, 139] width 224 height 12
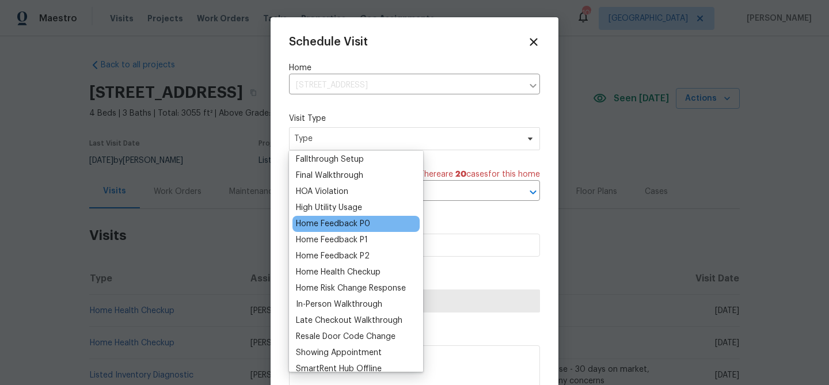
scroll to position [73, 0]
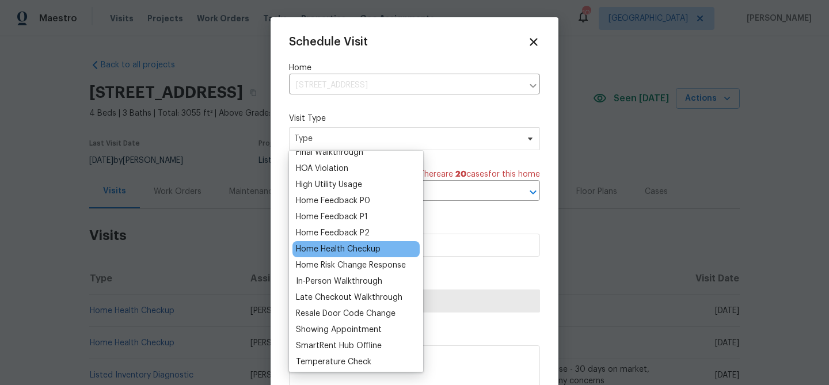
type input "h"
click at [371, 251] on div "Home Health Checkup" at bounding box center [338, 250] width 85 height 12
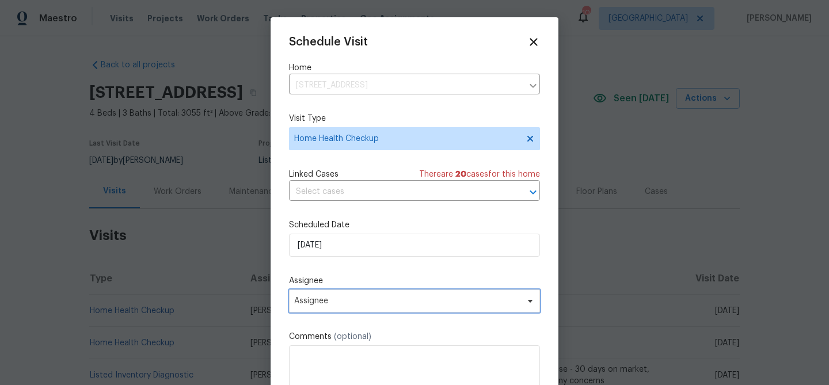
drag, startPoint x: 387, startPoint y: 307, endPoint x: 383, endPoint y: 295, distance: 12.2
click at [387, 307] on span "Assignee" at bounding box center [414, 301] width 251 height 23
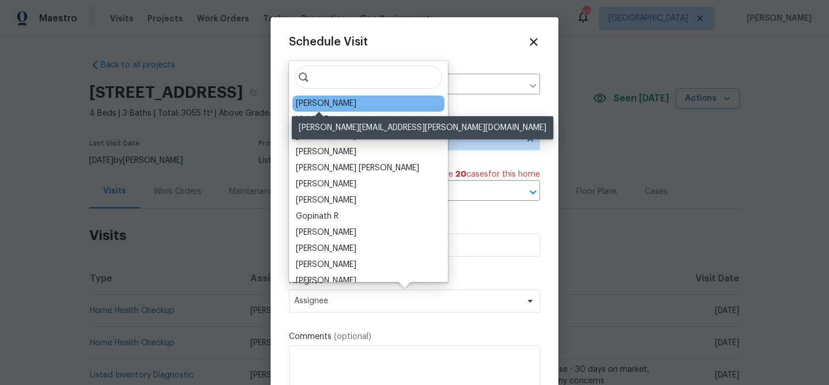
click at [307, 102] on div "[PERSON_NAME]" at bounding box center [326, 104] width 60 height 12
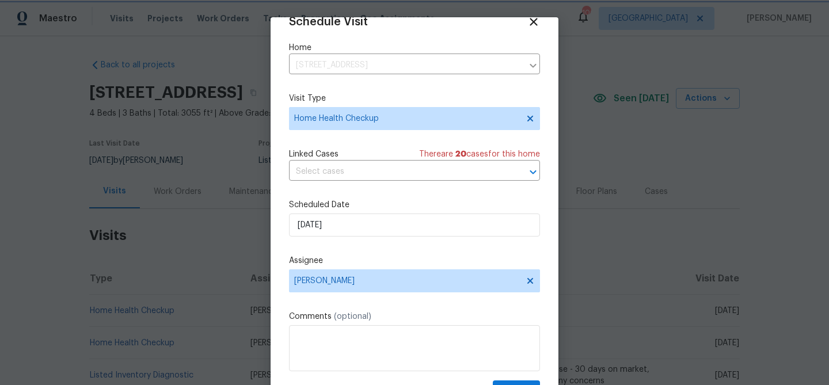
scroll to position [52, 0]
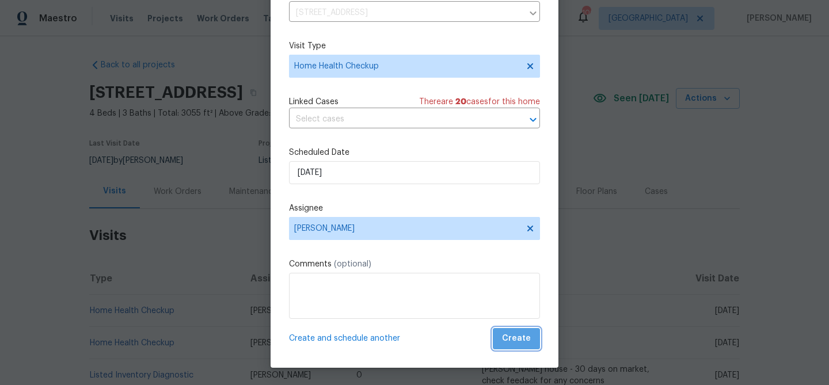
drag, startPoint x: 525, startPoint y: 339, endPoint x: 519, endPoint y: 340, distance: 5.8
click at [525, 339] on span "Create" at bounding box center [516, 339] width 29 height 14
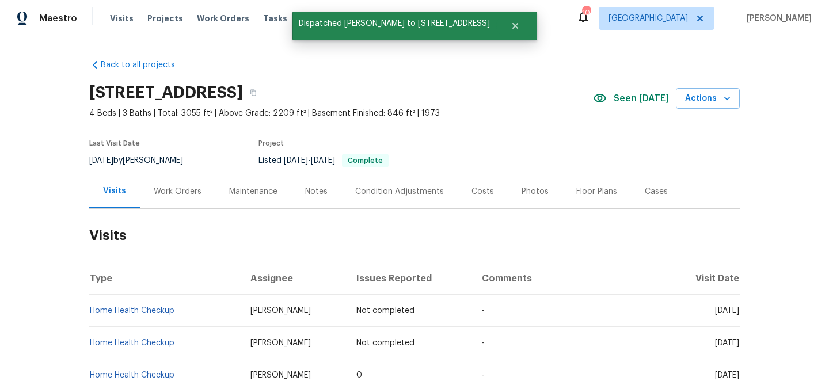
scroll to position [0, 0]
click at [717, 88] on button "Actions" at bounding box center [708, 98] width 64 height 21
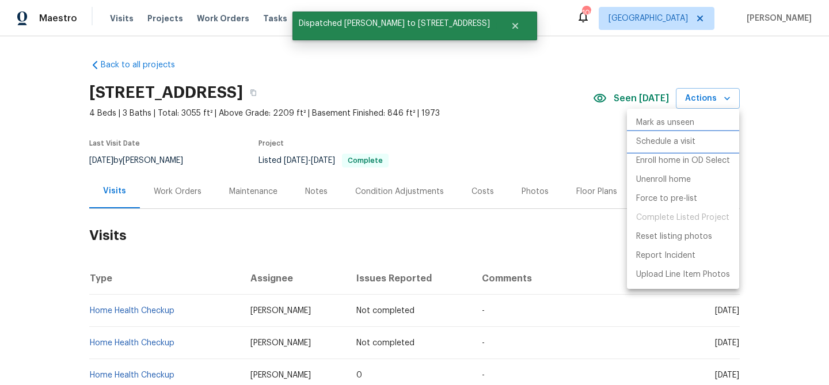
drag, startPoint x: 686, startPoint y: 140, endPoint x: 674, endPoint y: 148, distance: 13.7
click at [685, 141] on p "Schedule a visit" at bounding box center [665, 142] width 59 height 12
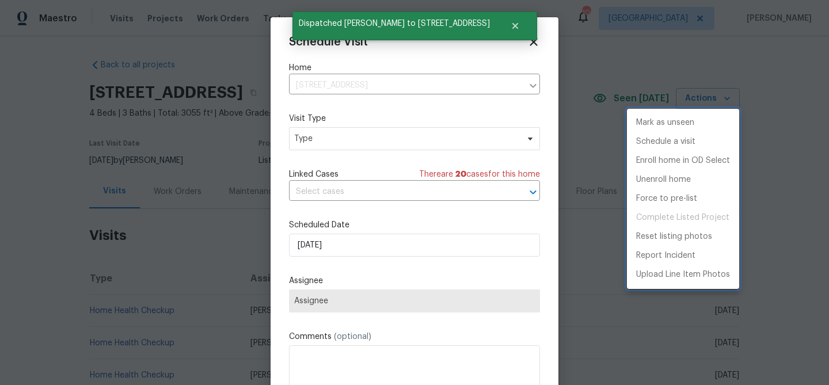
click at [324, 246] on div at bounding box center [414, 192] width 829 height 385
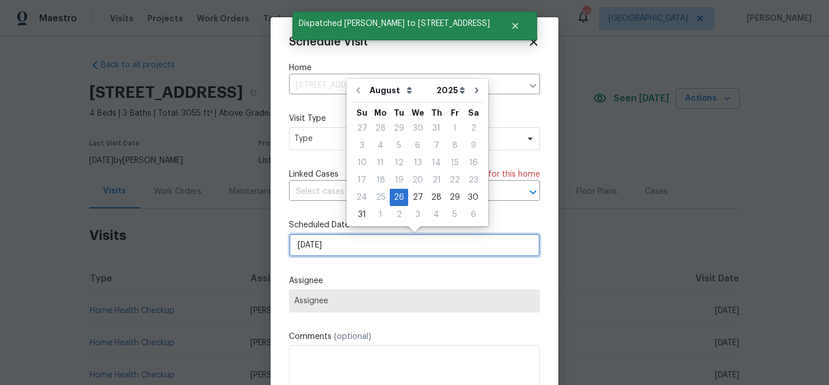
click at [355, 242] on input "[DATE]" at bounding box center [414, 245] width 251 height 23
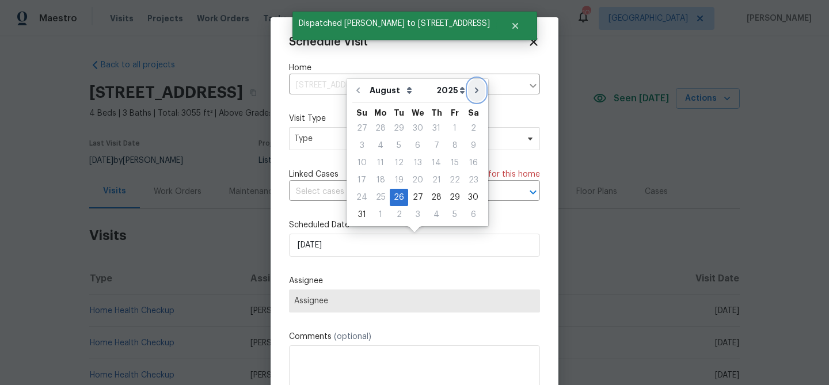
click at [476, 90] on button "Go to next month" at bounding box center [476, 90] width 17 height 23
type input "[DATE]"
select select "8"
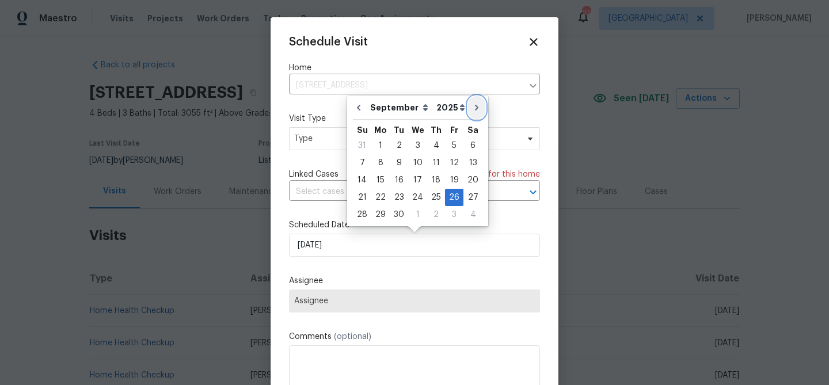
click at [472, 97] on button "Go to next month" at bounding box center [476, 107] width 17 height 23
type input "[DATE]"
select select "9"
click at [420, 214] on div "29" at bounding box center [417, 215] width 18 height 16
type input "10/29/2025"
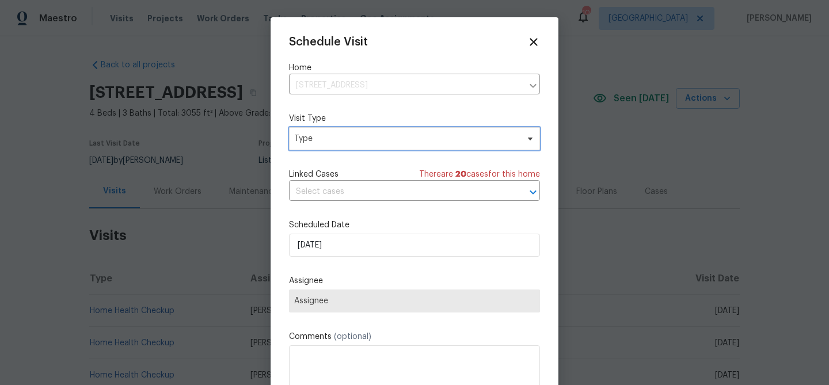
click at [357, 137] on span "Type" at bounding box center [406, 139] width 224 height 12
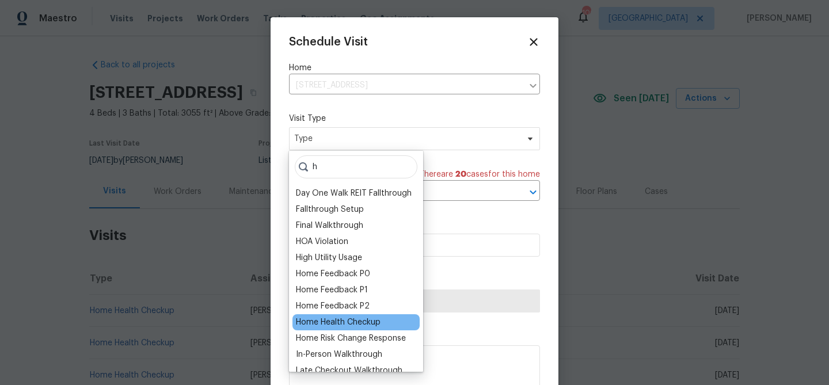
type input "h"
click at [354, 320] on div "Home Health Checkup" at bounding box center [338, 323] width 85 height 12
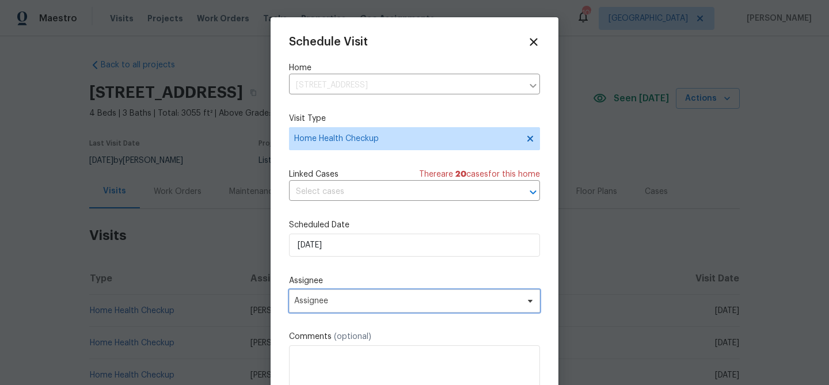
click at [427, 307] on span "Assignee" at bounding box center [414, 301] width 251 height 23
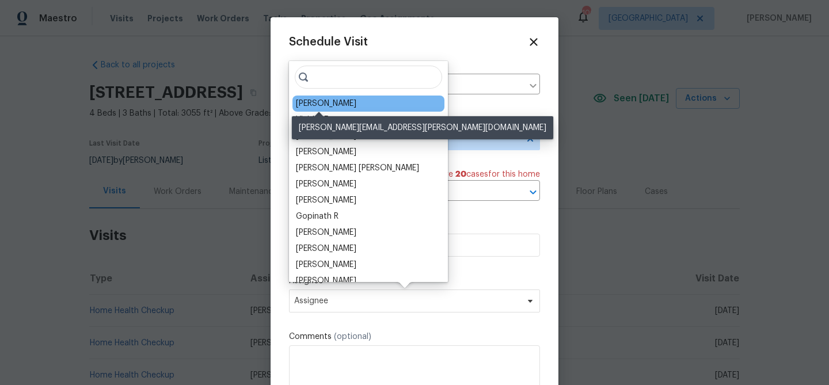
click at [338, 107] on div "[PERSON_NAME]" at bounding box center [326, 104] width 60 height 12
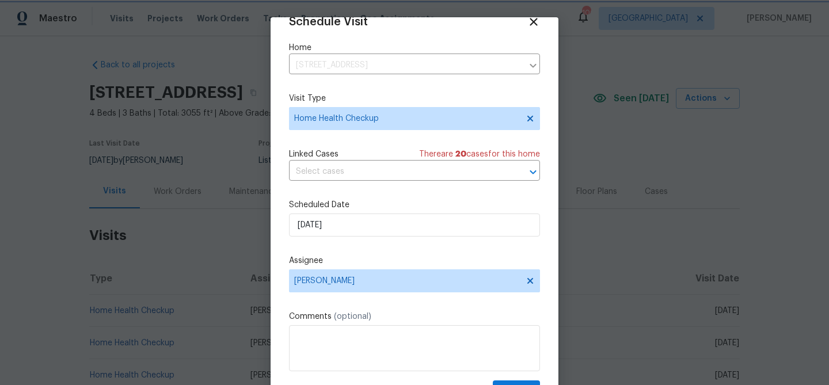
scroll to position [52, 0]
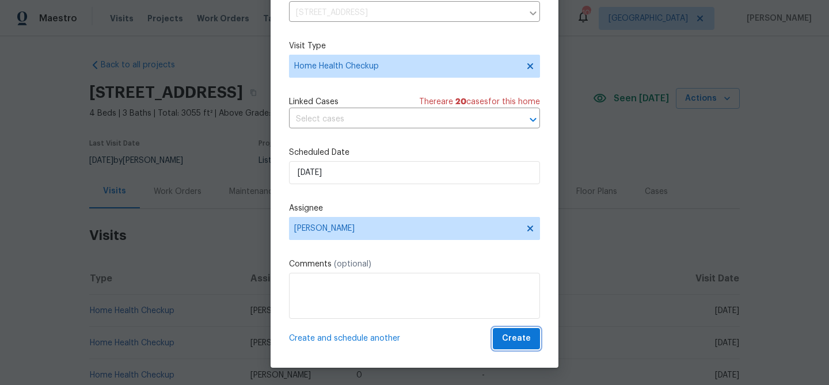
click at [537, 343] on button "Create" at bounding box center [516, 338] width 47 height 21
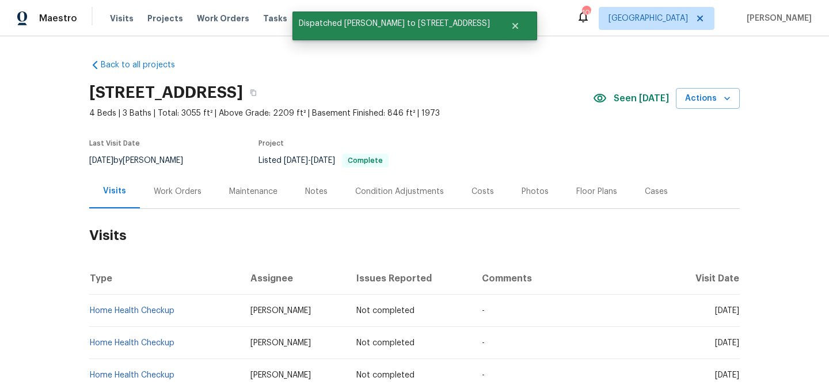
scroll to position [0, 0]
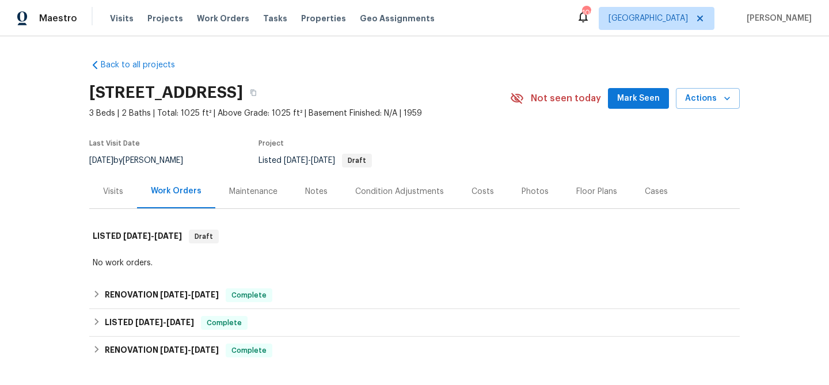
click at [635, 89] on button "Mark Seen" at bounding box center [638, 98] width 61 height 21
click at [102, 193] on div "Visits" at bounding box center [113, 191] width 48 height 34
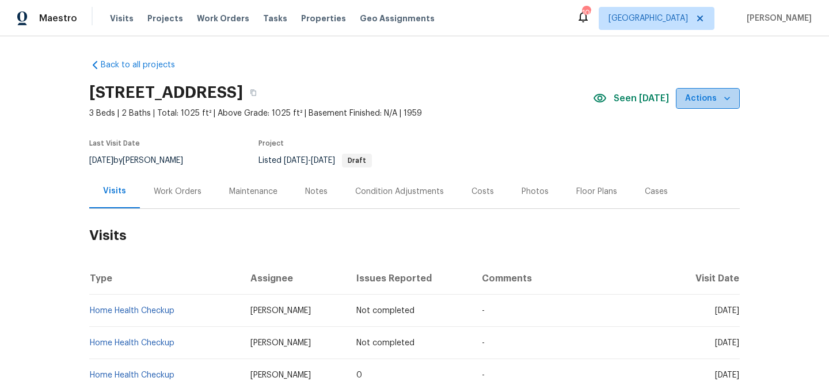
click at [715, 99] on span "Actions" at bounding box center [707, 99] width 45 height 14
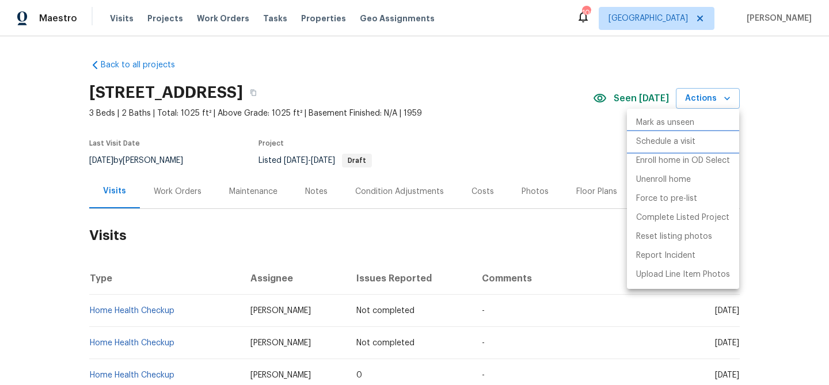
click at [695, 136] on p "Schedule a visit" at bounding box center [665, 142] width 59 height 12
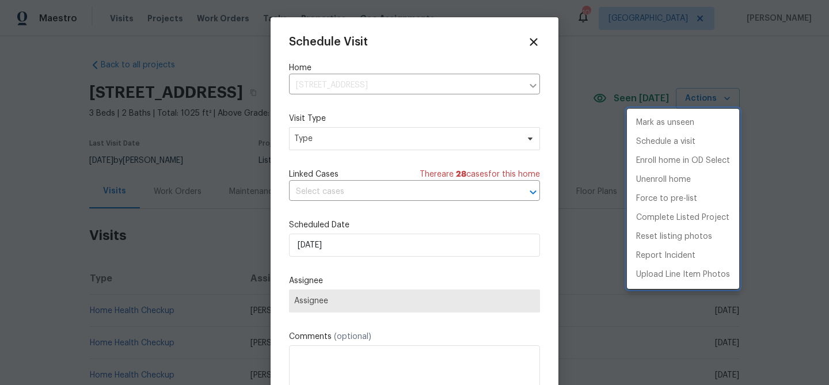
click at [355, 244] on div at bounding box center [414, 192] width 829 height 385
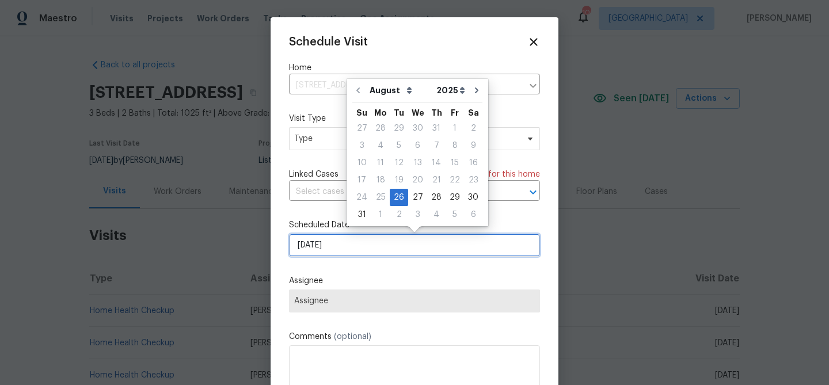
click at [374, 245] on input "[DATE]" at bounding box center [414, 245] width 251 height 23
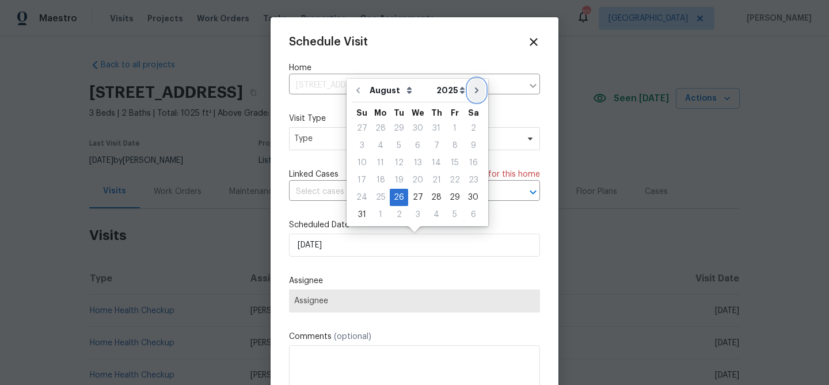
click at [472, 93] on icon "Go to next month" at bounding box center [476, 90] width 9 height 9
type input "[DATE]"
select select "8"
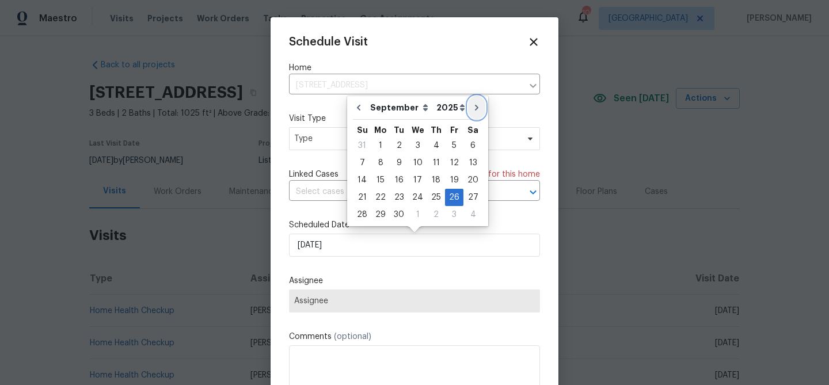
click at [470, 102] on button "Go to next month" at bounding box center [476, 107] width 17 height 23
type input "[DATE]"
select select "9"
click at [400, 217] on div "28" at bounding box center [399, 215] width 18 height 16
type input "10/28/2025"
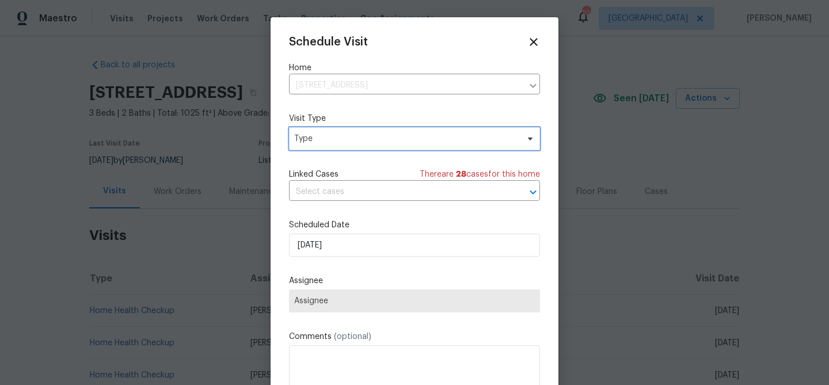
click at [358, 135] on span "Type" at bounding box center [406, 139] width 224 height 12
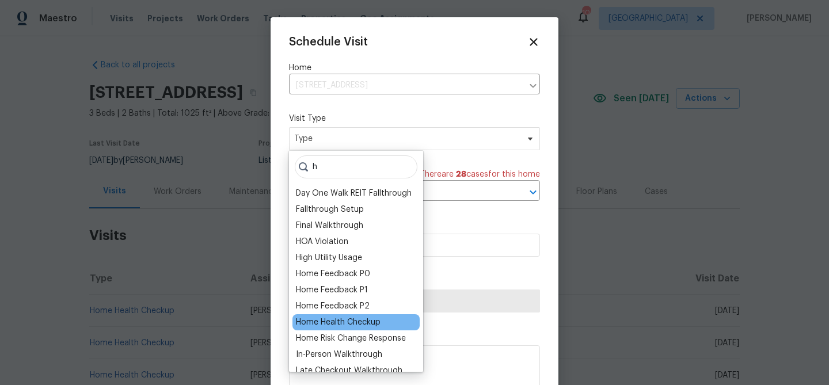
type input "h"
click at [375, 321] on div "Home Health Checkup" at bounding box center [338, 323] width 85 height 12
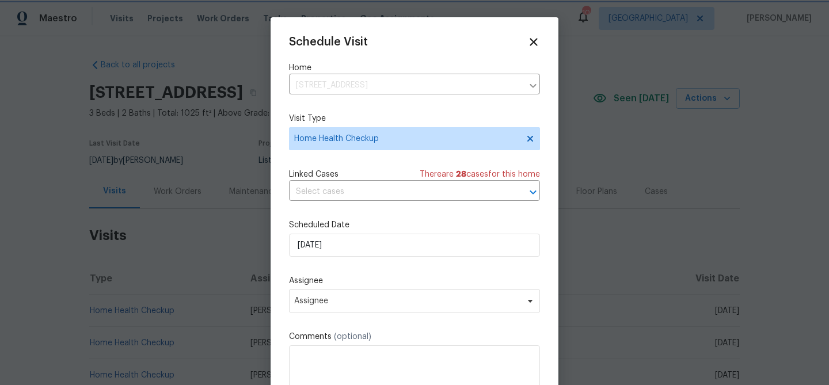
scroll to position [21, 0]
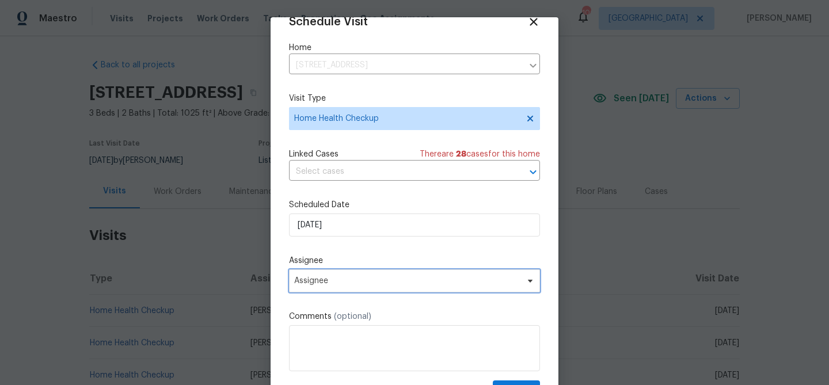
click at [388, 290] on span "Assignee" at bounding box center [414, 280] width 251 height 23
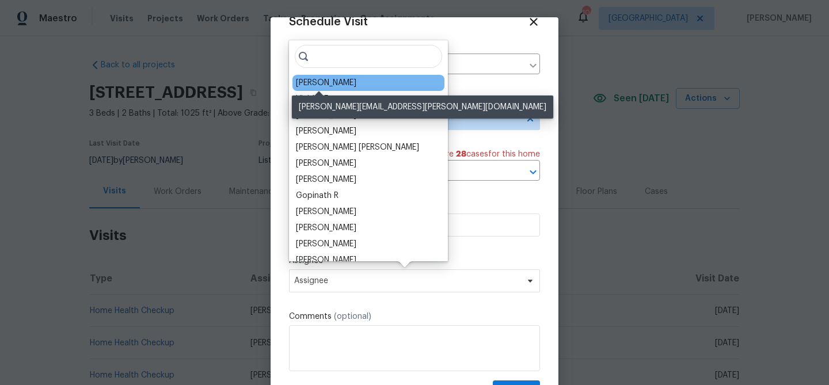
click at [306, 80] on div "[PERSON_NAME]" at bounding box center [326, 83] width 60 height 12
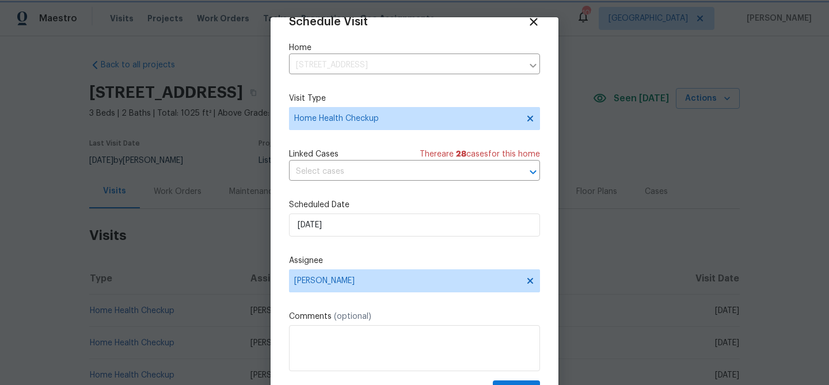
scroll to position [52, 0]
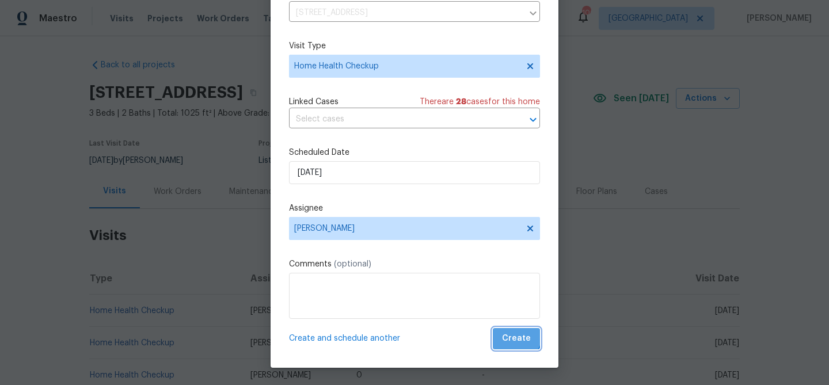
click at [515, 334] on span "Create" at bounding box center [516, 339] width 29 height 14
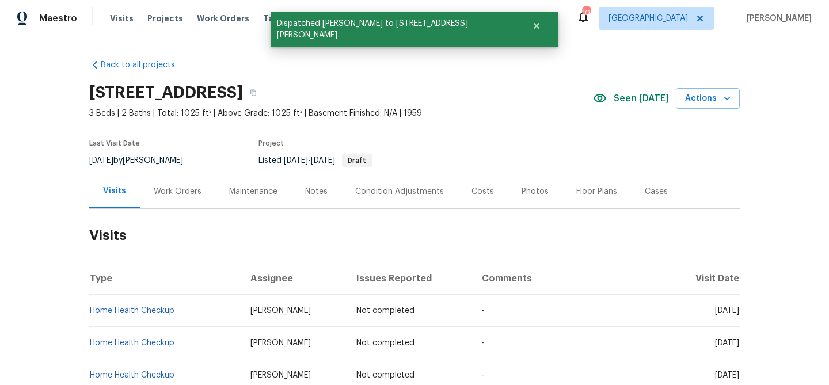
scroll to position [0, 0]
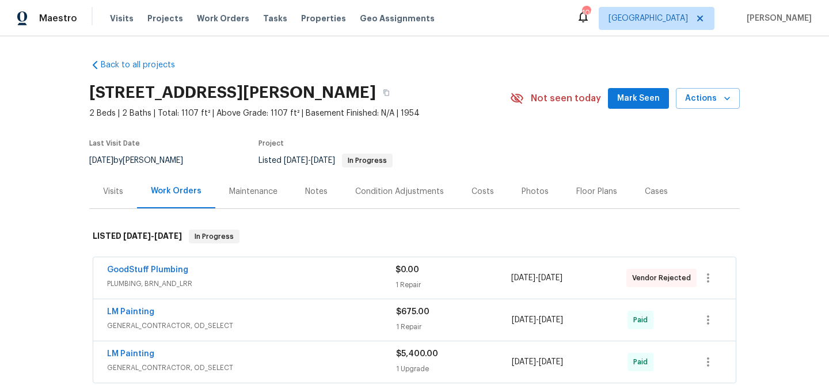
click at [629, 103] on span "Mark Seen" at bounding box center [638, 99] width 43 height 14
click at [120, 185] on div "Visits" at bounding box center [113, 191] width 48 height 34
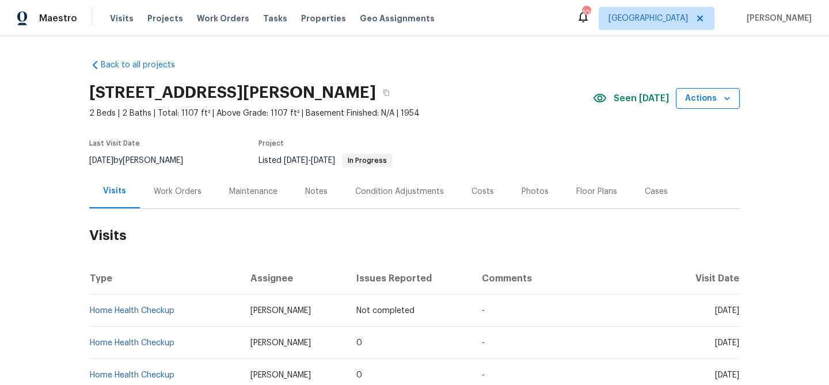
click at [716, 92] on span "Actions" at bounding box center [707, 99] width 45 height 14
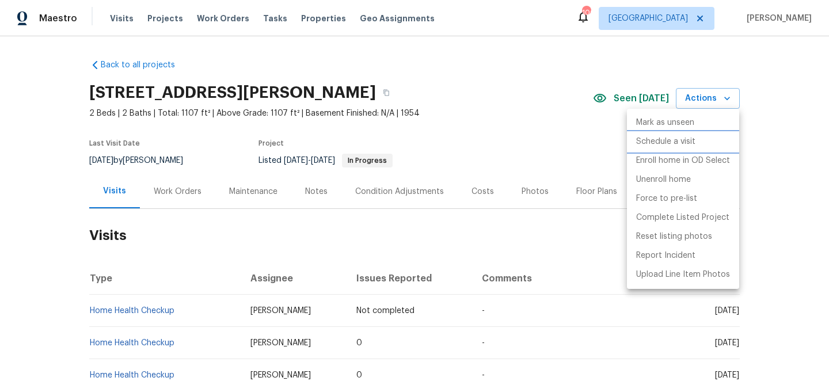
click at [682, 149] on li "Schedule a visit" at bounding box center [683, 141] width 112 height 19
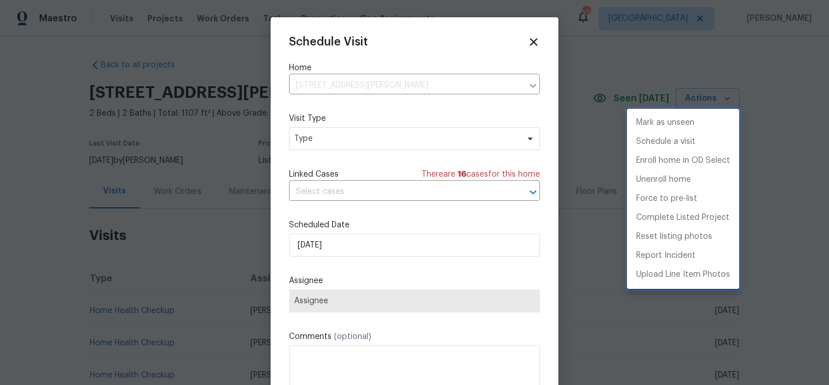
click at [645, 51] on div at bounding box center [414, 192] width 829 height 385
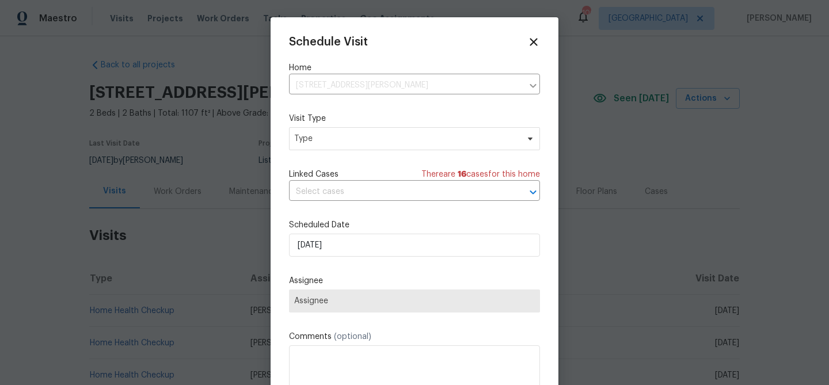
click at [458, 122] on label "Visit Type" at bounding box center [414, 119] width 251 height 12
click at [455, 139] on span "Type" at bounding box center [406, 139] width 224 height 12
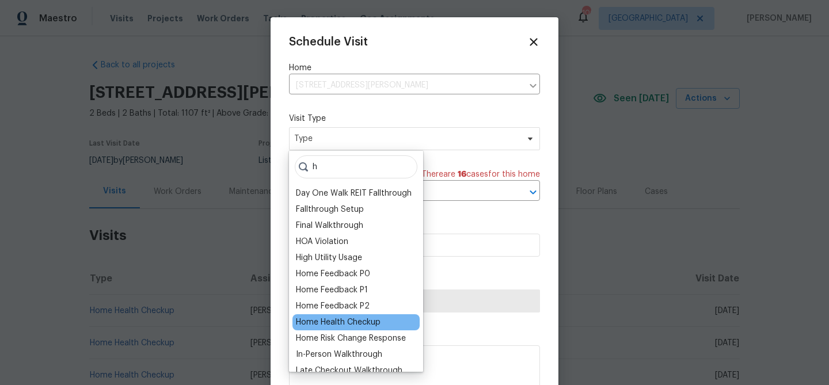
type input "h"
drag, startPoint x: 349, startPoint y: 321, endPoint x: 355, endPoint y: 290, distance: 31.6
click at [349, 321] on div "Home Health Checkup" at bounding box center [338, 323] width 85 height 12
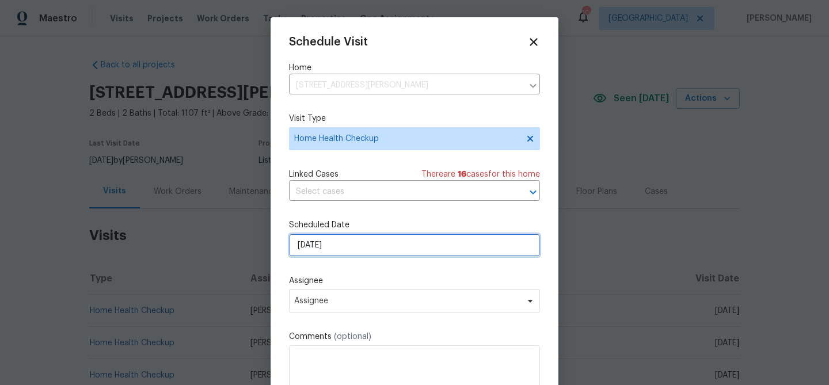
click at [372, 254] on input "[DATE]" at bounding box center [414, 245] width 251 height 23
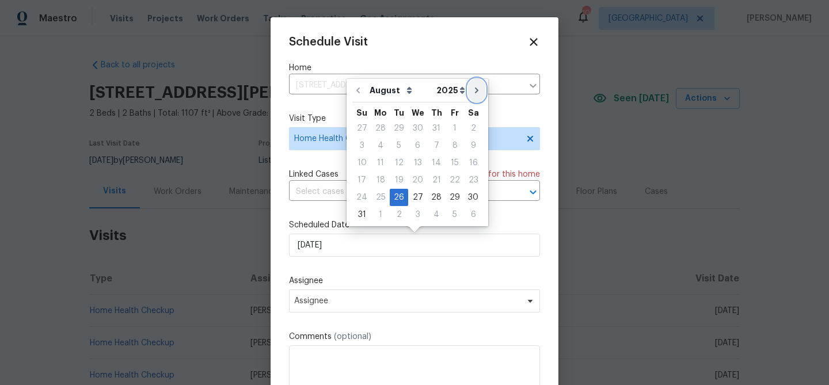
click at [472, 92] on icon "Go to next month" at bounding box center [476, 90] width 9 height 9
type input "[DATE]"
select select "8"
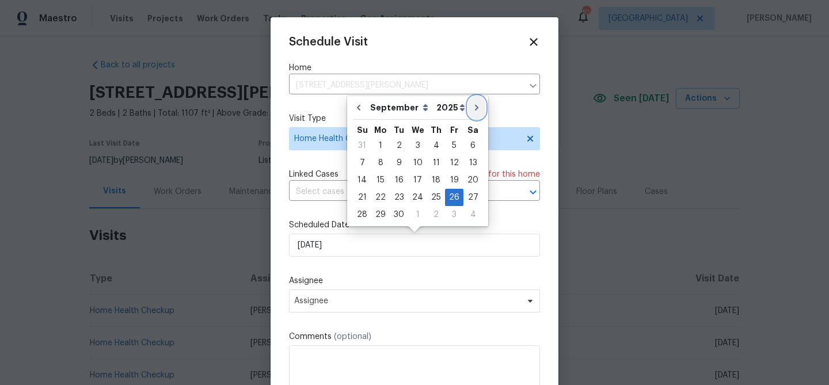
click at [472, 103] on icon "Go to next month" at bounding box center [476, 107] width 9 height 9
type input "[DATE]"
select select "9"
click at [469, 195] on div "25" at bounding box center [473, 197] width 18 height 16
type input "[DATE]"
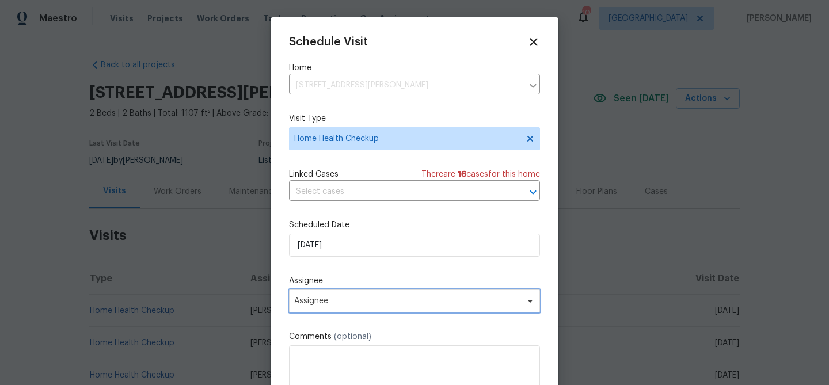
click at [348, 295] on span "Assignee" at bounding box center [414, 301] width 251 height 23
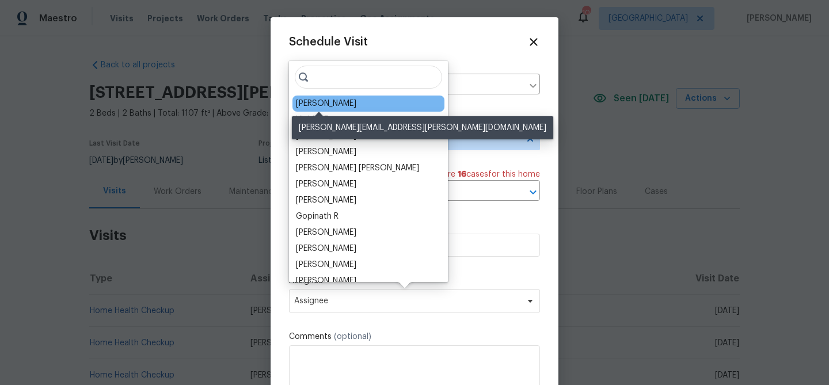
click at [327, 100] on div "[PERSON_NAME]" at bounding box center [326, 104] width 60 height 12
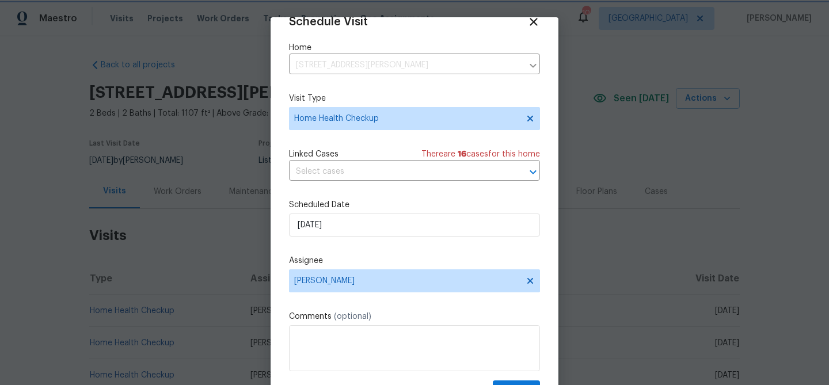
scroll to position [52, 0]
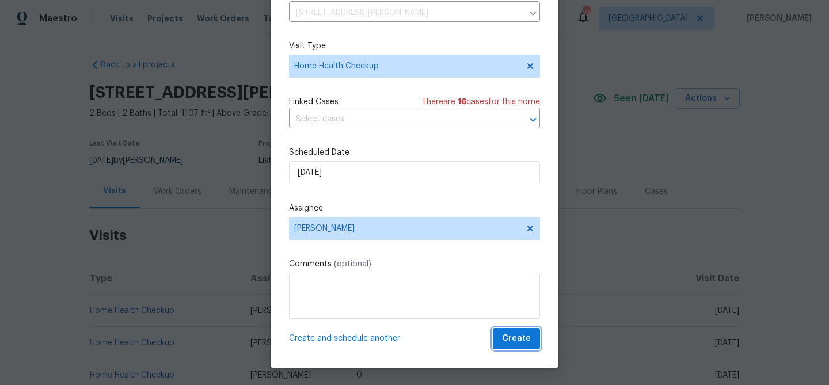
click at [510, 337] on span "Create" at bounding box center [516, 339] width 29 height 14
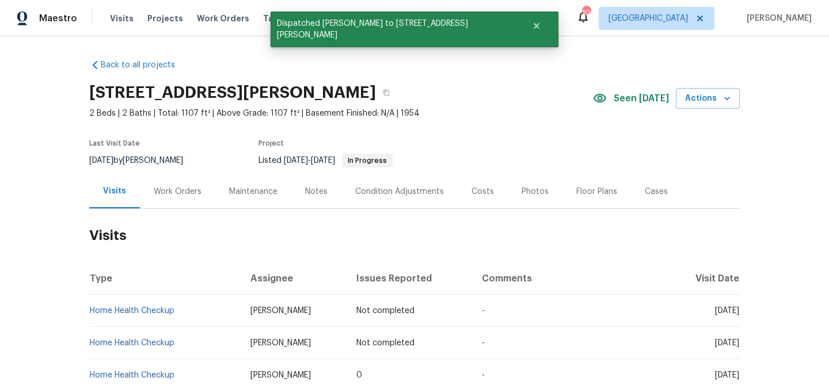
scroll to position [0, 0]
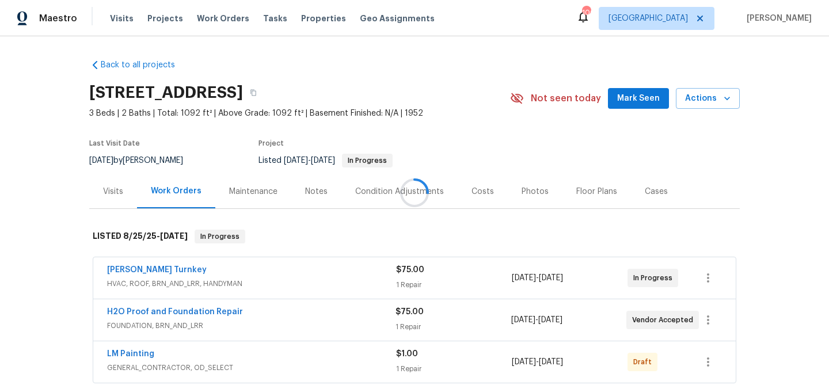
click at [632, 97] on div at bounding box center [414, 192] width 829 height 385
drag, startPoint x: 624, startPoint y: 96, endPoint x: 480, endPoint y: 127, distance: 147.4
click at [624, 96] on span "Mark Seen" at bounding box center [638, 99] width 43 height 14
click at [116, 197] on div "Visits" at bounding box center [113, 192] width 20 height 12
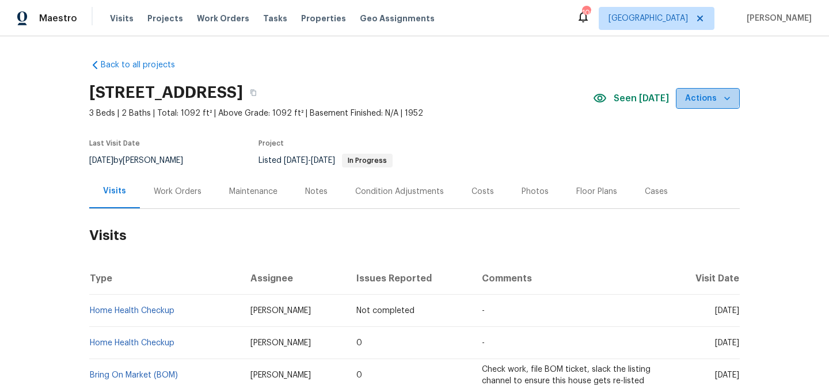
click at [705, 96] on span "Actions" at bounding box center [707, 99] width 45 height 14
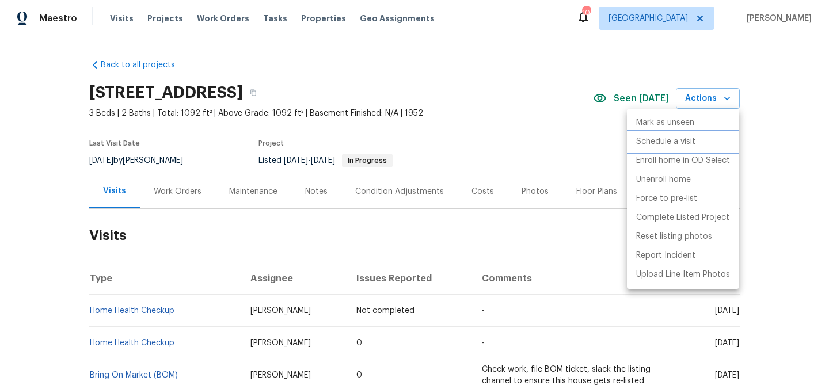
click at [674, 139] on p "Schedule a visit" at bounding box center [665, 142] width 59 height 12
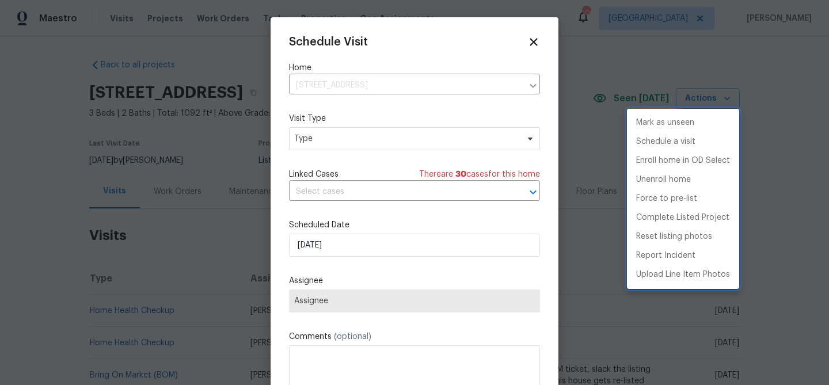
click at [351, 140] on div at bounding box center [414, 192] width 829 height 385
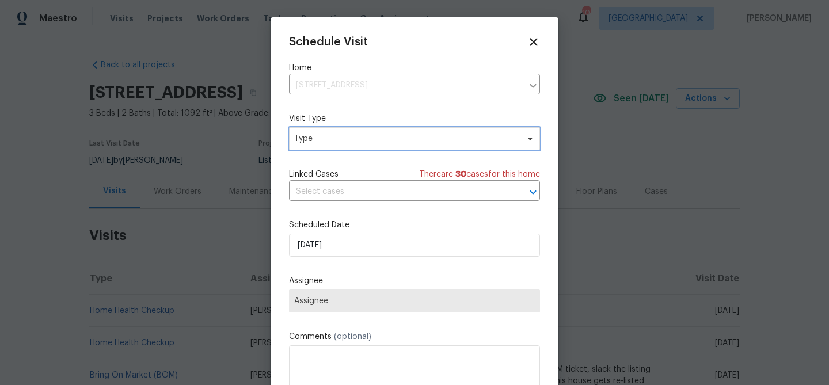
click at [388, 139] on span "Type" at bounding box center [406, 139] width 224 height 12
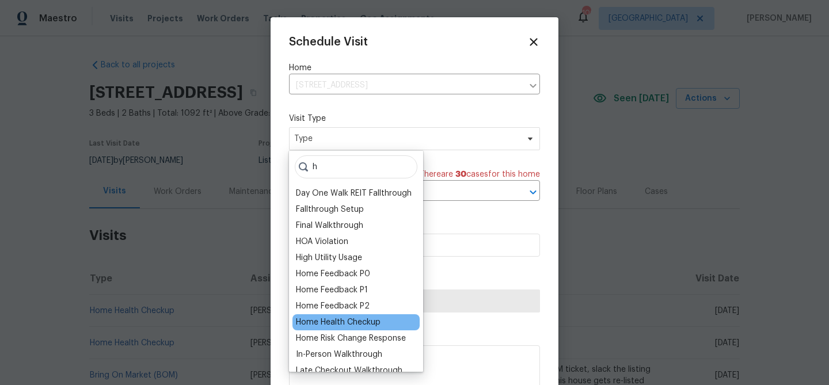
type input "h"
click at [355, 319] on div "Home Health Checkup" at bounding box center [338, 323] width 85 height 12
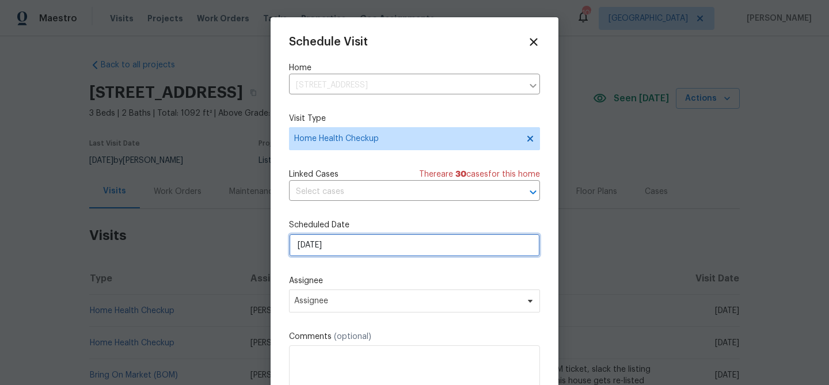
click at [414, 244] on input "8/26/2025" at bounding box center [414, 245] width 251 height 23
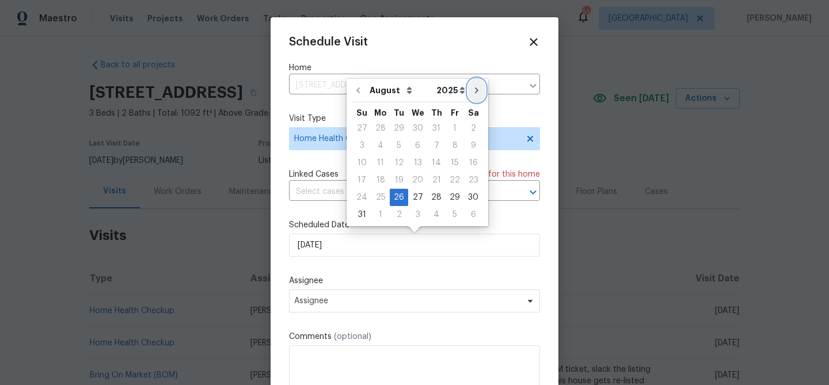
click at [472, 91] on icon "Go to next month" at bounding box center [476, 90] width 9 height 9
type input "9/26/2025"
select select "8"
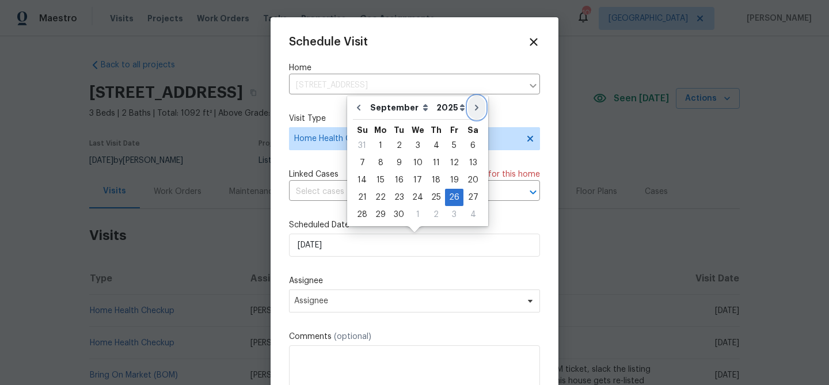
click at [472, 104] on icon "Go to next month" at bounding box center [476, 107] width 9 height 9
type input "10/26/2025"
select select "9"
click at [466, 200] on div "25" at bounding box center [473, 197] width 18 height 16
type input "10/25/2025"
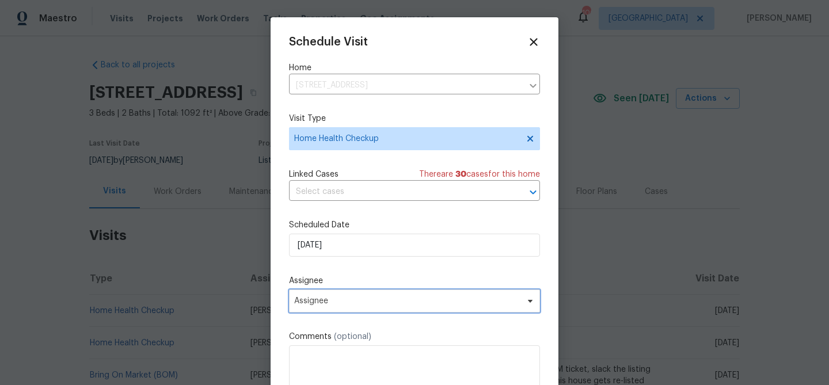
click at [364, 300] on span "Assignee" at bounding box center [407, 301] width 226 height 9
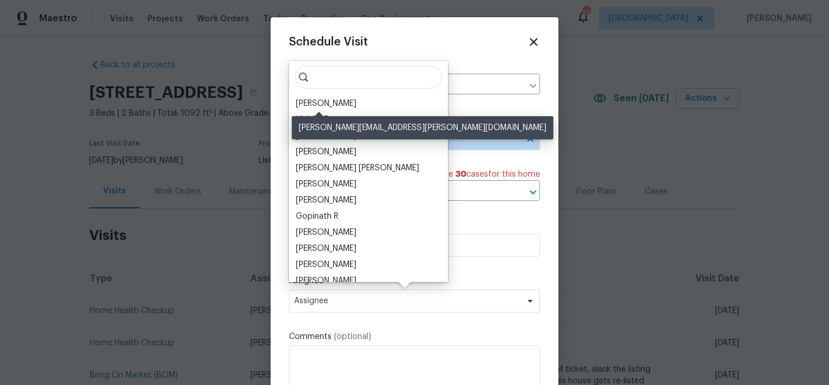
drag, startPoint x: 331, startPoint y: 102, endPoint x: 339, endPoint y: 112, distance: 13.1
click at [331, 103] on div "Juan Lozano" at bounding box center [326, 104] width 60 height 12
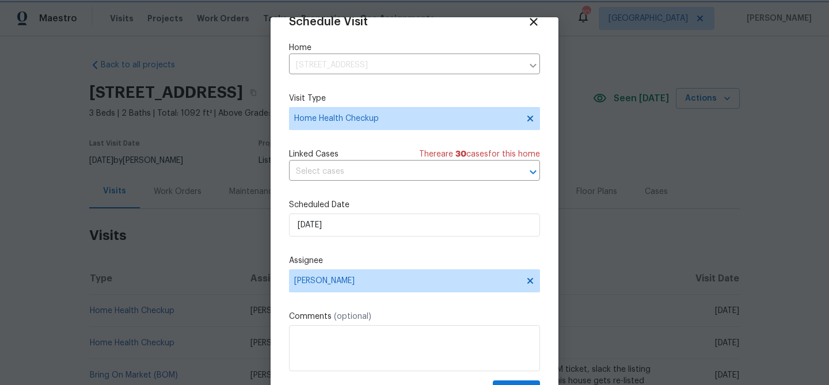
scroll to position [52, 0]
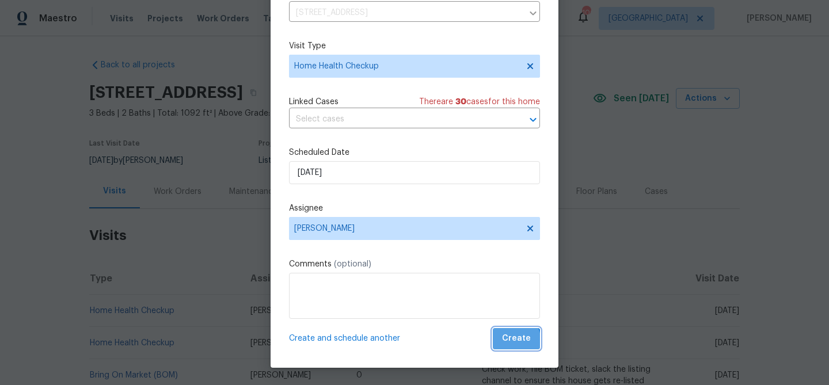
click at [510, 341] on span "Create" at bounding box center [516, 339] width 29 height 14
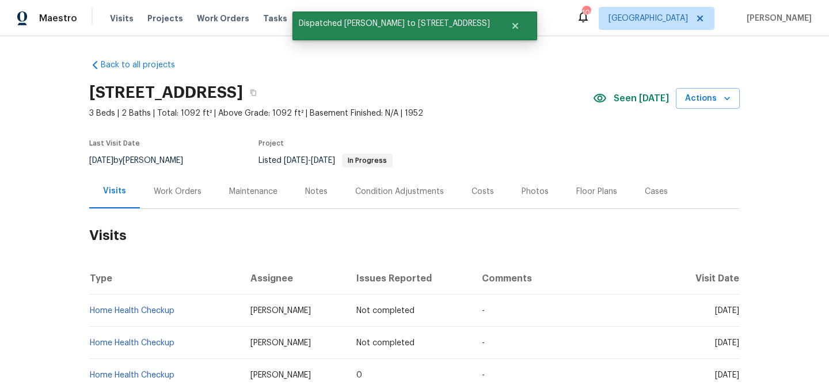
scroll to position [0, 0]
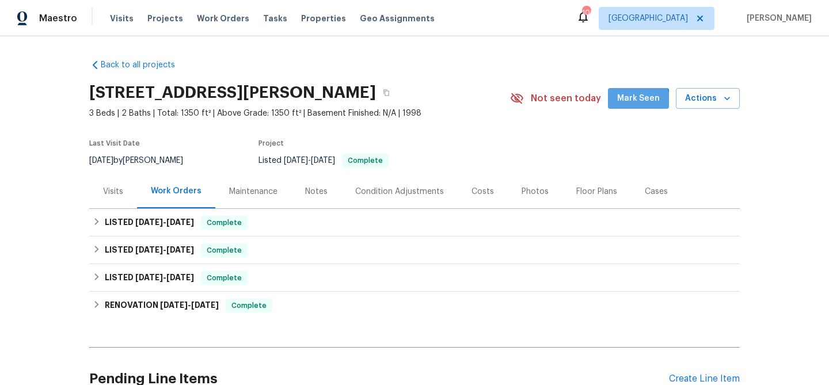
click at [629, 104] on span "Mark Seen" at bounding box center [638, 99] width 43 height 14
click at [129, 22] on div "Visits Projects Work Orders Tasks Properties Geo Assignments" at bounding box center [279, 18] width 339 height 23
click at [110, 14] on span "Visits" at bounding box center [122, 19] width 24 height 12
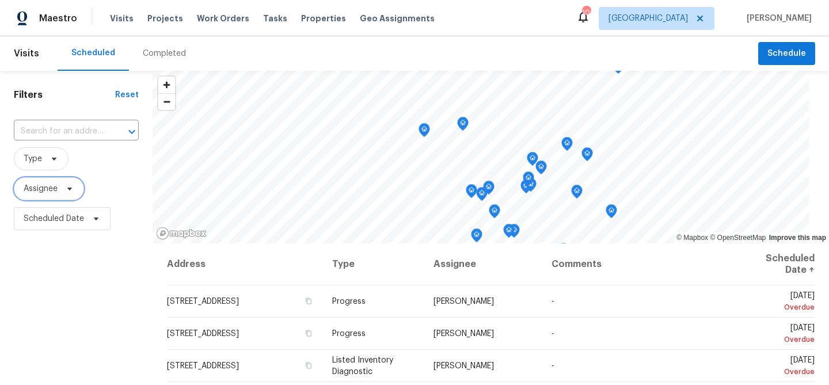
click at [49, 191] on span "Assignee" at bounding box center [41, 189] width 34 height 12
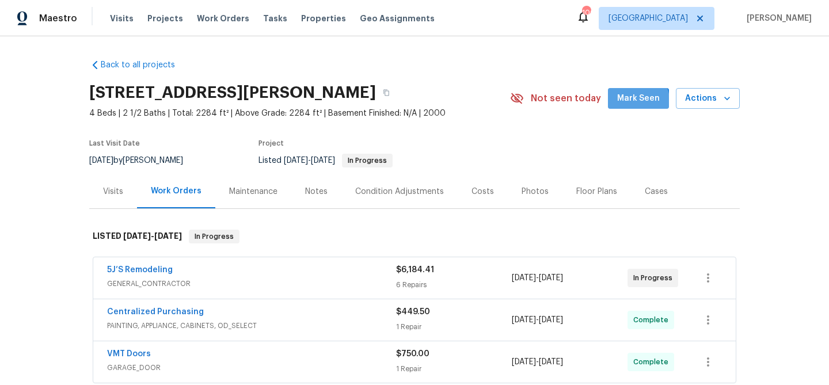
drag, startPoint x: 636, startPoint y: 101, endPoint x: 627, endPoint y: 106, distance: 10.3
click at [636, 101] on span "Mark Seen" at bounding box center [638, 99] width 43 height 14
click at [118, 193] on div "Visits" at bounding box center [113, 192] width 20 height 12
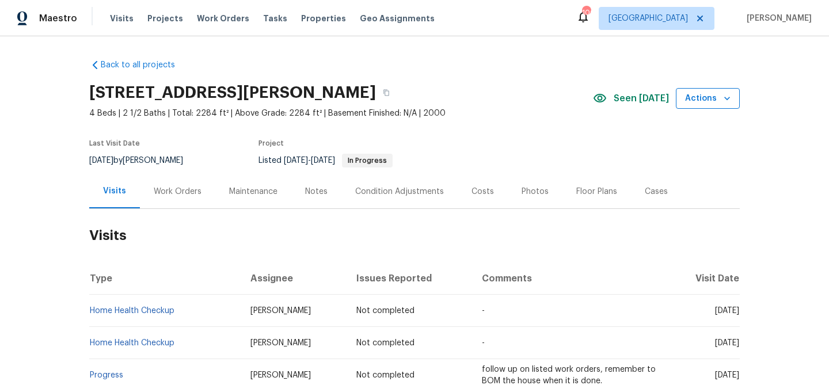
click at [712, 100] on span "Actions" at bounding box center [707, 99] width 45 height 14
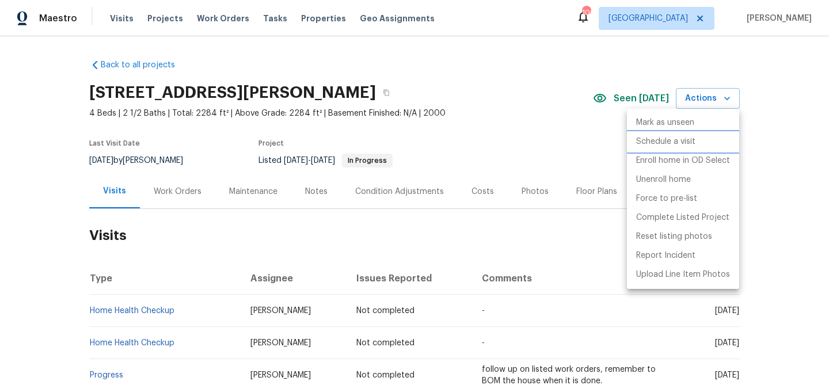
click at [705, 139] on li "Schedule a visit" at bounding box center [683, 141] width 112 height 19
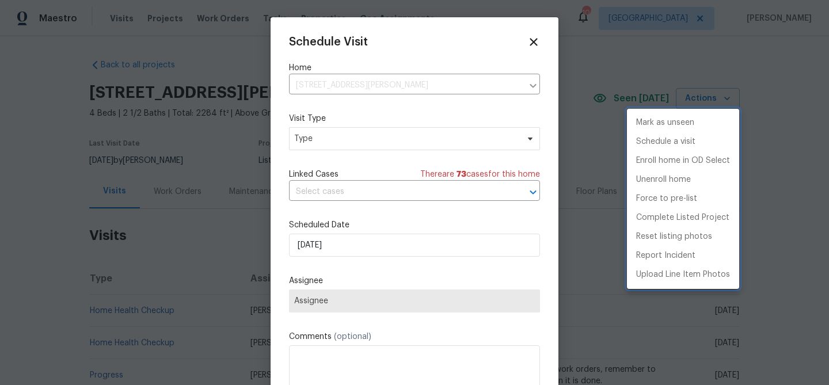
click at [391, 237] on div at bounding box center [414, 192] width 829 height 385
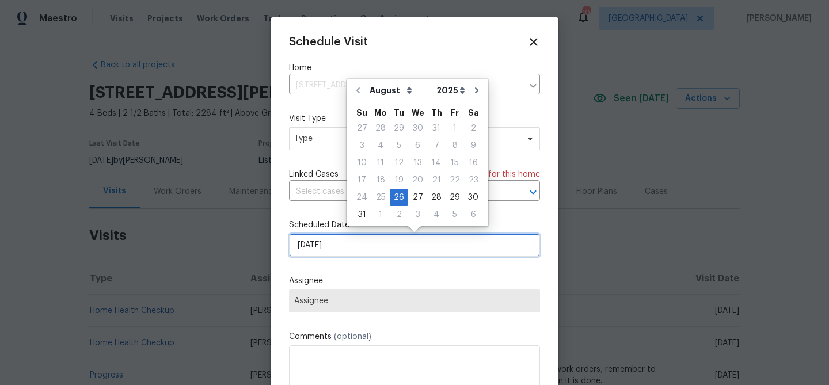
click at [402, 242] on input "[DATE]" at bounding box center [414, 245] width 251 height 23
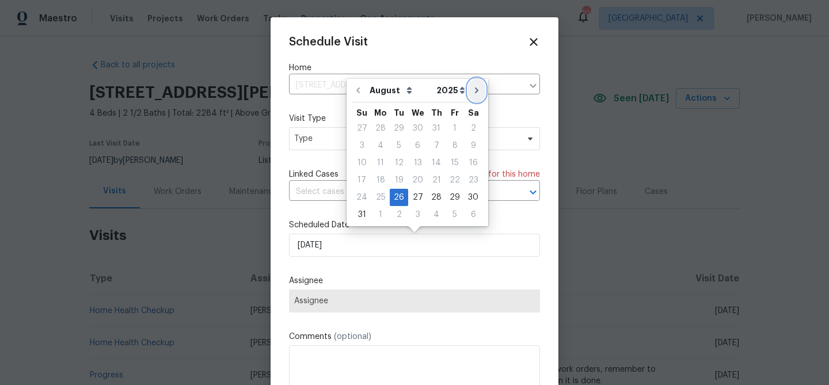
click at [472, 92] on icon "Go to next month" at bounding box center [476, 90] width 9 height 9
type input "[DATE]"
select select "8"
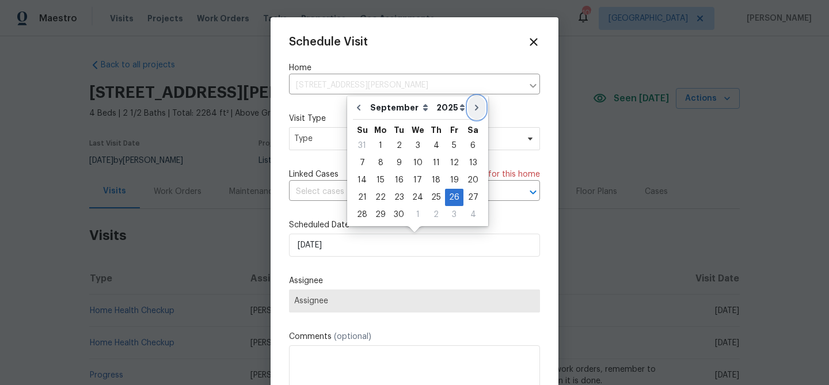
click at [472, 104] on icon "Go to next month" at bounding box center [476, 107] width 9 height 9
type input "[DATE]"
select select "9"
click at [420, 217] on div "29" at bounding box center [417, 215] width 18 height 16
type input "10/29/2025"
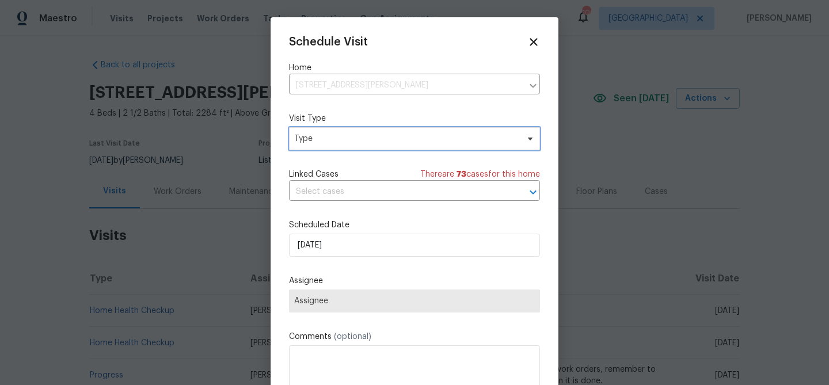
click at [353, 142] on span "Type" at bounding box center [406, 139] width 224 height 12
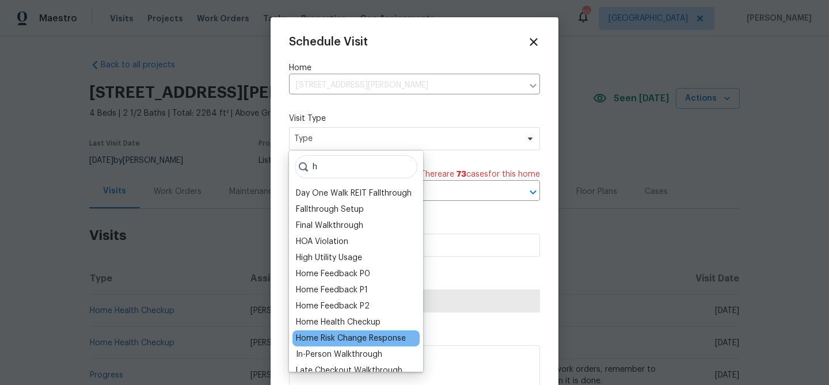
type input "h"
click at [362, 334] on div "Home Risk Change Response" at bounding box center [351, 339] width 110 height 12
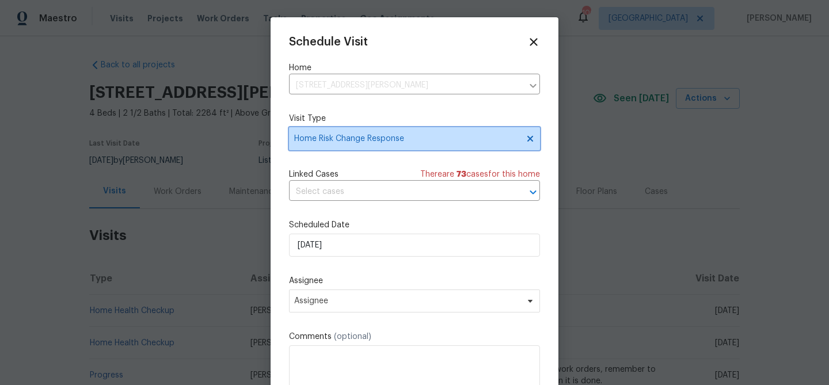
click at [355, 142] on span "Home Risk Change Response" at bounding box center [406, 139] width 224 height 12
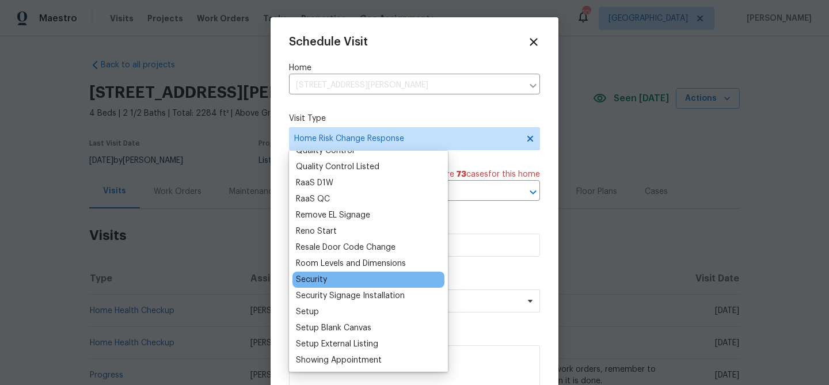
scroll to position [802, 0]
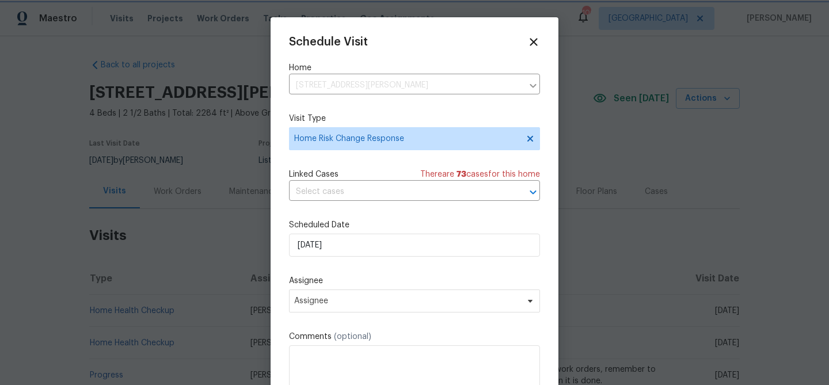
click at [344, 124] on label "Visit Type" at bounding box center [414, 119] width 251 height 12
click at [531, 136] on icon at bounding box center [530, 138] width 9 height 9
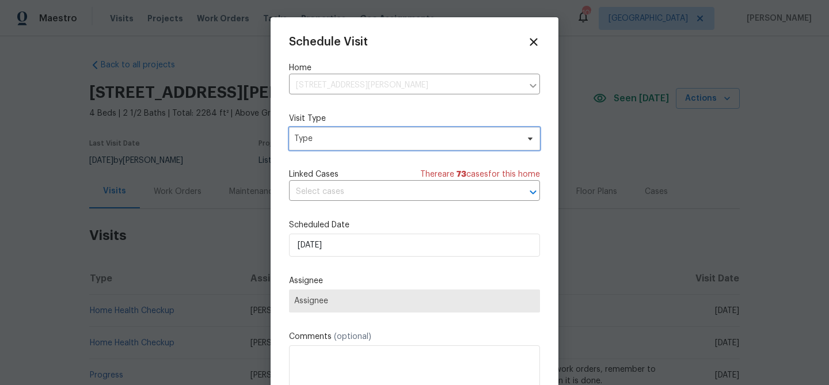
click at [381, 136] on span "Type" at bounding box center [406, 139] width 224 height 12
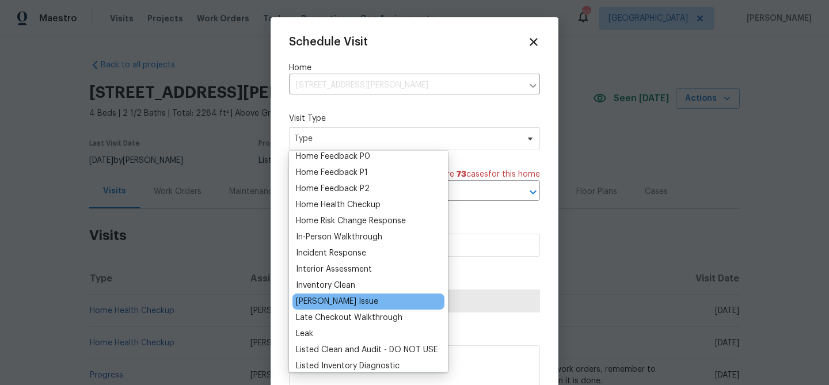
scroll to position [359, 0]
click at [333, 208] on div "Home Health Checkup" at bounding box center [338, 206] width 85 height 12
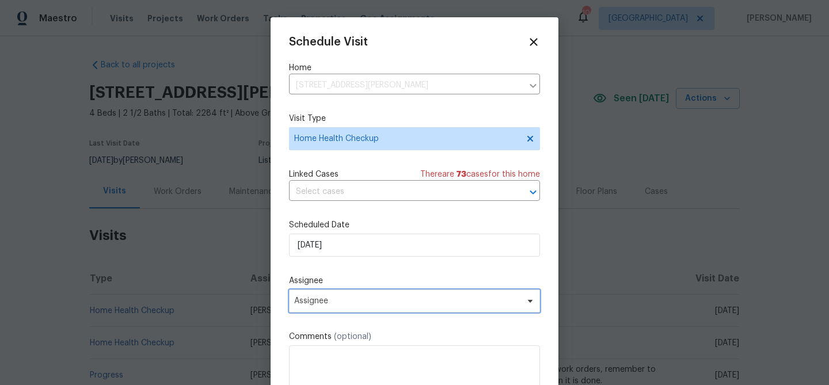
drag, startPoint x: 365, startPoint y: 309, endPoint x: 369, endPoint y: 291, distance: 17.7
click at [366, 307] on span "Assignee" at bounding box center [414, 301] width 251 height 23
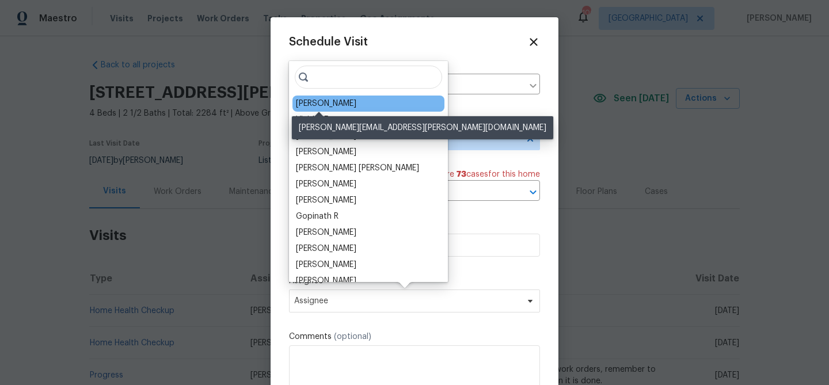
click at [325, 105] on div "[PERSON_NAME]" at bounding box center [326, 104] width 60 height 12
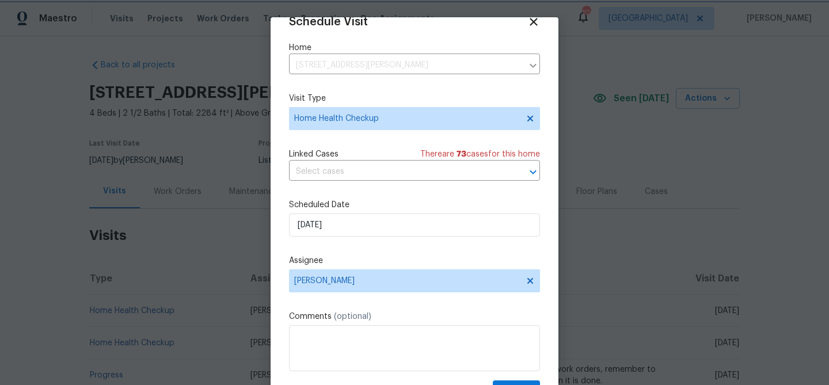
scroll to position [52, 0]
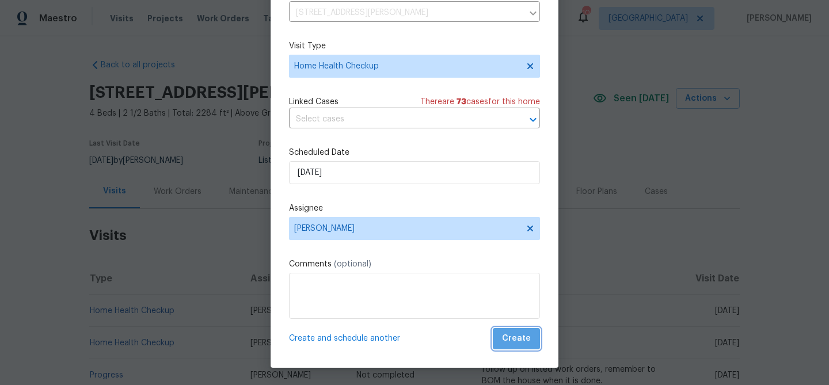
click at [521, 335] on span "Create" at bounding box center [516, 339] width 29 height 14
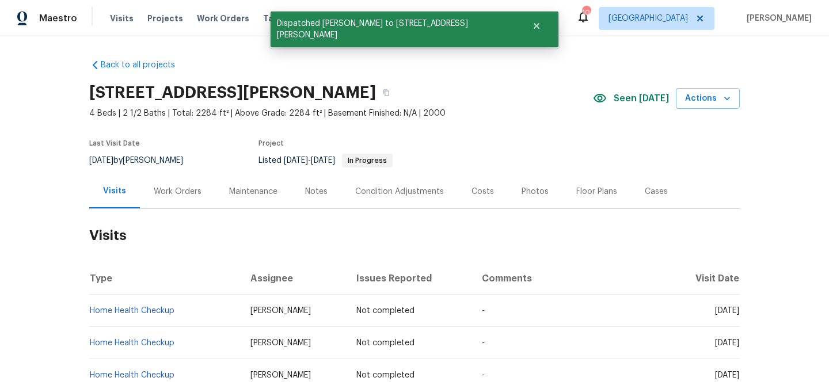
scroll to position [0, 0]
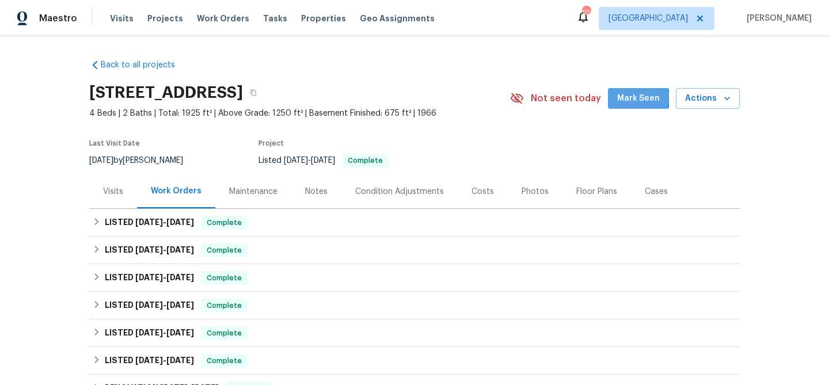
click at [624, 98] on span "Mark Seen" at bounding box center [638, 99] width 43 height 14
click at [104, 193] on div "Visits" at bounding box center [113, 192] width 20 height 12
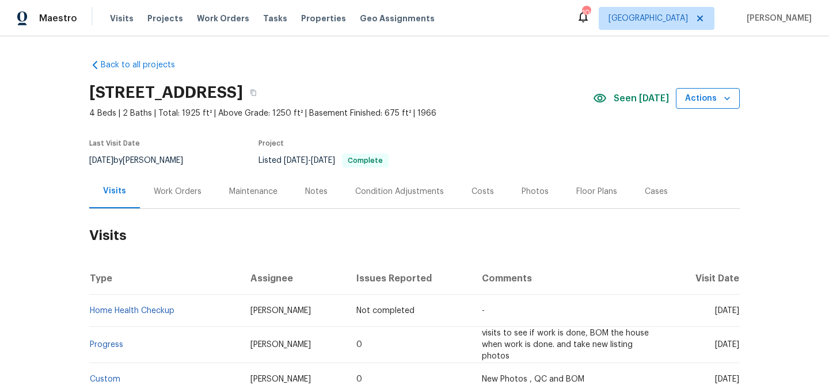
click at [716, 107] on button "Actions" at bounding box center [708, 98] width 64 height 21
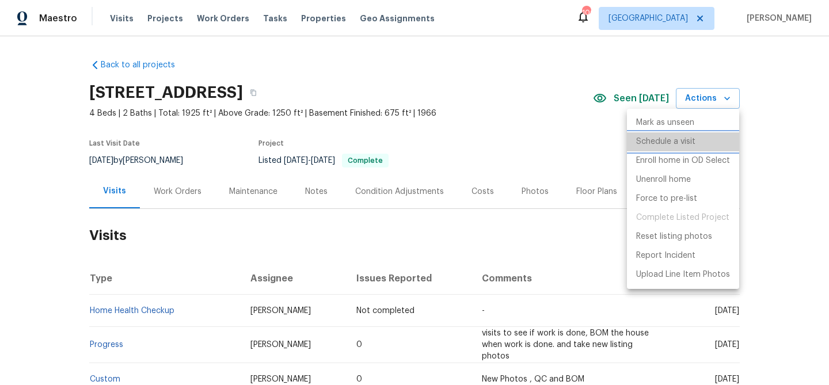
click at [655, 145] on p "Schedule a visit" at bounding box center [665, 142] width 59 height 12
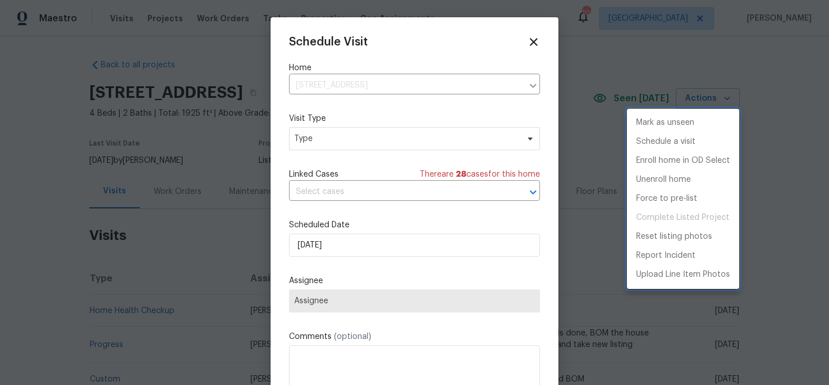
click at [328, 255] on div at bounding box center [414, 192] width 829 height 385
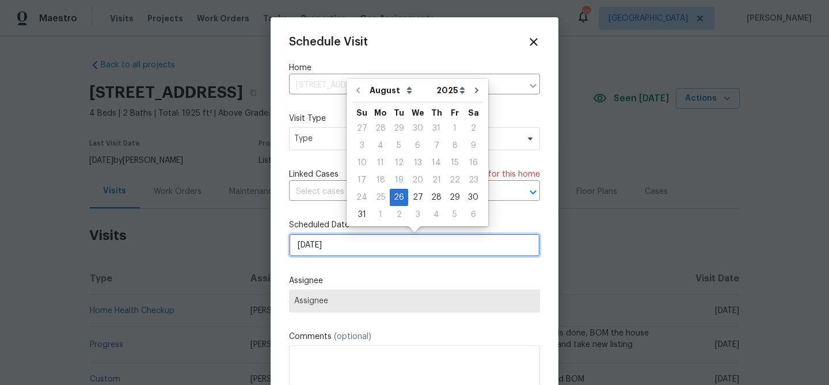
click at [338, 245] on input "[DATE]" at bounding box center [414, 245] width 251 height 23
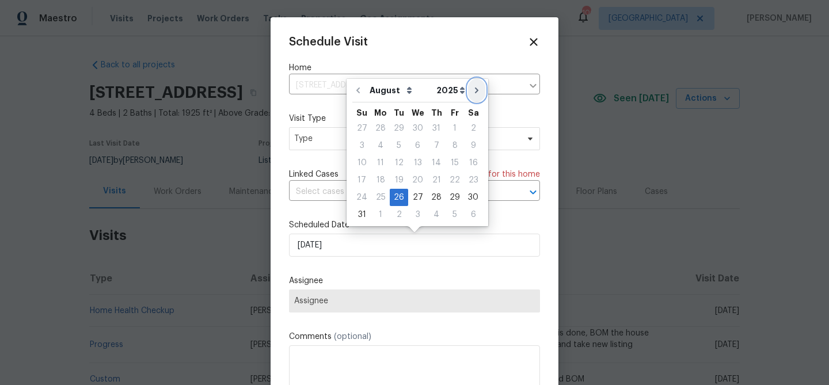
click at [476, 89] on button "Go to next month" at bounding box center [476, 90] width 17 height 23
type input "9/26/2025"
select select "8"
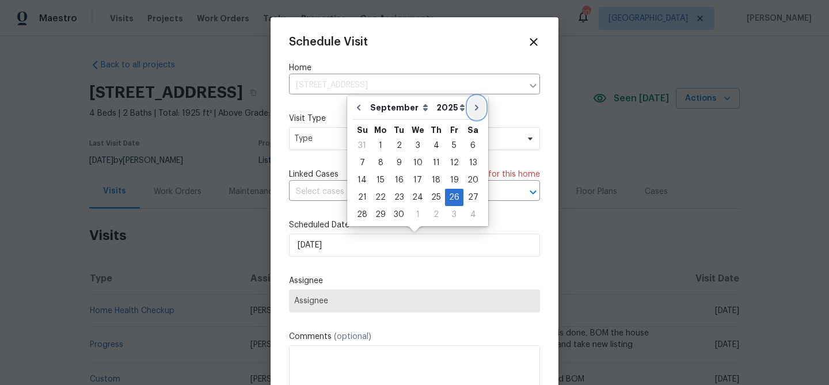
click at [472, 103] on icon "Go to next month" at bounding box center [476, 107] width 9 height 9
type input "10/26/2025"
select select "9"
click at [469, 197] on div "25" at bounding box center [473, 197] width 18 height 16
type input "10/25/2025"
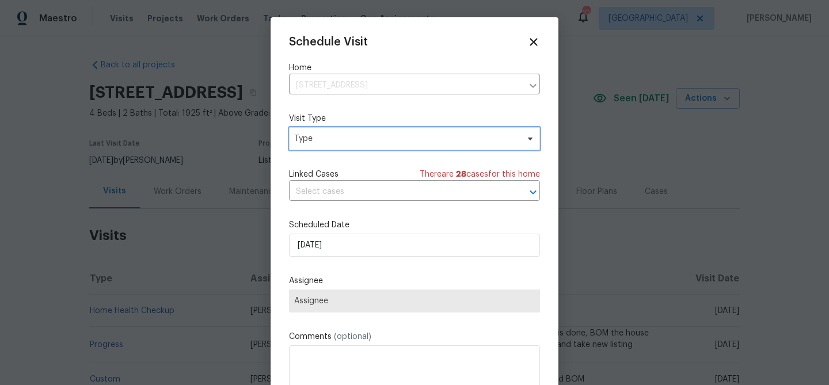
click at [401, 140] on span "Type" at bounding box center [406, 139] width 224 height 12
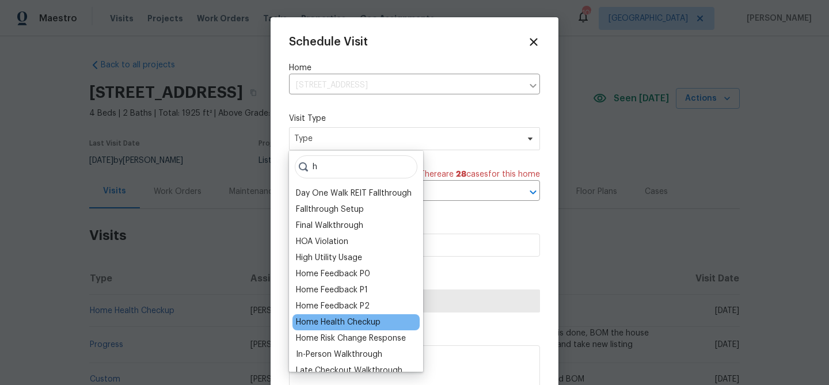
type input "h"
click at [350, 325] on div "Home Health Checkup" at bounding box center [338, 323] width 85 height 12
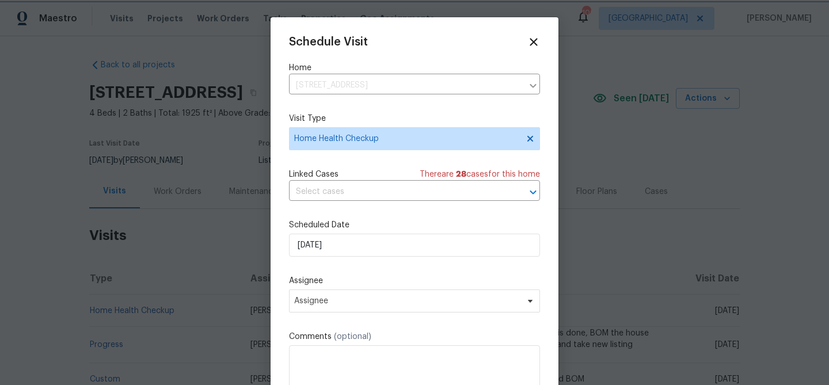
scroll to position [21, 0]
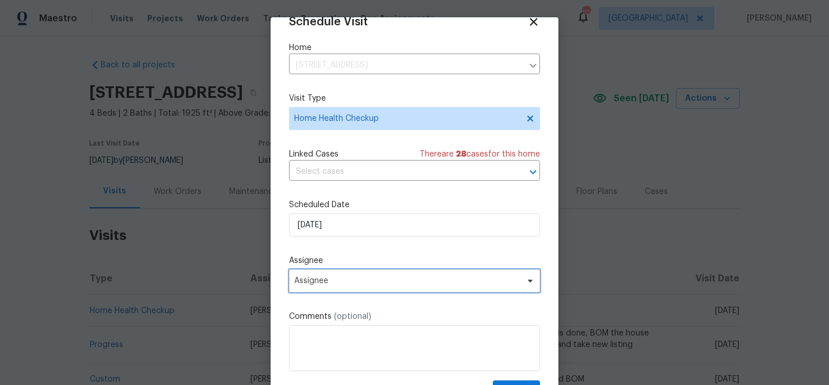
click at [417, 287] on span "Assignee" at bounding box center [414, 280] width 251 height 23
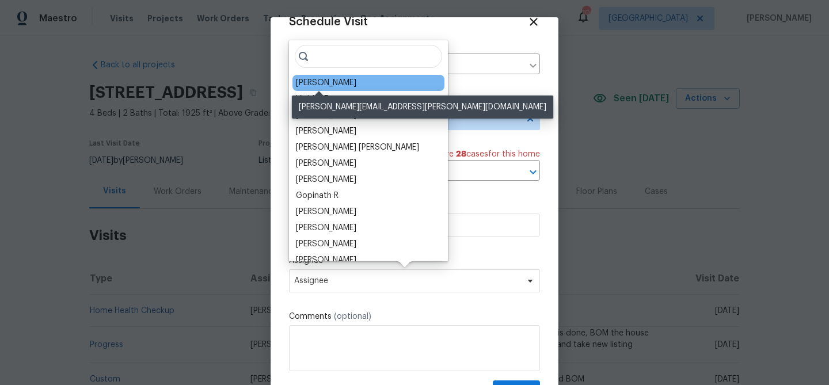
click at [328, 85] on div "[PERSON_NAME]" at bounding box center [326, 83] width 60 height 12
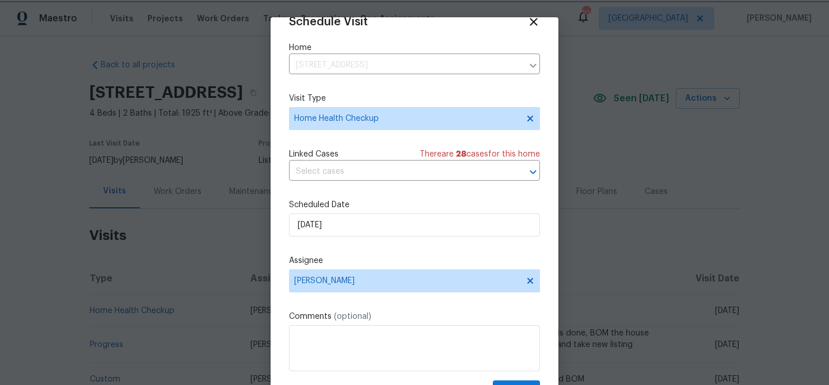
scroll to position [52, 0]
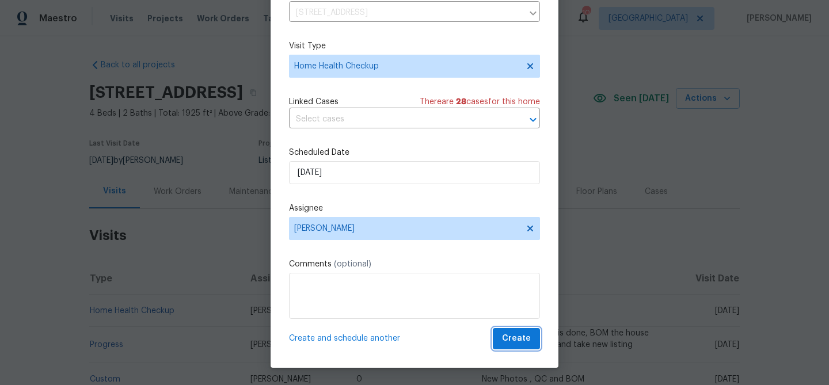
click at [519, 344] on span "Create" at bounding box center [516, 339] width 29 height 14
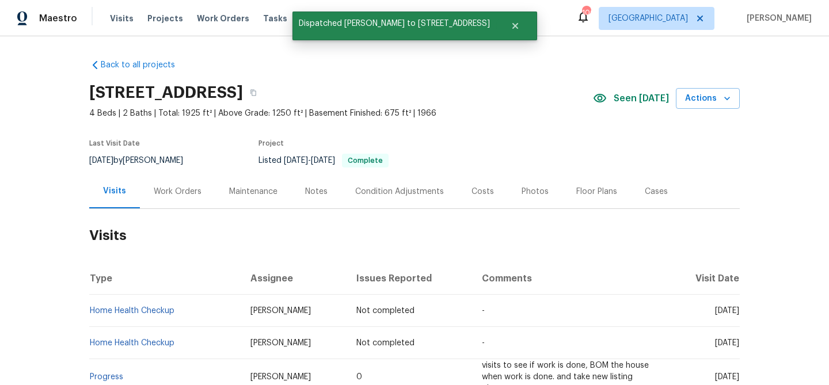
scroll to position [0, 0]
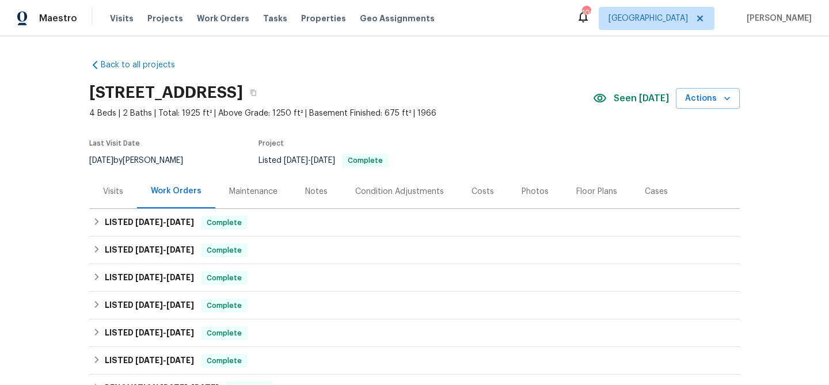
click at [630, 97] on span "Seen [DATE]" at bounding box center [641, 99] width 55 height 12
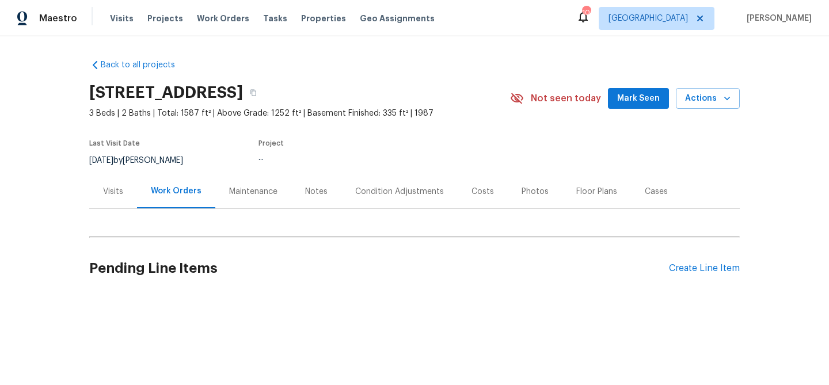
click at [620, 97] on button "Mark Seen" at bounding box center [638, 98] width 61 height 21
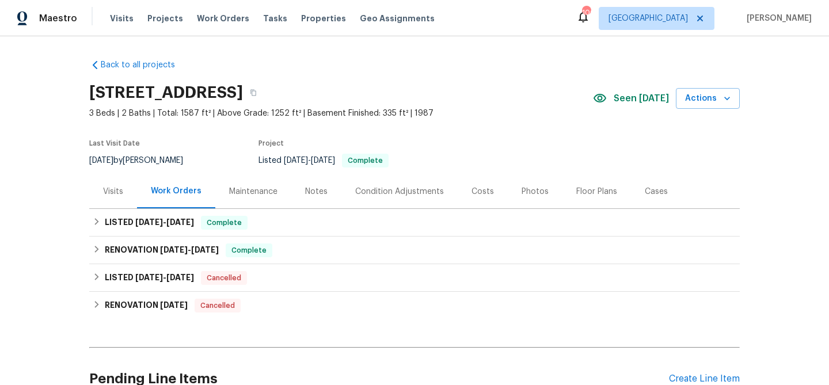
click at [120, 184] on div "Visits" at bounding box center [113, 191] width 48 height 34
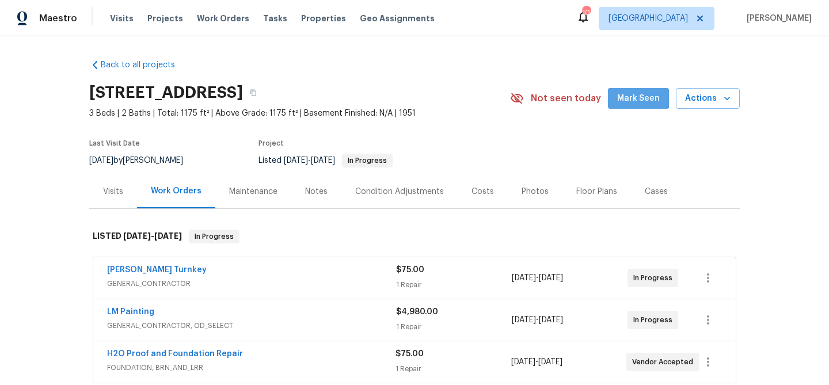
click at [633, 94] on span "Mark Seen" at bounding box center [638, 99] width 43 height 14
click at [119, 196] on div "Visits" at bounding box center [113, 192] width 20 height 12
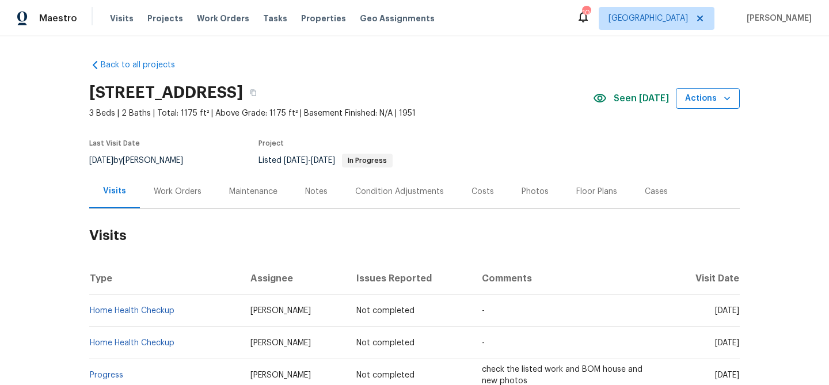
click at [713, 93] on span "Actions" at bounding box center [707, 99] width 45 height 14
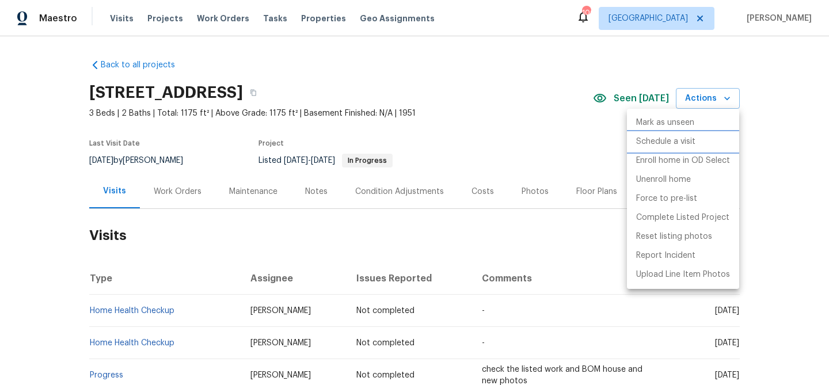
click at [704, 135] on li "Schedule a visit" at bounding box center [683, 141] width 112 height 19
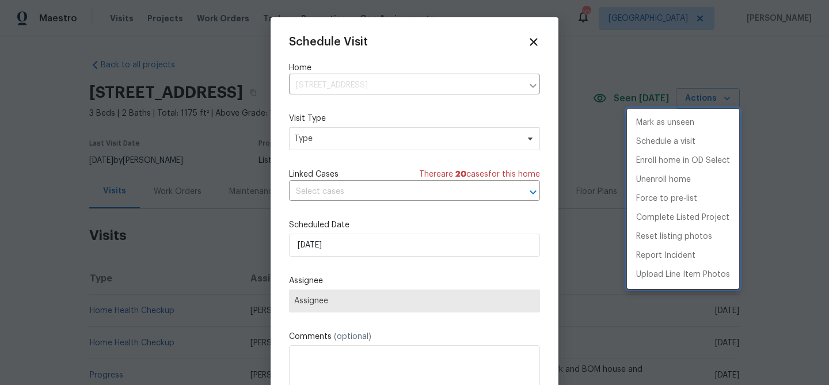
click at [355, 241] on div at bounding box center [414, 192] width 829 height 385
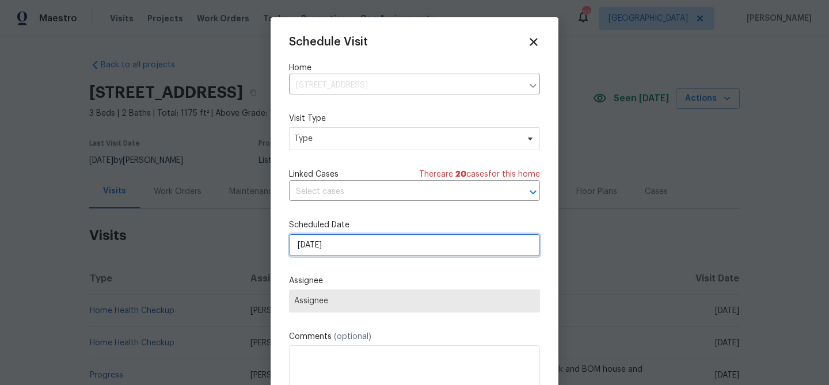
click at [367, 246] on input "8/26/2025" at bounding box center [414, 245] width 251 height 23
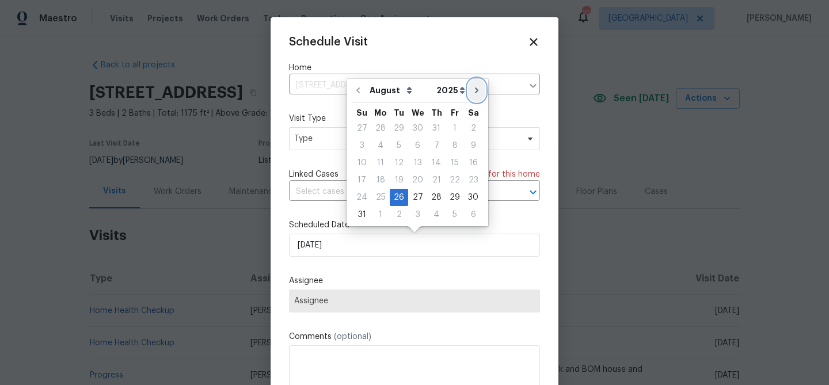
click at [475, 92] on icon "Go to next month" at bounding box center [476, 91] width 3 height 6
type input "9/26/2025"
select select "8"
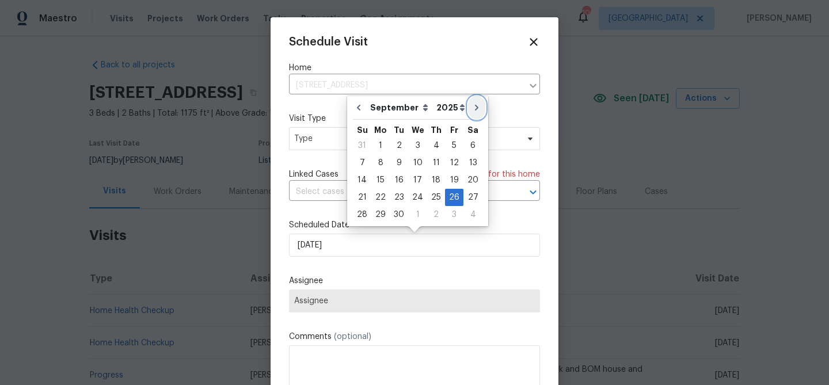
click at [472, 103] on icon "Go to next month" at bounding box center [476, 107] width 9 height 9
type input "10/26/2025"
select select "9"
click at [467, 196] on div "25" at bounding box center [473, 197] width 18 height 16
type input "10/25/2025"
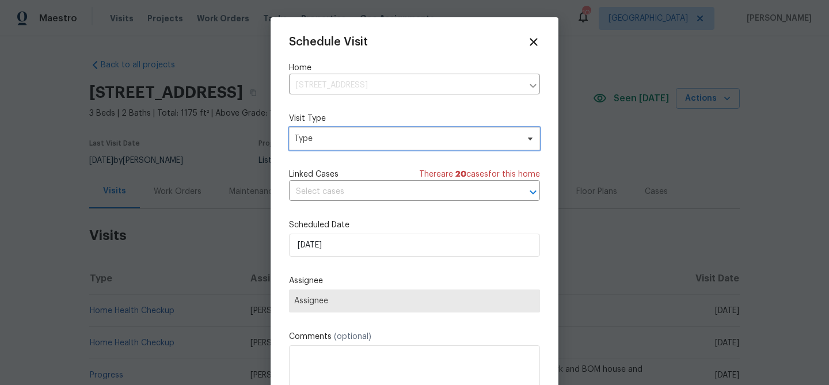
click at [332, 135] on span "Type" at bounding box center [406, 139] width 224 height 12
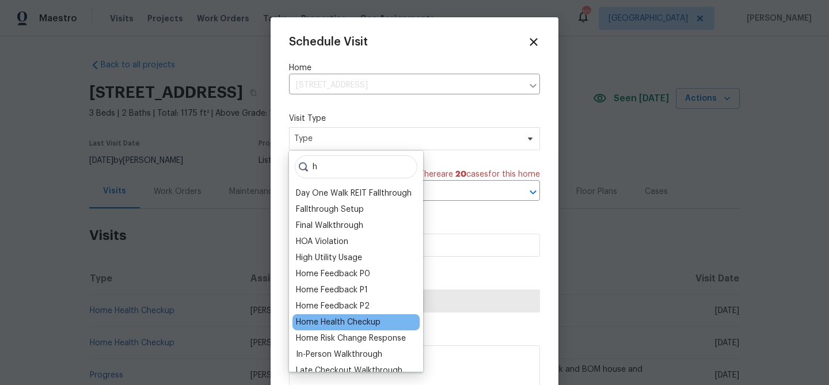
type input "h"
click at [370, 320] on div "Home Health Checkup" at bounding box center [338, 323] width 85 height 12
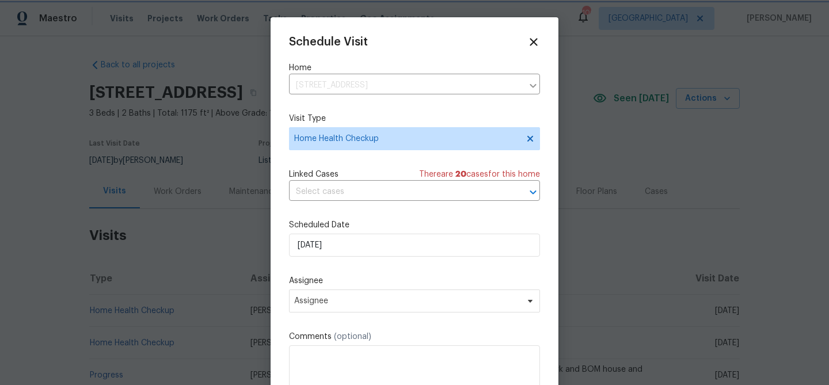
scroll to position [21, 0]
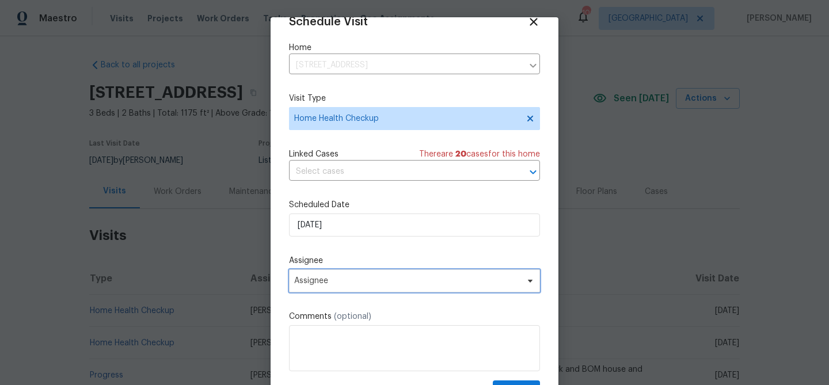
click at [428, 285] on span "Assignee" at bounding box center [407, 280] width 226 height 9
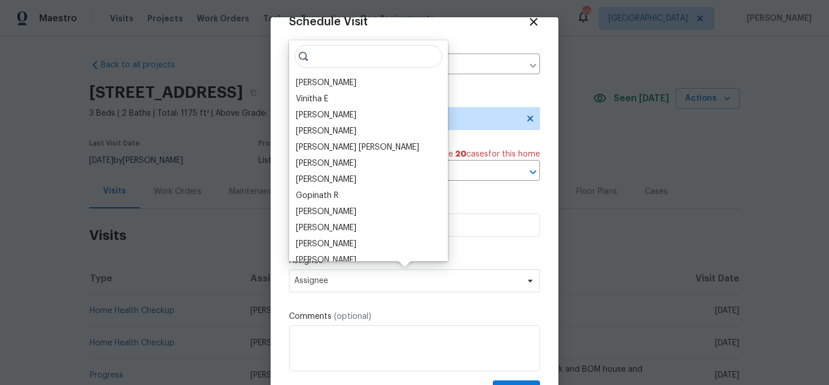
click at [329, 83] on div "Juan Lozano" at bounding box center [326, 83] width 60 height 12
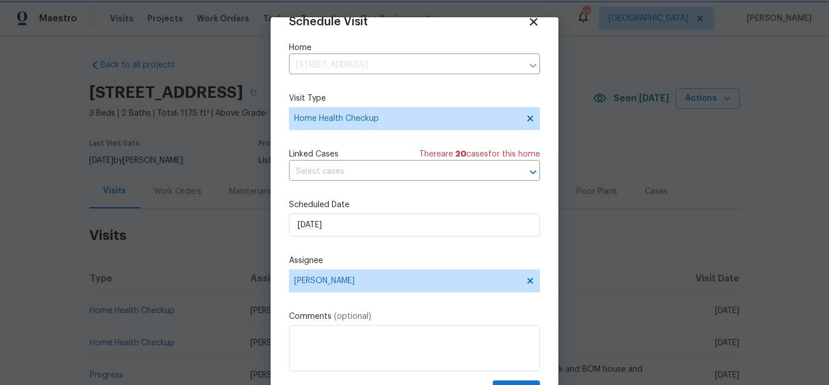
scroll to position [52, 0]
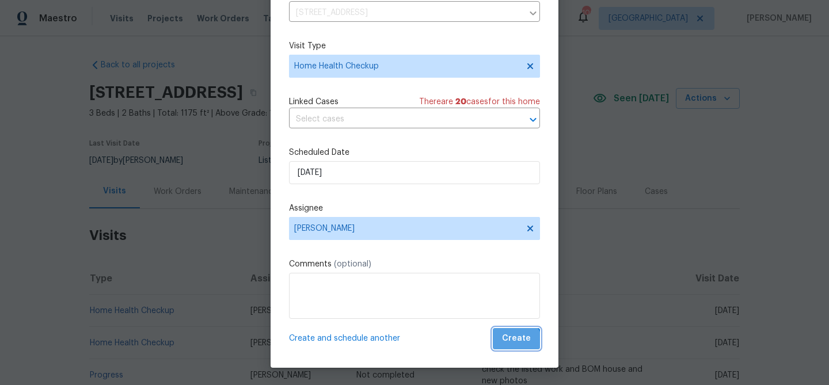
click at [514, 347] on button "Create" at bounding box center [516, 338] width 47 height 21
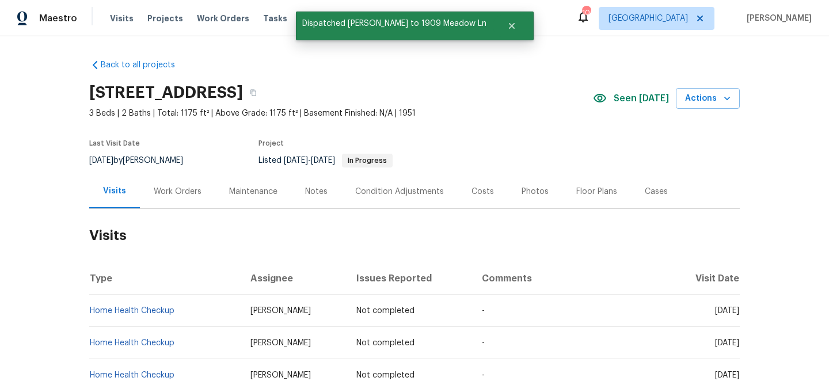
scroll to position [0, 0]
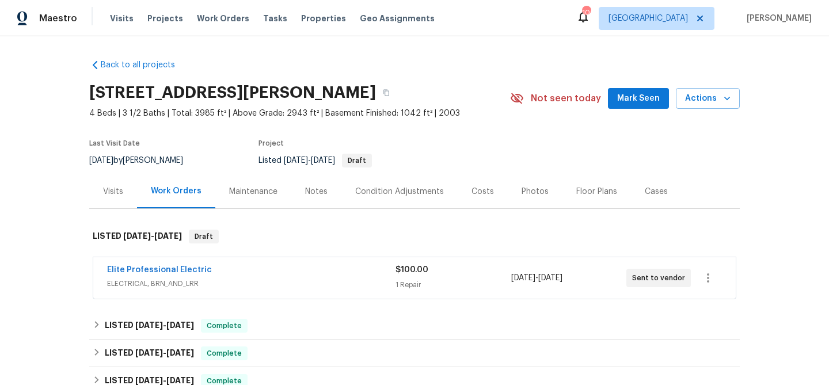
click at [639, 99] on span "Mark Seen" at bounding box center [638, 99] width 43 height 14
click at [107, 189] on div "Visits" at bounding box center [113, 192] width 20 height 12
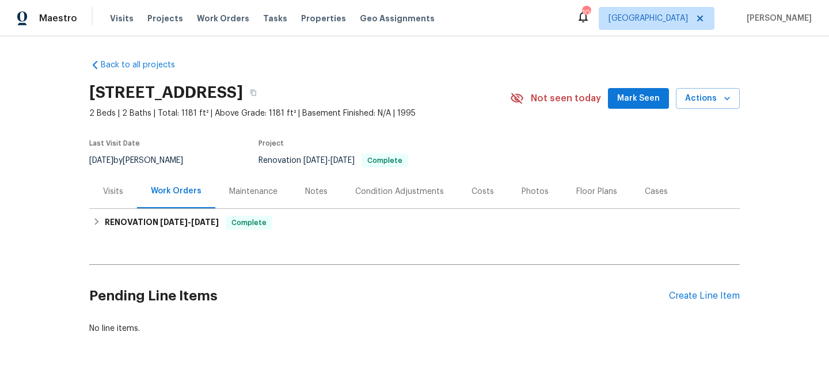
click at [644, 98] on span "Mark Seen" at bounding box center [638, 99] width 43 height 14
click at [125, 197] on div "Visits" at bounding box center [113, 191] width 48 height 34
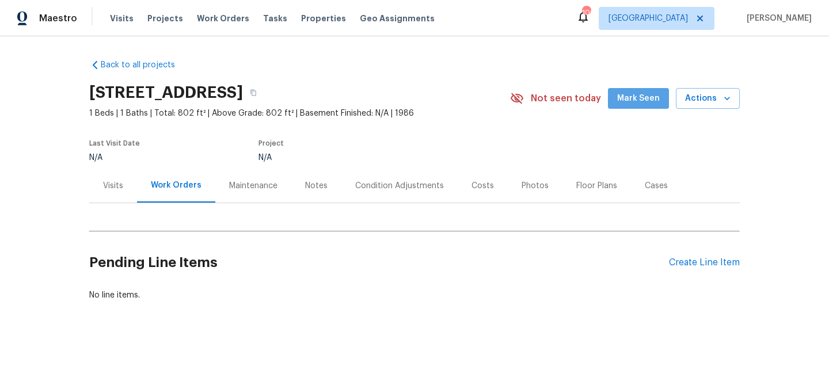
click at [656, 100] on span "Mark Seen" at bounding box center [638, 99] width 43 height 14
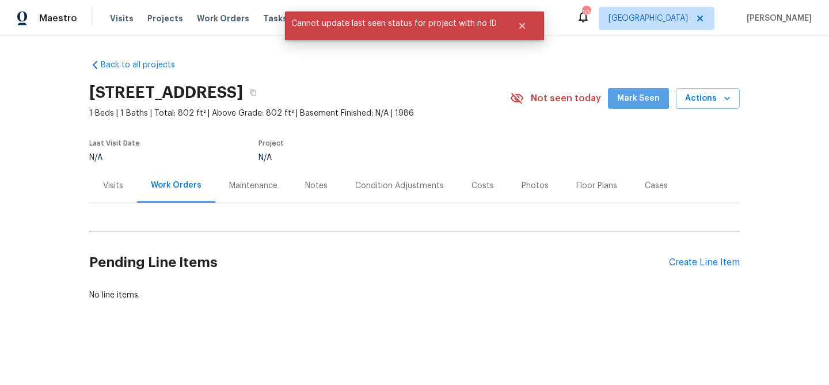
click at [634, 94] on span "Mark Seen" at bounding box center [638, 99] width 43 height 14
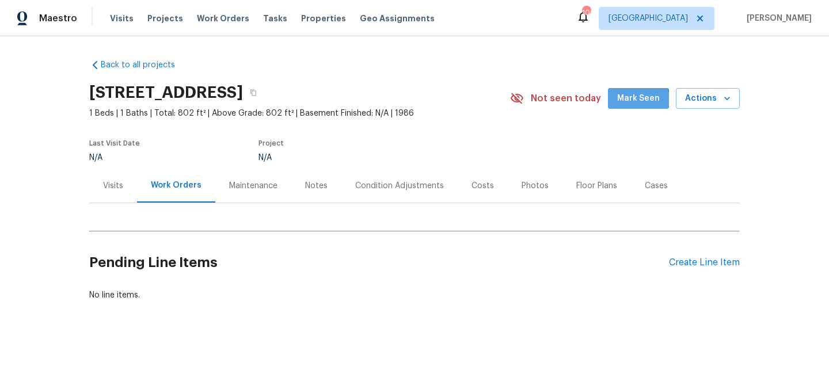
click at [639, 100] on span "Mark Seen" at bounding box center [638, 99] width 43 height 14
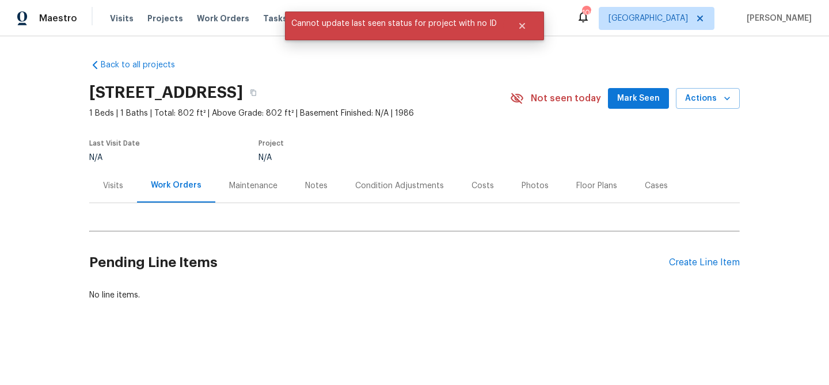
click at [104, 188] on div "Visits" at bounding box center [113, 186] width 20 height 12
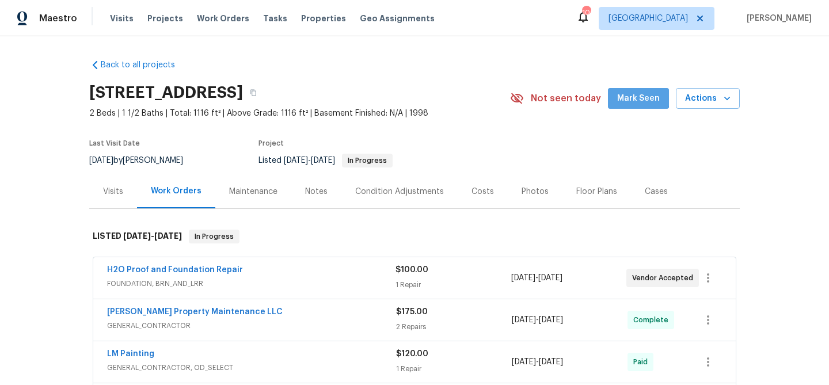
click at [636, 93] on span "Mark Seen" at bounding box center [638, 99] width 43 height 14
click at [124, 191] on div "Visits" at bounding box center [113, 191] width 48 height 34
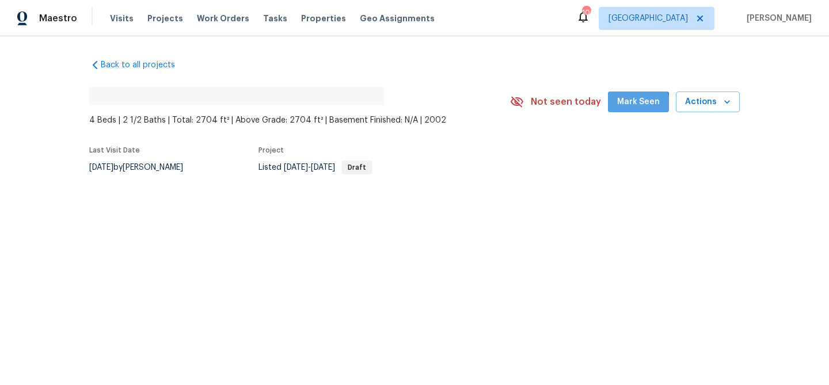
click at [625, 105] on span "Mark Seen" at bounding box center [638, 102] width 43 height 14
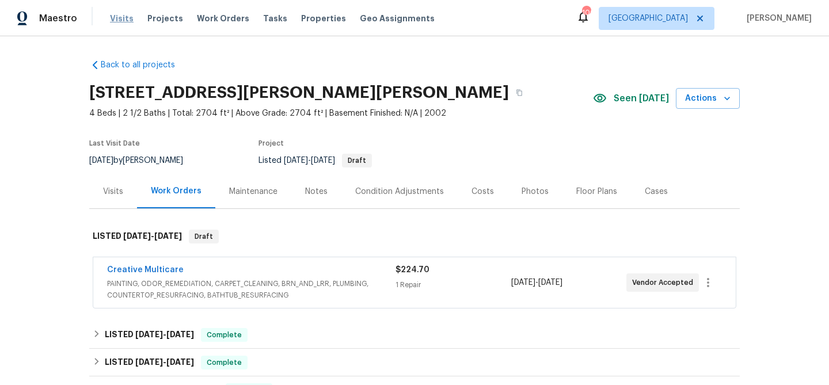
click at [119, 22] on span "Visits" at bounding box center [122, 19] width 24 height 12
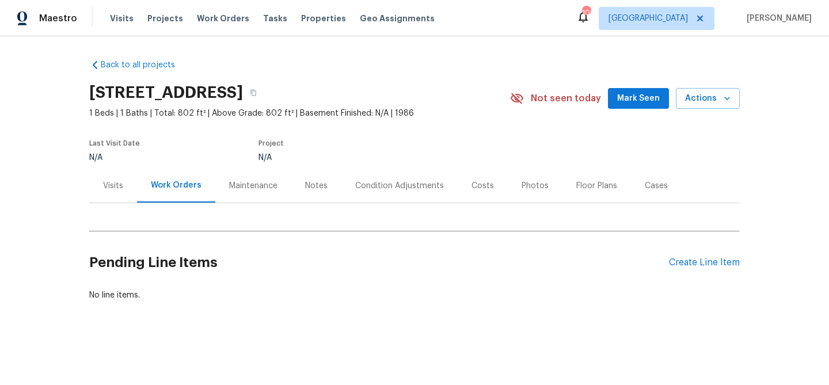
click at [623, 99] on span "Mark Seen" at bounding box center [638, 99] width 43 height 14
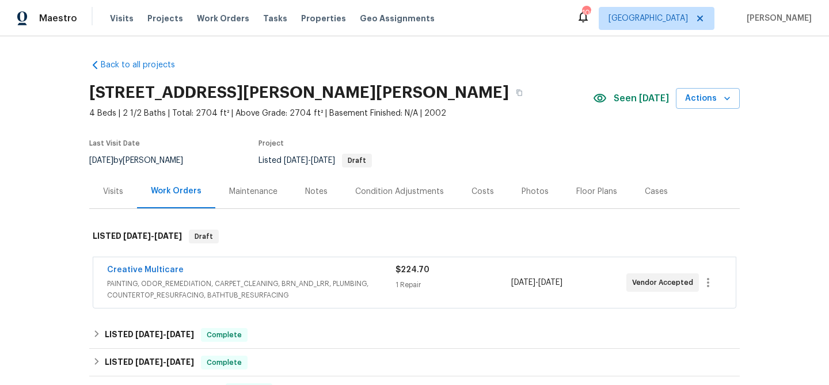
click at [115, 195] on div "Visits" at bounding box center [113, 192] width 20 height 12
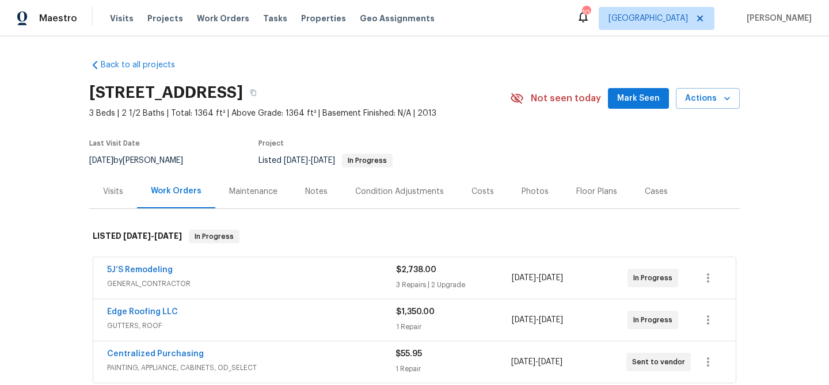
click at [636, 94] on span "Mark Seen" at bounding box center [638, 99] width 43 height 14
click at [94, 193] on div "Visits" at bounding box center [113, 191] width 48 height 34
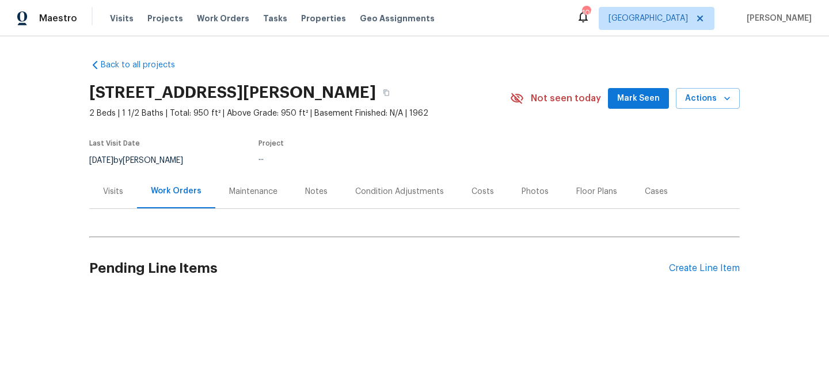
click at [627, 94] on span "Mark Seen" at bounding box center [638, 99] width 43 height 14
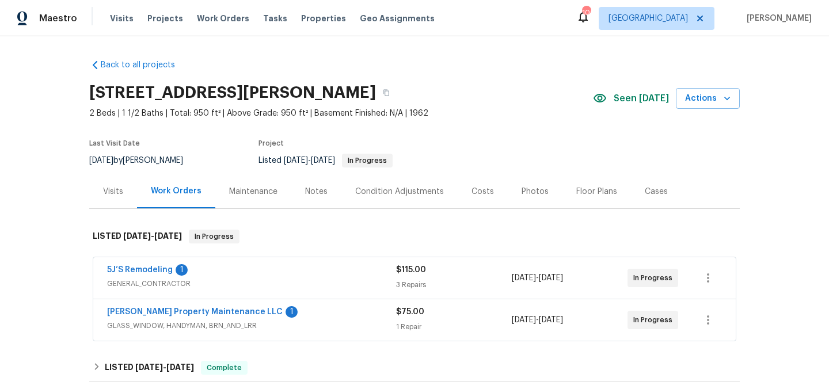
click at [120, 191] on div "Visits" at bounding box center [113, 192] width 20 height 12
click at [626, 96] on span "Seen [DATE]" at bounding box center [641, 99] width 55 height 12
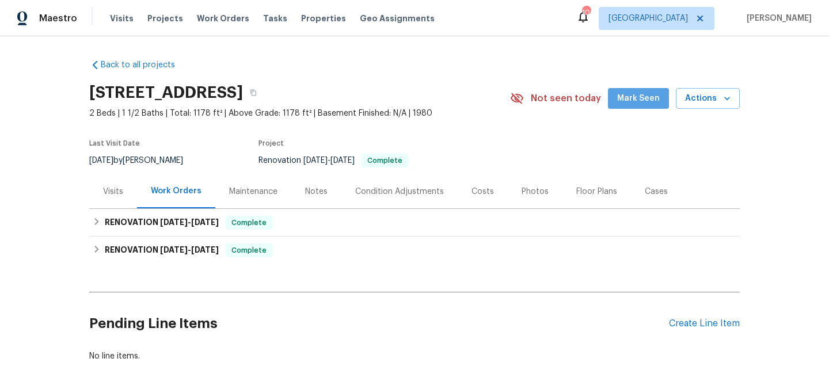
click at [648, 94] on span "Mark Seen" at bounding box center [638, 99] width 43 height 14
click at [116, 190] on div "Visits" at bounding box center [113, 192] width 20 height 12
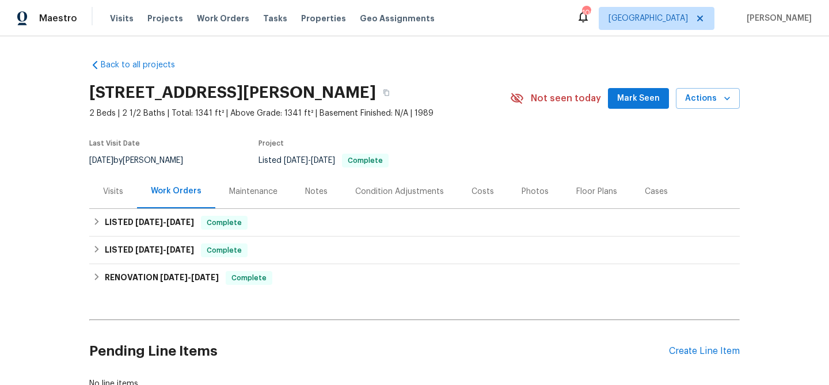
click at [628, 96] on span "Mark Seen" at bounding box center [638, 99] width 43 height 14
click at [113, 194] on div "Visits" at bounding box center [113, 192] width 20 height 12
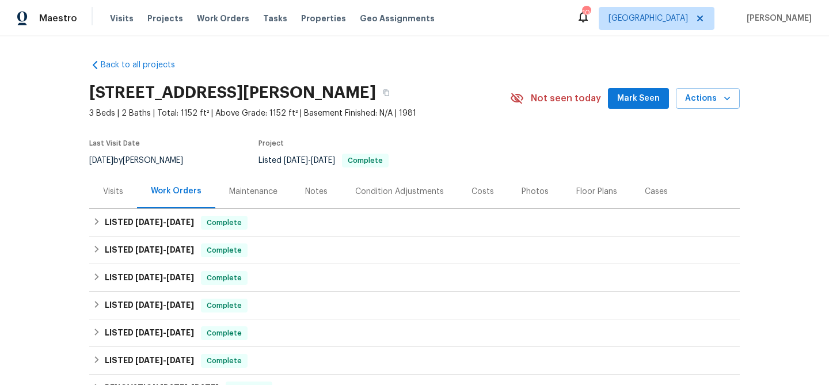
click at [666, 99] on button "Mark Seen" at bounding box center [638, 98] width 61 height 21
click at [118, 191] on div "Visits" at bounding box center [113, 192] width 20 height 12
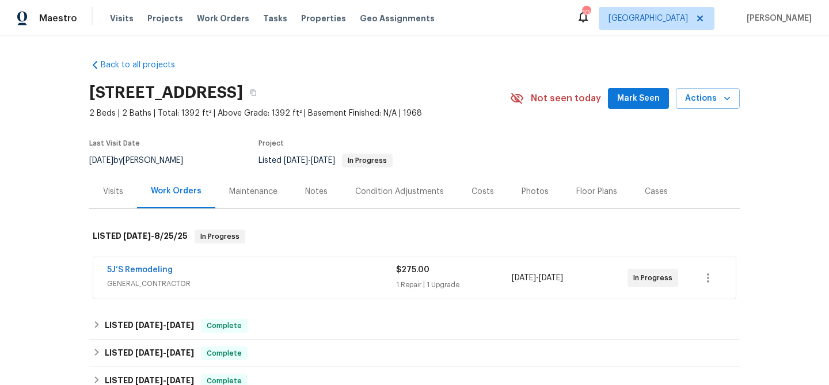
click at [622, 94] on span "Mark Seen" at bounding box center [638, 99] width 43 height 14
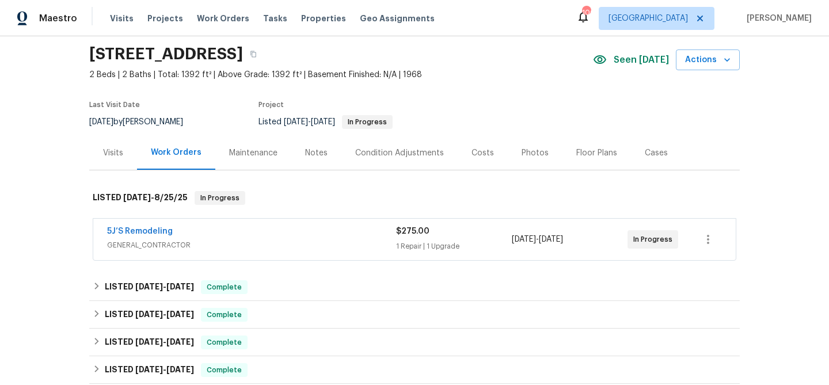
scroll to position [42, 0]
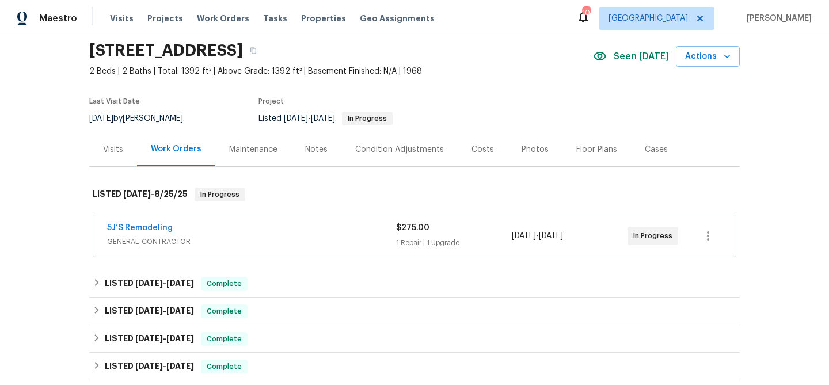
click at [128, 138] on div "Visits" at bounding box center [113, 149] width 48 height 34
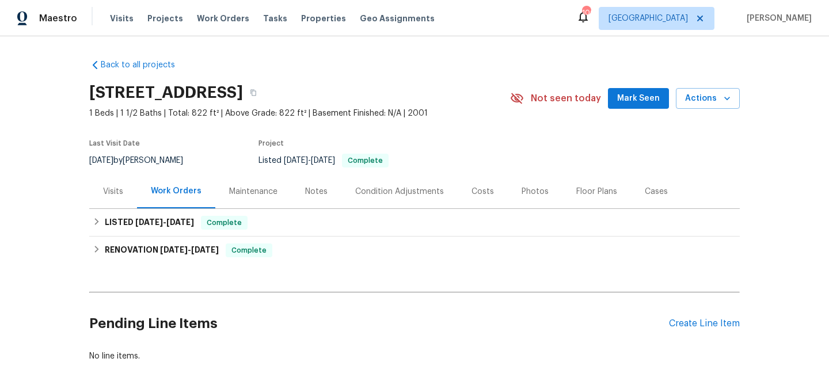
click at [654, 106] on span "Mark Seen" at bounding box center [638, 99] width 43 height 14
click at [108, 191] on div "Visits" at bounding box center [113, 192] width 20 height 12
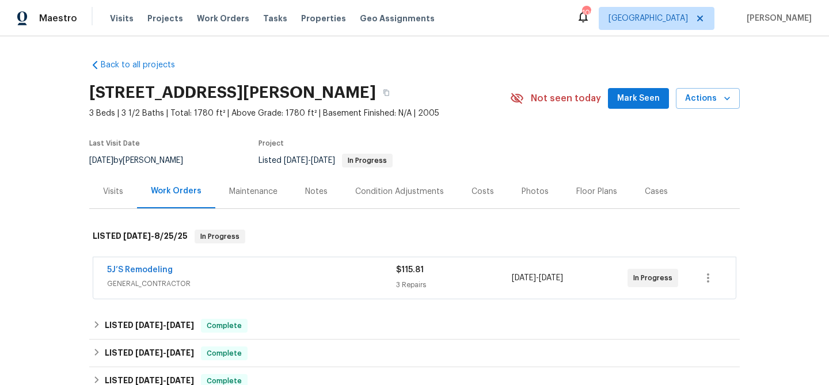
click at [628, 100] on span "Mark Seen" at bounding box center [638, 99] width 43 height 14
click at [104, 191] on div "Visits" at bounding box center [113, 192] width 20 height 12
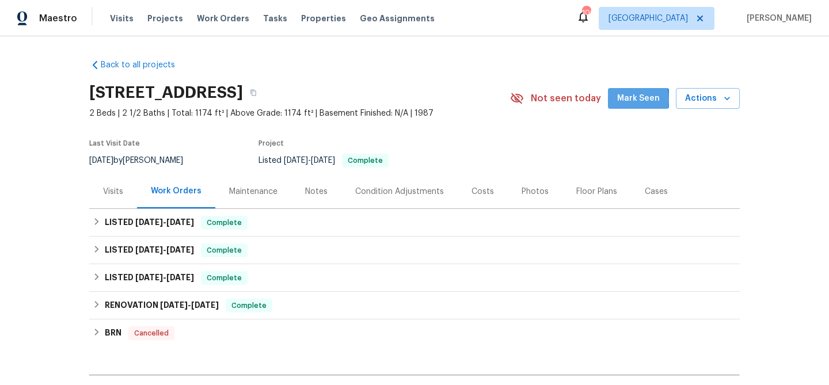
click at [628, 100] on span "Mark Seen" at bounding box center [638, 99] width 43 height 14
click at [104, 192] on div "Visits" at bounding box center [113, 192] width 20 height 12
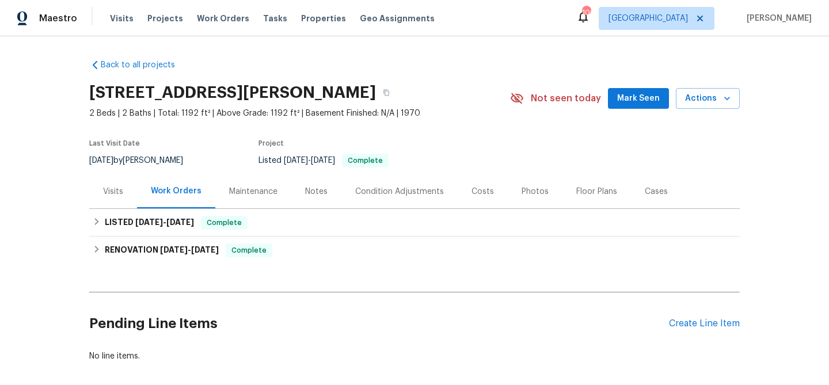
click at [631, 107] on button "Mark Seen" at bounding box center [638, 98] width 61 height 21
click at [116, 189] on div "Visits" at bounding box center [113, 192] width 20 height 12
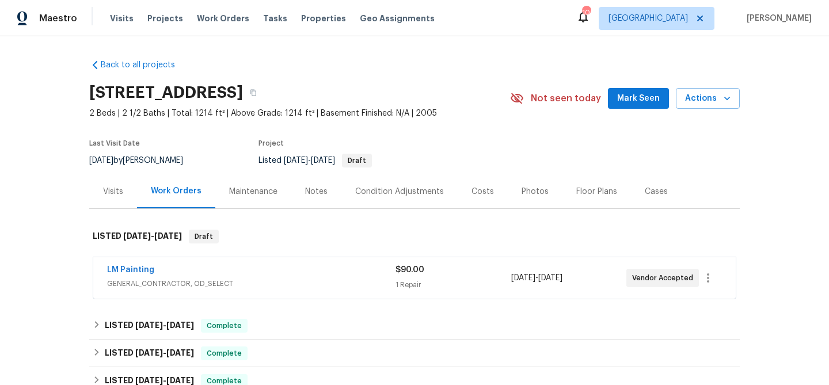
click at [647, 98] on span "Mark Seen" at bounding box center [638, 99] width 43 height 14
click at [107, 195] on div "Visits" at bounding box center [113, 192] width 20 height 12
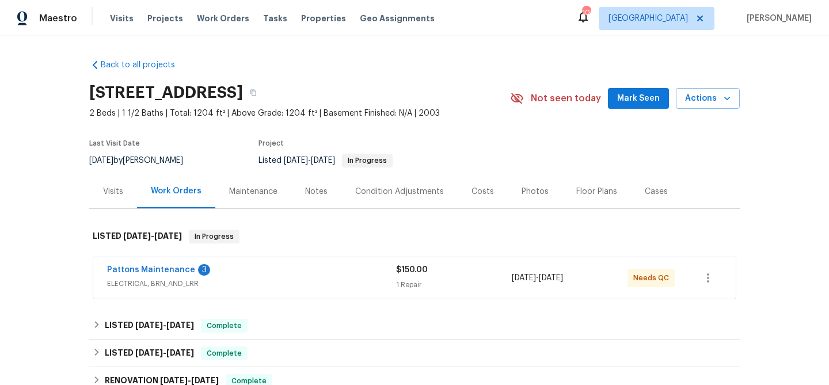
click at [637, 106] on button "Mark Seen" at bounding box center [638, 98] width 61 height 21
click at [117, 189] on div "Visits" at bounding box center [113, 192] width 20 height 12
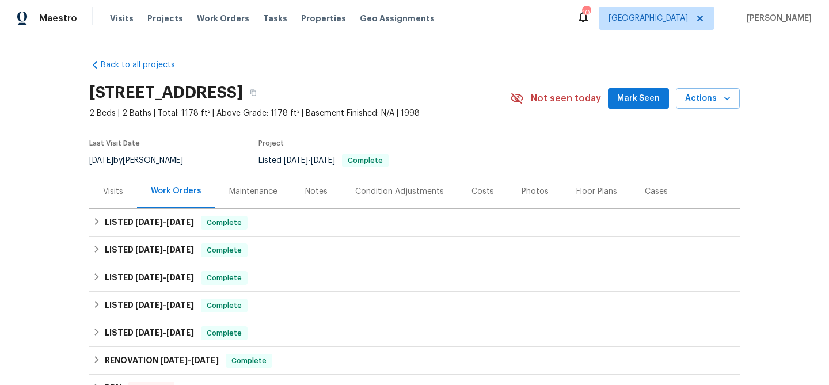
click at [641, 99] on span "Mark Seen" at bounding box center [638, 99] width 43 height 14
click at [119, 187] on div "Visits" at bounding box center [113, 192] width 20 height 12
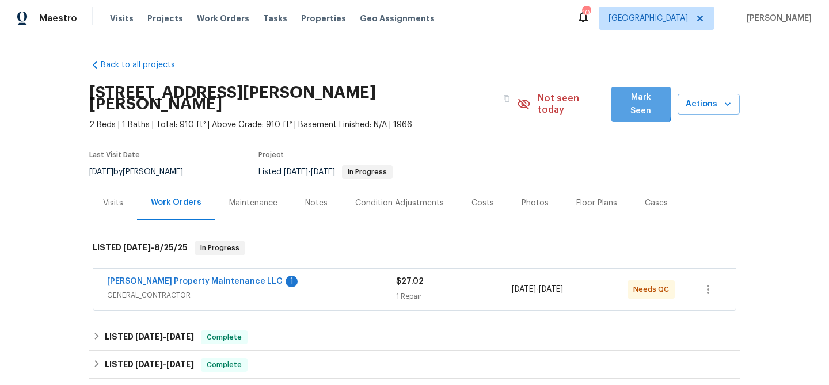
click at [622, 101] on button "Mark Seen" at bounding box center [641, 104] width 59 height 35
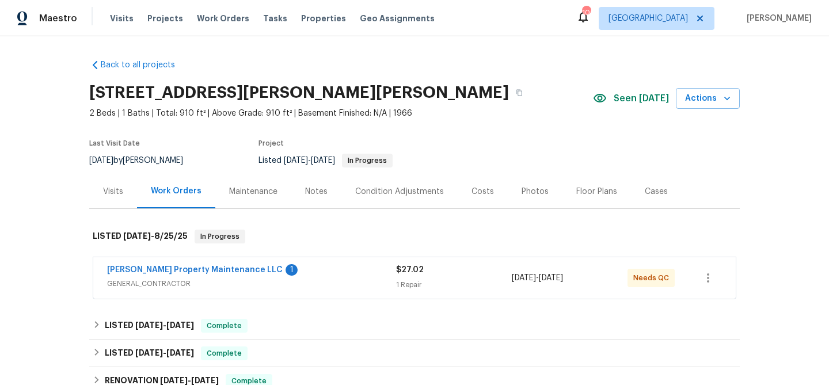
click at [115, 189] on div "Visits" at bounding box center [113, 192] width 20 height 12
